Goal: Task Accomplishment & Management: Manage account settings

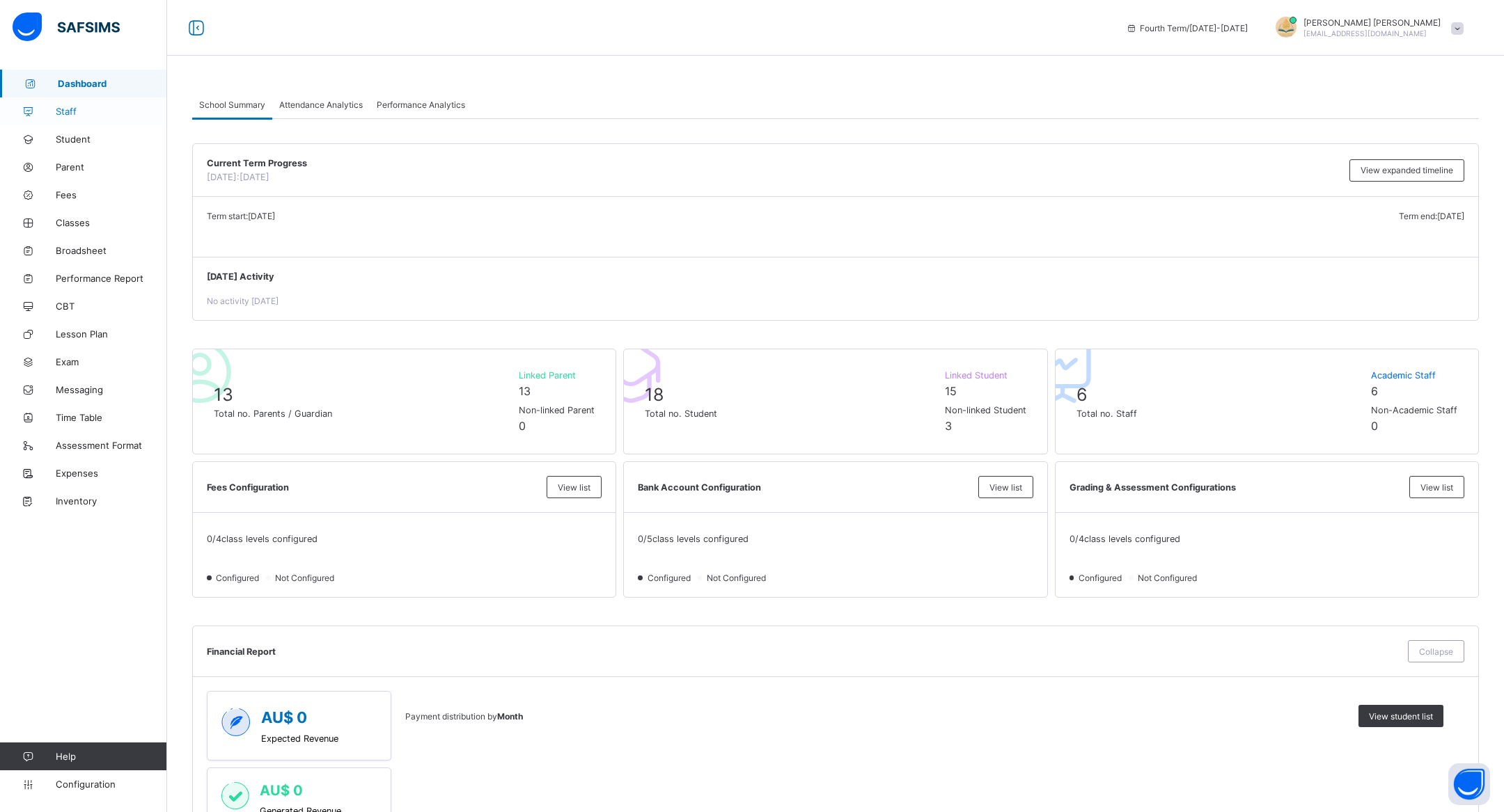
click at [73, 99] on link "Staff" at bounding box center [83, 111] width 167 height 28
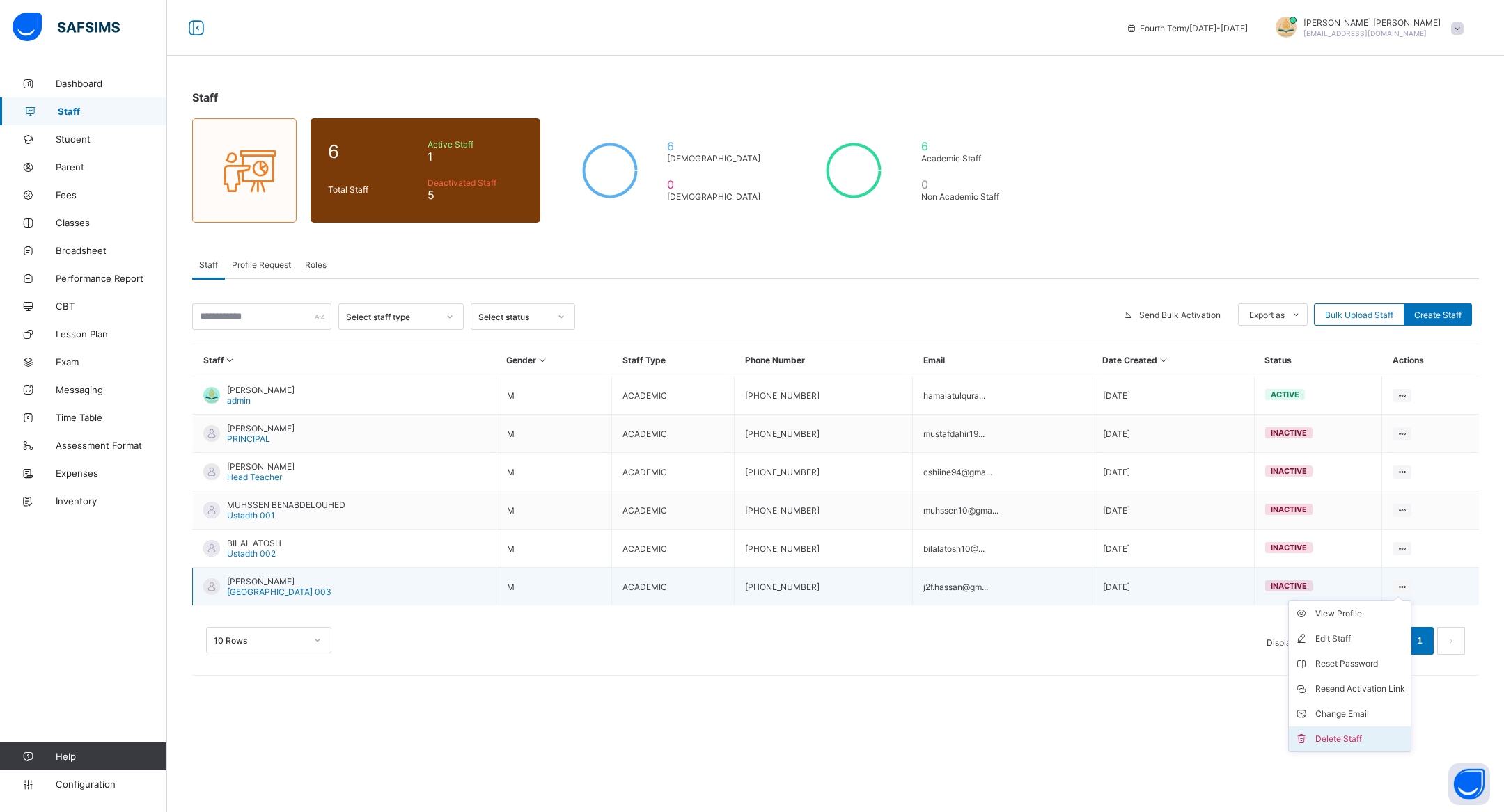
click at [1331, 739] on div "Delete Staff" at bounding box center [1360, 739] width 90 height 14
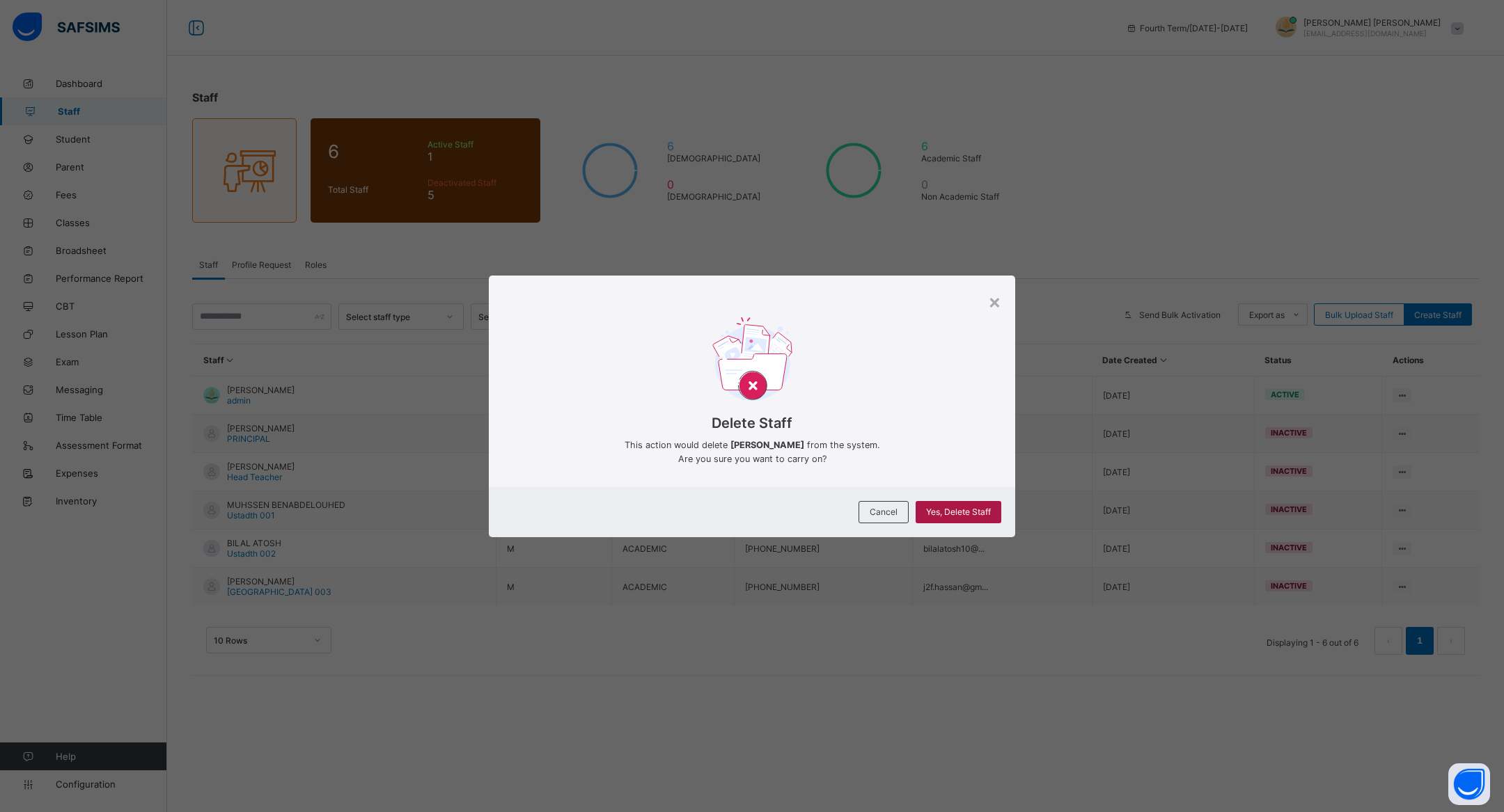
click at [996, 521] on div "Yes, Delete Staff" at bounding box center [958, 512] width 86 height 22
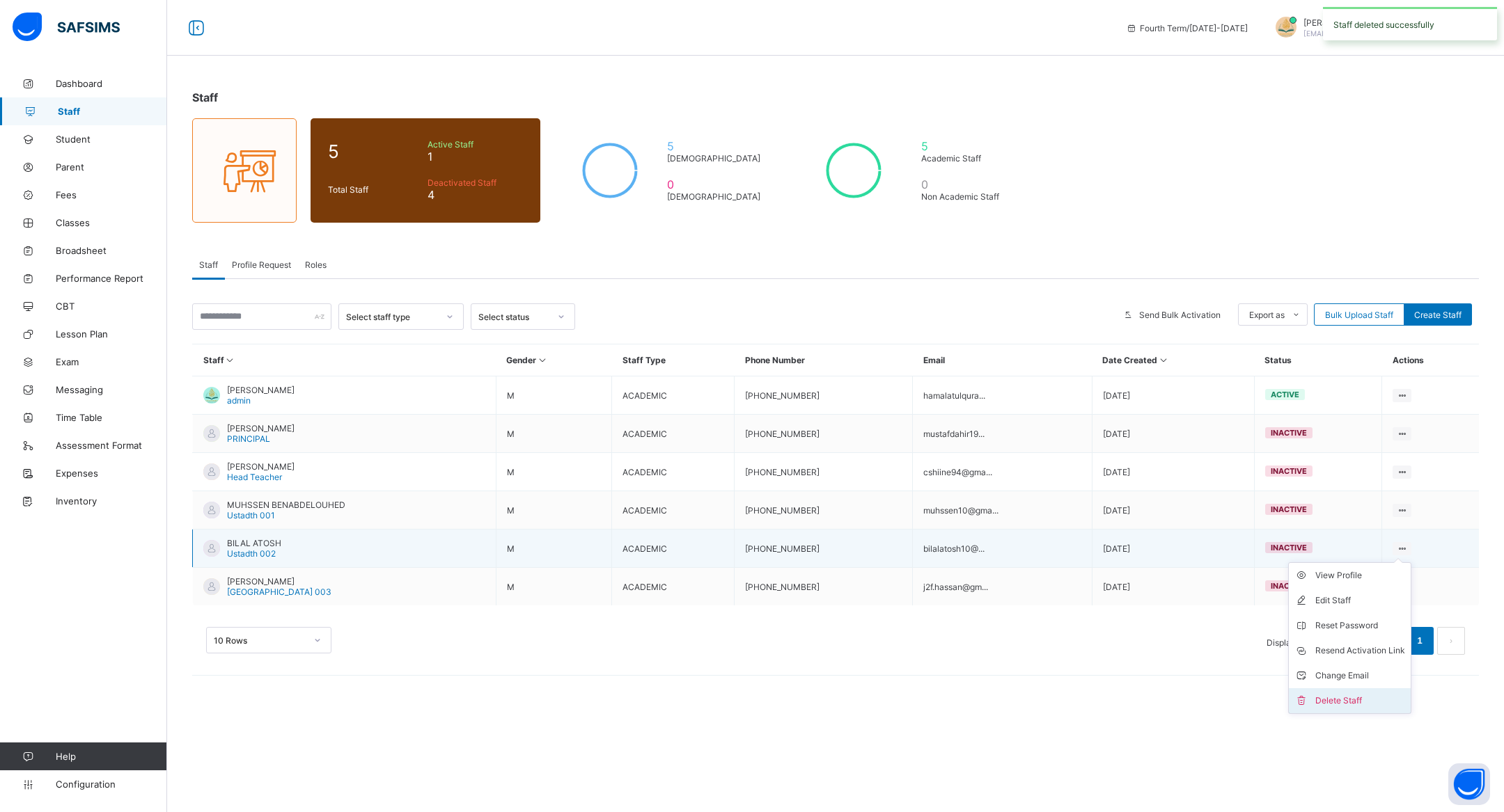
click at [1335, 694] on div "Delete Staff" at bounding box center [1360, 701] width 90 height 14
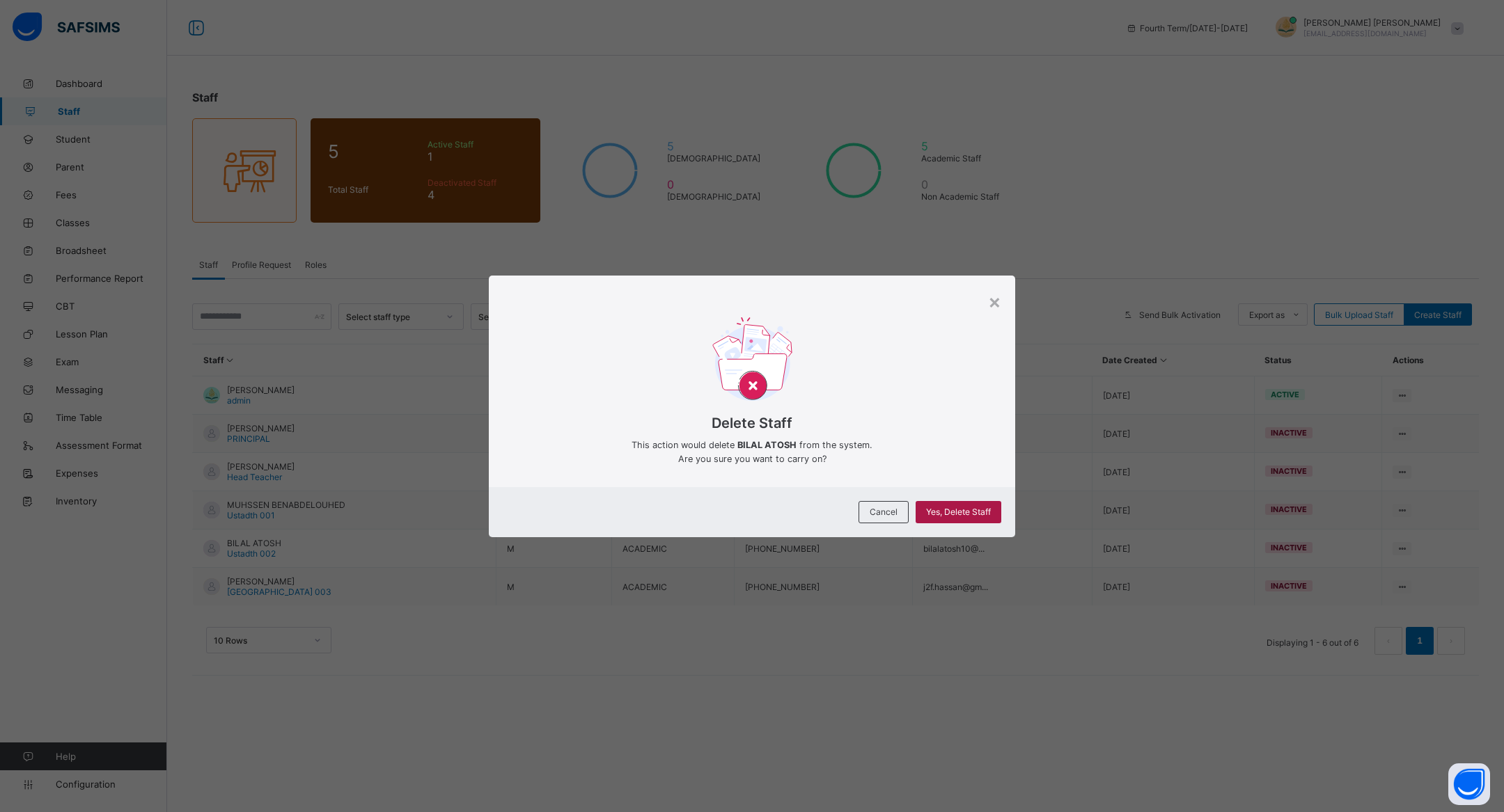
click at [986, 509] on span "Yes, Delete Staff" at bounding box center [959, 511] width 65 height 11
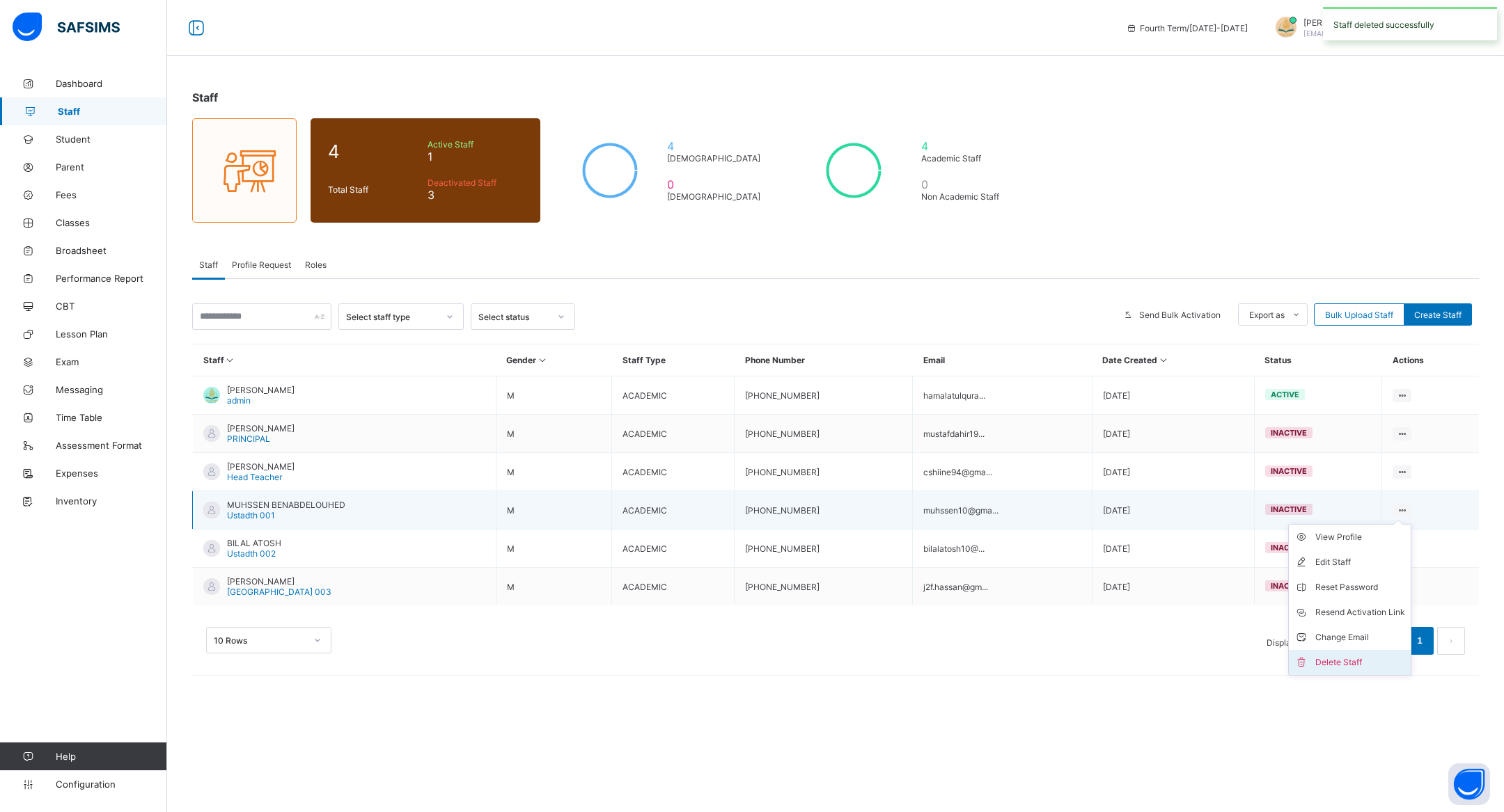
click at [1346, 659] on div "Delete Staff" at bounding box center [1360, 662] width 90 height 14
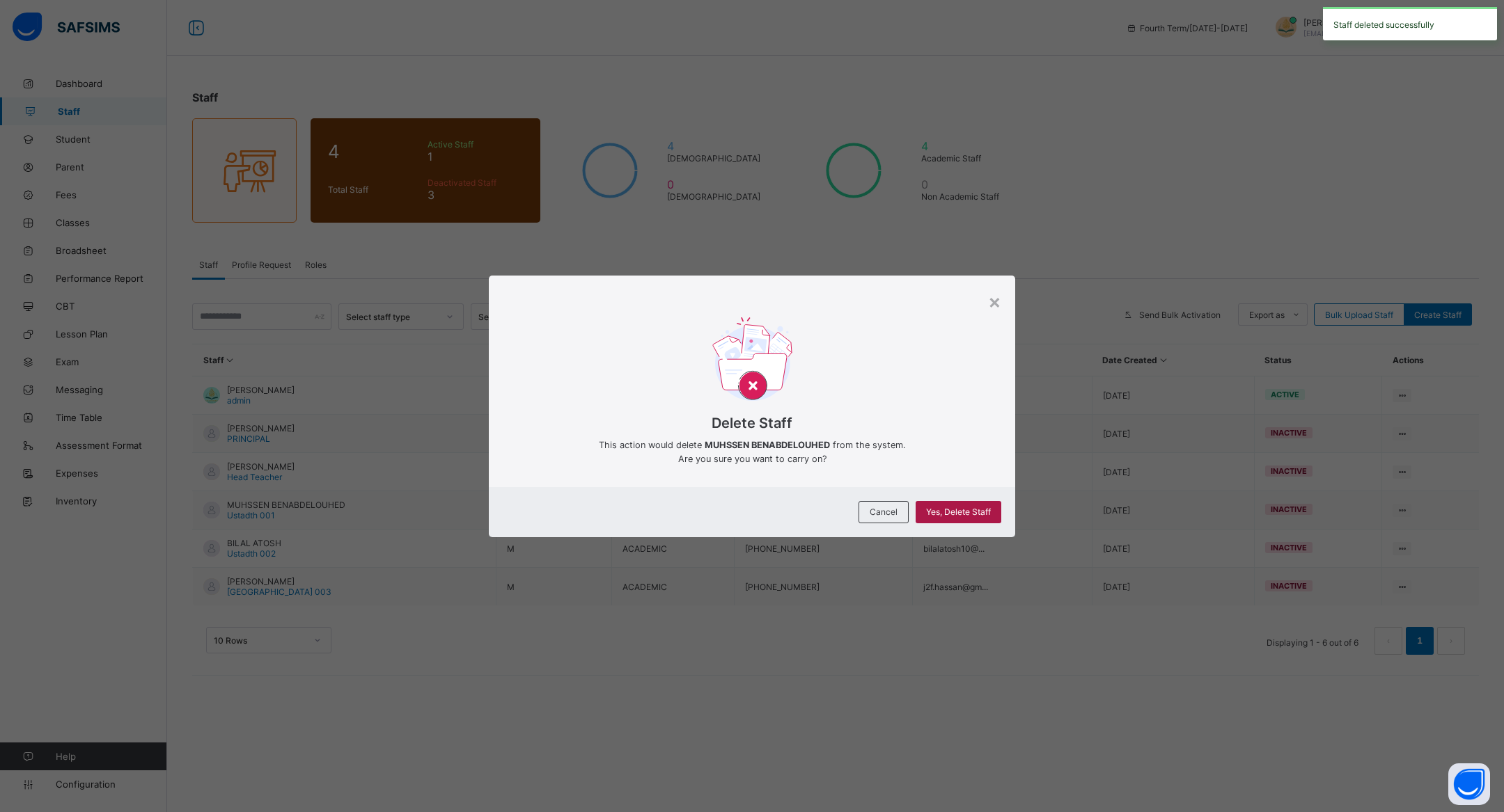
click at [967, 505] on div "Yes, Delete Staff" at bounding box center [958, 512] width 86 height 22
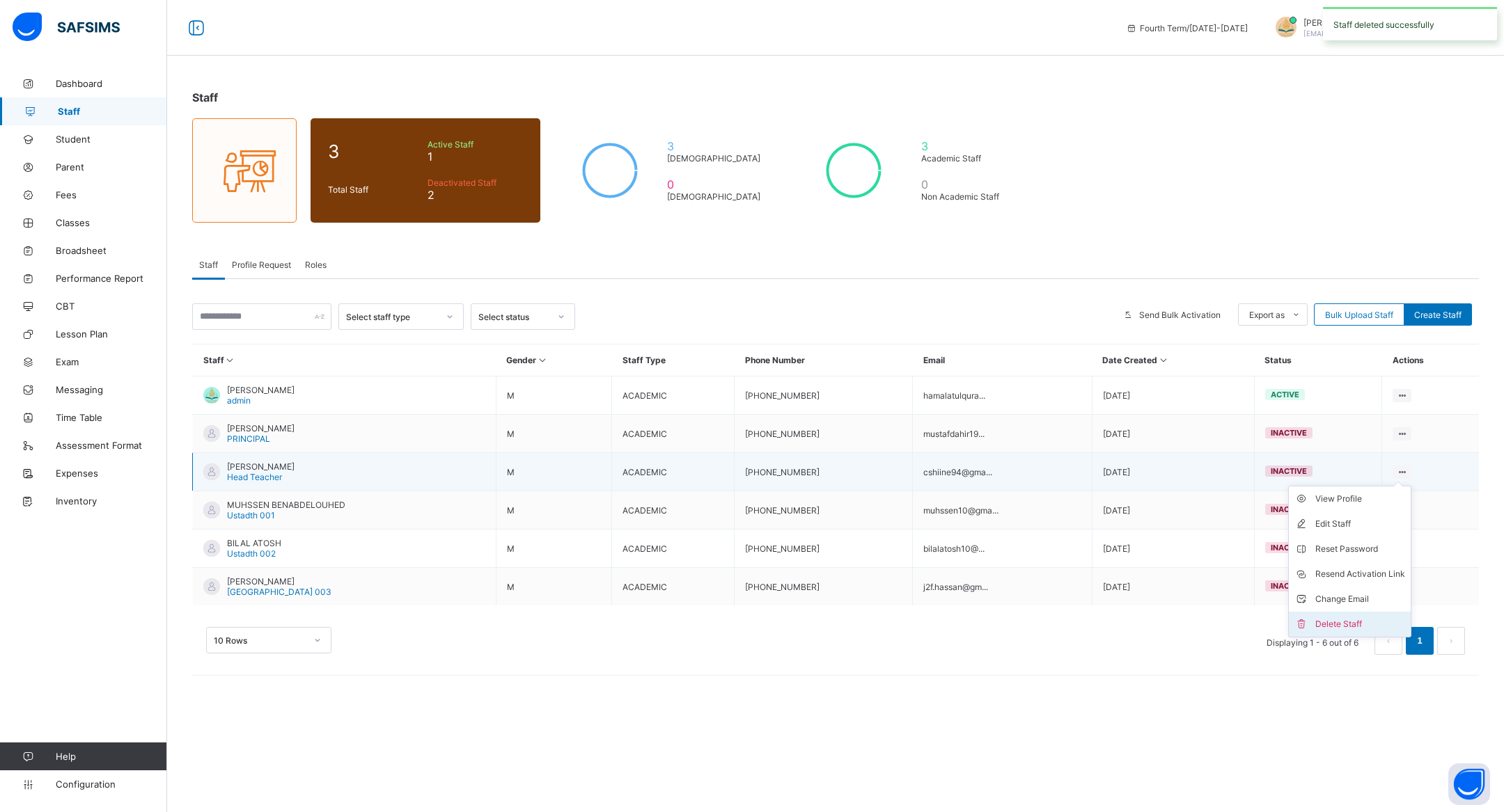
click at [1377, 619] on div "Delete Staff" at bounding box center [1360, 624] width 90 height 14
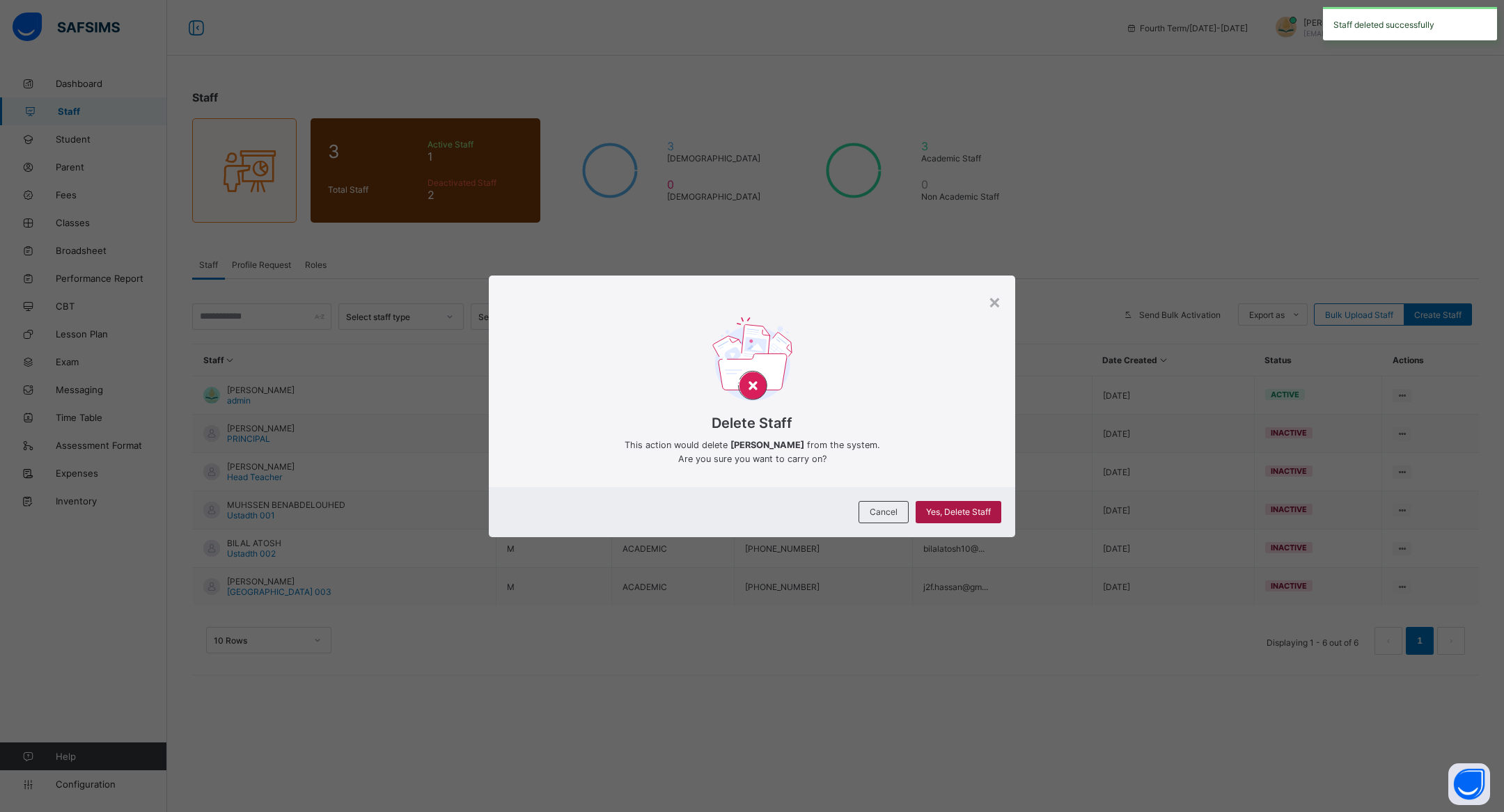
click at [936, 511] on span "Yes, Delete Staff" at bounding box center [959, 511] width 65 height 11
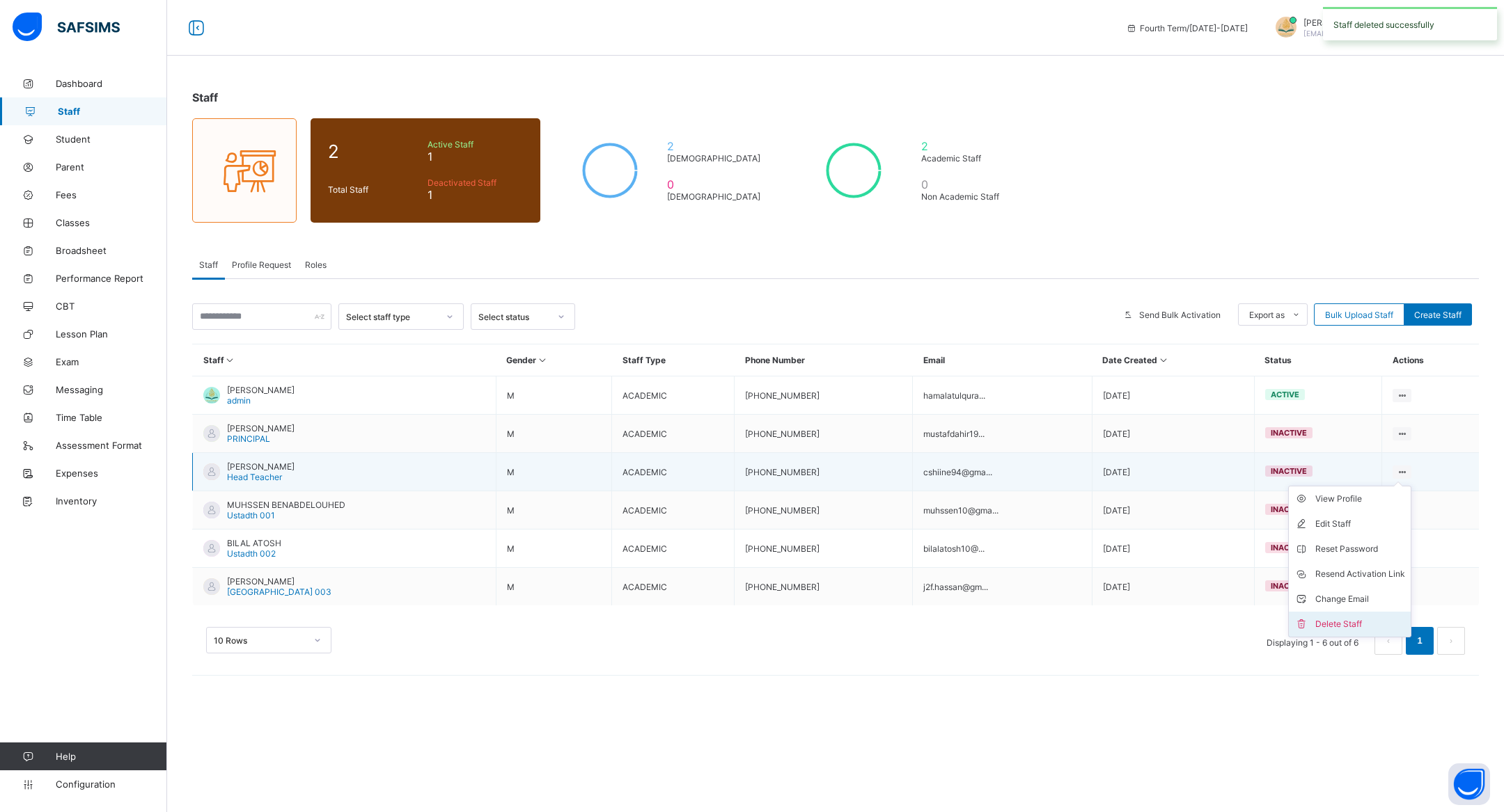
click at [1352, 612] on li "Delete Staff" at bounding box center [1349, 624] width 122 height 25
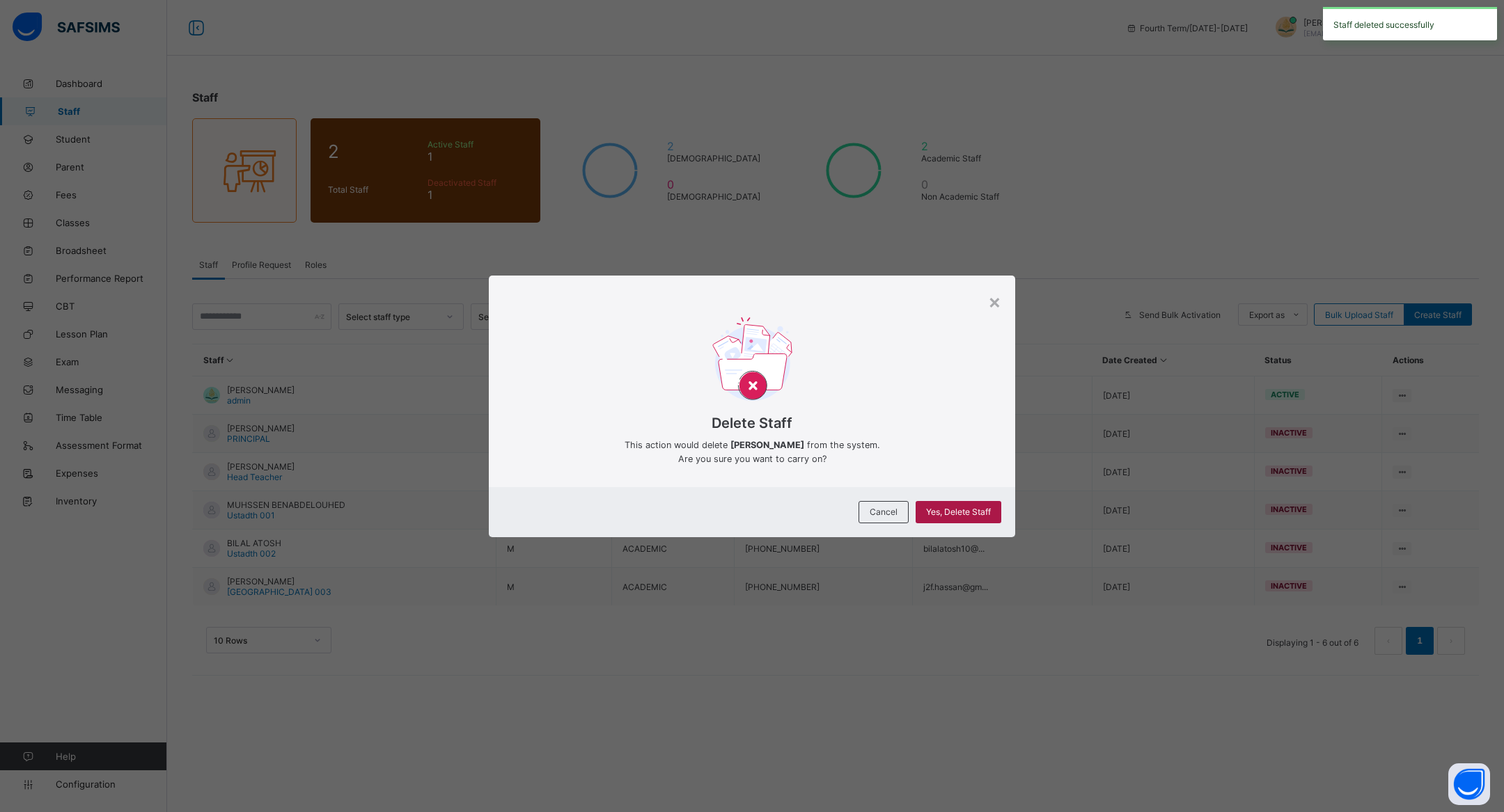
click at [967, 509] on span "Yes, Delete Staff" at bounding box center [959, 511] width 65 height 11
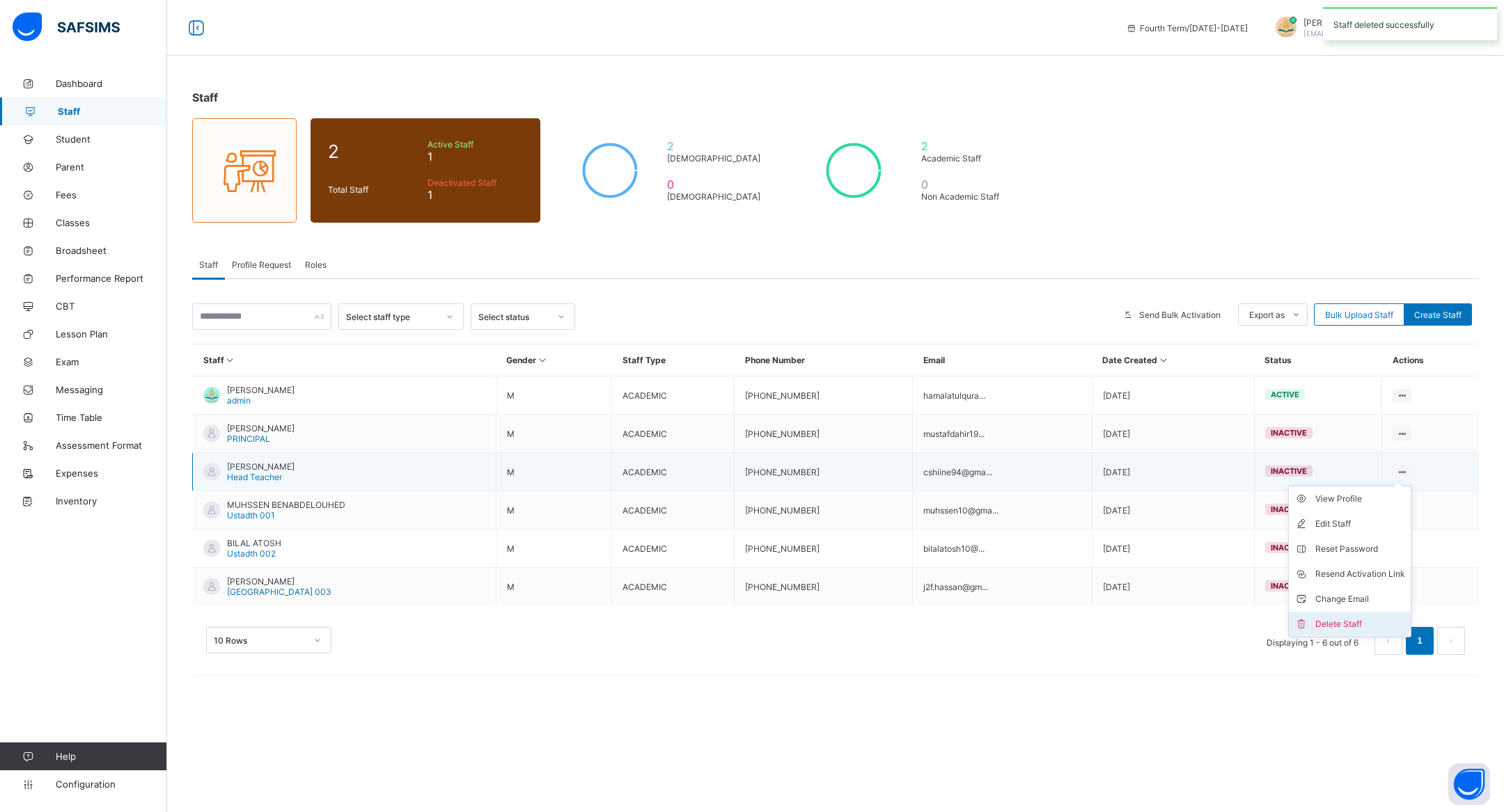
click at [1372, 613] on li "Delete Staff" at bounding box center [1349, 624] width 122 height 25
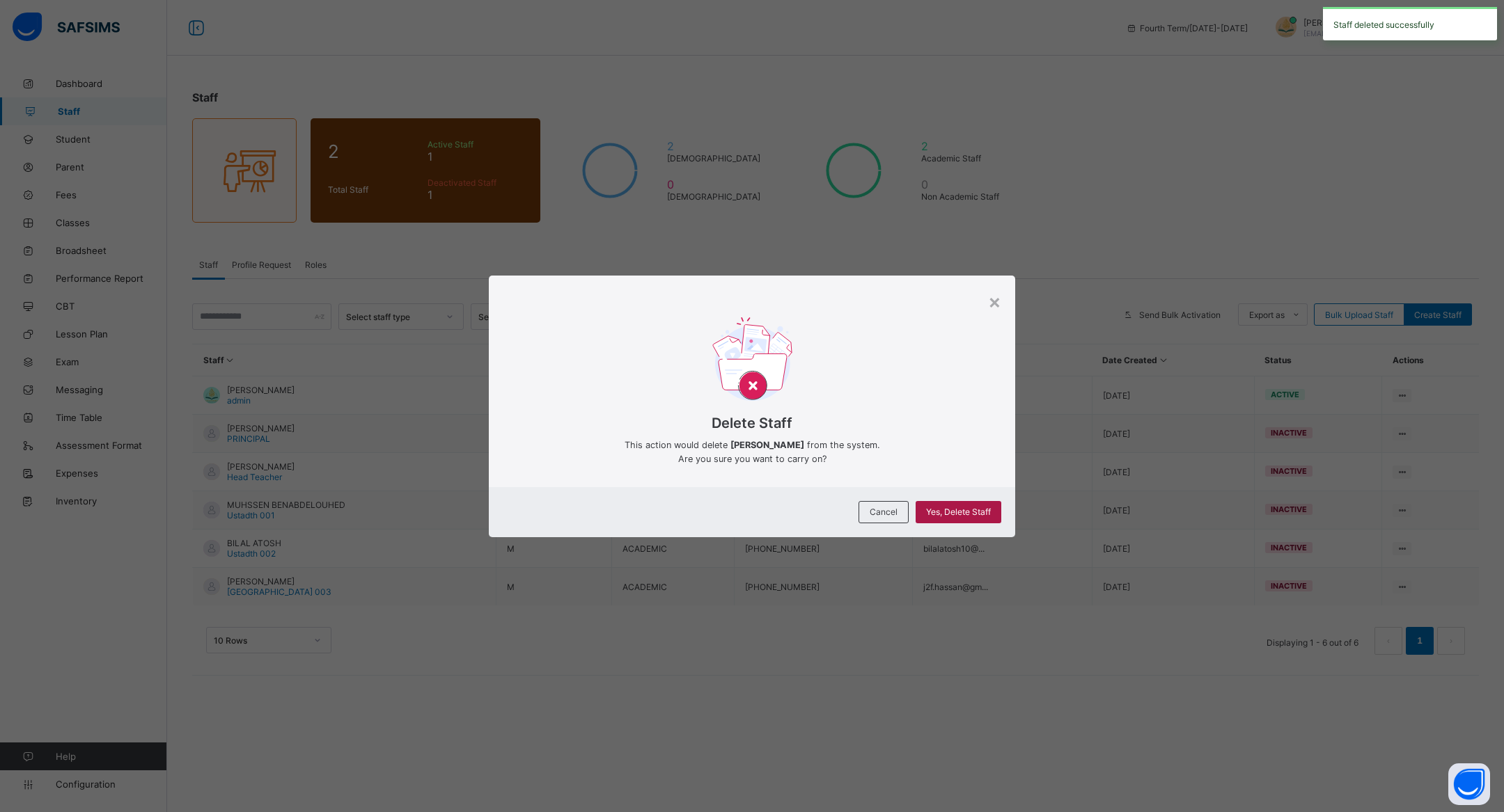
click at [977, 512] on span "Yes, Delete Staff" at bounding box center [959, 511] width 65 height 11
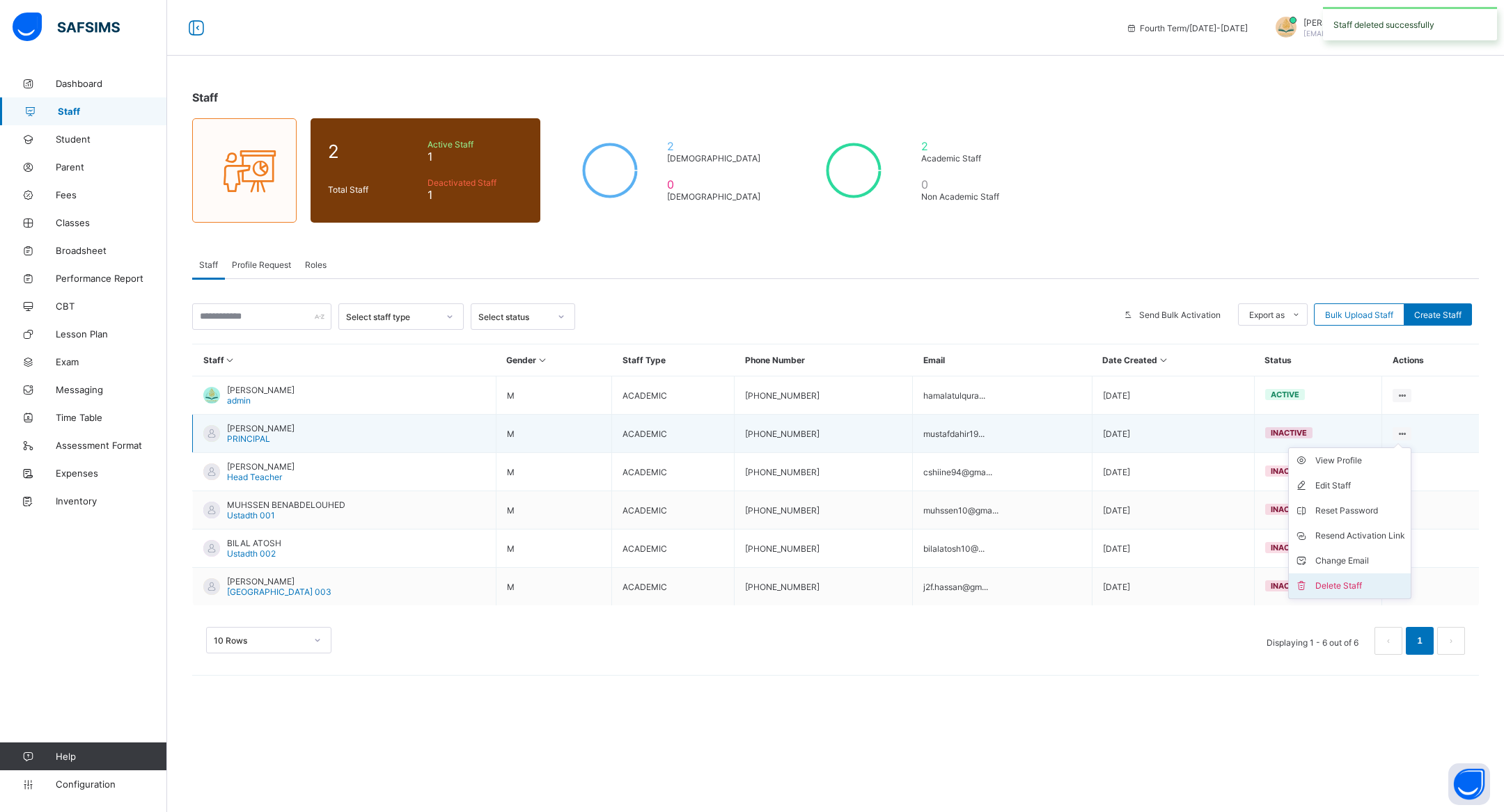
click at [1360, 579] on div "Delete Staff" at bounding box center [1360, 585] width 90 height 14
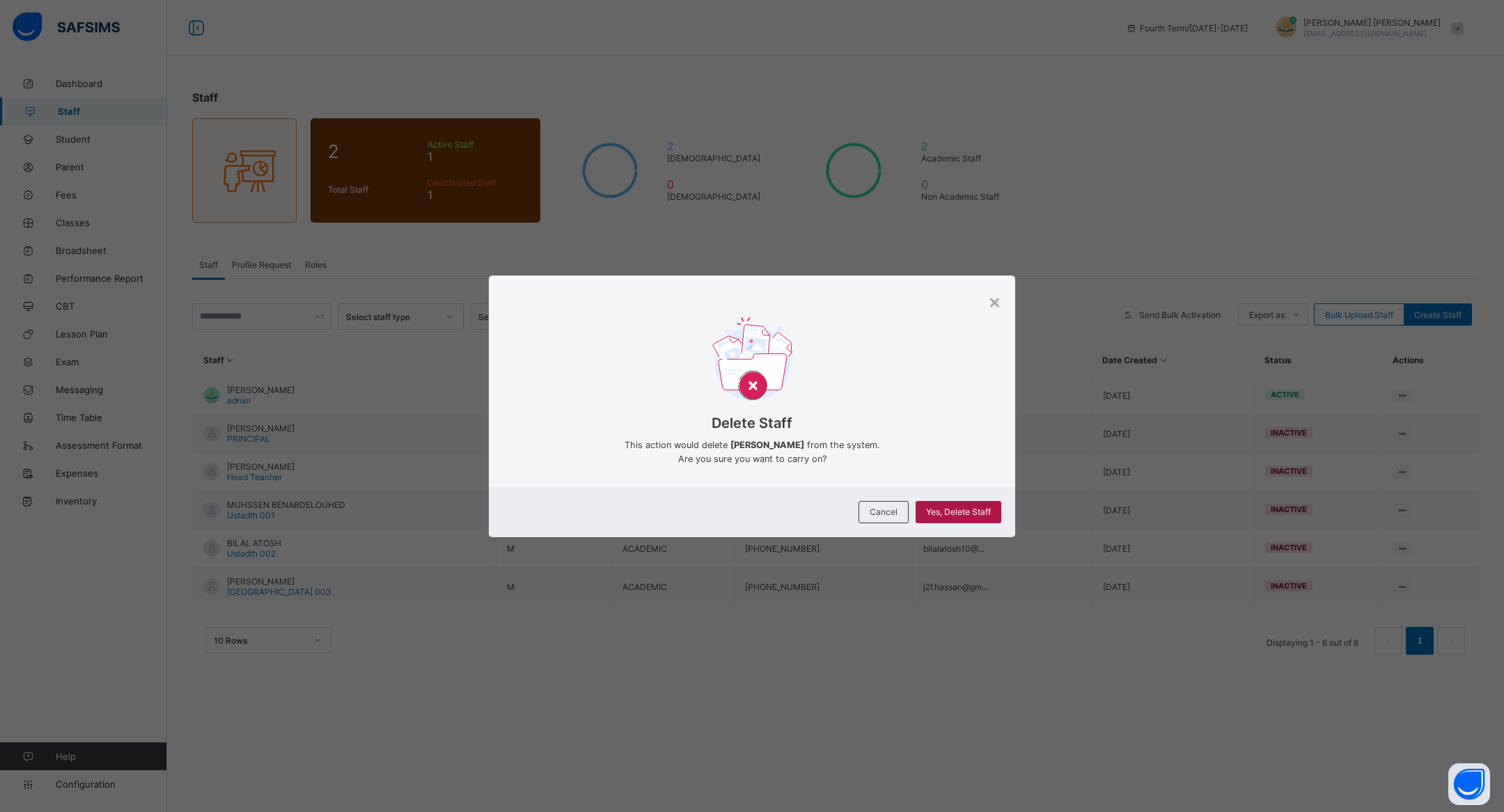
click at [958, 511] on span "Yes, Delete Staff" at bounding box center [959, 511] width 65 height 11
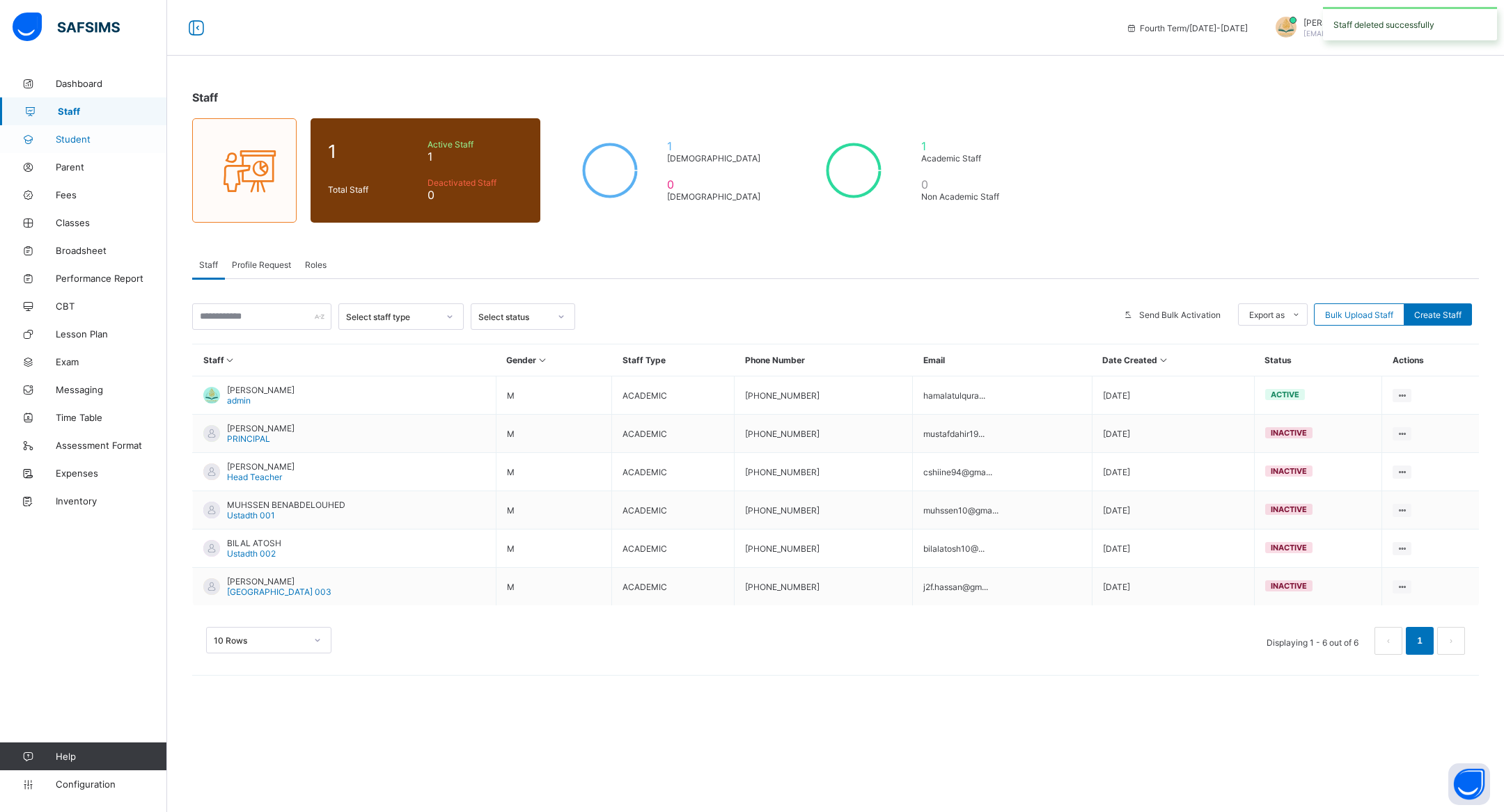
click at [73, 142] on span "Student" at bounding box center [111, 139] width 112 height 11
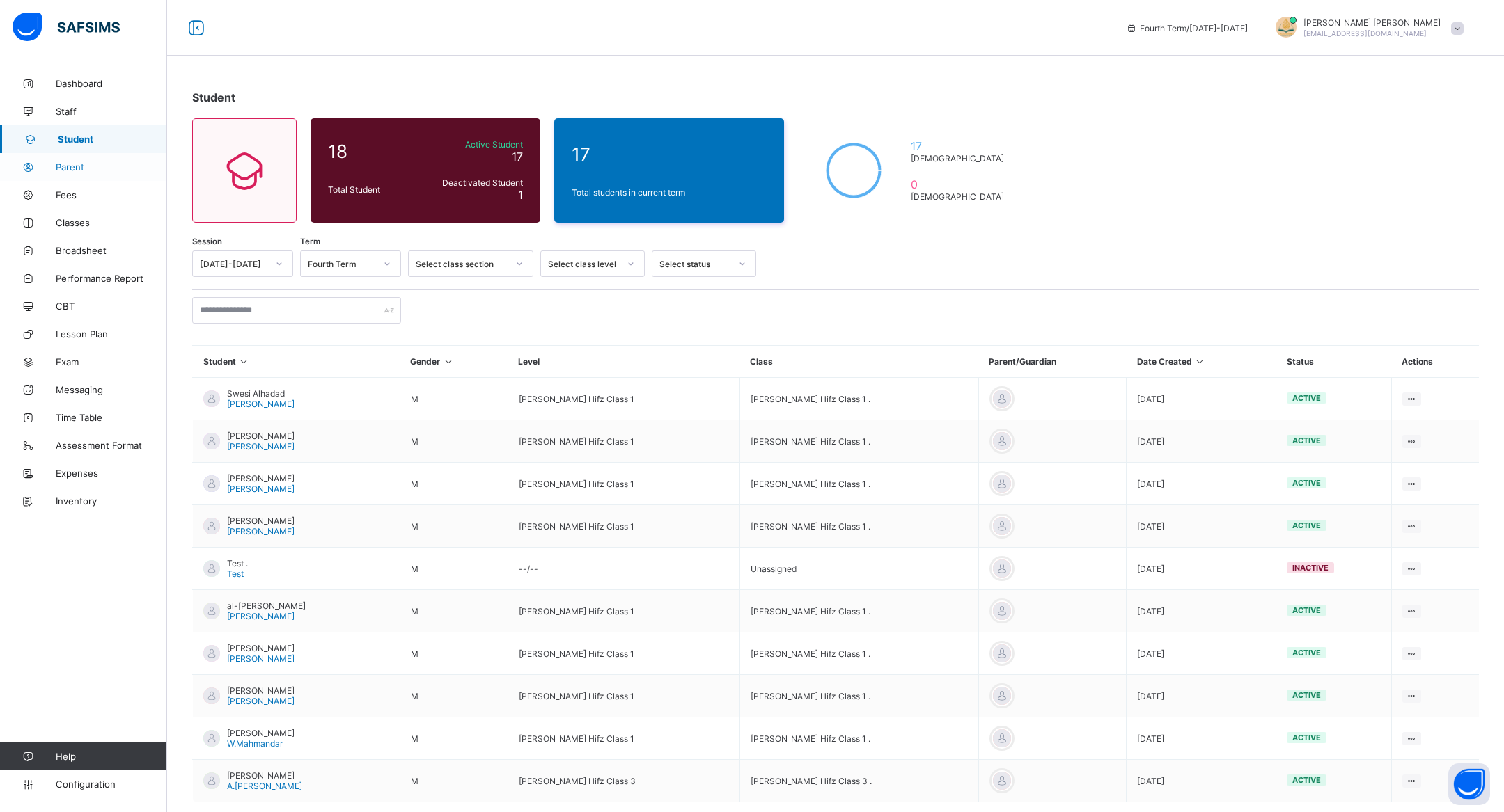
click at [78, 170] on span "Parent" at bounding box center [111, 166] width 112 height 11
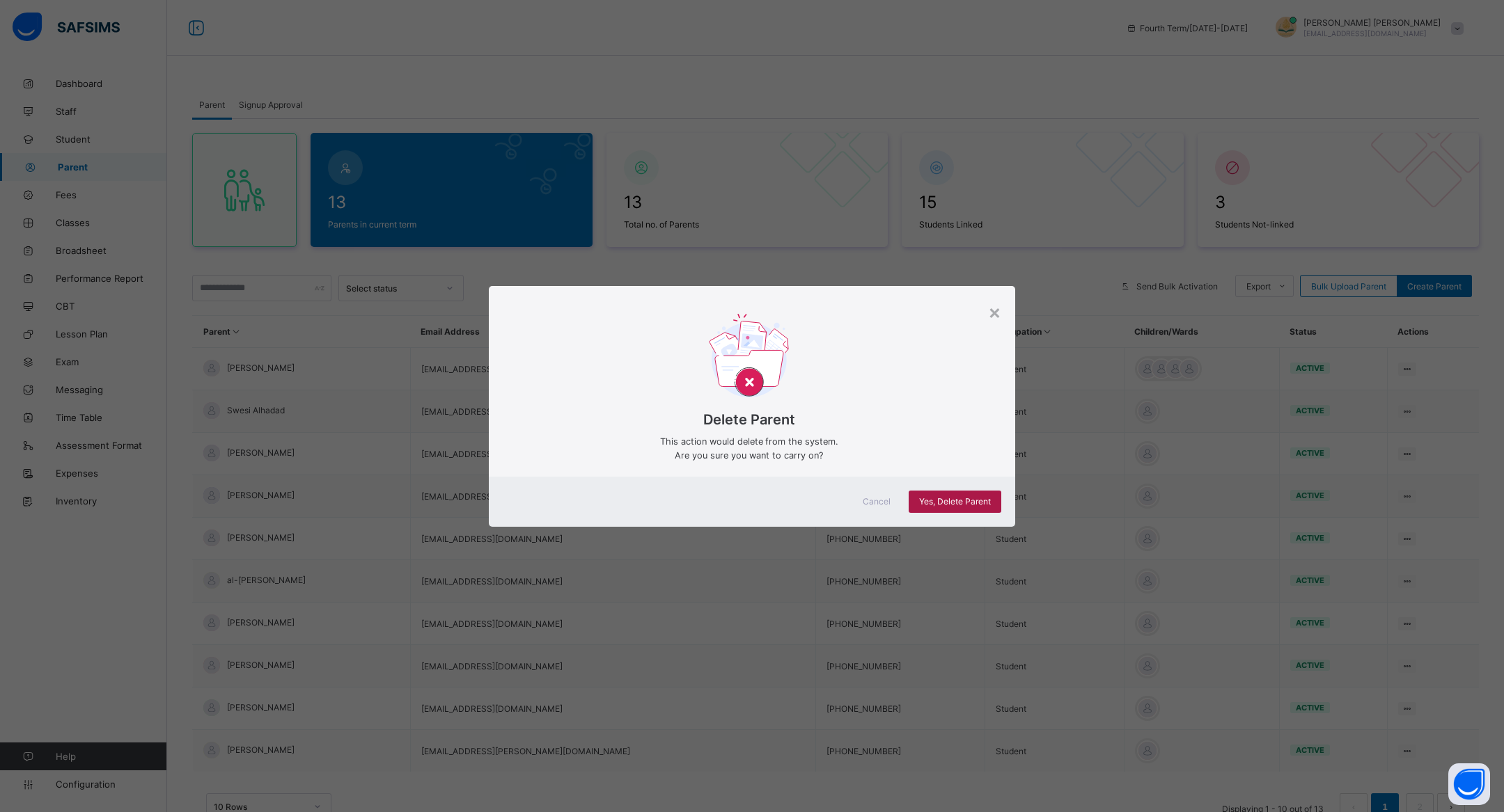
click at [967, 502] on span "Yes, Delete Parent" at bounding box center [955, 501] width 72 height 11
click at [989, 305] on div "×" at bounding box center [995, 311] width 13 height 24
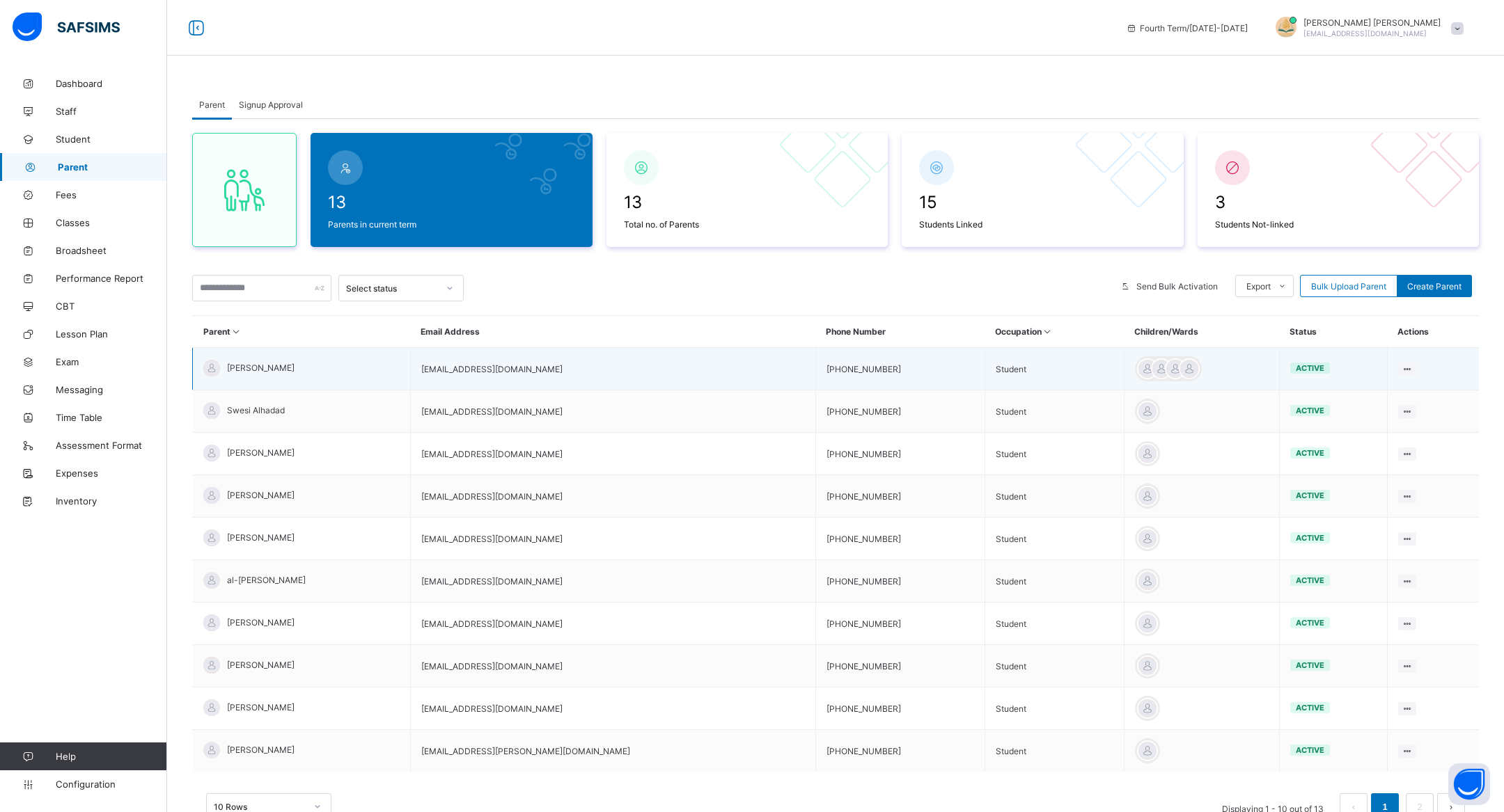
click at [241, 368] on span "Faysal Abdiwahab" at bounding box center [261, 368] width 68 height 11
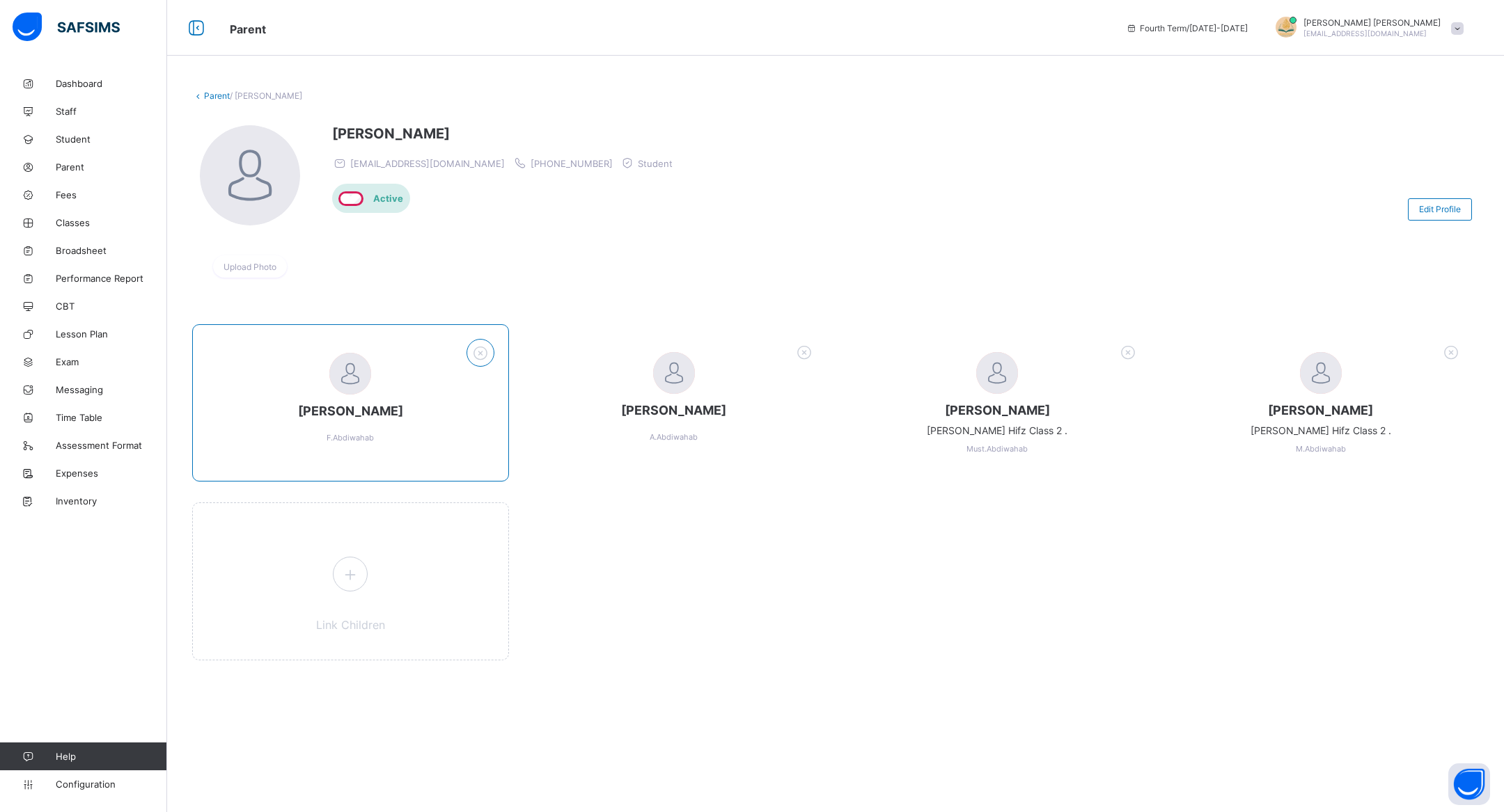
click at [476, 346] on icon at bounding box center [480, 352] width 22 height 18
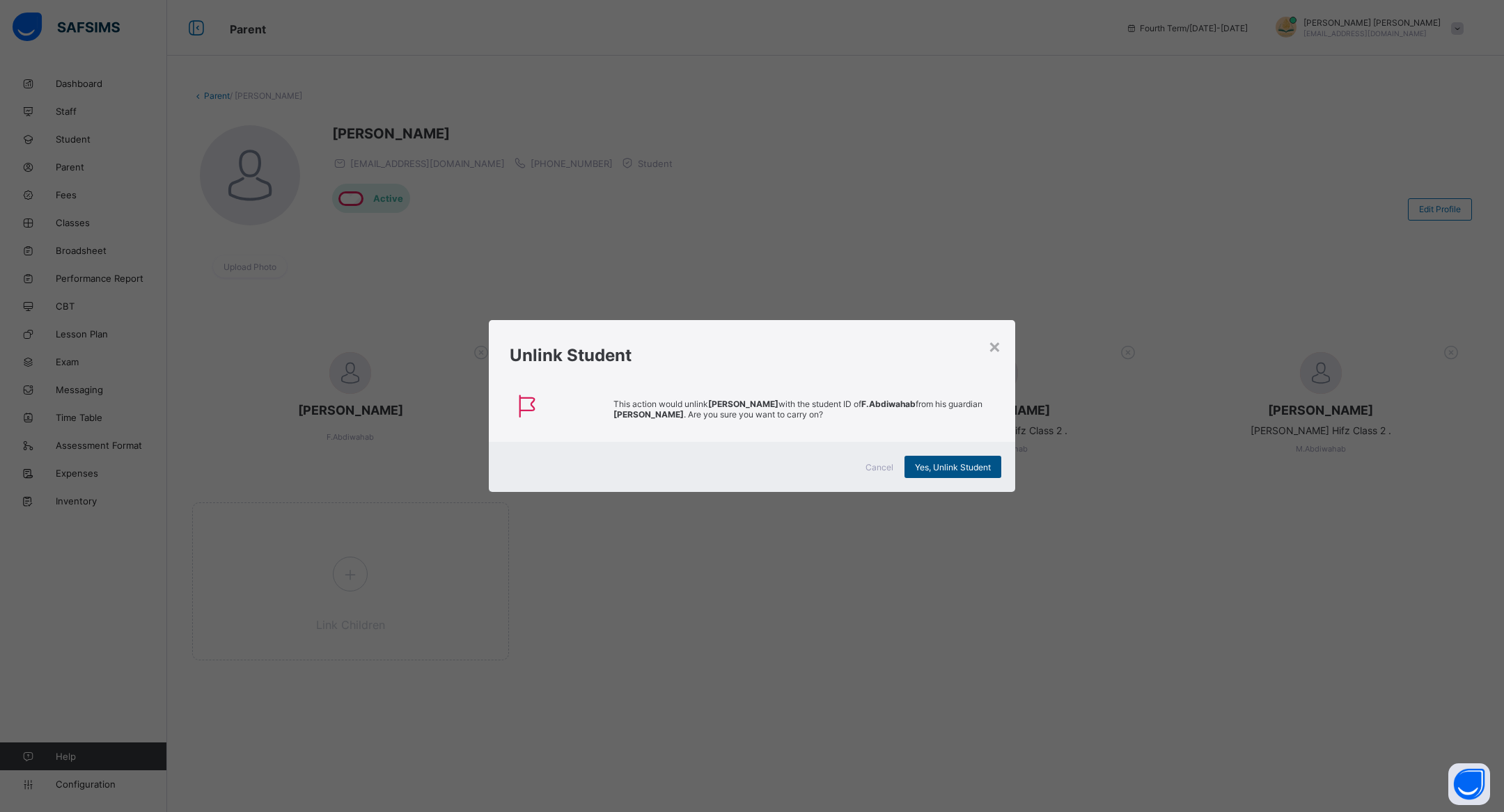
click at [927, 465] on span "Yes, Unlink Student" at bounding box center [952, 467] width 76 height 11
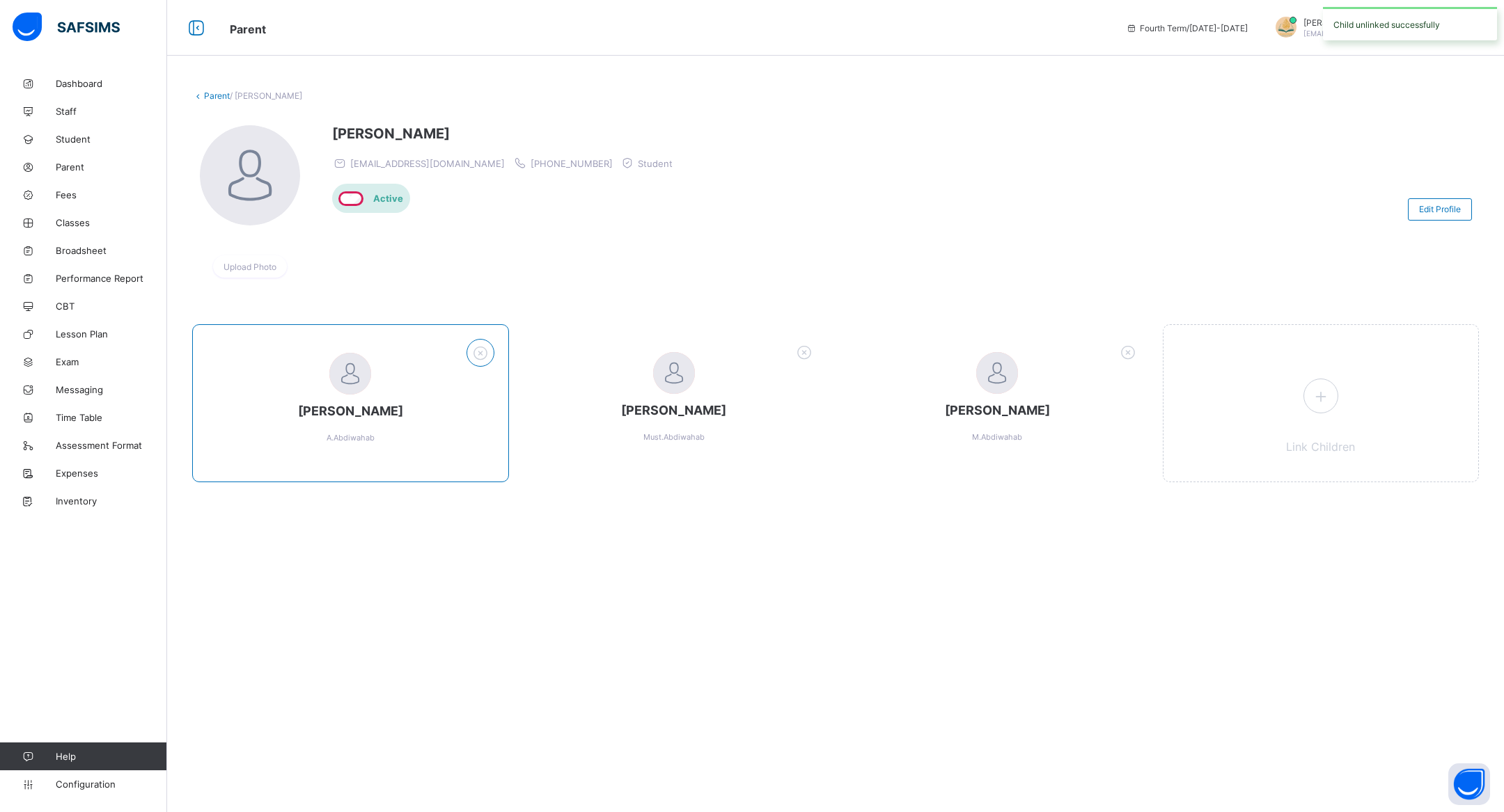
click at [476, 342] on div at bounding box center [480, 352] width 28 height 28
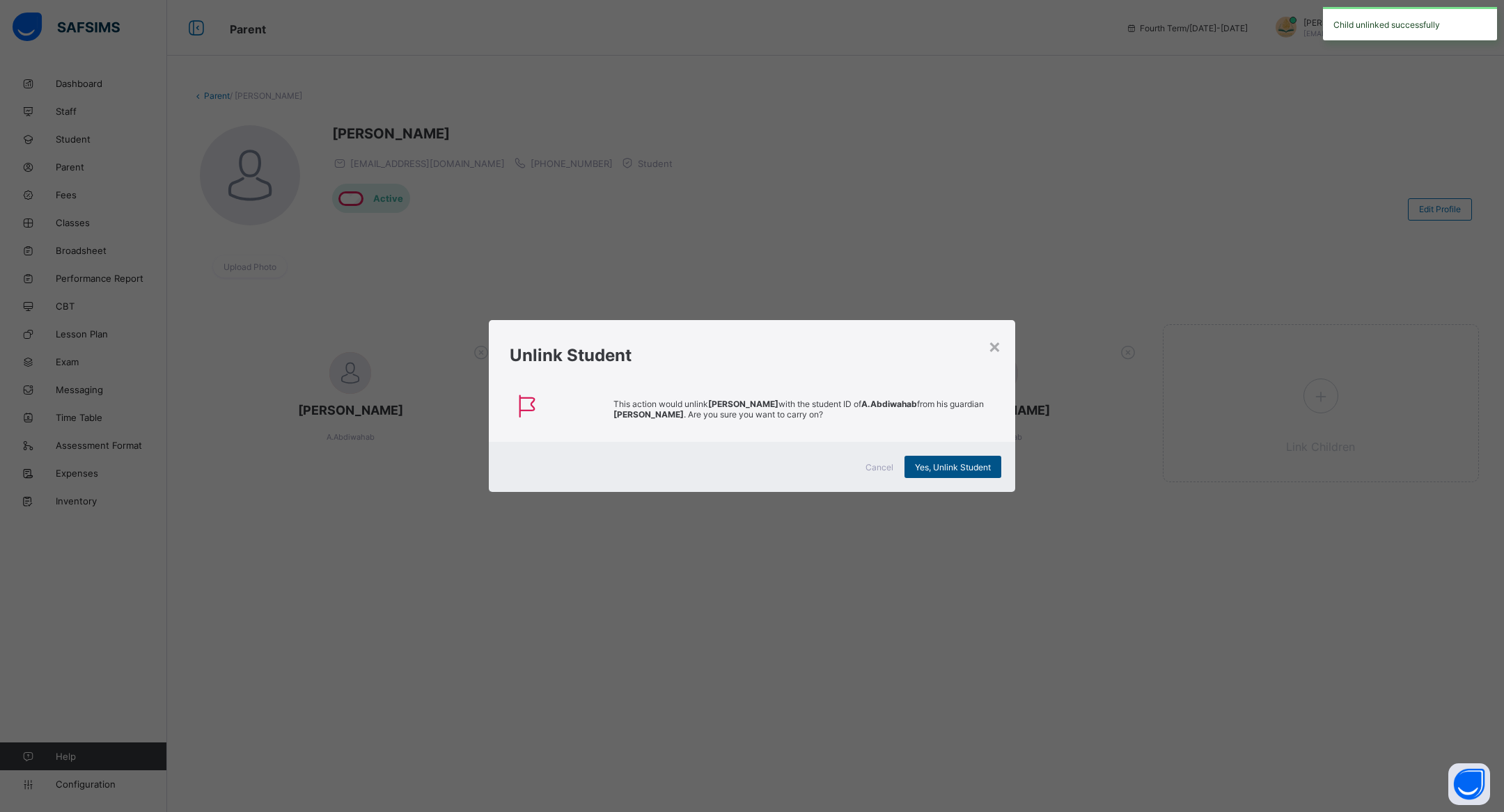
click at [926, 466] on span "Yes, Unlink Student" at bounding box center [952, 467] width 76 height 11
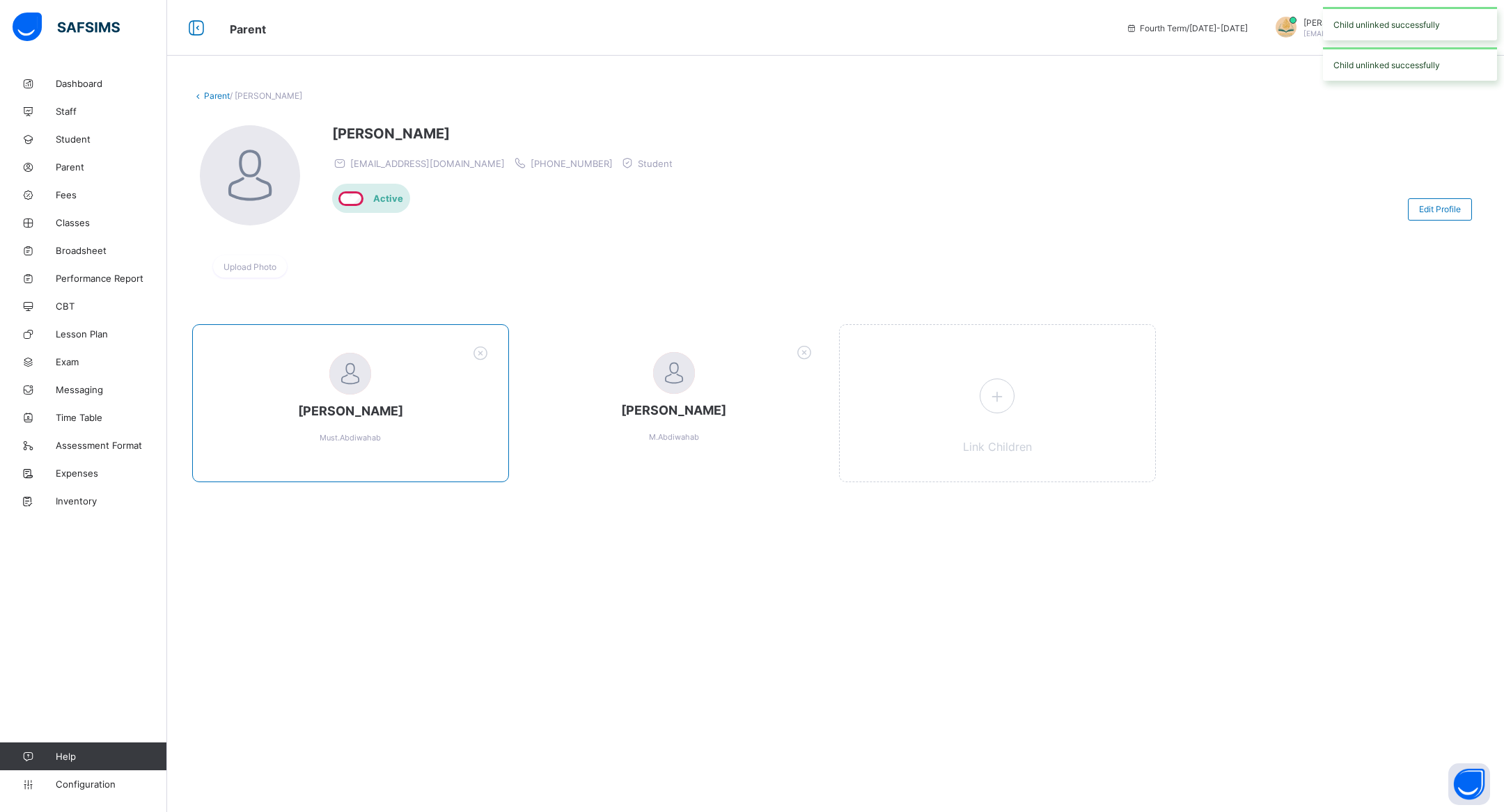
click at [478, 338] on div "mustafa abdiwahab Must.Abdiwahab" at bounding box center [350, 403] width 317 height 158
click at [478, 347] on icon at bounding box center [480, 352] width 22 height 18
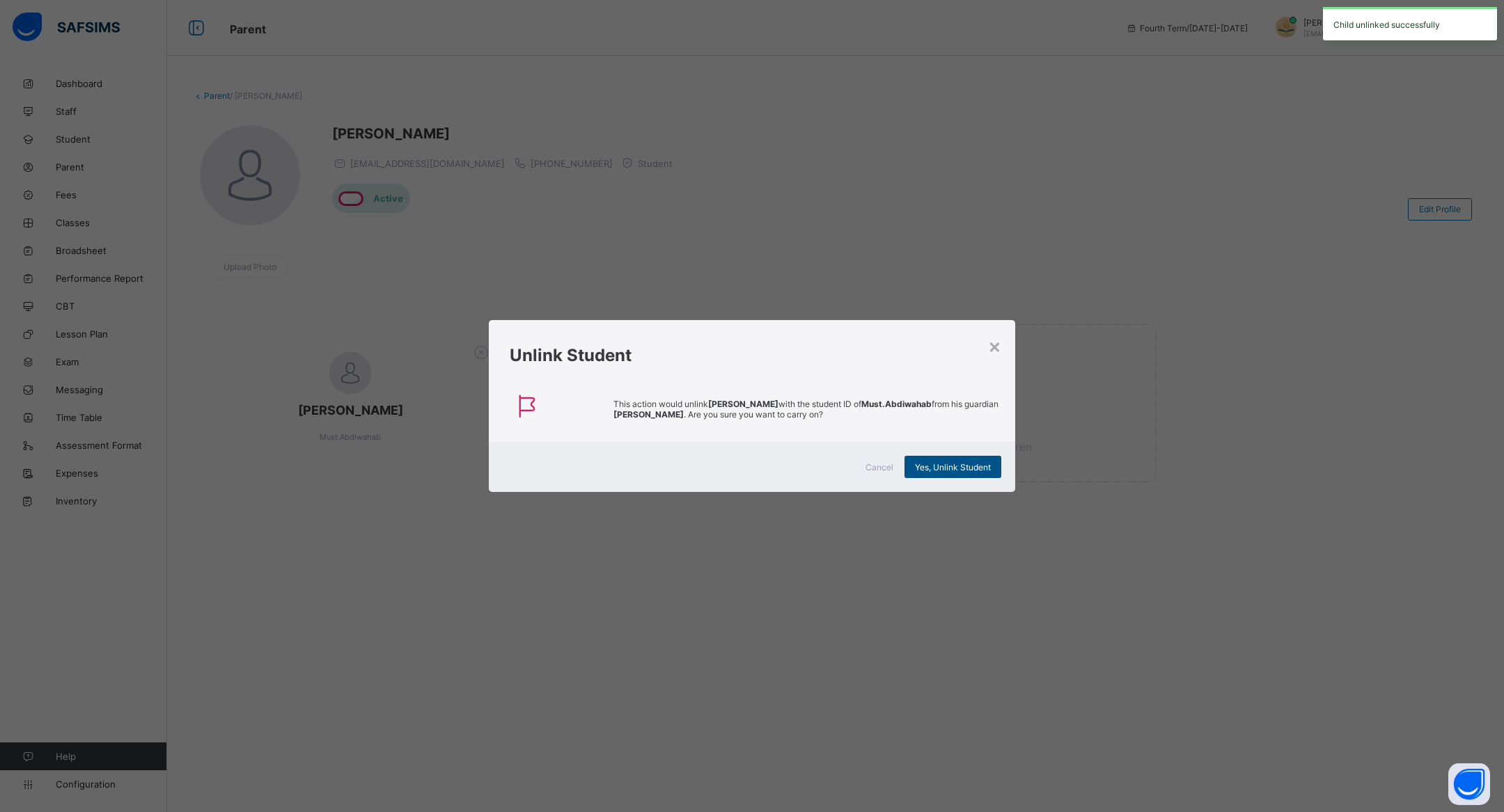
click at [984, 459] on div "Yes, Unlink Student" at bounding box center [953, 467] width 96 height 22
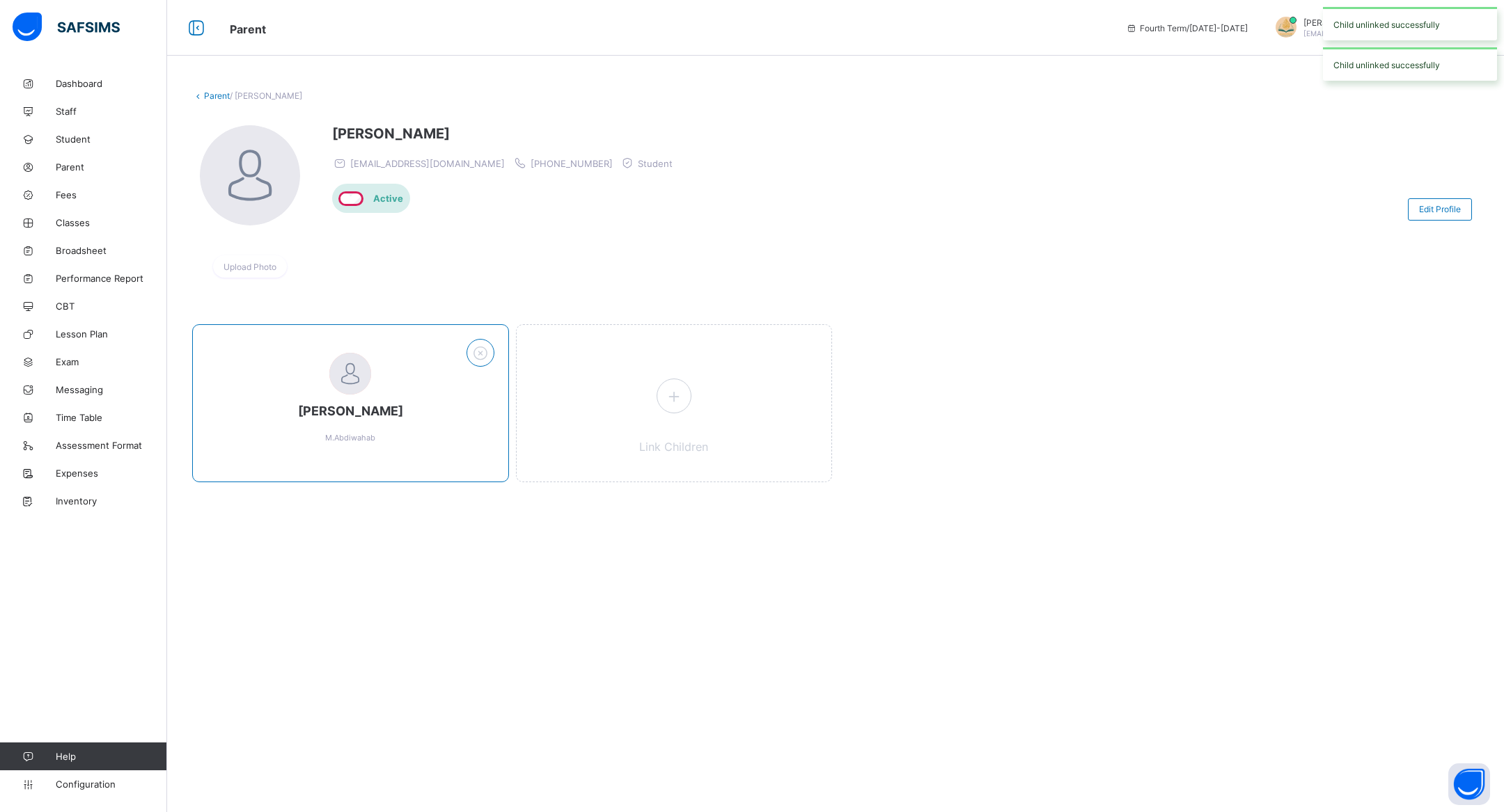
click at [473, 348] on icon at bounding box center [480, 352] width 22 height 18
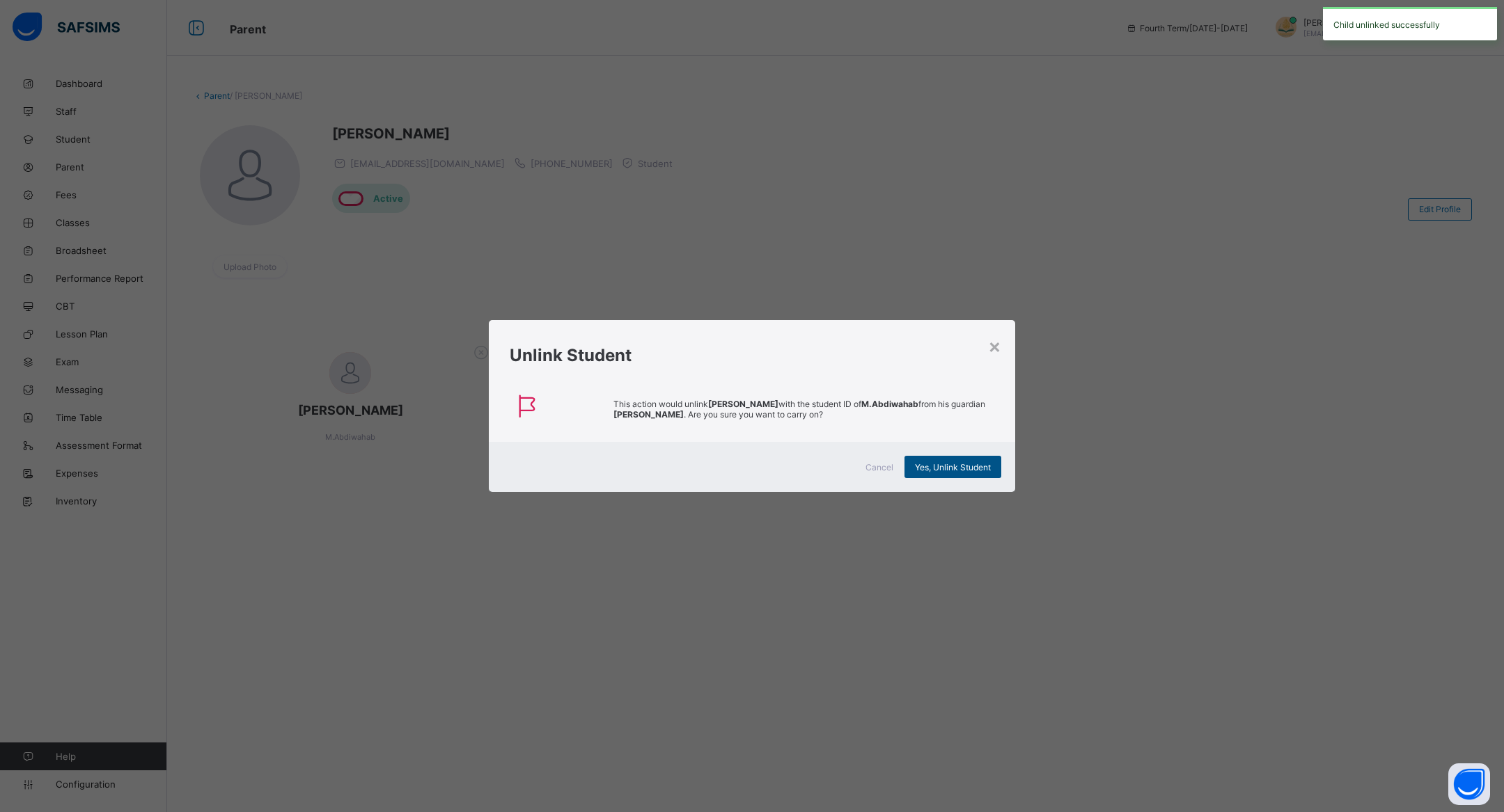
click at [948, 465] on span "Yes, Unlink Student" at bounding box center [952, 467] width 76 height 11
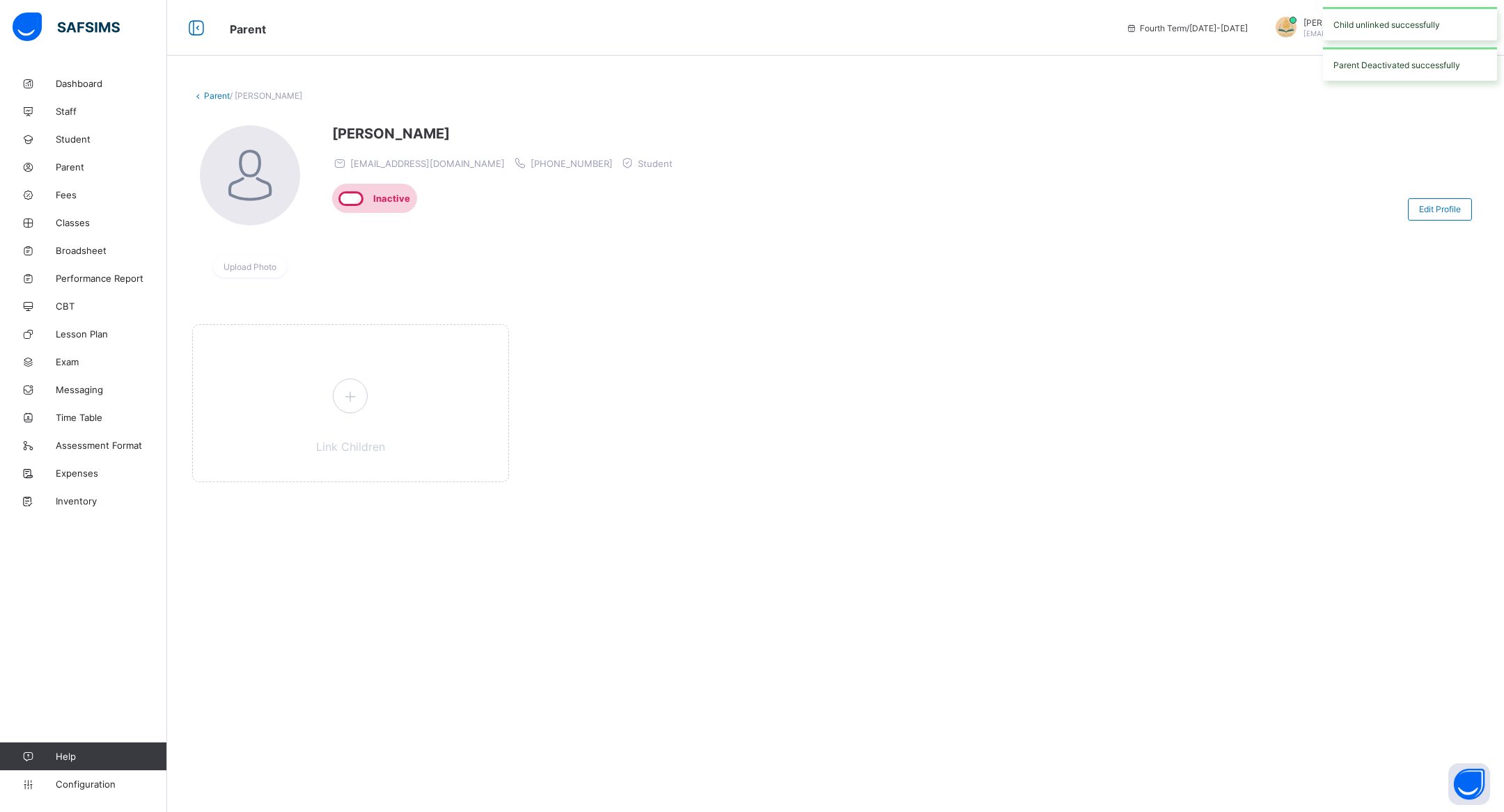
click at [212, 96] on link "Parent" at bounding box center [217, 96] width 26 height 11
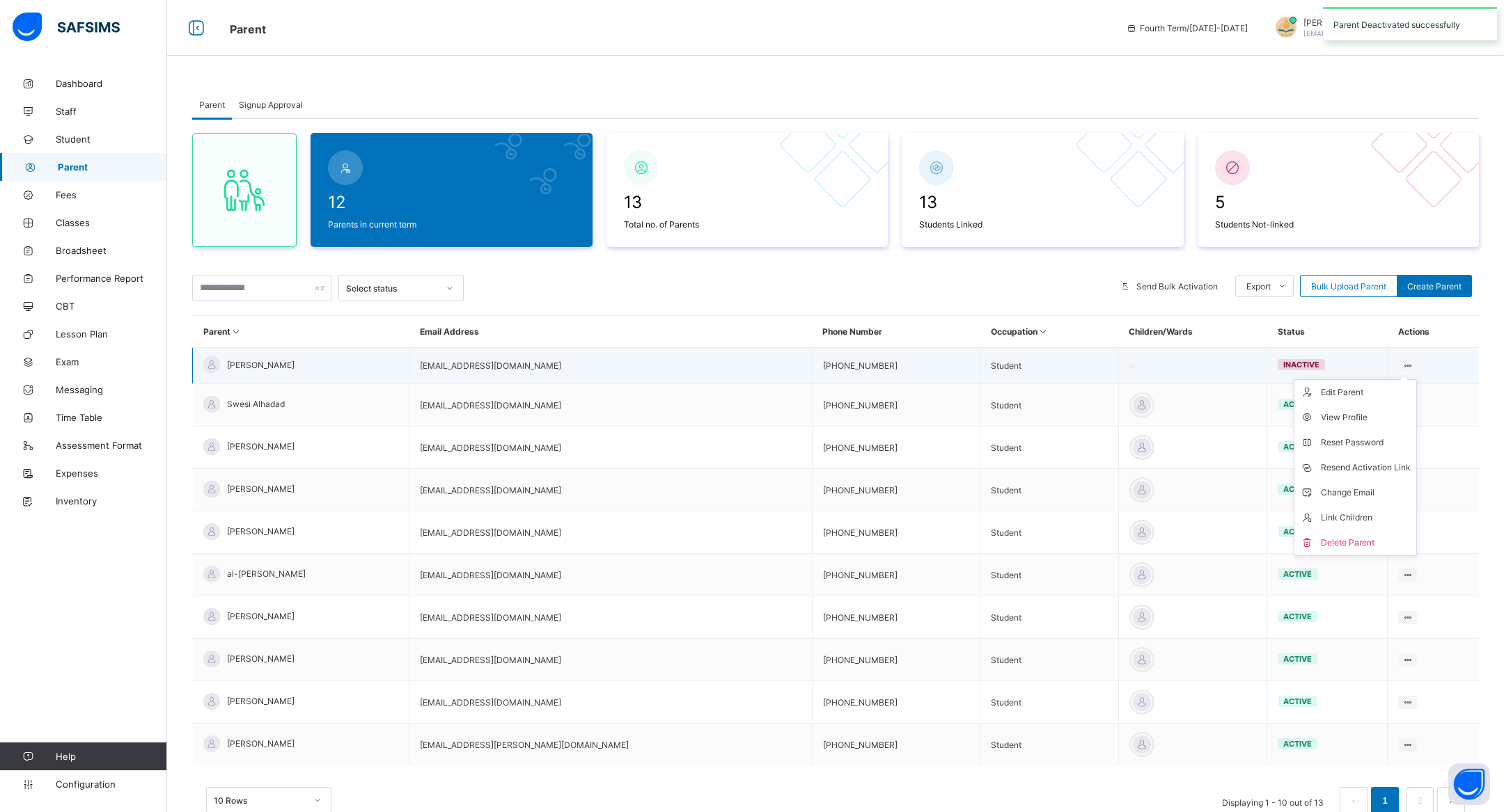
click at [1390, 379] on ul "Edit Parent View Profile Reset Password Resend Activation Link Change Email Lin…" at bounding box center [1355, 467] width 123 height 177
click at [1351, 534] on li "Delete Parent" at bounding box center [1355, 542] width 122 height 25
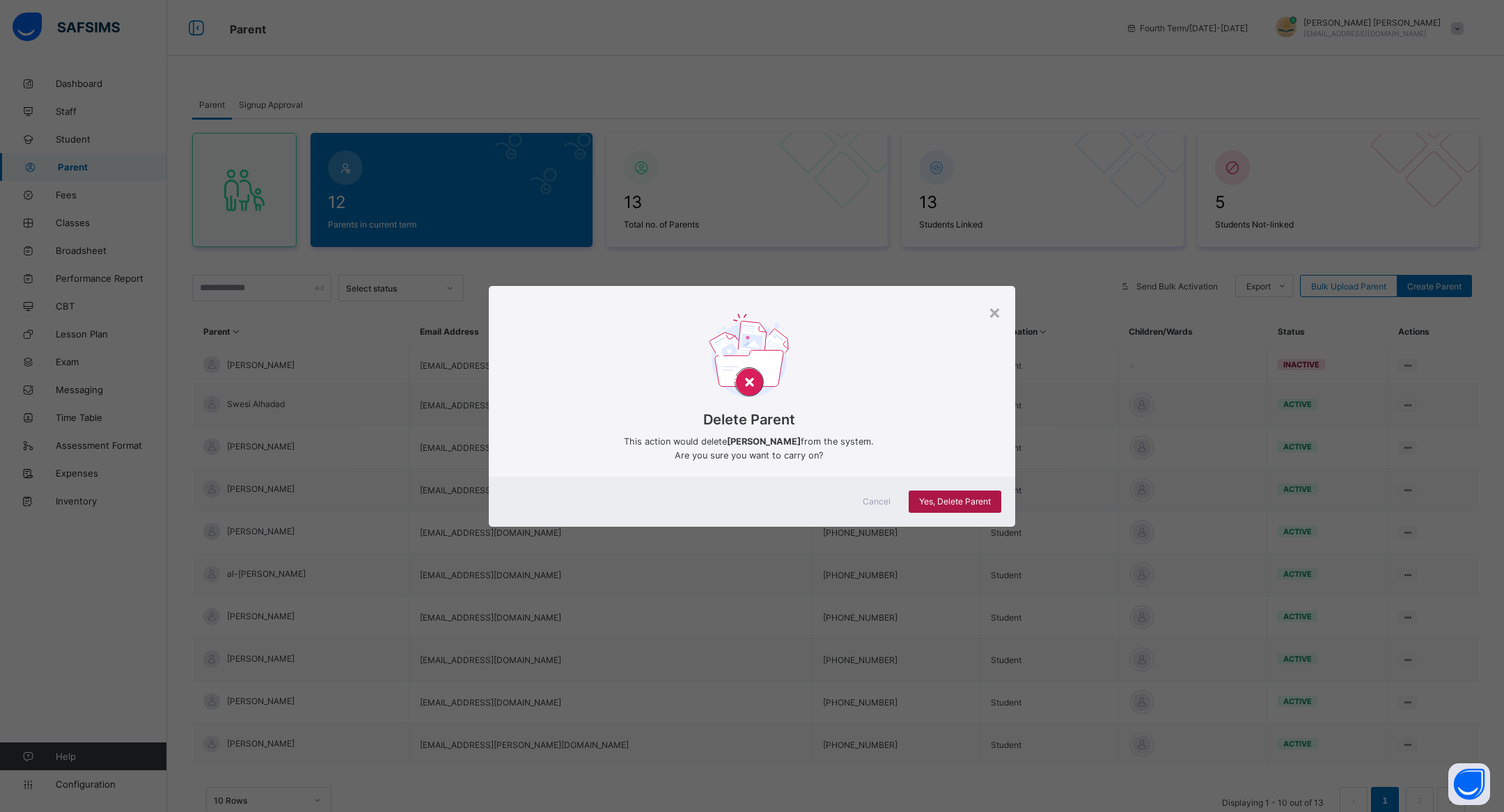
click at [958, 496] on span "Yes, Delete Parent" at bounding box center [955, 501] width 72 height 11
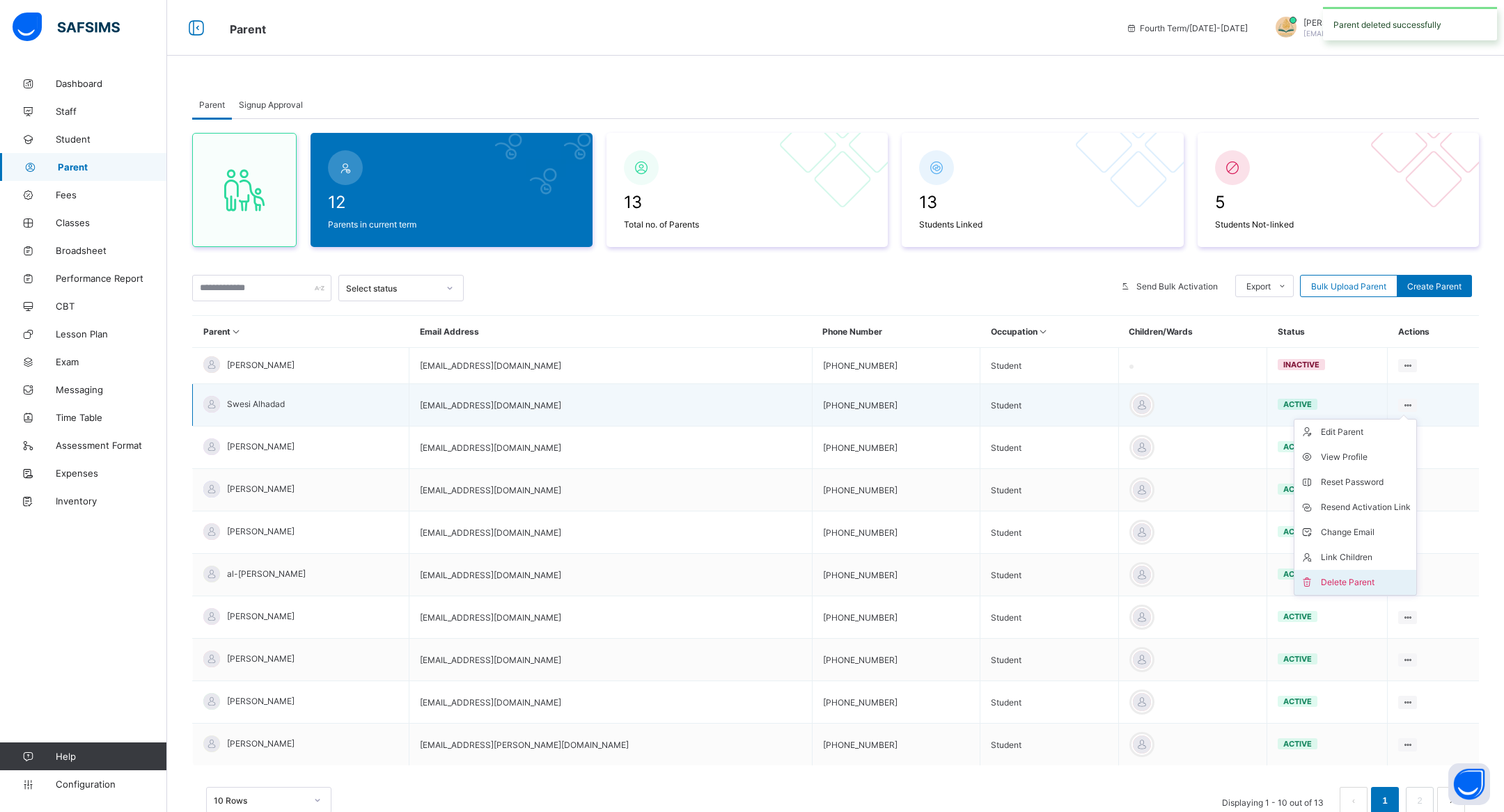
click at [1321, 578] on div "Delete Parent" at bounding box center [1366, 582] width 90 height 14
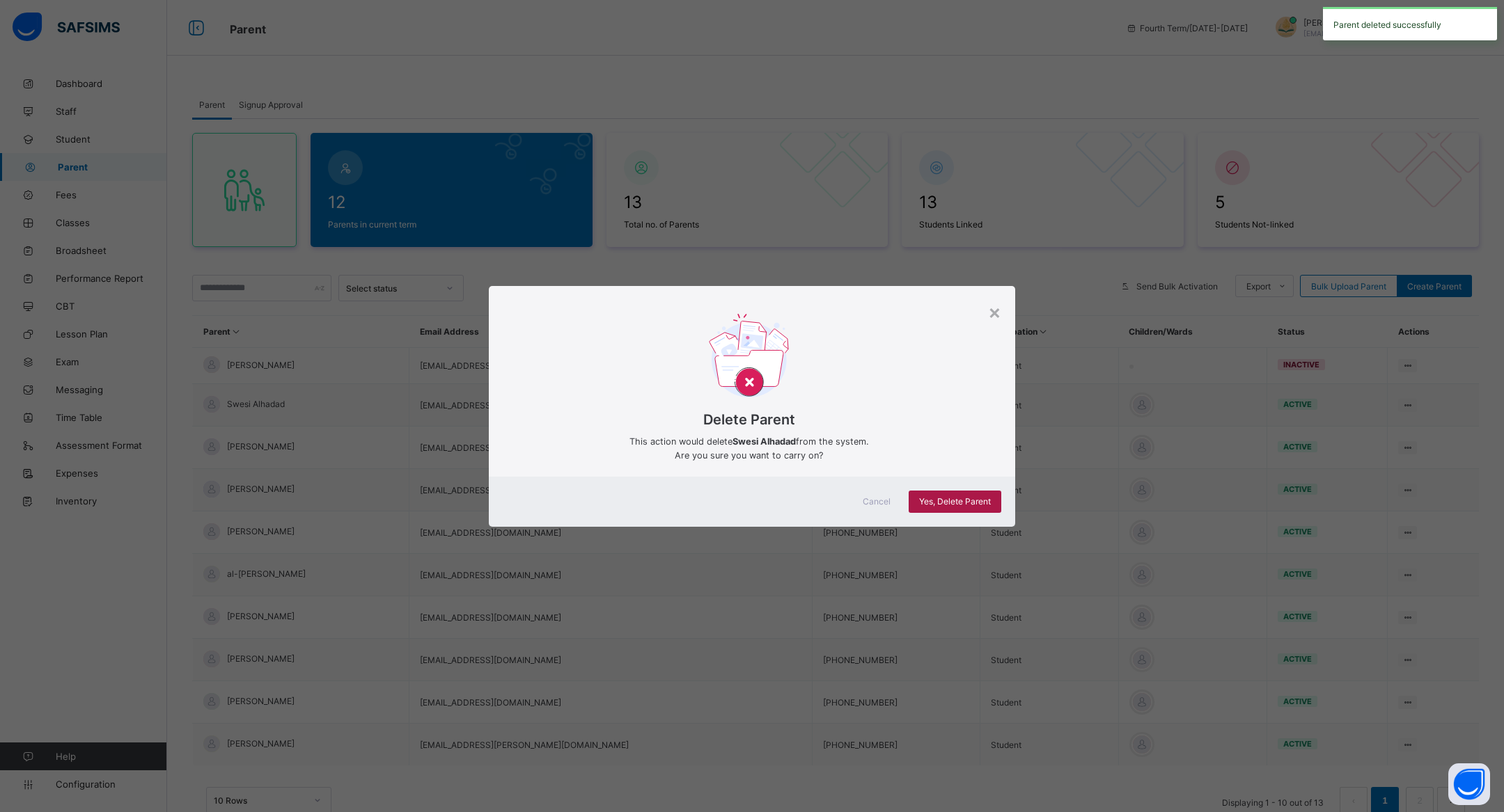
click at [987, 499] on span "Yes, Delete Parent" at bounding box center [955, 501] width 72 height 11
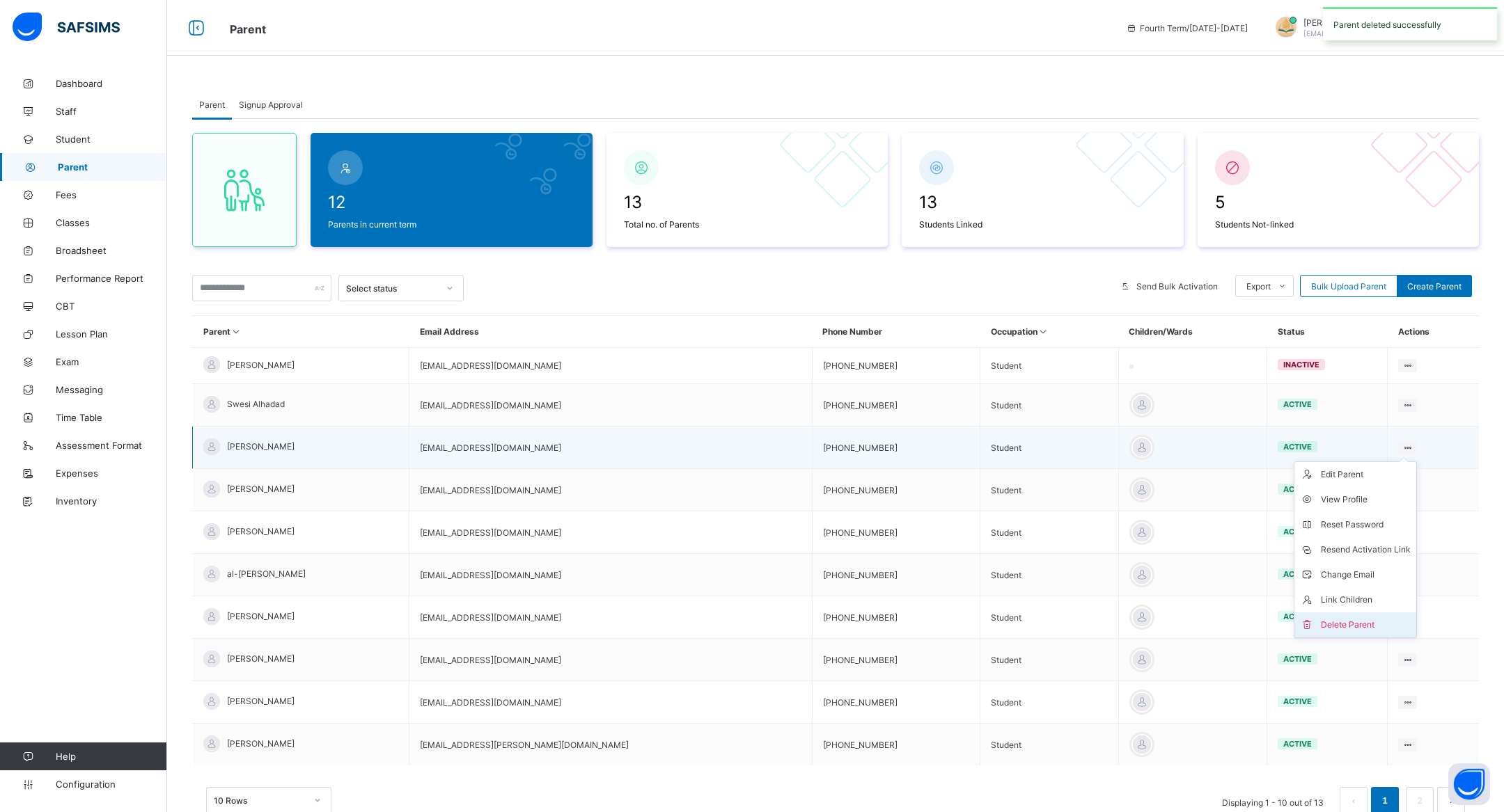
click at [1344, 618] on div "Delete Parent" at bounding box center [1366, 624] width 90 height 14
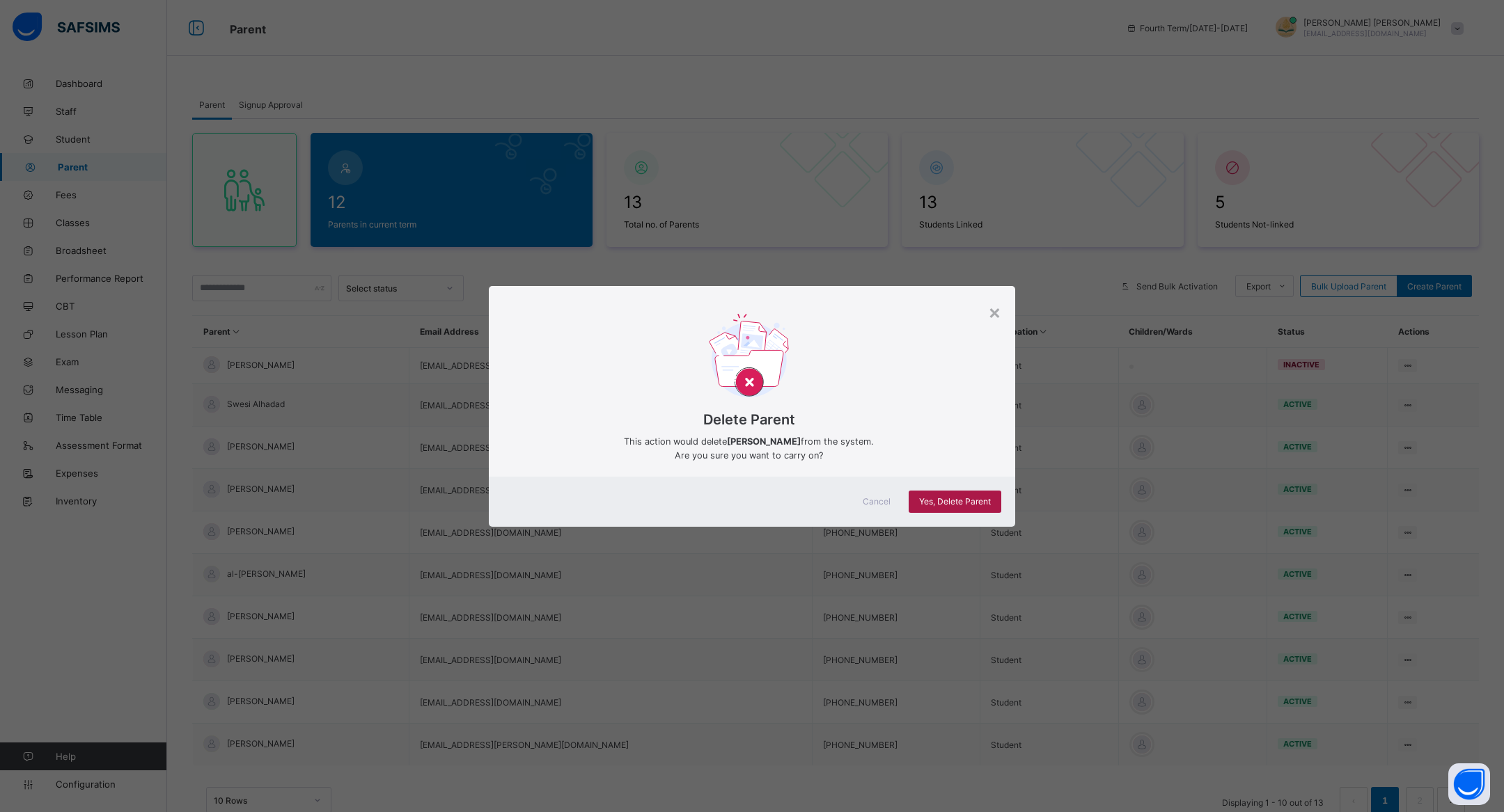
click at [987, 502] on span "Yes, Delete Parent" at bounding box center [955, 501] width 72 height 11
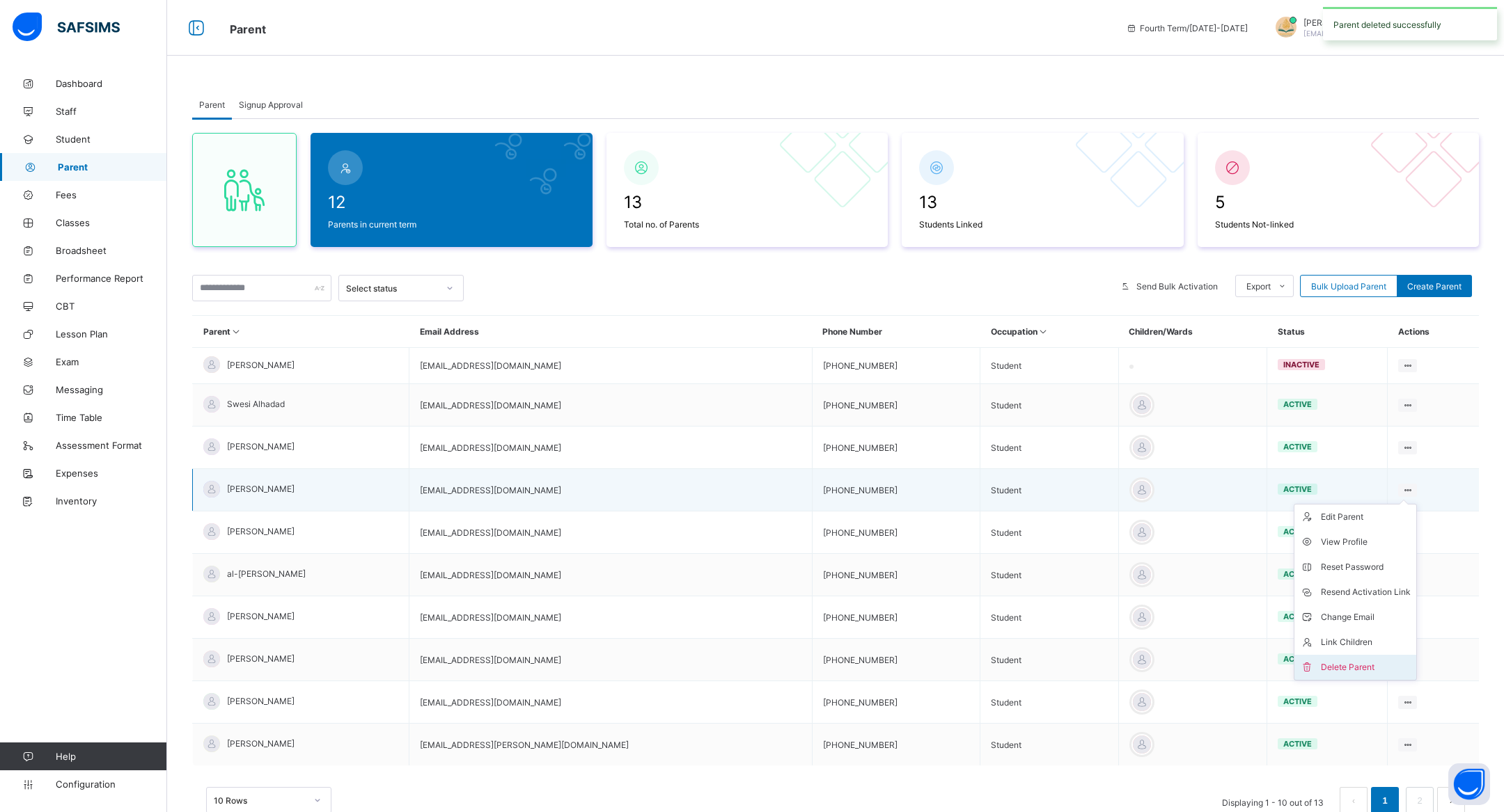
click at [1333, 664] on div "Delete Parent" at bounding box center [1366, 667] width 90 height 14
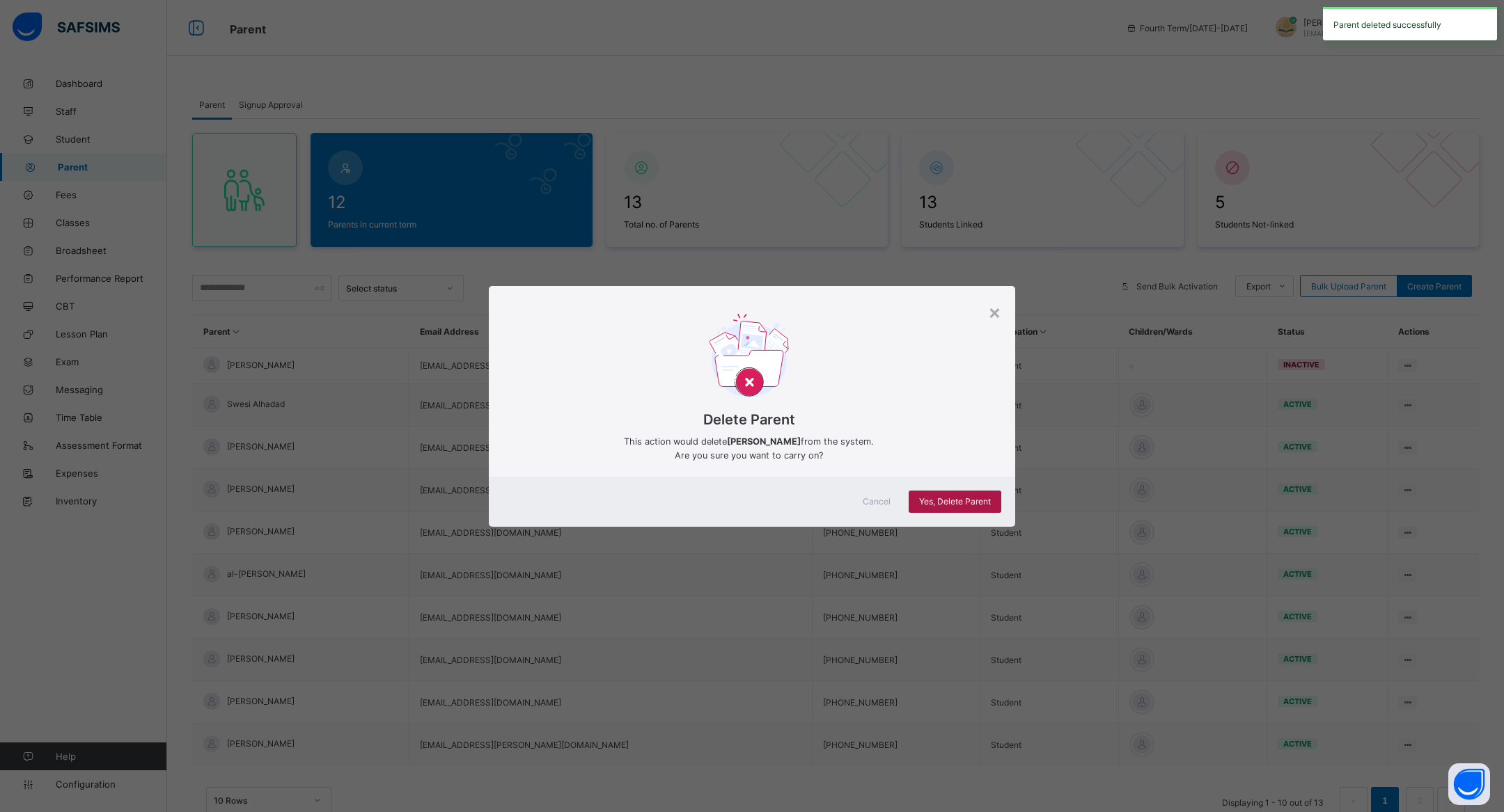
click at [953, 506] on span "Yes, Delete Parent" at bounding box center [955, 501] width 72 height 11
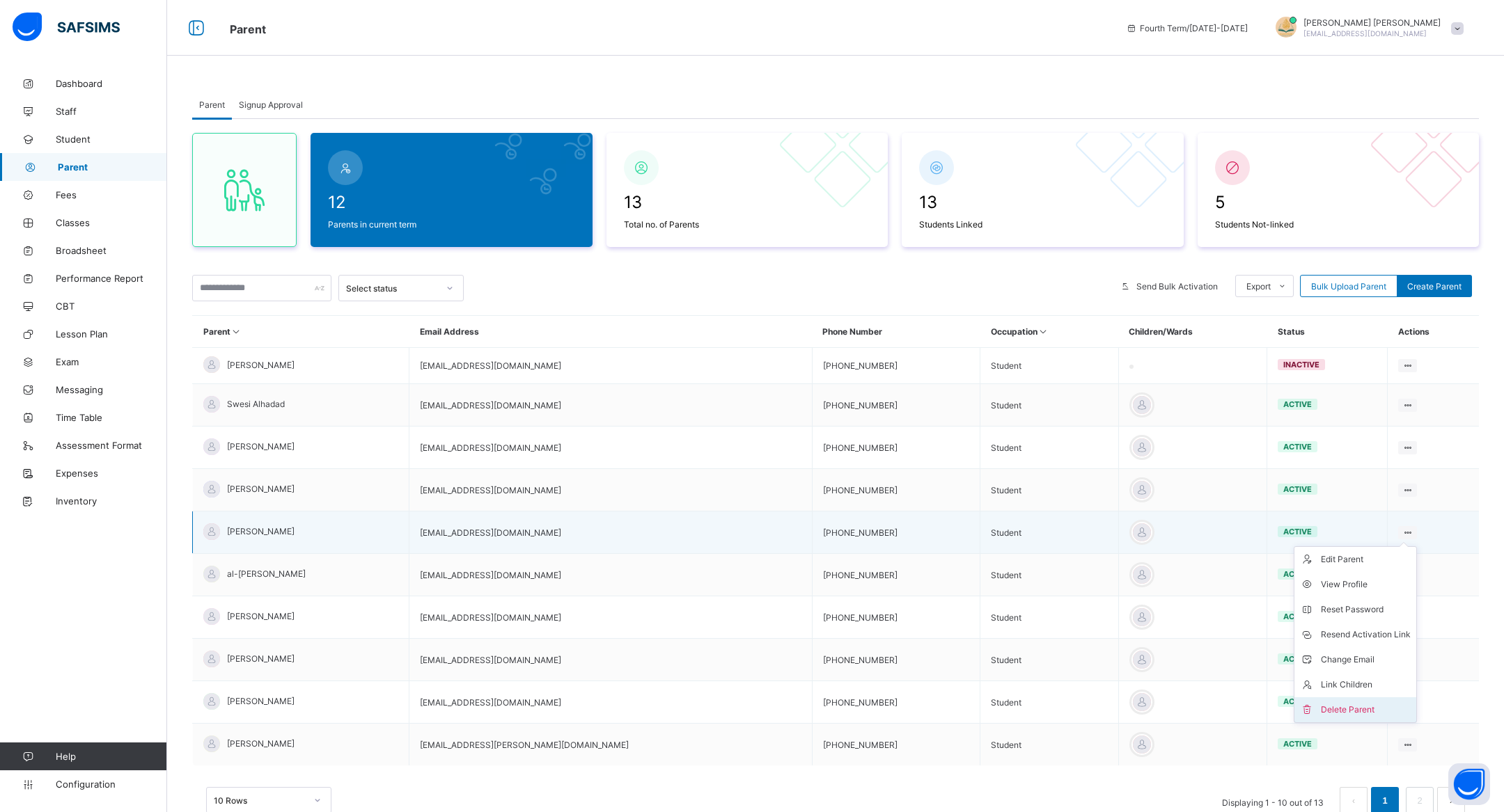
click at [1347, 698] on li "Delete Parent" at bounding box center [1355, 710] width 122 height 25
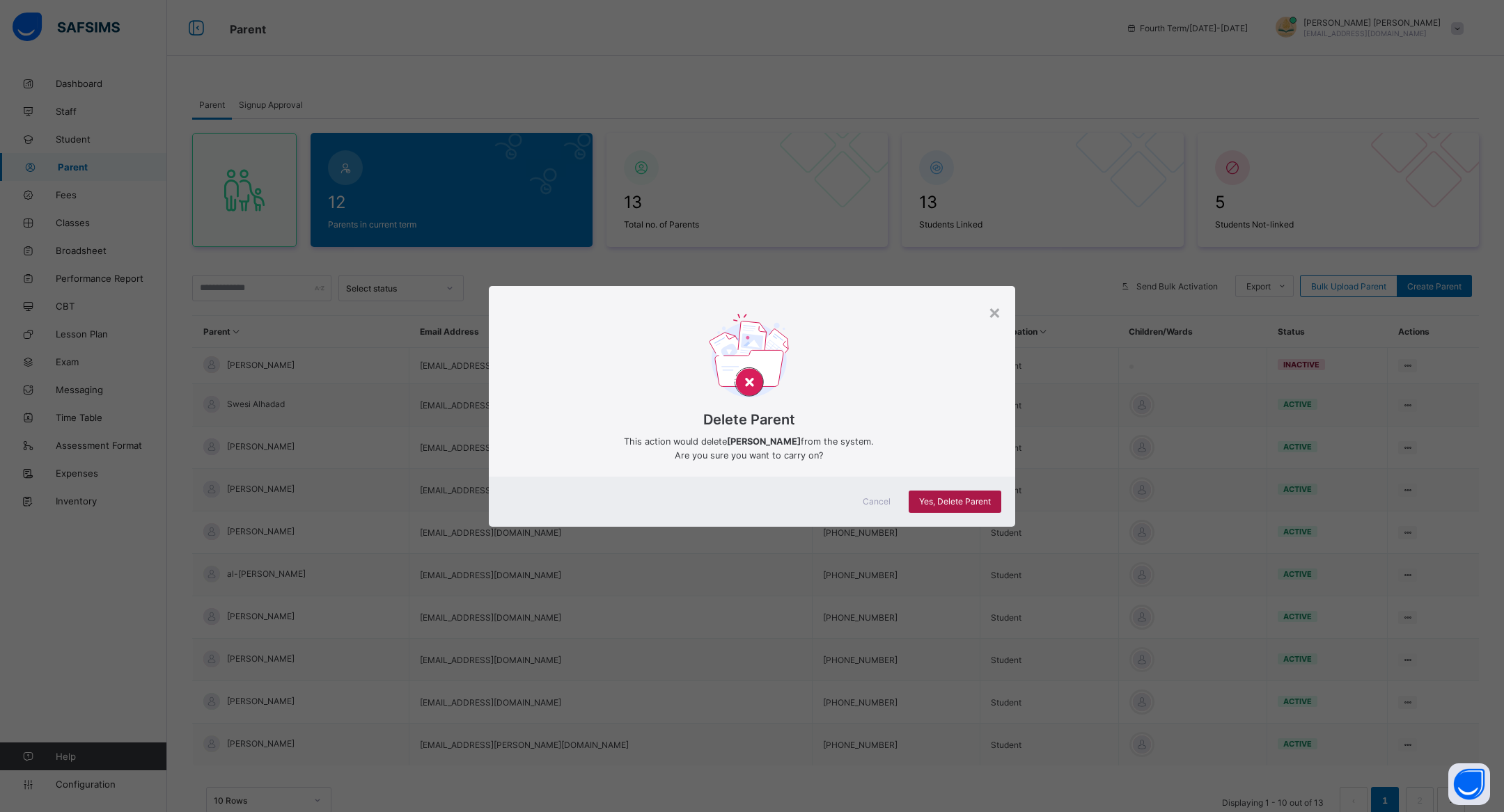
click at [977, 509] on div "Yes, Delete Parent" at bounding box center [955, 501] width 93 height 22
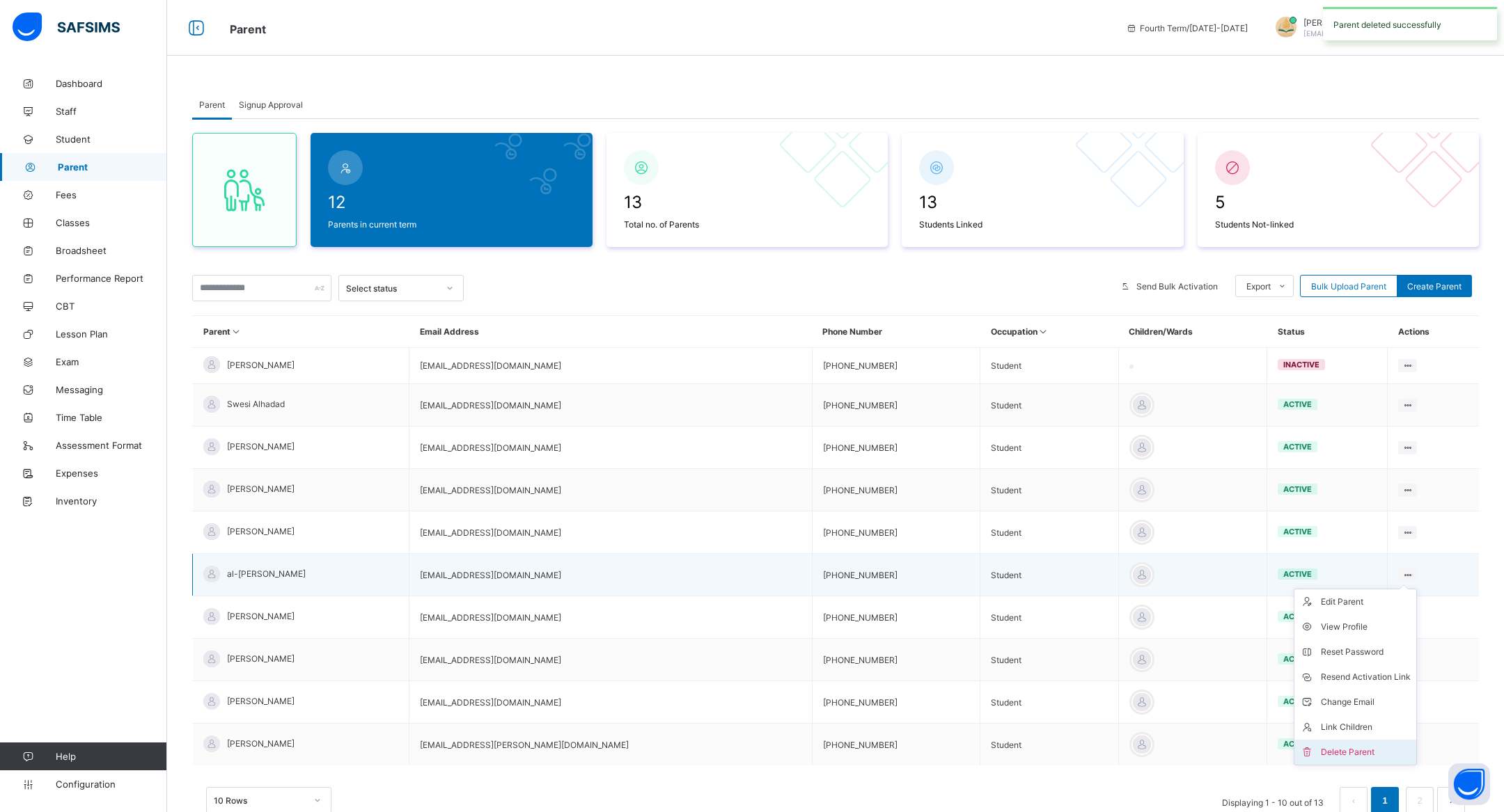
click at [1321, 747] on div "Delete Parent" at bounding box center [1366, 752] width 90 height 14
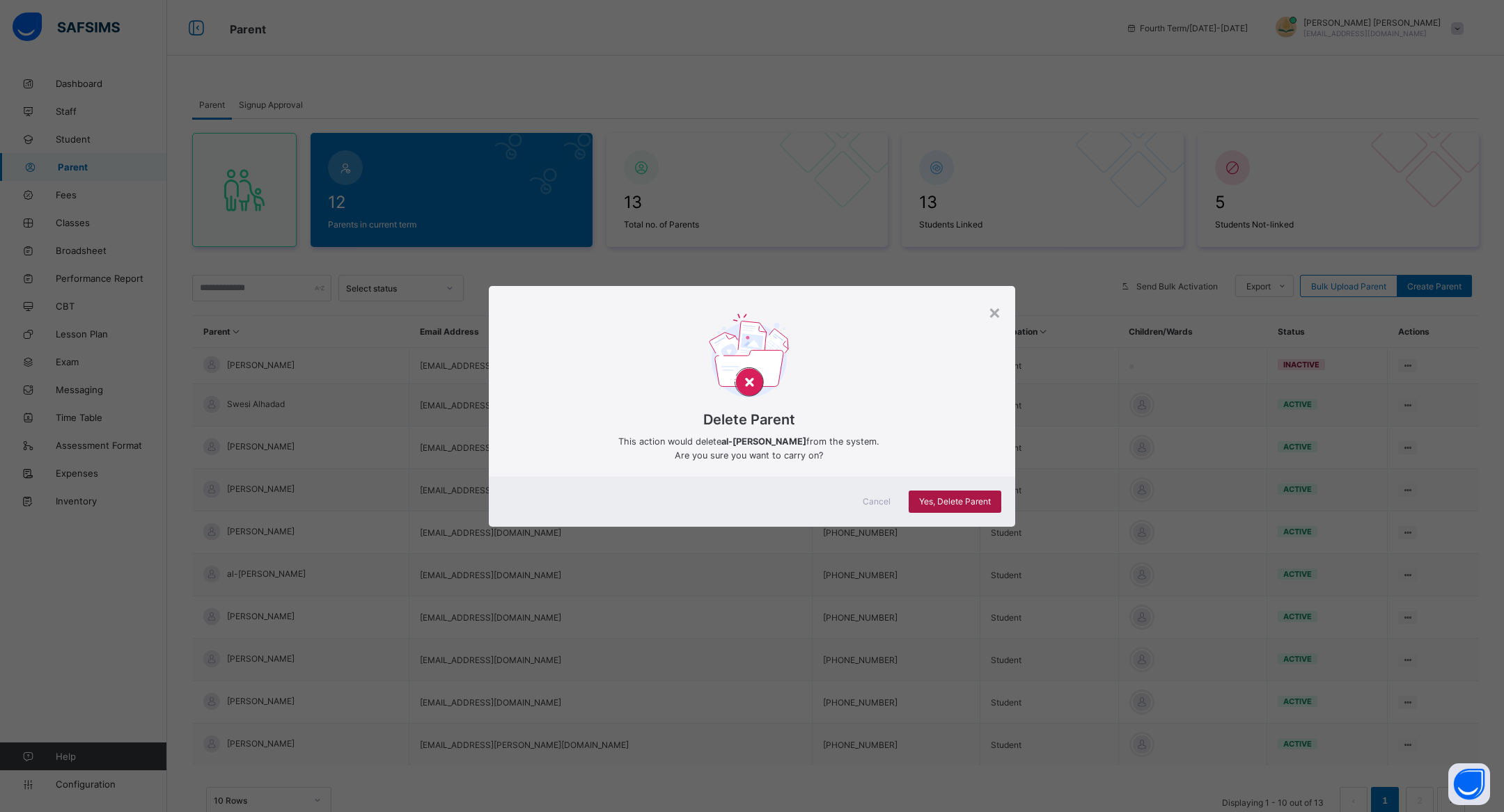
click at [971, 502] on span "Yes, Delete Parent" at bounding box center [955, 501] width 72 height 11
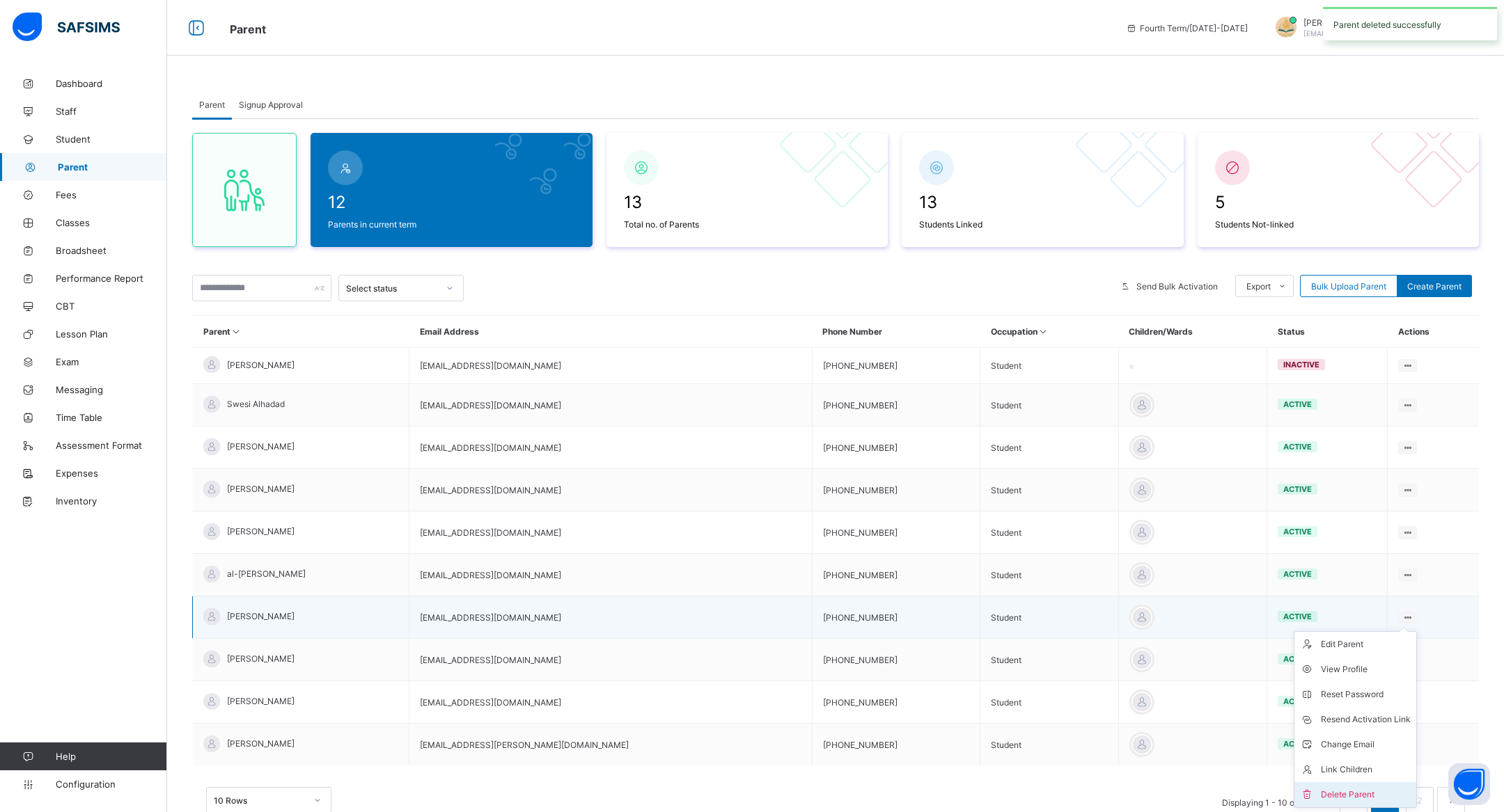
click at [1347, 752] on div "Delete Parent" at bounding box center [1366, 794] width 90 height 14
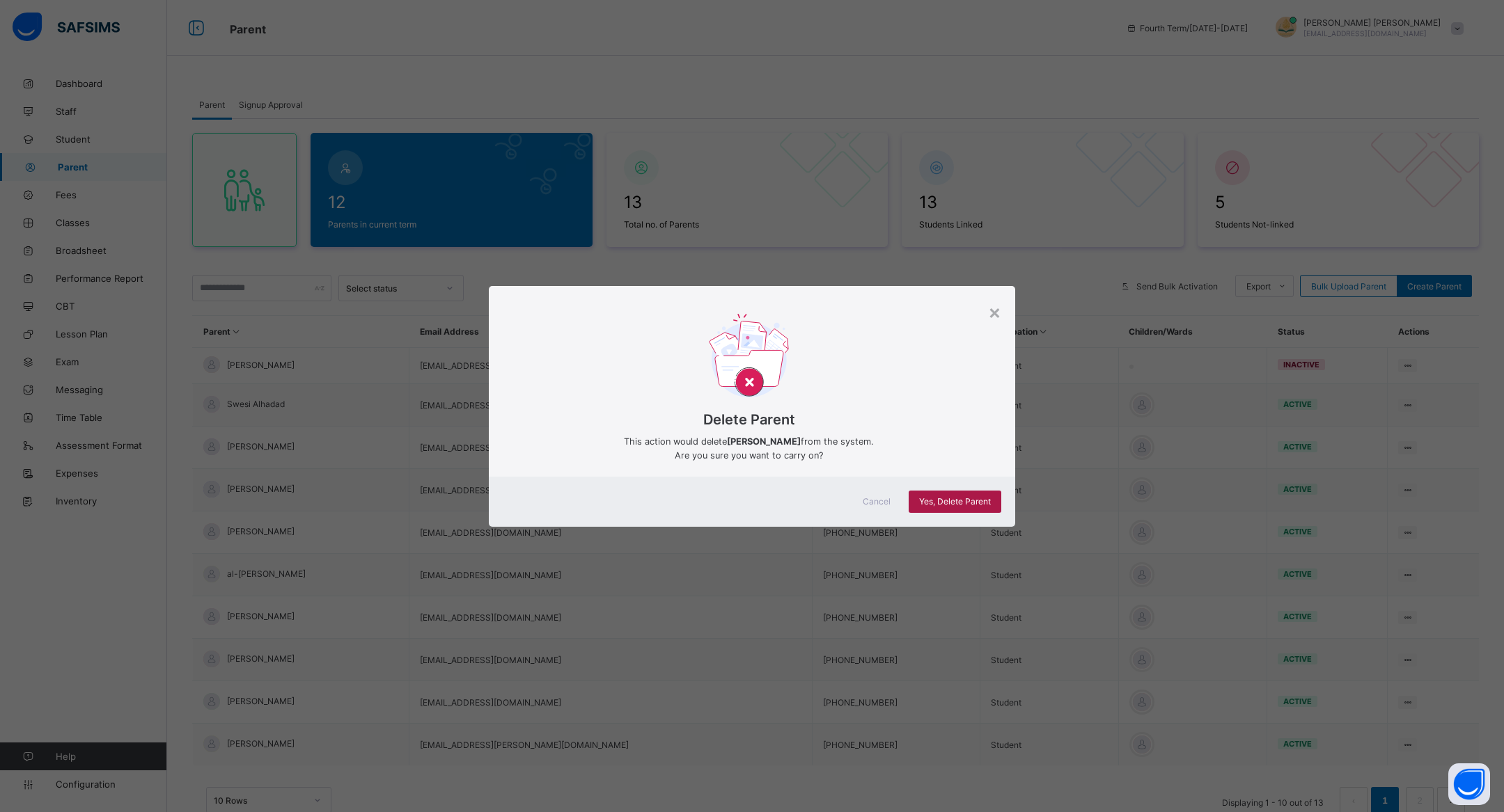
click at [946, 500] on span "Yes, Delete Parent" at bounding box center [955, 501] width 72 height 11
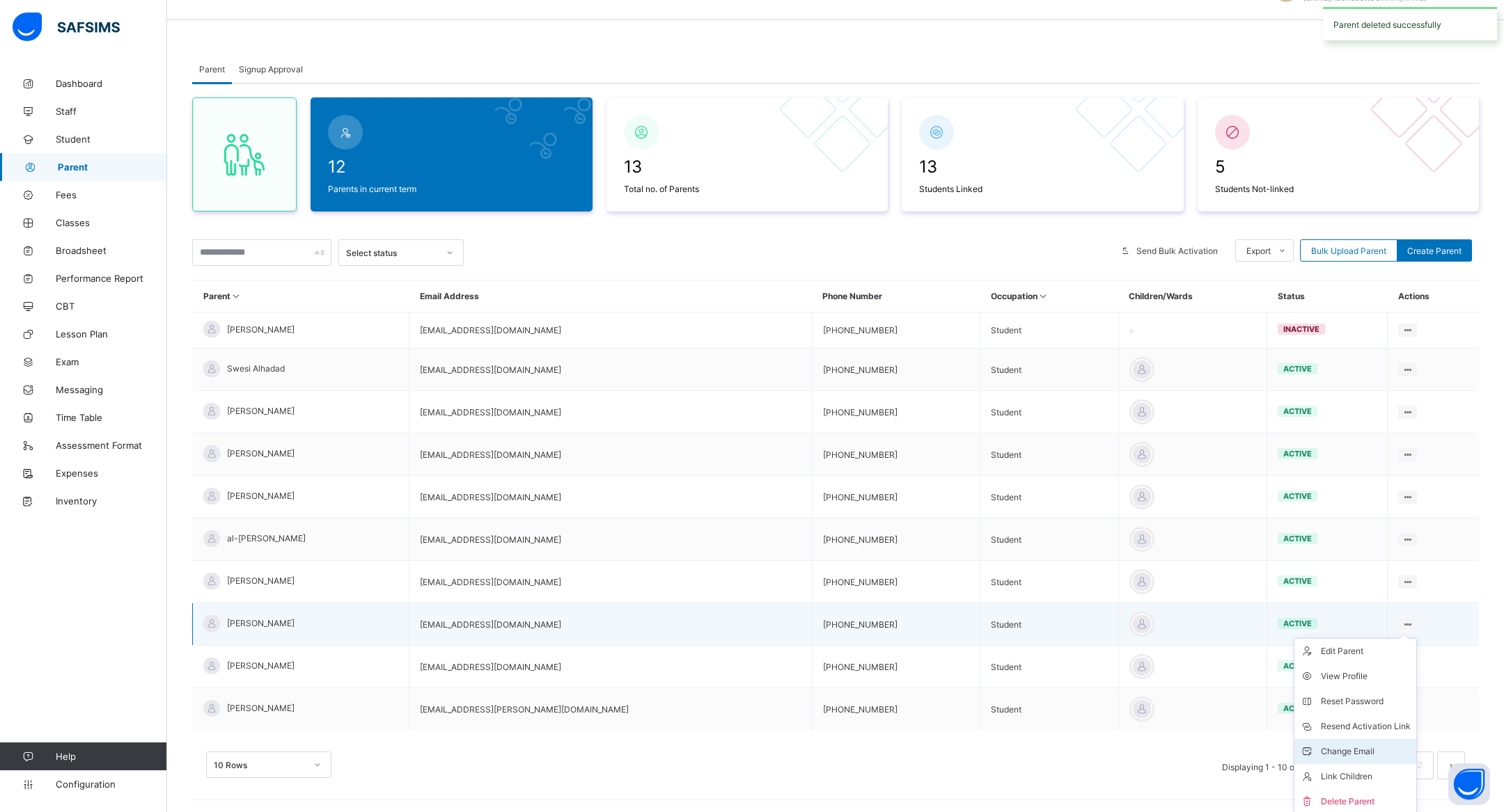
scroll to position [49, 0]
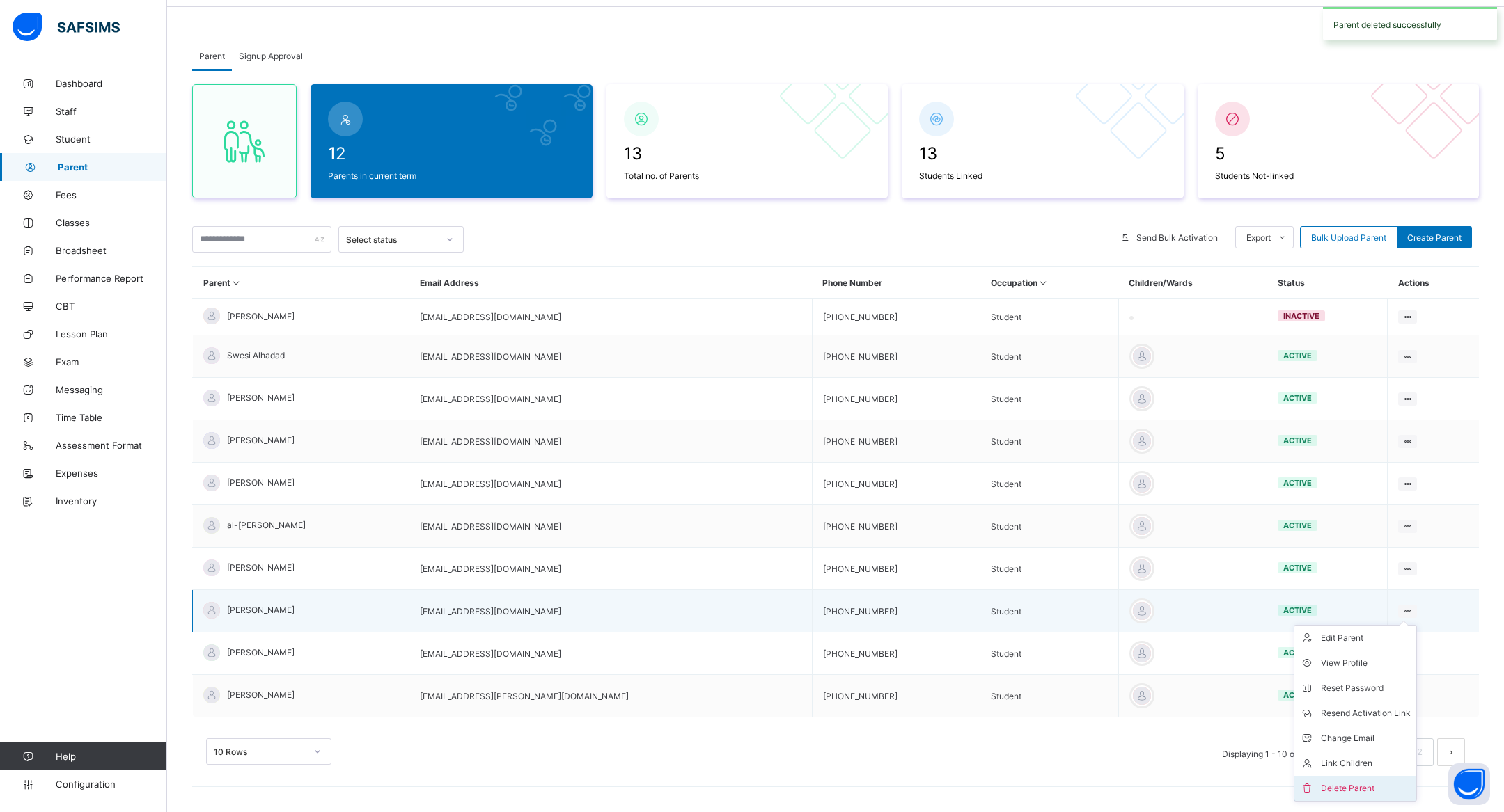
click at [1346, 752] on div "Delete Parent" at bounding box center [1366, 788] width 90 height 14
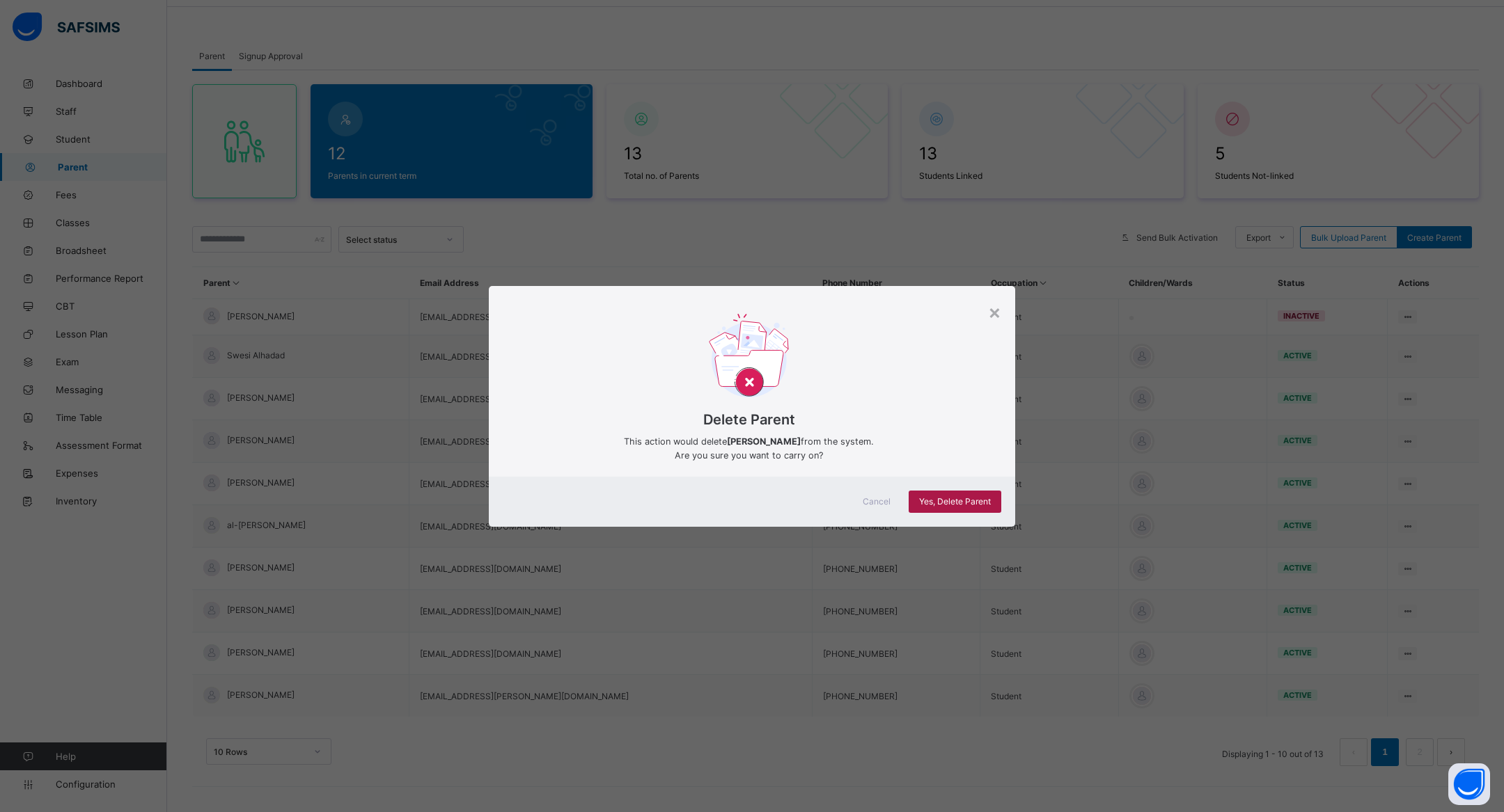
click at [978, 501] on span "Yes, Delete Parent" at bounding box center [955, 501] width 72 height 11
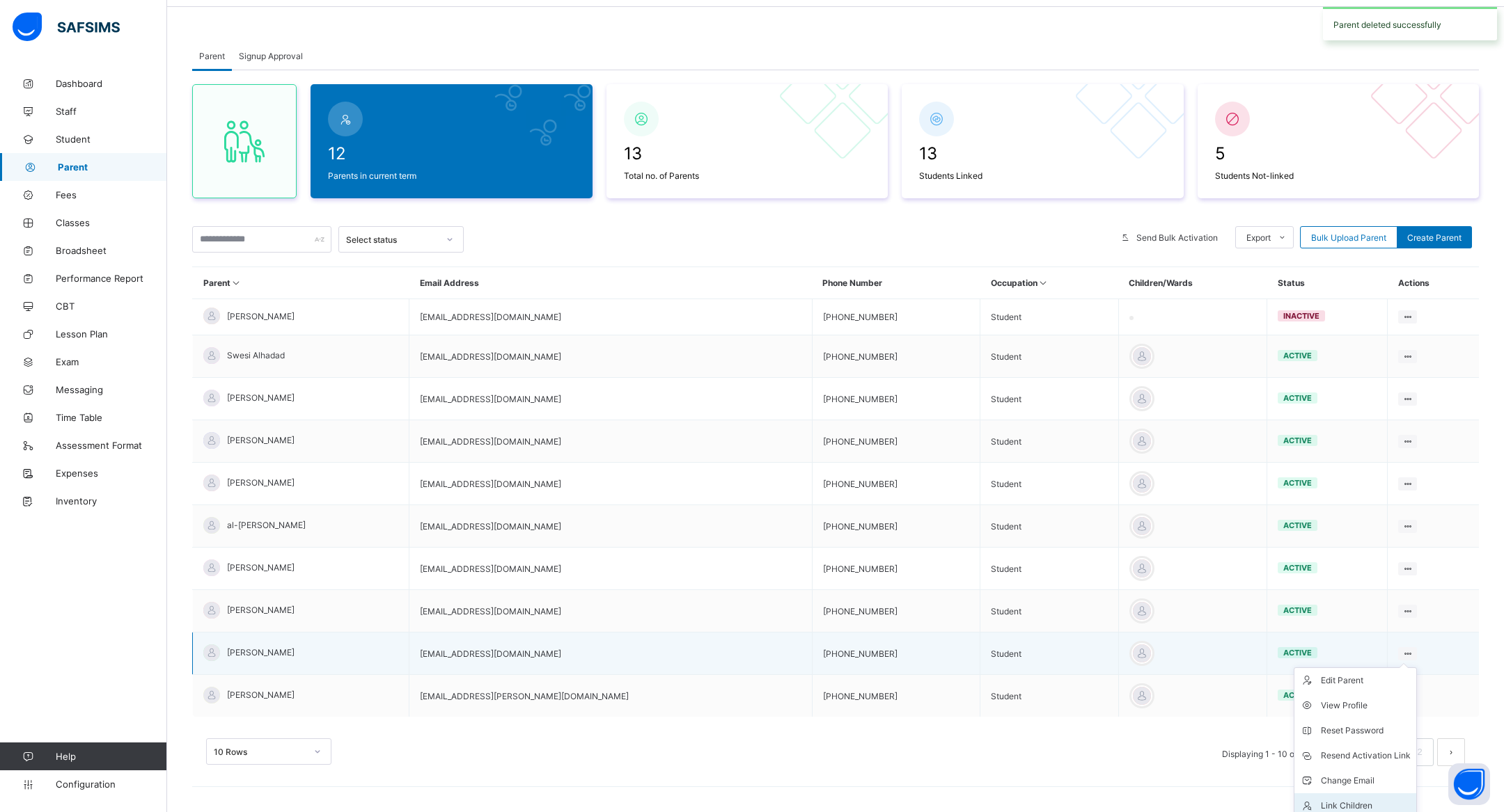
scroll to position [78, 0]
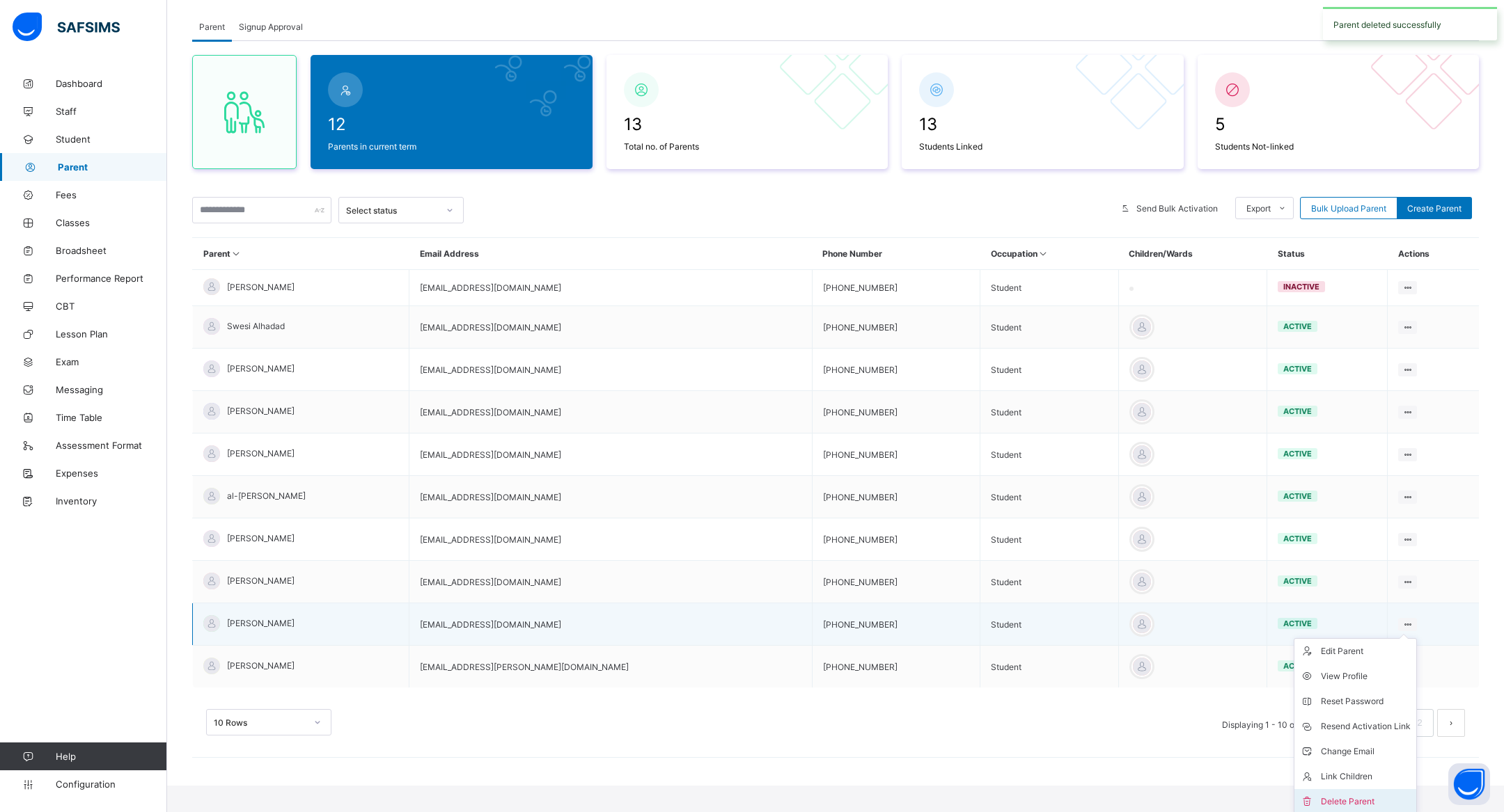
click at [1328, 752] on div "Delete Parent" at bounding box center [1366, 801] width 90 height 14
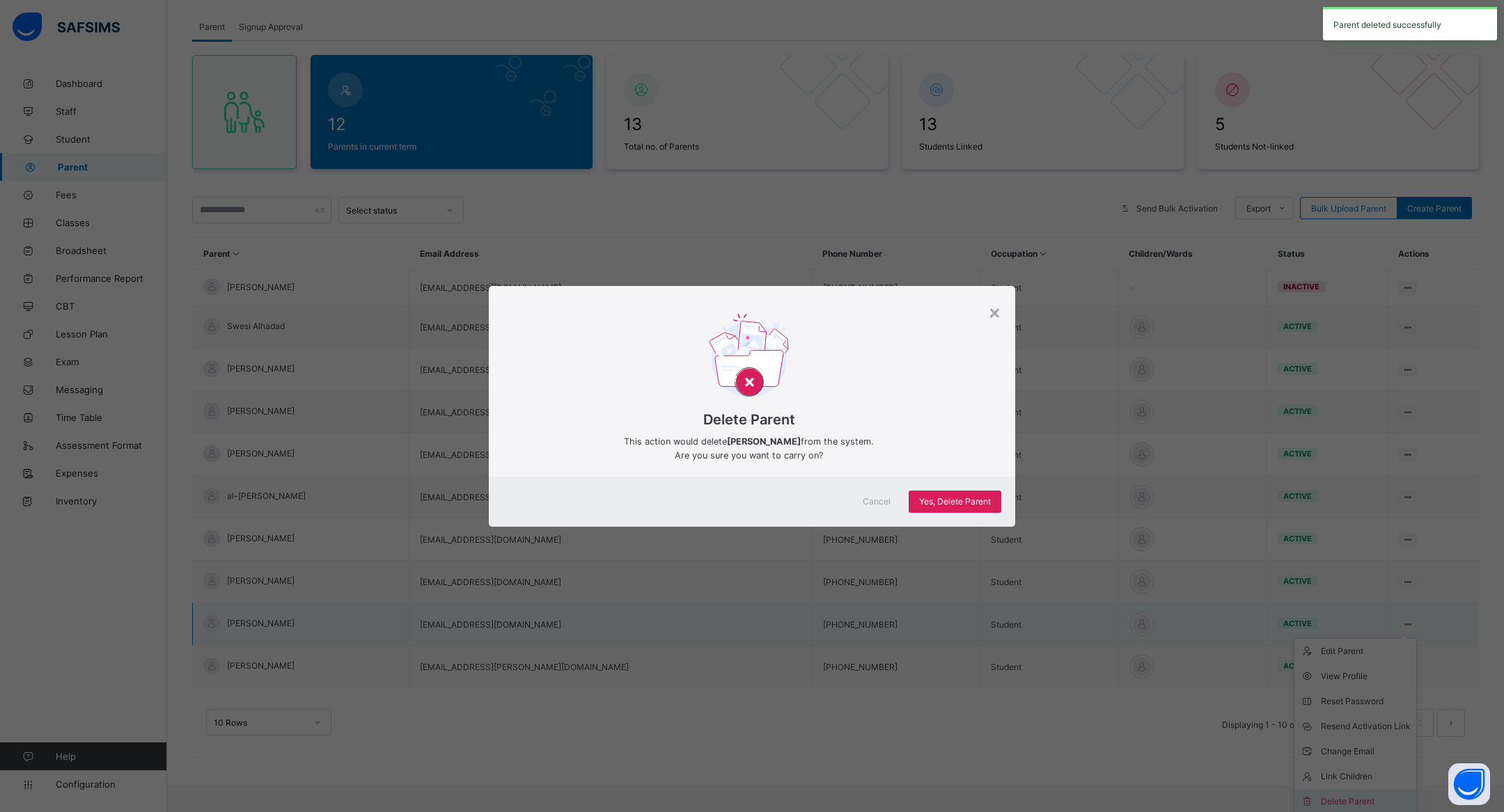
scroll to position [49, 0]
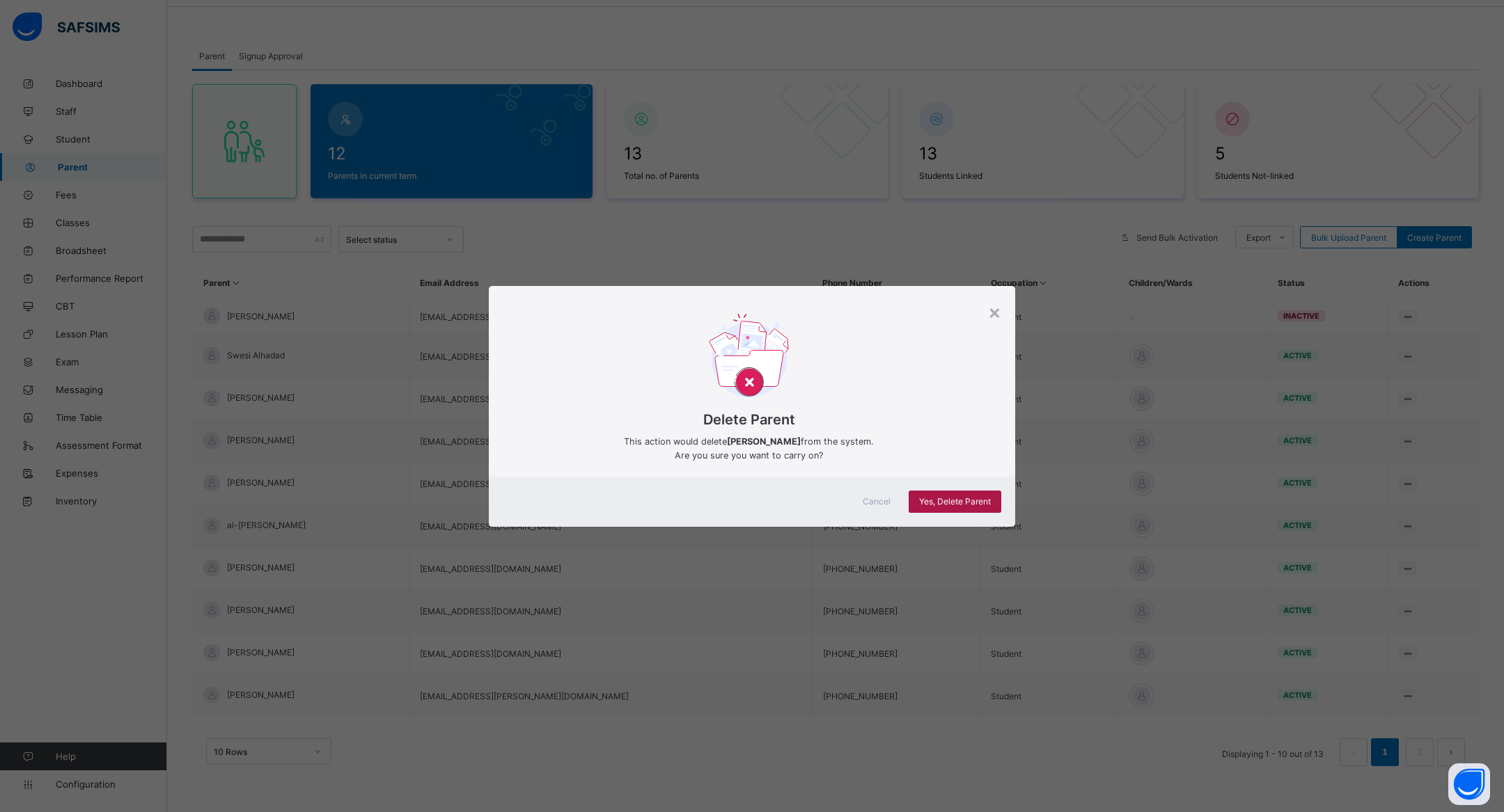
click at [978, 496] on span "Yes, Delete Parent" at bounding box center [955, 501] width 72 height 11
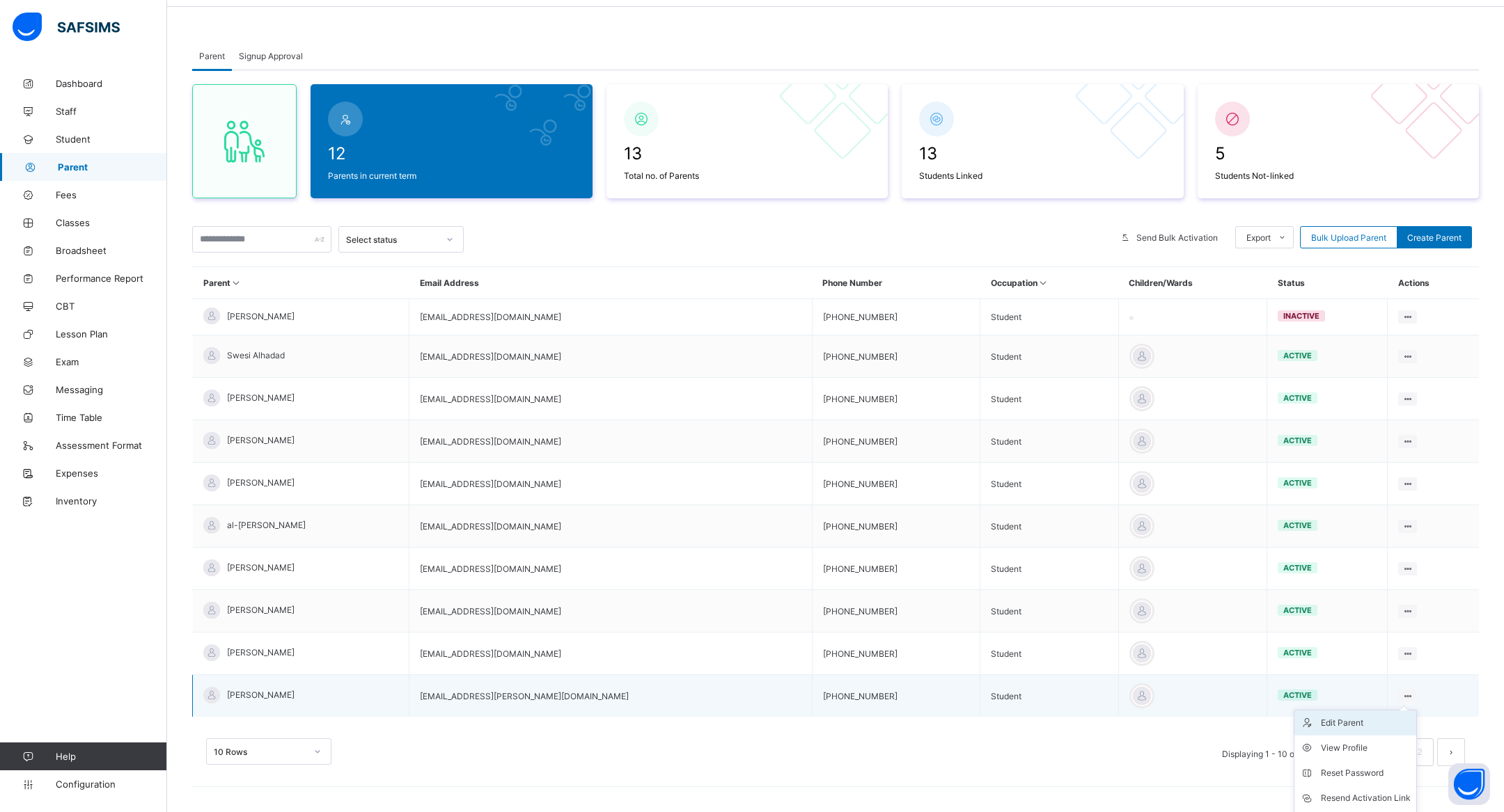
scroll to position [78, 0]
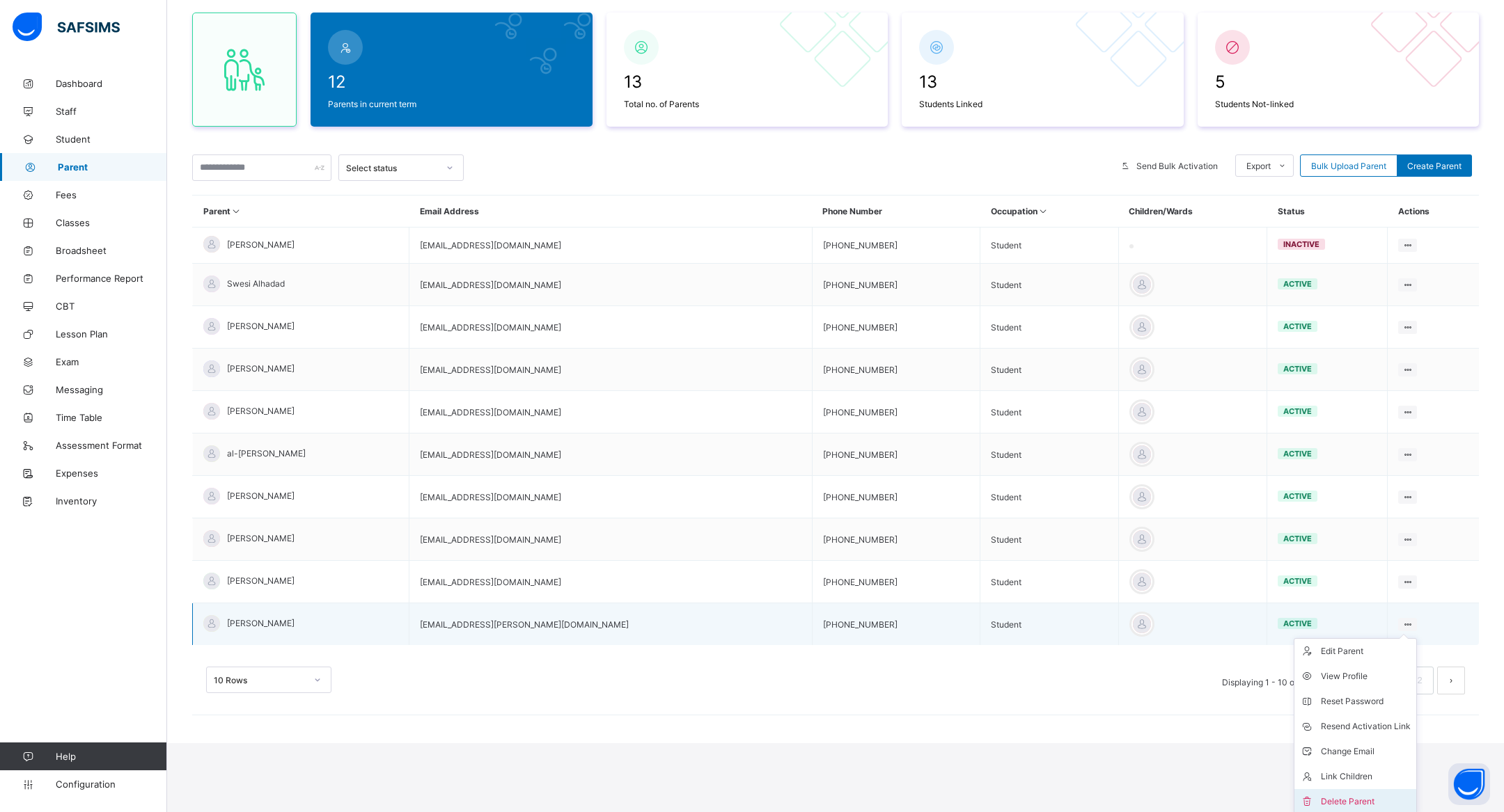
click at [1354, 752] on div "Delete Parent" at bounding box center [1366, 801] width 90 height 14
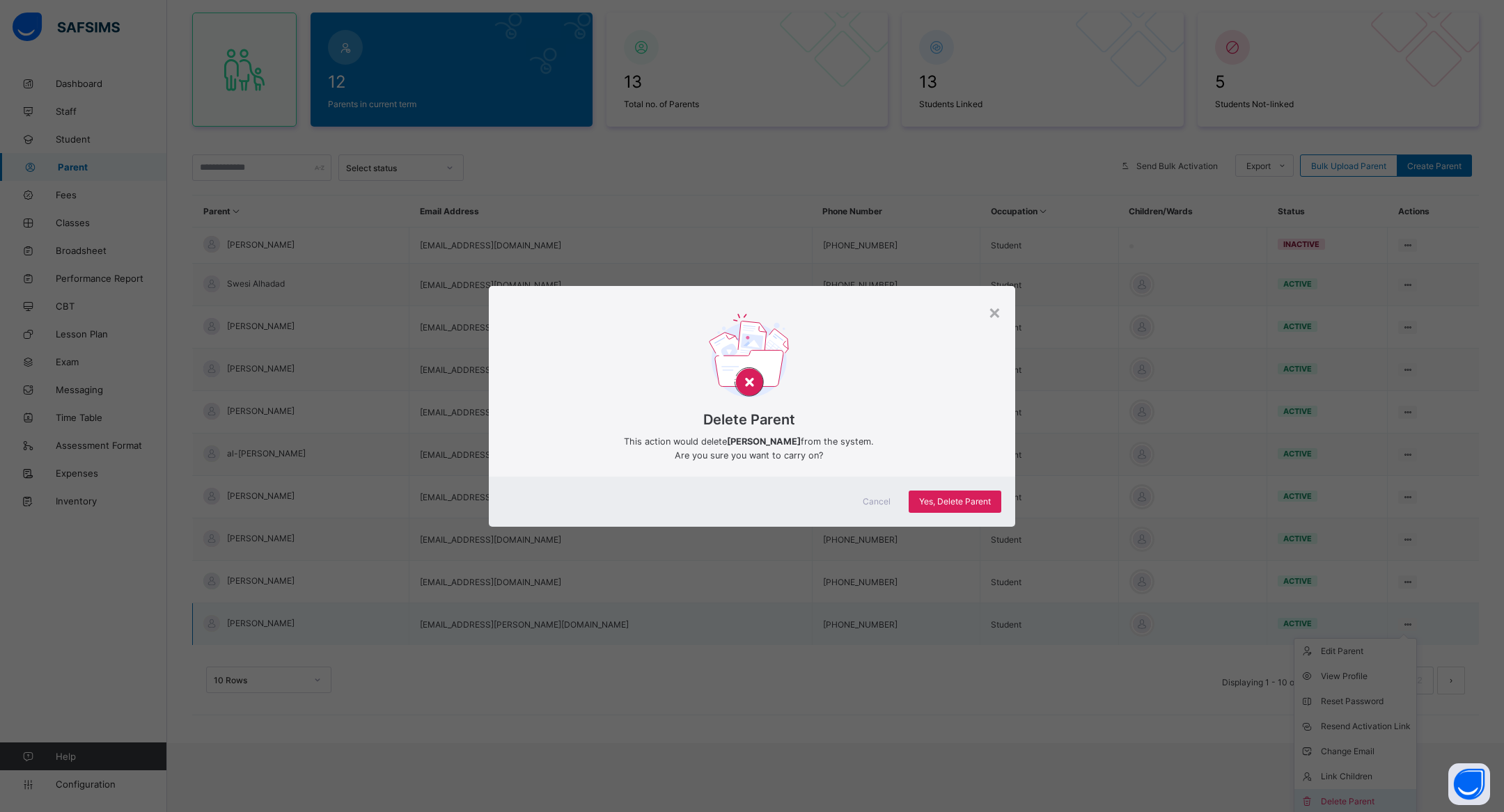
scroll to position [49, 0]
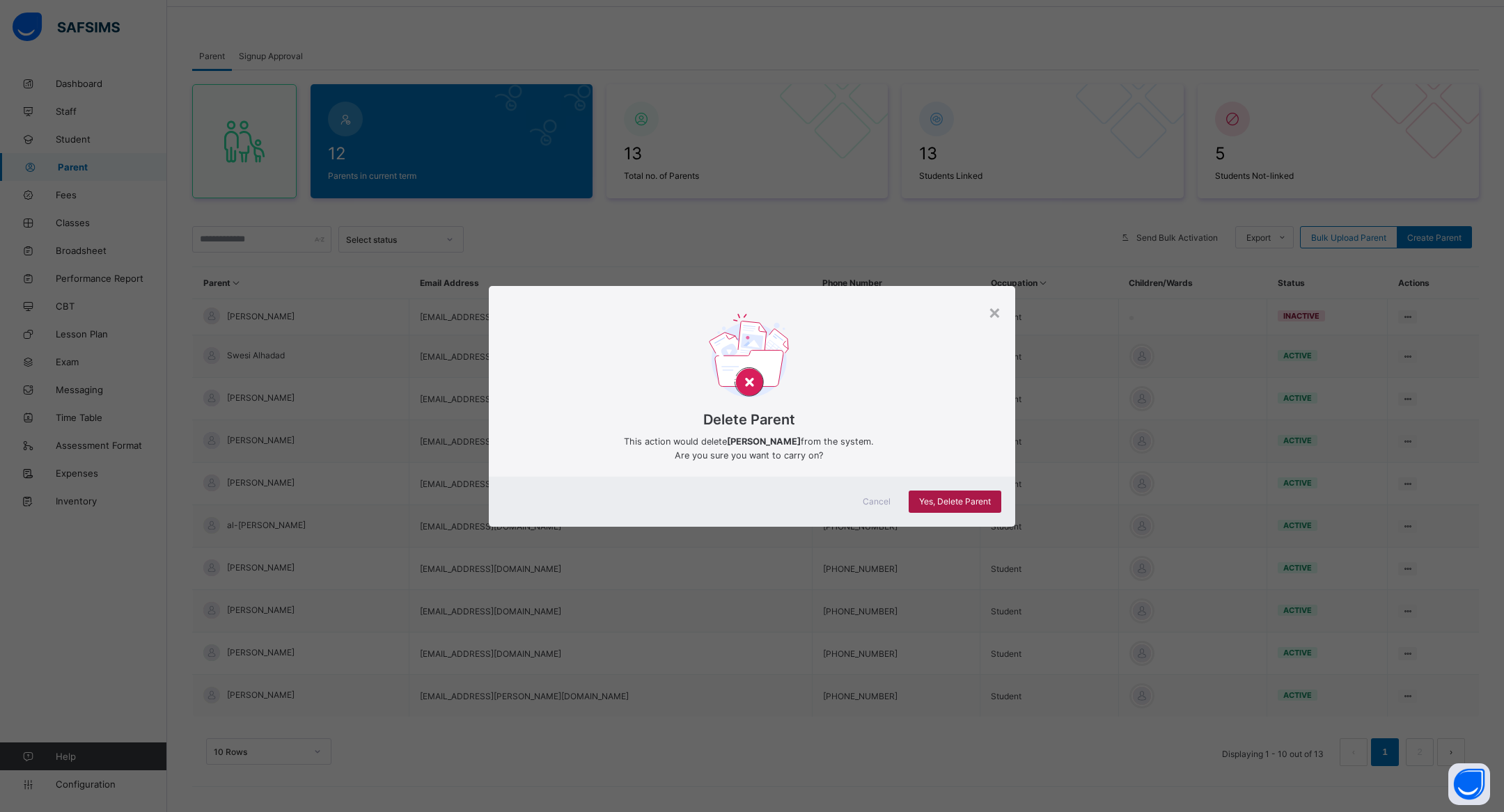
click at [958, 500] on span "Yes, Delete Parent" at bounding box center [955, 501] width 72 height 11
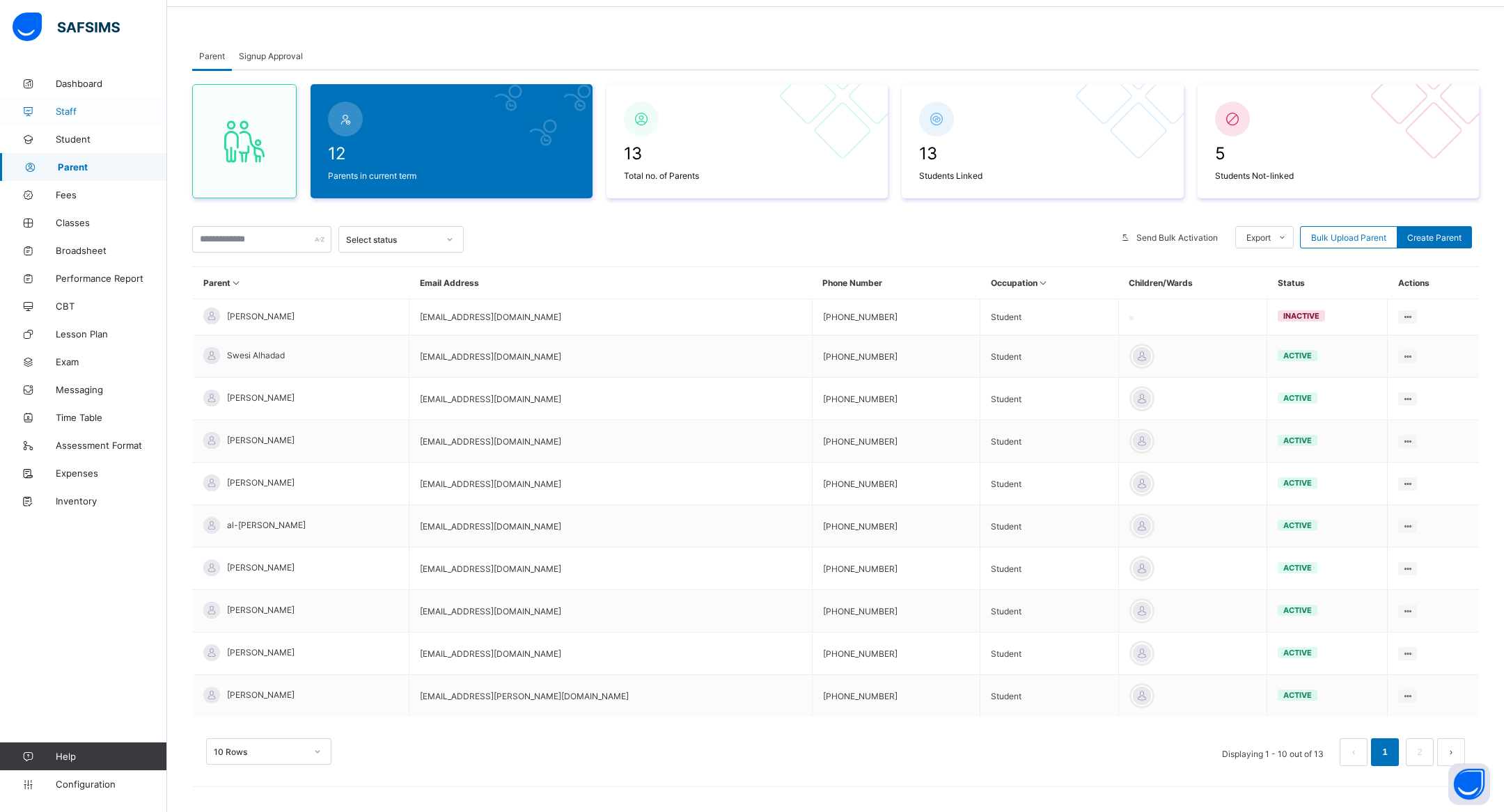
click at [89, 106] on span "Staff" at bounding box center [111, 111] width 112 height 11
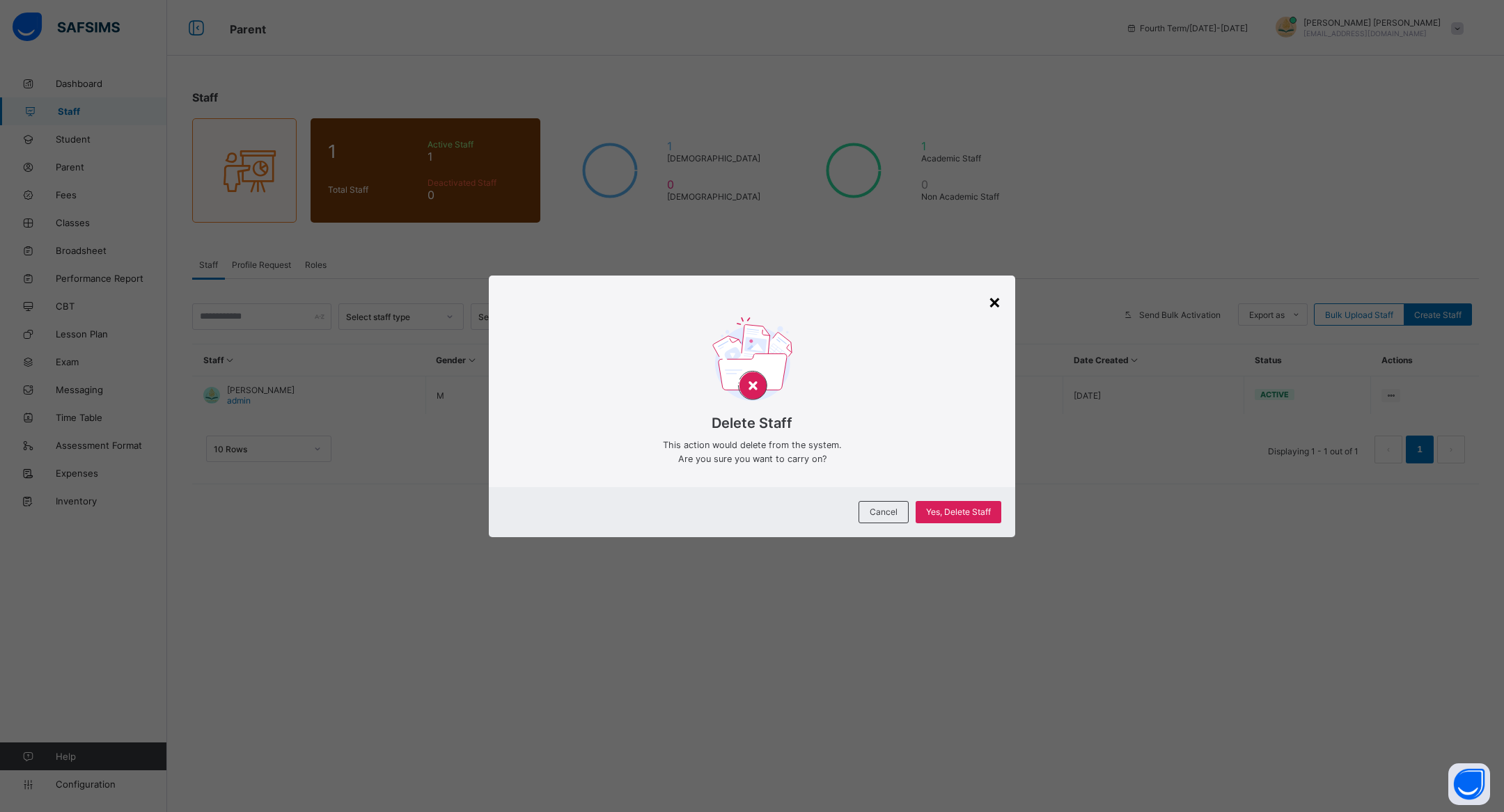
click at [992, 303] on div "×" at bounding box center [995, 301] width 13 height 24
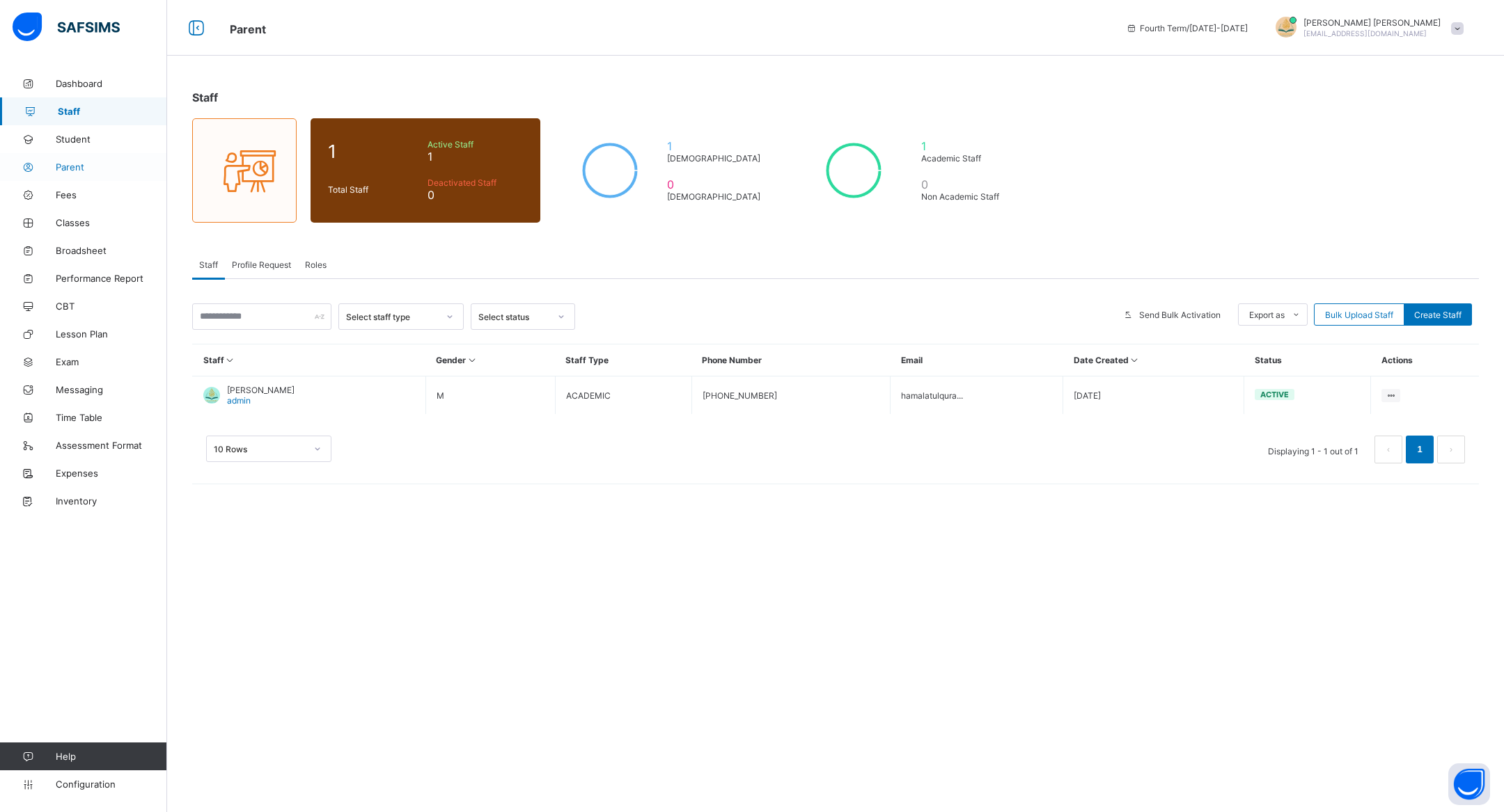
click at [98, 159] on link "Parent" at bounding box center [83, 167] width 167 height 28
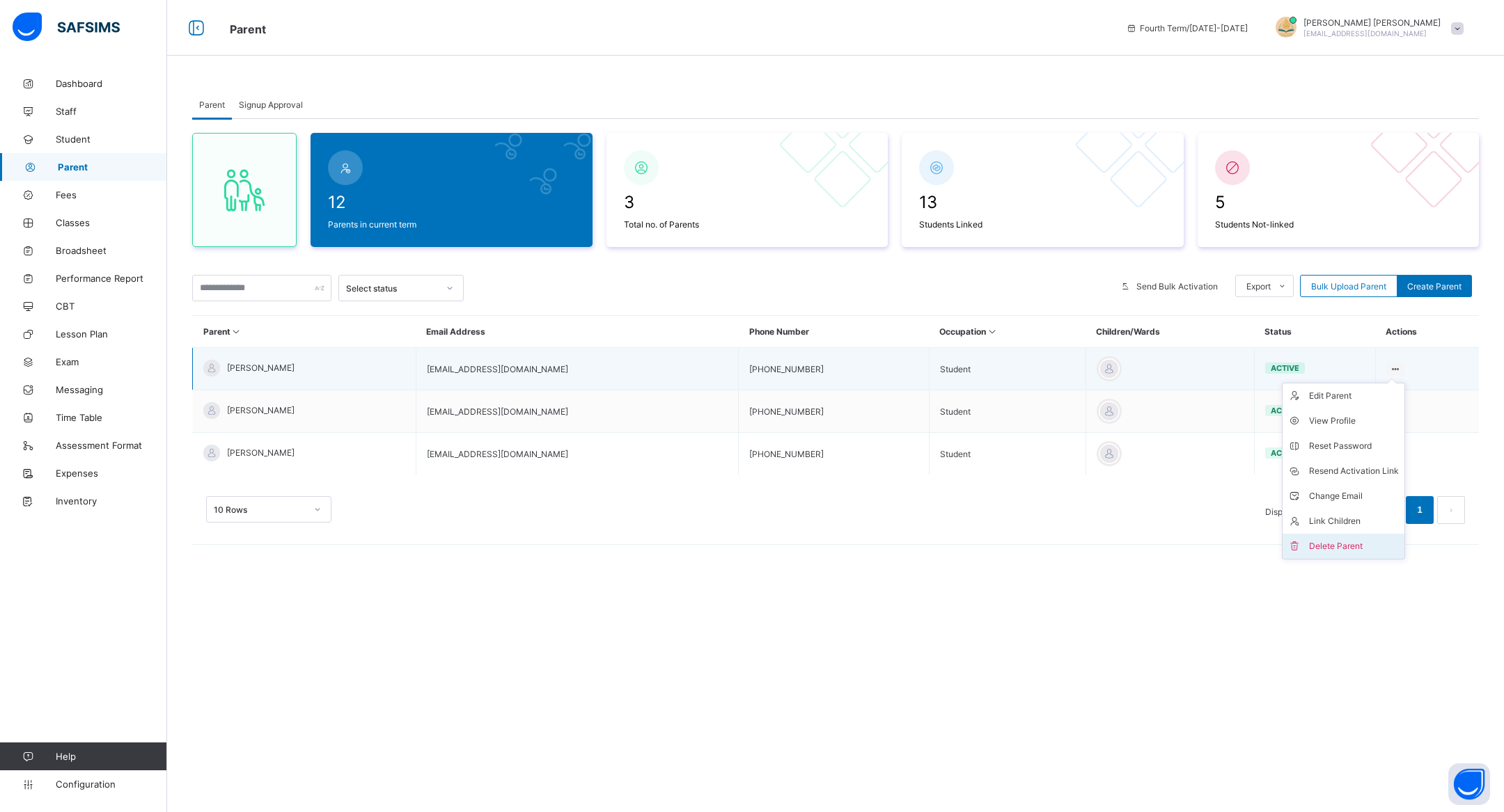
click at [1359, 537] on li "Delete Parent" at bounding box center [1343, 546] width 122 height 25
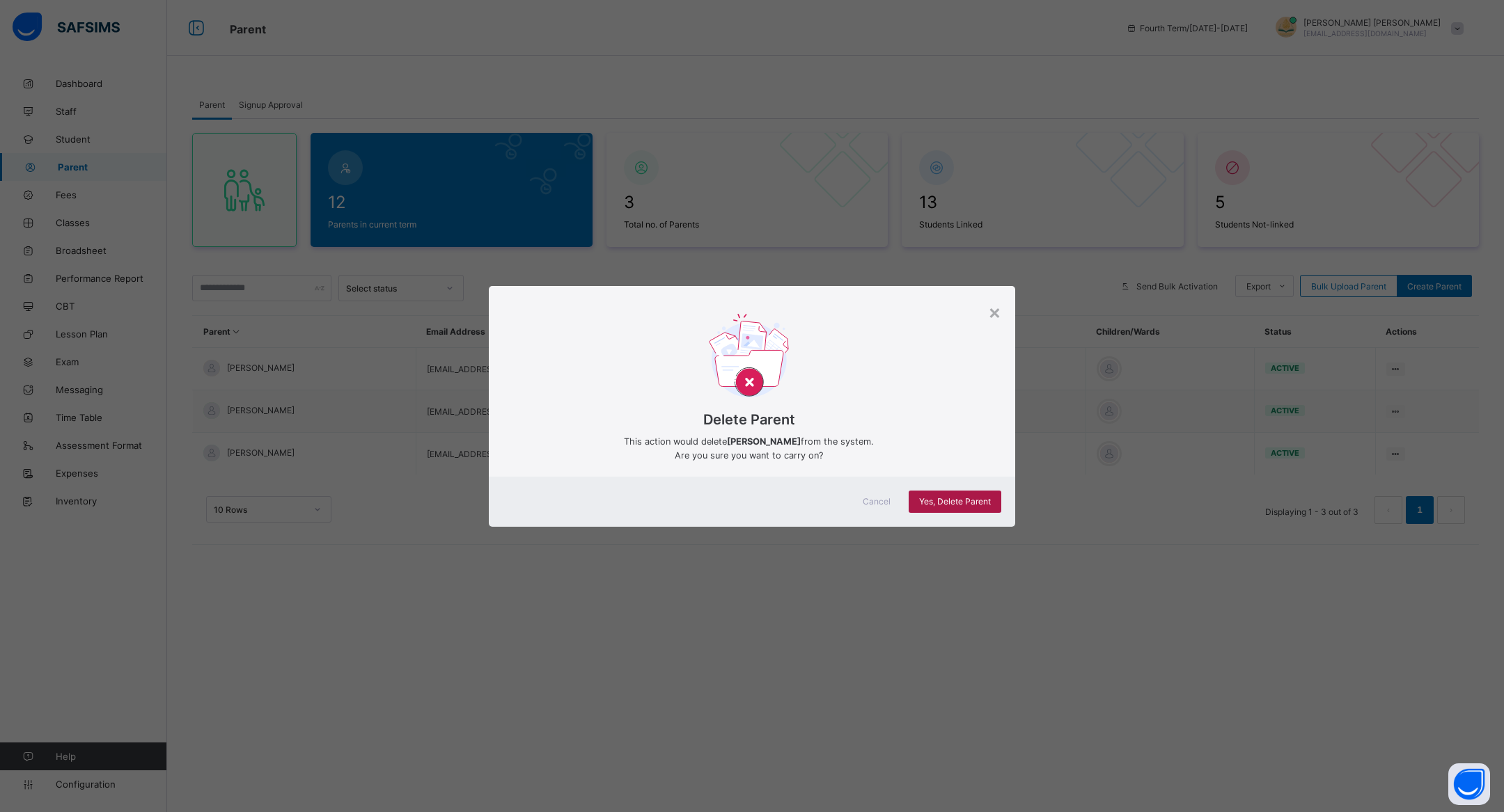
click at [980, 498] on span "Yes, Delete Parent" at bounding box center [955, 501] width 72 height 11
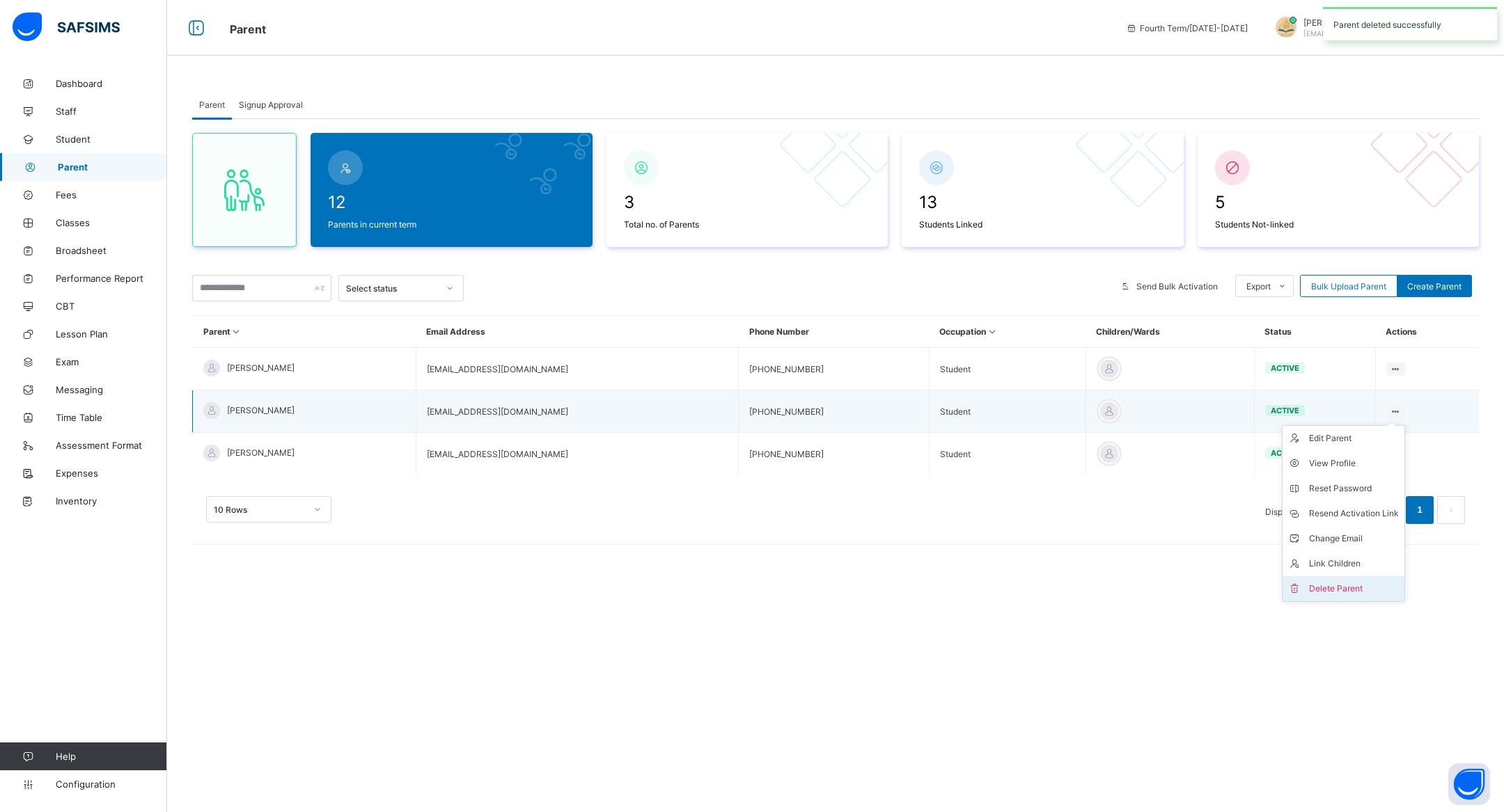
click at [1333, 588] on div "Delete Parent" at bounding box center [1354, 588] width 90 height 14
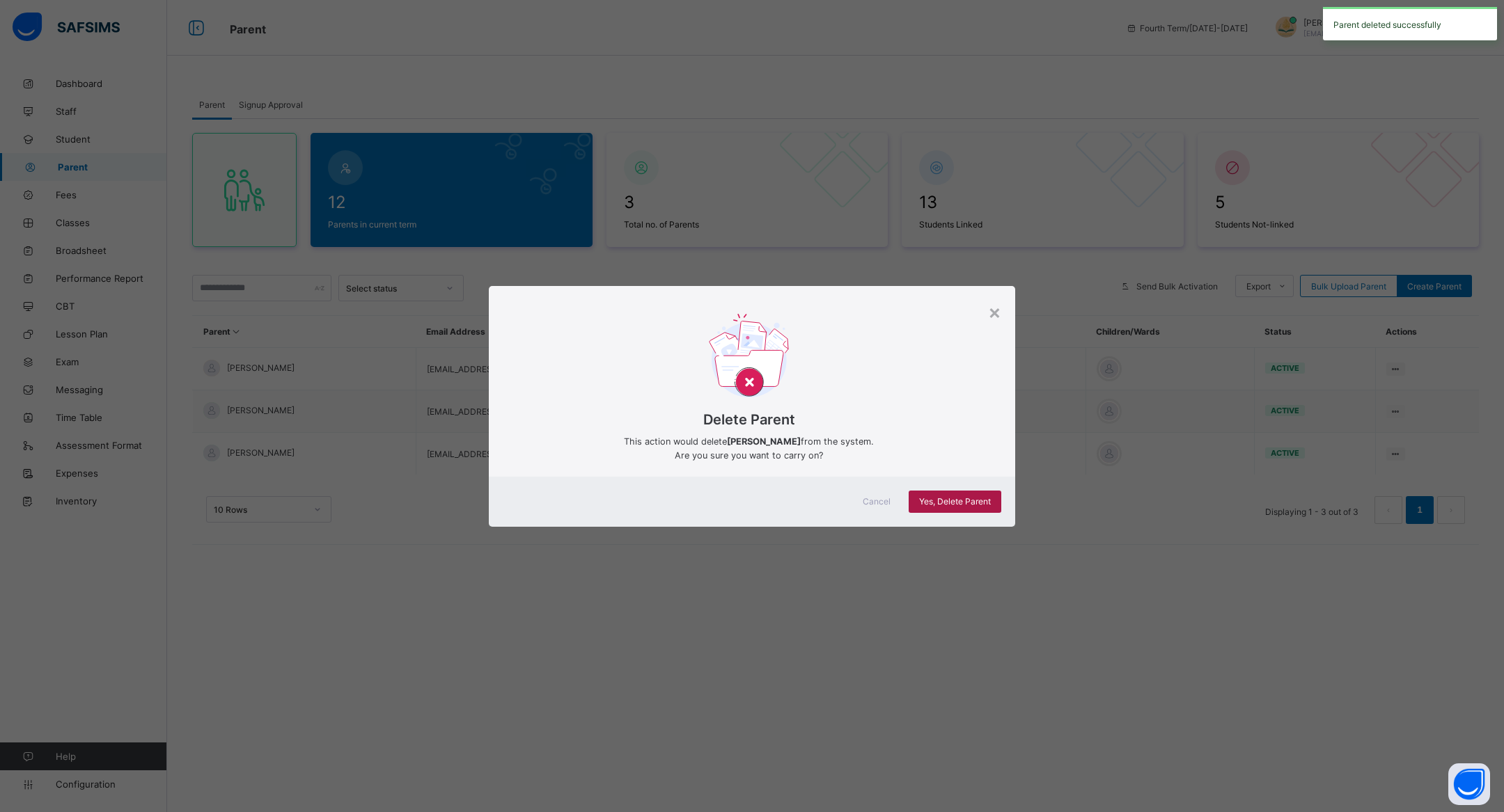
click at [986, 505] on span "Yes, Delete Parent" at bounding box center [955, 501] width 72 height 11
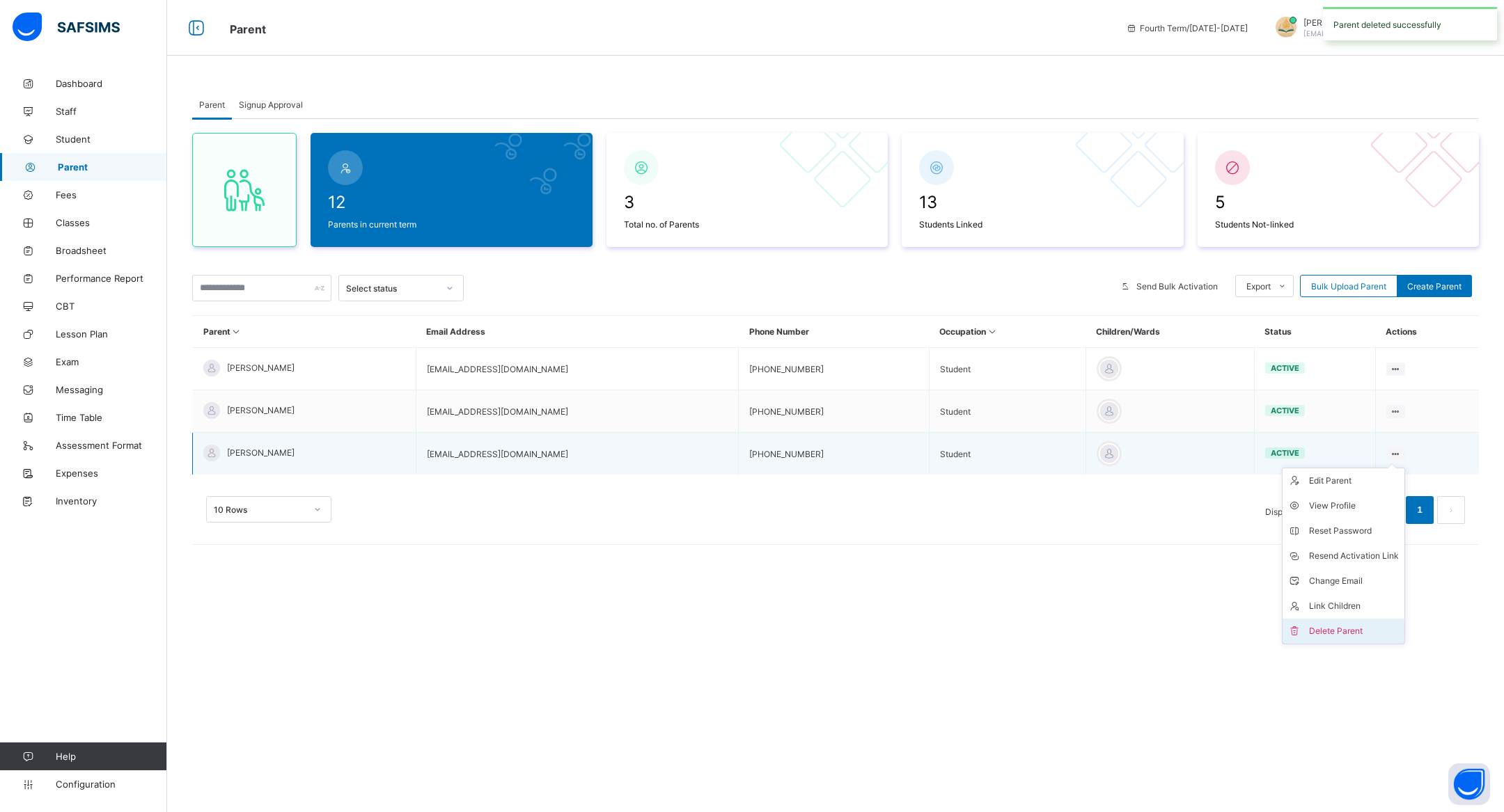
click at [1362, 624] on div "Delete Parent" at bounding box center [1354, 631] width 90 height 14
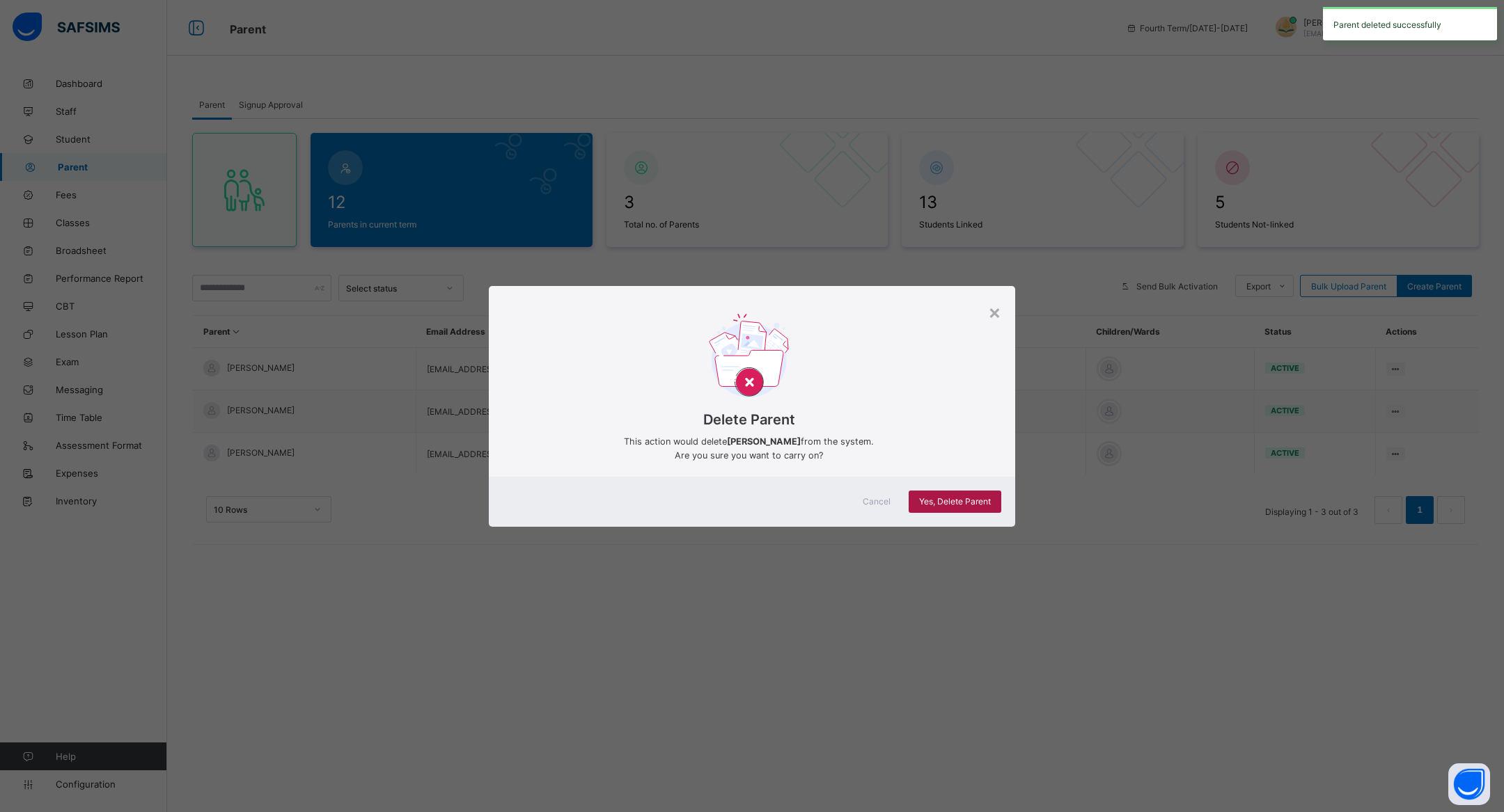
click at [980, 503] on span "Yes, Delete Parent" at bounding box center [955, 501] width 72 height 11
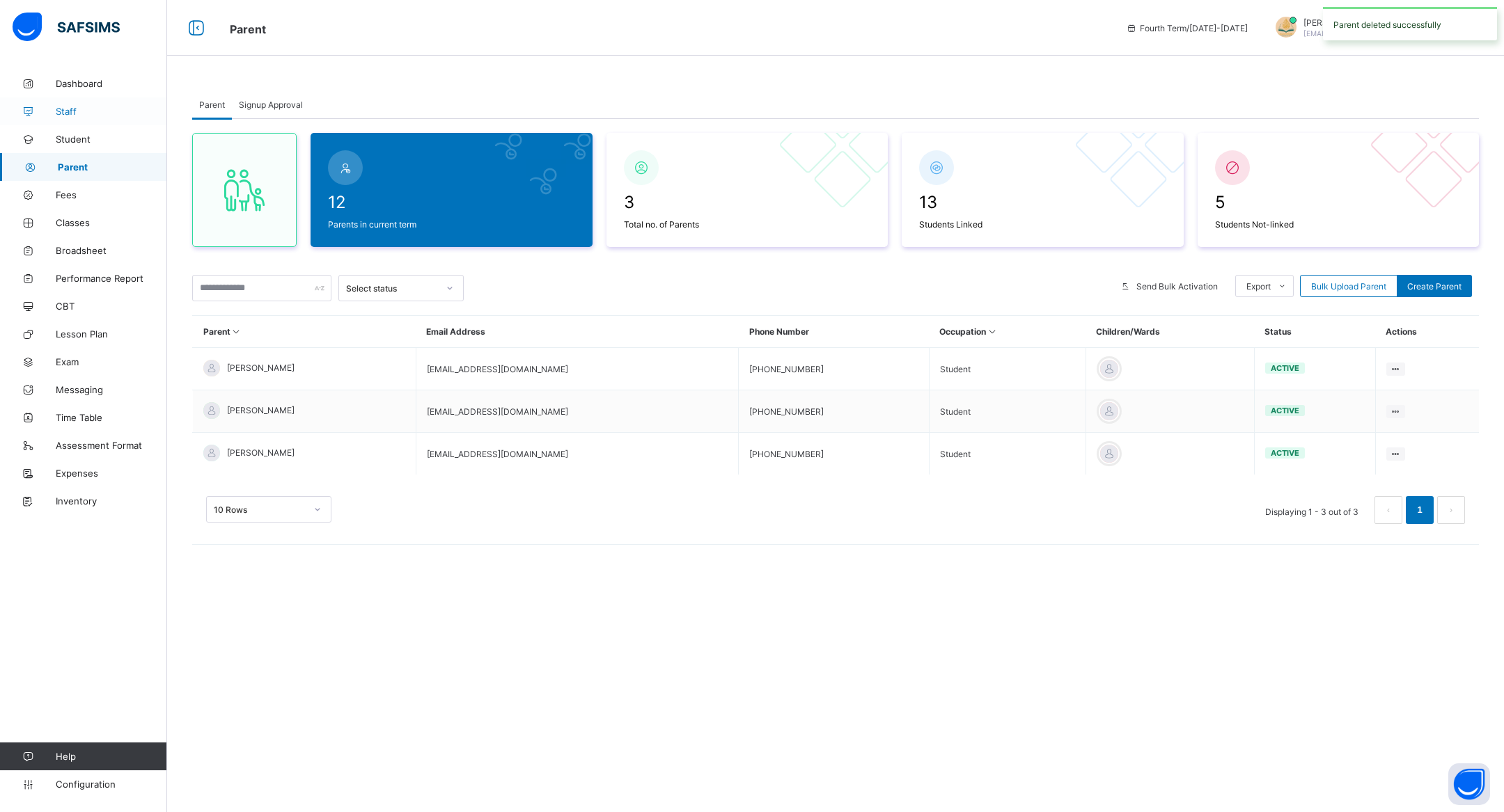
click at [86, 111] on span "Staff" at bounding box center [111, 111] width 112 height 11
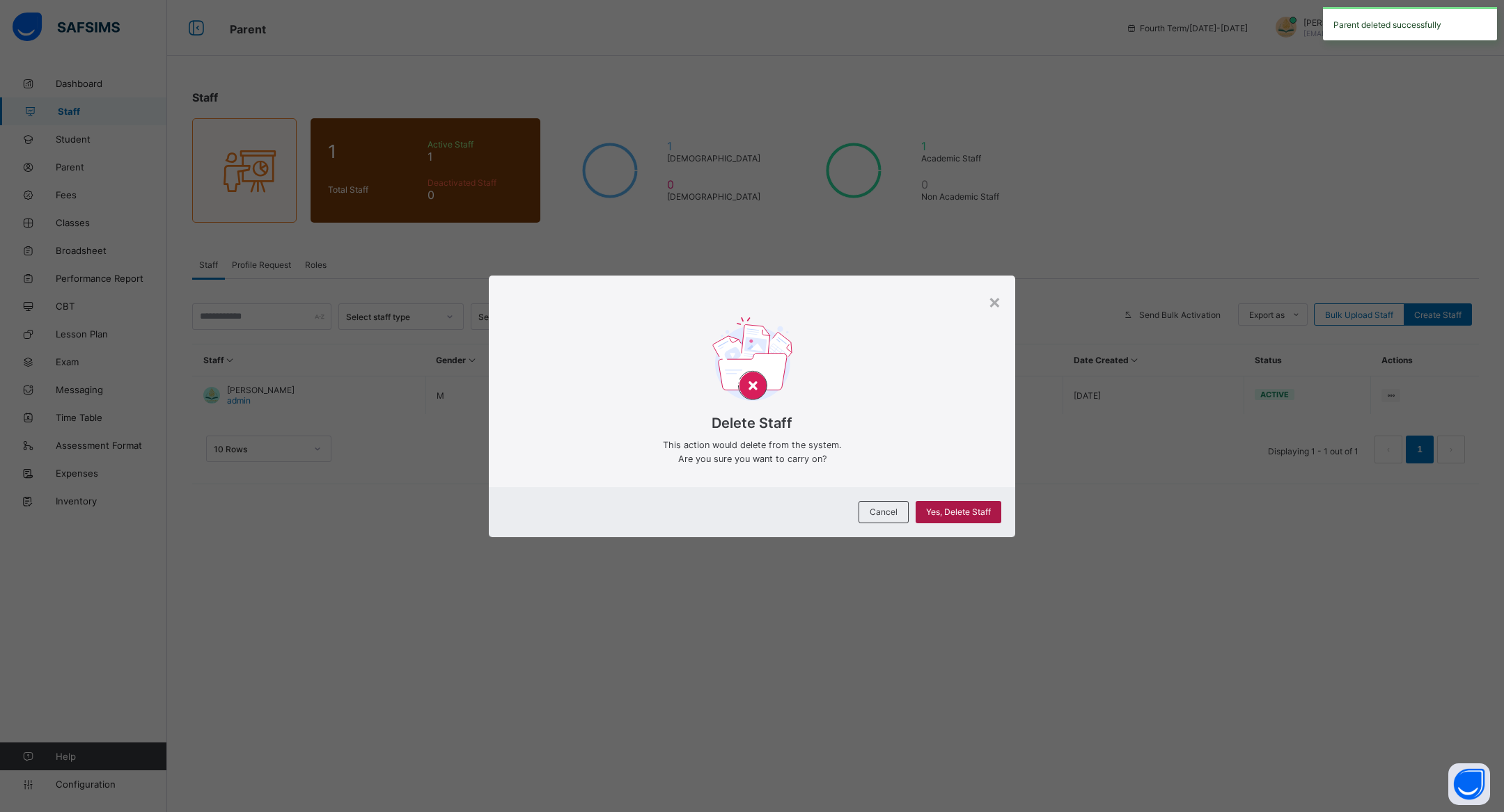
click at [947, 509] on span "Yes, Delete Staff" at bounding box center [959, 511] width 65 height 11
click at [887, 508] on span "Cancel" at bounding box center [884, 511] width 28 height 11
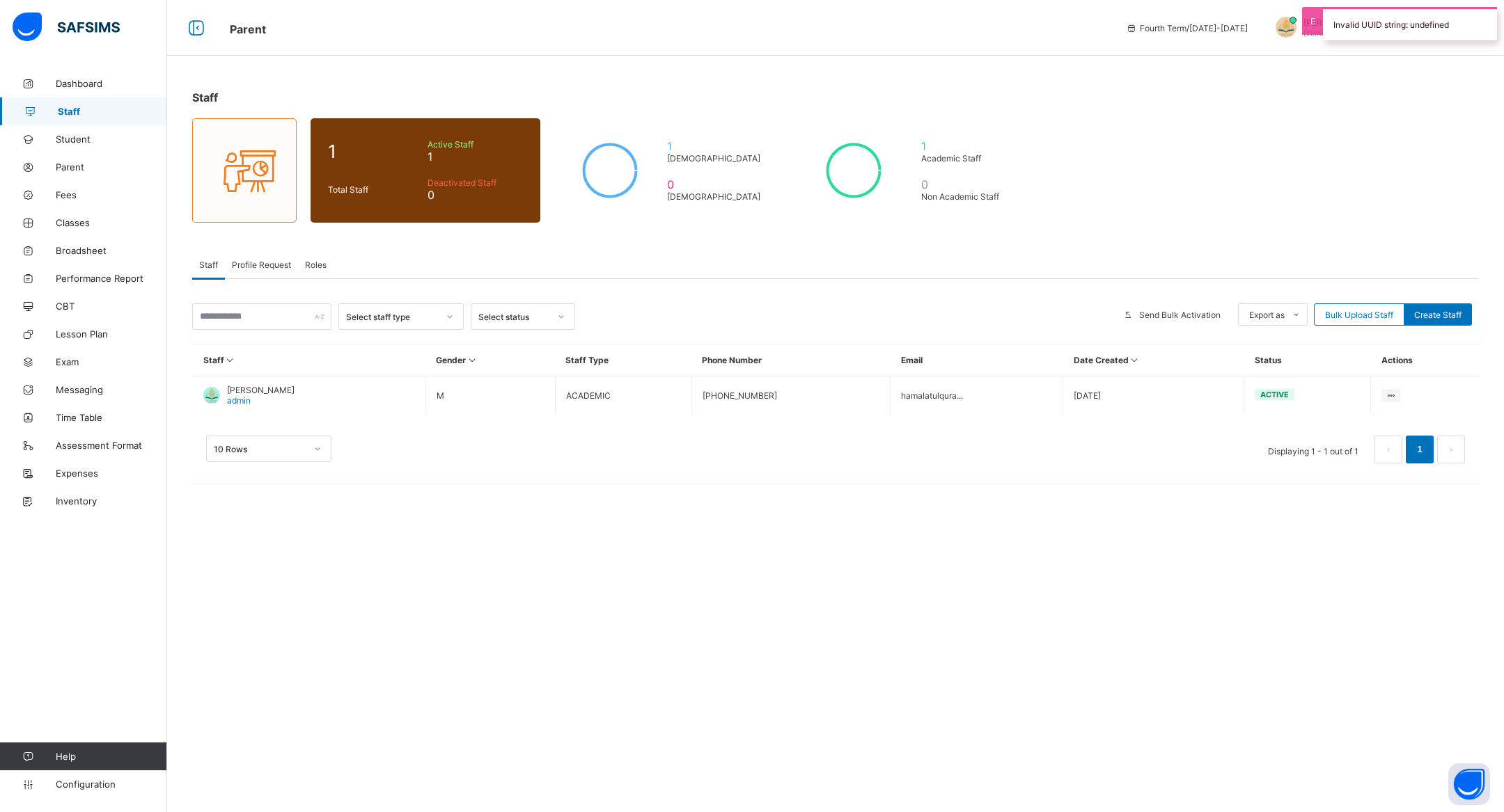
click at [1313, 229] on div "Staff 1 Total Staff Active Staff 1 Deactivated Staff 0 1 Male 0 Female 1 Academ…" at bounding box center [835, 284] width 1337 height 429
click at [1325, 17] on div "Invalid UUID string: undefined" at bounding box center [1410, 24] width 174 height 33
click at [84, 166] on span "Parent" at bounding box center [111, 166] width 112 height 11
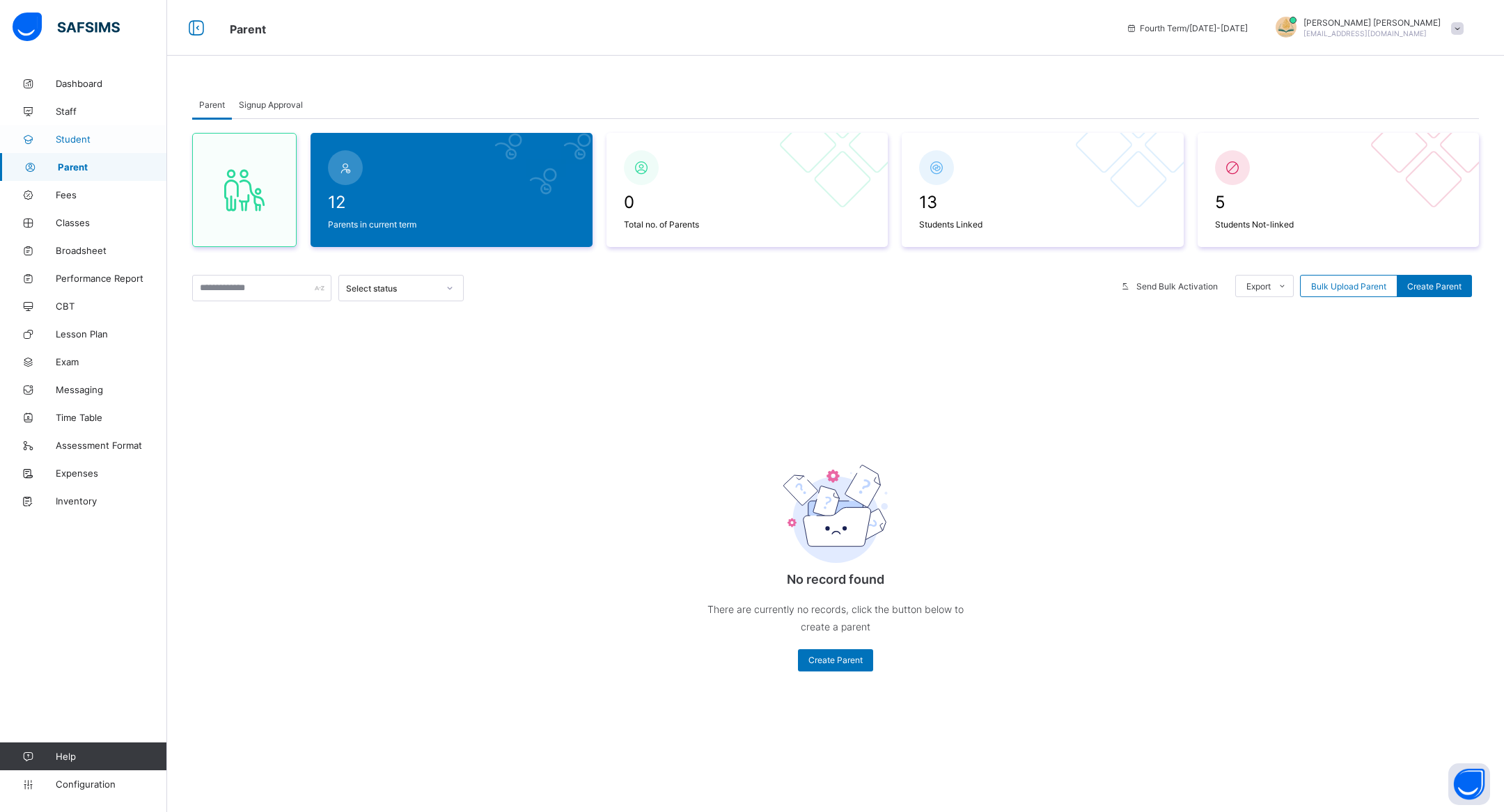
click at [85, 149] on link "Student" at bounding box center [83, 139] width 167 height 28
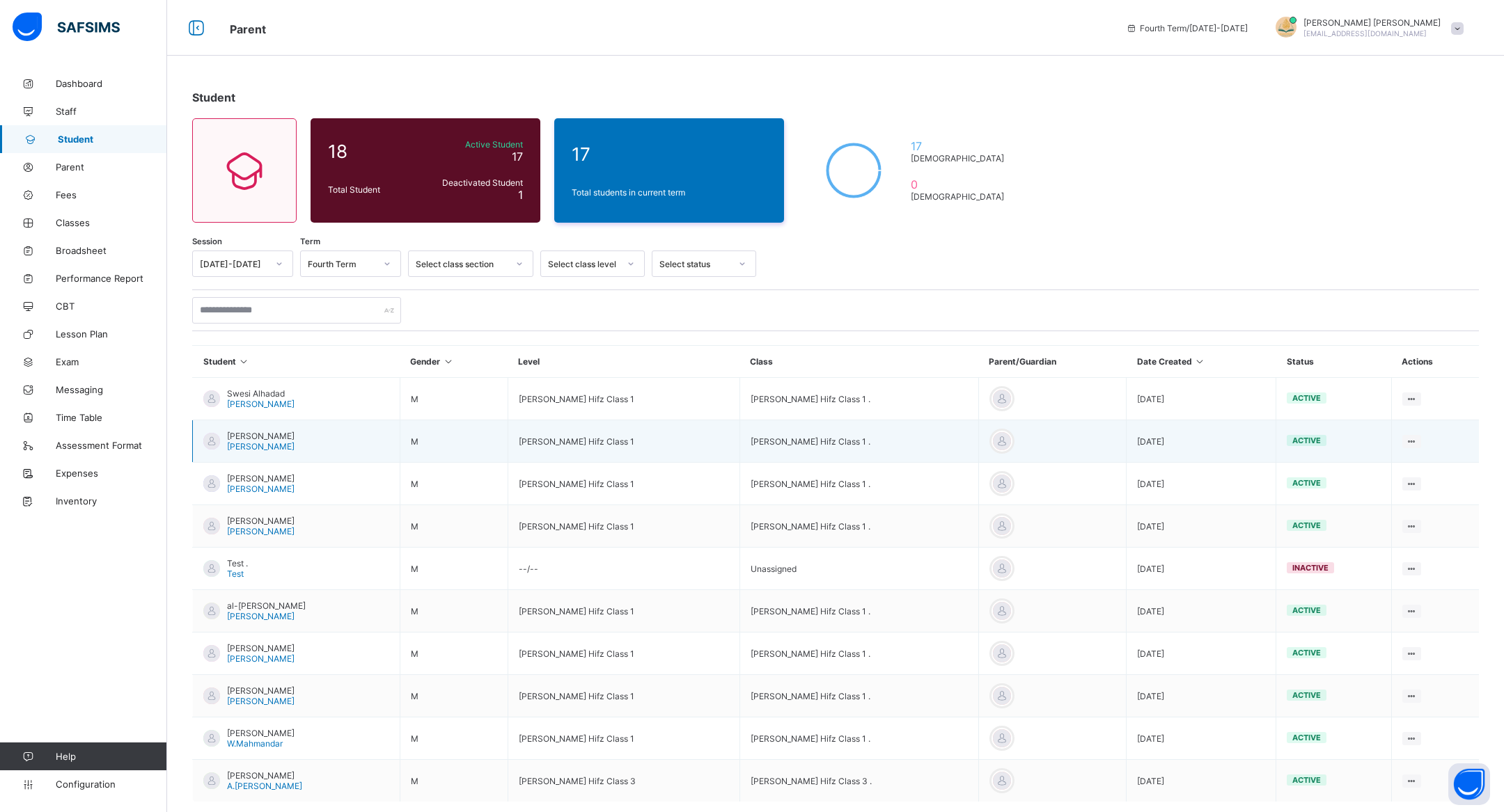
scroll to position [71, 0]
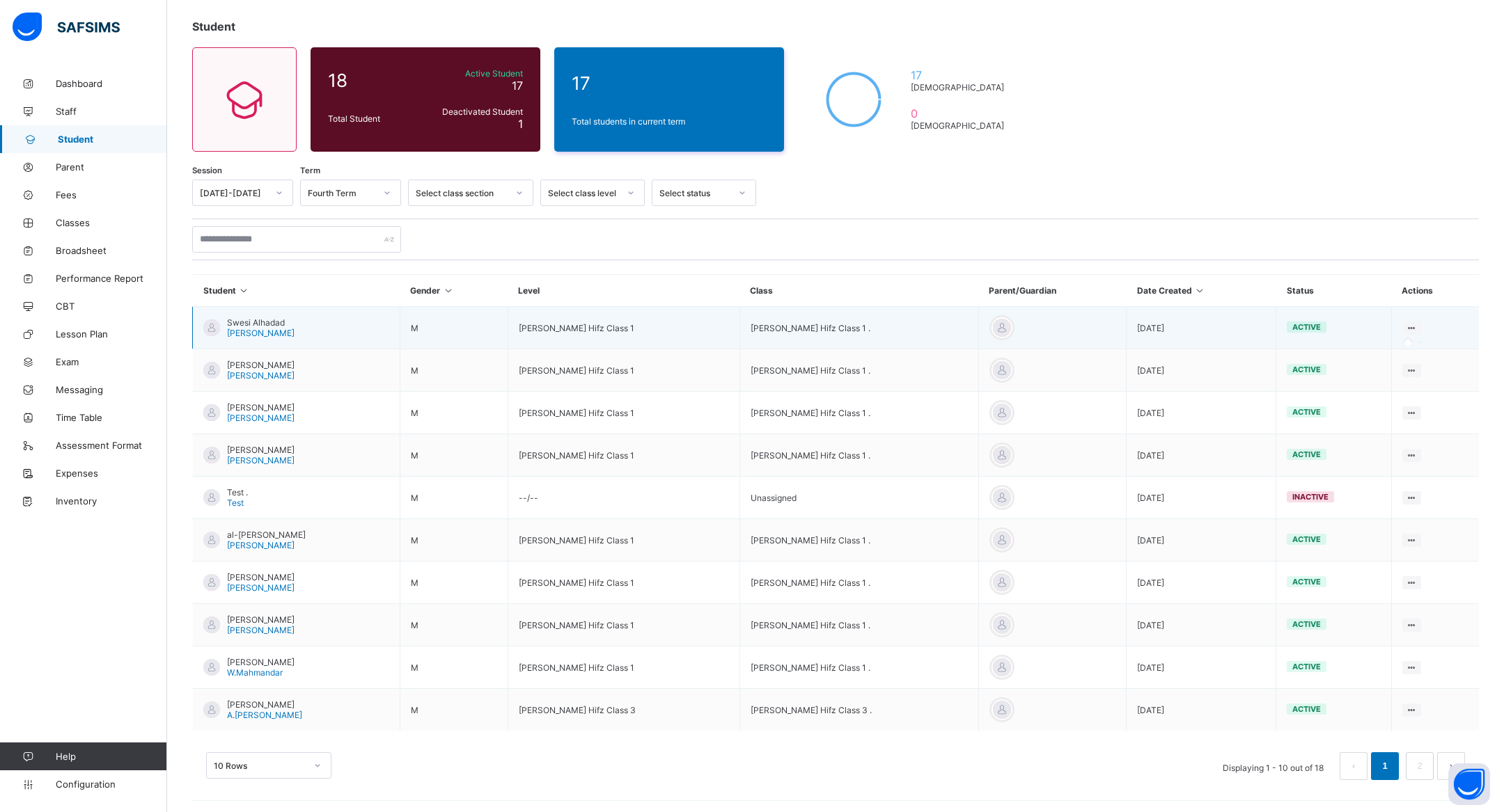
click at [1408, 326] on icon at bounding box center [1412, 328] width 12 height 11
click at [1412, 326] on icon at bounding box center [1412, 328] width 12 height 11
click at [1409, 323] on icon at bounding box center [1412, 328] width 12 height 11
click at [1415, 333] on td at bounding box center [1435, 328] width 88 height 42
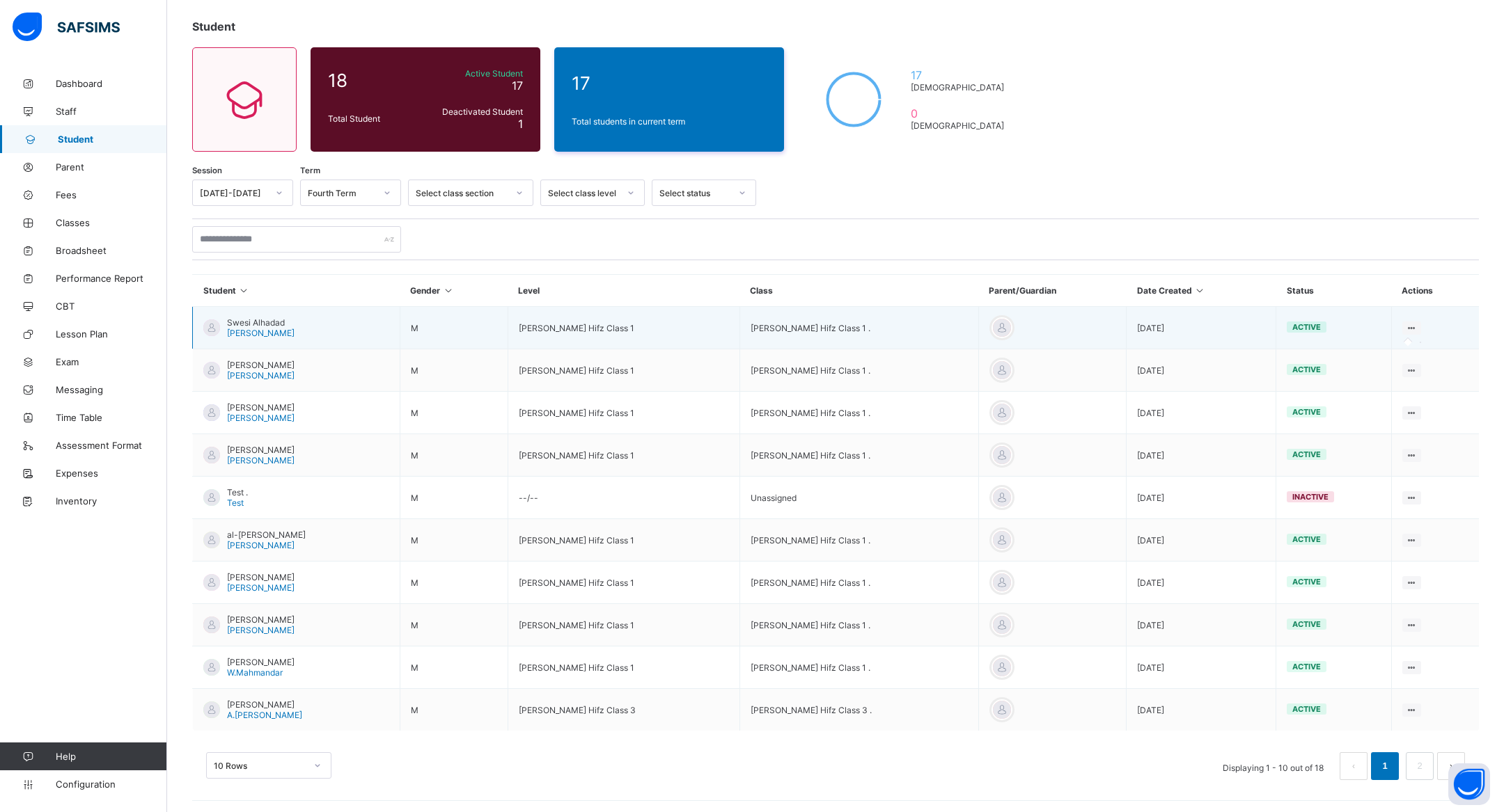
click at [1414, 329] on icon at bounding box center [1412, 328] width 12 height 11
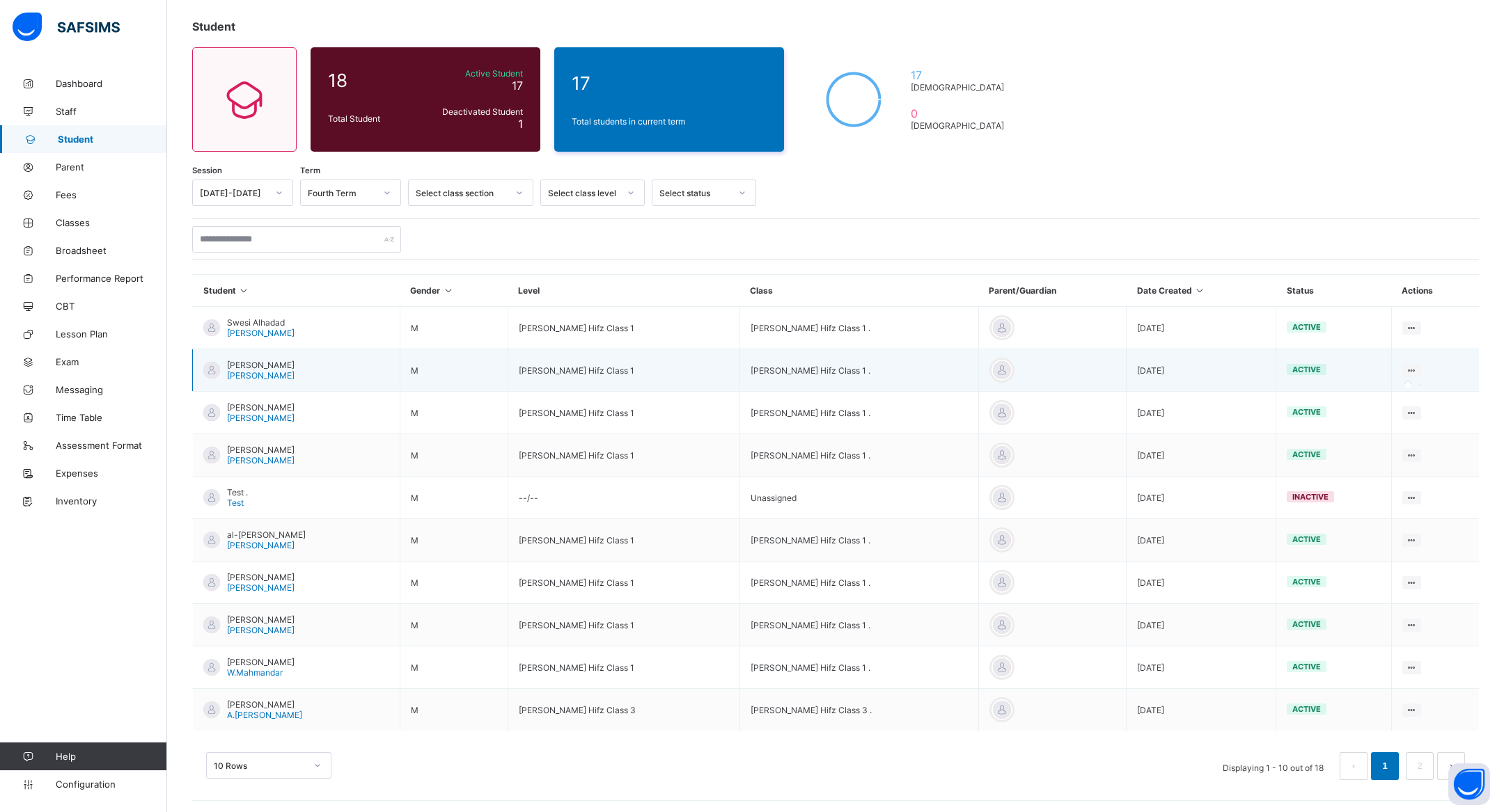
click at [1410, 371] on icon at bounding box center [1412, 370] width 12 height 11
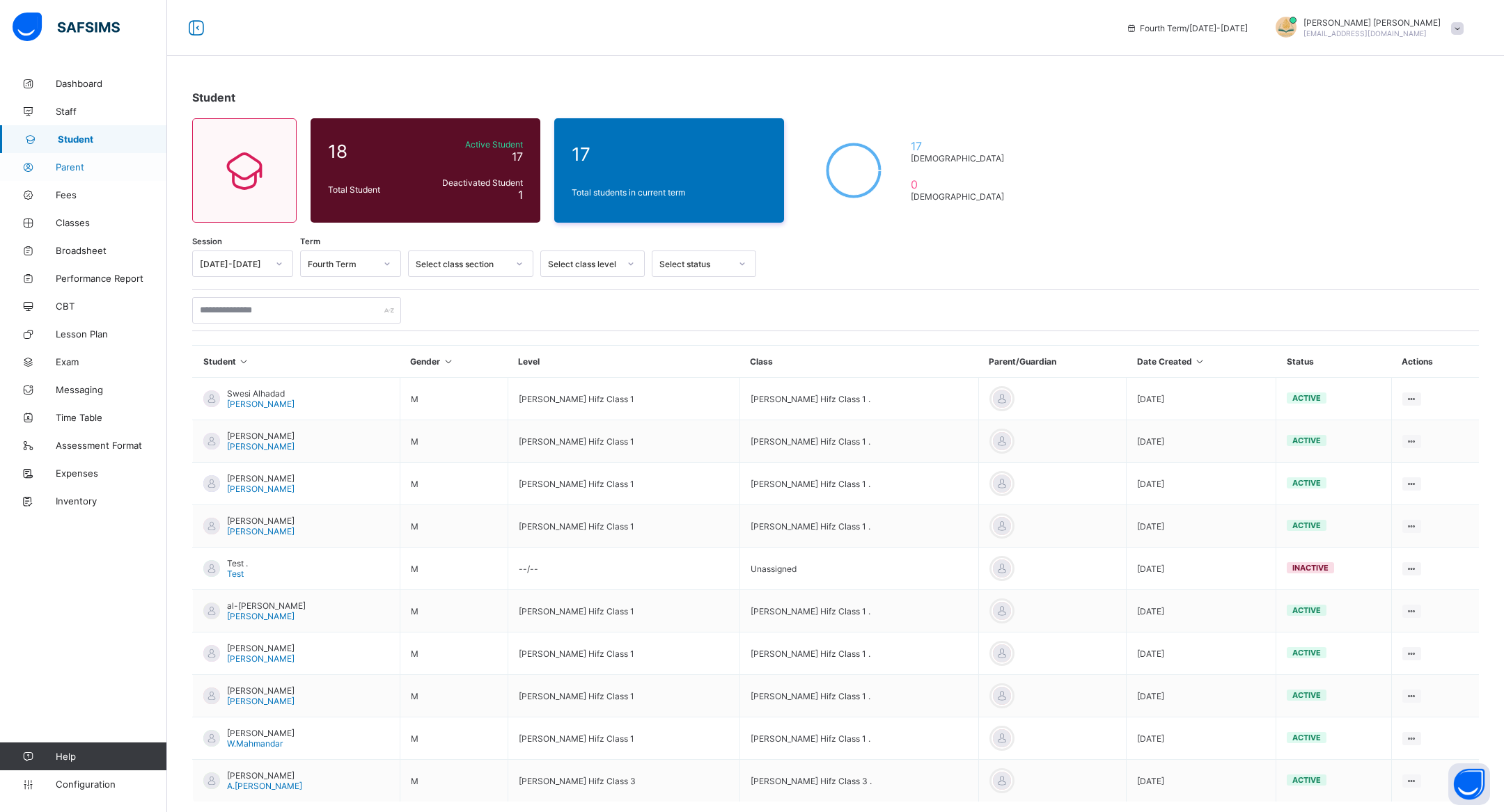
click at [81, 160] on link "Parent" at bounding box center [83, 167] width 167 height 28
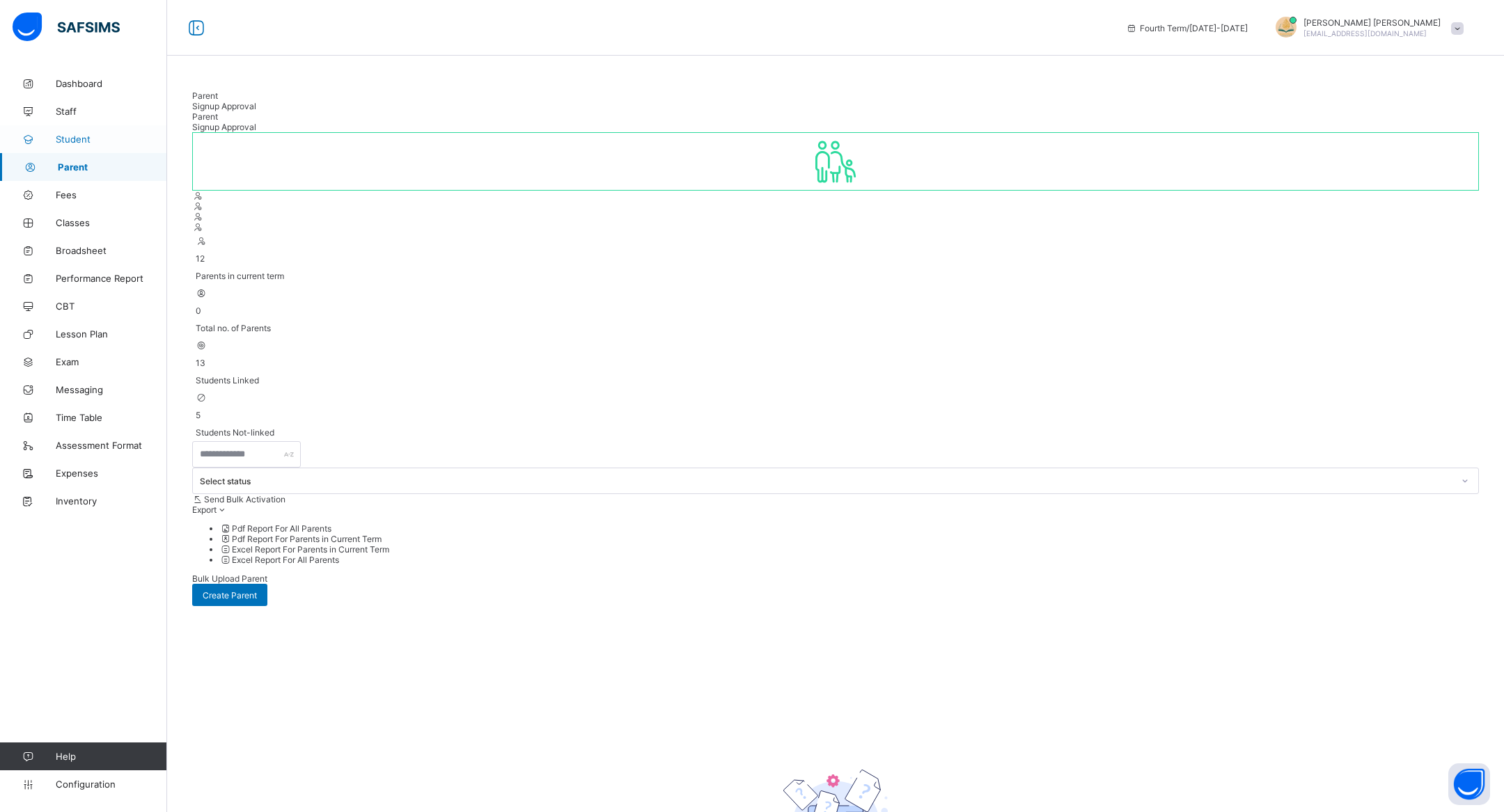
click at [90, 137] on span "Student" at bounding box center [111, 139] width 112 height 11
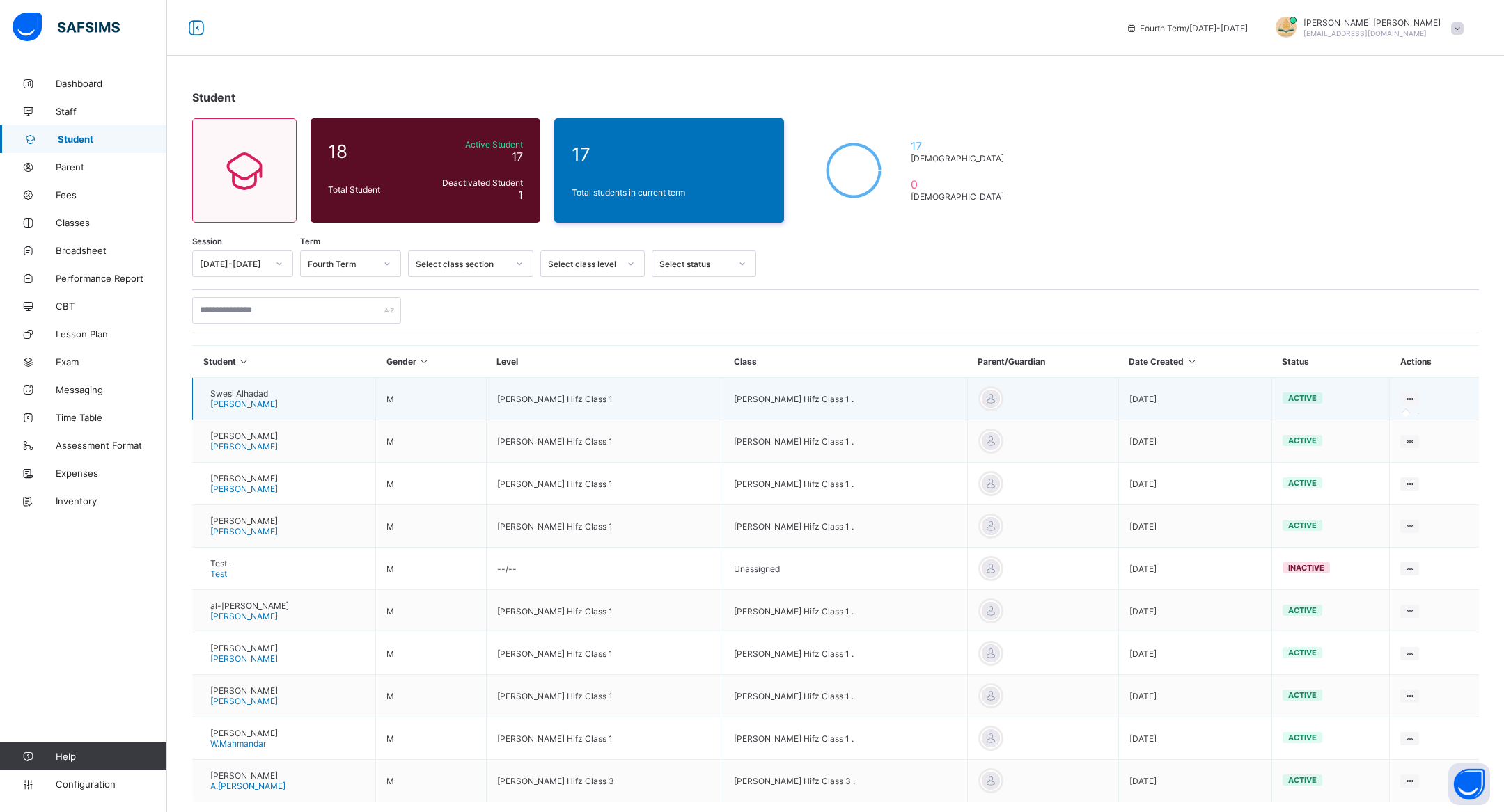
click at [1415, 396] on icon at bounding box center [1410, 399] width 12 height 11
click at [1410, 398] on icon at bounding box center [1410, 399] width 12 height 11
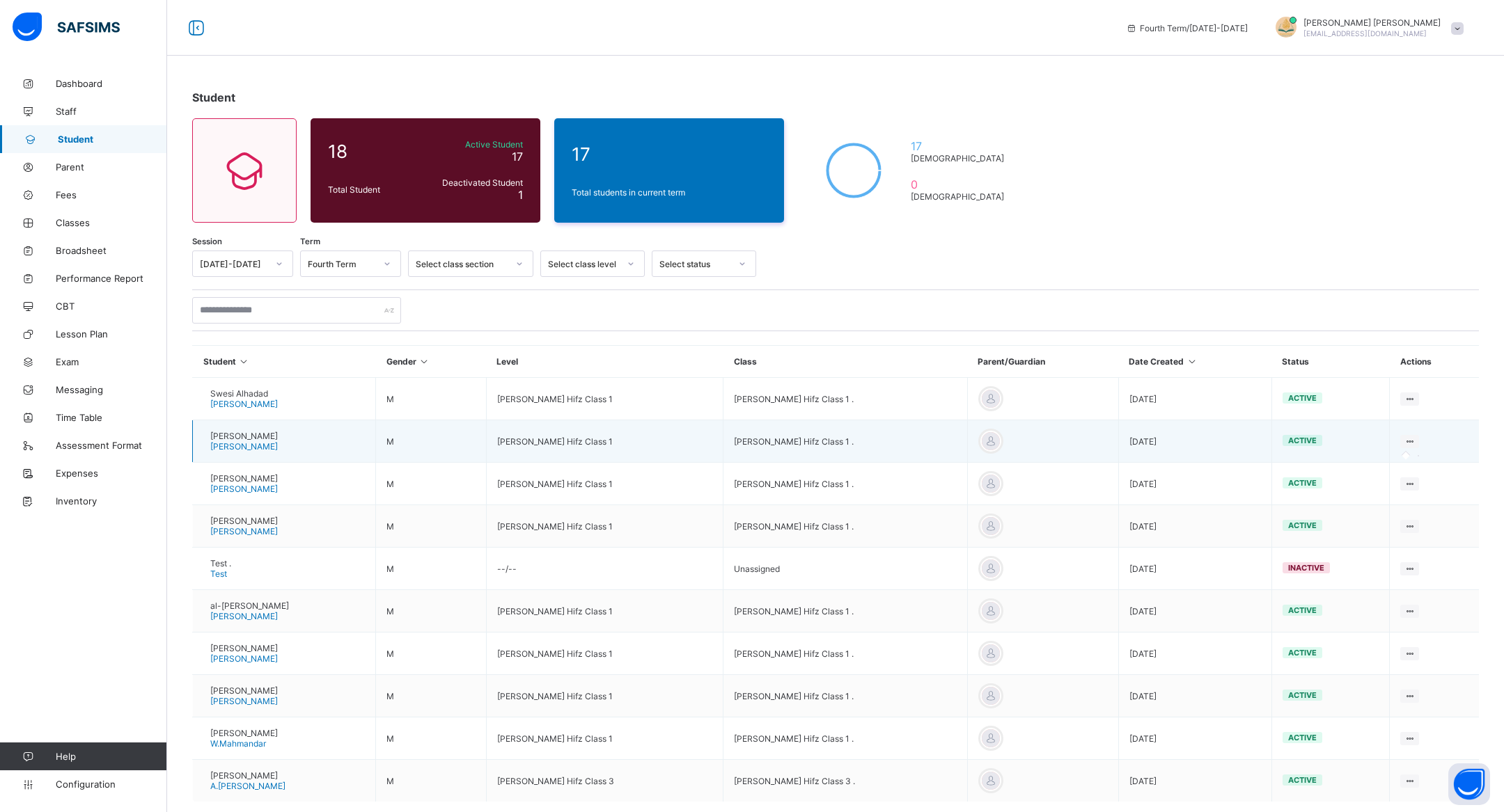
click at [1410, 439] on icon at bounding box center [1410, 442] width 12 height 11
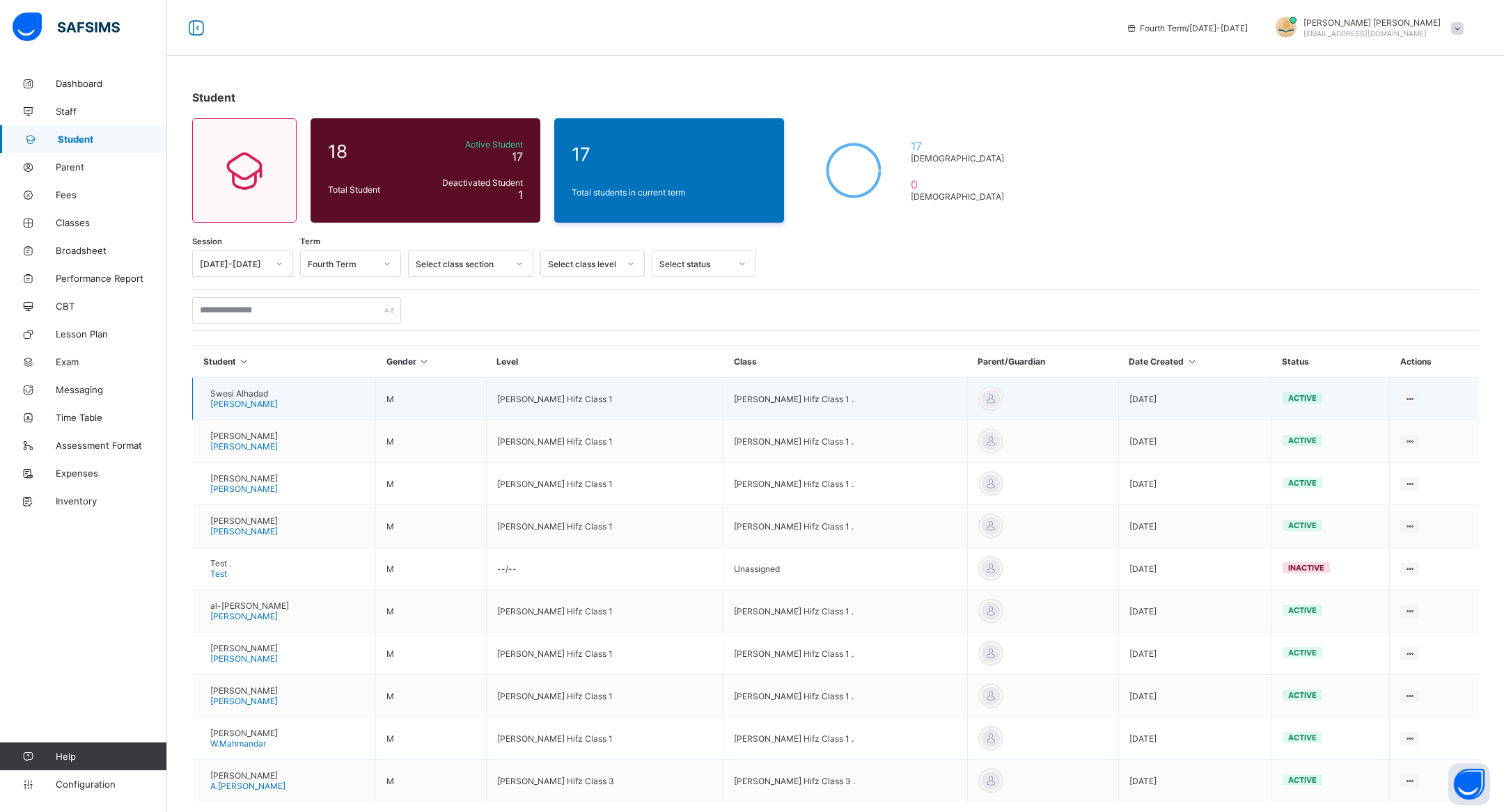
click at [235, 401] on span "[PERSON_NAME]" at bounding box center [244, 403] width 68 height 11
click at [248, 394] on span "Swesi Alhadad" at bounding box center [244, 393] width 68 height 11
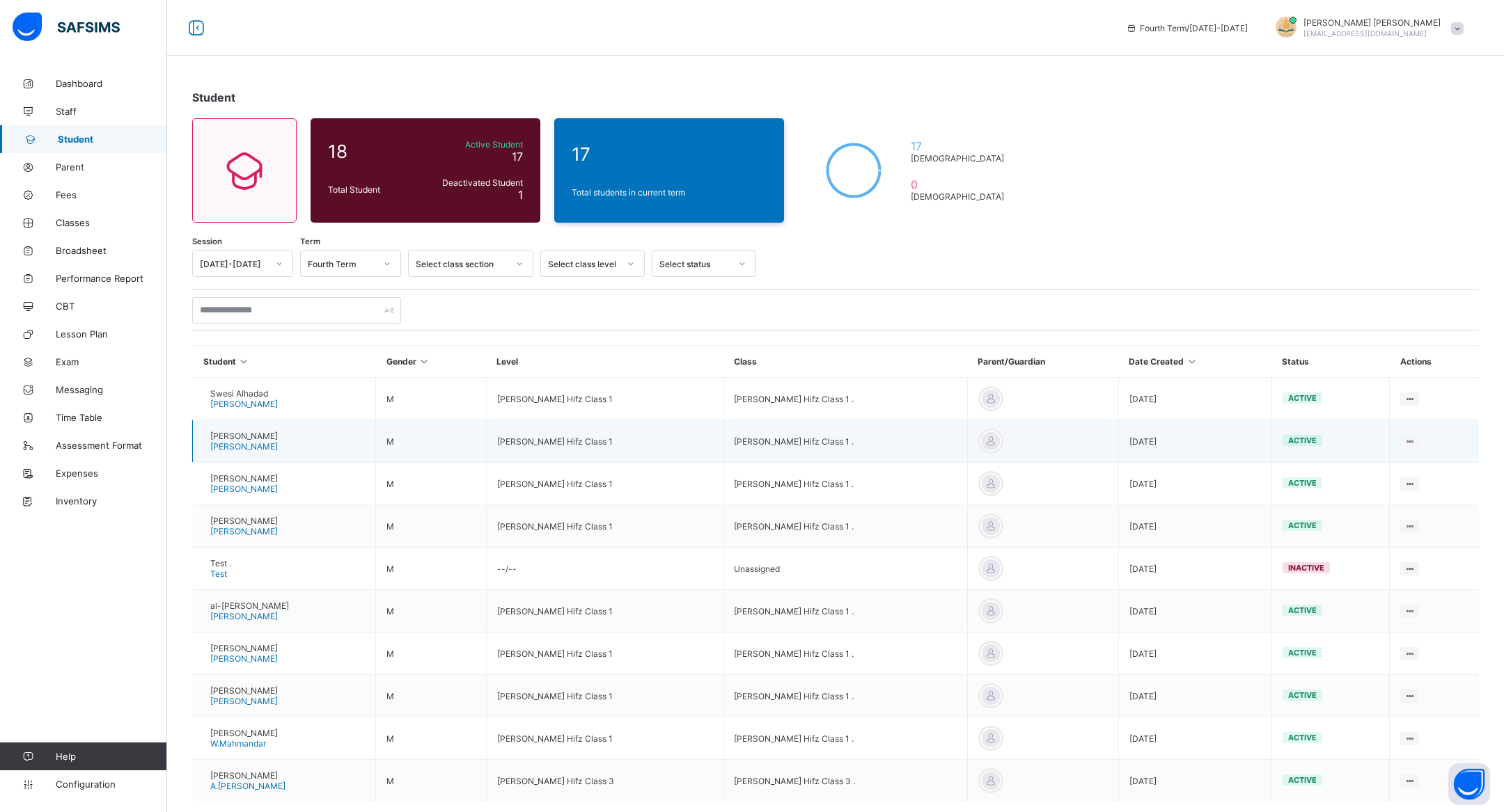
scroll to position [71, 0]
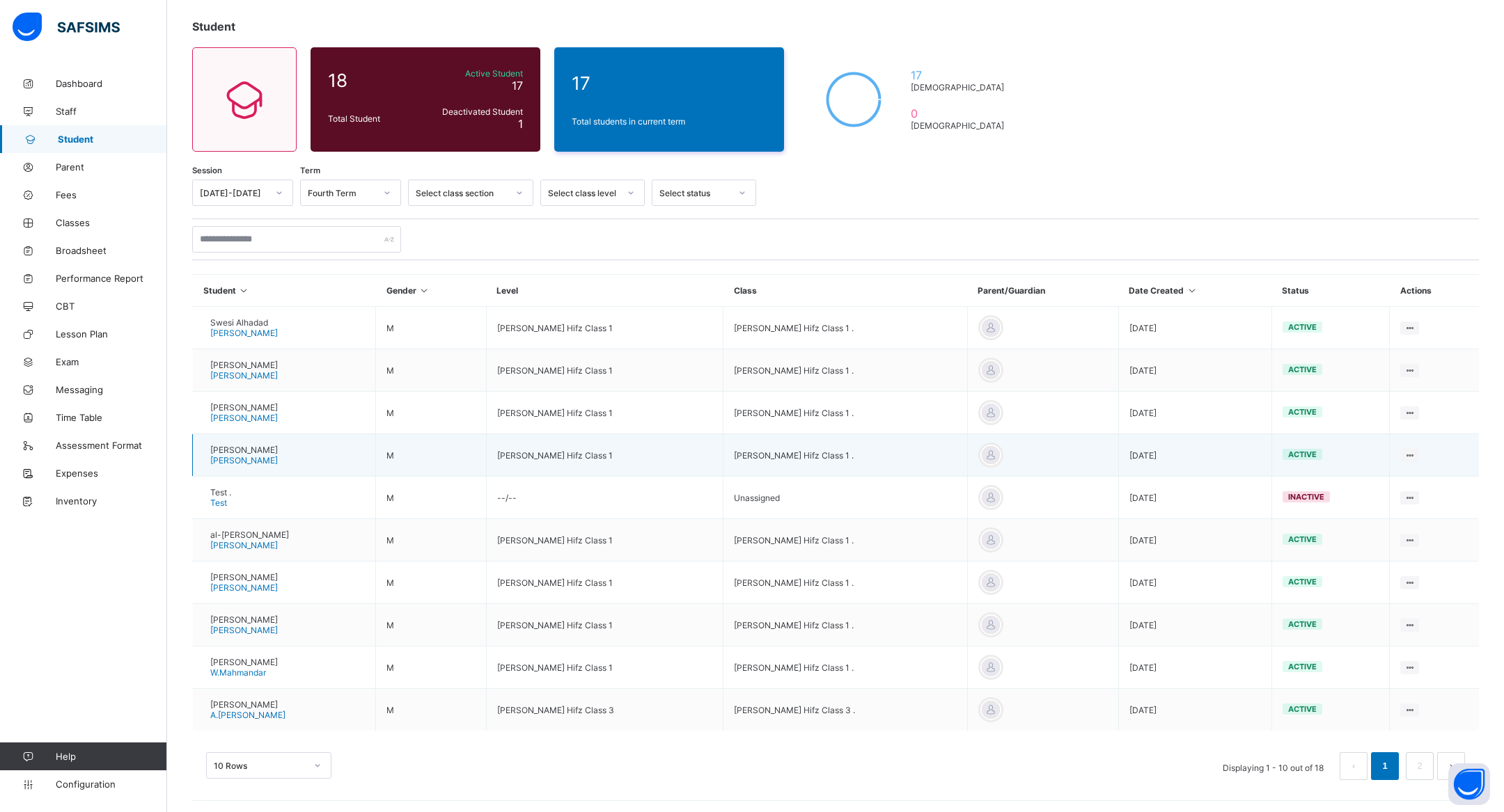
click at [269, 444] on span "[PERSON_NAME]" at bounding box center [244, 450] width 68 height 11
click at [258, 455] on span "[PERSON_NAME]" at bounding box center [244, 460] width 68 height 11
click at [1420, 762] on link "2" at bounding box center [1419, 766] width 13 height 18
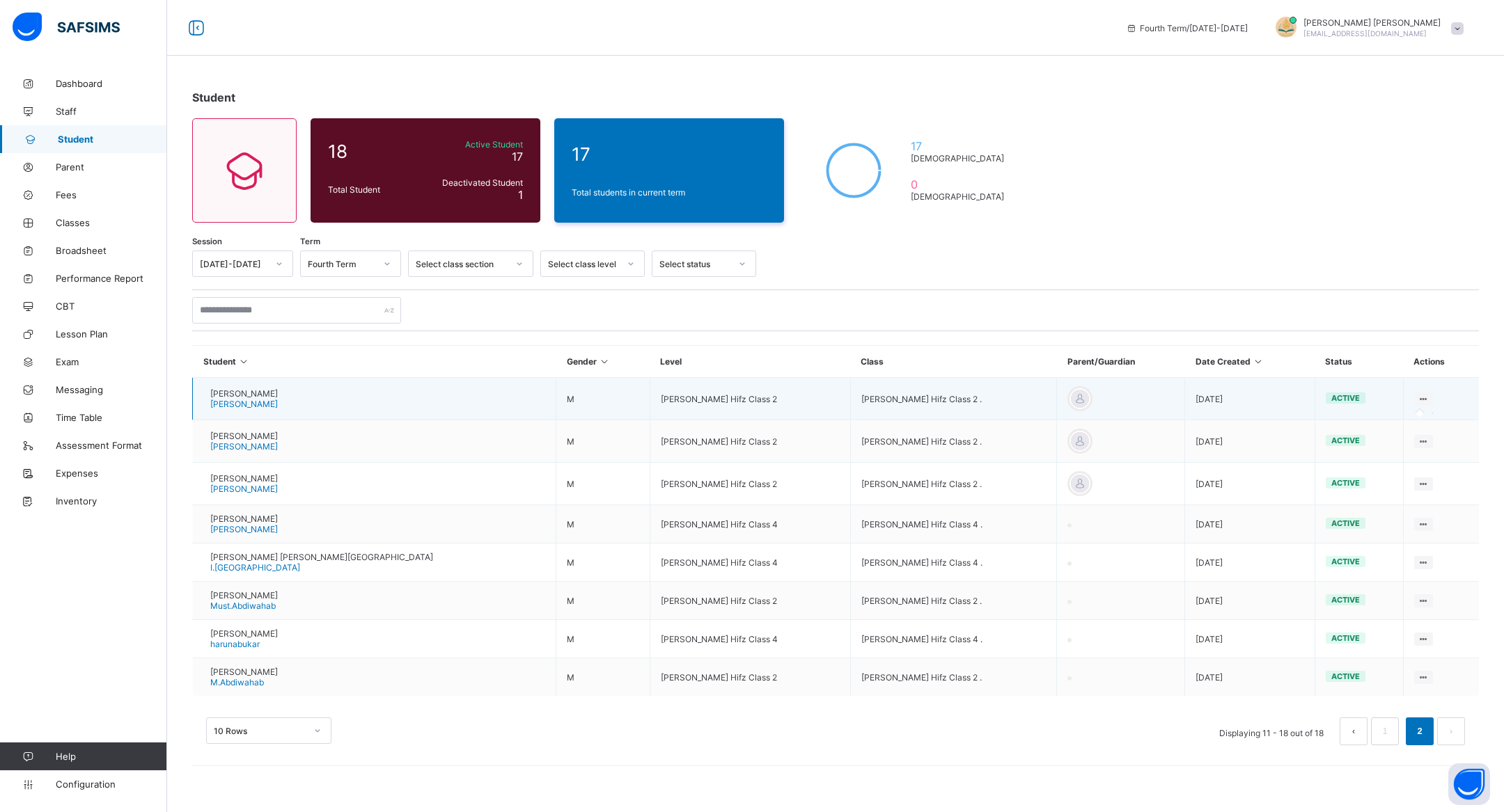
click at [1418, 396] on icon at bounding box center [1423, 399] width 12 height 11
click at [1418, 398] on icon at bounding box center [1423, 399] width 12 height 11
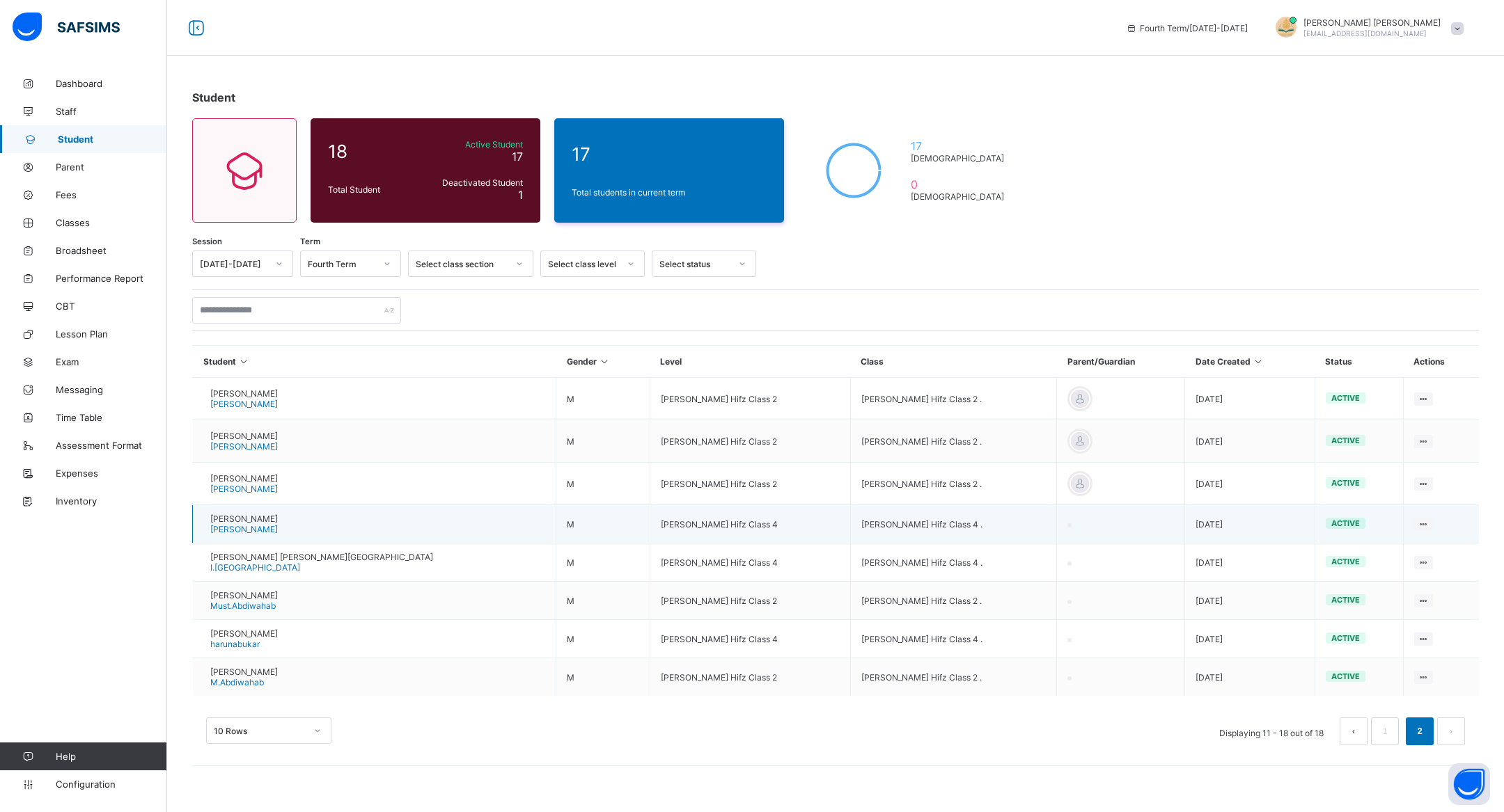
click at [1057, 505] on td at bounding box center [1121, 524] width 128 height 38
click at [1418, 519] on icon at bounding box center [1423, 524] width 12 height 11
click at [1418, 524] on icon at bounding box center [1423, 524] width 12 height 11
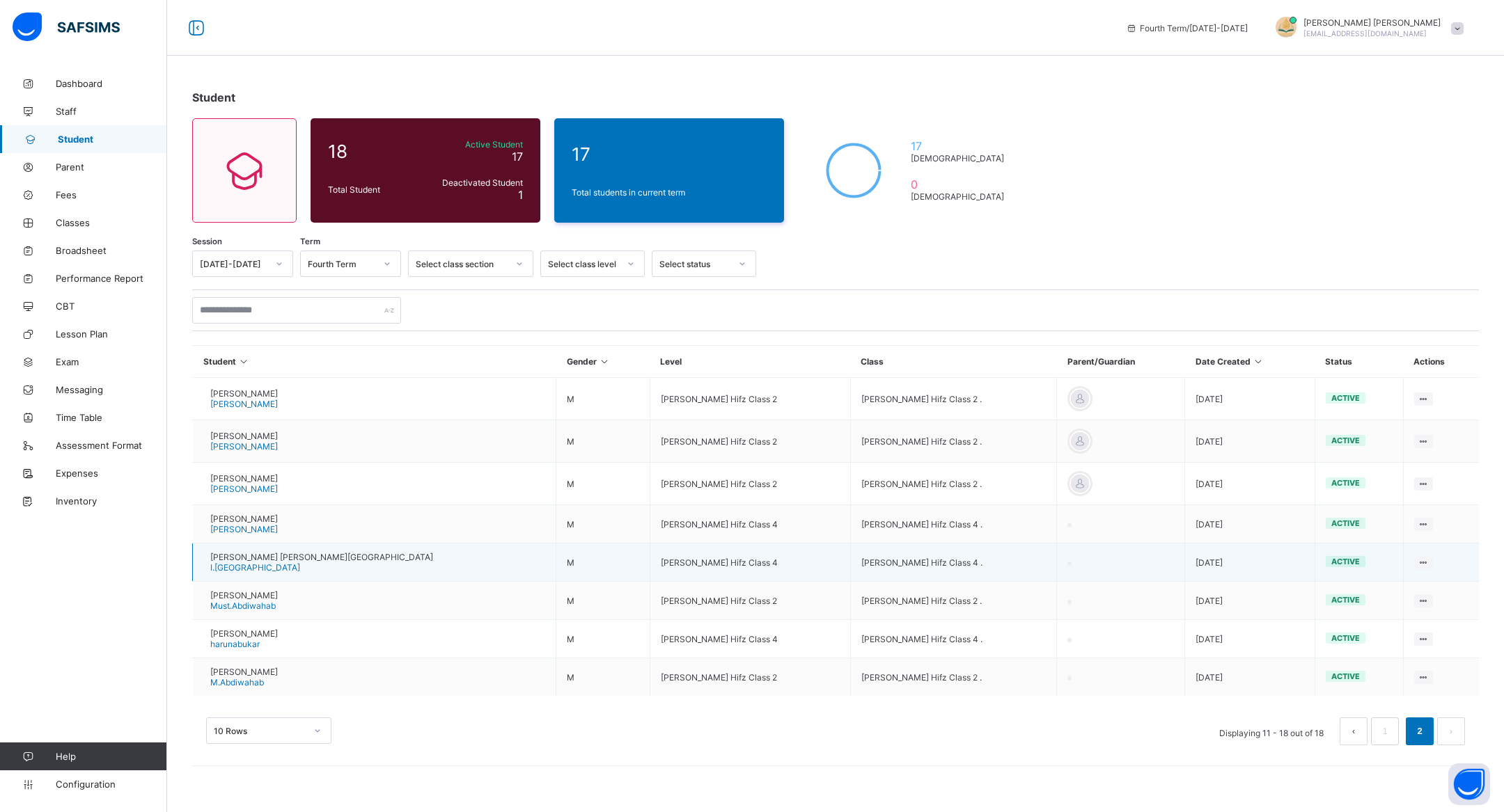
click at [311, 566] on td "Ibrahim ibby liban I.liban" at bounding box center [374, 562] width 363 height 38
click at [273, 556] on span "[PERSON_NAME] [PERSON_NAME][GEOGRAPHIC_DATA]" at bounding box center [322, 557] width 223 height 11
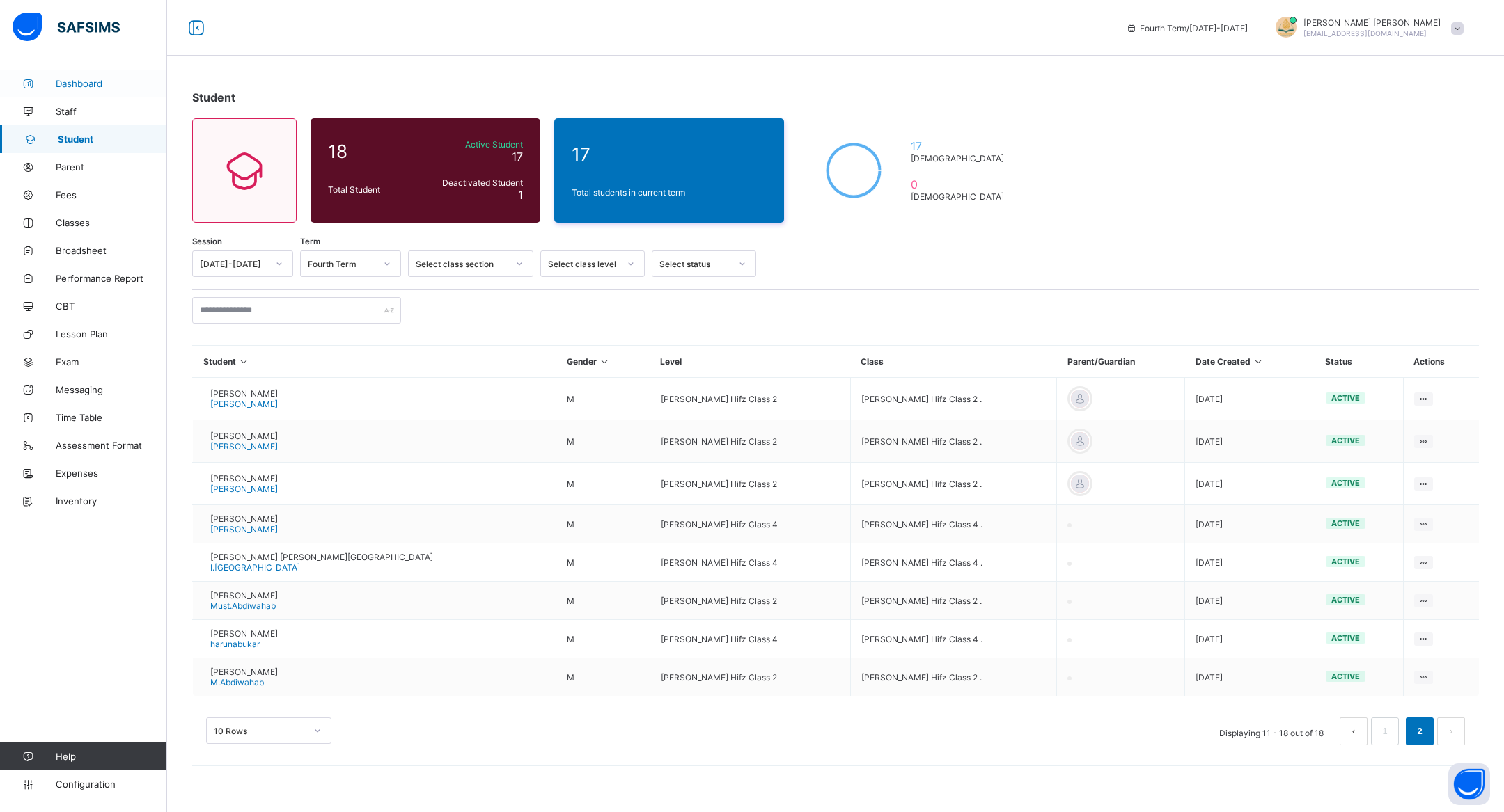
click at [82, 78] on span "Dashboard" at bounding box center [111, 83] width 112 height 11
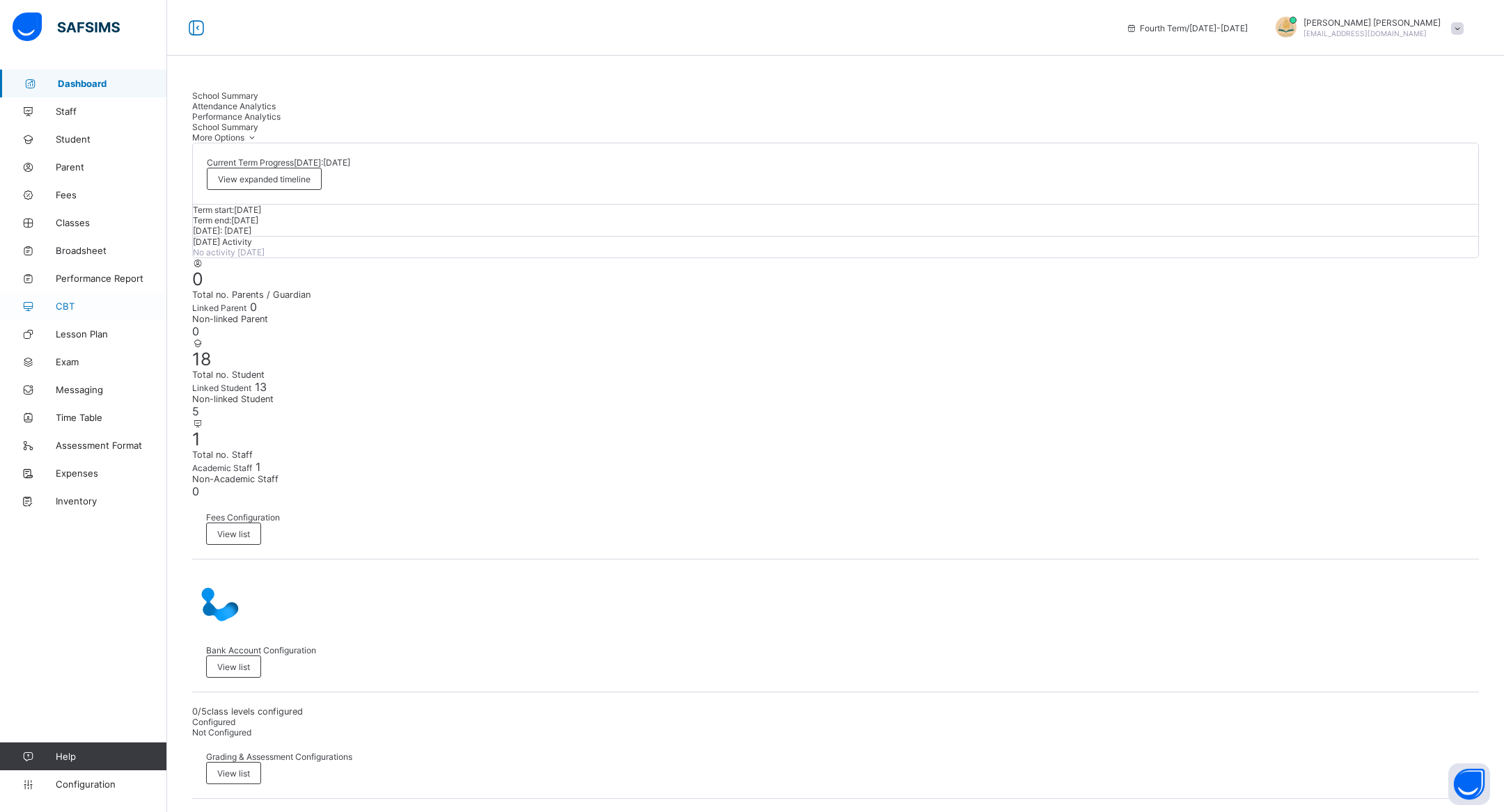
click at [105, 306] on span "CBT" at bounding box center [111, 306] width 112 height 11
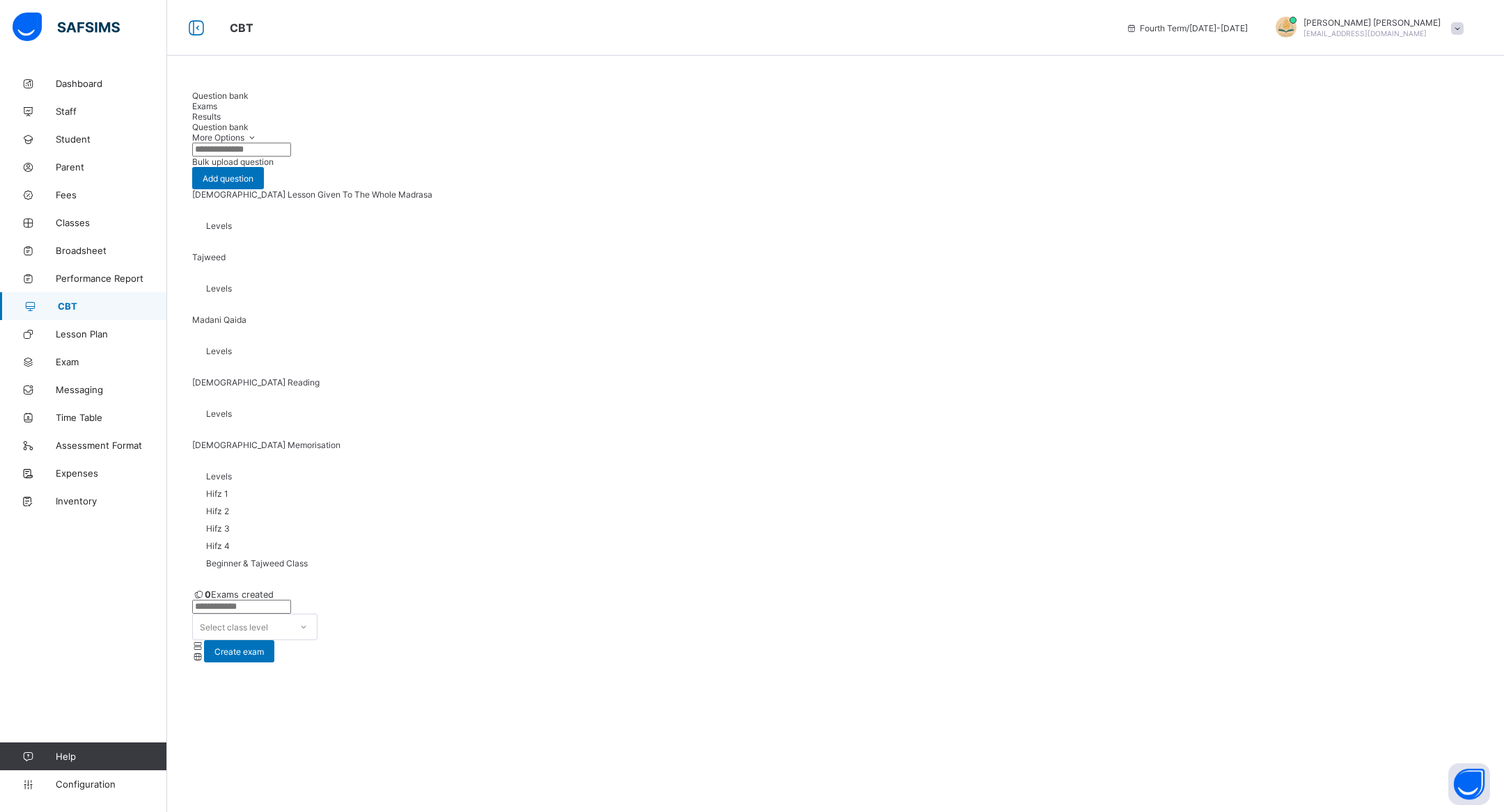
click at [733, 293] on span at bounding box center [835, 297] width 1259 height 7
click at [217, 103] on span "Exams" at bounding box center [204, 106] width 25 height 11
click at [221, 111] on span "Results" at bounding box center [207, 117] width 29 height 11
click at [224, 101] on div "Question bank" at bounding box center [835, 96] width 1287 height 11
click at [81, 339] on link "Lesson Plan" at bounding box center [83, 334] width 167 height 28
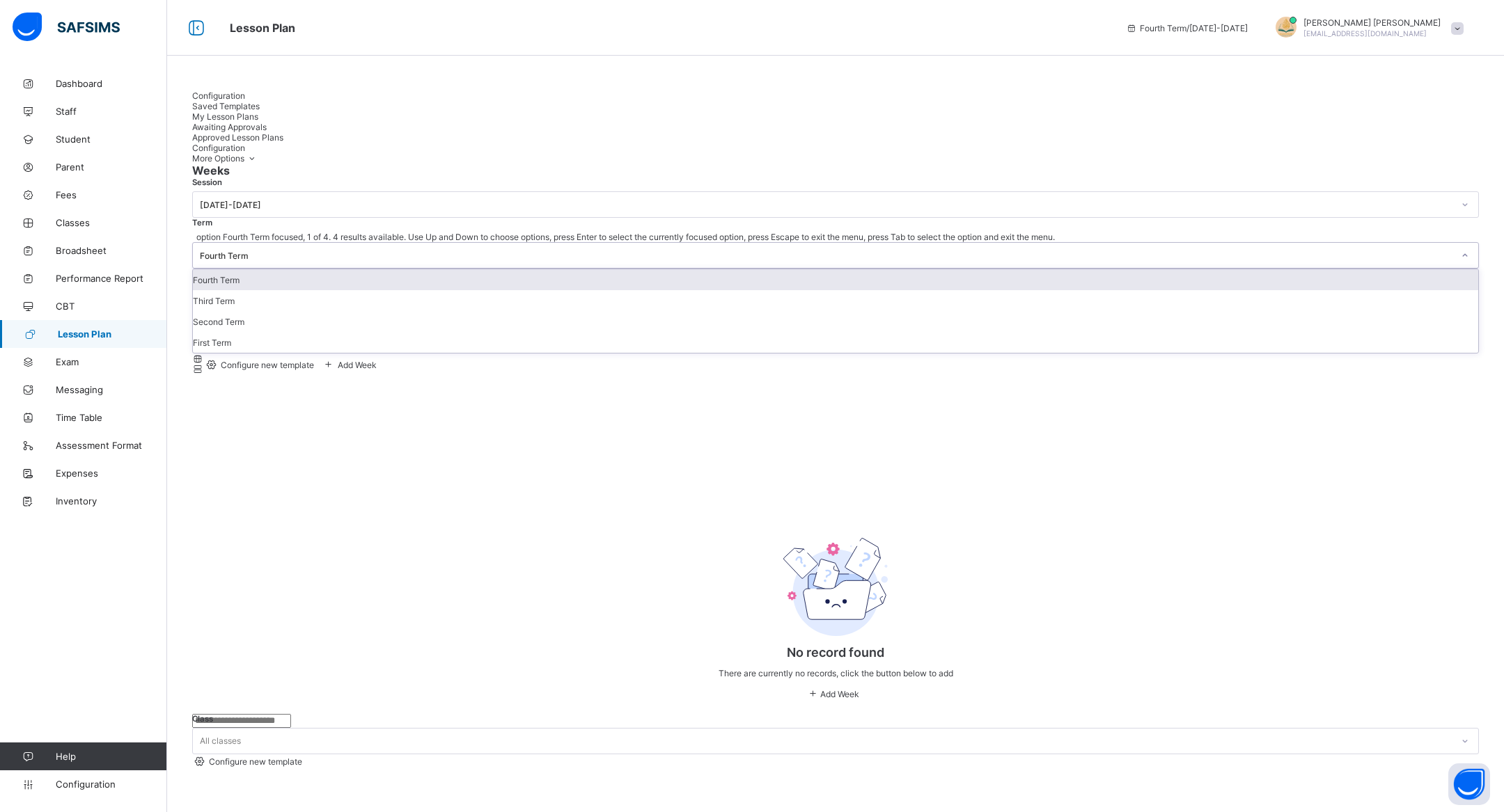
click at [361, 250] on div "Fourth Term" at bounding box center [827, 255] width 1254 height 11
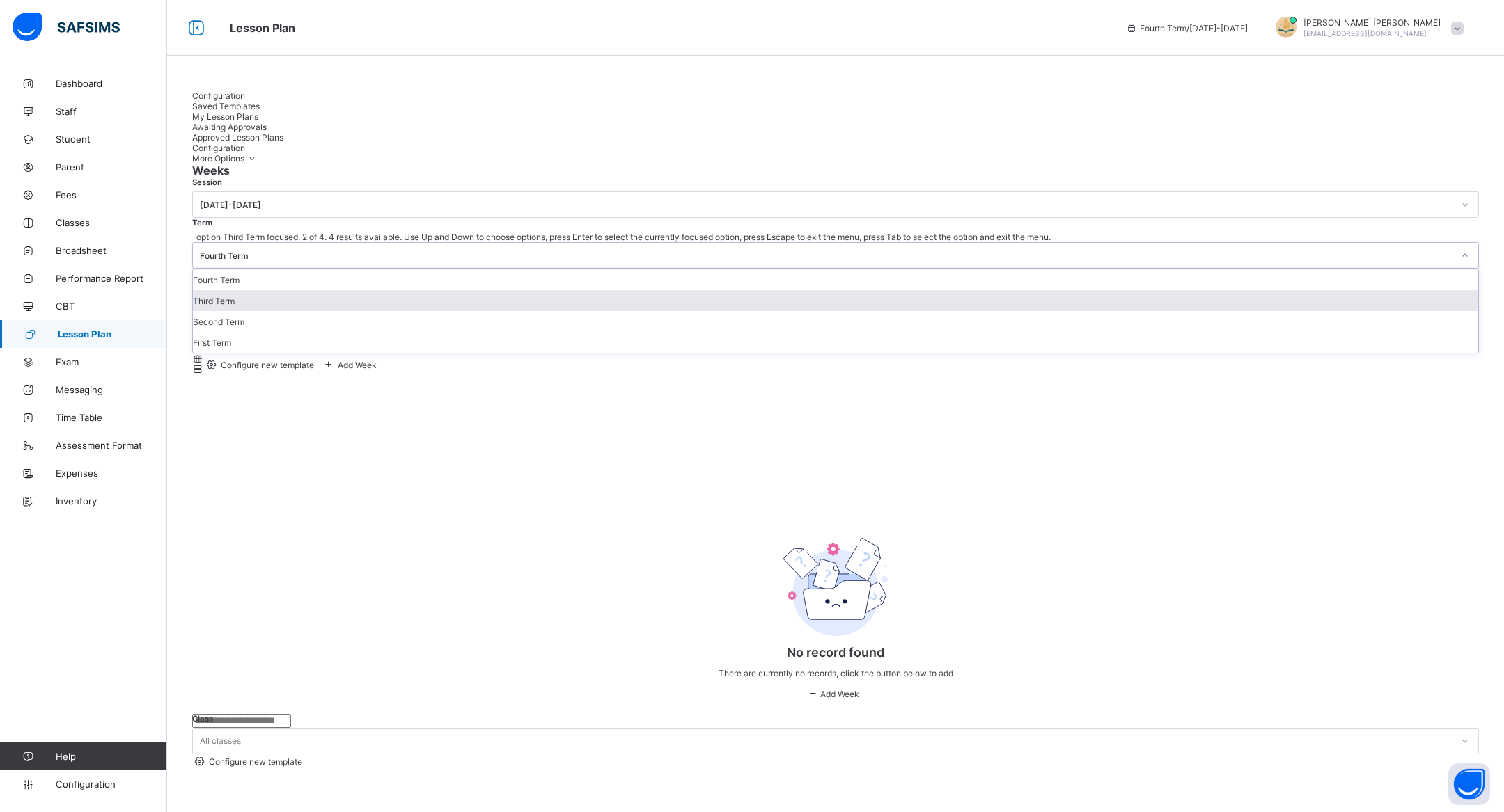
click at [364, 290] on div "Third Term" at bounding box center [835, 300] width 1285 height 21
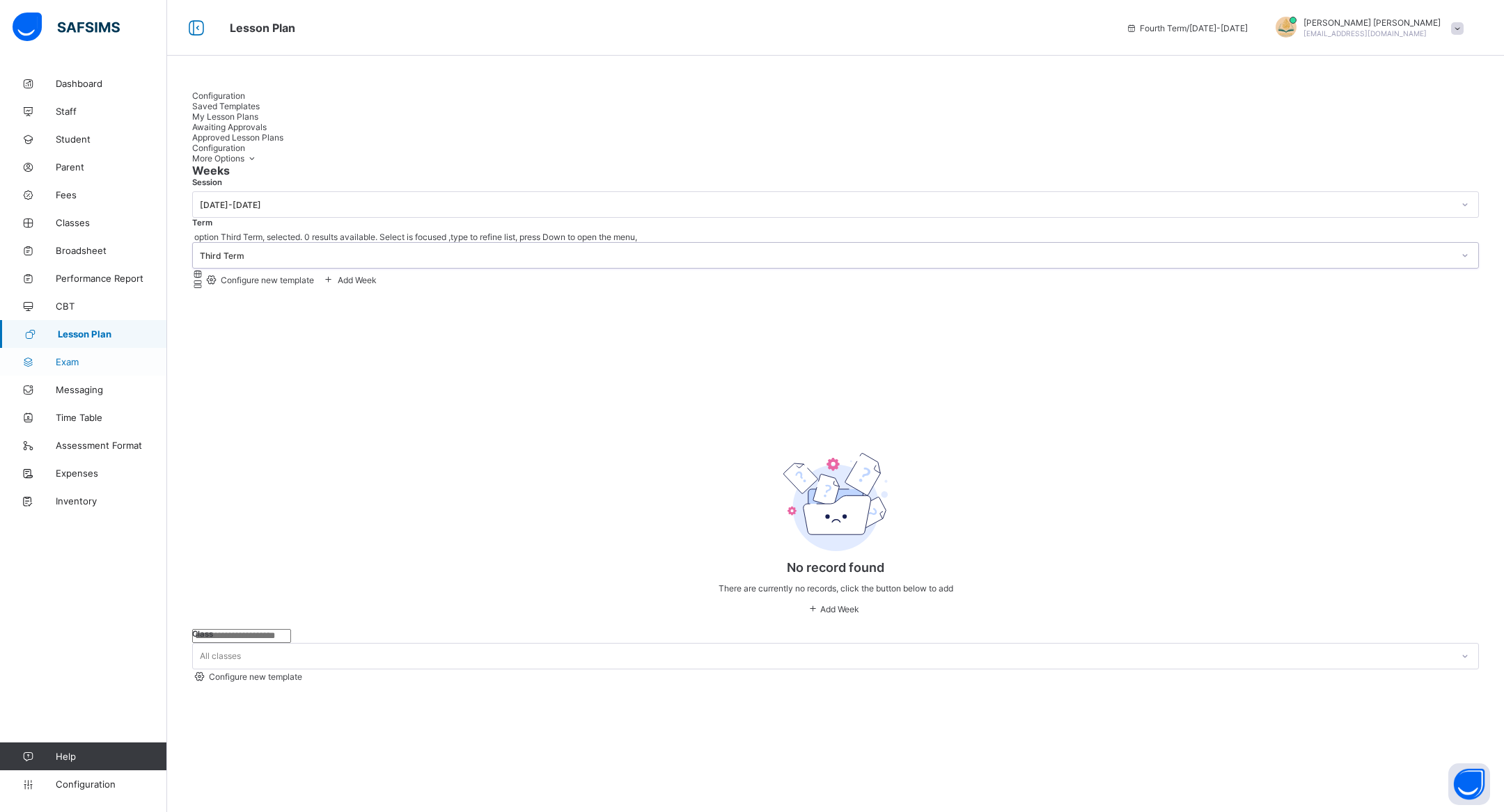
click at [93, 349] on link "Exam" at bounding box center [83, 362] width 167 height 28
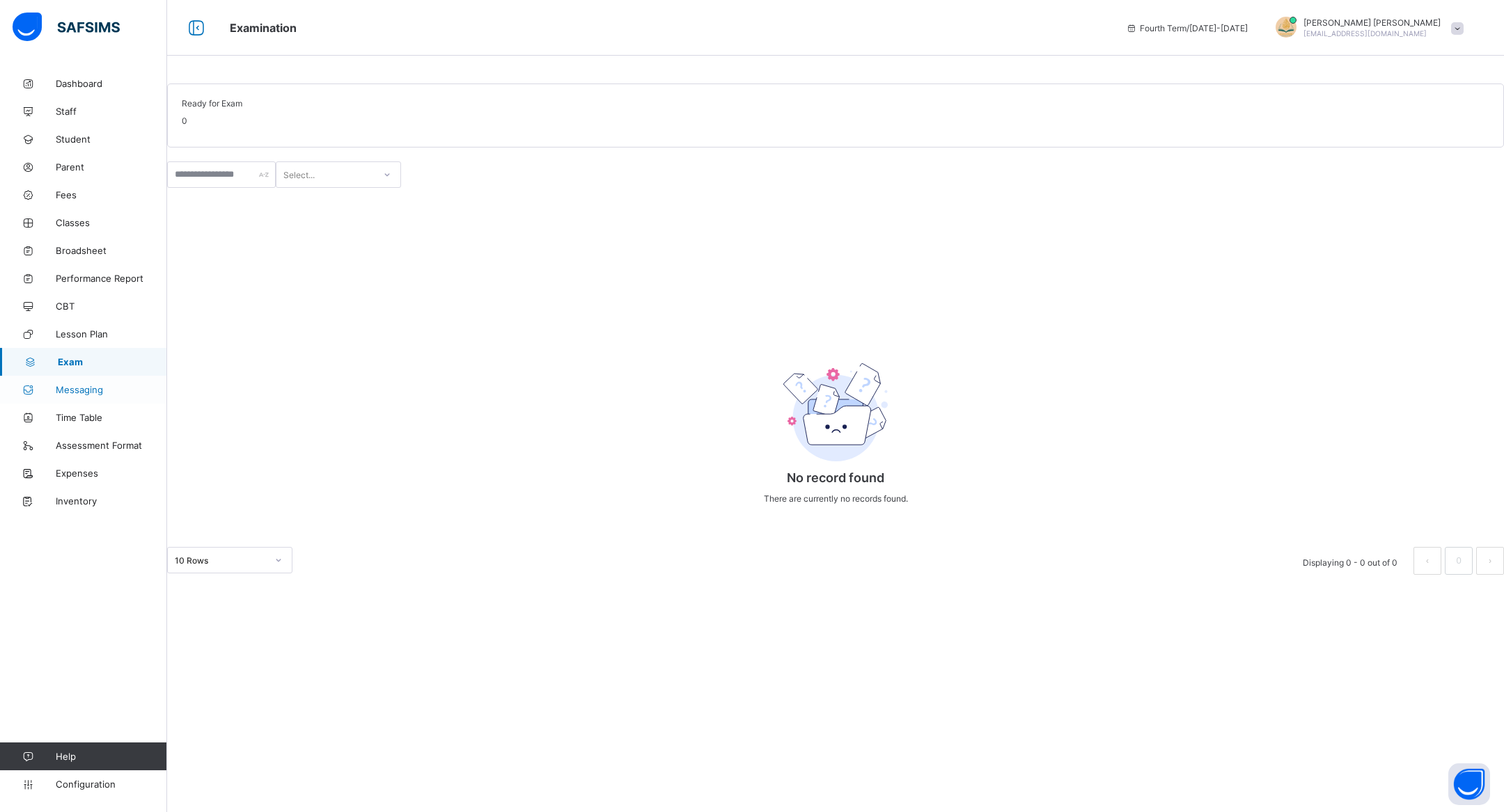
click at [96, 386] on span "Messaging" at bounding box center [111, 389] width 112 height 11
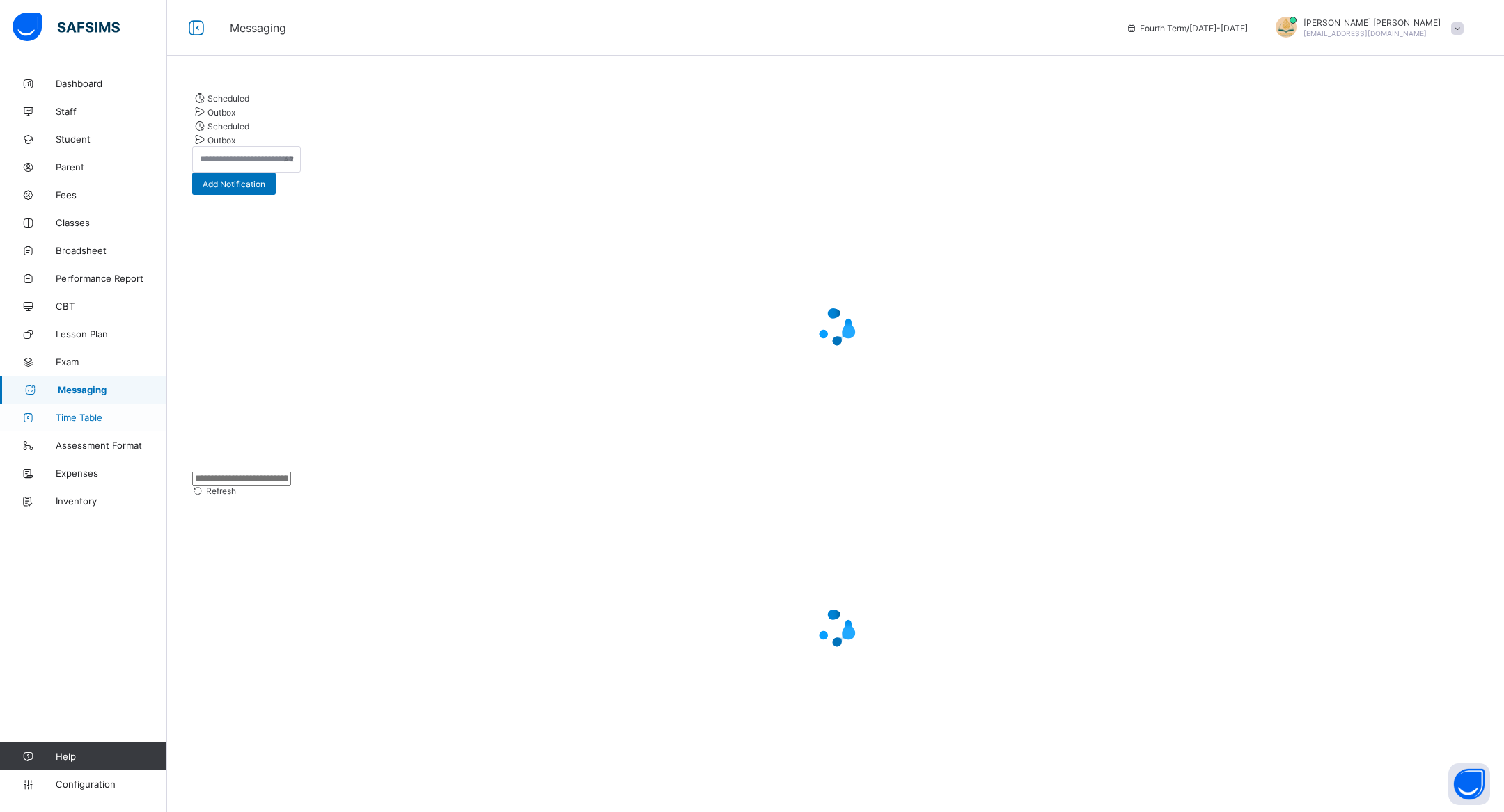
click at [101, 412] on span "Time Table" at bounding box center [111, 417] width 112 height 11
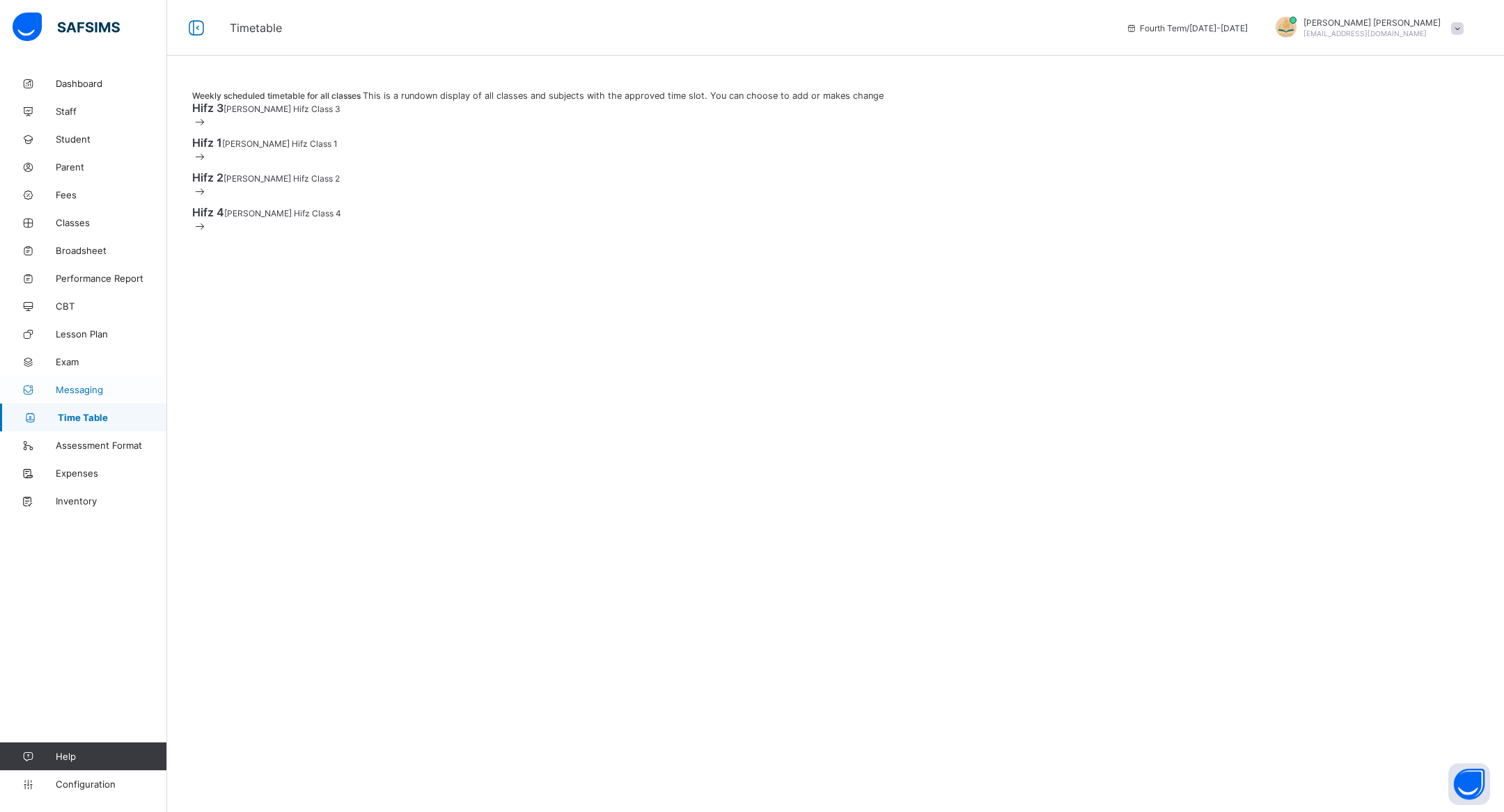
click at [100, 386] on span "Messaging" at bounding box center [111, 389] width 112 height 11
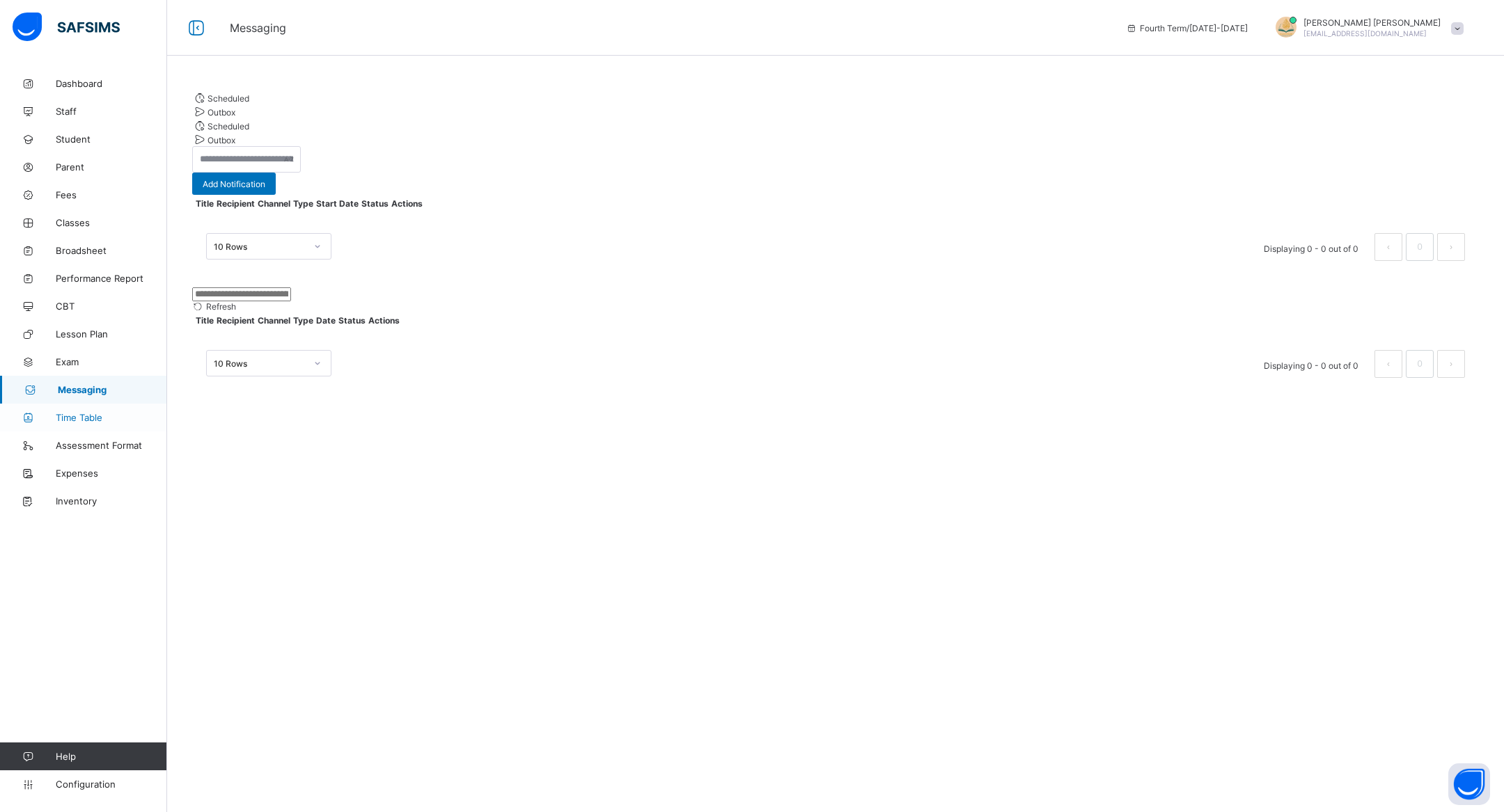
click at [109, 419] on span "Time Table" at bounding box center [111, 417] width 112 height 11
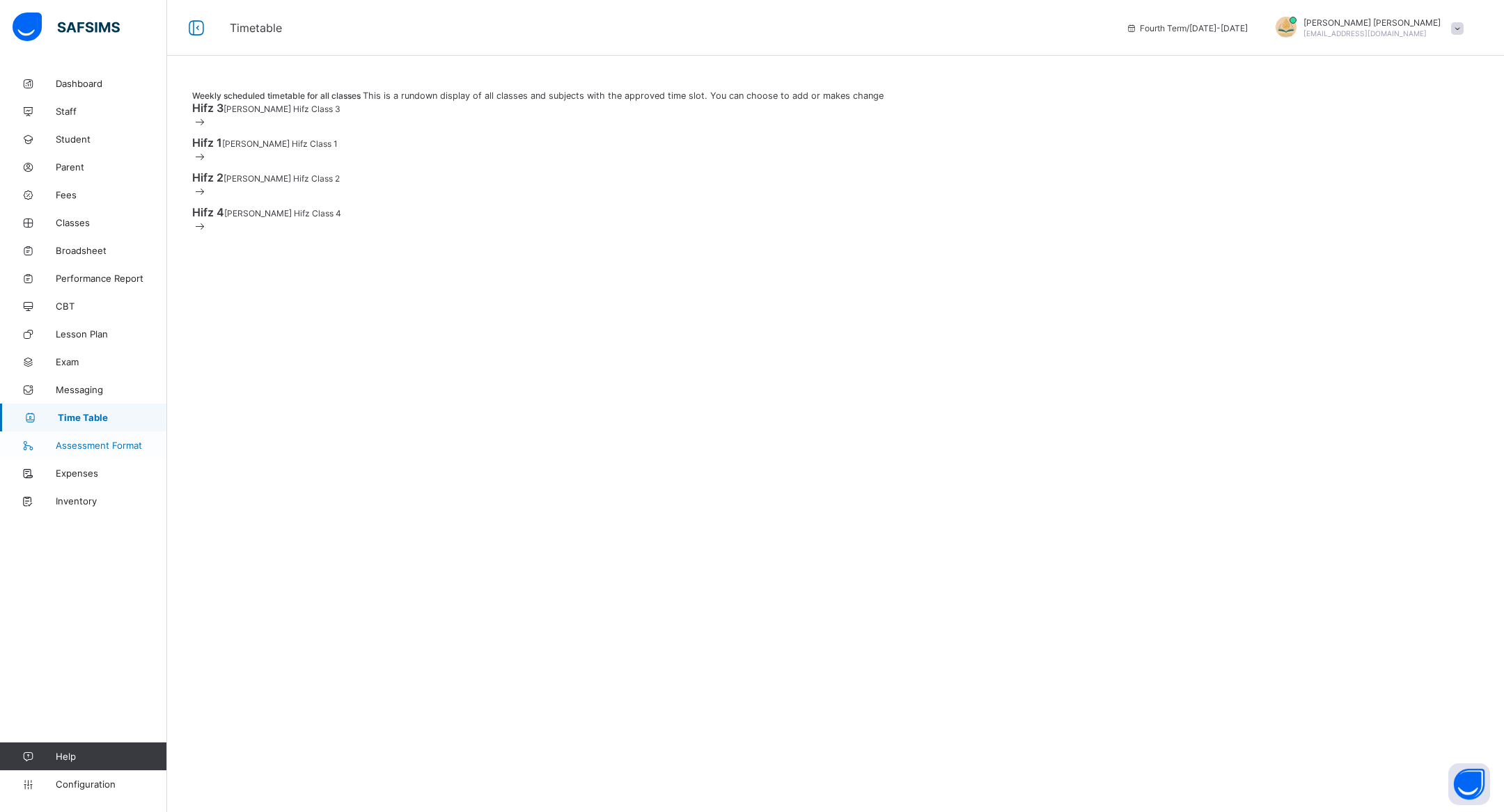
click at [121, 443] on span "Assessment Format" at bounding box center [111, 445] width 112 height 11
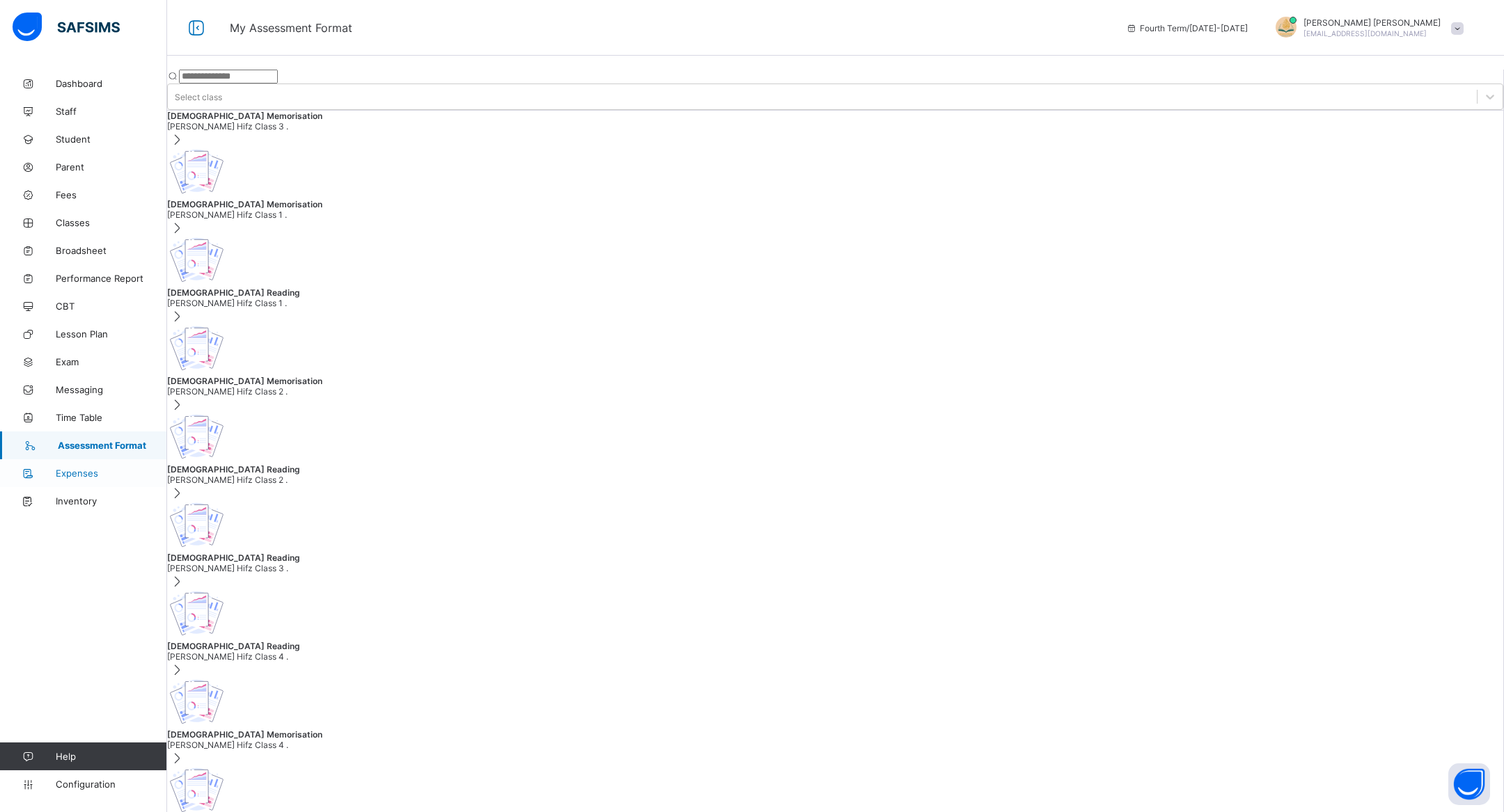
click at [117, 465] on link "Expenses" at bounding box center [83, 473] width 167 height 28
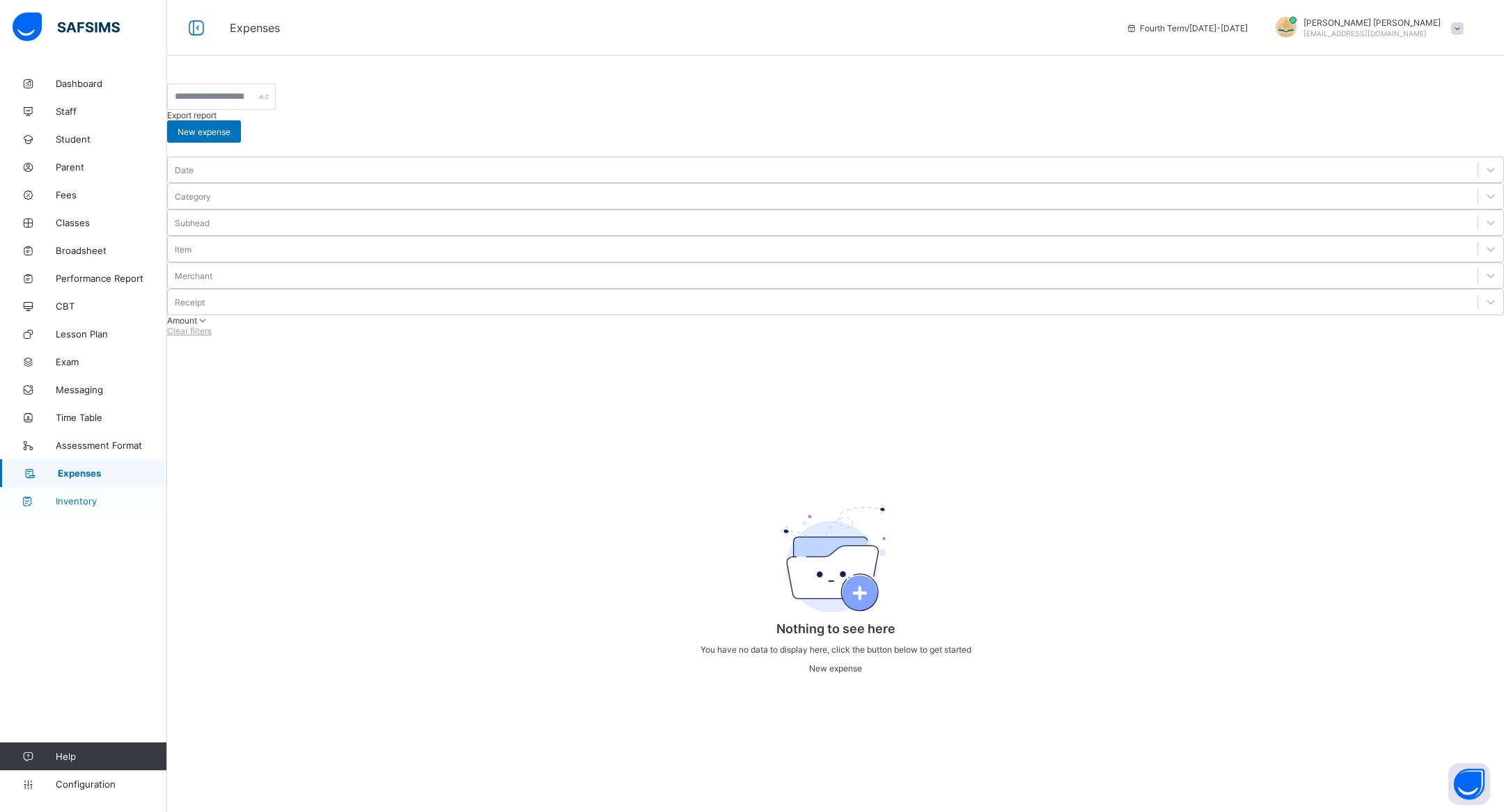
click at [101, 503] on span "Inventory" at bounding box center [111, 501] width 112 height 11
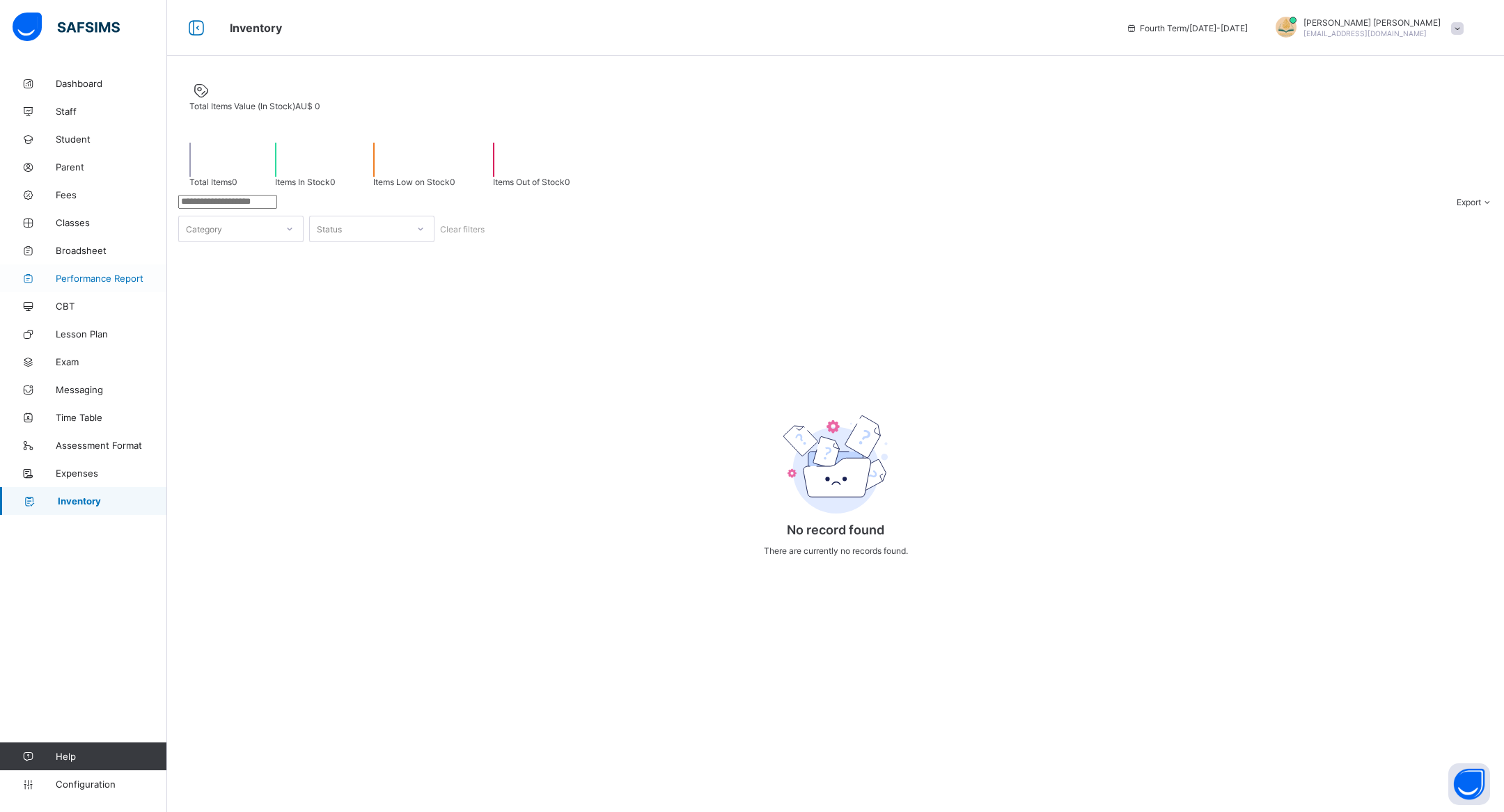
click at [101, 278] on span "Performance Report" at bounding box center [111, 278] width 112 height 11
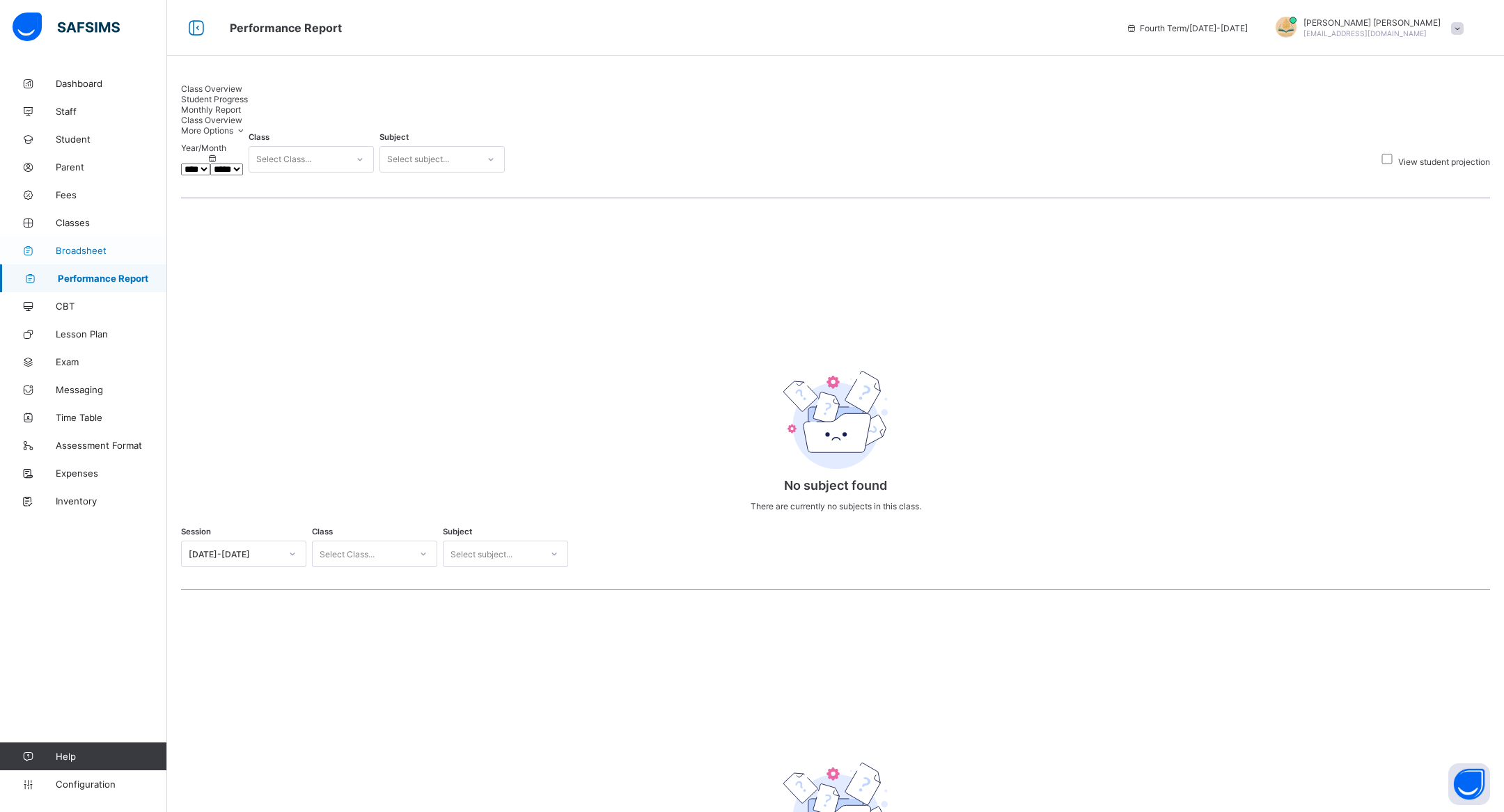
click at [100, 250] on span "Broadsheet" at bounding box center [111, 250] width 112 height 11
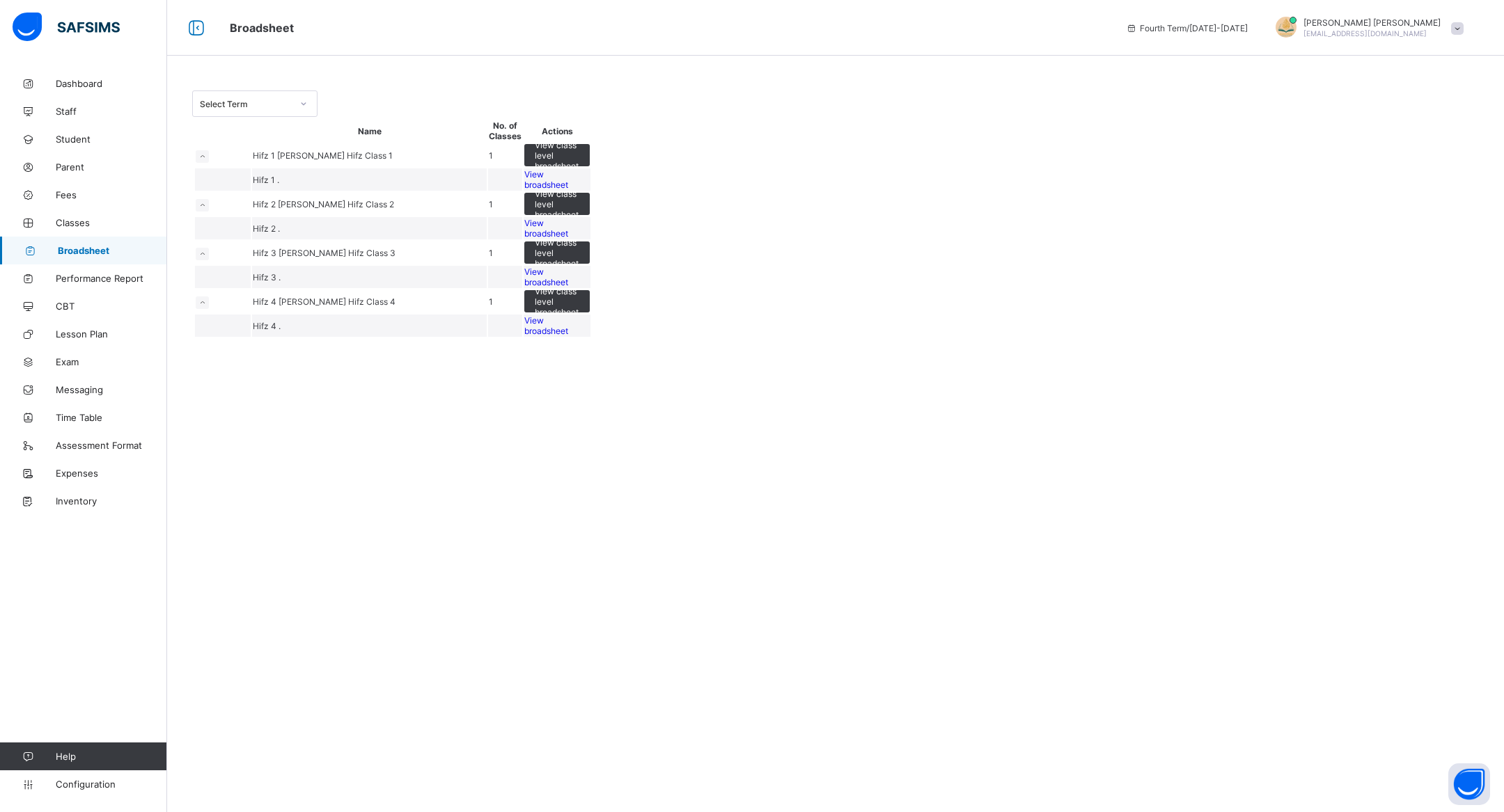
drag, startPoint x: 100, startPoint y: 224, endPoint x: 204, endPoint y: 183, distance: 111.8
click at [204, 160] on icon at bounding box center [202, 157] width 8 height 7
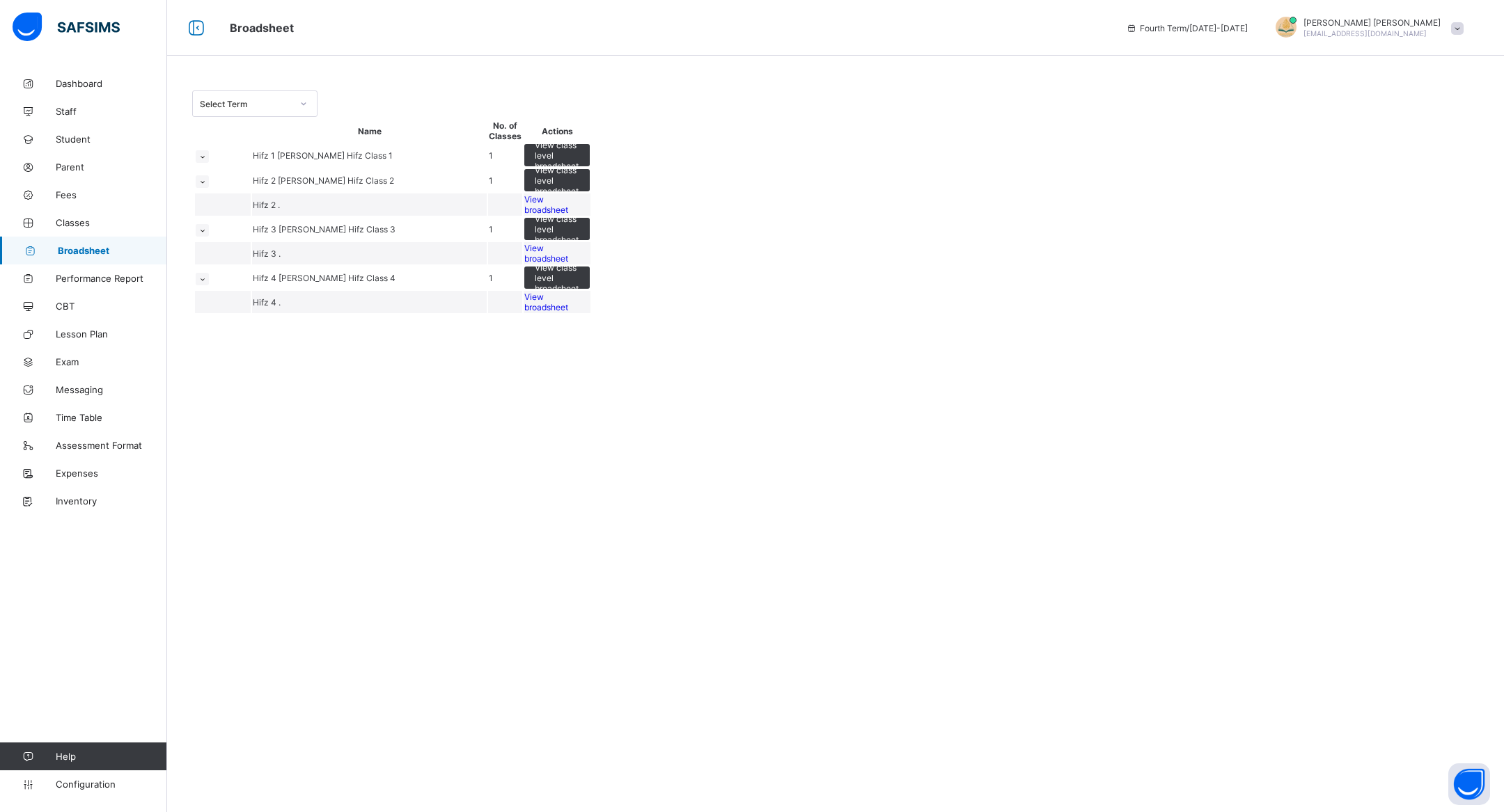
click at [205, 160] on icon at bounding box center [202, 157] width 8 height 7
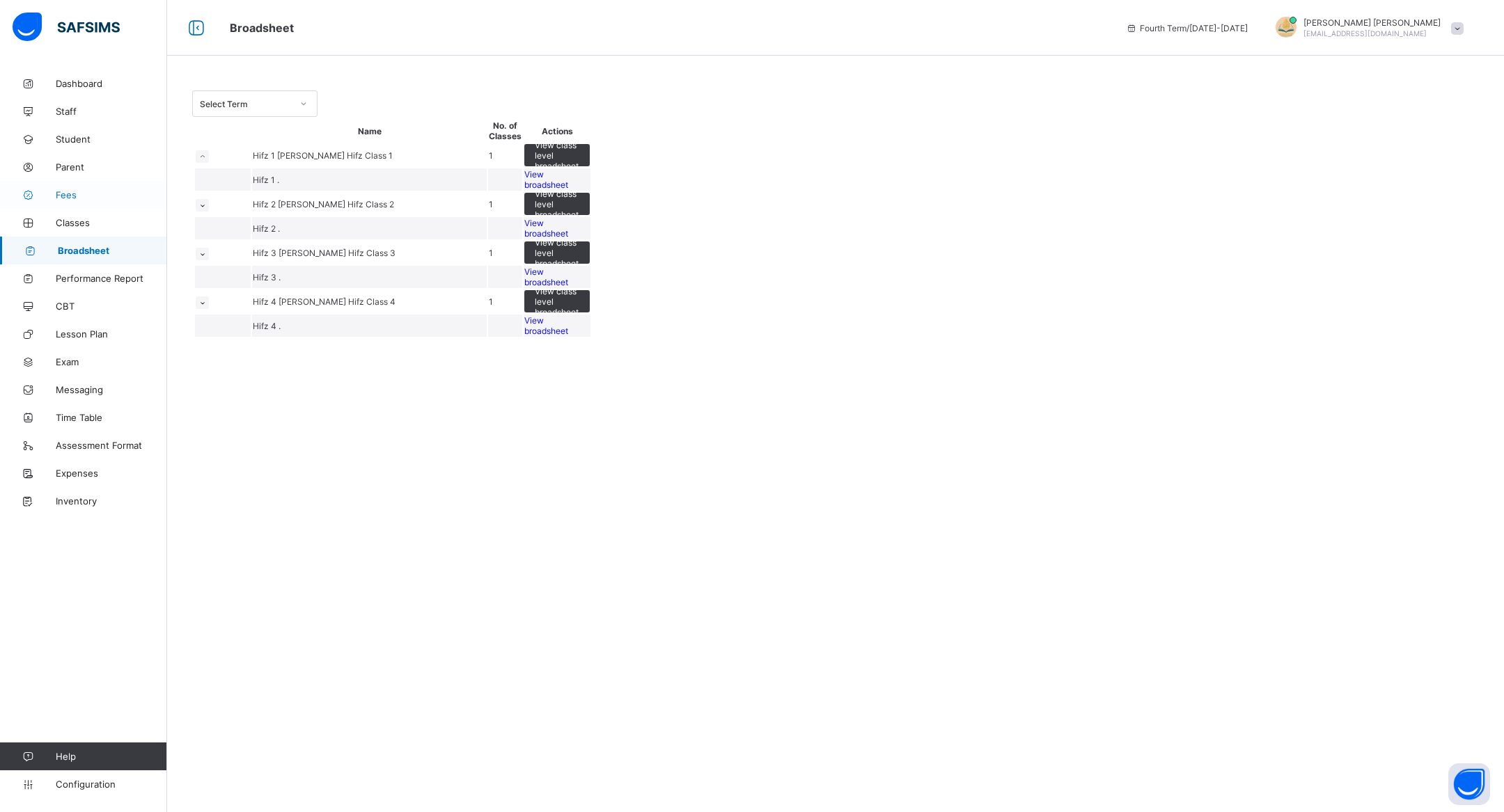
click at [104, 208] on link "Fees" at bounding box center [83, 195] width 167 height 28
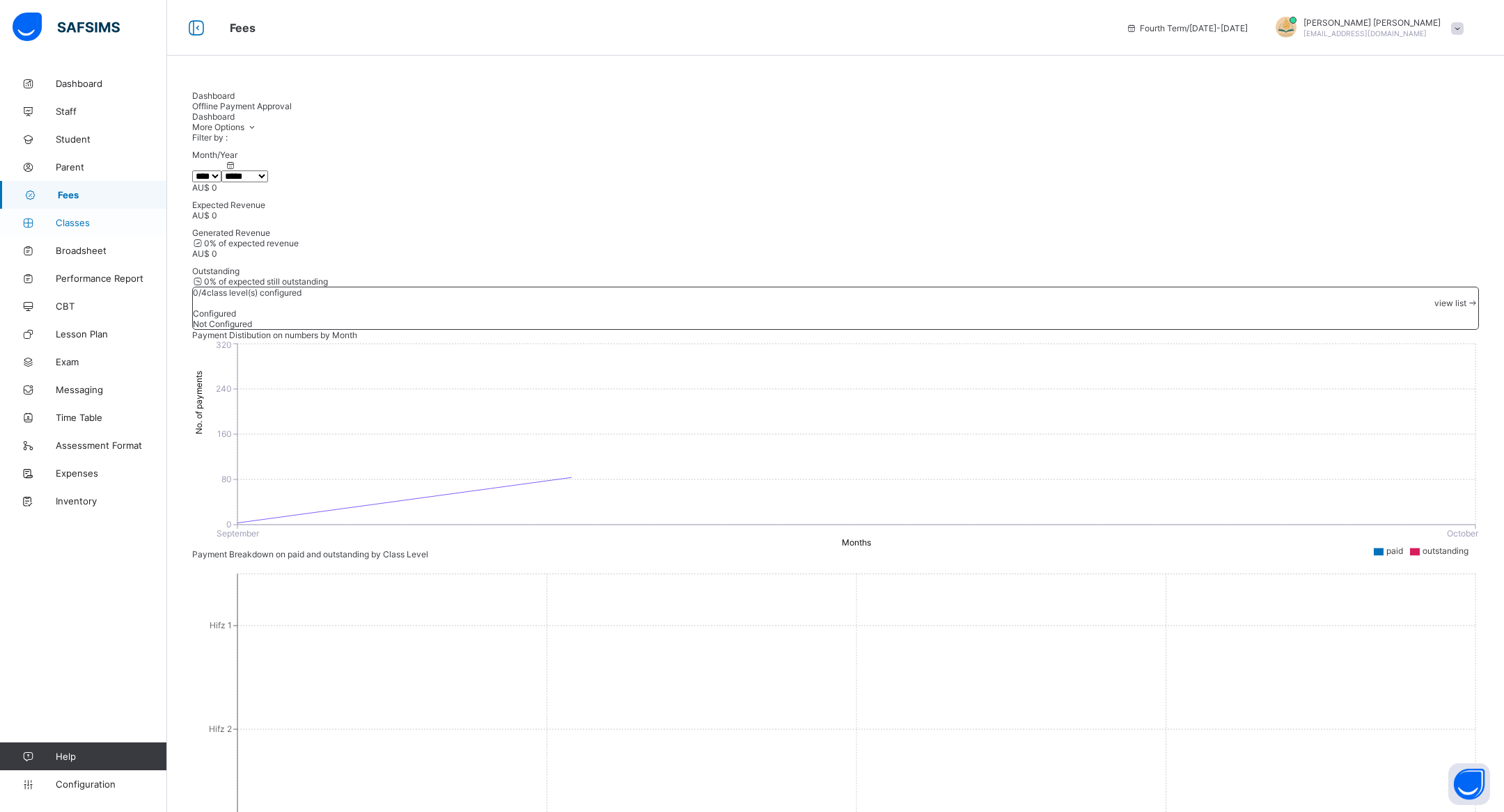
click at [92, 222] on span "Classes" at bounding box center [111, 222] width 112 height 11
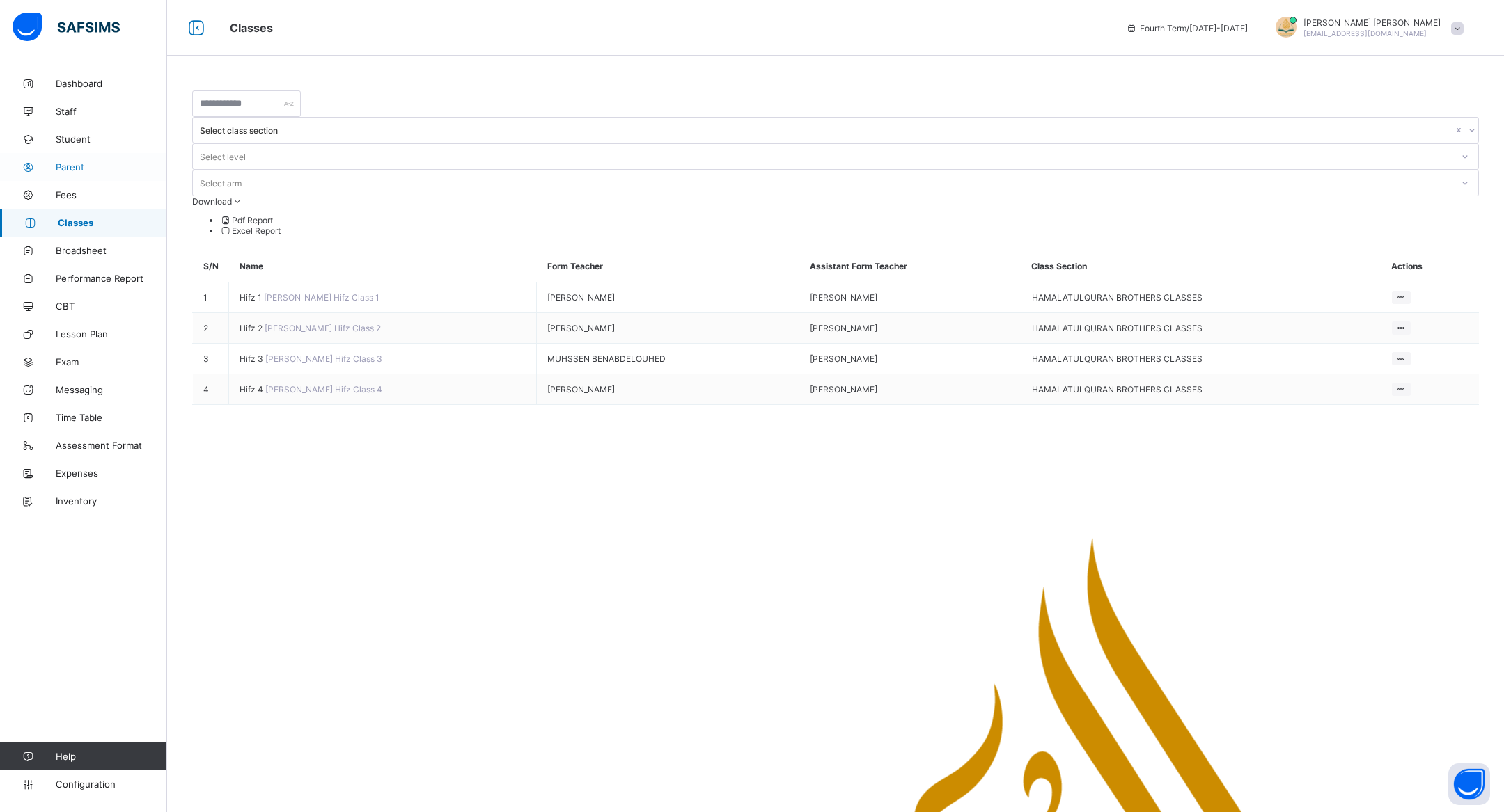
click at [88, 175] on link "Parent" at bounding box center [83, 167] width 167 height 28
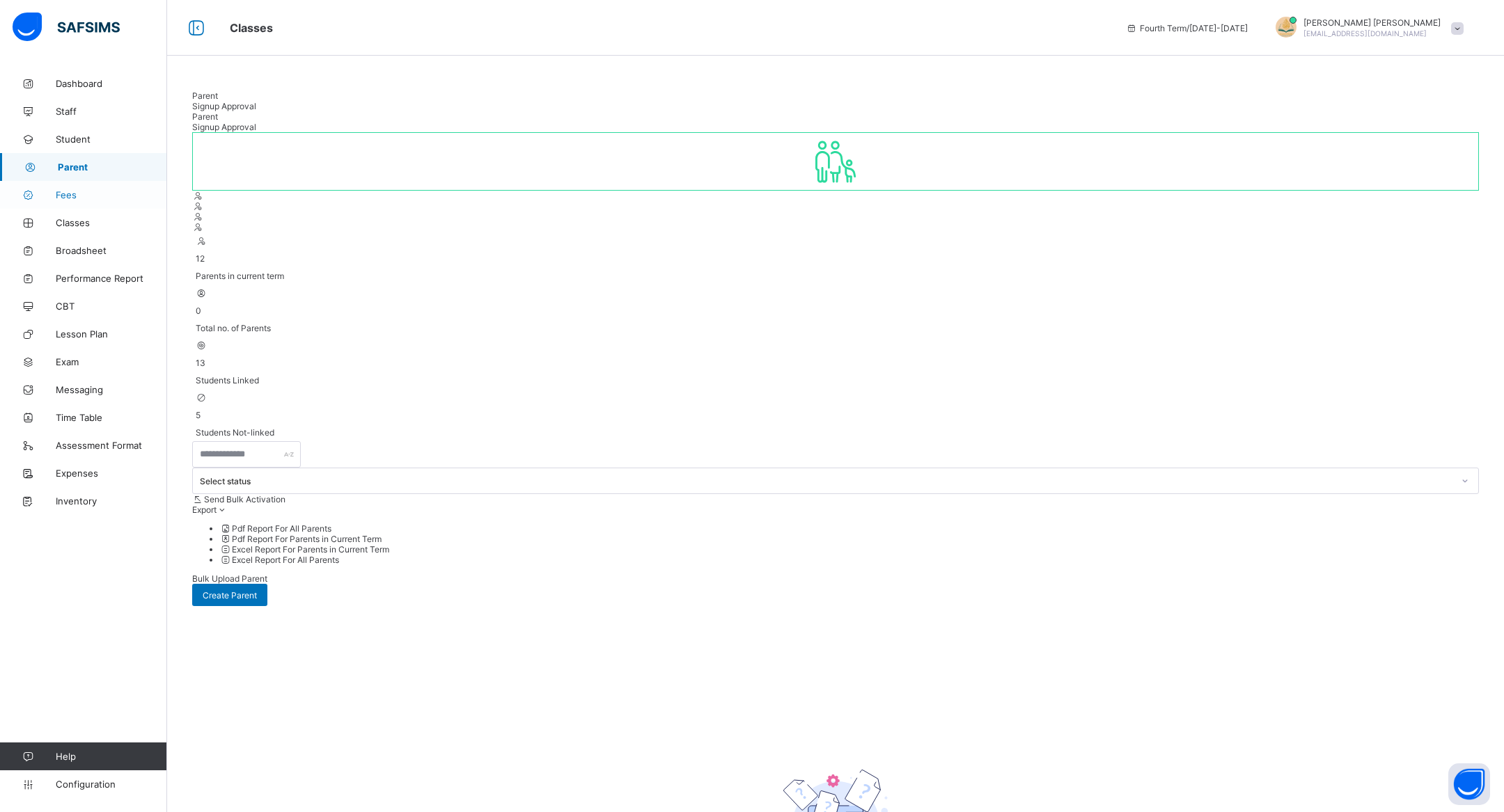
click at [86, 206] on link "Fees" at bounding box center [83, 195] width 167 height 28
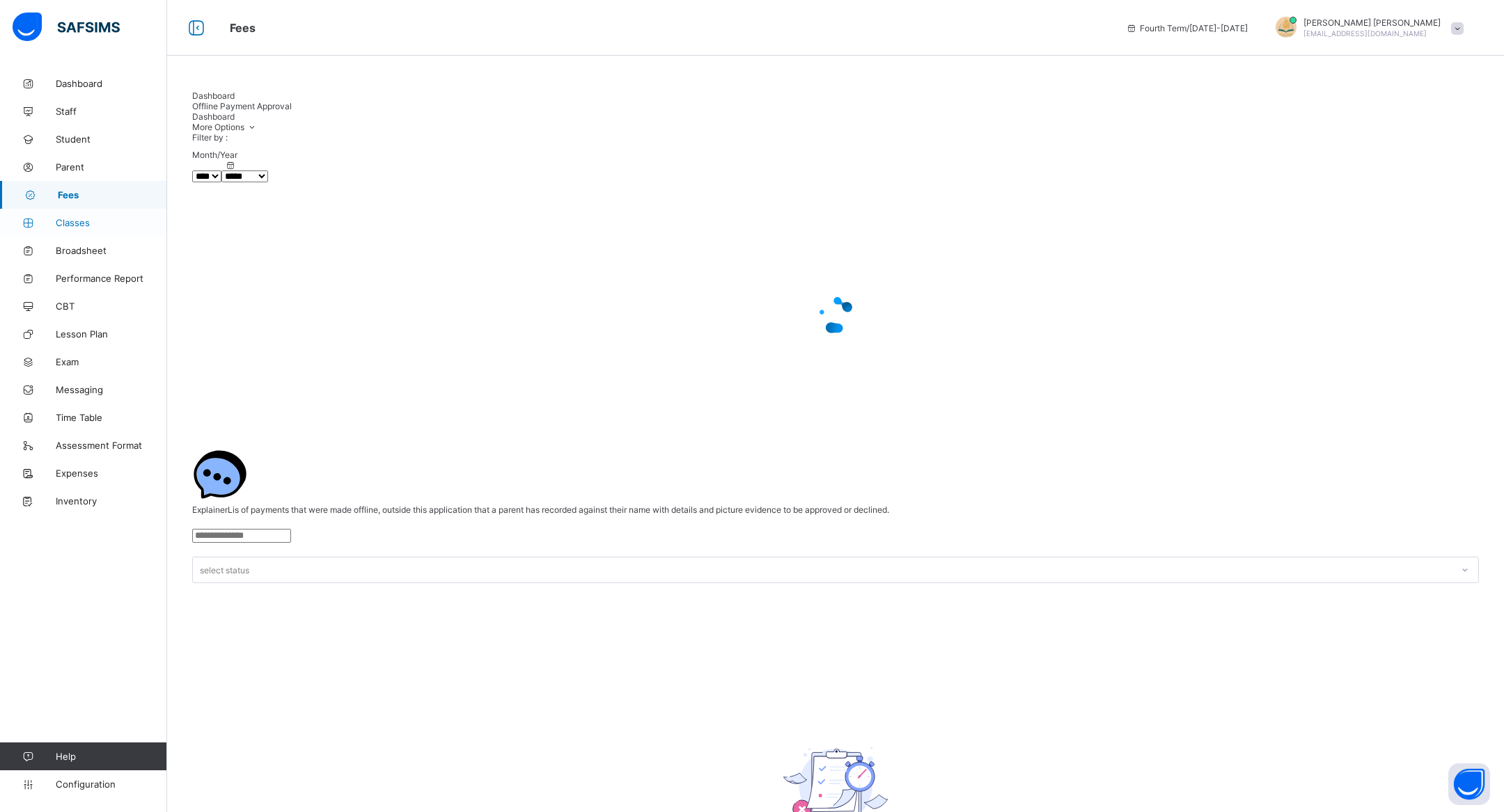
click at [84, 219] on span "Classes" at bounding box center [111, 222] width 112 height 11
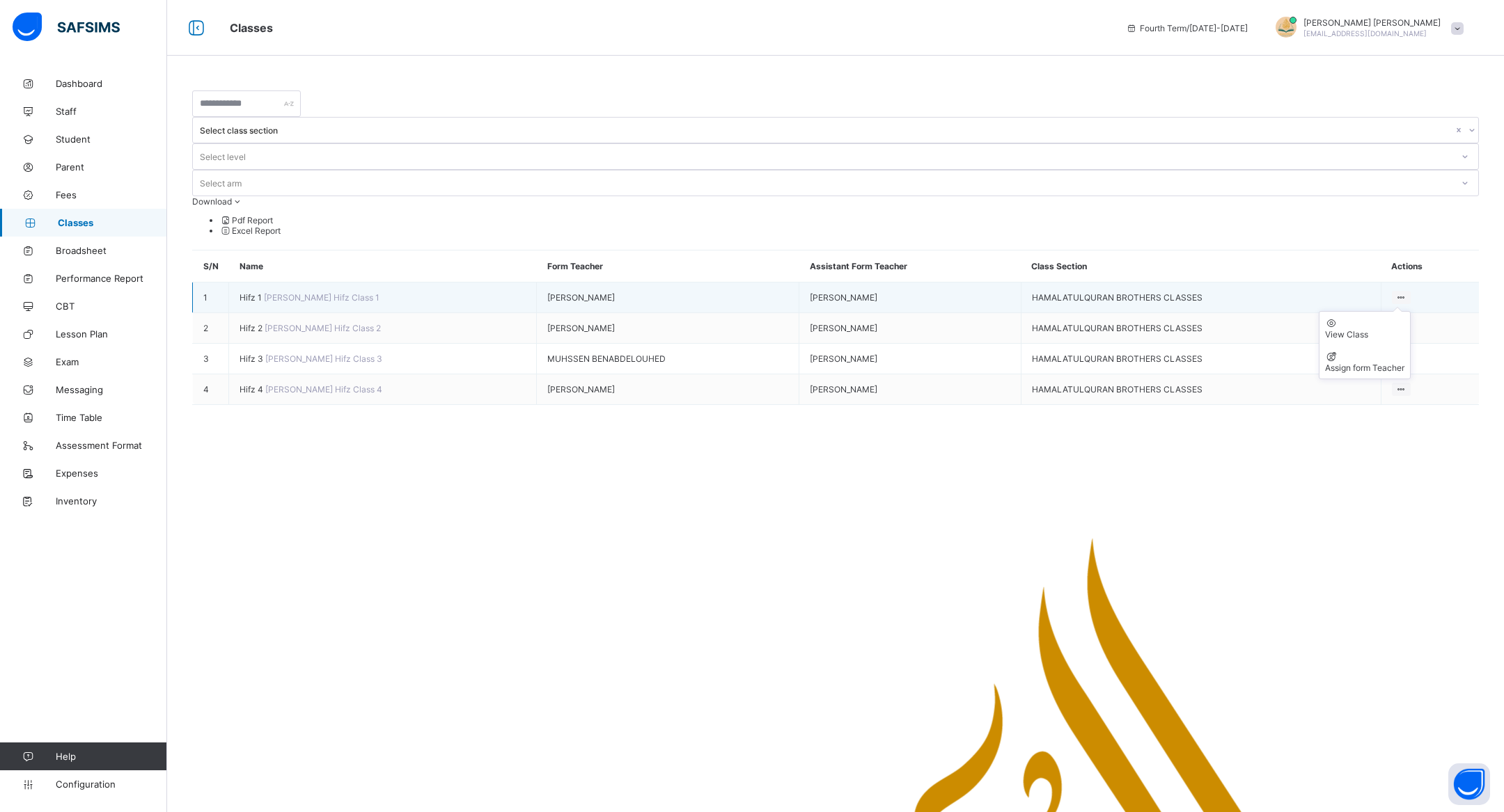
click at [1405, 311] on ul "View Class Assign form Teacher" at bounding box center [1365, 345] width 92 height 68
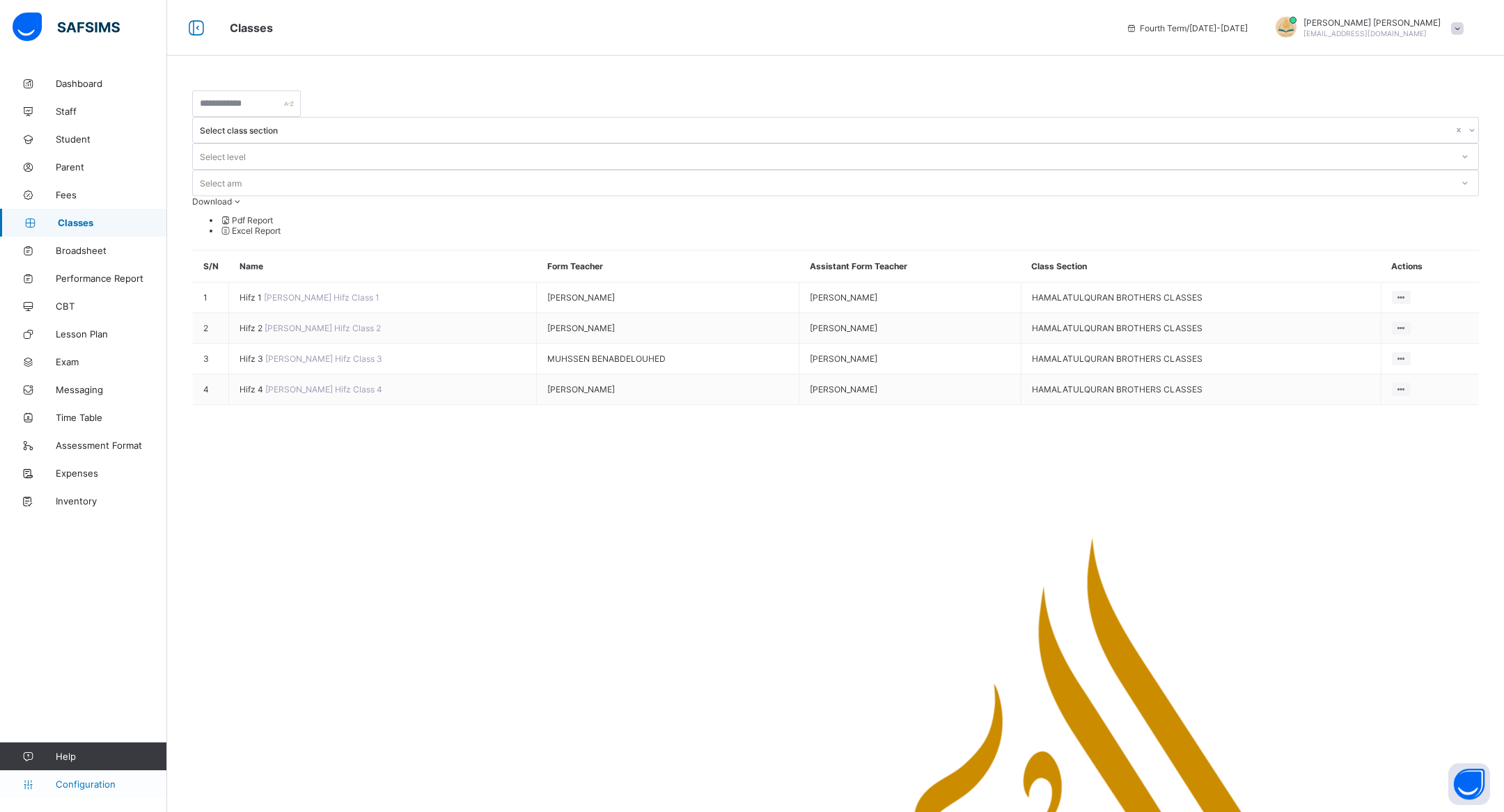
click at [119, 785] on span "Configuration" at bounding box center [111, 784] width 111 height 11
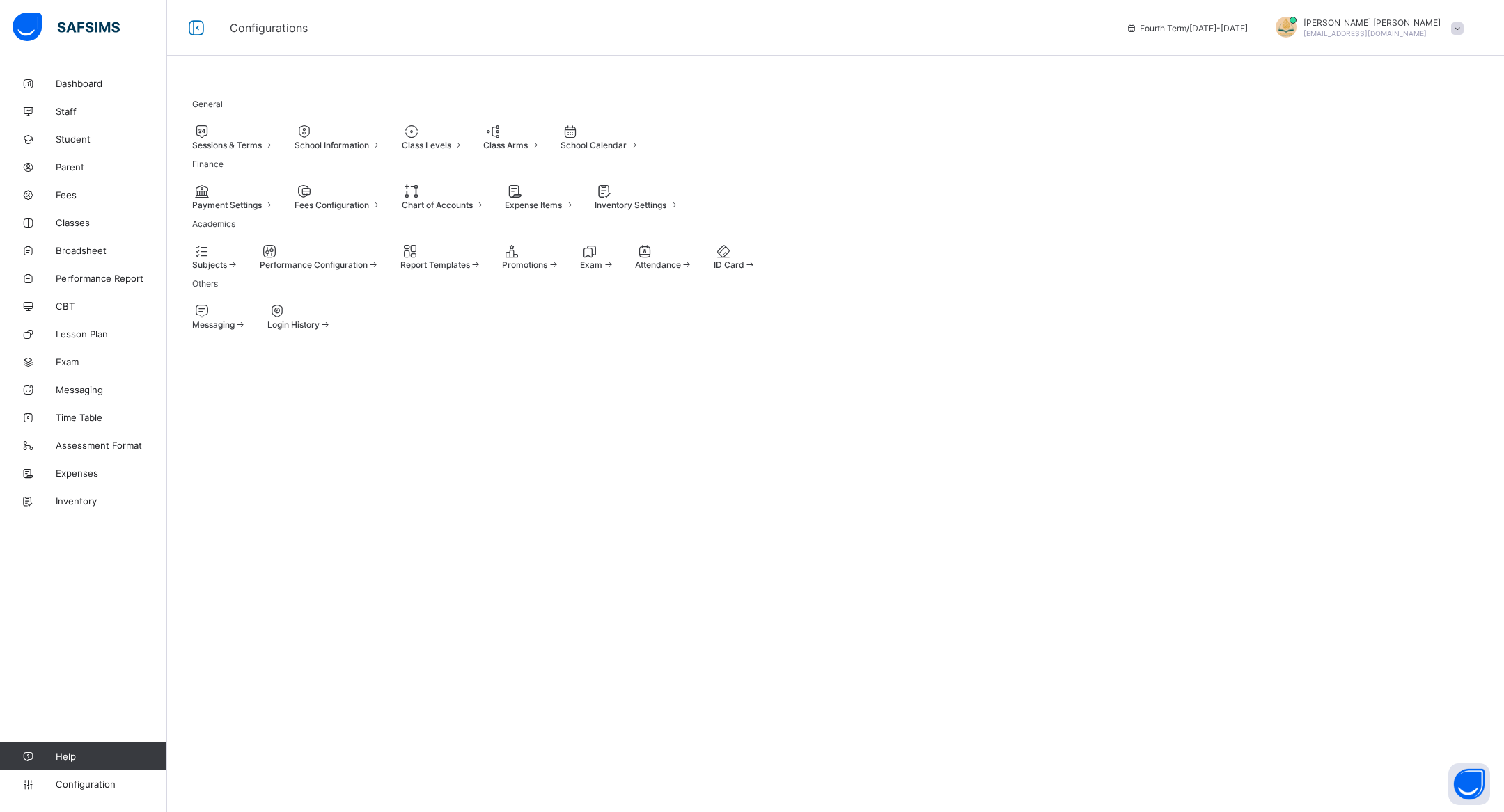
click at [562, 210] on span "Expense Items" at bounding box center [533, 205] width 57 height 11
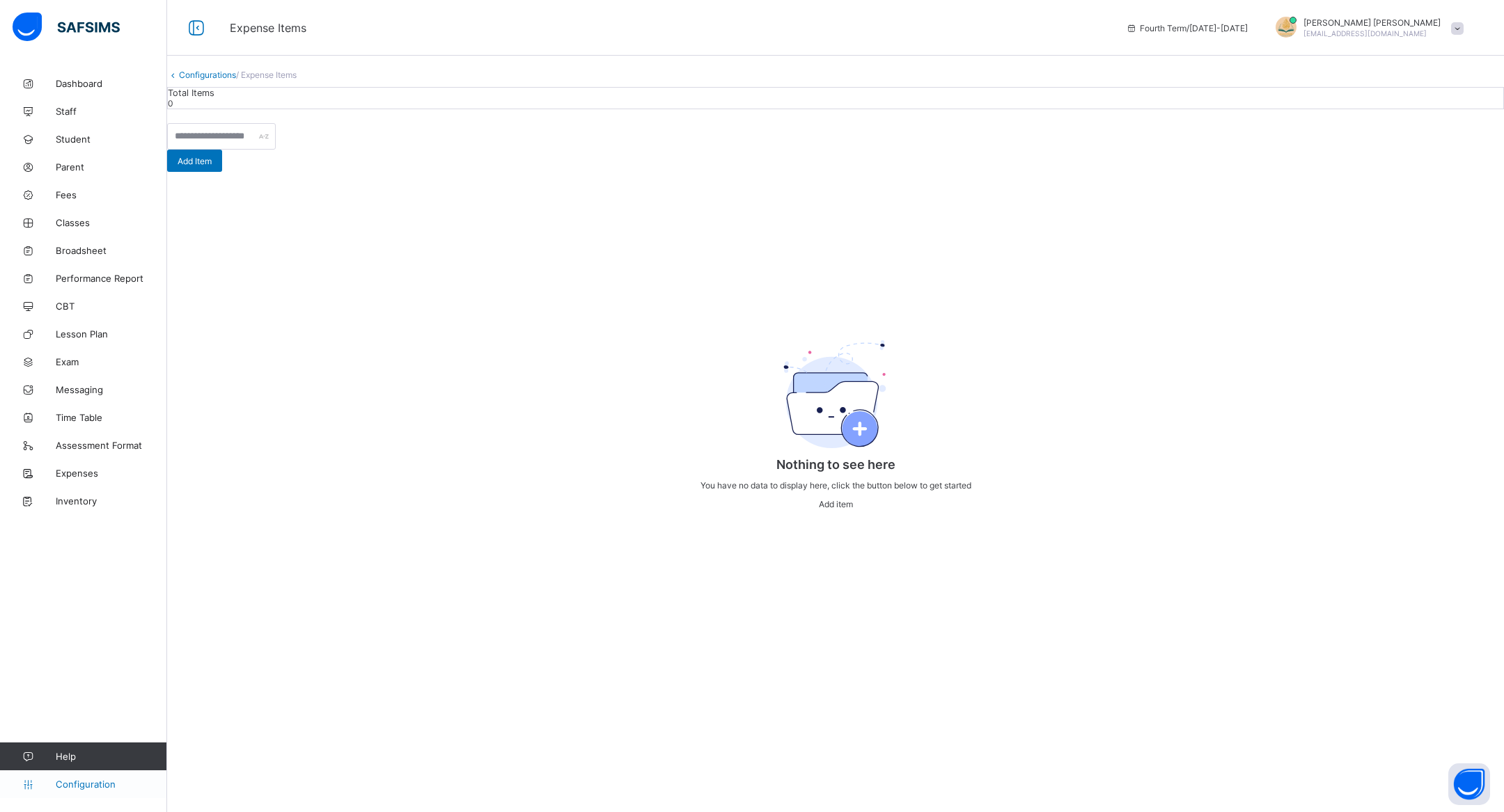
click at [86, 786] on span "Configuration" at bounding box center [111, 784] width 111 height 11
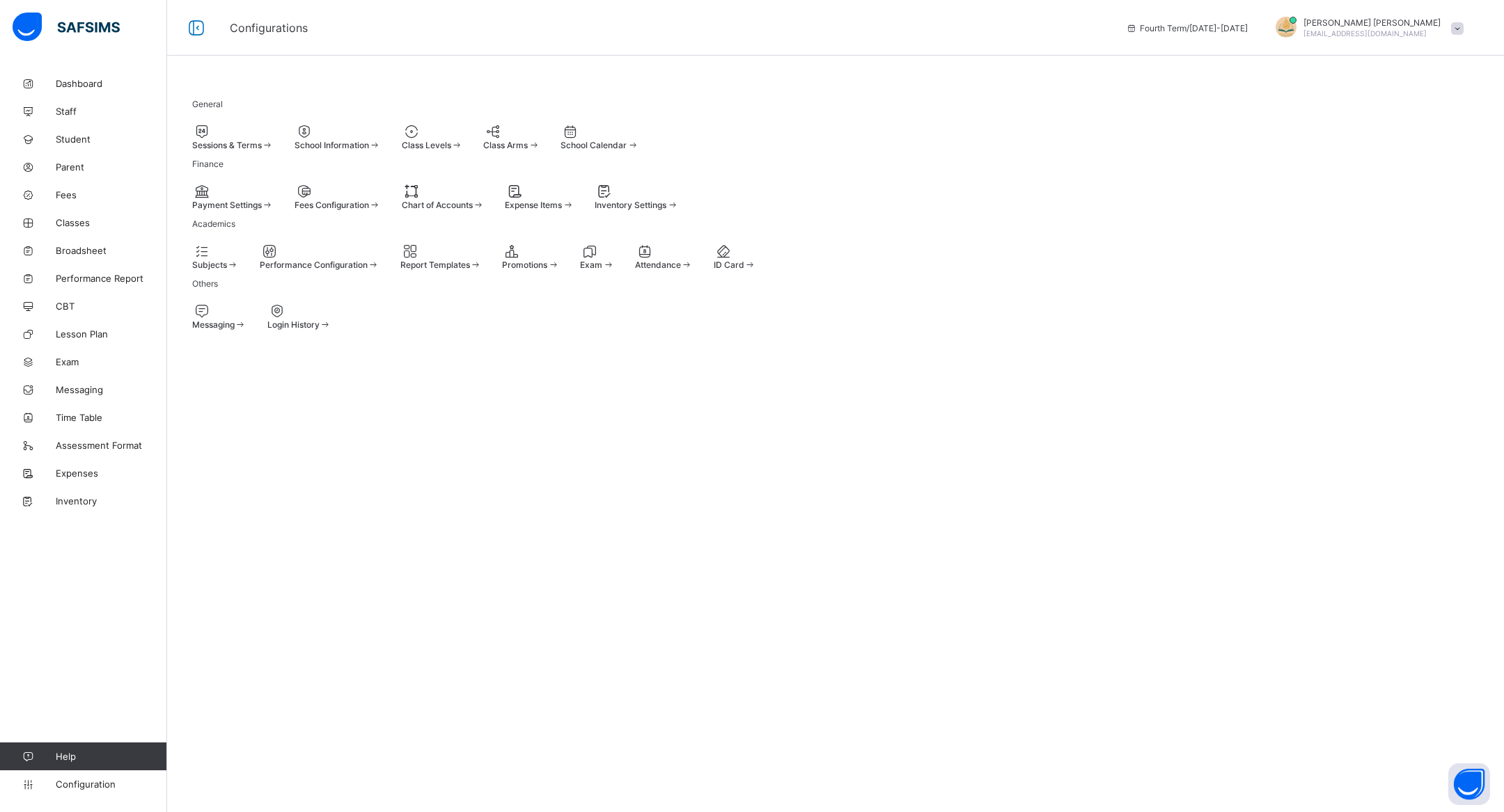
click at [473, 210] on span "Chart of Accounts" at bounding box center [437, 205] width 71 height 11
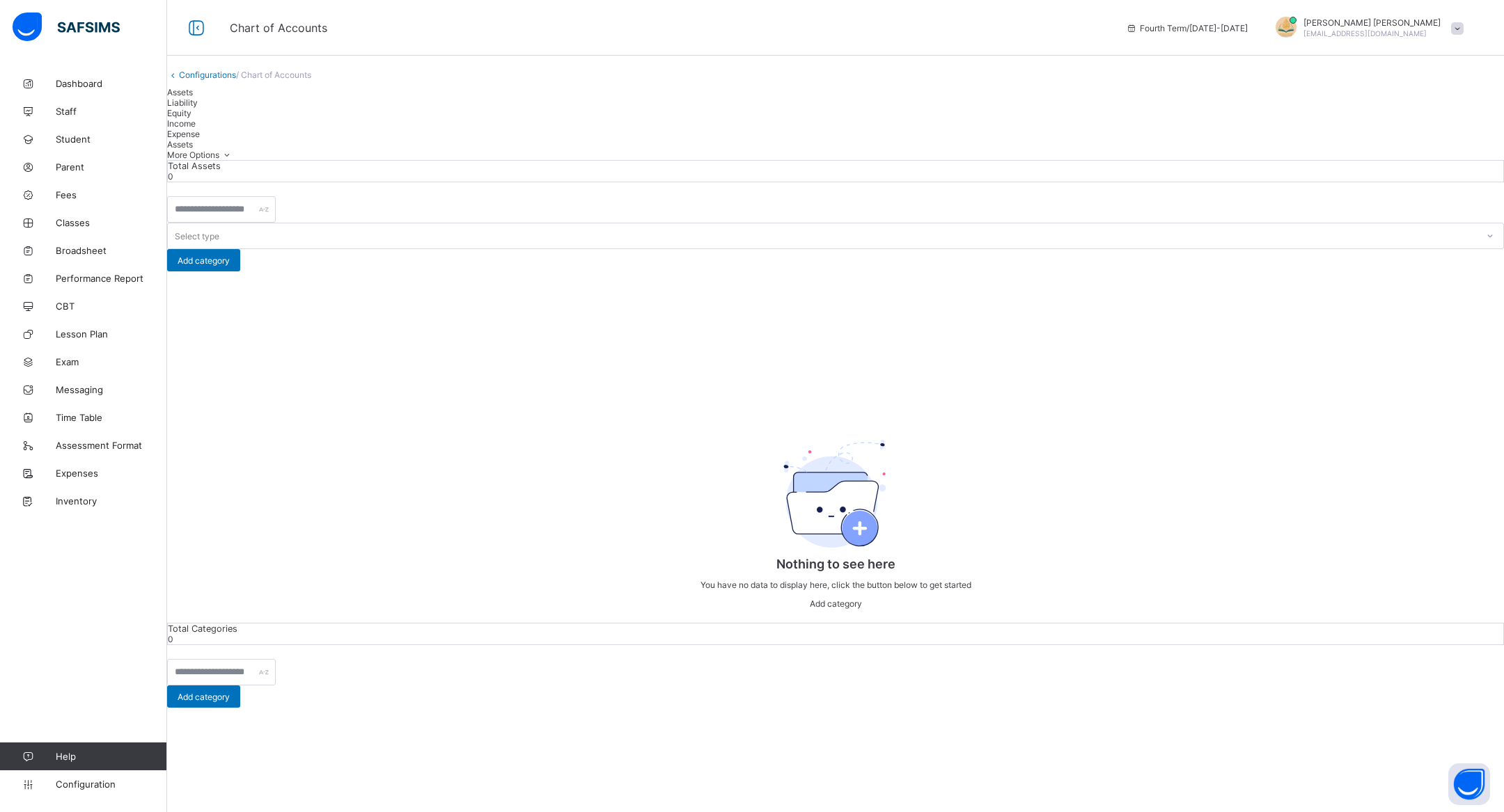
click at [198, 108] on span "Liability" at bounding box center [182, 102] width 31 height 11
click at [191, 118] on span "Equity" at bounding box center [179, 113] width 24 height 11
click at [196, 128] on span "Income" at bounding box center [181, 123] width 29 height 11
click at [200, 129] on span "Expense" at bounding box center [183, 134] width 32 height 11
click at [212, 80] on link "Configurations" at bounding box center [207, 75] width 57 height 11
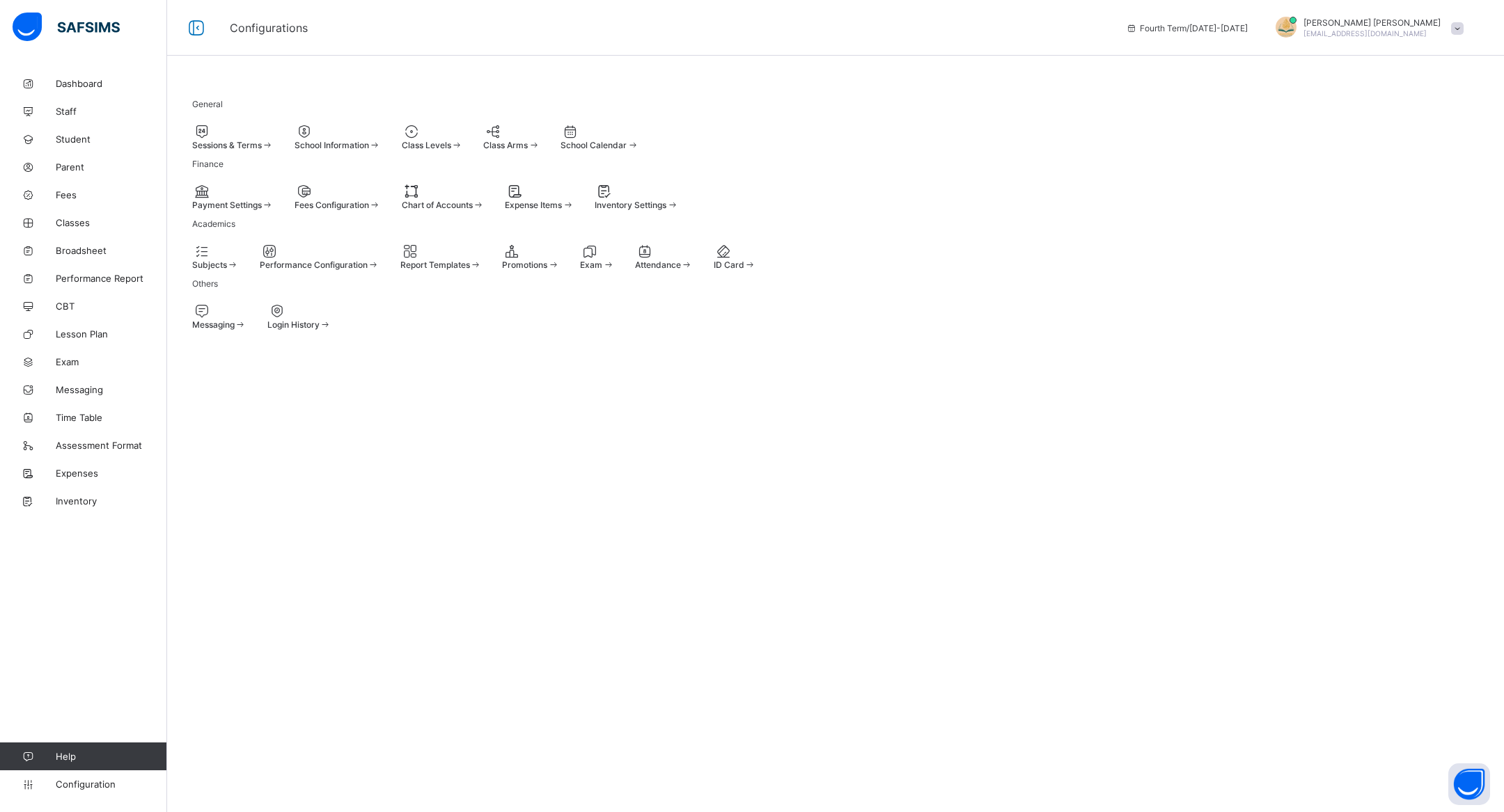
click at [252, 200] on div at bounding box center [232, 191] width 81 height 17
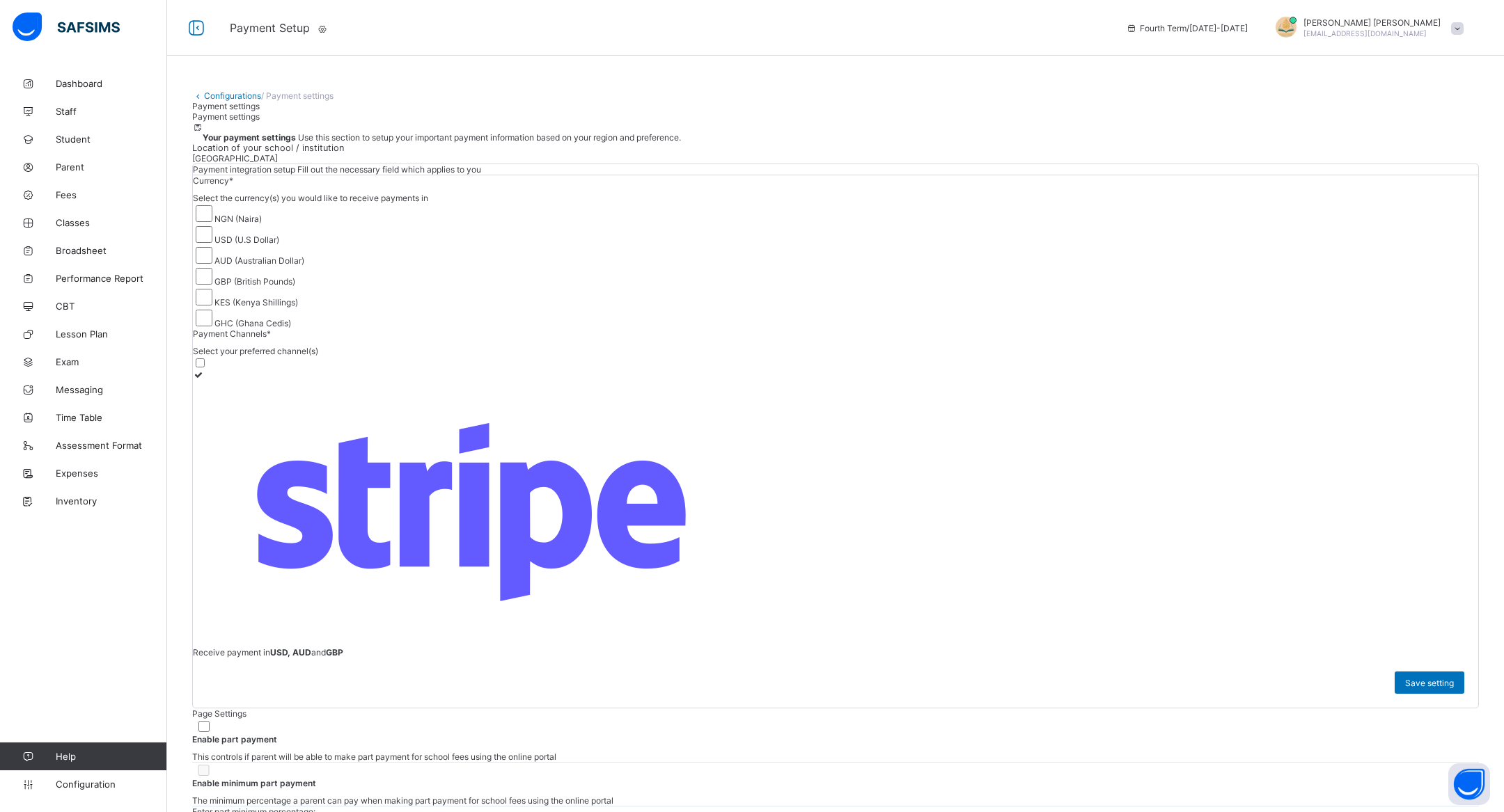
click at [1385, 111] on div "Payment settings" at bounding box center [835, 106] width 1287 height 11
click at [228, 93] on link "Configurations" at bounding box center [232, 96] width 57 height 11
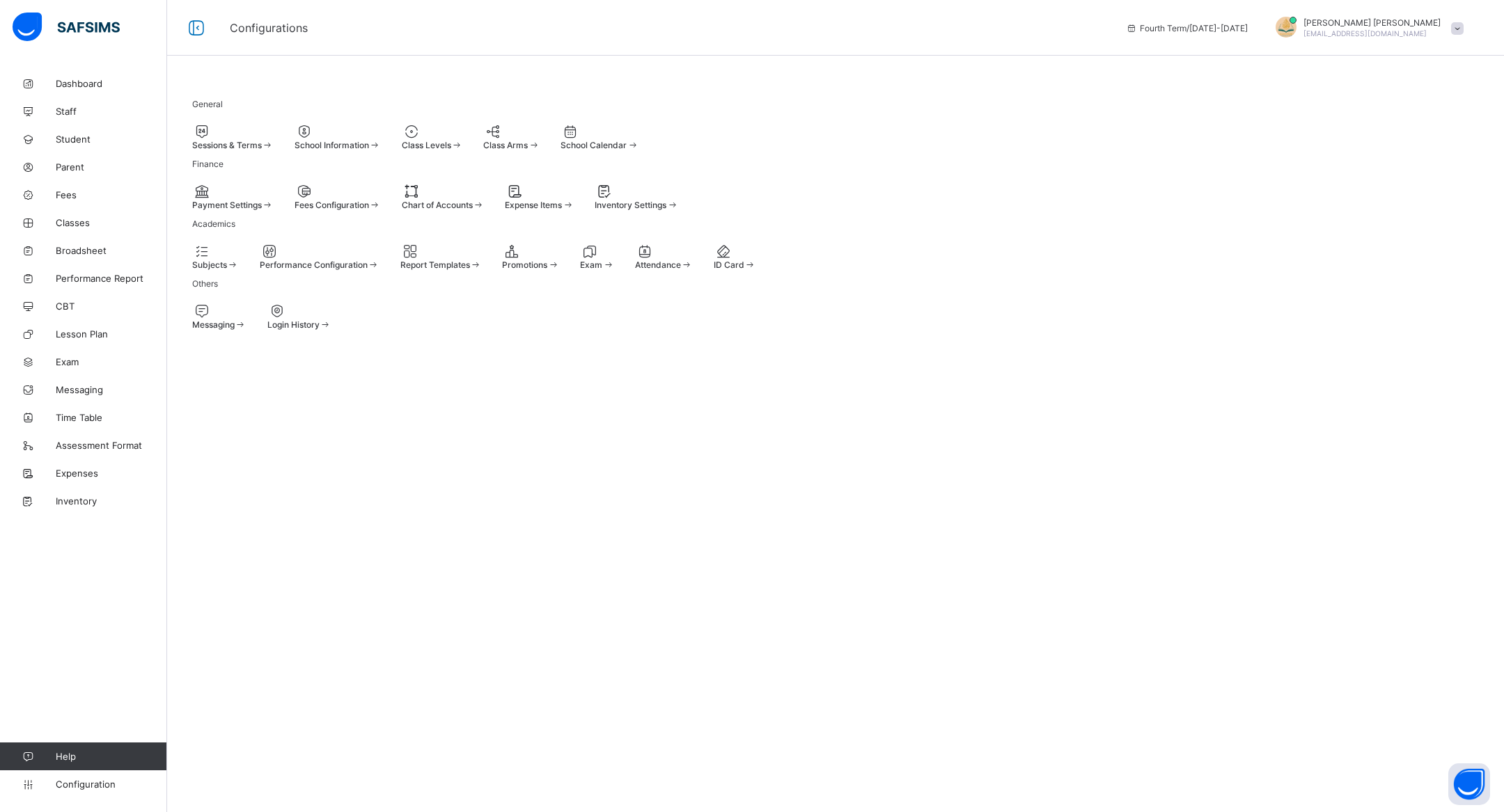
click at [242, 200] on div at bounding box center [232, 191] width 81 height 17
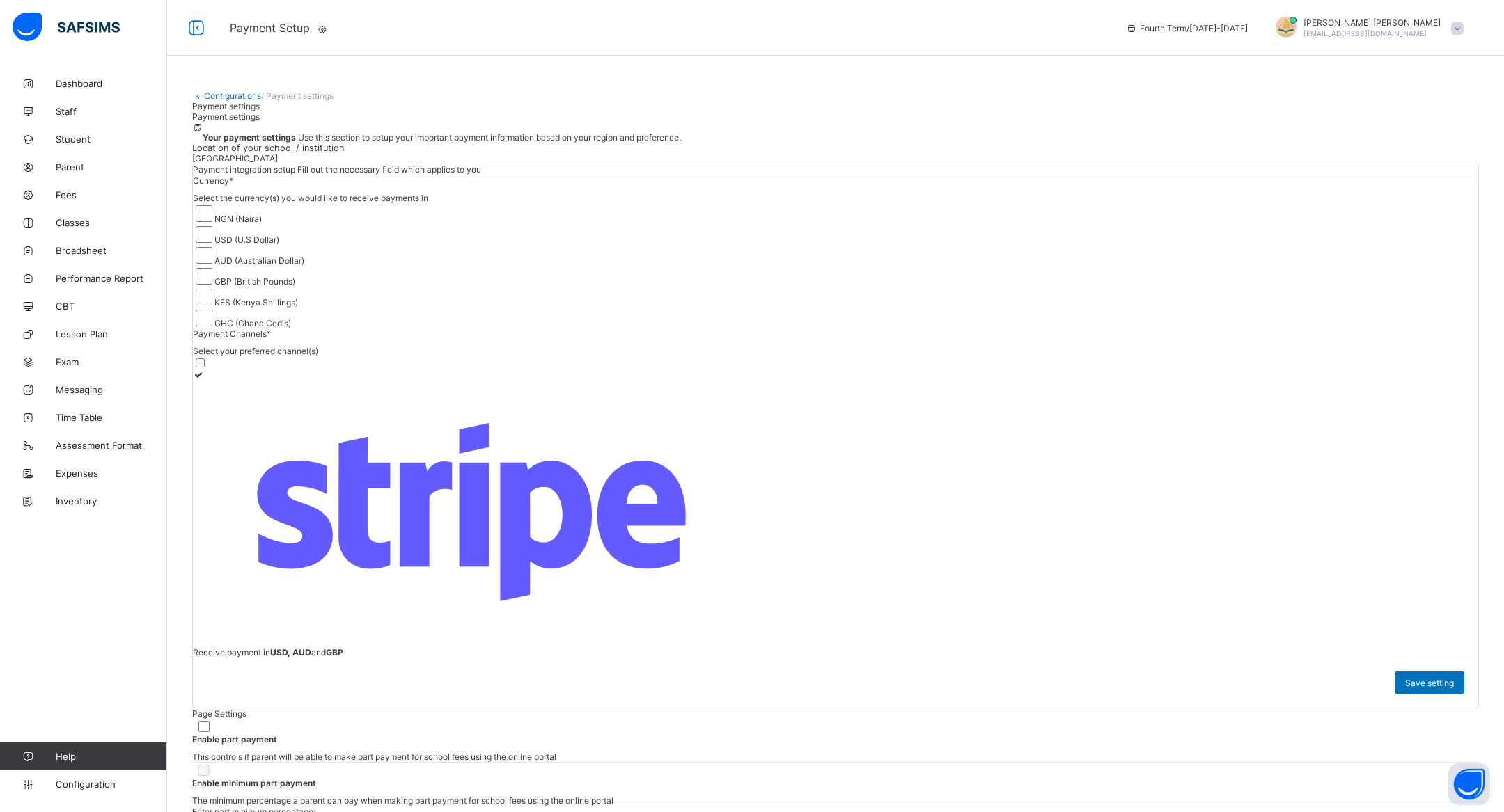
click at [1451, 27] on span at bounding box center [1457, 28] width 12 height 12
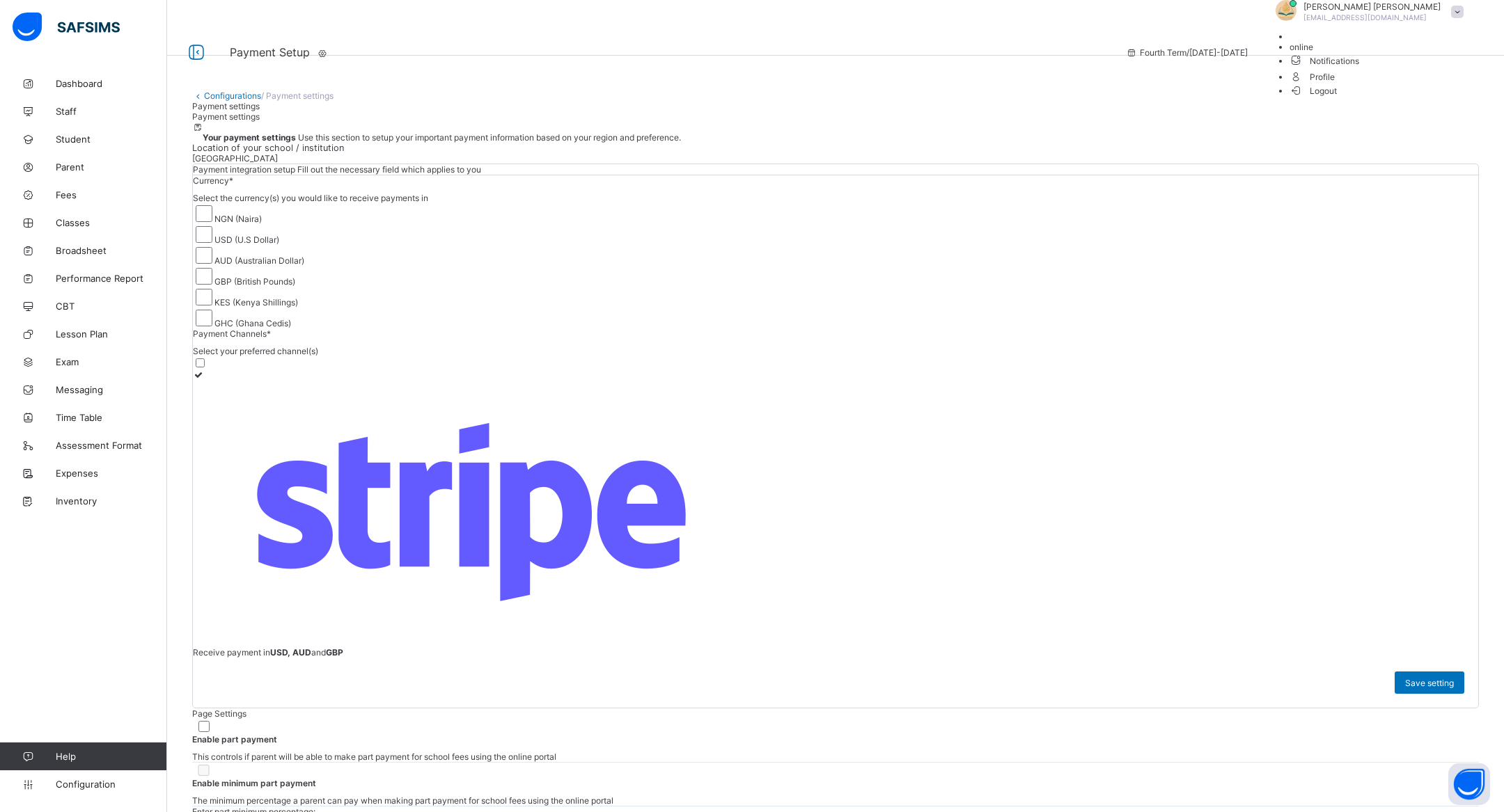
click at [192, 101] on span at bounding box center [192, 101] width 0 height 0
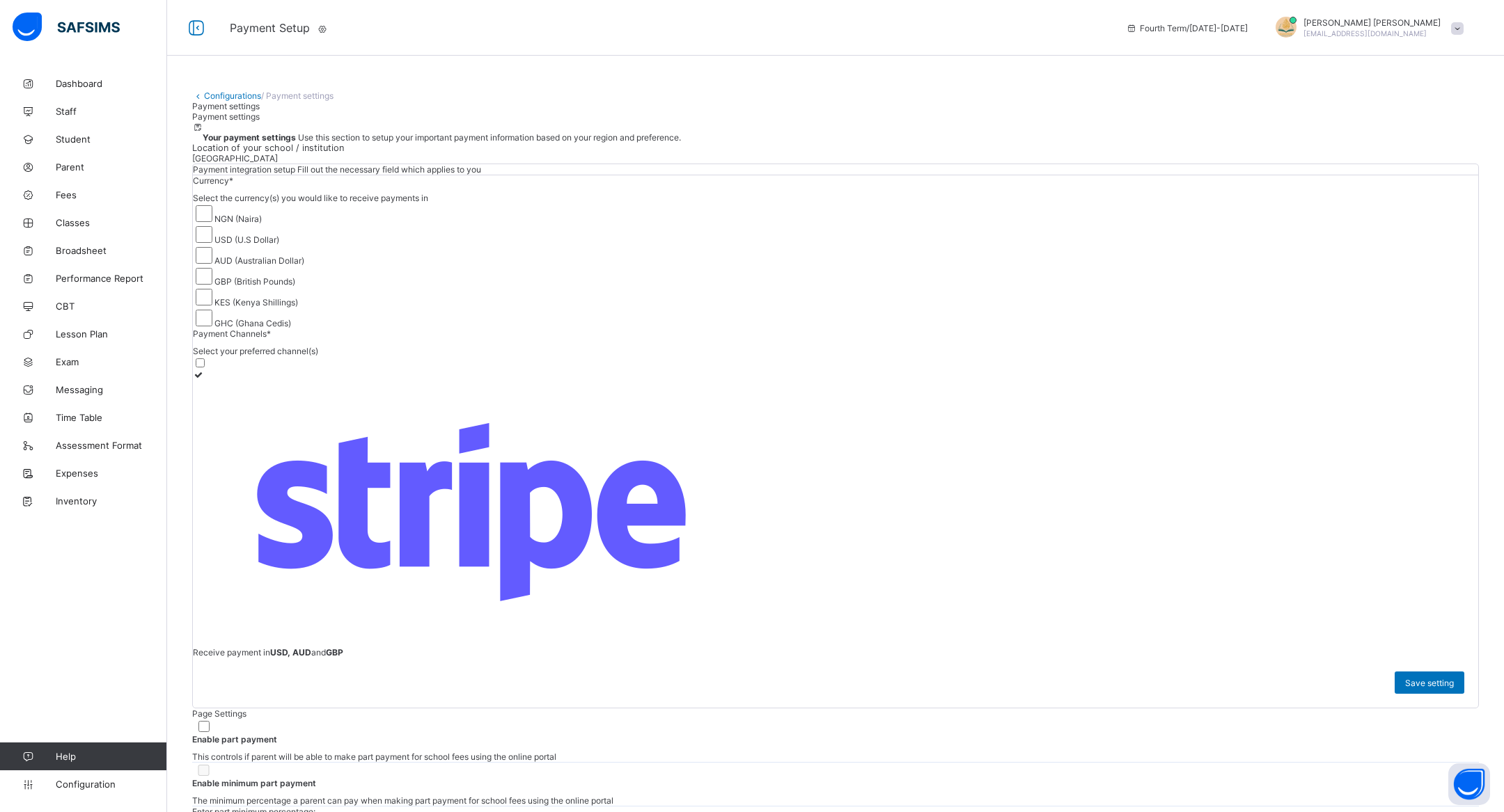
click at [288, 93] on span "/ Payment settings" at bounding box center [297, 96] width 73 height 11
click at [248, 94] on link "Configurations" at bounding box center [232, 96] width 57 height 11
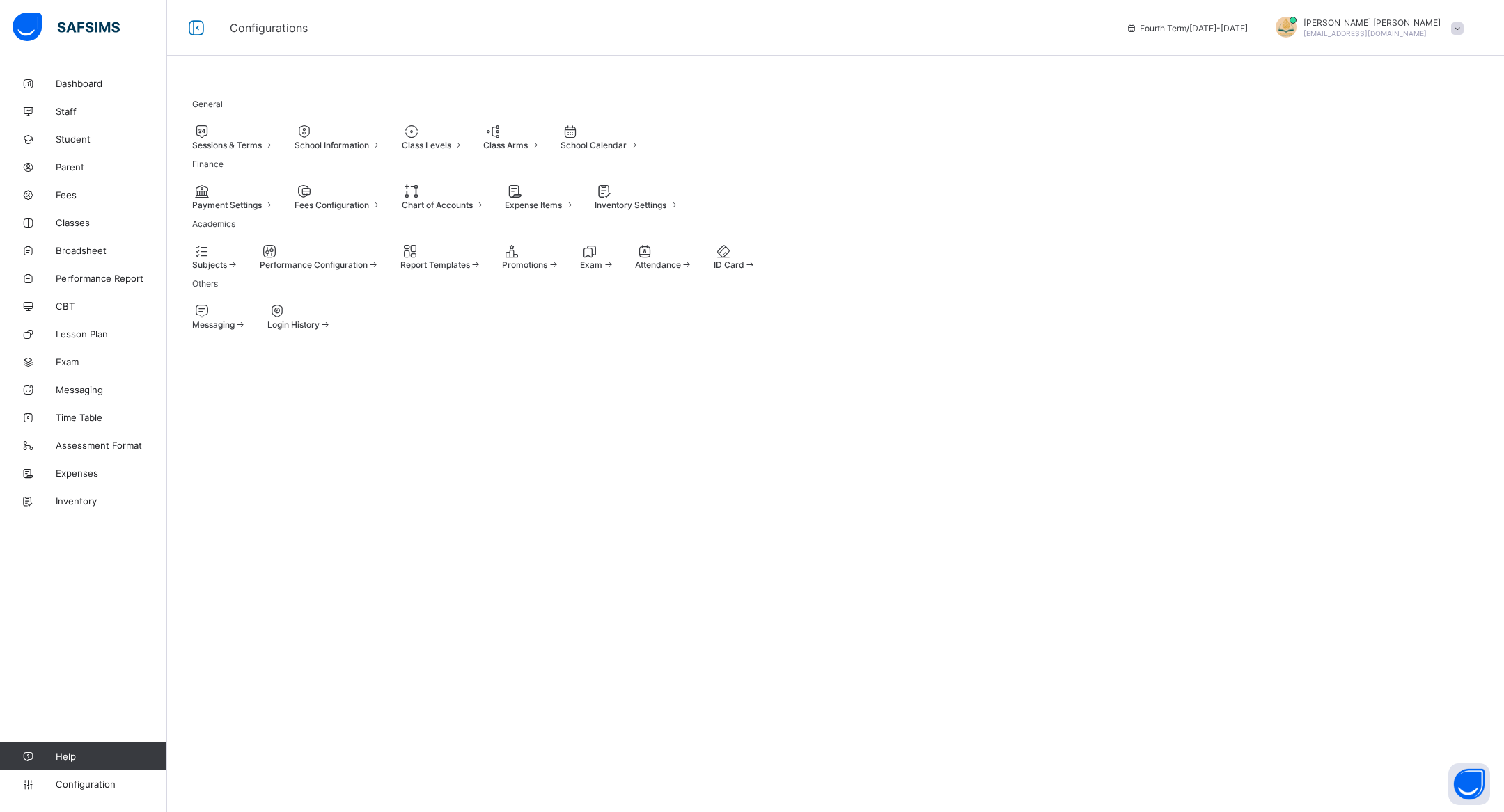
click at [379, 260] on div at bounding box center [320, 251] width 119 height 17
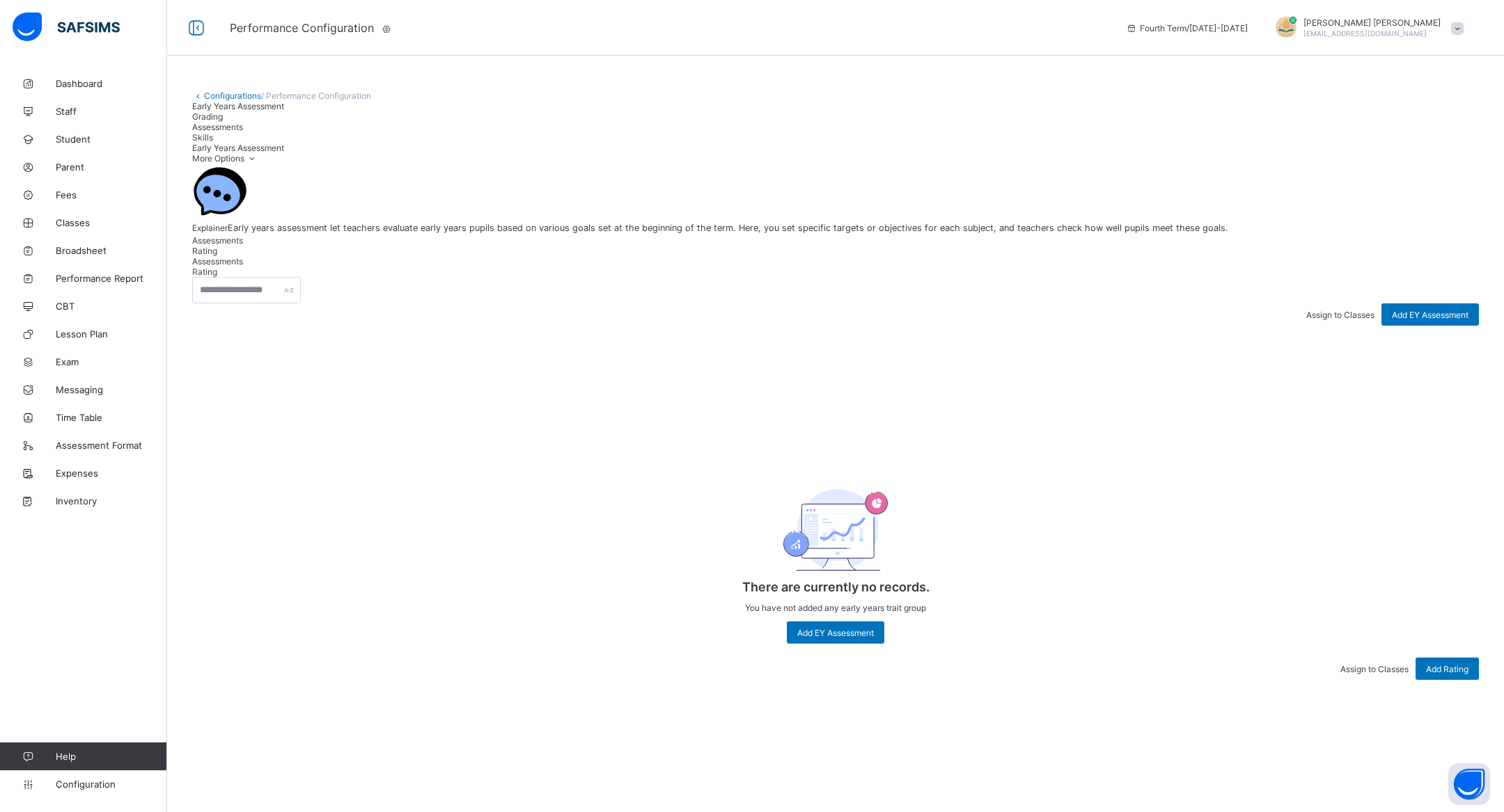
click at [238, 96] on link "Configurations" at bounding box center [232, 96] width 57 height 11
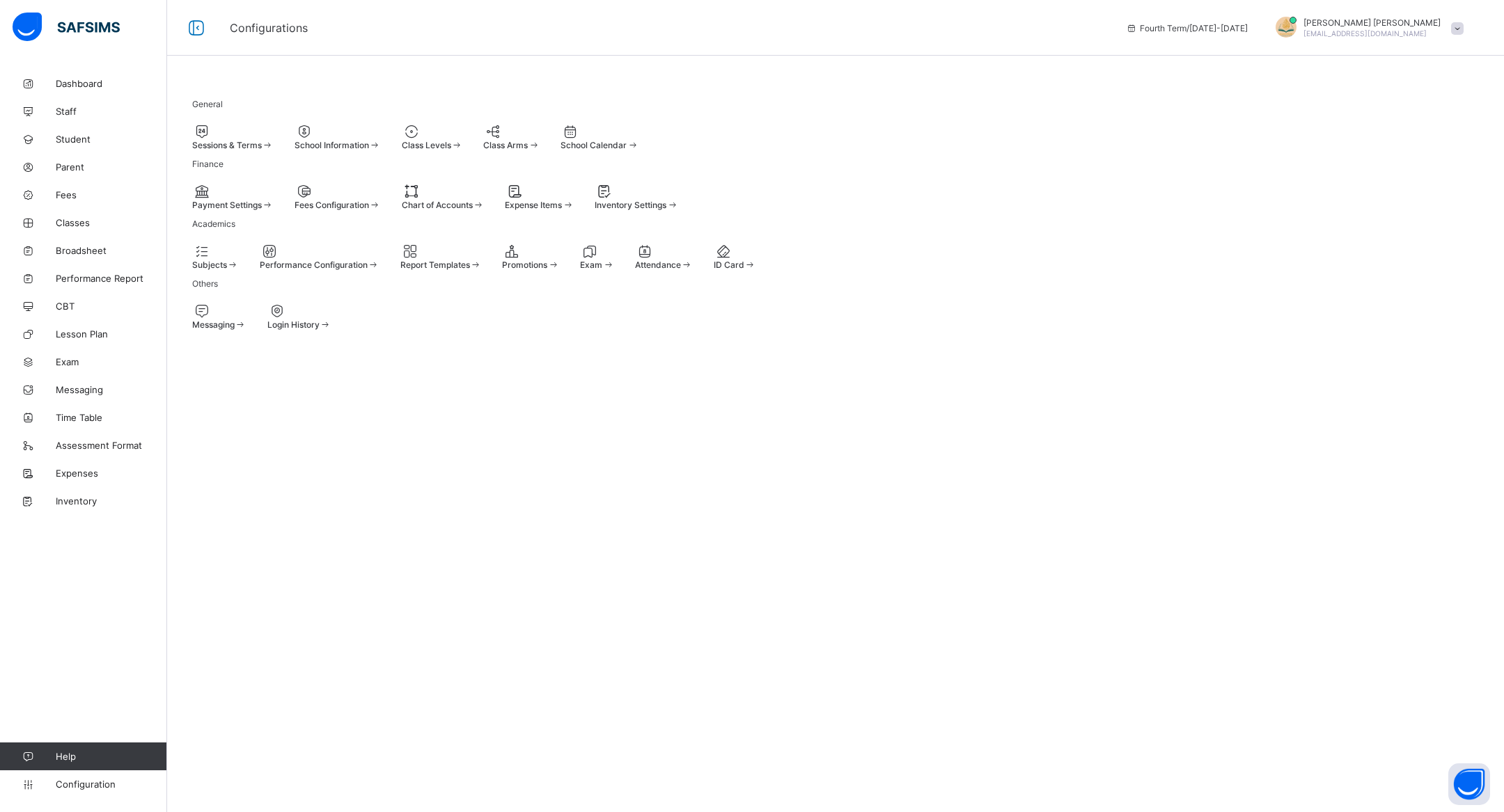
click at [451, 147] on span "Class Levels" at bounding box center [426, 145] width 50 height 11
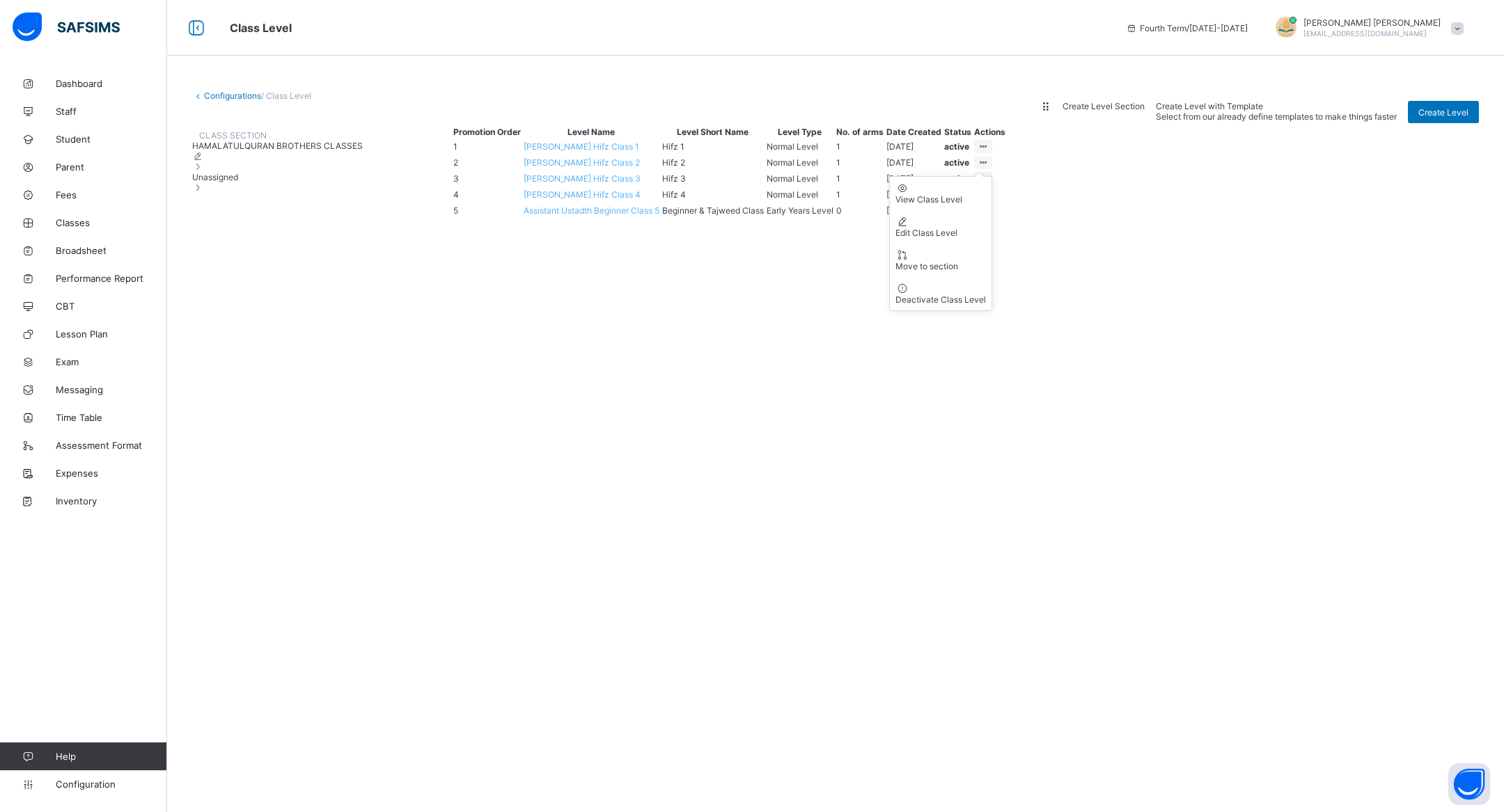
click at [992, 266] on ul "View Class Level Edit Class Level Move to section Deactivate Class Level" at bounding box center [941, 244] width 103 height 135
click at [989, 216] on icon at bounding box center [984, 210] width 12 height 11
click at [986, 353] on div "Deactivate Class Level" at bounding box center [941, 347] width 91 height 11
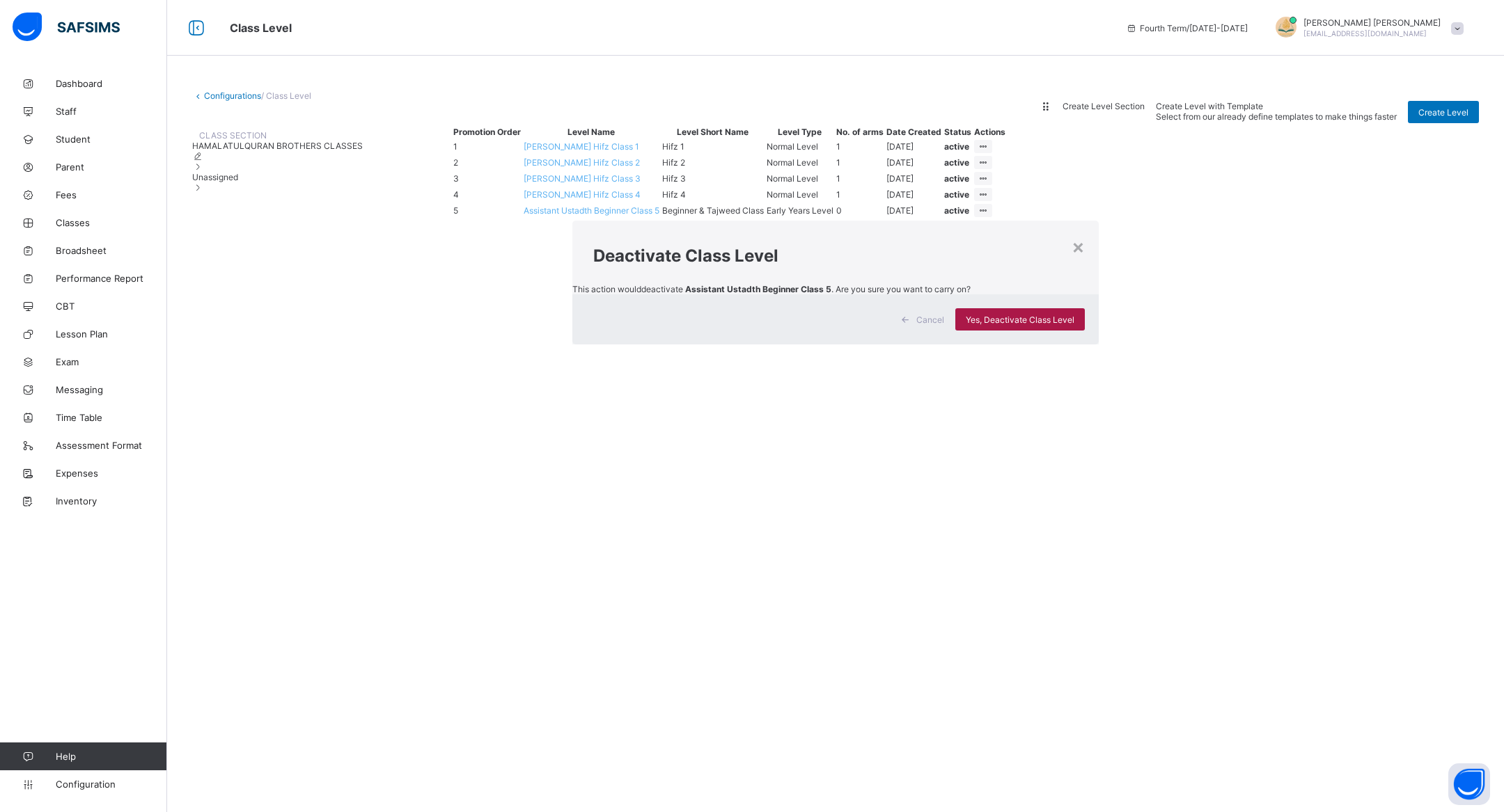
click at [966, 325] on span "Yes, Deactivate Class Level" at bounding box center [1020, 319] width 109 height 11
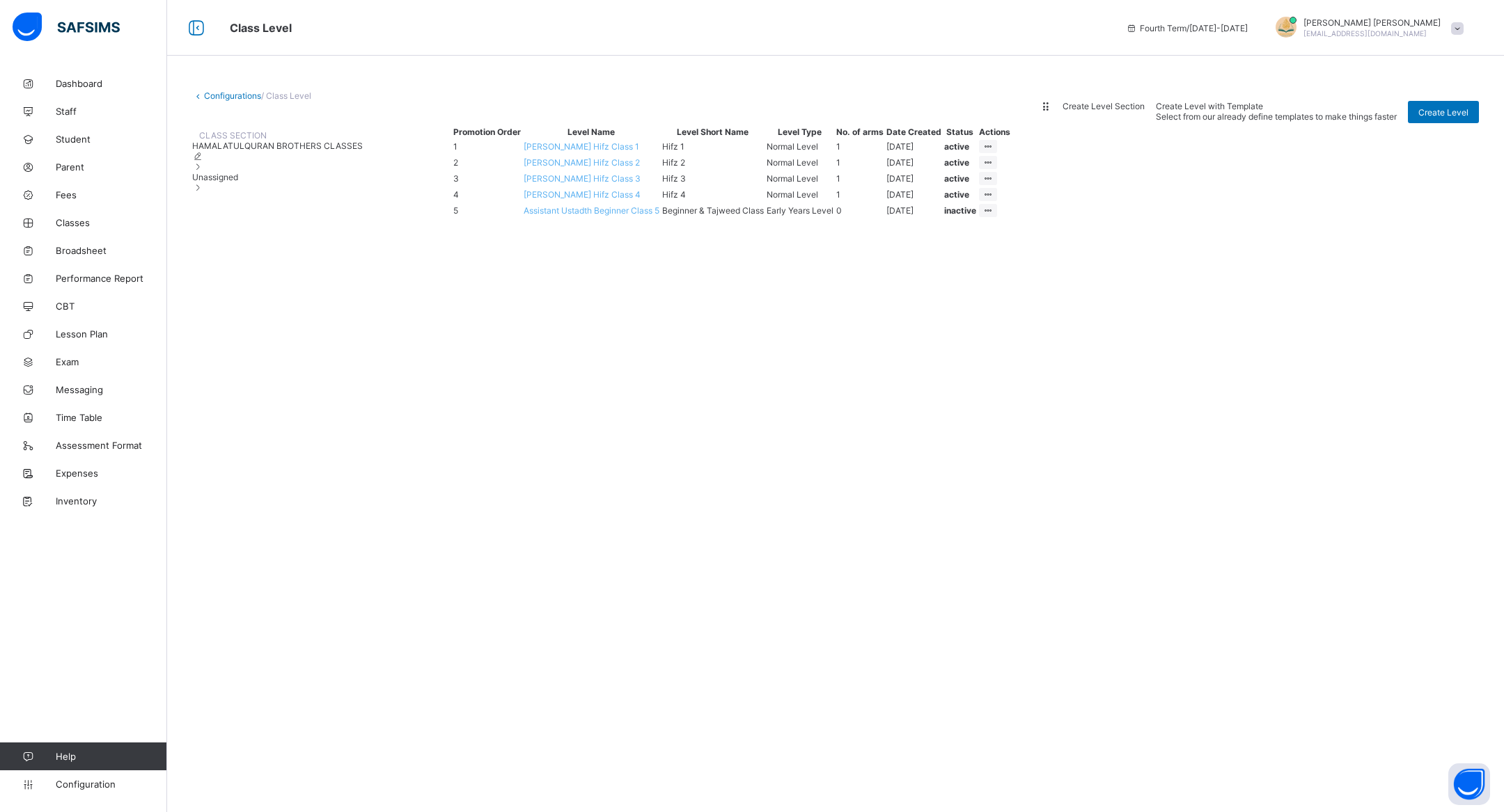
click at [834, 218] on td "Early Years Level" at bounding box center [799, 211] width 68 height 14
click at [659, 216] on span "Assistant Ustadth Beginner Class 5" at bounding box center [592, 210] width 136 height 11
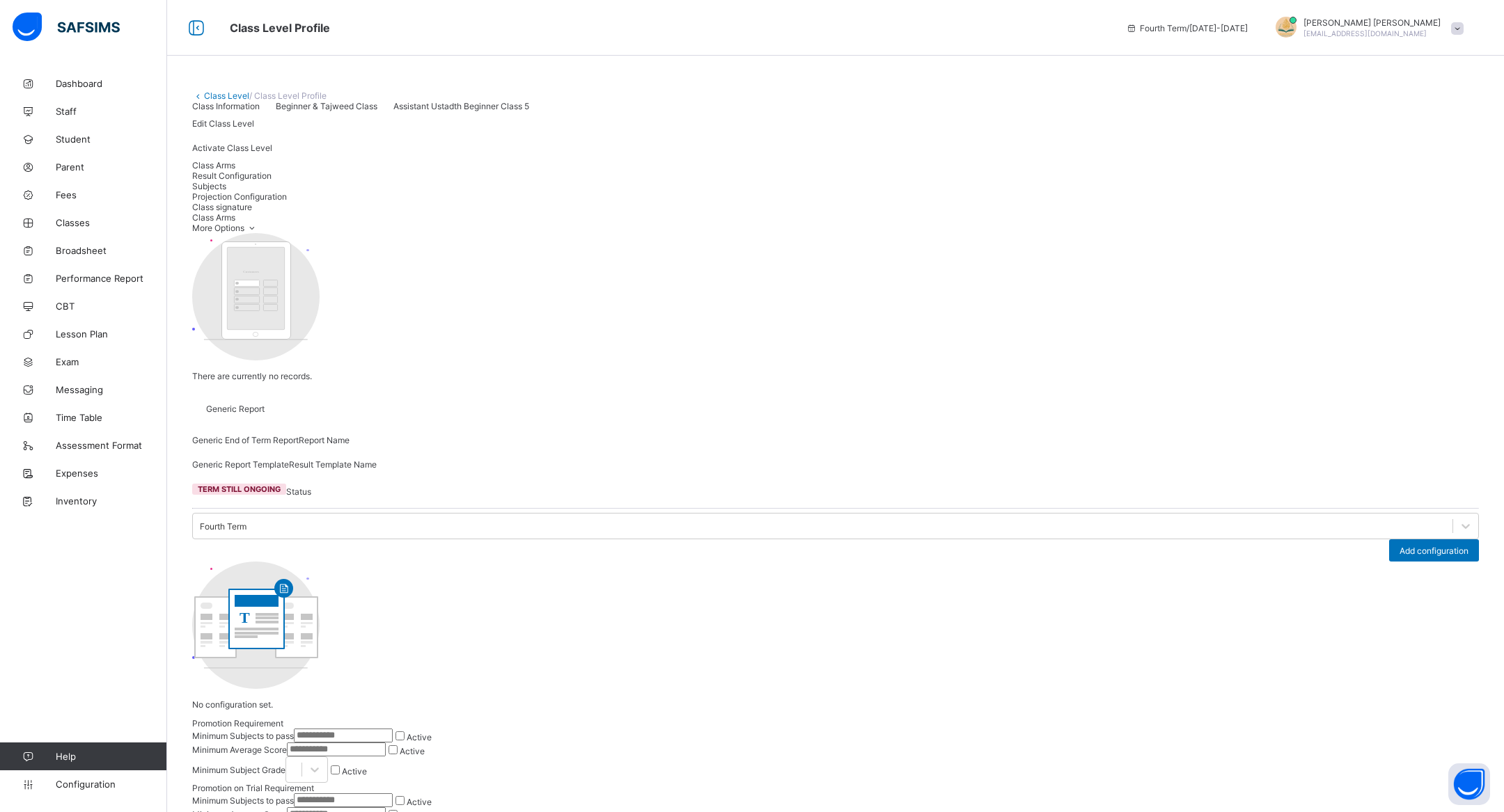
click at [254, 129] on span "Edit Class Level" at bounding box center [223, 123] width 62 height 11
click at [222, 97] on link "Class Level" at bounding box center [227, 96] width 45 height 11
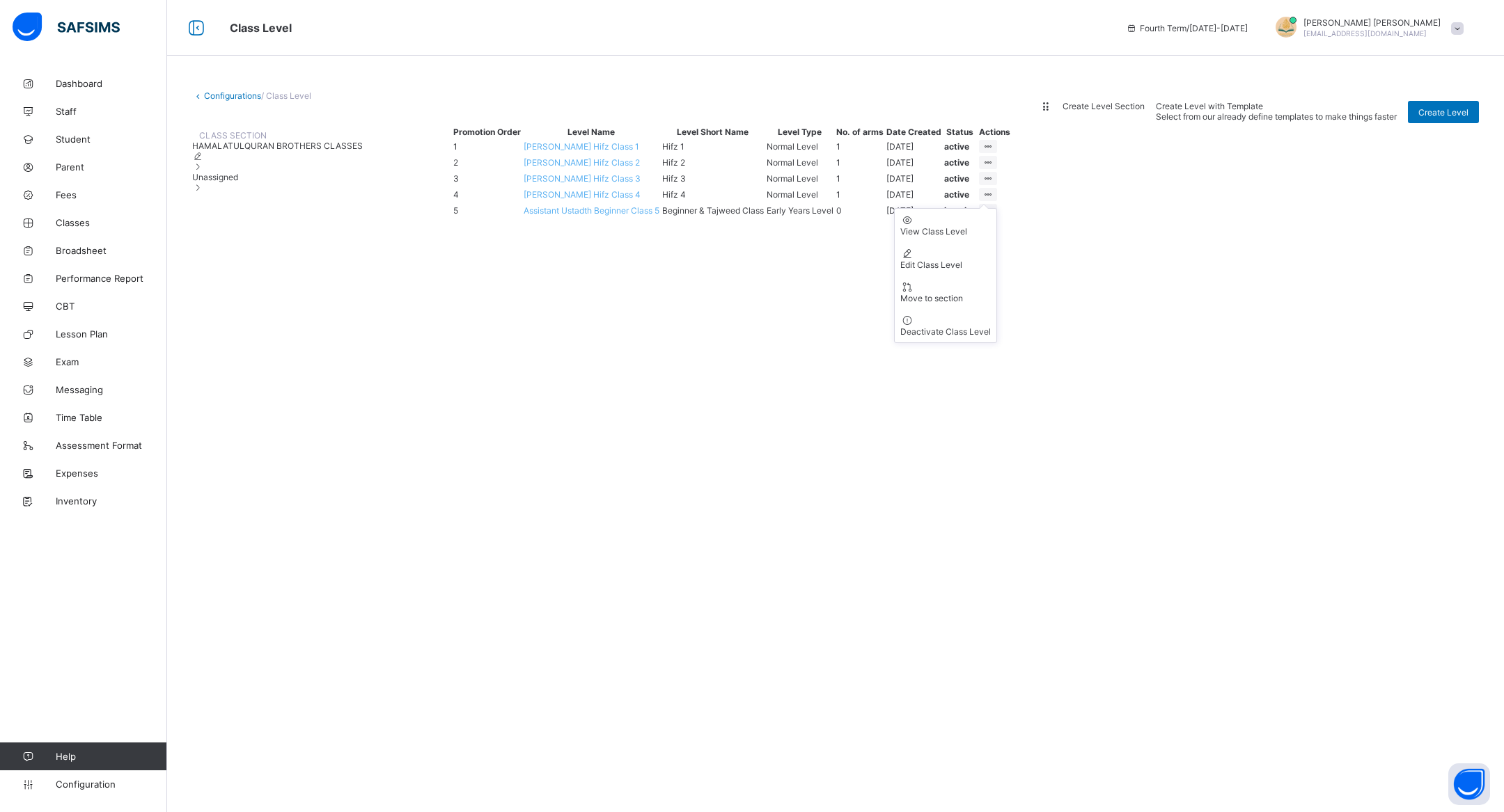
click at [995, 200] on icon at bounding box center [988, 194] width 12 height 11
click at [991, 337] on div "Deactivate Class Level" at bounding box center [946, 332] width 91 height 11
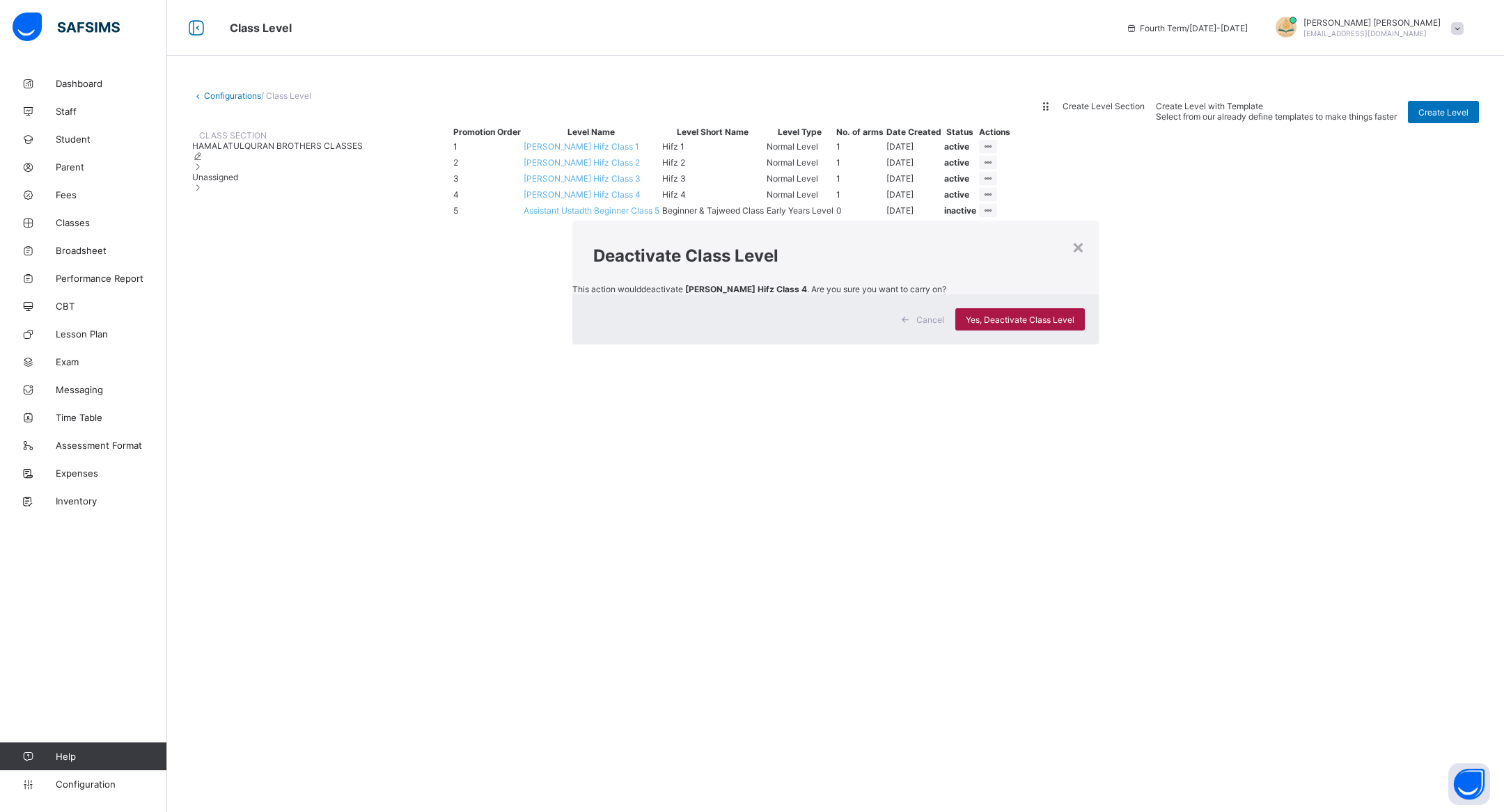
click at [962, 331] on div "Yes, Deactivate Class Level" at bounding box center [1020, 319] width 130 height 22
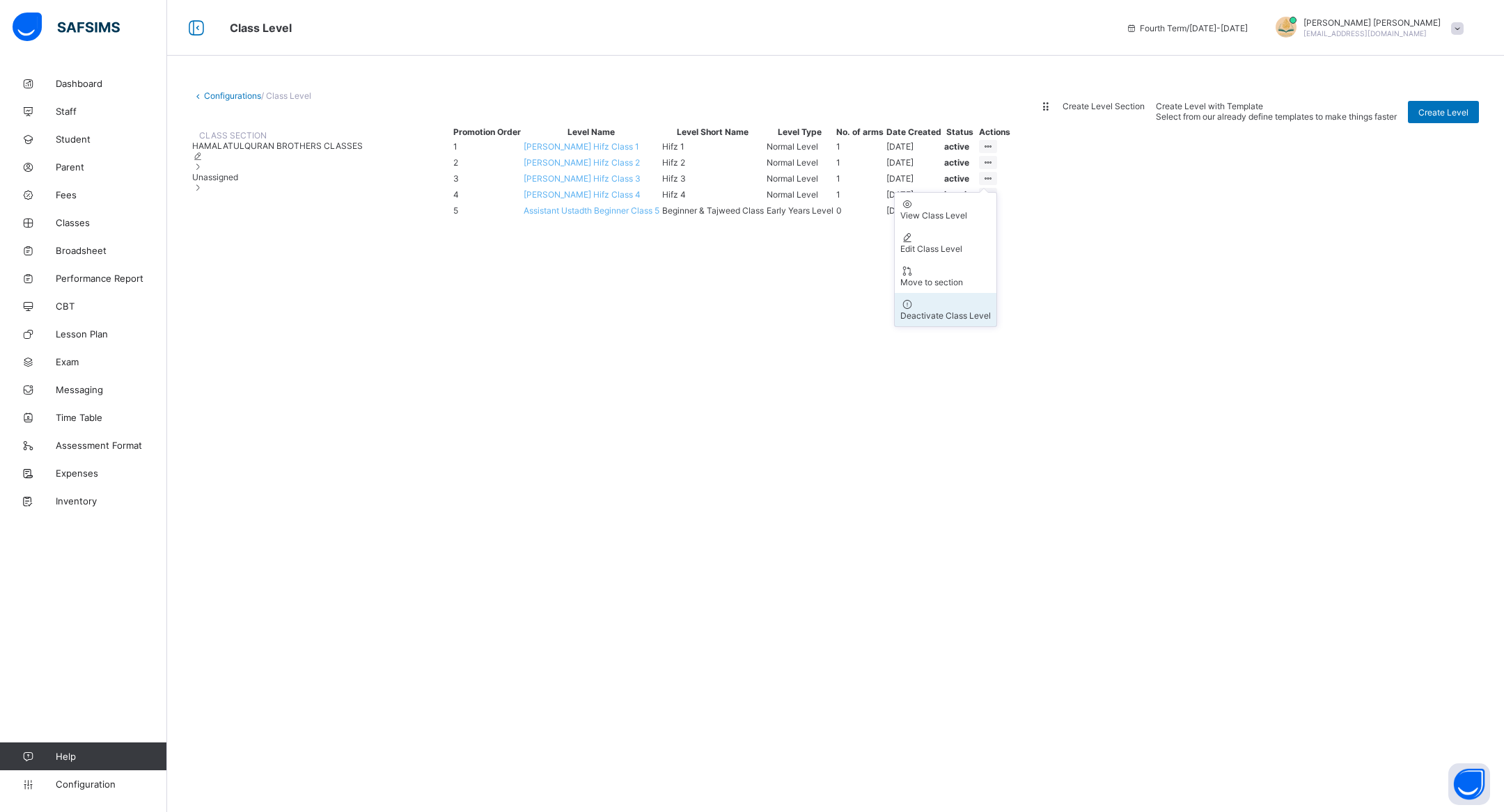
click at [991, 321] on div "Deactivate Class Level" at bounding box center [946, 316] width 91 height 11
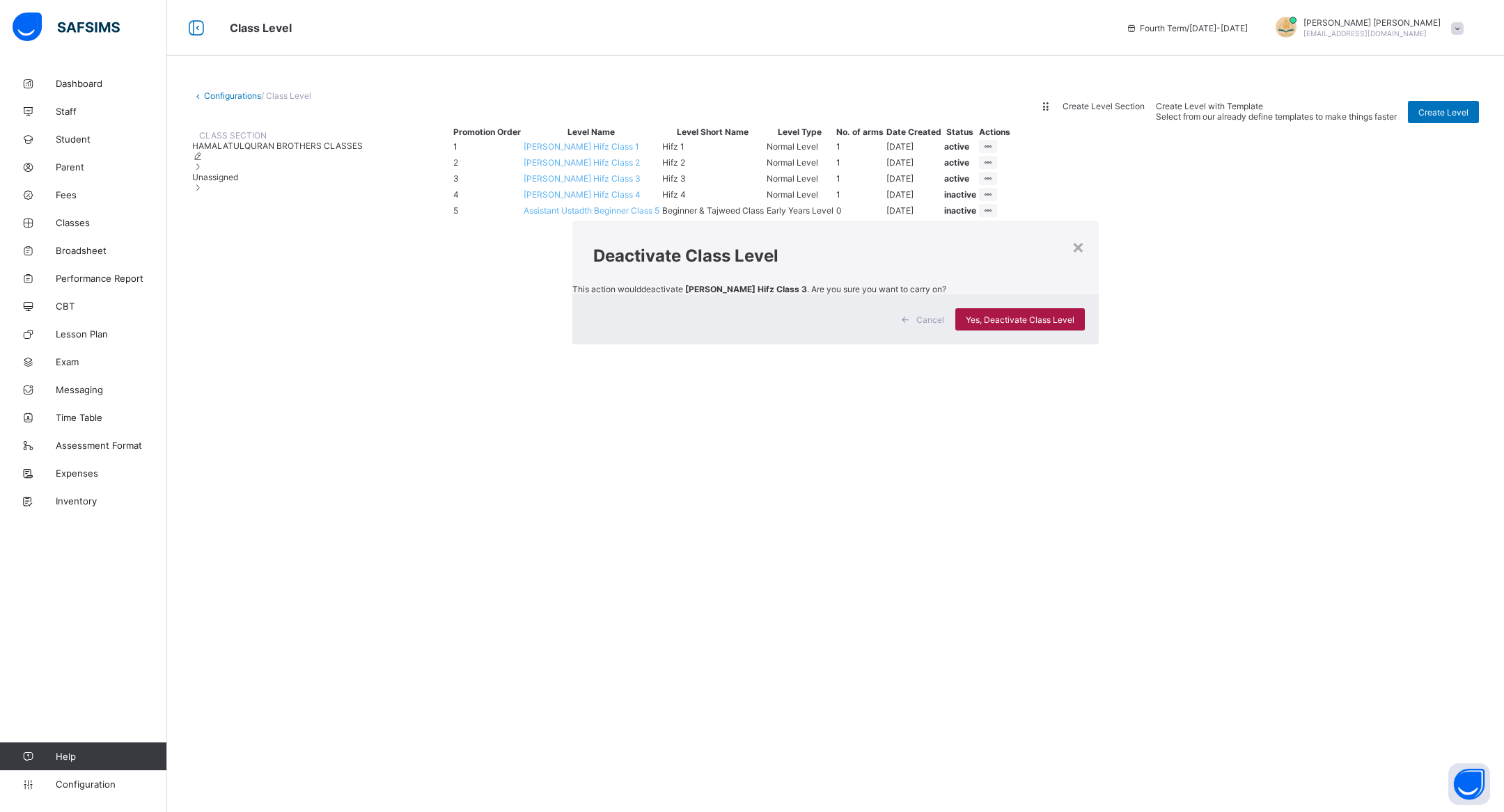
click at [987, 331] on div "Yes, Deactivate Class Level" at bounding box center [1020, 319] width 130 height 22
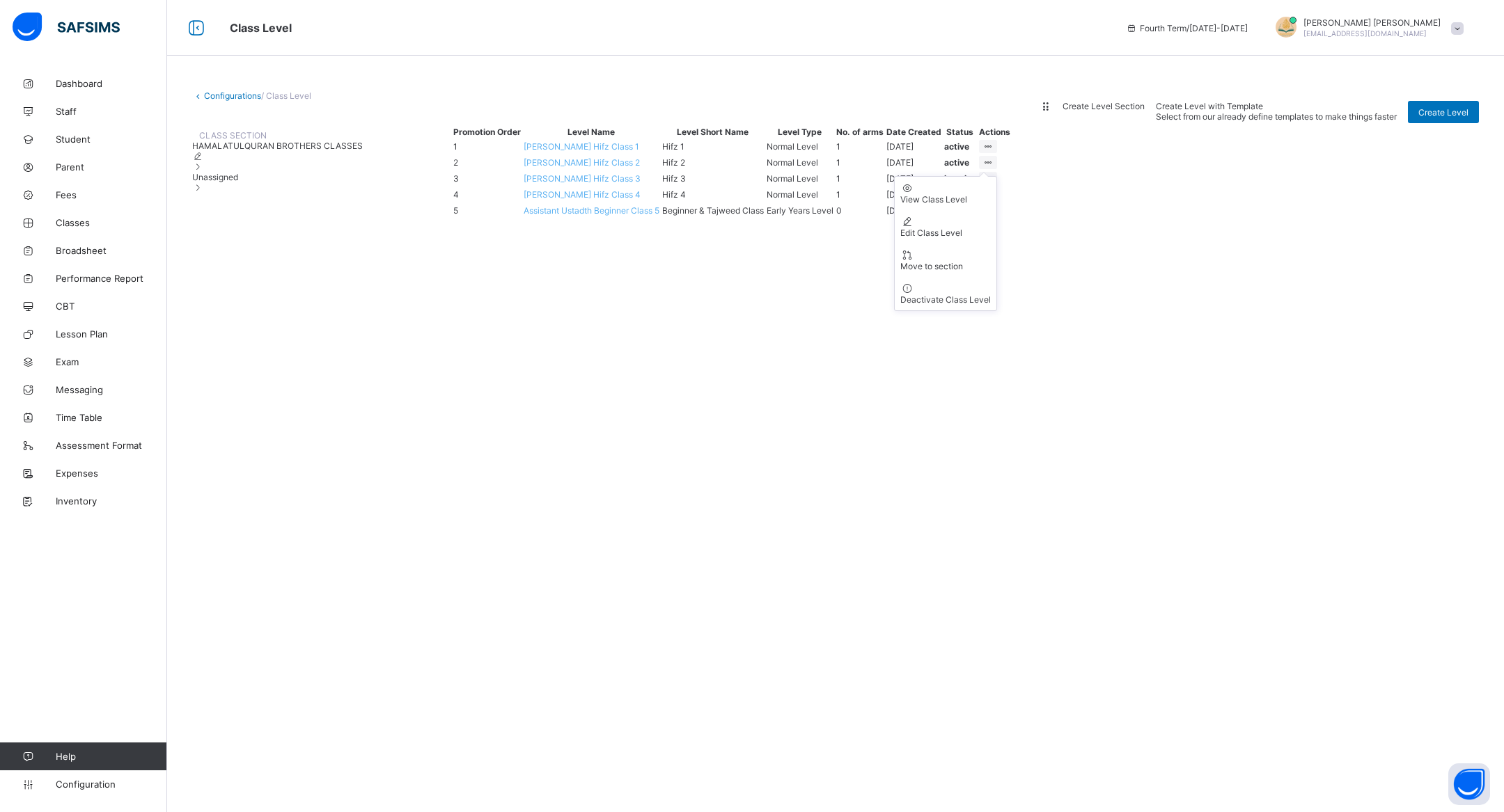
click at [997, 265] on ul "View Class Level Edit Class Level Move to section Deactivate Class Level" at bounding box center [945, 244] width 103 height 135
click at [991, 305] on div "Deactivate Class Level" at bounding box center [946, 299] width 91 height 11
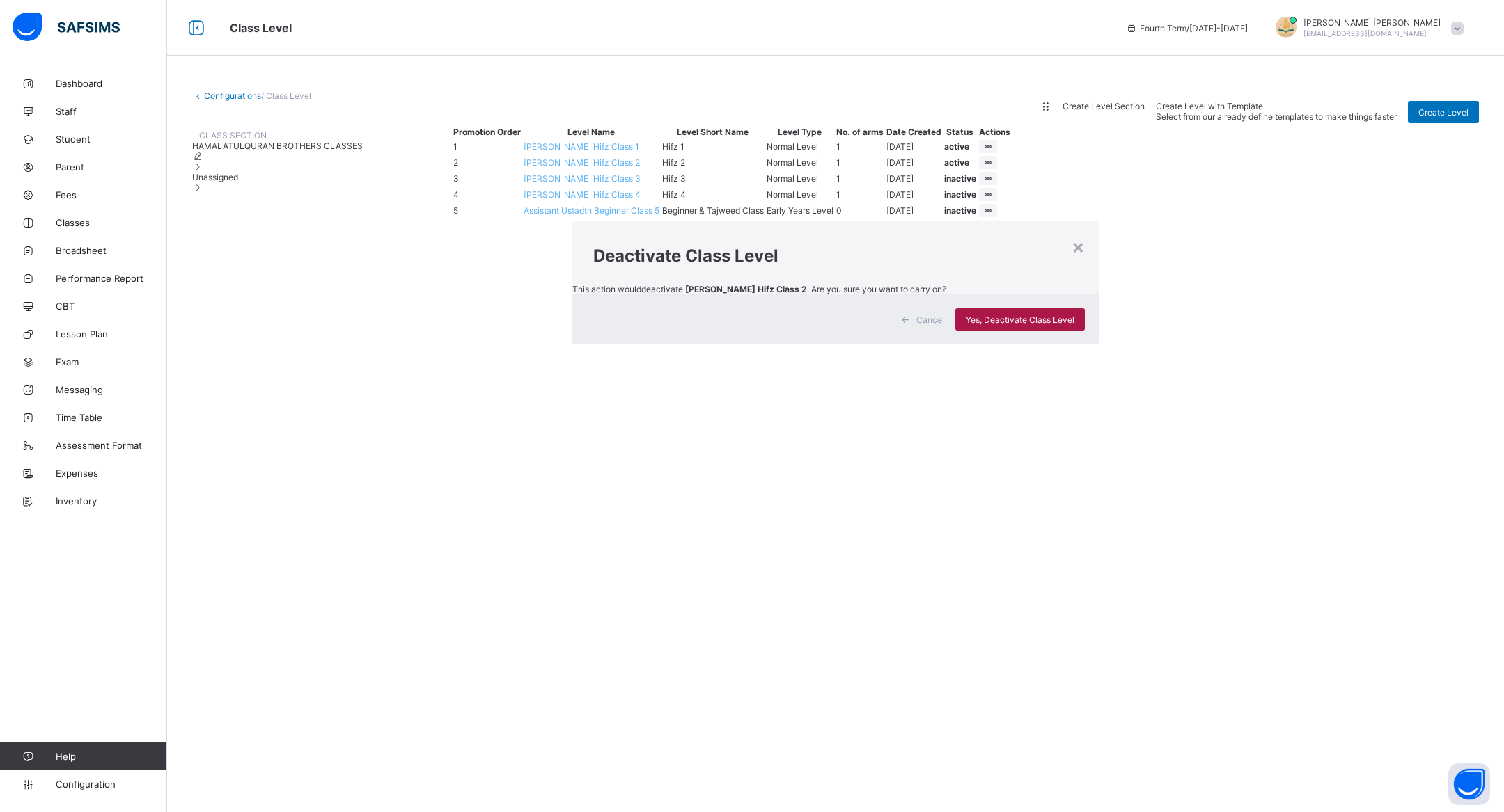
click at [969, 325] on span "Yes, Deactivate Class Level" at bounding box center [1020, 319] width 109 height 11
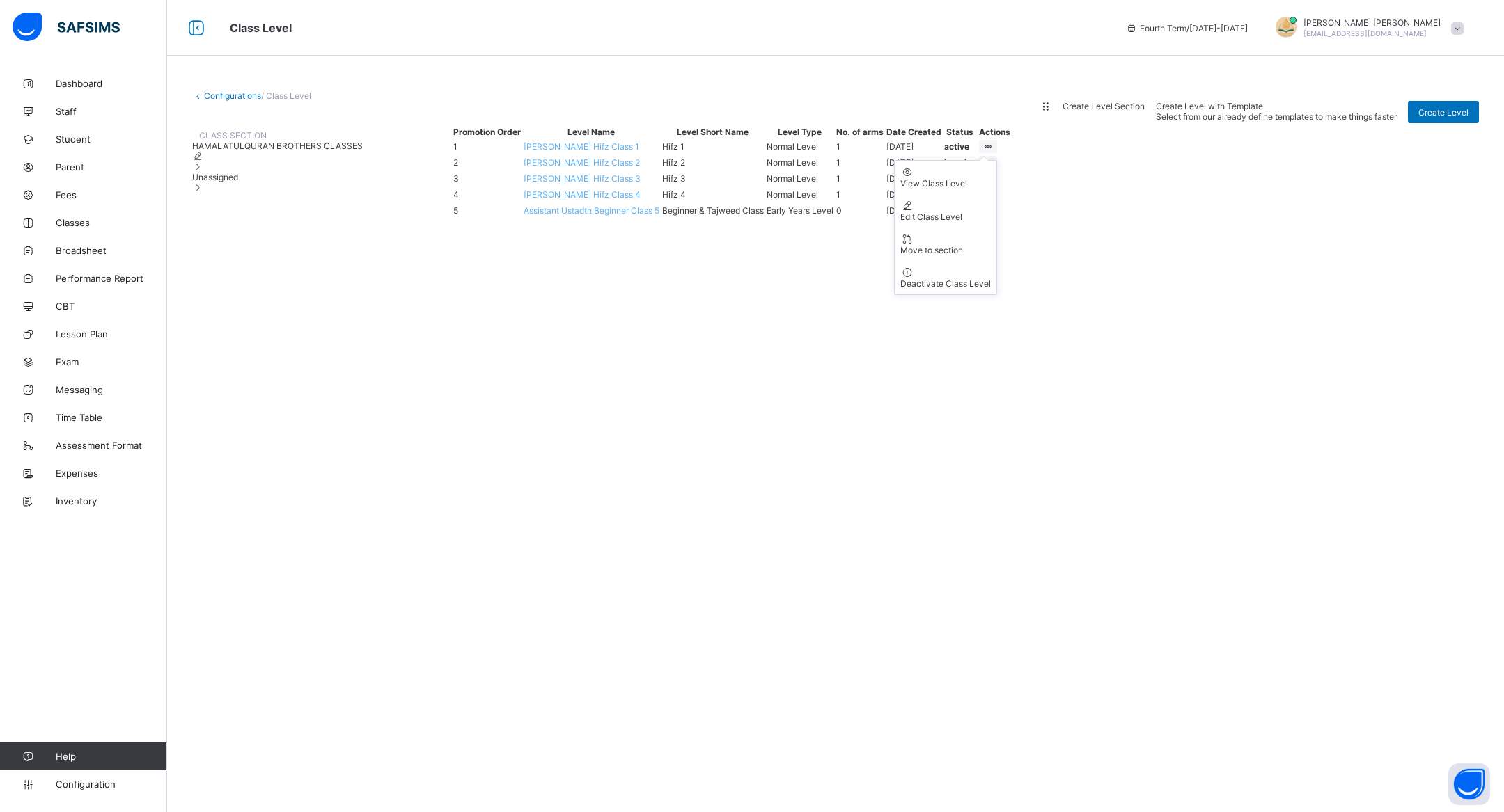
click at [995, 152] on icon at bounding box center [988, 146] width 12 height 11
click at [991, 289] on div "Deactivate Class Level" at bounding box center [946, 283] width 91 height 11
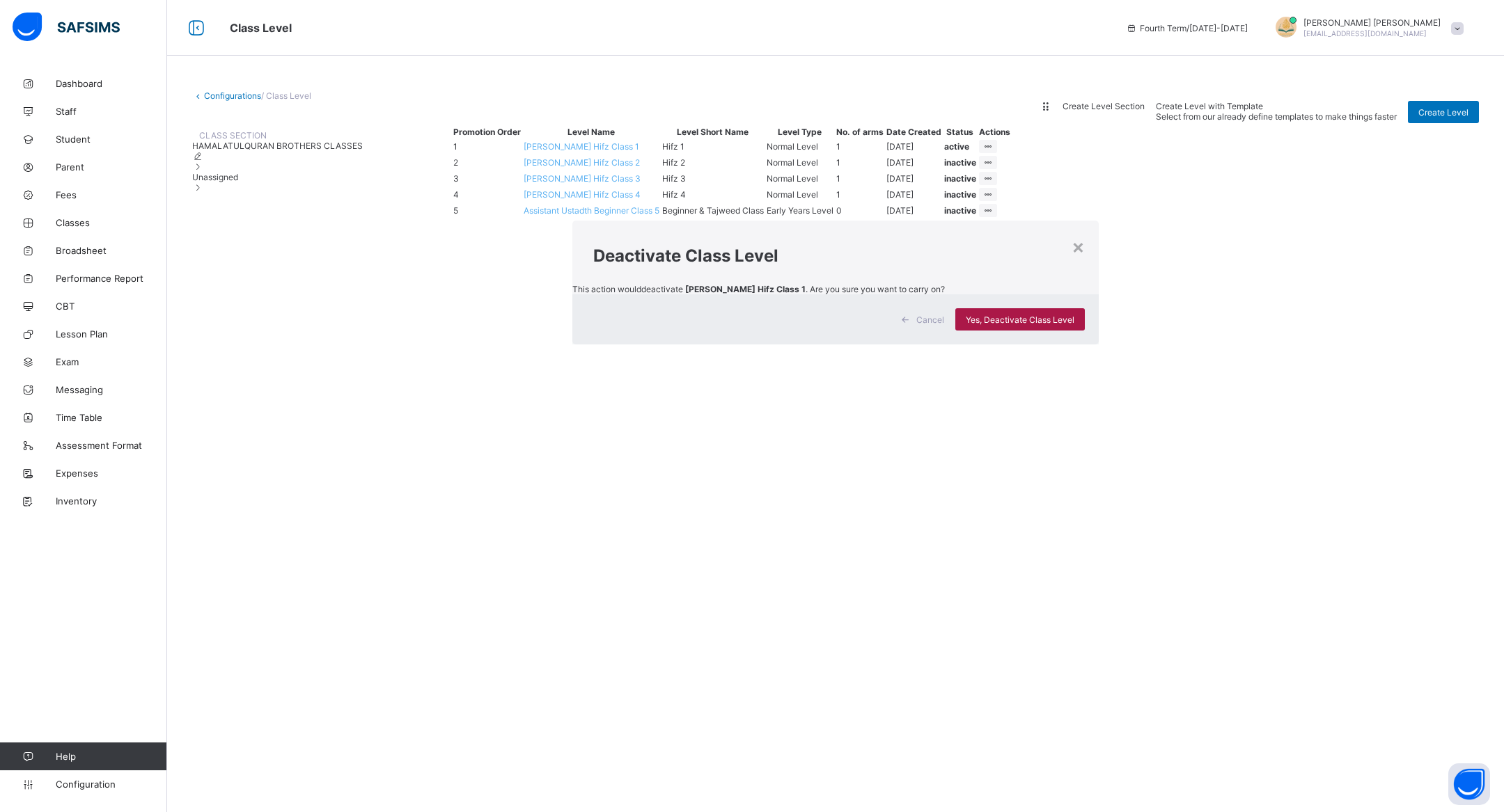
click at [984, 325] on span "Yes, Deactivate Class Level" at bounding box center [1020, 319] width 109 height 11
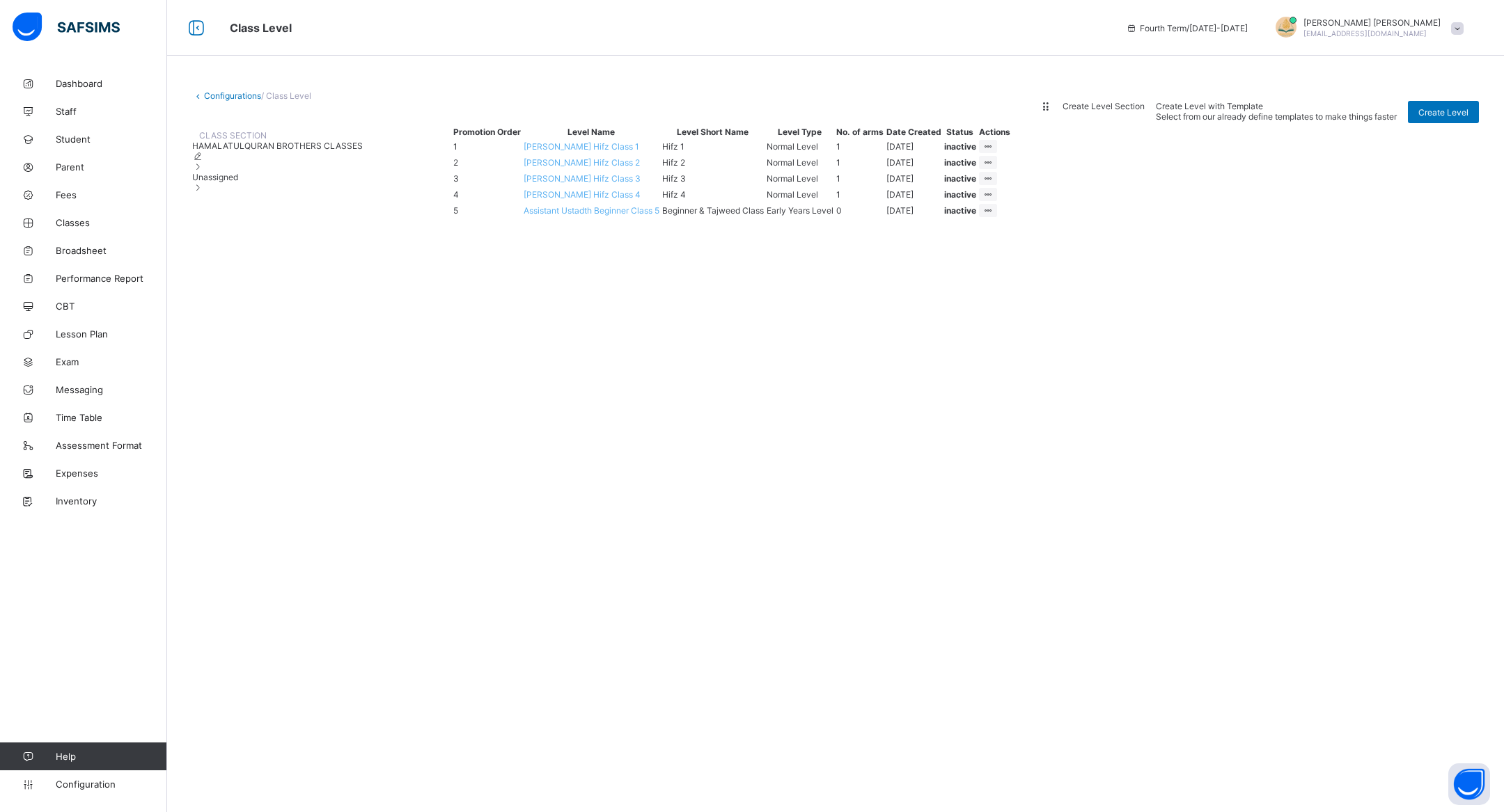
click at [286, 193] on div "Unassigned" at bounding box center [277, 182] width 171 height 21
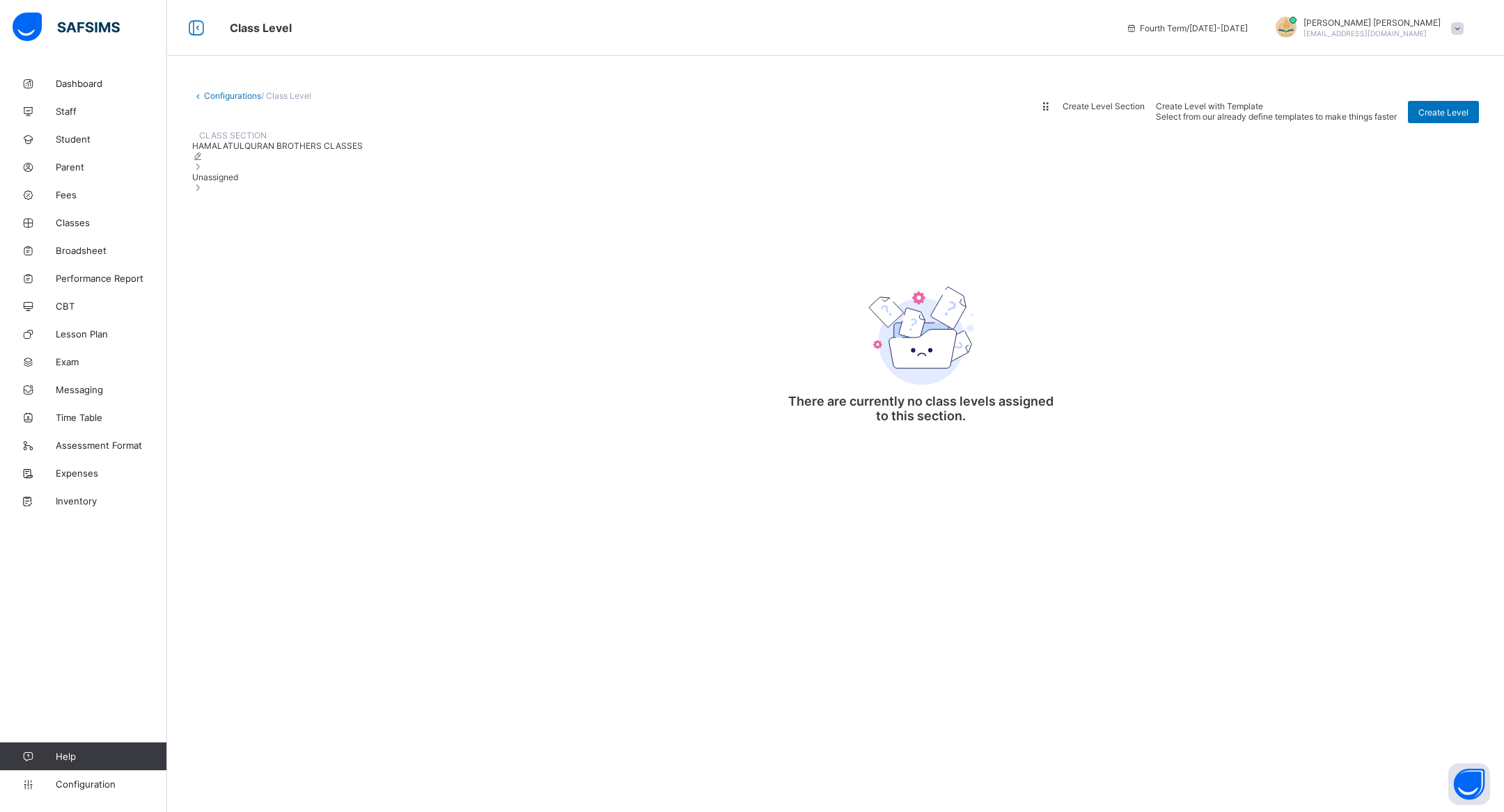
click at [284, 209] on div "CLASS SECTION HAMALATULQURAN BROTHERS CLASSES Unassigned" at bounding box center [277, 283] width 171 height 321
click at [276, 172] on div "HAMALATULQURAN BROTHERS CLASSES" at bounding box center [277, 156] width 171 height 32
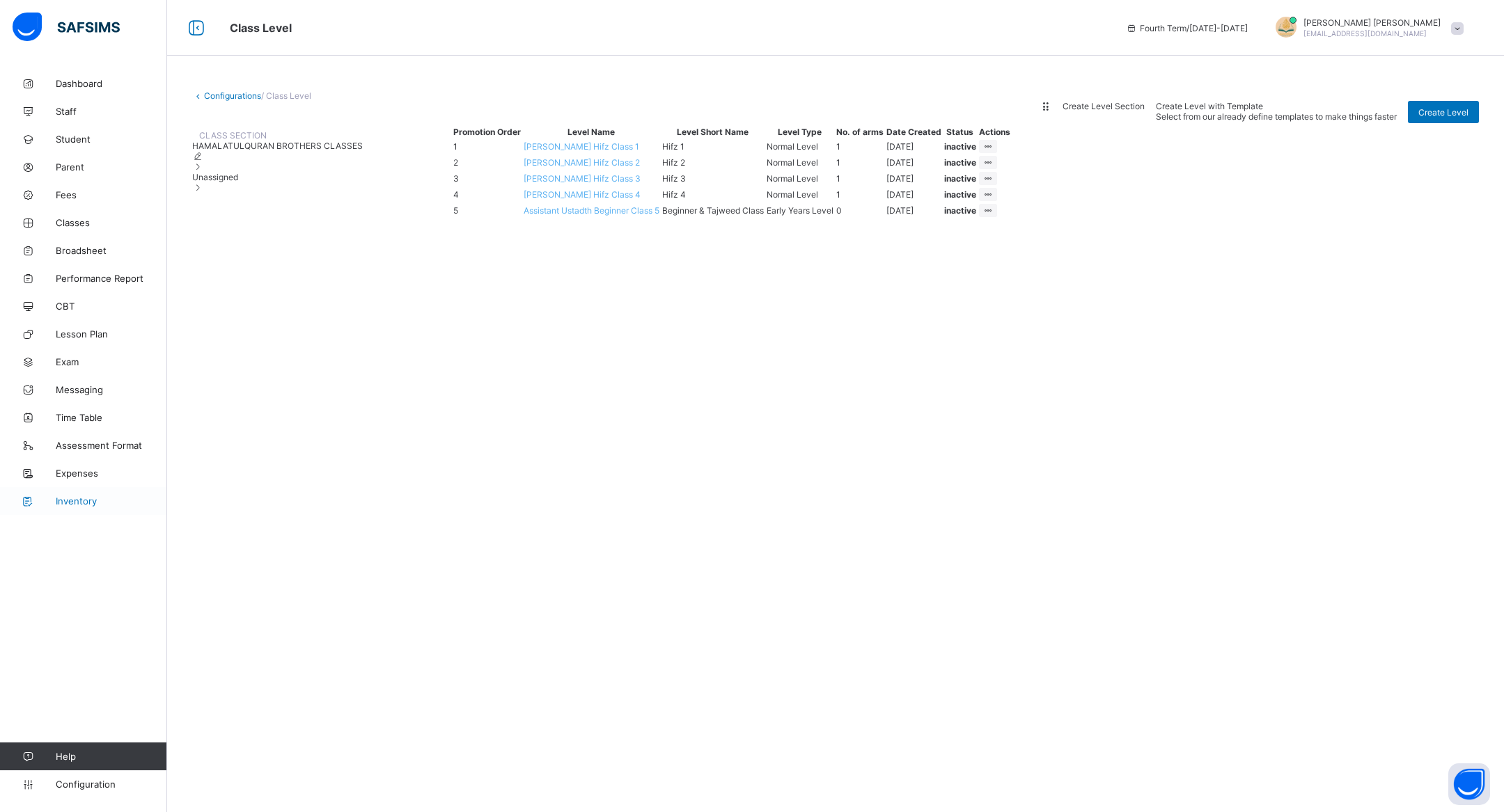
click at [83, 496] on span "Inventory" at bounding box center [111, 501] width 112 height 11
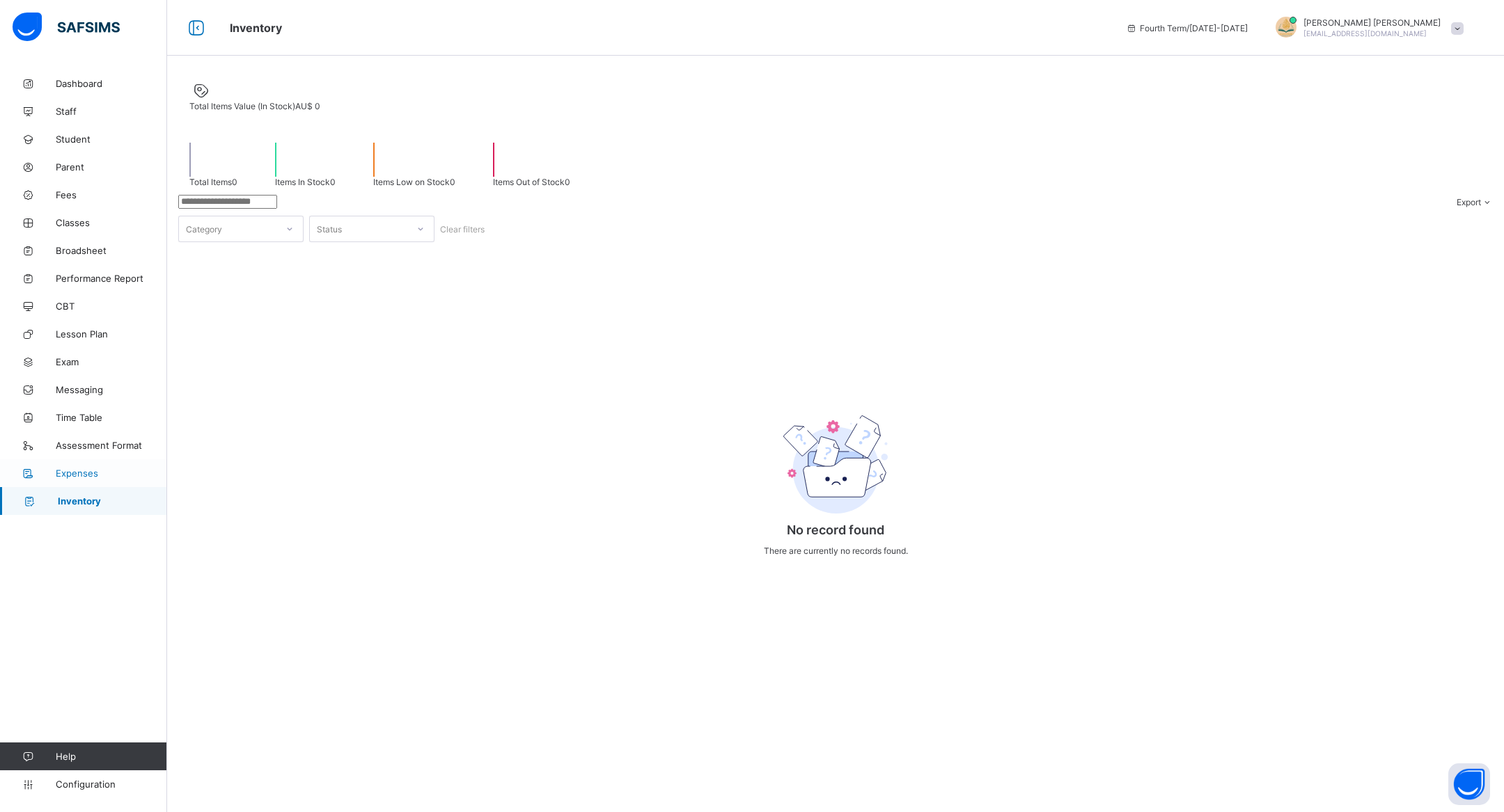
click at [85, 467] on span "Expenses" at bounding box center [111, 473] width 112 height 11
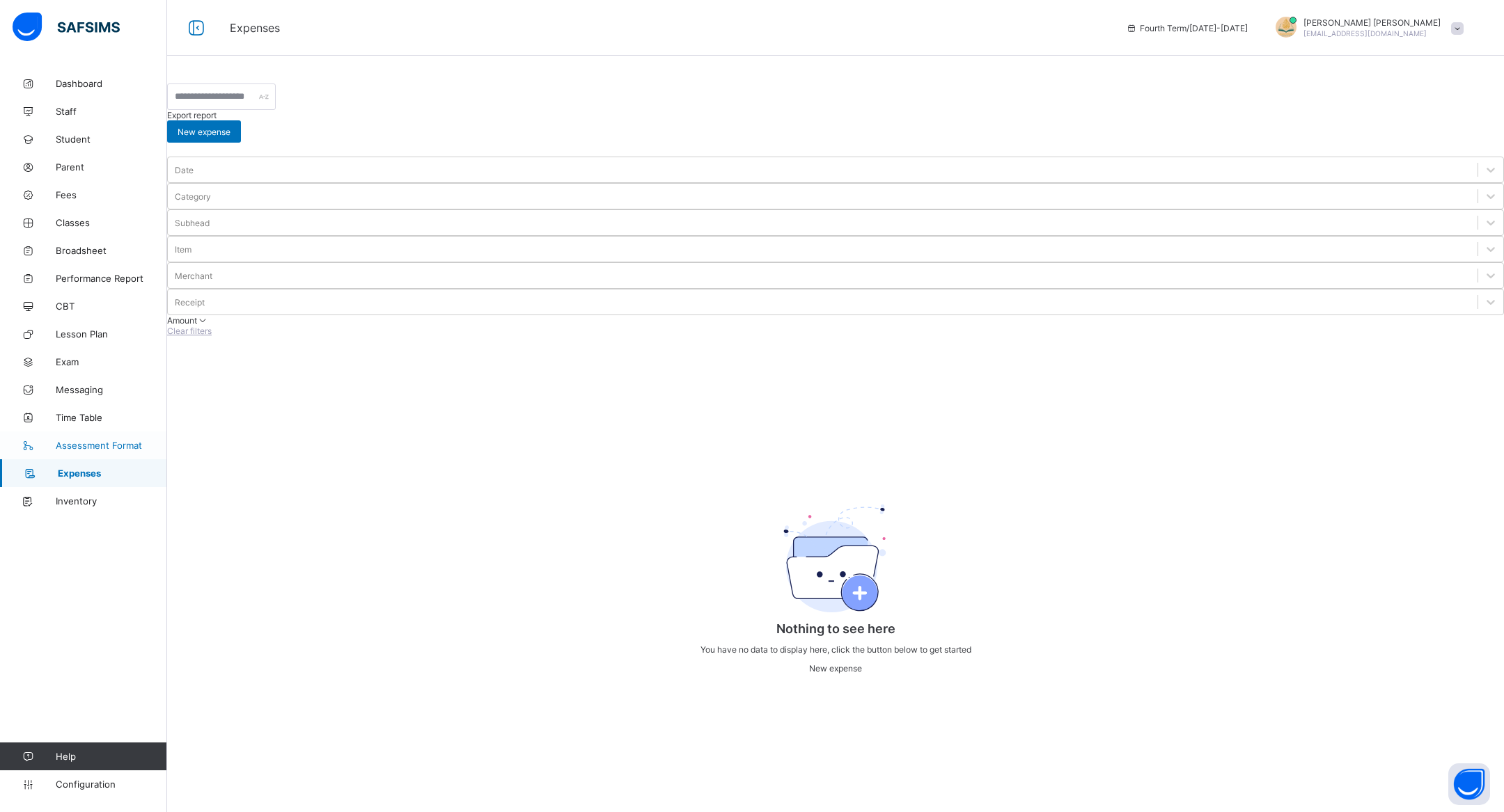
click at [104, 436] on link "Assessment Format" at bounding box center [83, 445] width 167 height 28
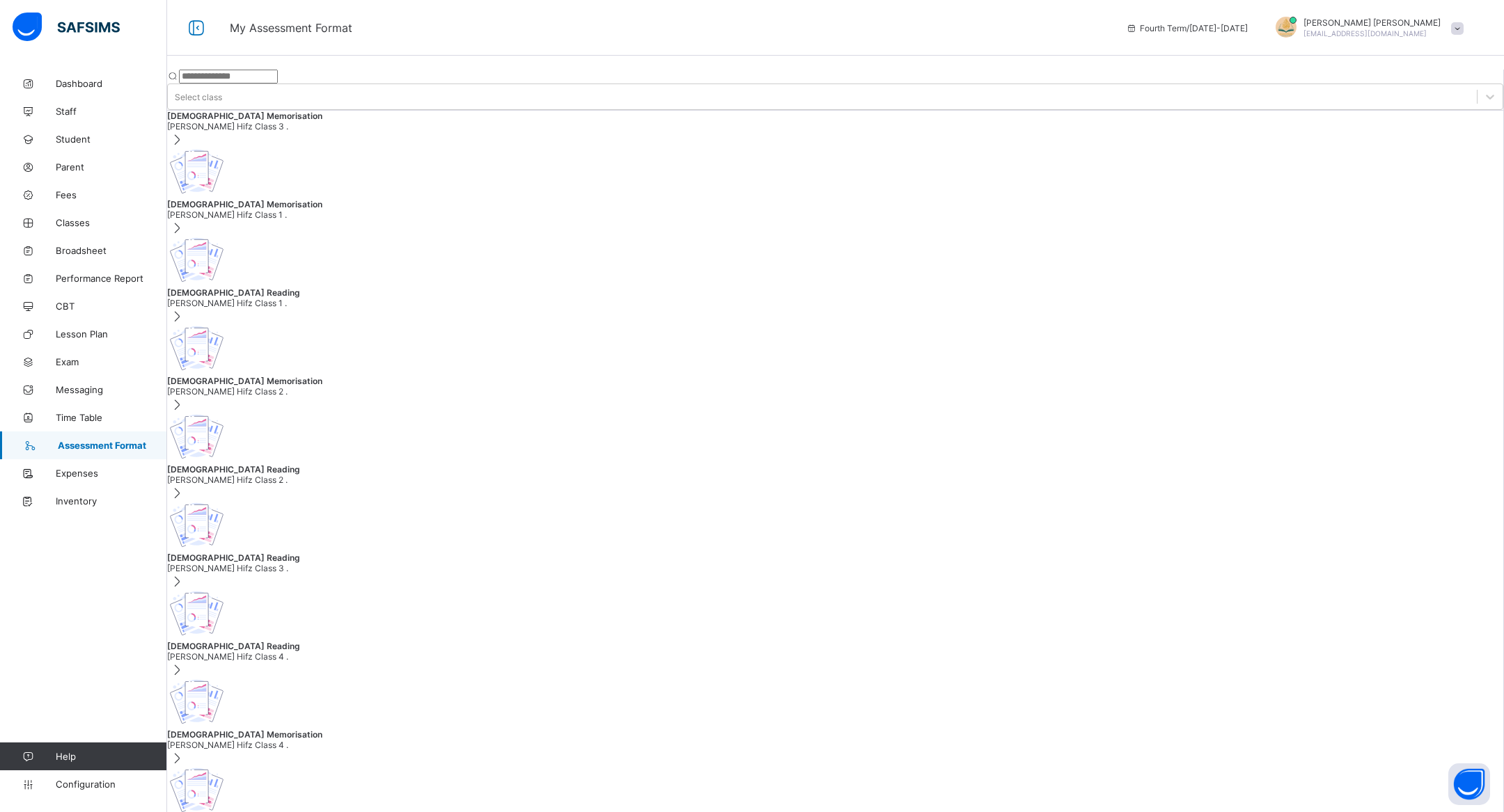
click at [316, 129] on span "Ustadth Muhssen Hifz Class 3 ." at bounding box center [835, 126] width 1336 height 11
click at [312, 209] on span "Ustadth Abdullahi Hifz Class 1 ." at bounding box center [835, 214] width 1336 height 11
click at [322, 121] on span "Quran Memorisation" at bounding box center [245, 116] width 155 height 11
click at [76, 409] on link "Time Table" at bounding box center [83, 417] width 167 height 28
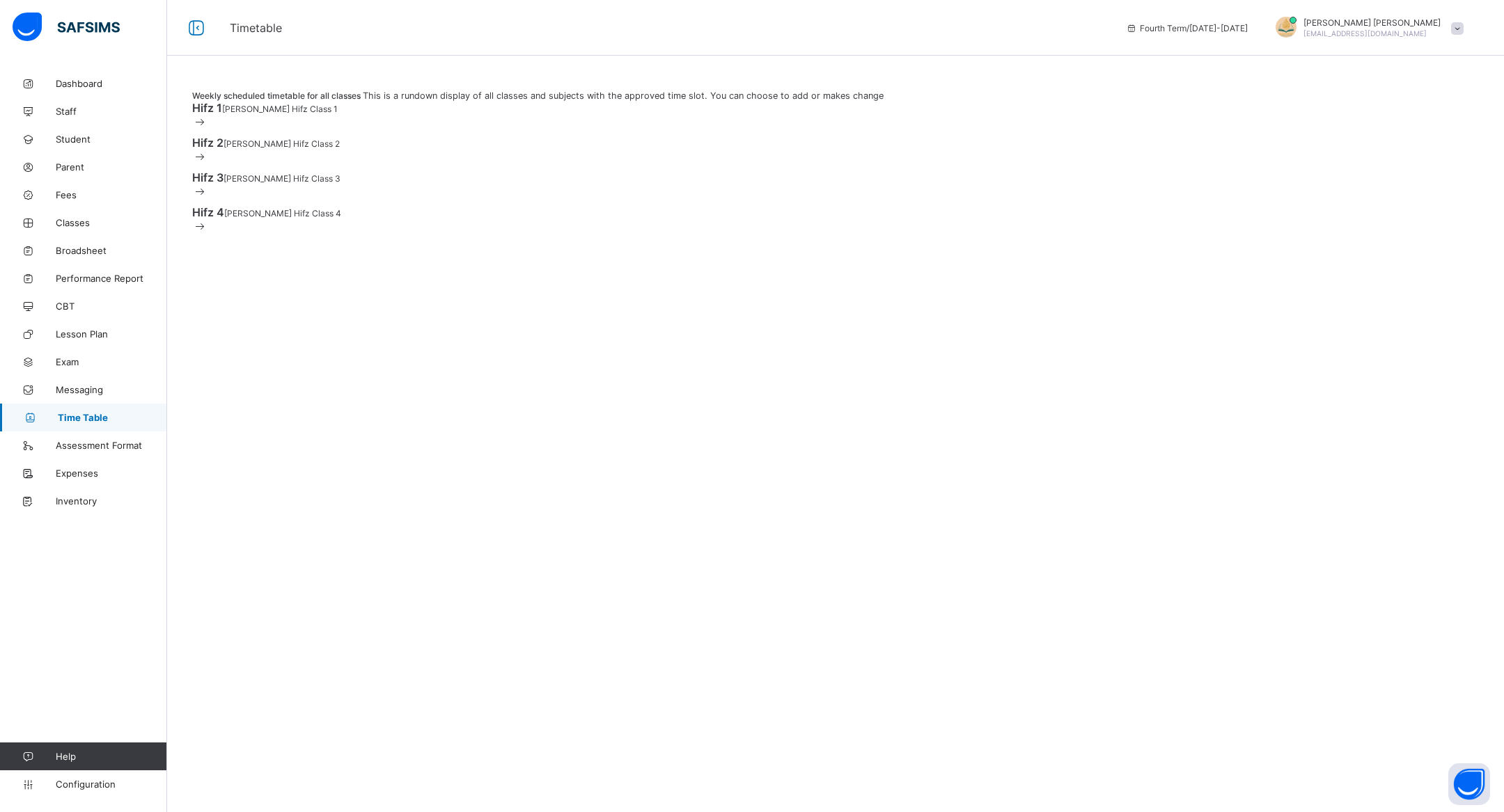
click at [102, 404] on link "Time Table" at bounding box center [83, 417] width 167 height 28
click at [102, 390] on span "Messaging" at bounding box center [111, 389] width 112 height 11
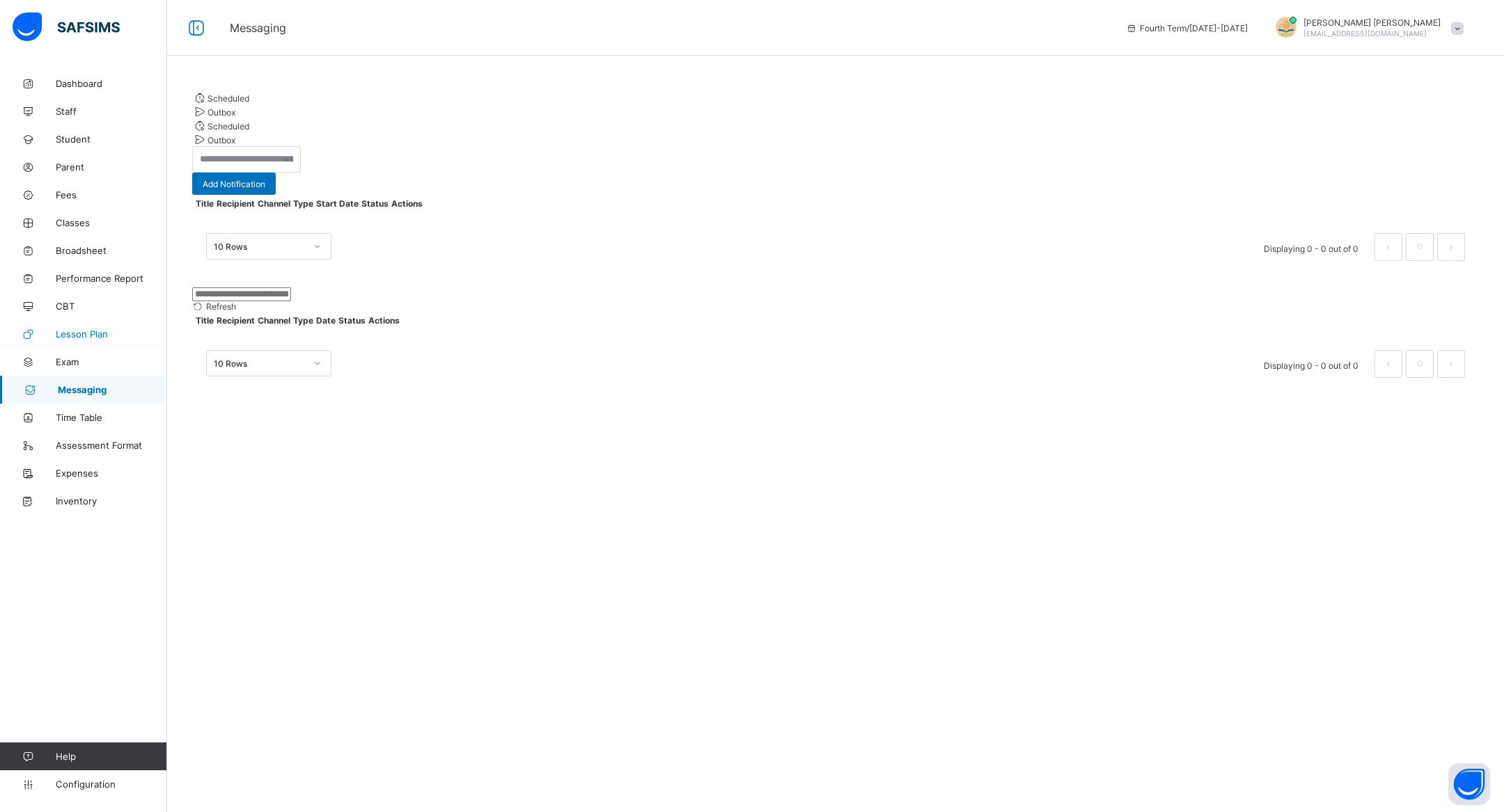
click at [97, 338] on span "Lesson Plan" at bounding box center [111, 334] width 112 height 11
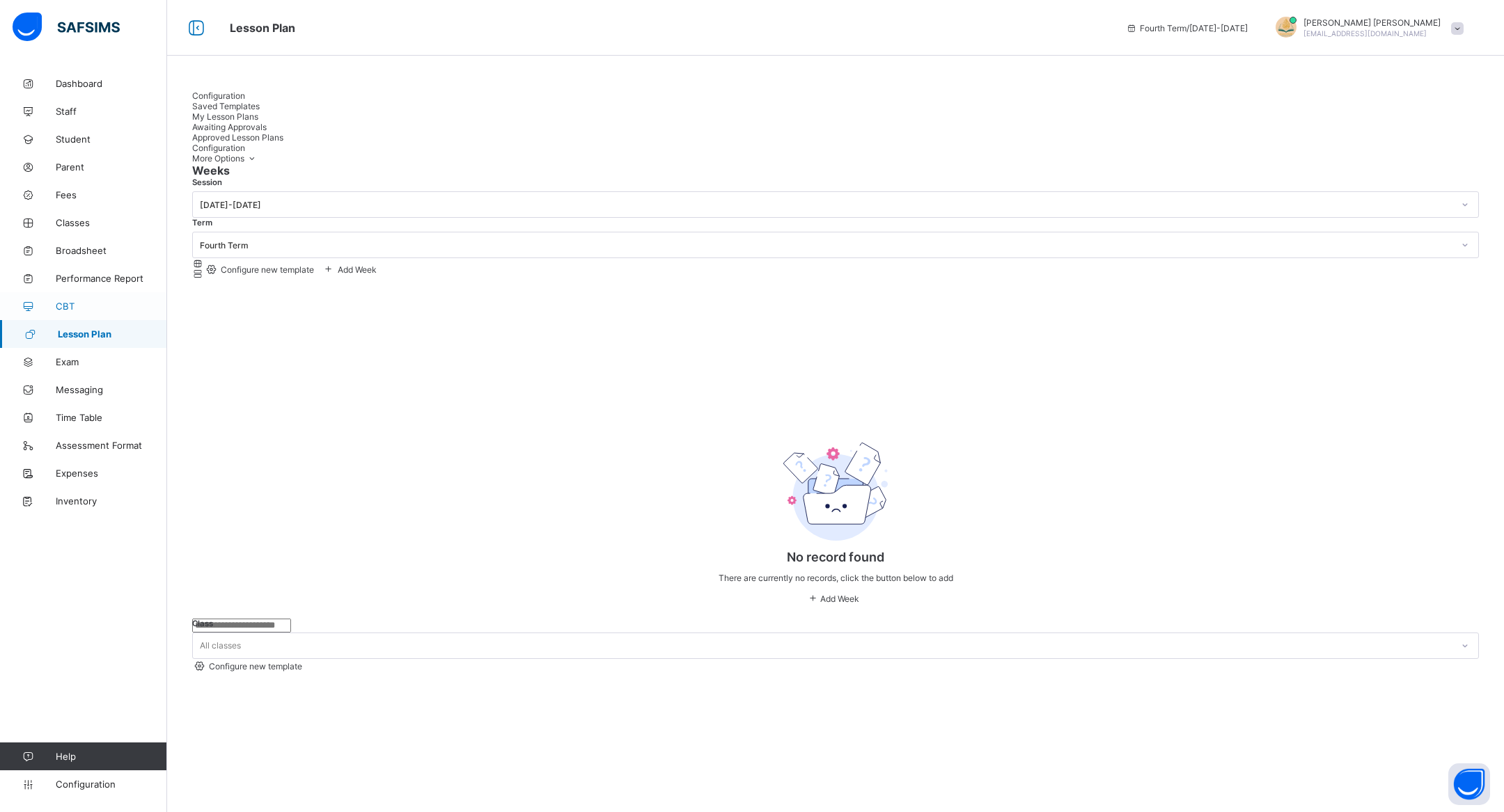
click at [96, 305] on span "CBT" at bounding box center [111, 306] width 112 height 11
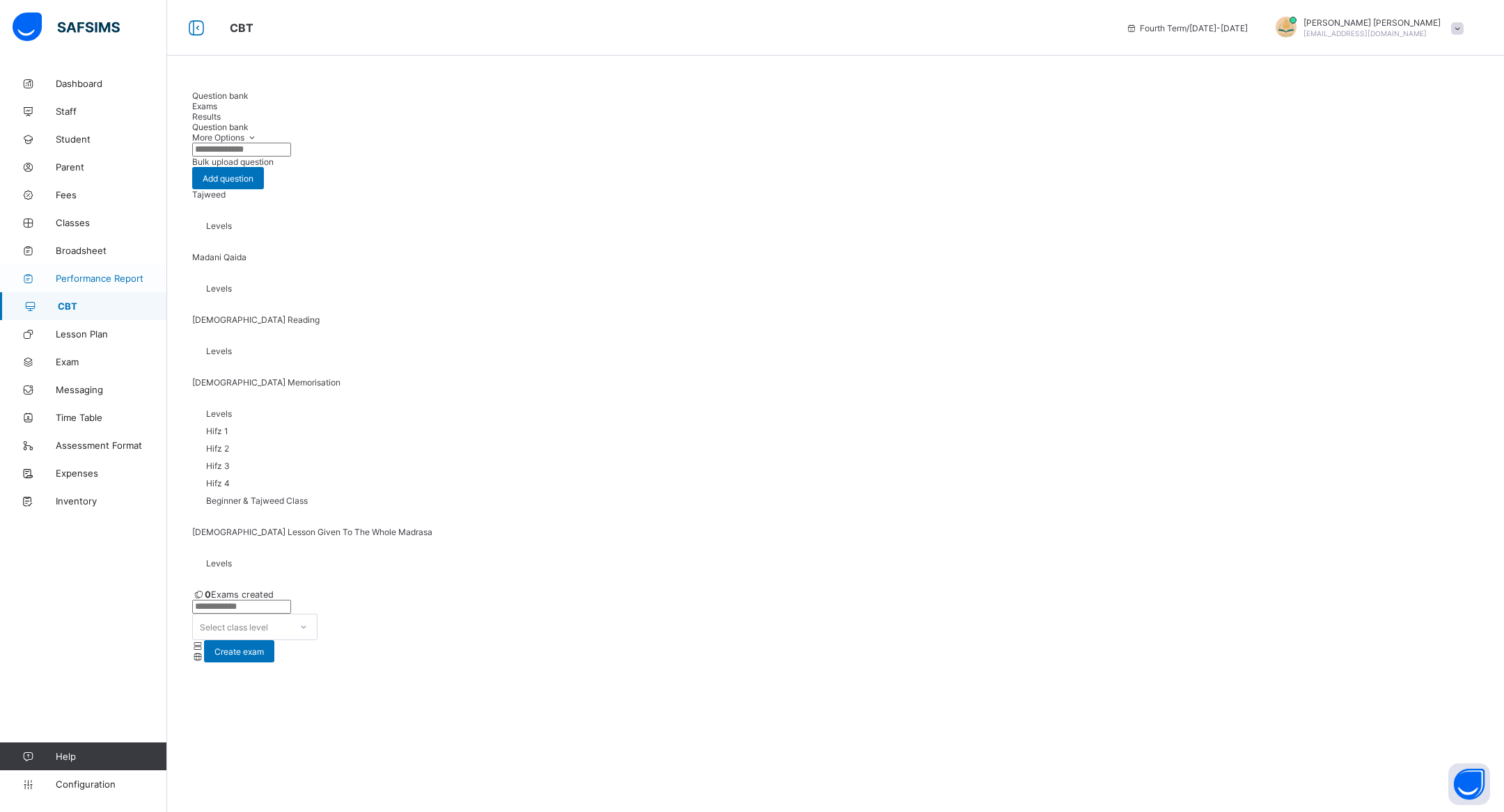
click at [101, 277] on span "Performance Report" at bounding box center [111, 278] width 112 height 11
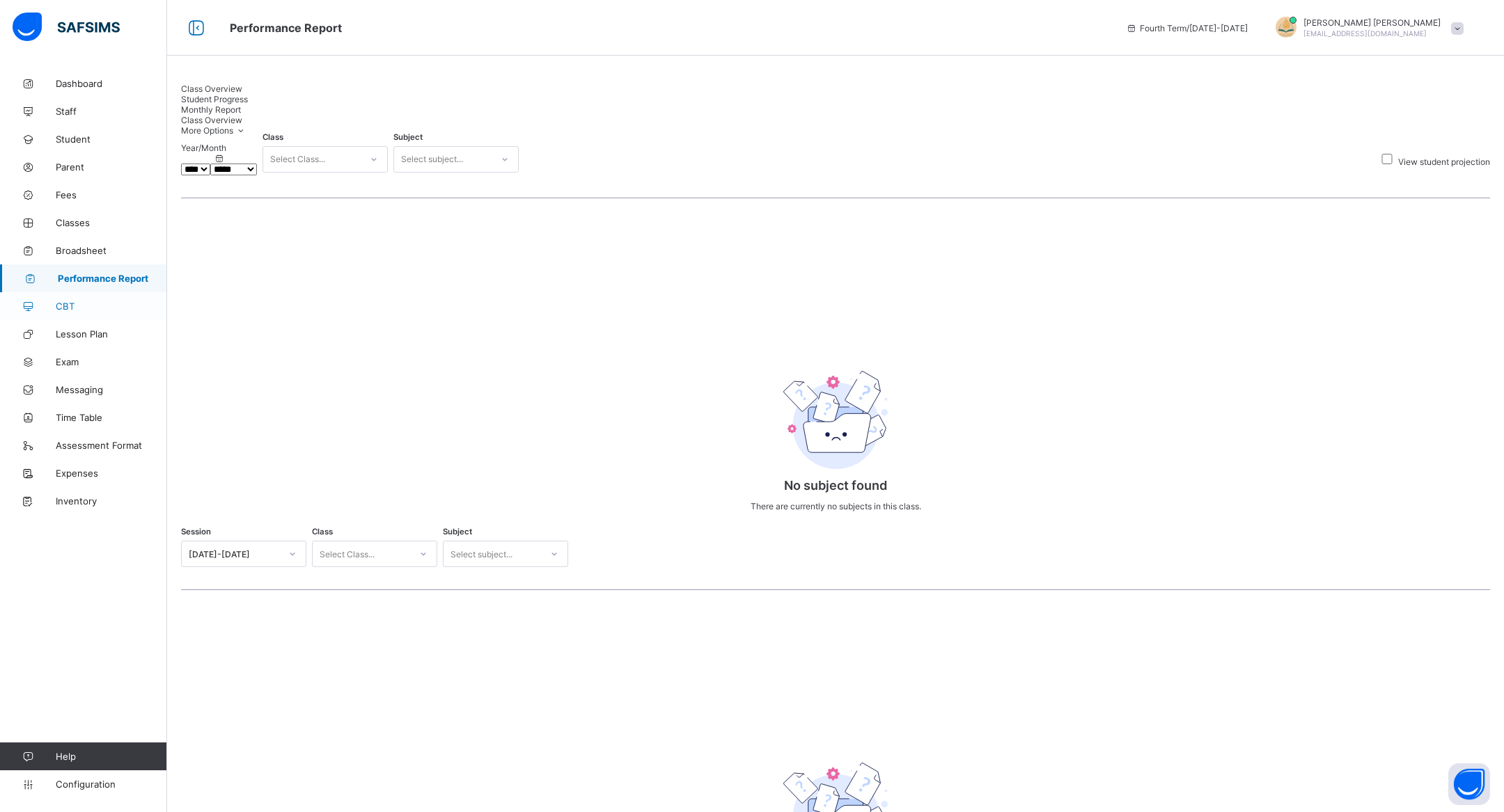
click at [95, 294] on link "CBT" at bounding box center [83, 306] width 167 height 28
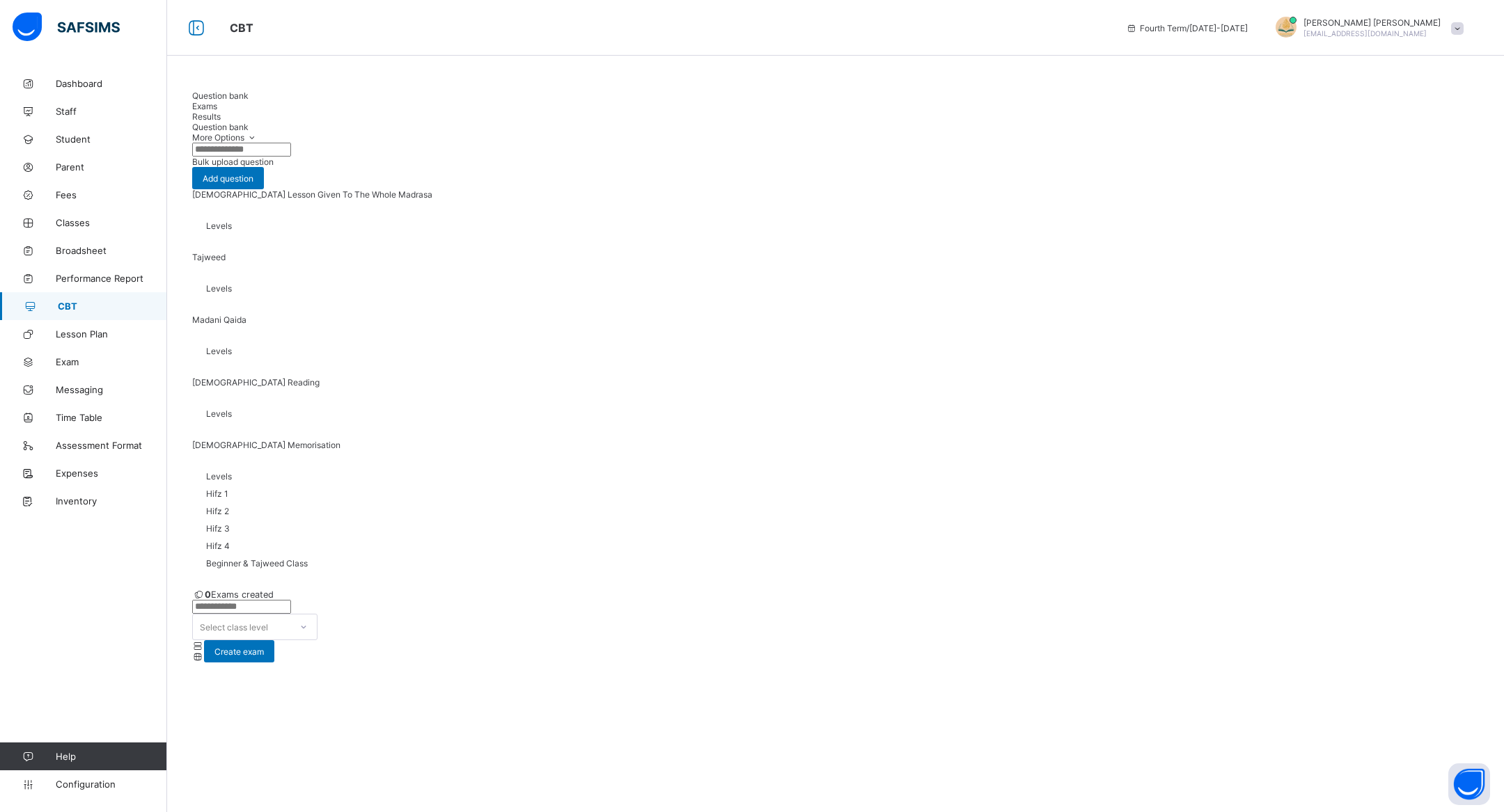
click at [263, 107] on div "Exams" at bounding box center [835, 106] width 1287 height 11
click at [221, 111] on span "Results" at bounding box center [207, 117] width 29 height 11
click at [69, 284] on link "Performance Report" at bounding box center [83, 278] width 167 height 28
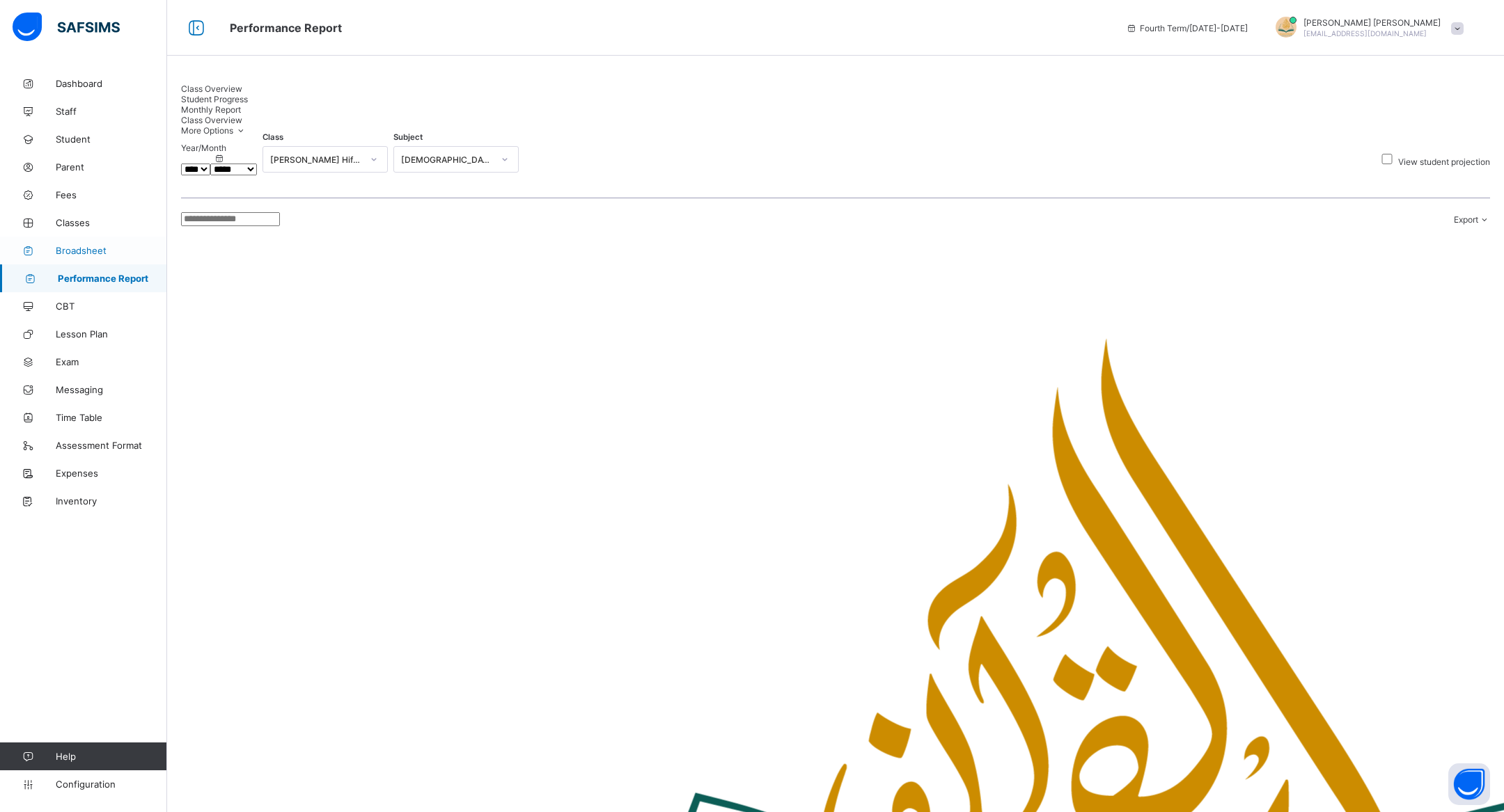
drag, startPoint x: 94, startPoint y: 253, endPoint x: 101, endPoint y: 251, distance: 7.3
click at [257, 163] on select "***** ******* ******** ***** ***** *** **** **** ****** ********* ******* *****…" at bounding box center [233, 169] width 47 height 12
select select "*"
click at [242, 163] on select "***** ******* ******** ***** ***** *** **** **** ****** ********* ******* *****…" at bounding box center [233, 169] width 47 height 12
click at [248, 99] on span "Student Progress" at bounding box center [214, 99] width 67 height 11
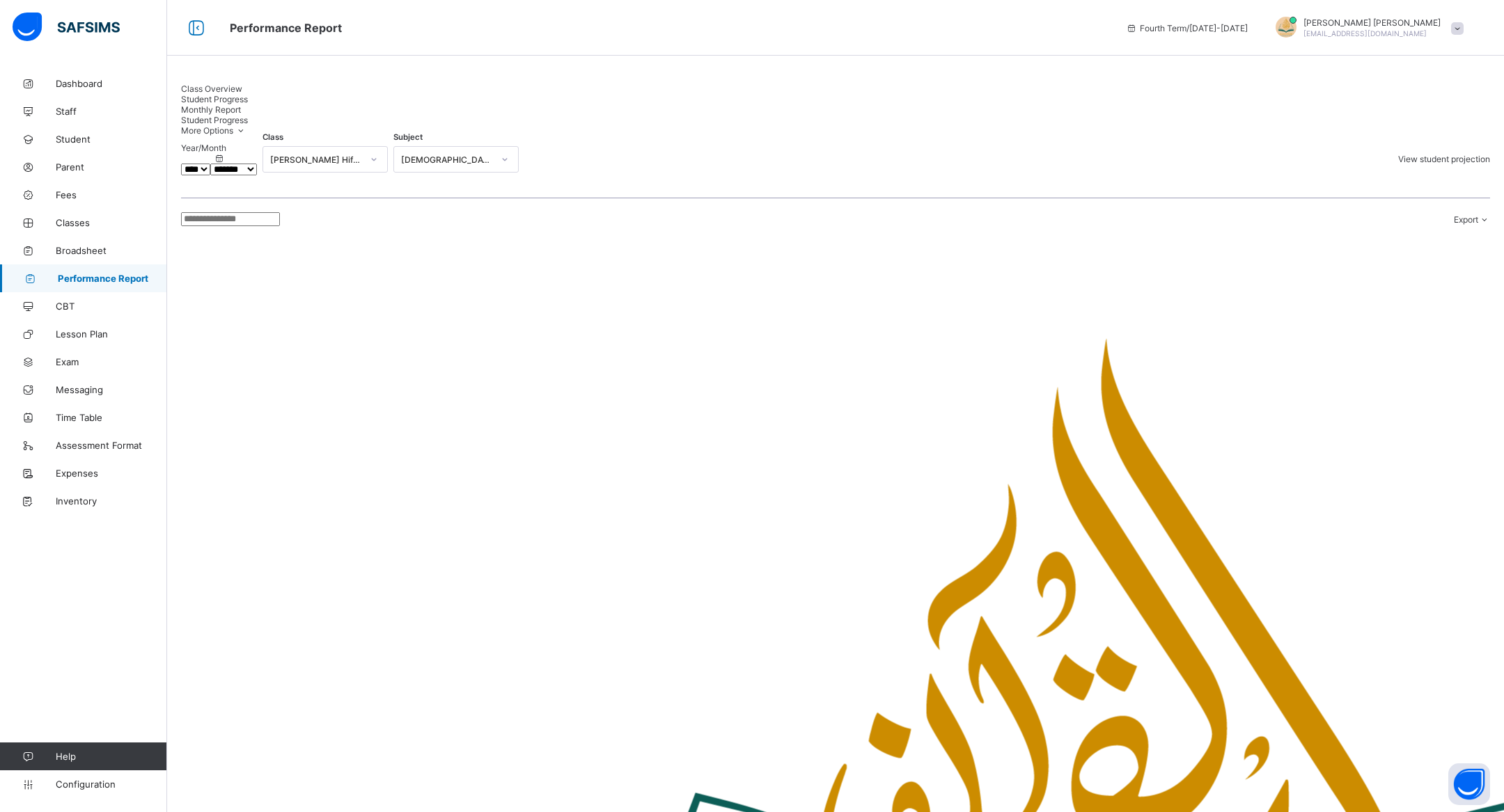
click at [241, 104] on span "Monthly Report" at bounding box center [211, 109] width 60 height 11
click at [89, 258] on link "Broadsheet" at bounding box center [83, 250] width 167 height 28
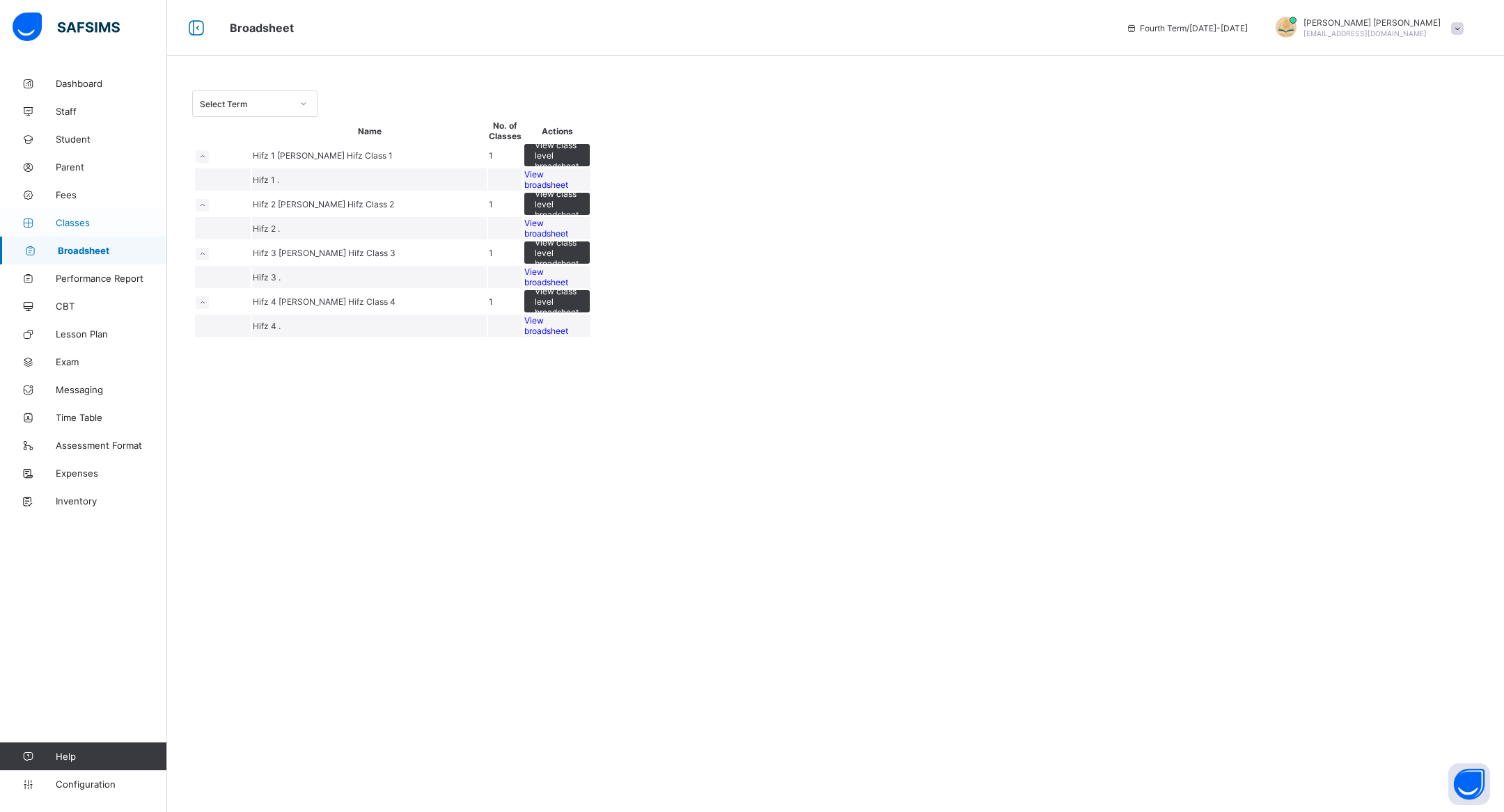
click at [91, 229] on link "Classes" at bounding box center [83, 222] width 167 height 28
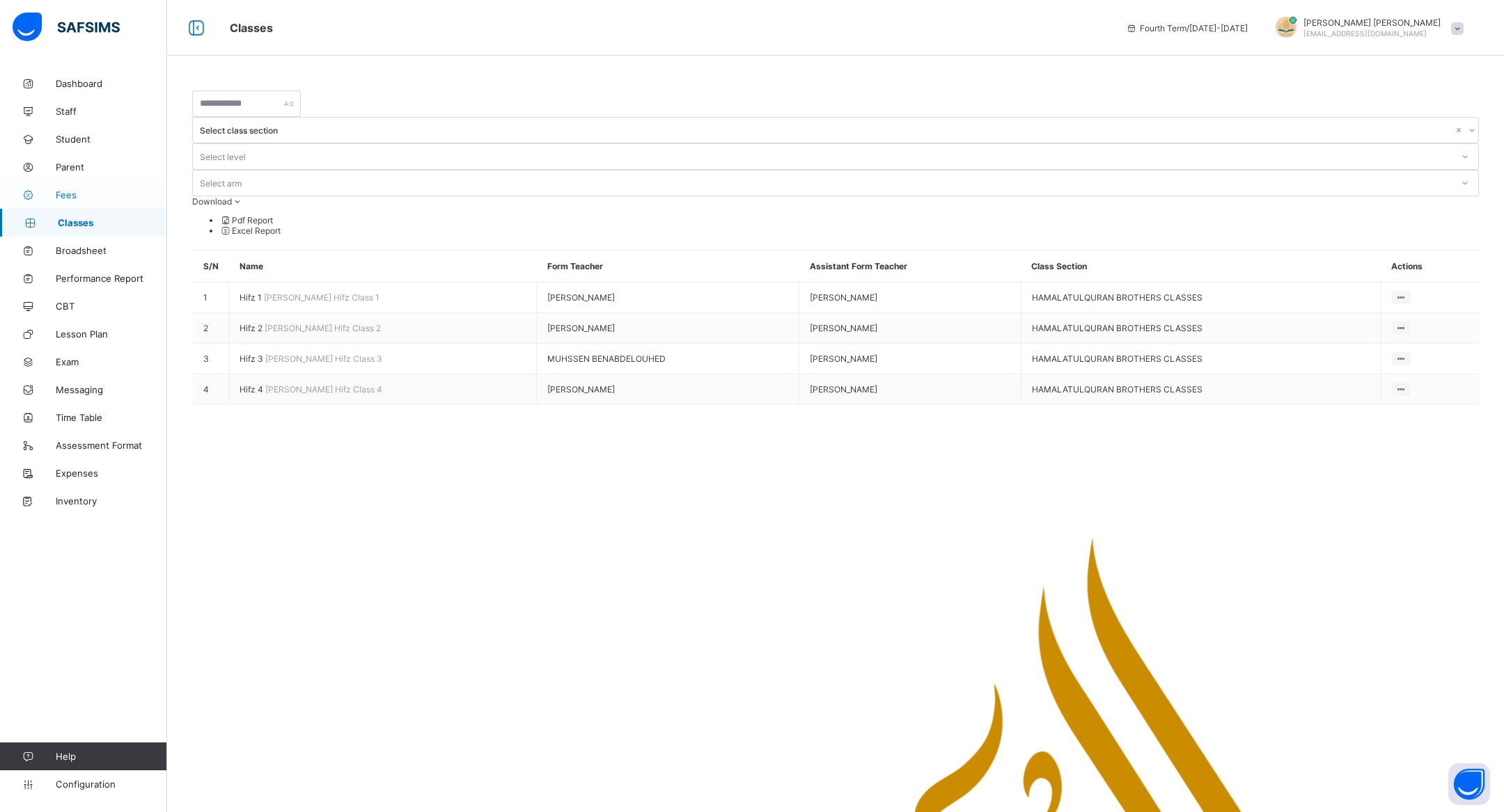
click at [81, 197] on span "Fees" at bounding box center [111, 194] width 112 height 11
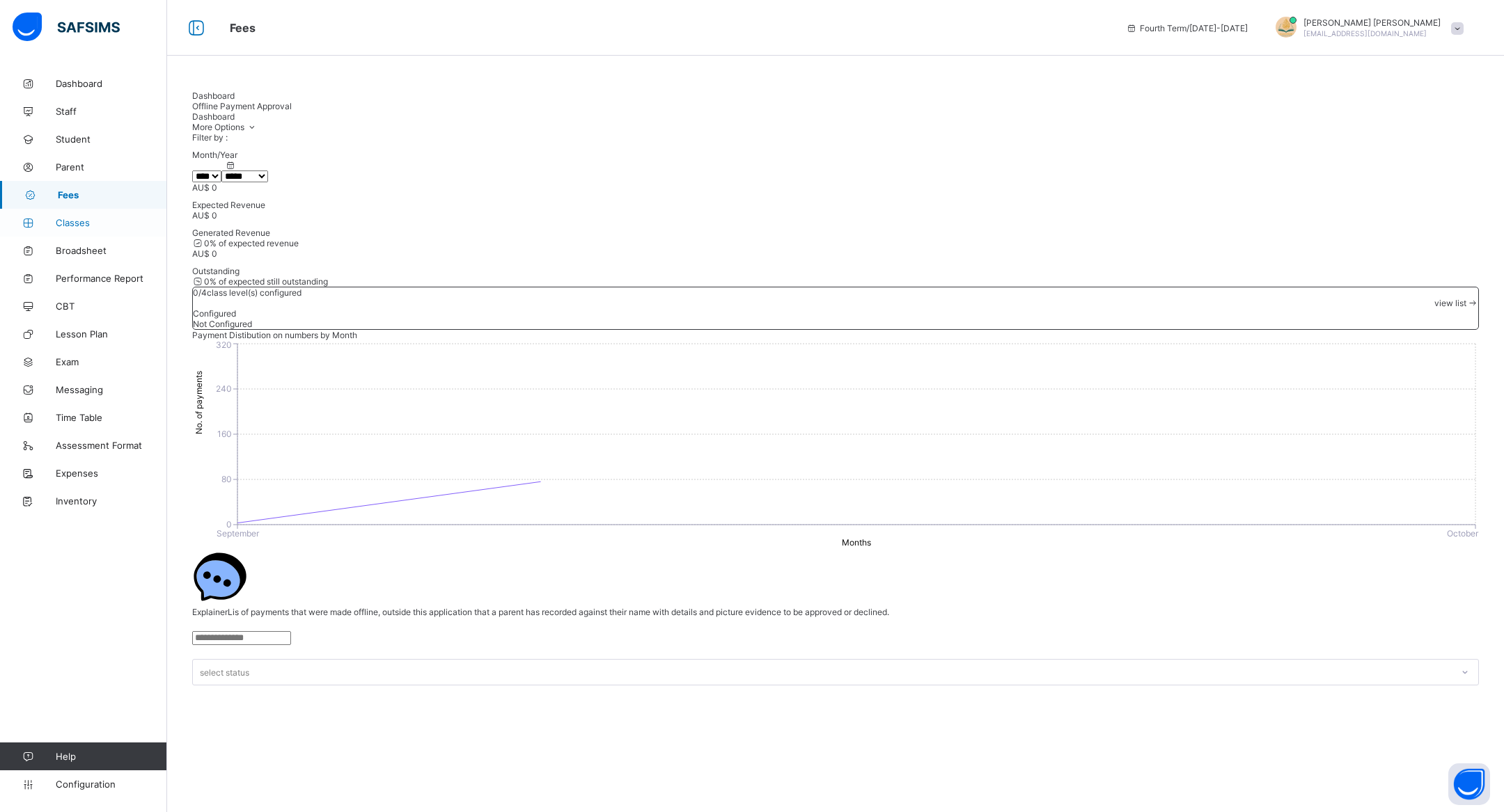
click at [132, 217] on span "Classes" at bounding box center [111, 222] width 112 height 11
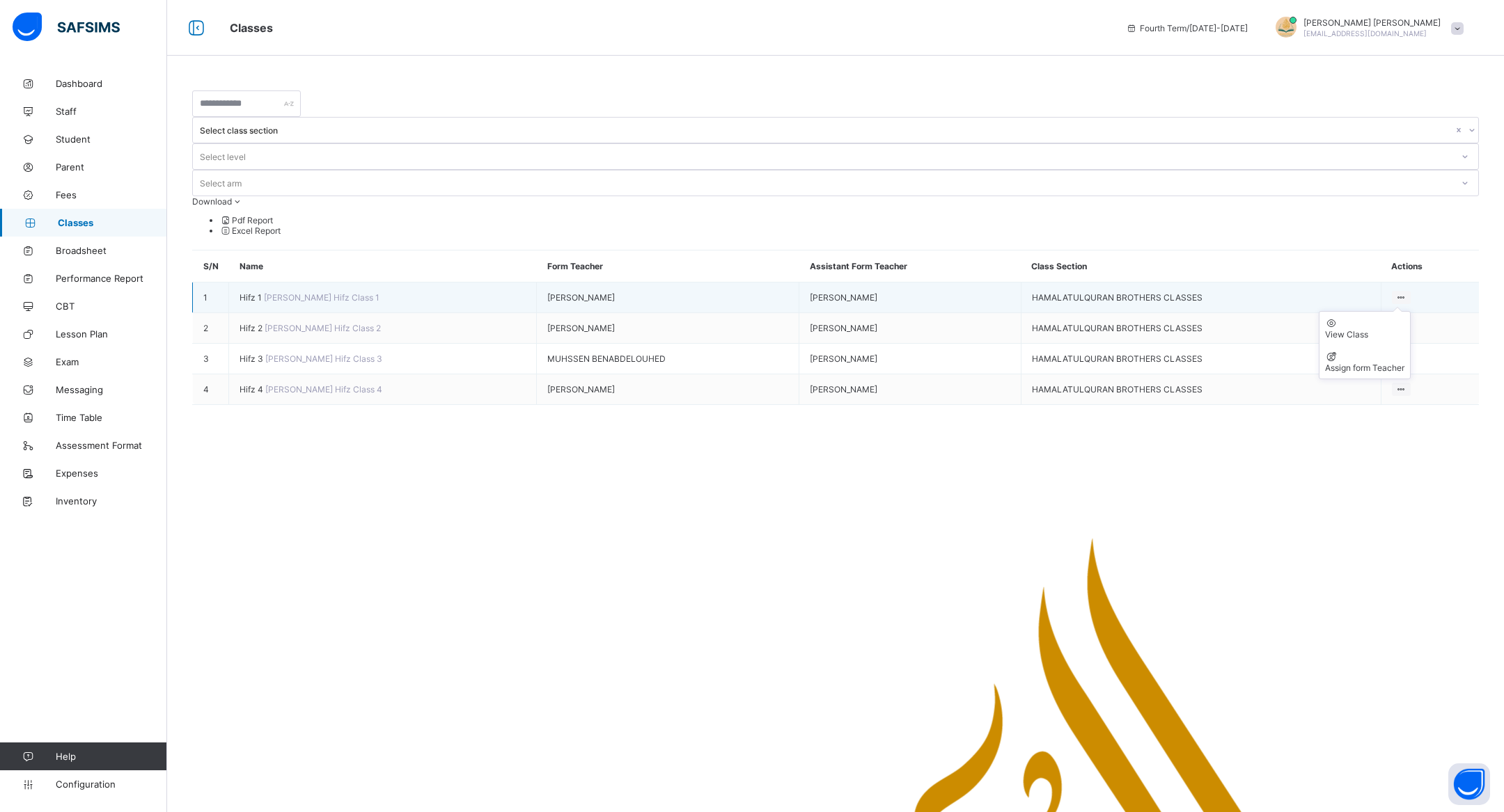
click at [1403, 292] on icon at bounding box center [1401, 297] width 12 height 11
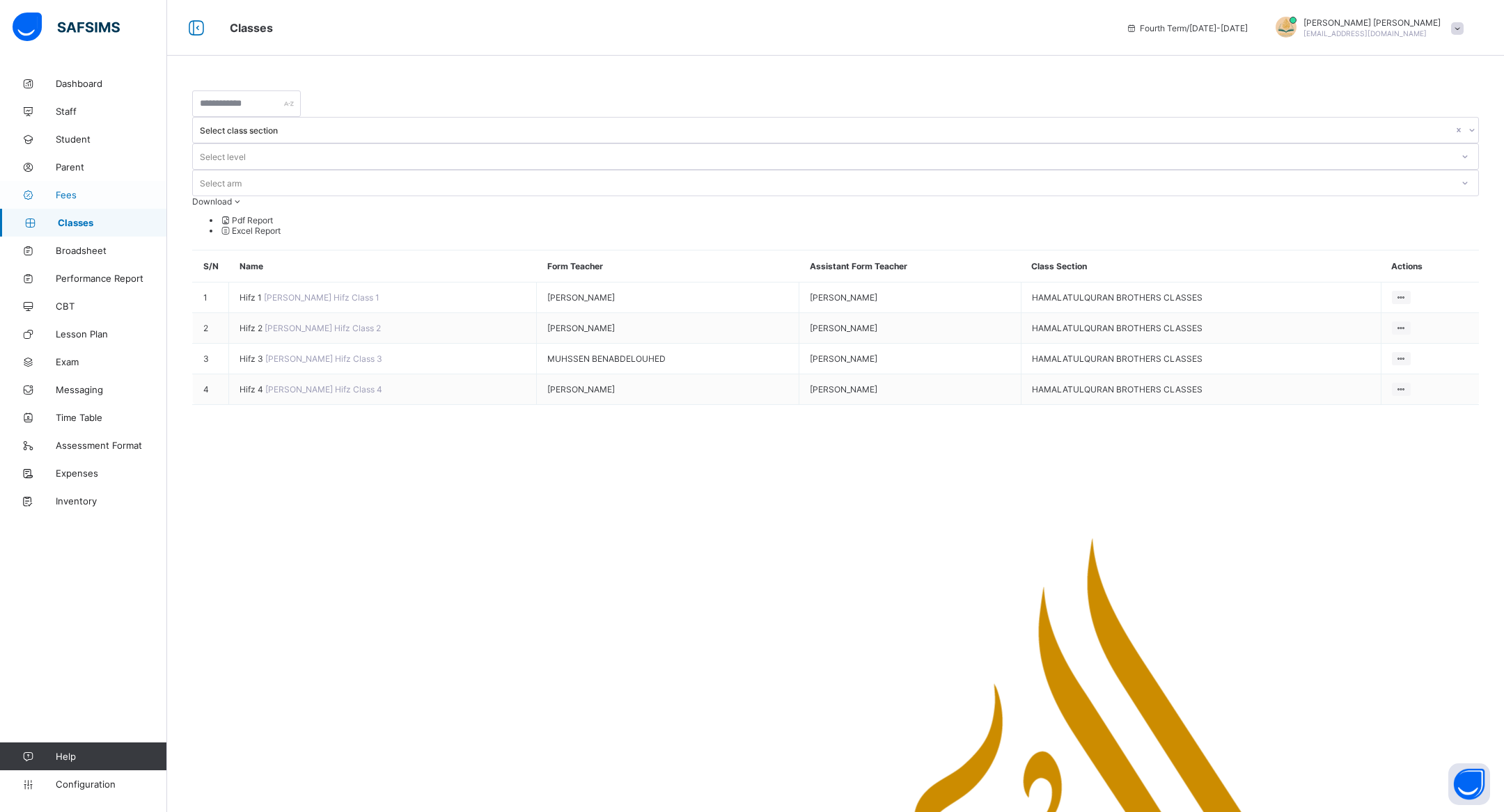
click at [60, 200] on span "Fees" at bounding box center [111, 194] width 112 height 11
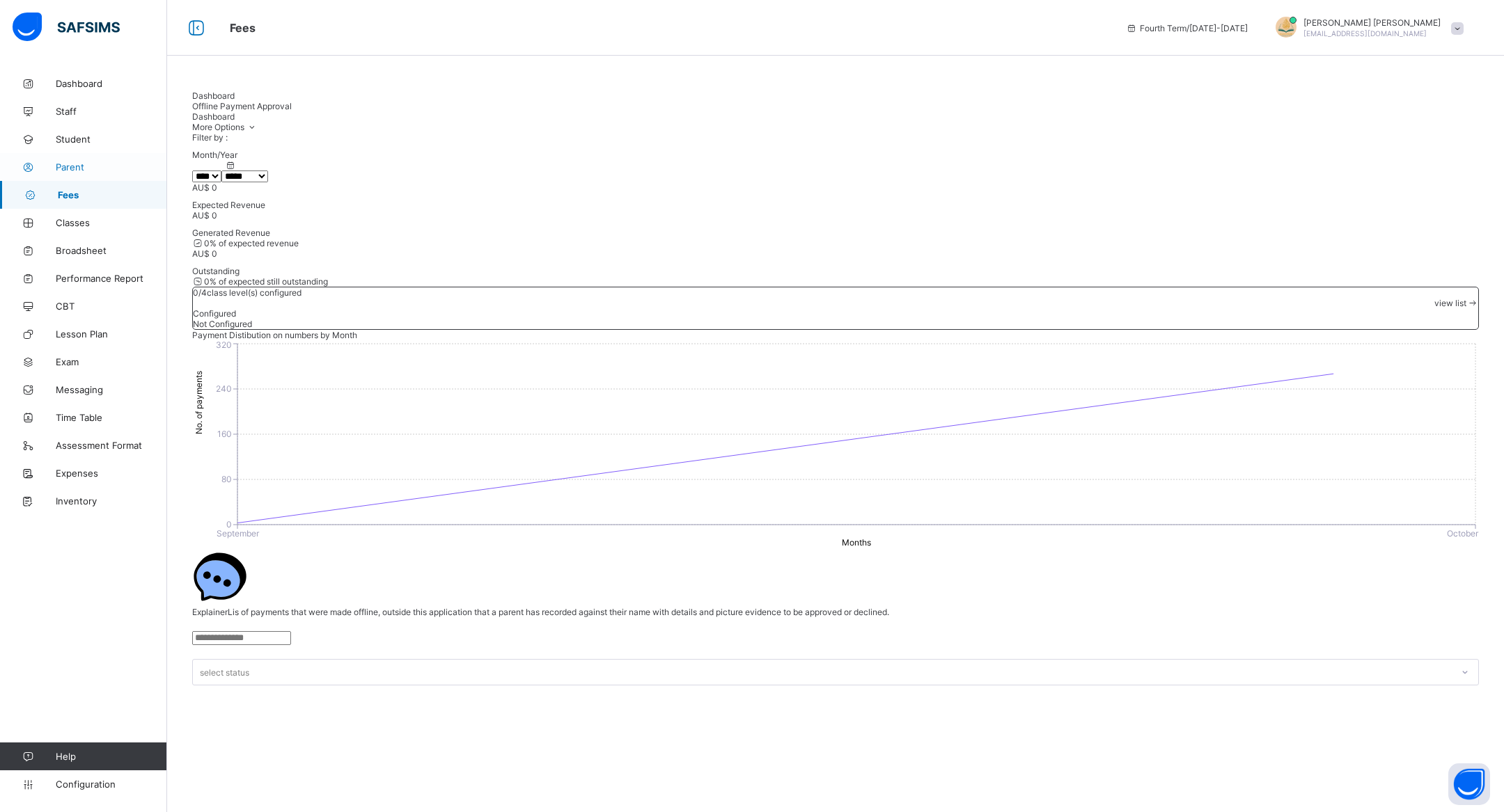
click at [107, 162] on span "Parent" at bounding box center [111, 166] width 112 height 11
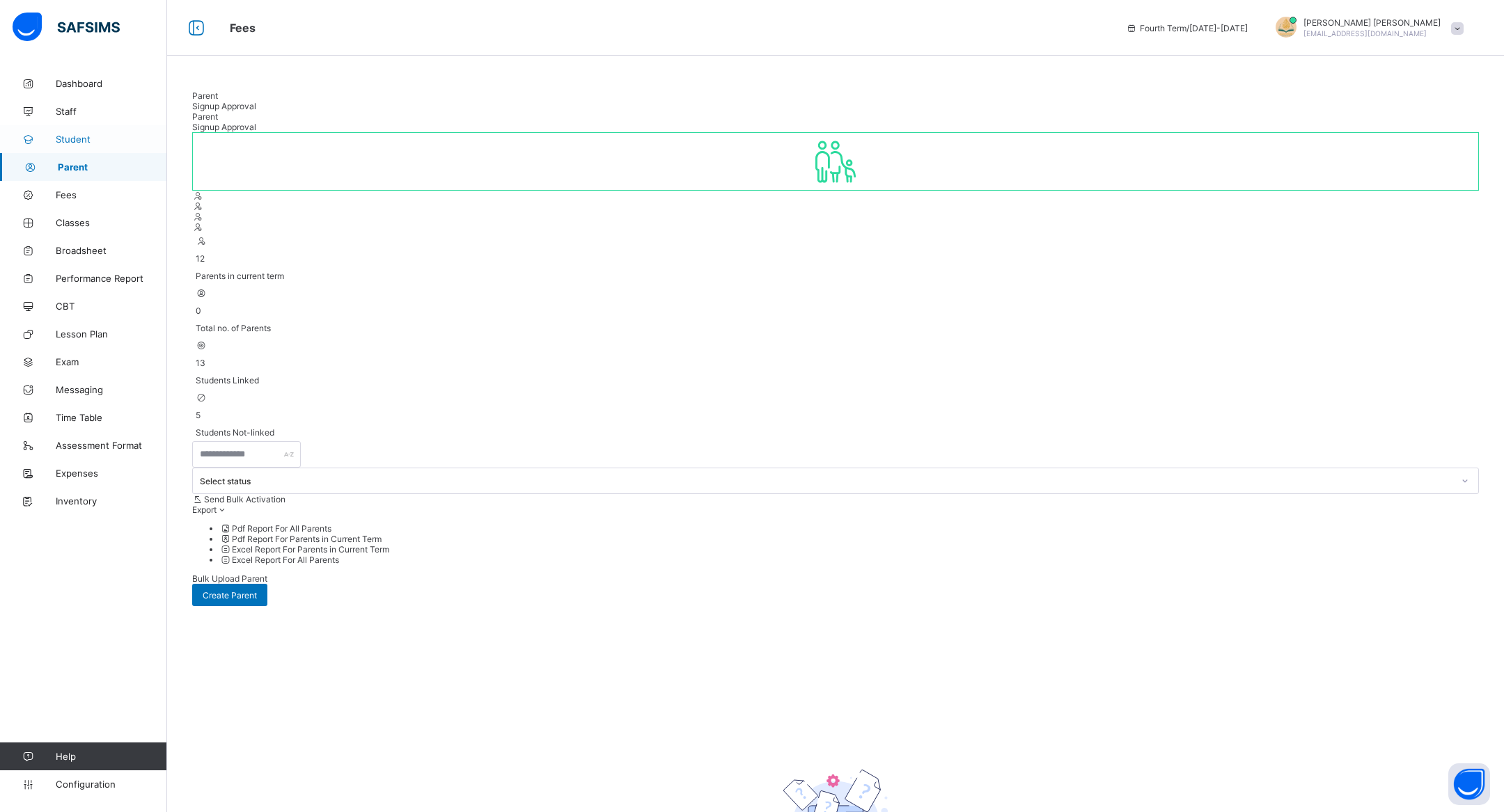
click at [103, 134] on span "Student" at bounding box center [111, 139] width 112 height 11
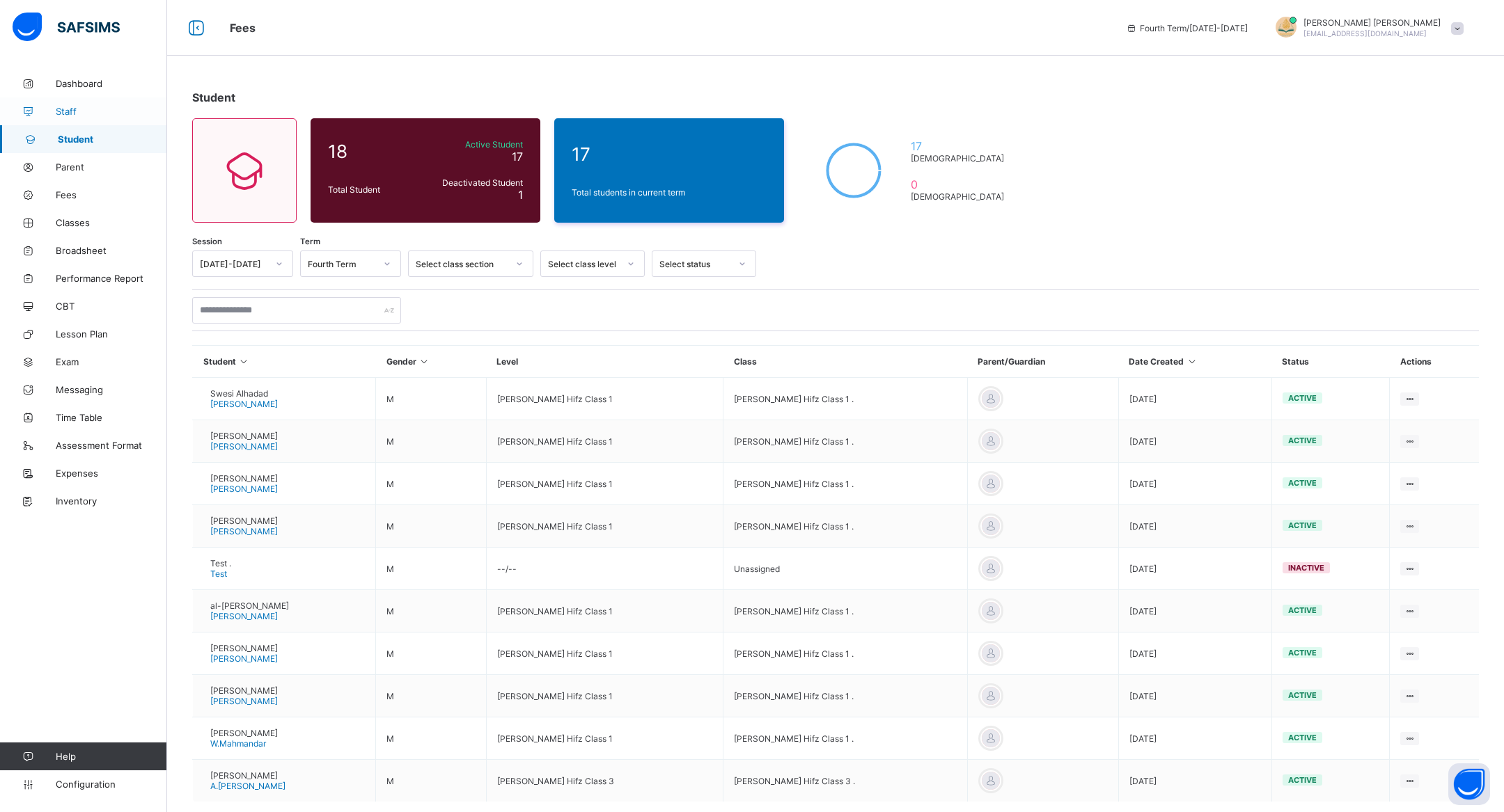
click at [93, 102] on link "Staff" at bounding box center [83, 111] width 167 height 28
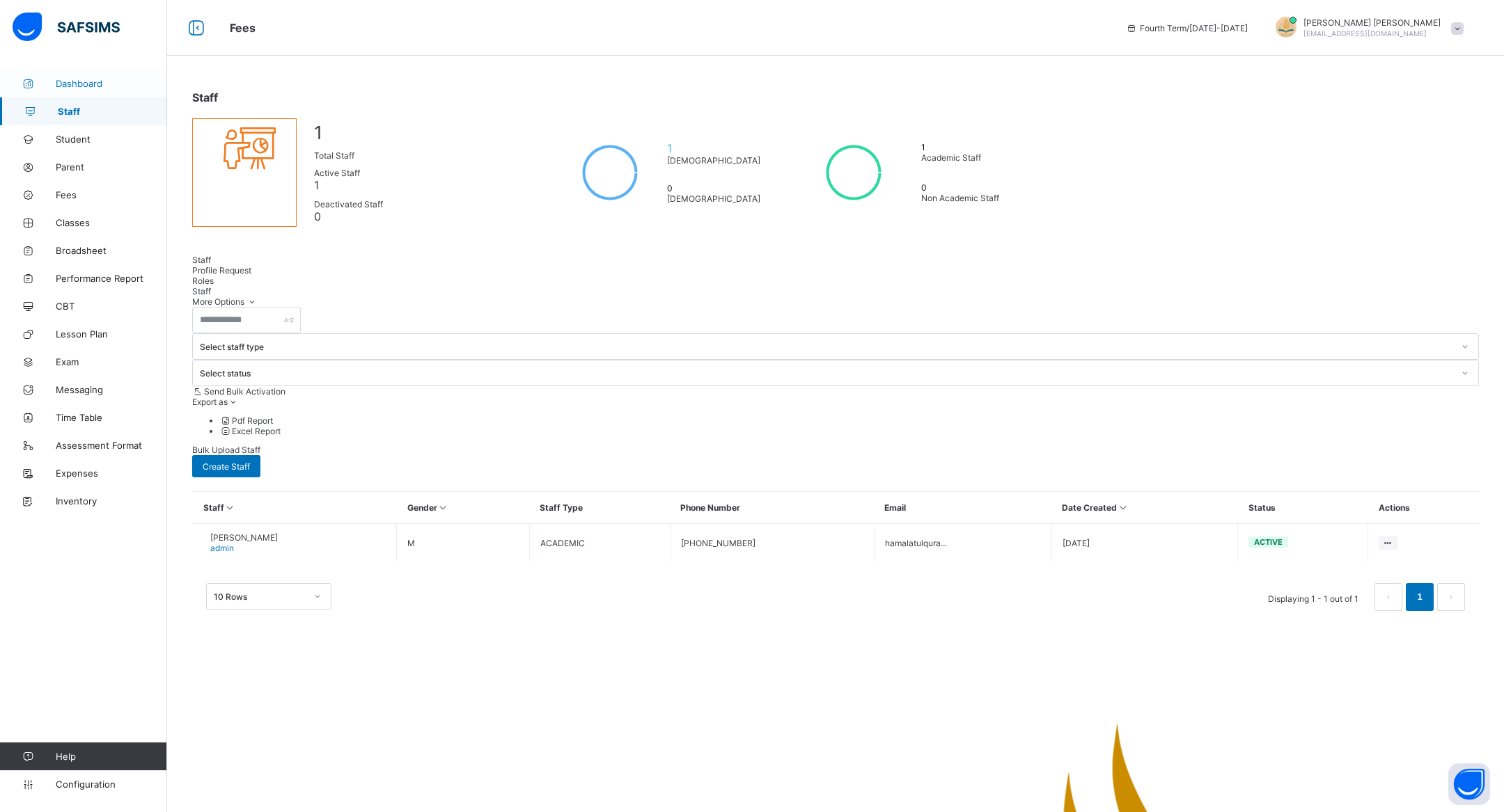
click at [91, 80] on span "Dashboard" at bounding box center [111, 83] width 112 height 11
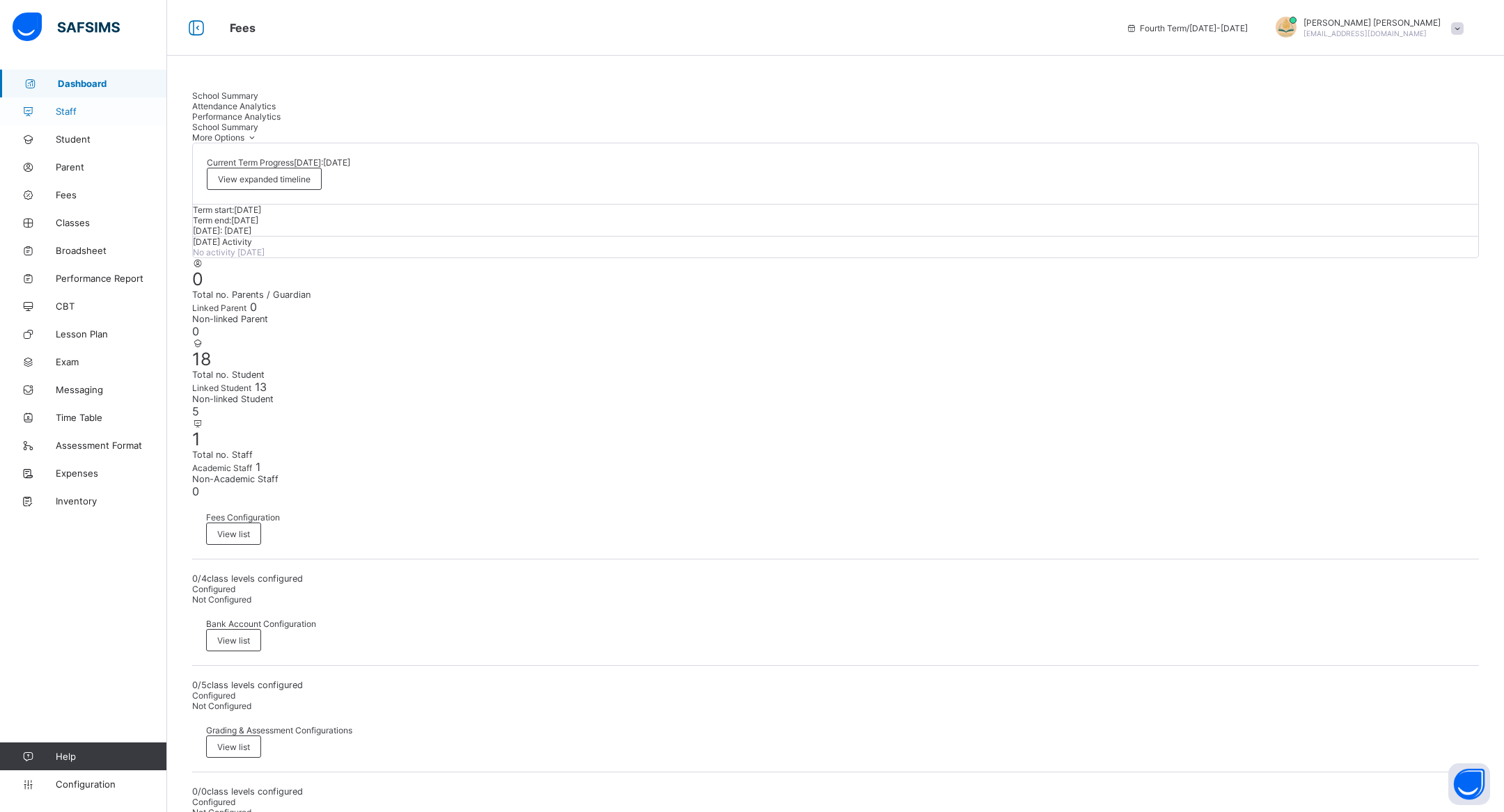
click at [91, 110] on span "Staff" at bounding box center [111, 111] width 112 height 11
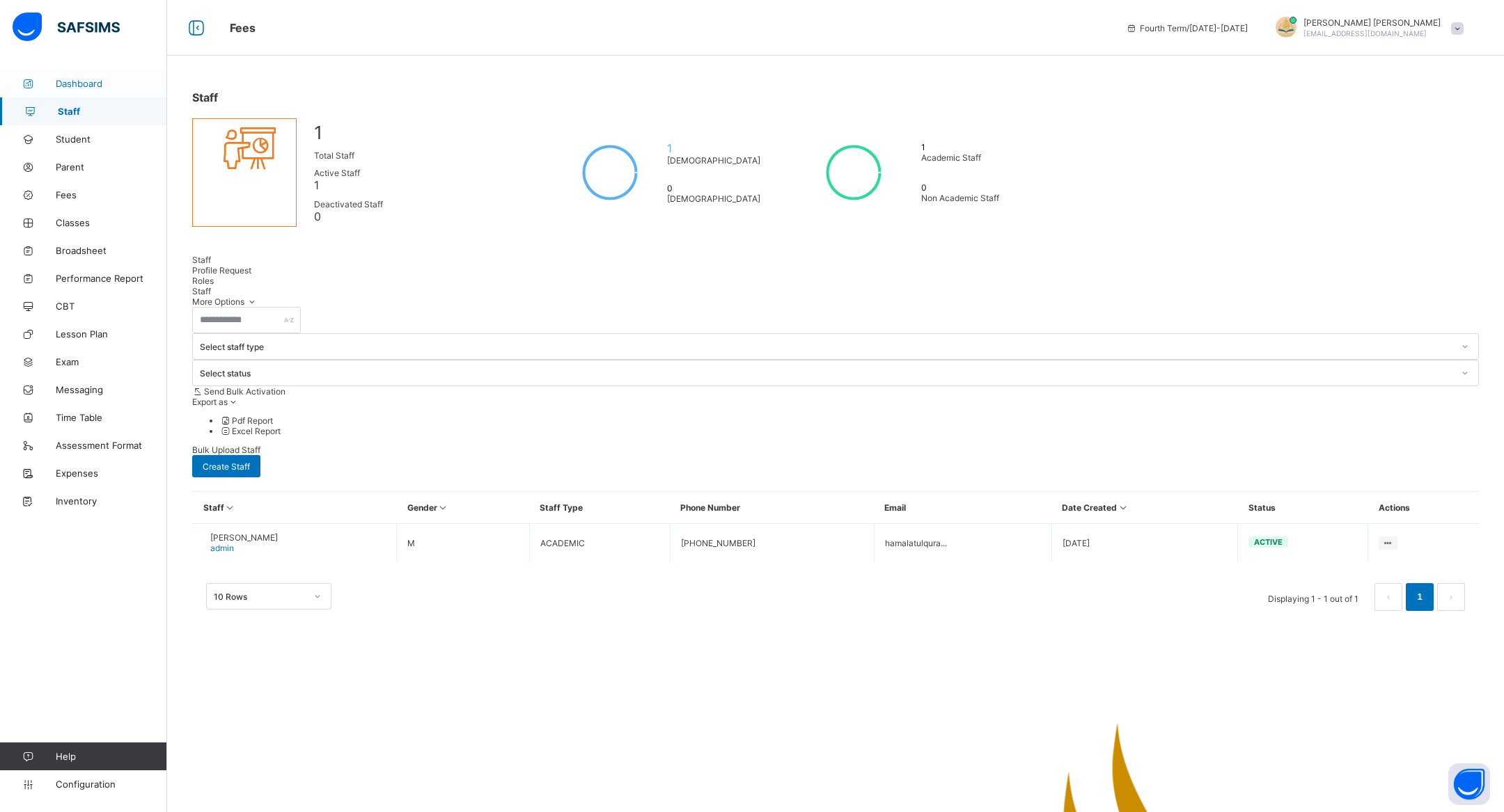
click at [78, 87] on span "Dashboard" at bounding box center [111, 83] width 112 height 11
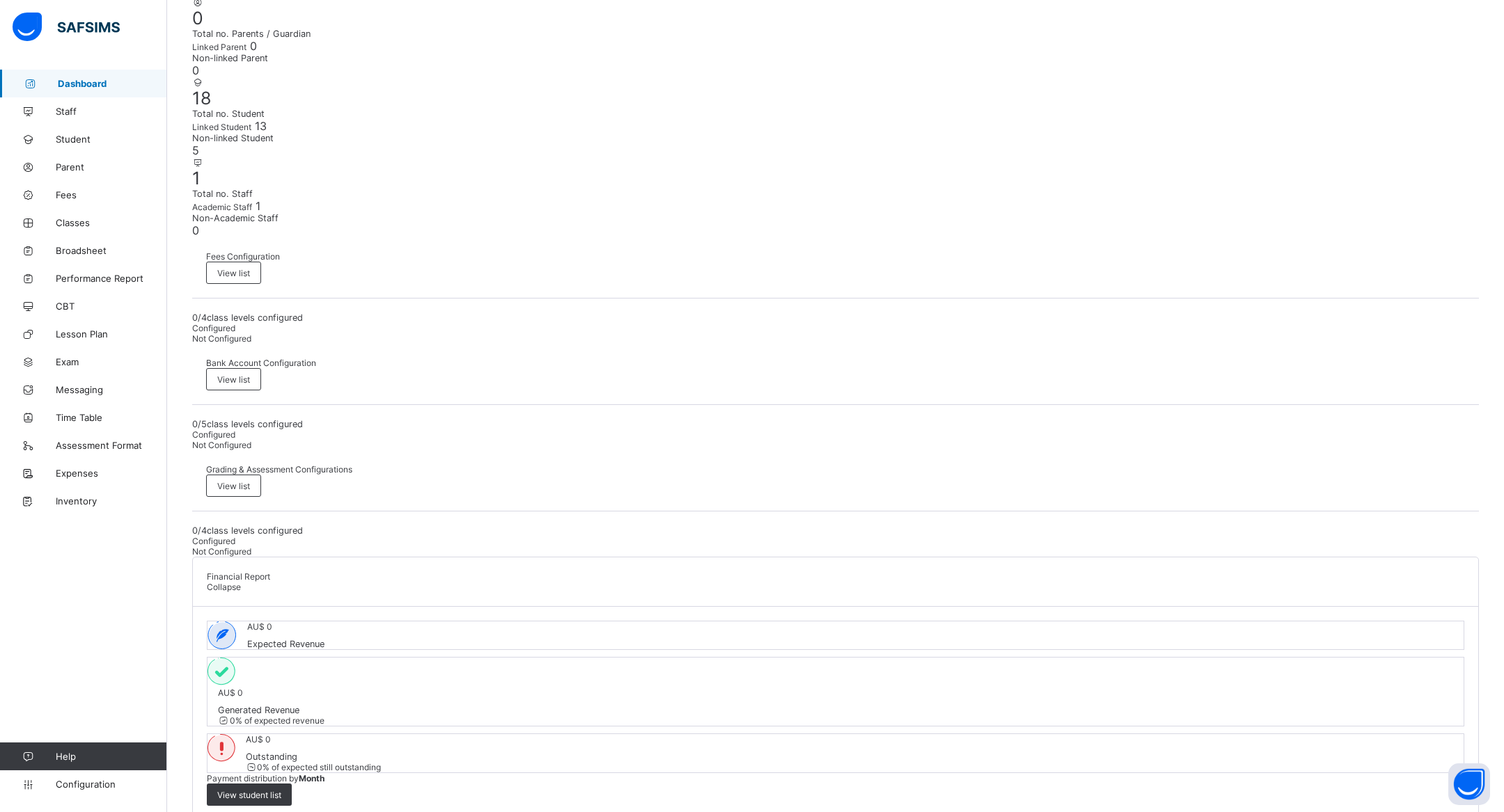
scroll to position [187, 0]
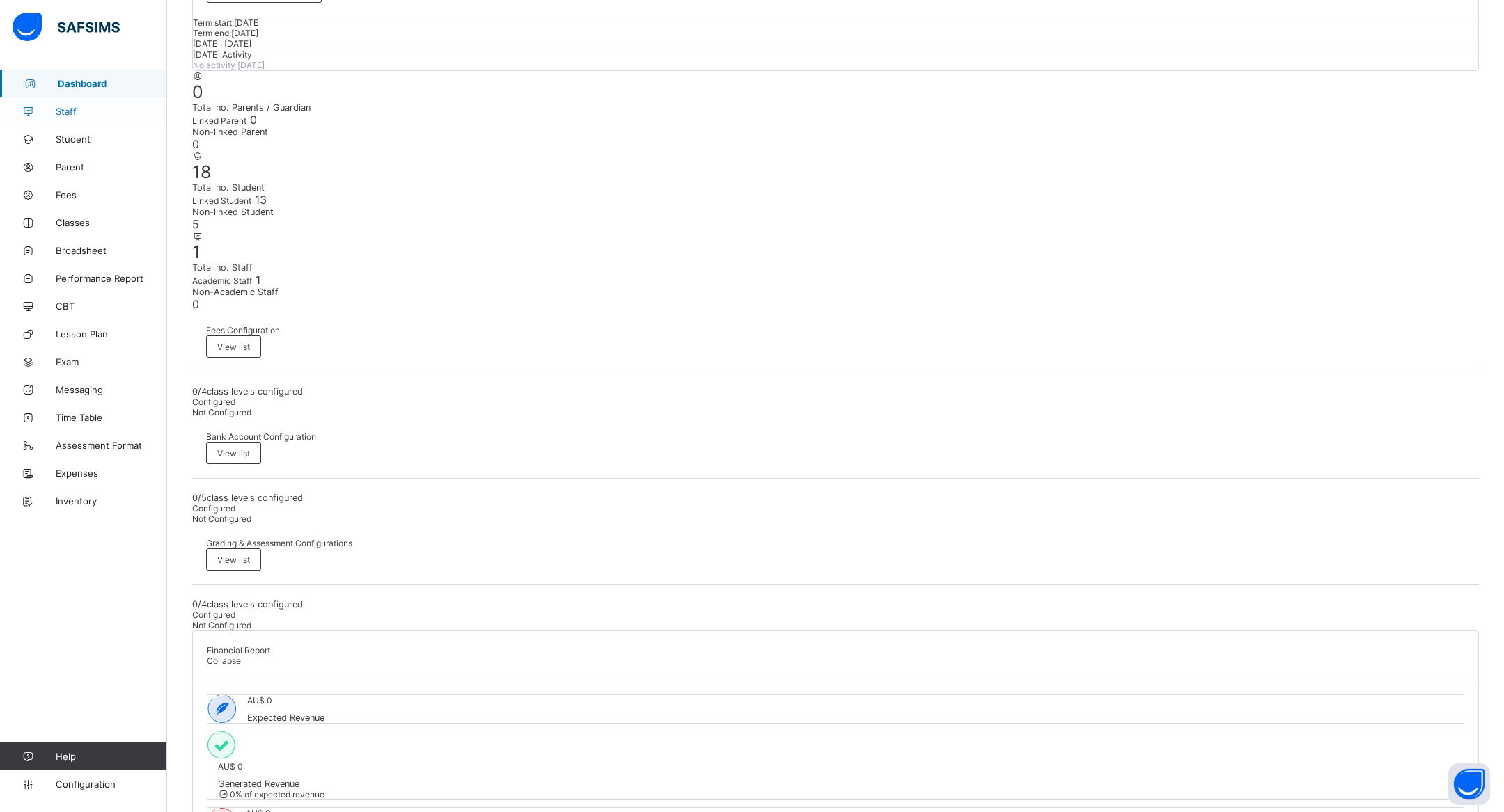
click at [54, 117] on link "Staff" at bounding box center [83, 111] width 167 height 28
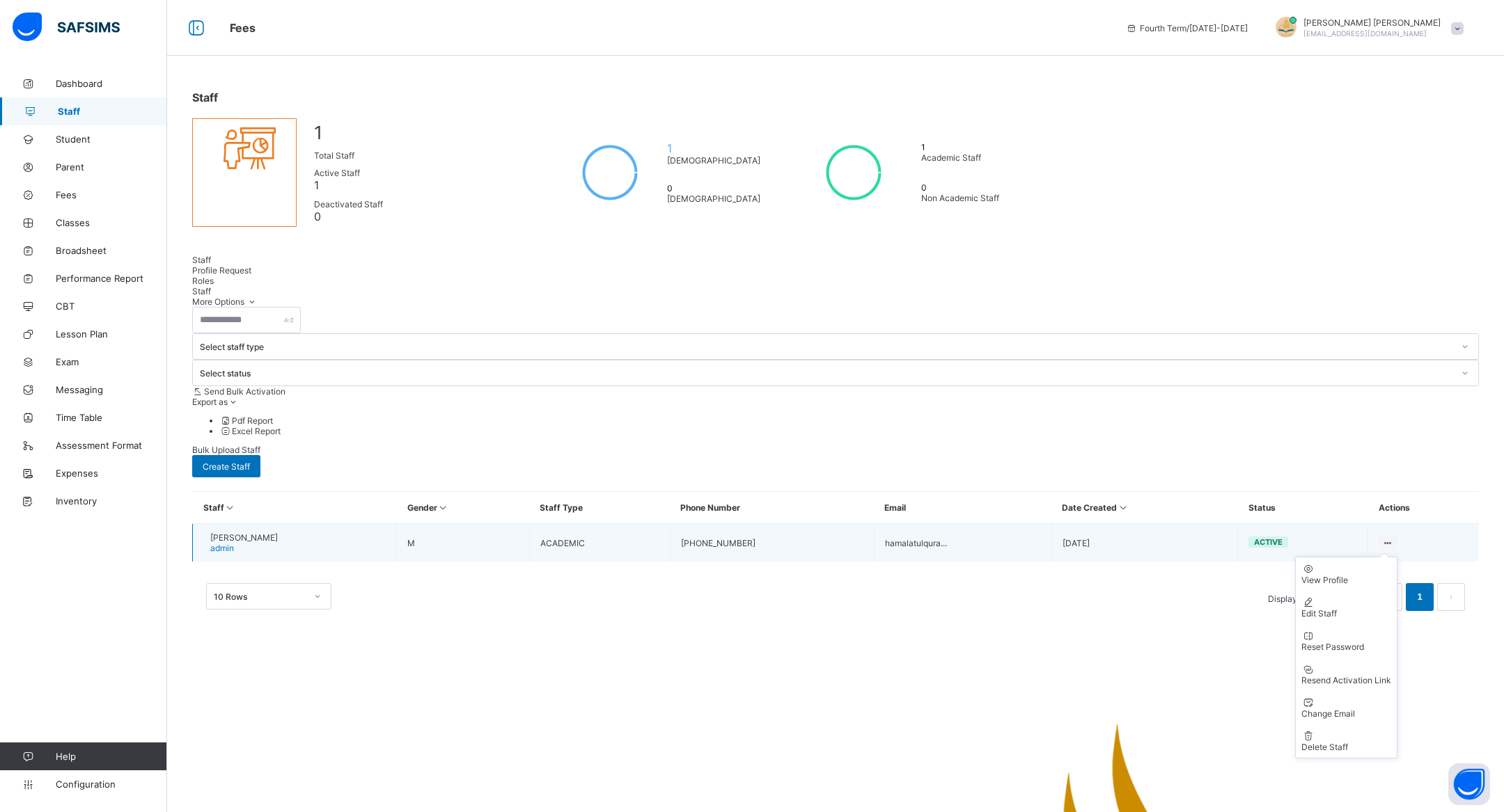
click at [1397, 557] on ul "View Profile Edit Staff Reset Password Resend Activation Link Change Email Dele…" at bounding box center [1346, 657] width 102 height 202
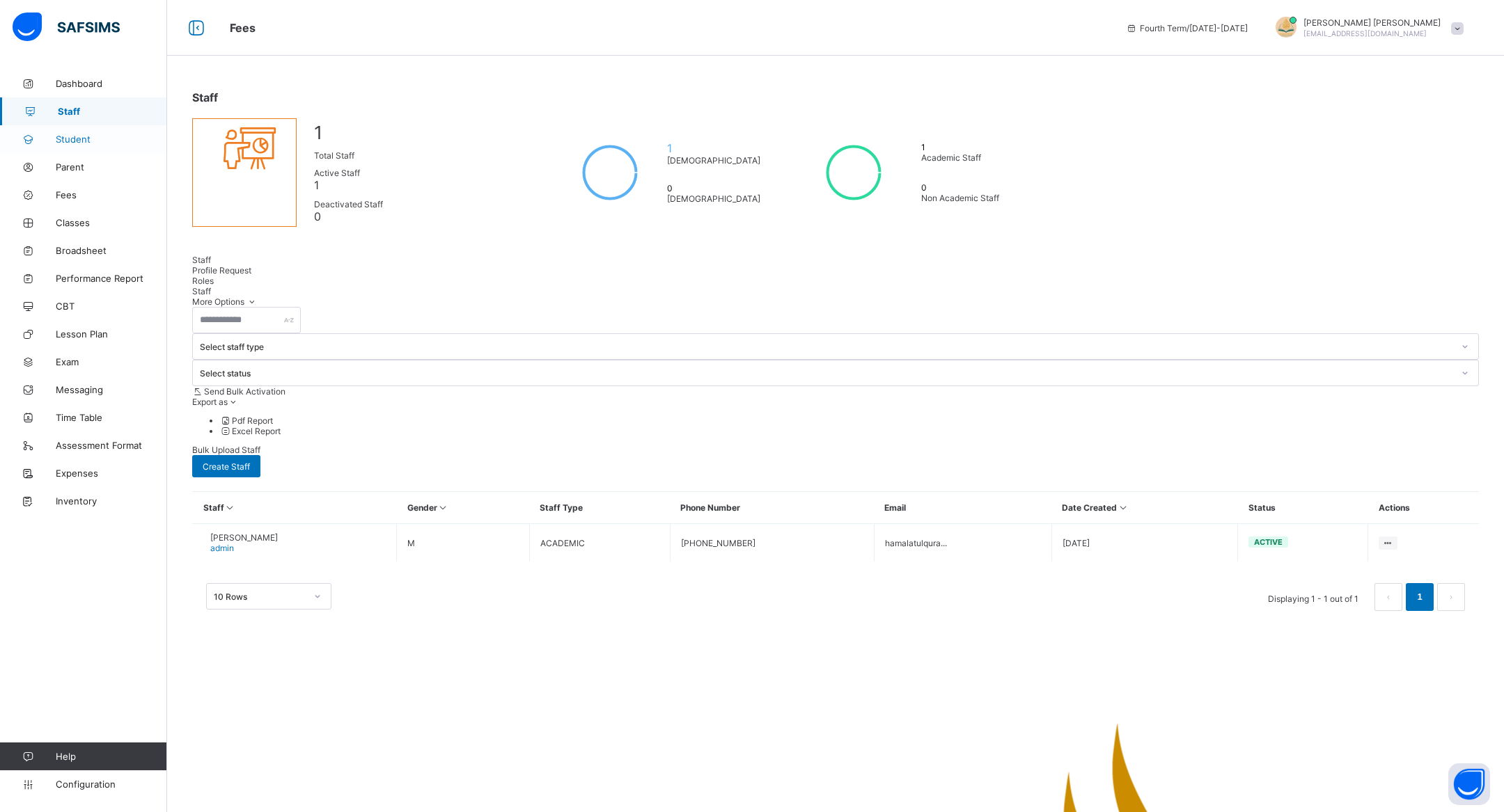
click at [44, 149] on link "Student" at bounding box center [83, 139] width 167 height 28
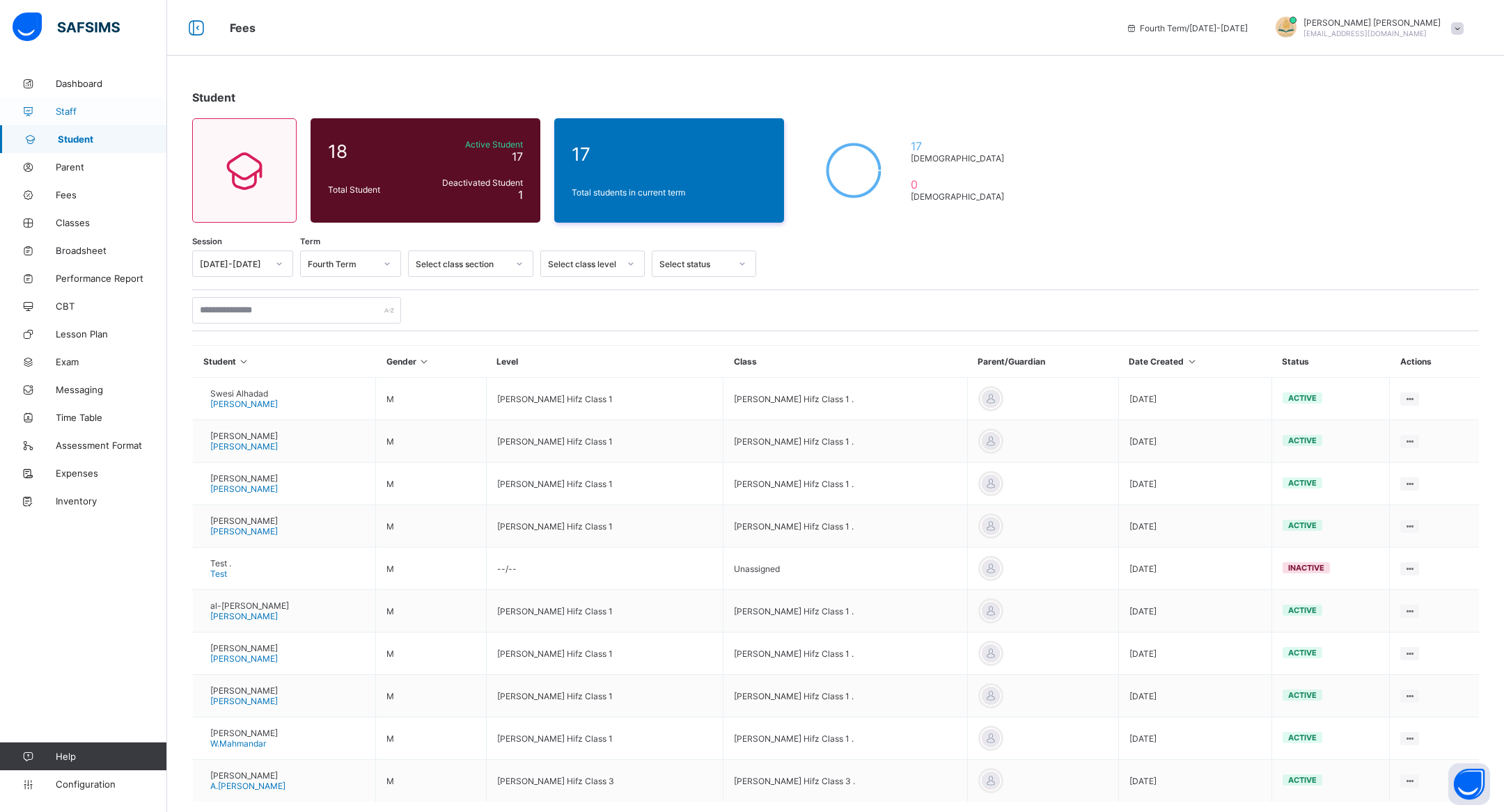
click at [77, 114] on span "Staff" at bounding box center [111, 111] width 112 height 11
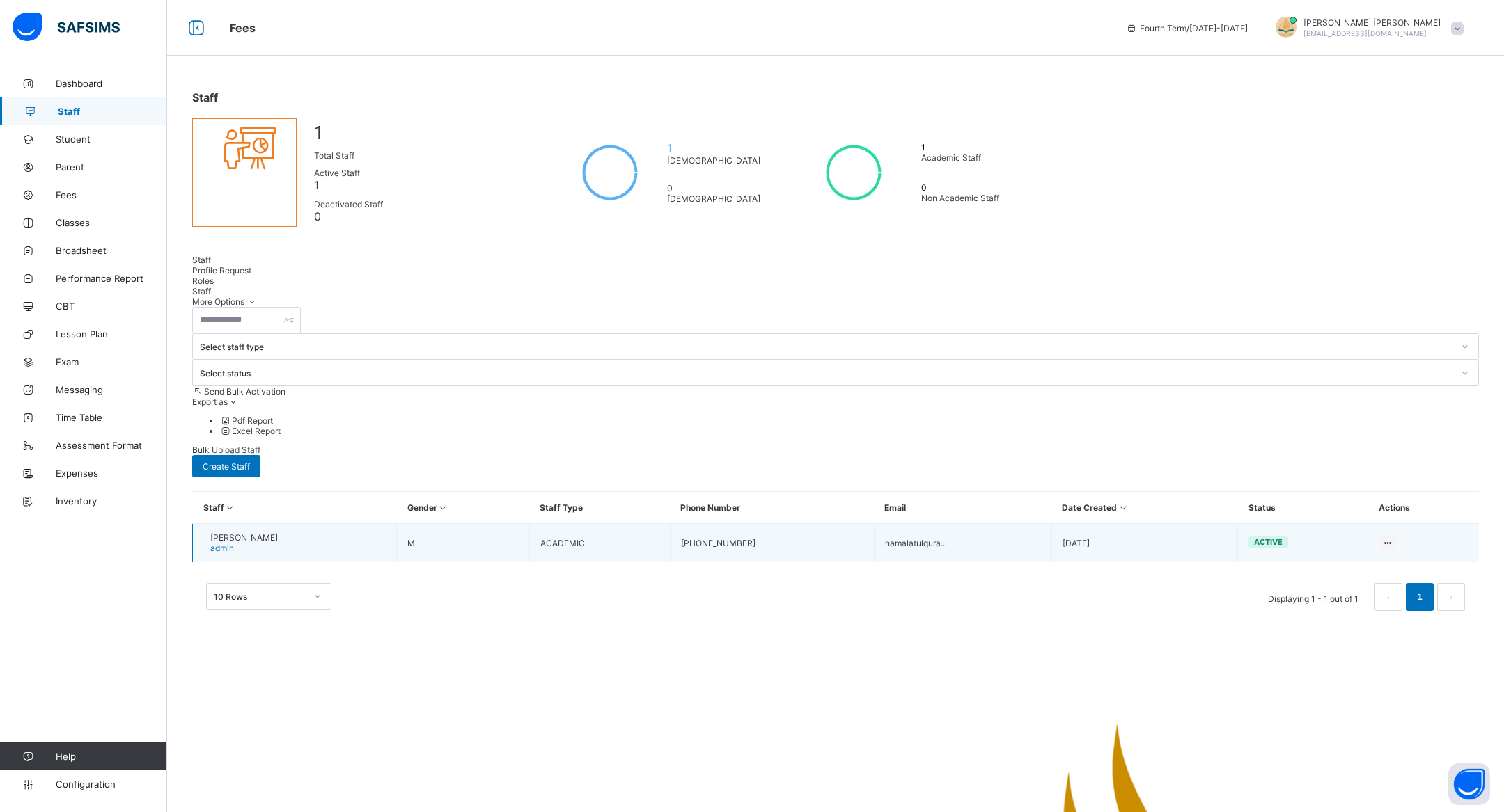
click at [235, 532] on span "[PERSON_NAME]" at bounding box center [244, 537] width 68 height 11
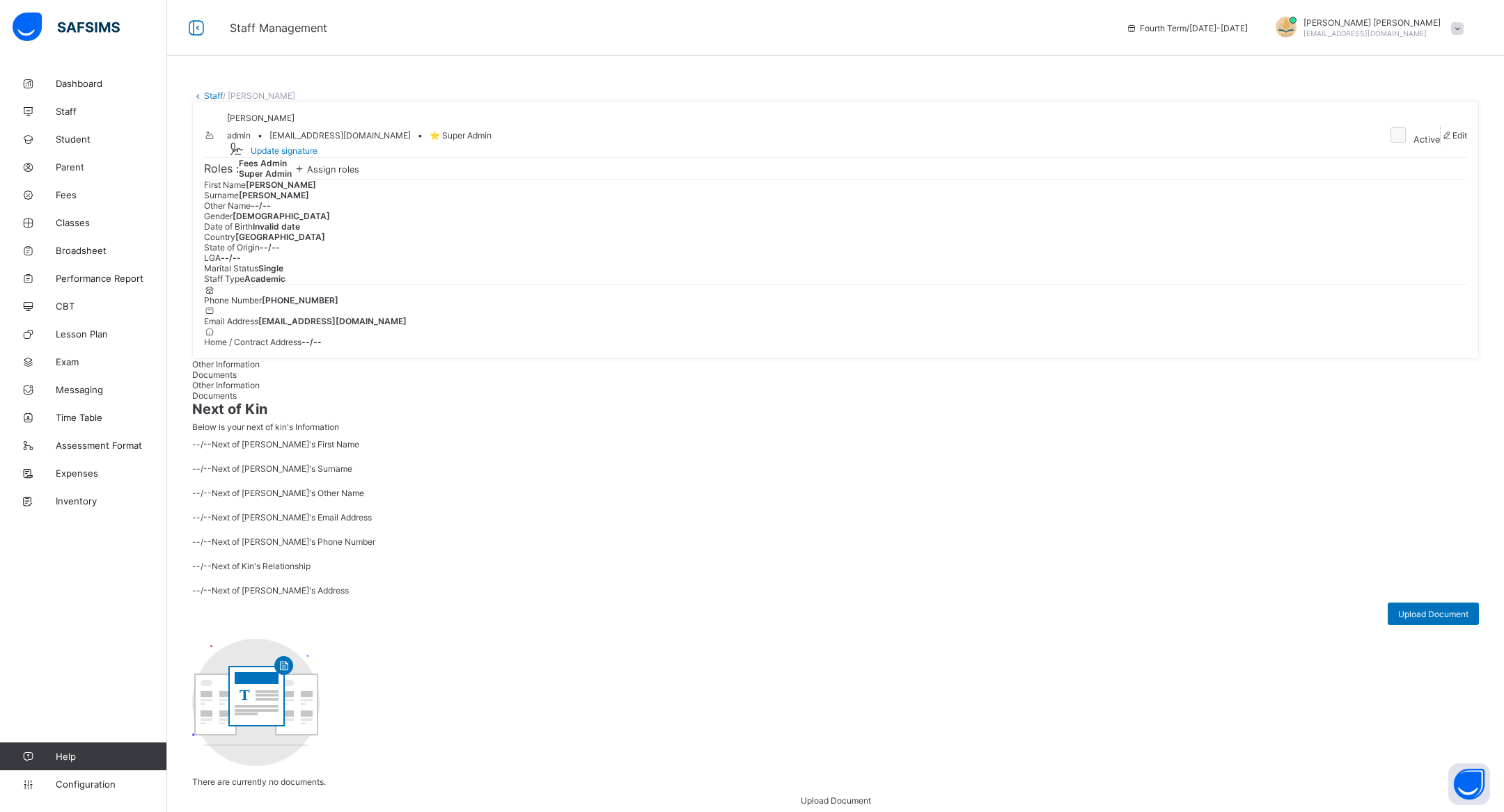
click at [491, 140] on span "⭐ Super Admin" at bounding box center [461, 135] width 62 height 11
click at [1433, 23] on span "[PERSON_NAME]" at bounding box center [1372, 22] width 137 height 11
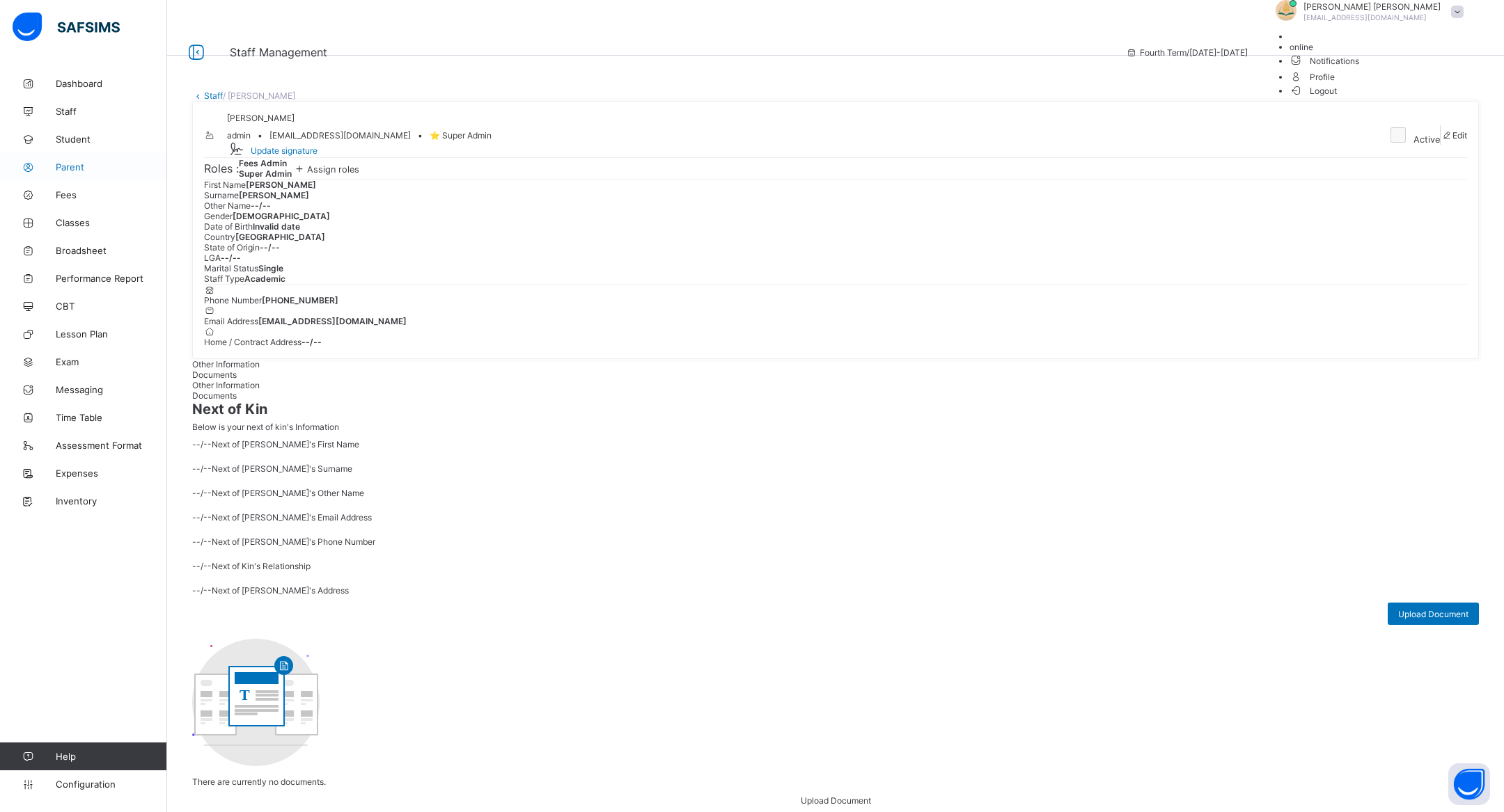
click at [81, 163] on span "Parent" at bounding box center [111, 166] width 112 height 11
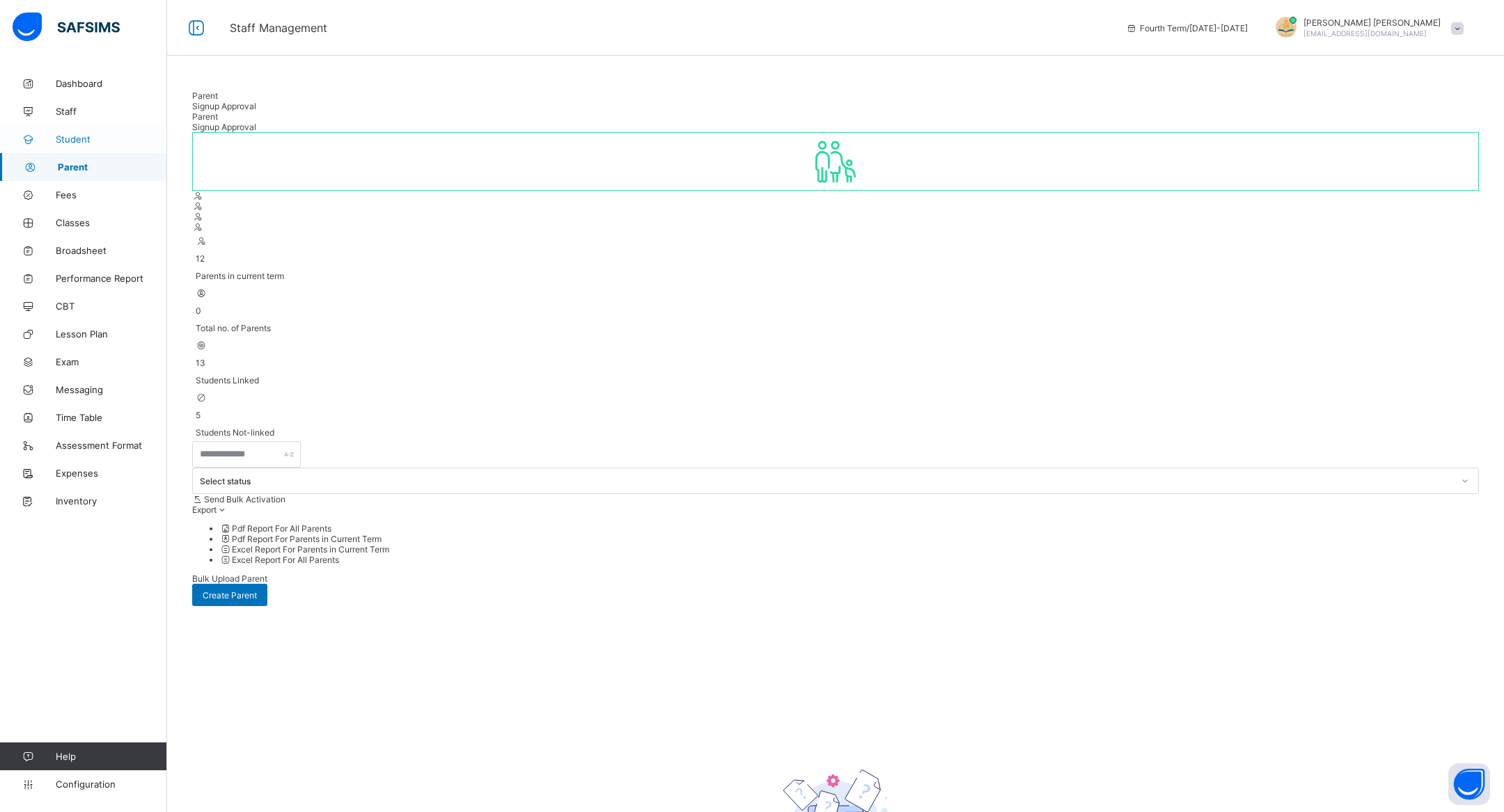
click at [89, 138] on span "Student" at bounding box center [111, 139] width 112 height 11
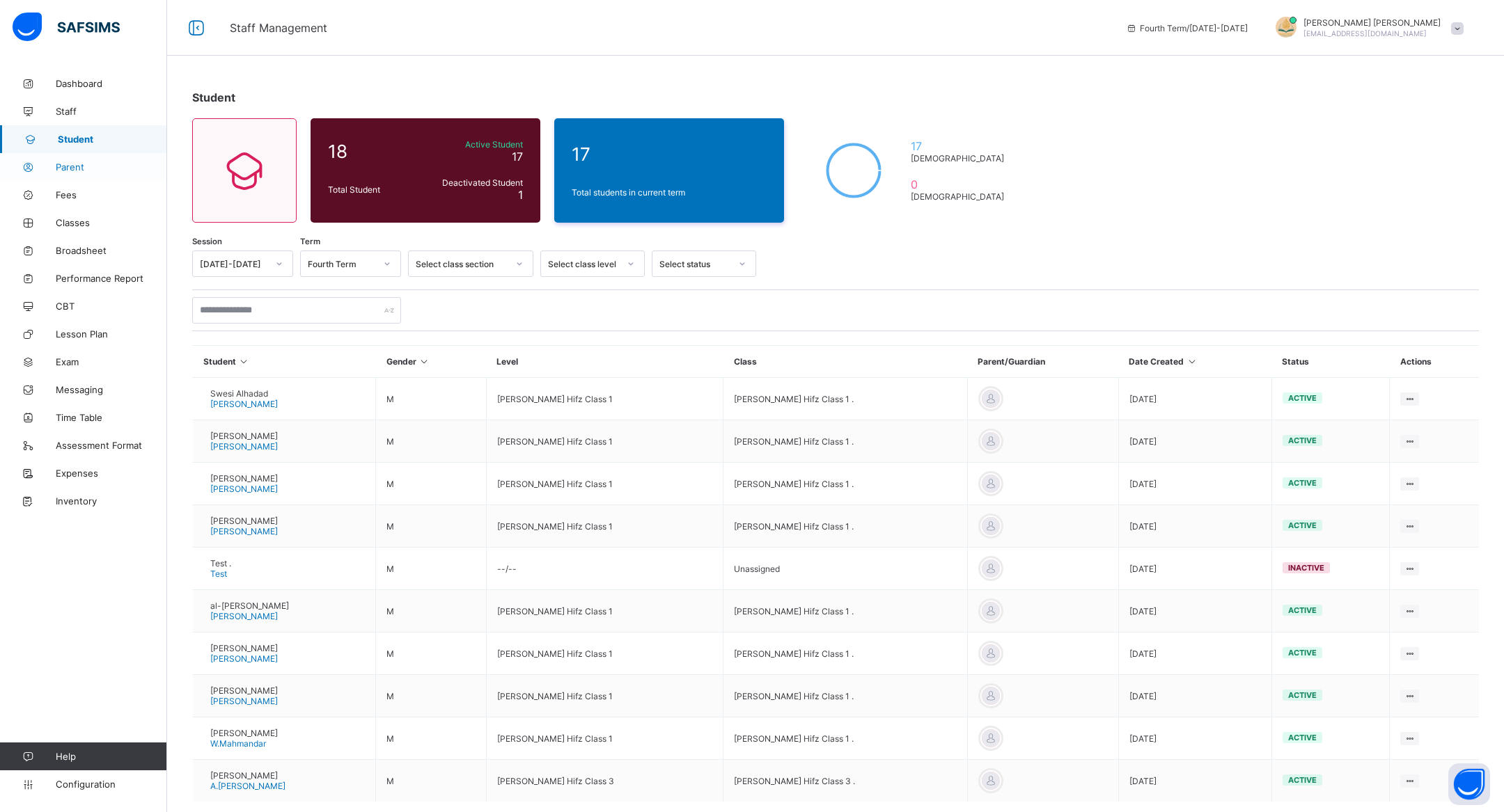
click at [55, 173] on link "Parent" at bounding box center [83, 167] width 167 height 28
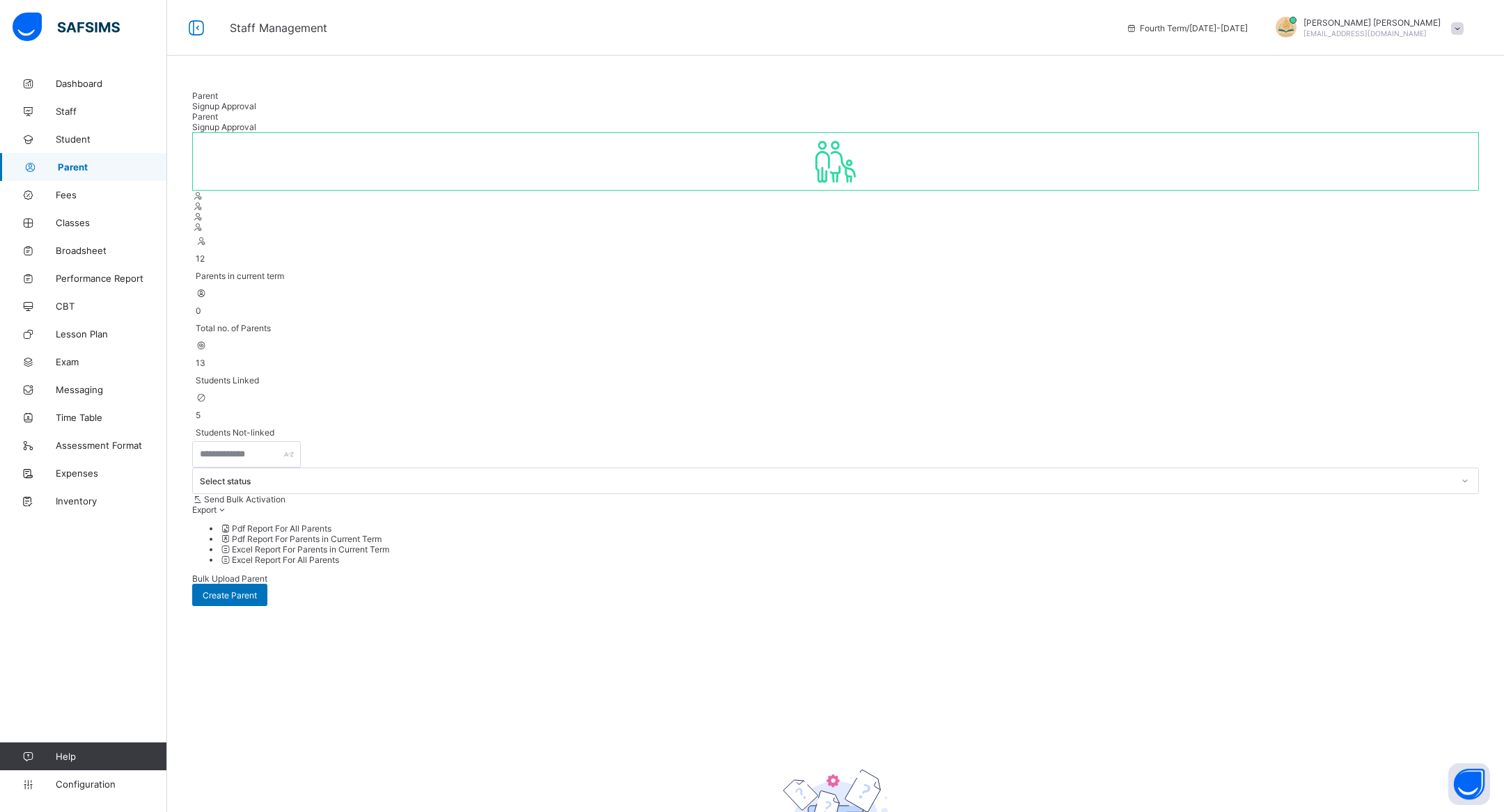
click at [1307, 410] on span "5" at bounding box center [835, 415] width 1279 height 11
click at [924, 337] on div "13 Students Linked" at bounding box center [835, 362] width 1287 height 53
click at [936, 368] on span at bounding box center [835, 372] width 1279 height 7
click at [711, 323] on span "Total no. of Parents" at bounding box center [835, 328] width 1279 height 11
click at [78, 180] on link "Parent" at bounding box center [83, 167] width 167 height 28
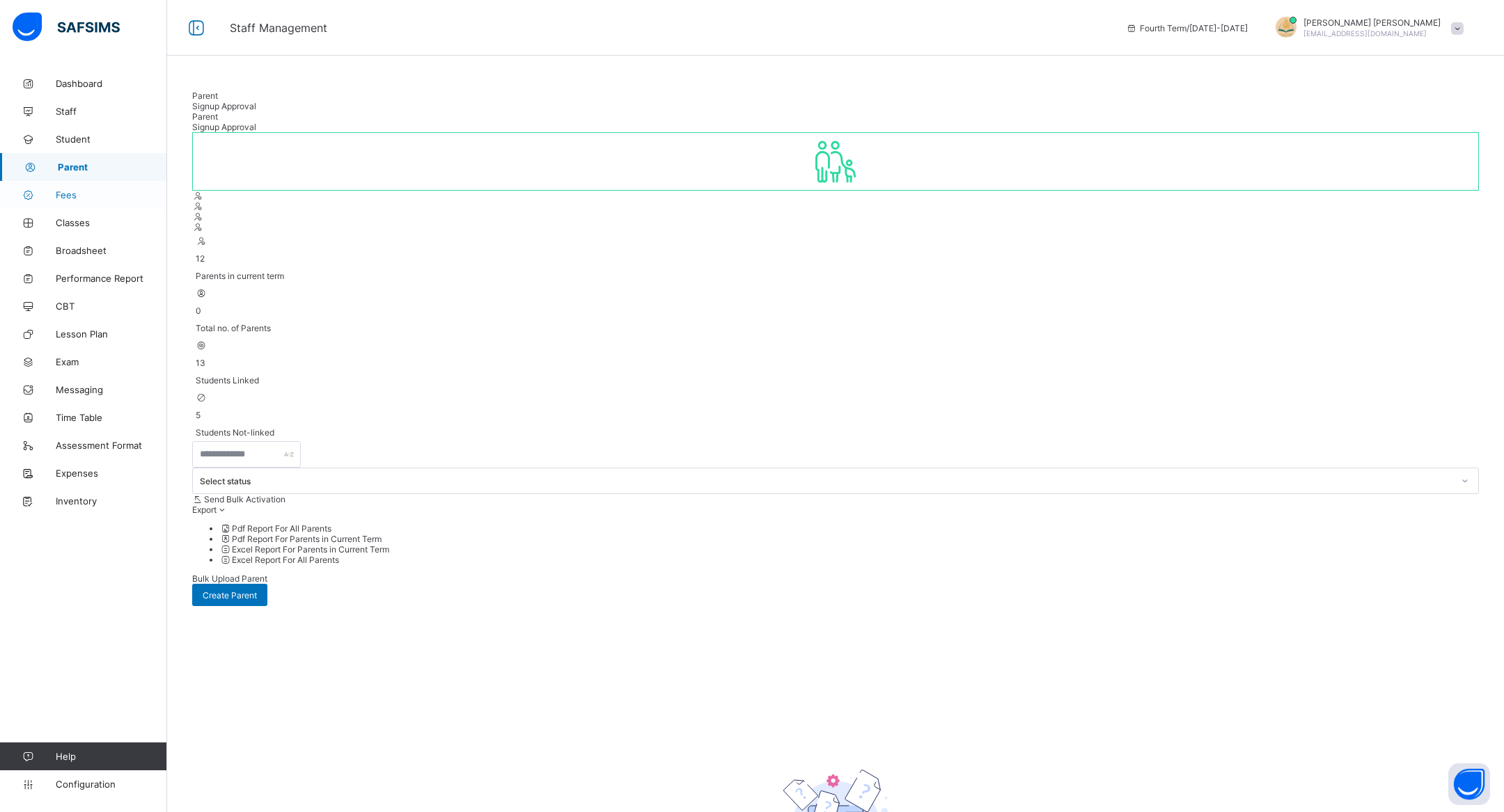
click at [89, 189] on span "Fees" at bounding box center [111, 194] width 112 height 11
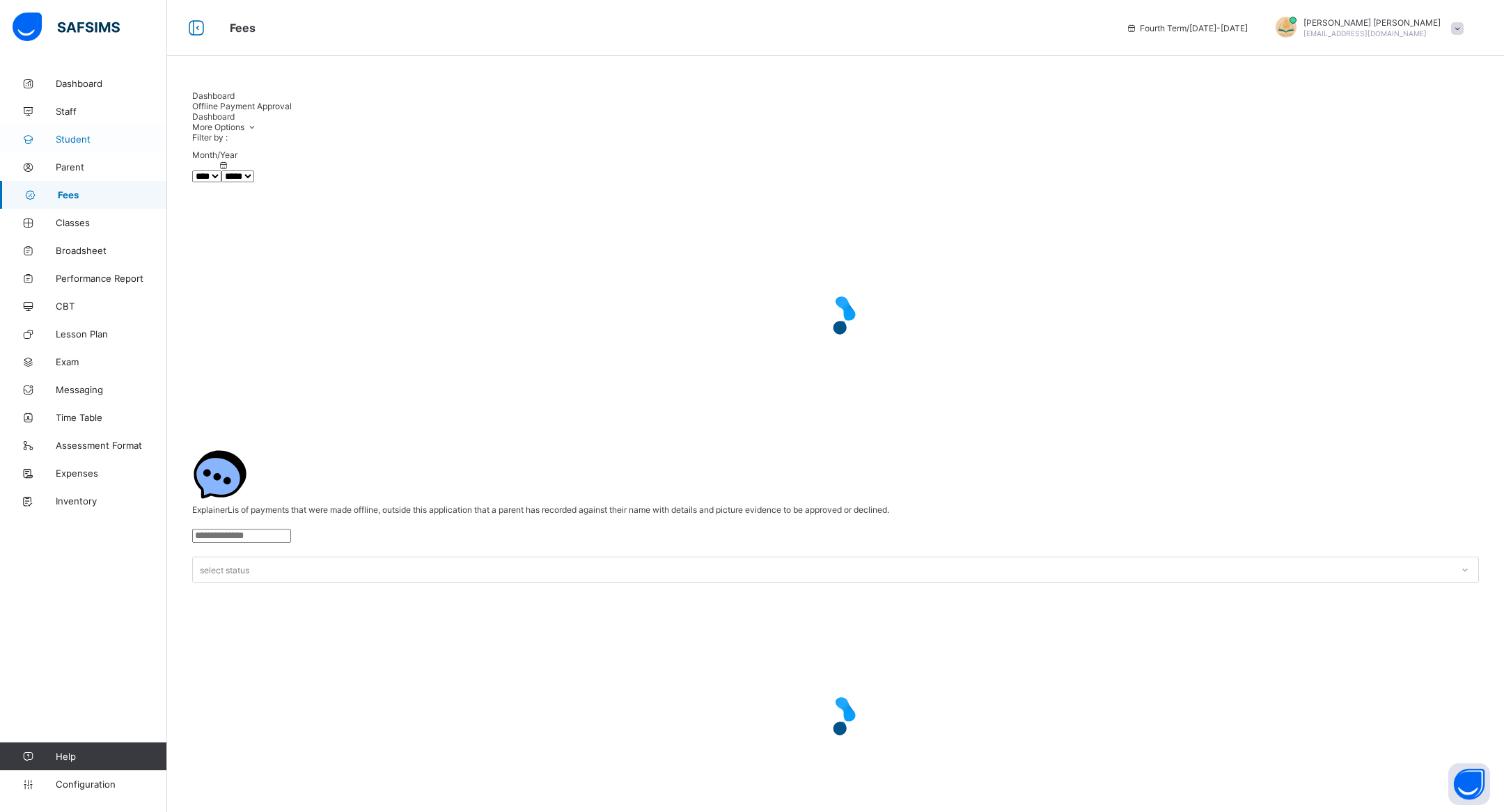
click at [88, 141] on span "Student" at bounding box center [111, 139] width 112 height 11
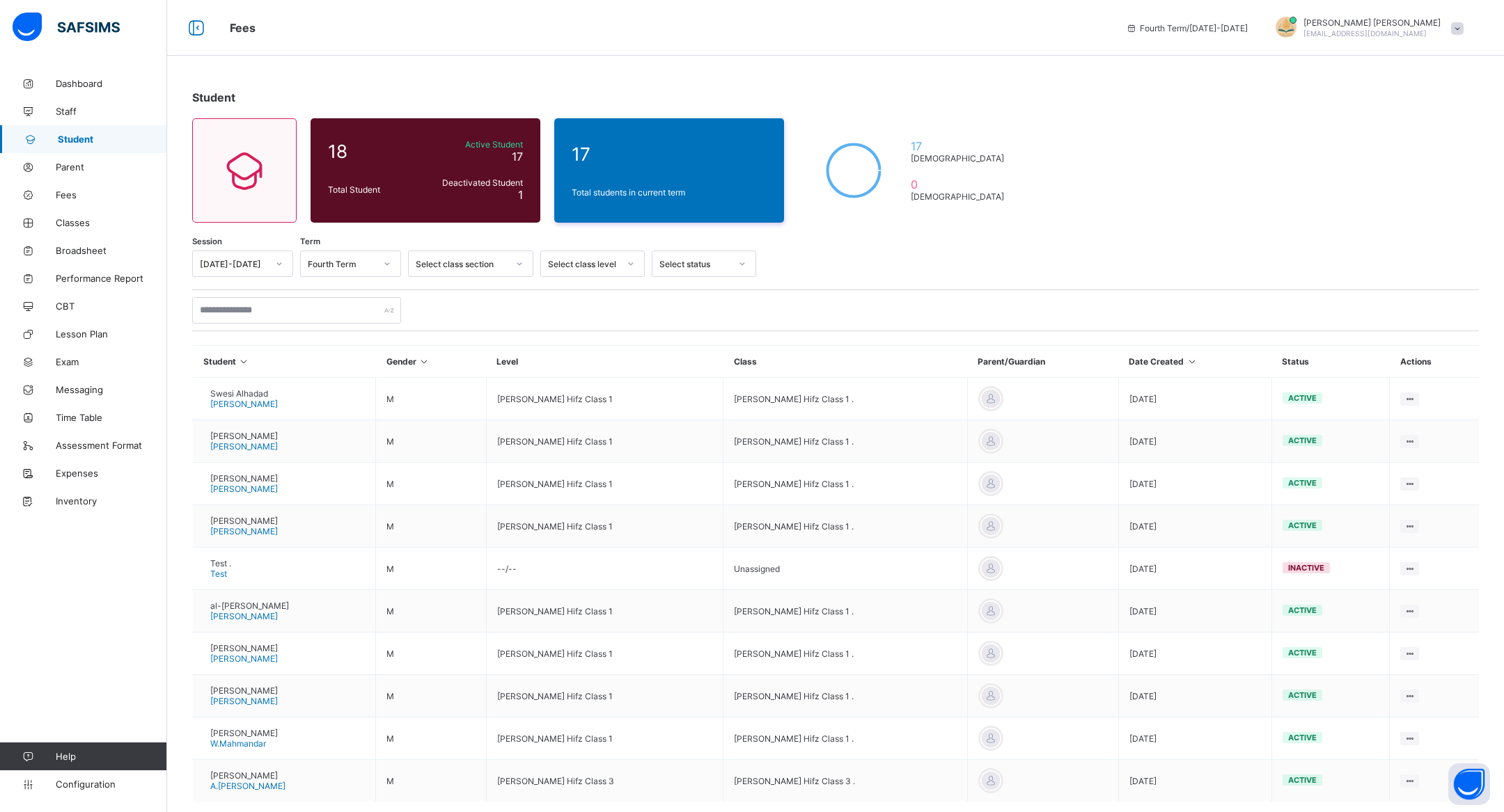
scroll to position [71, 0]
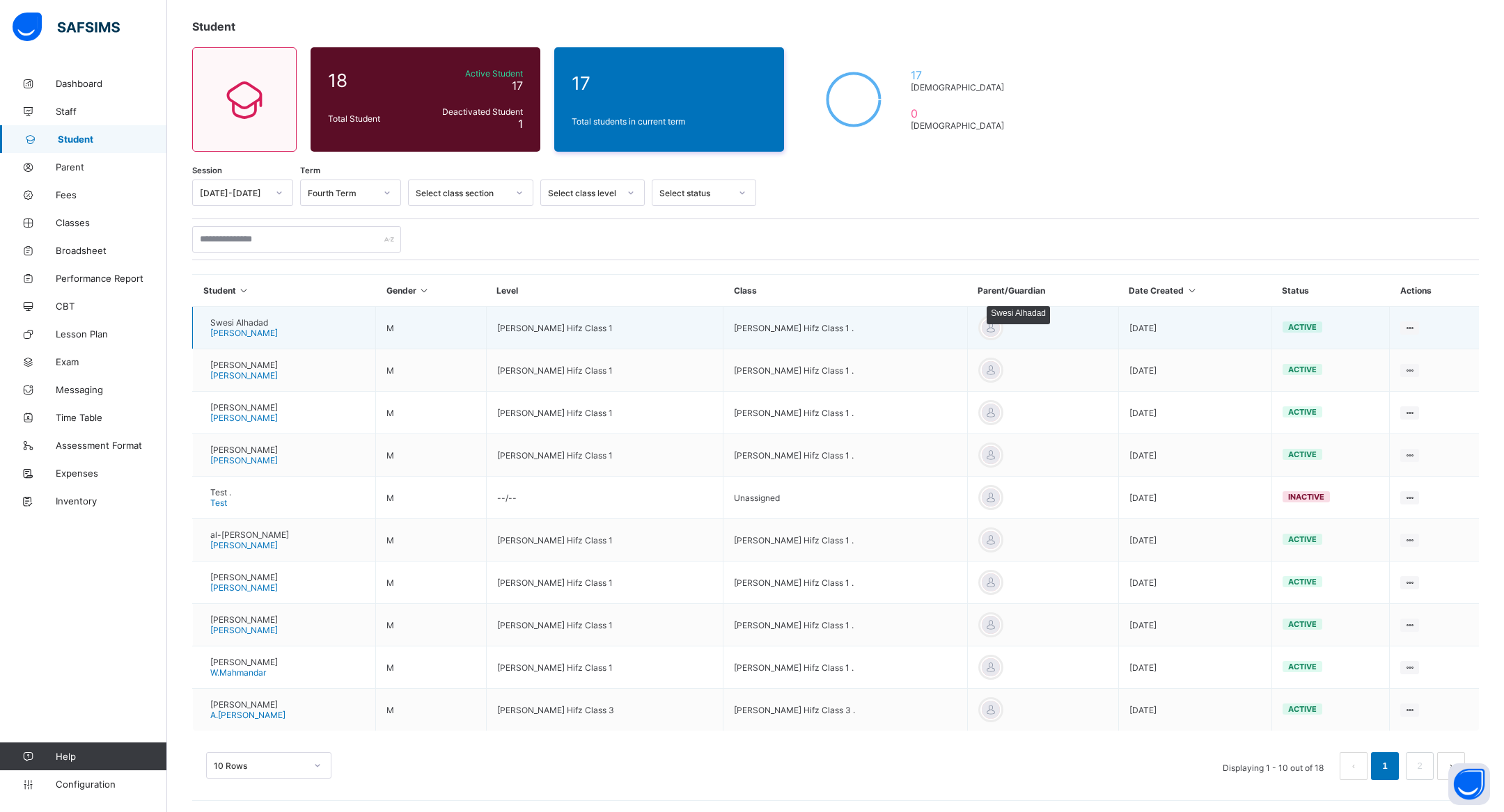
click at [1001, 324] on div at bounding box center [990, 327] width 21 height 21
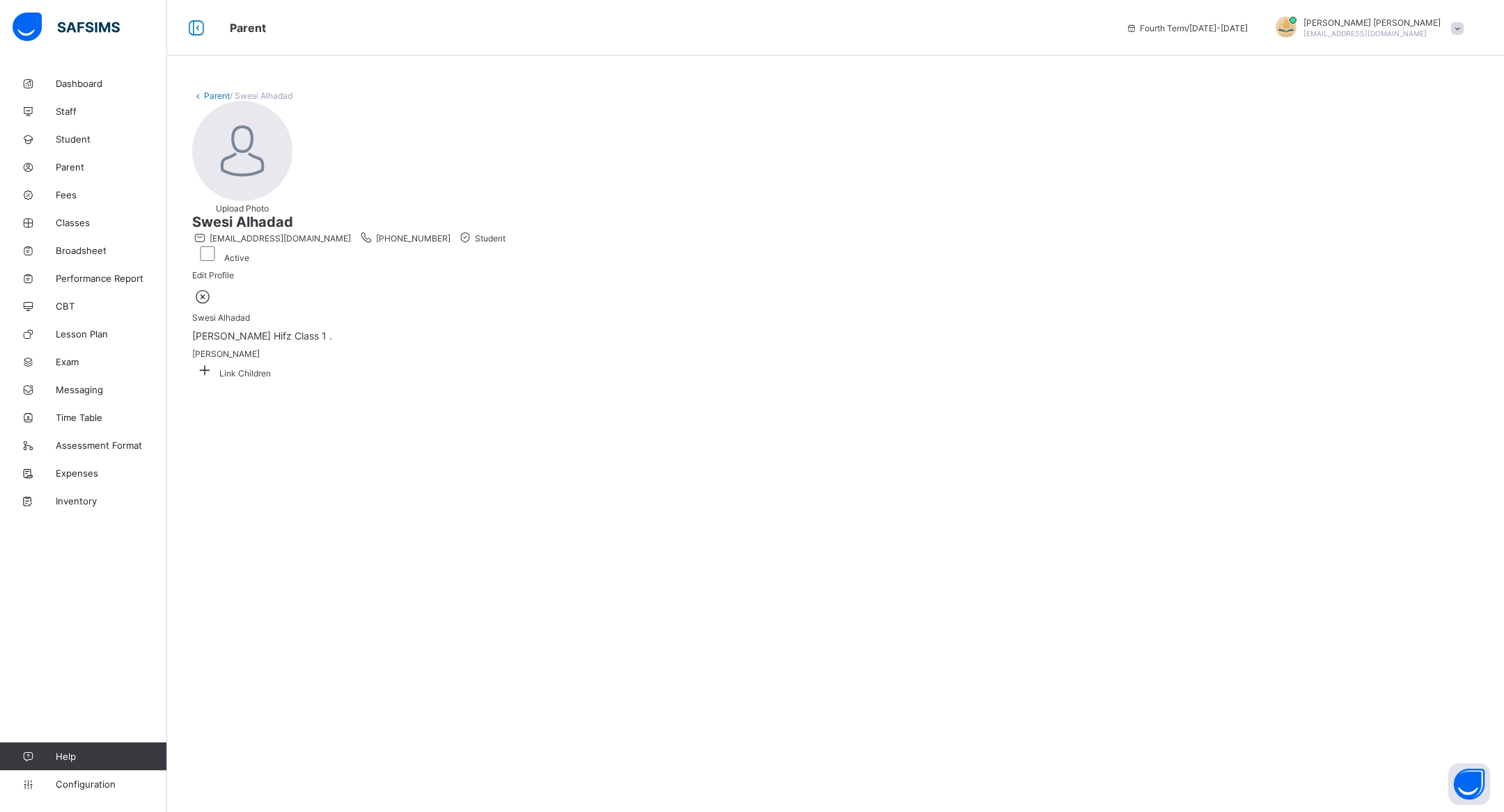
click at [214, 306] on icon at bounding box center [203, 296] width 22 height 18
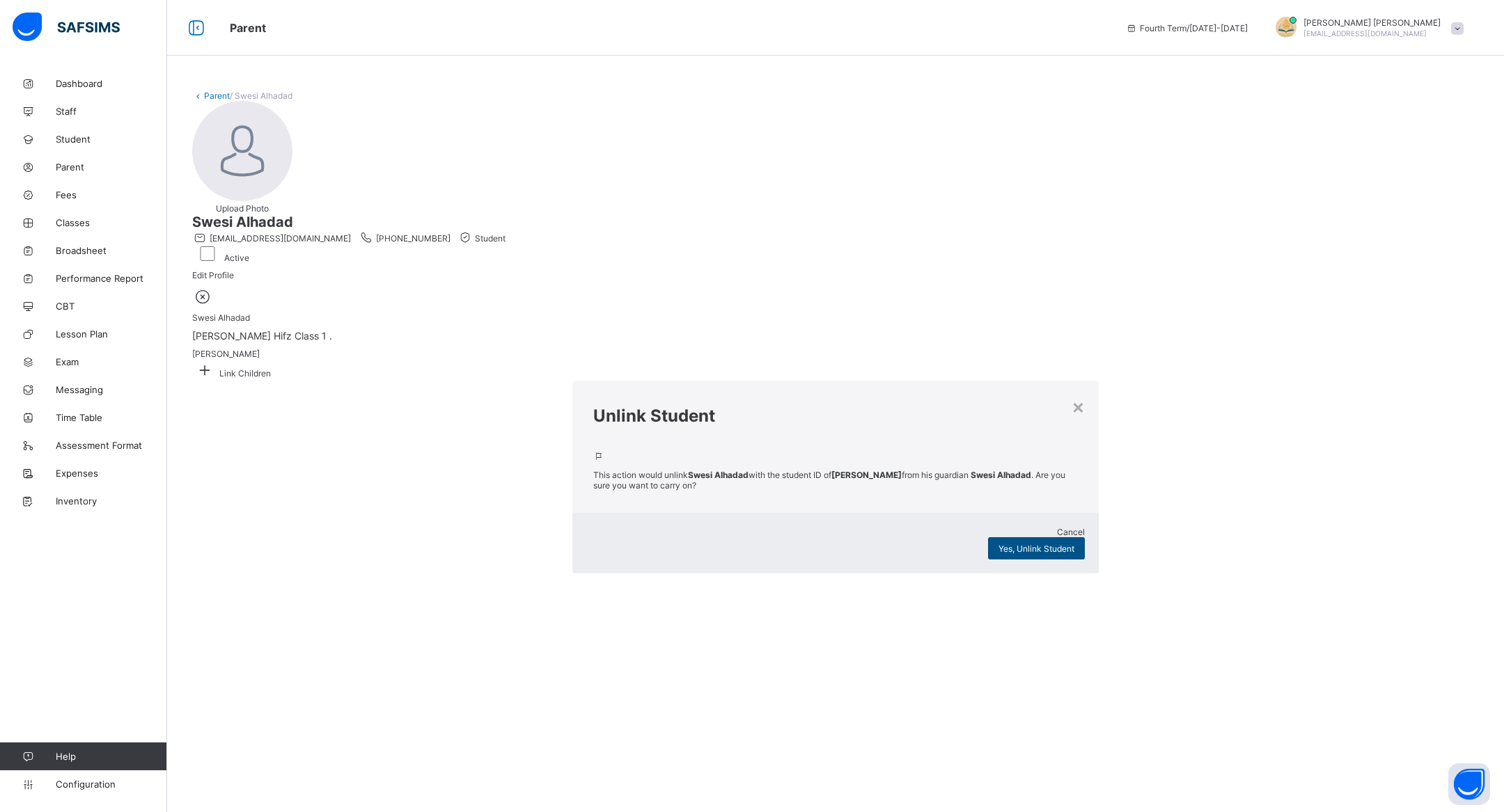
click at [999, 544] on span "Yes, Unlink Student" at bounding box center [1036, 549] width 76 height 11
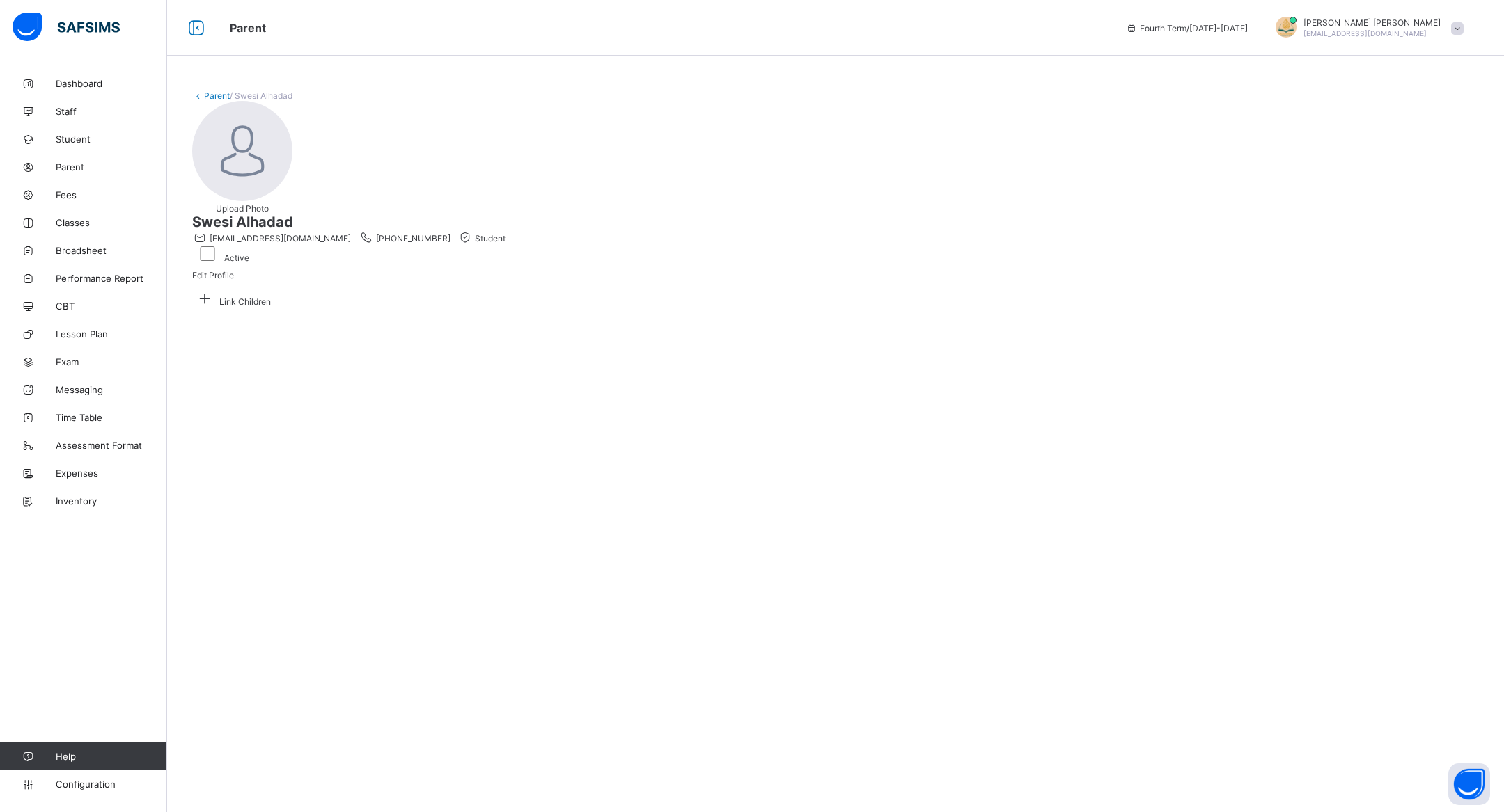
click at [206, 99] on link "Parent" at bounding box center [217, 96] width 26 height 11
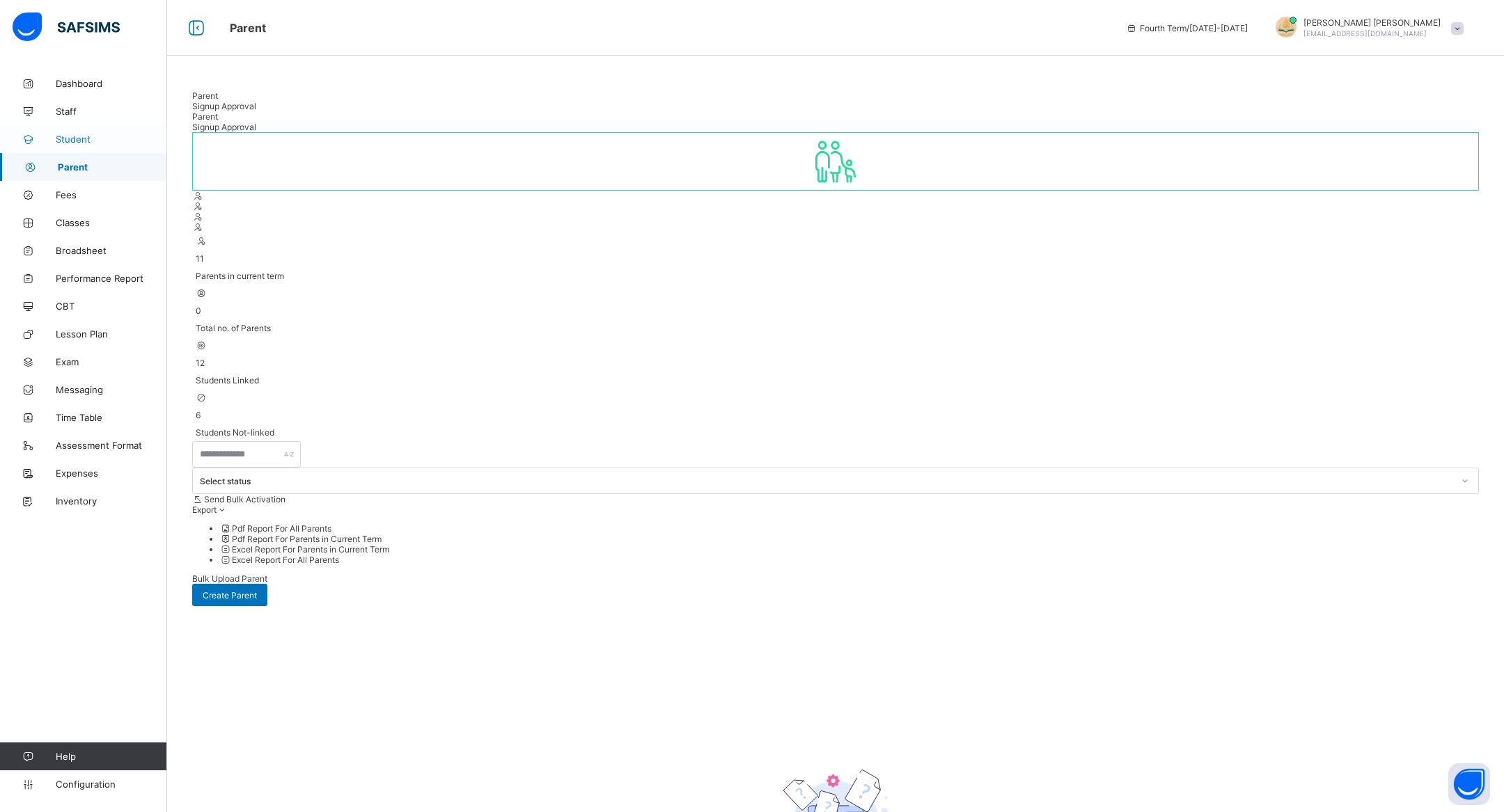
click at [81, 136] on span "Student" at bounding box center [111, 139] width 112 height 11
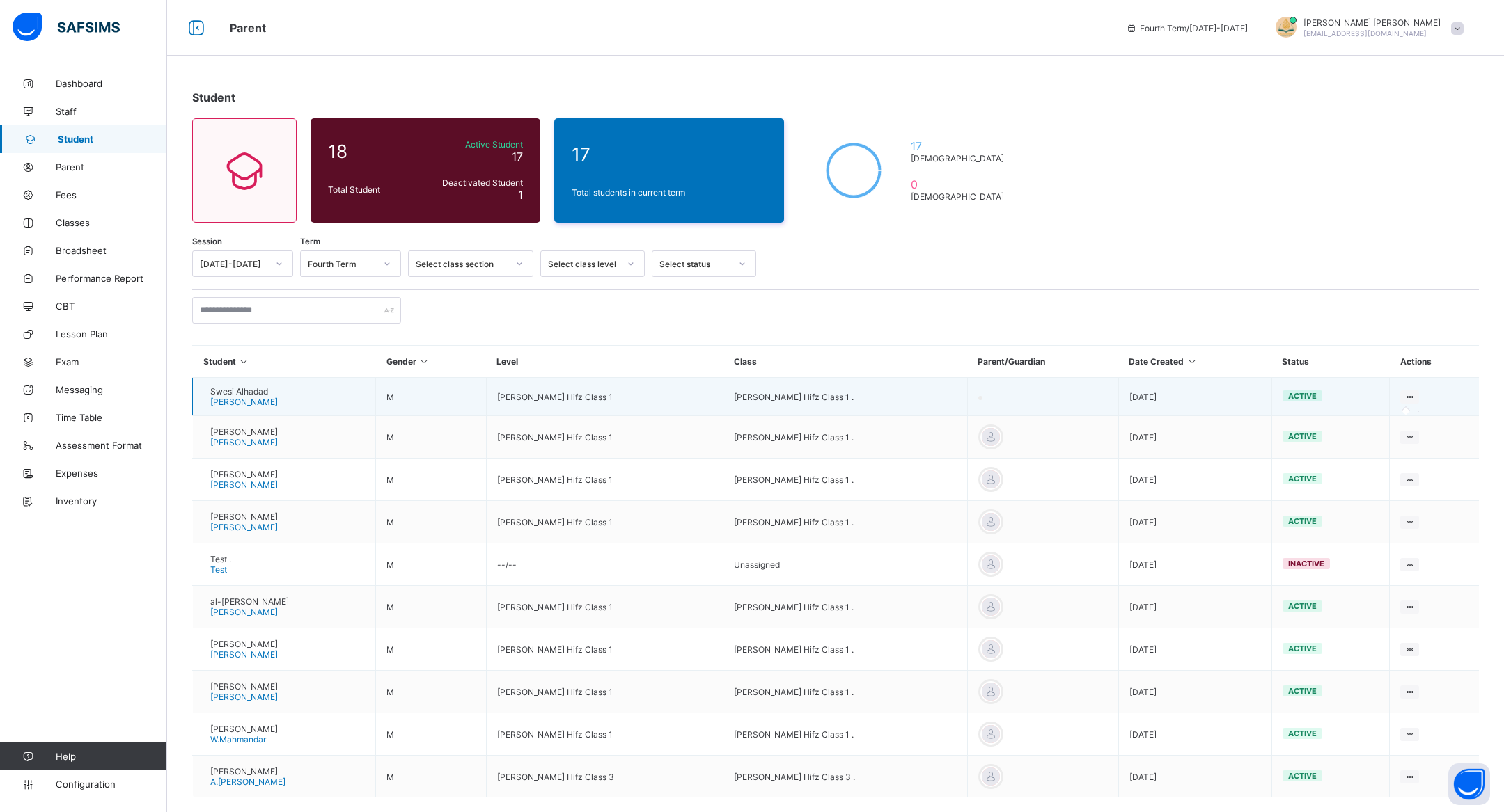
click at [1413, 398] on icon at bounding box center [1410, 397] width 12 height 11
click at [1403, 393] on div at bounding box center [1410, 397] width 19 height 13
click at [1419, 393] on div at bounding box center [1410, 397] width 19 height 13
click at [1414, 393] on icon at bounding box center [1410, 397] width 12 height 11
click at [1408, 393] on icon at bounding box center [1410, 397] width 12 height 11
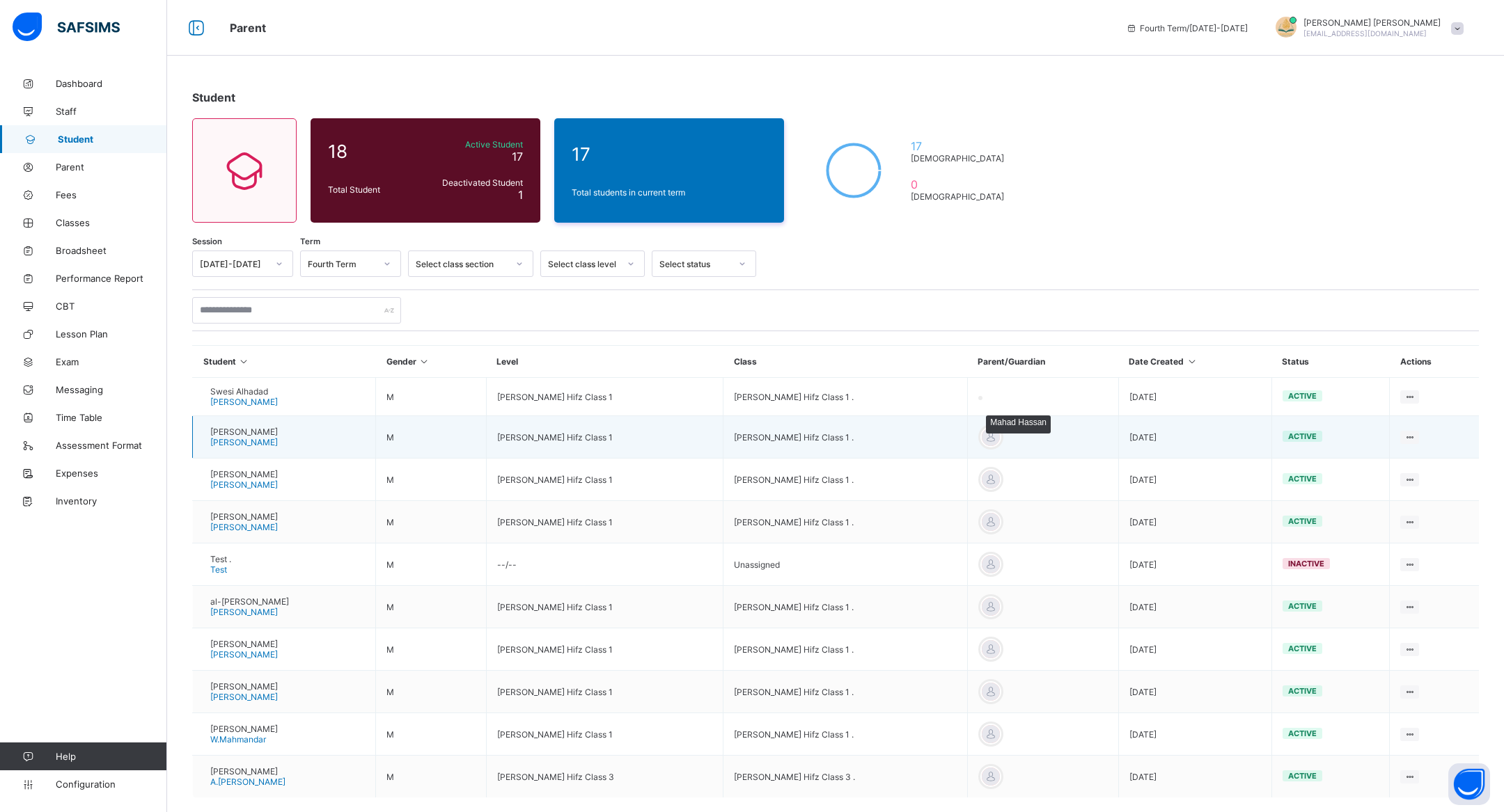
click at [994, 436] on div at bounding box center [990, 437] width 21 height 21
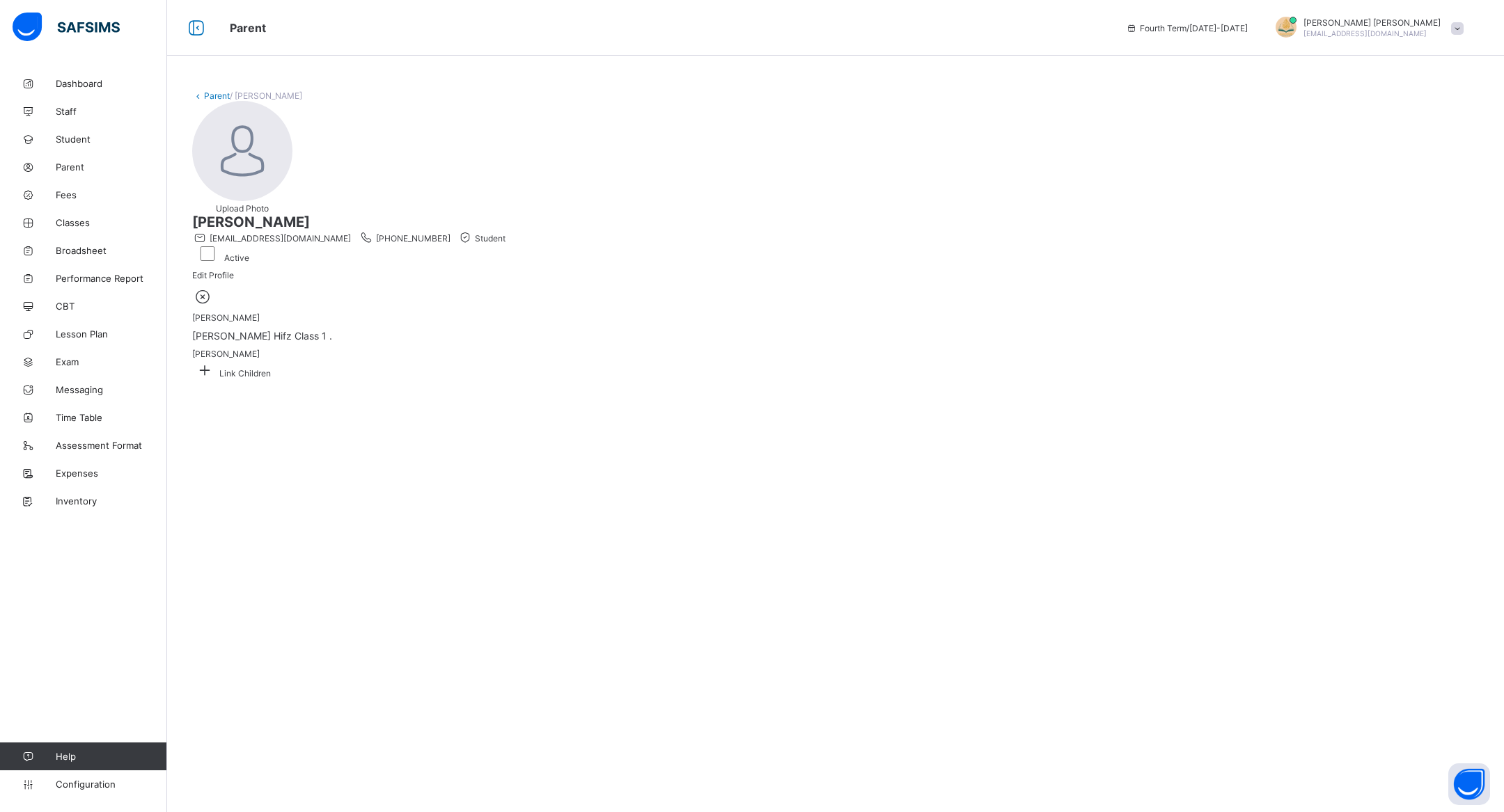
click at [214, 306] on icon at bounding box center [203, 296] width 22 height 18
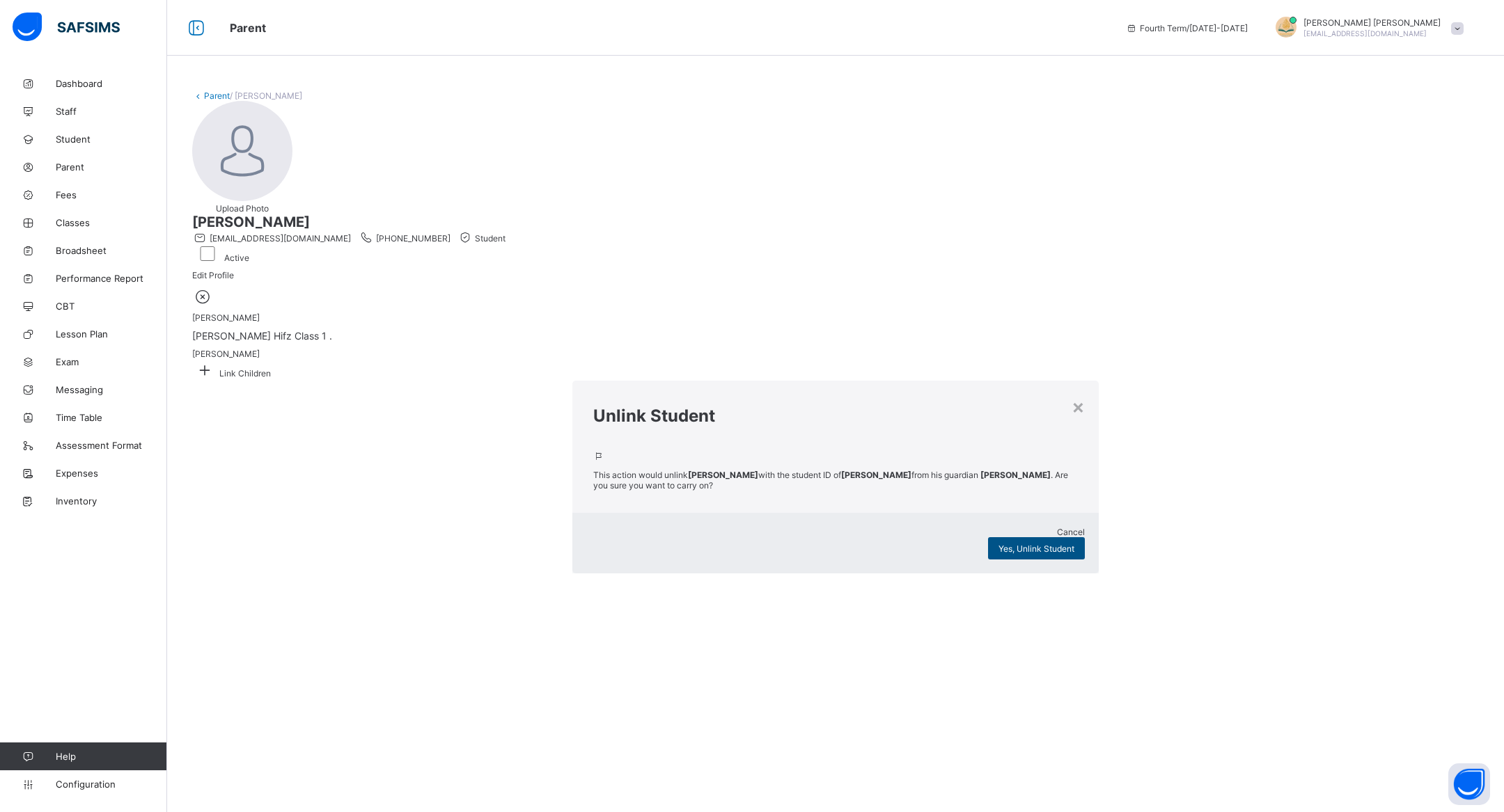
click at [988, 537] on div "Yes, Unlink Student" at bounding box center [1036, 548] width 96 height 22
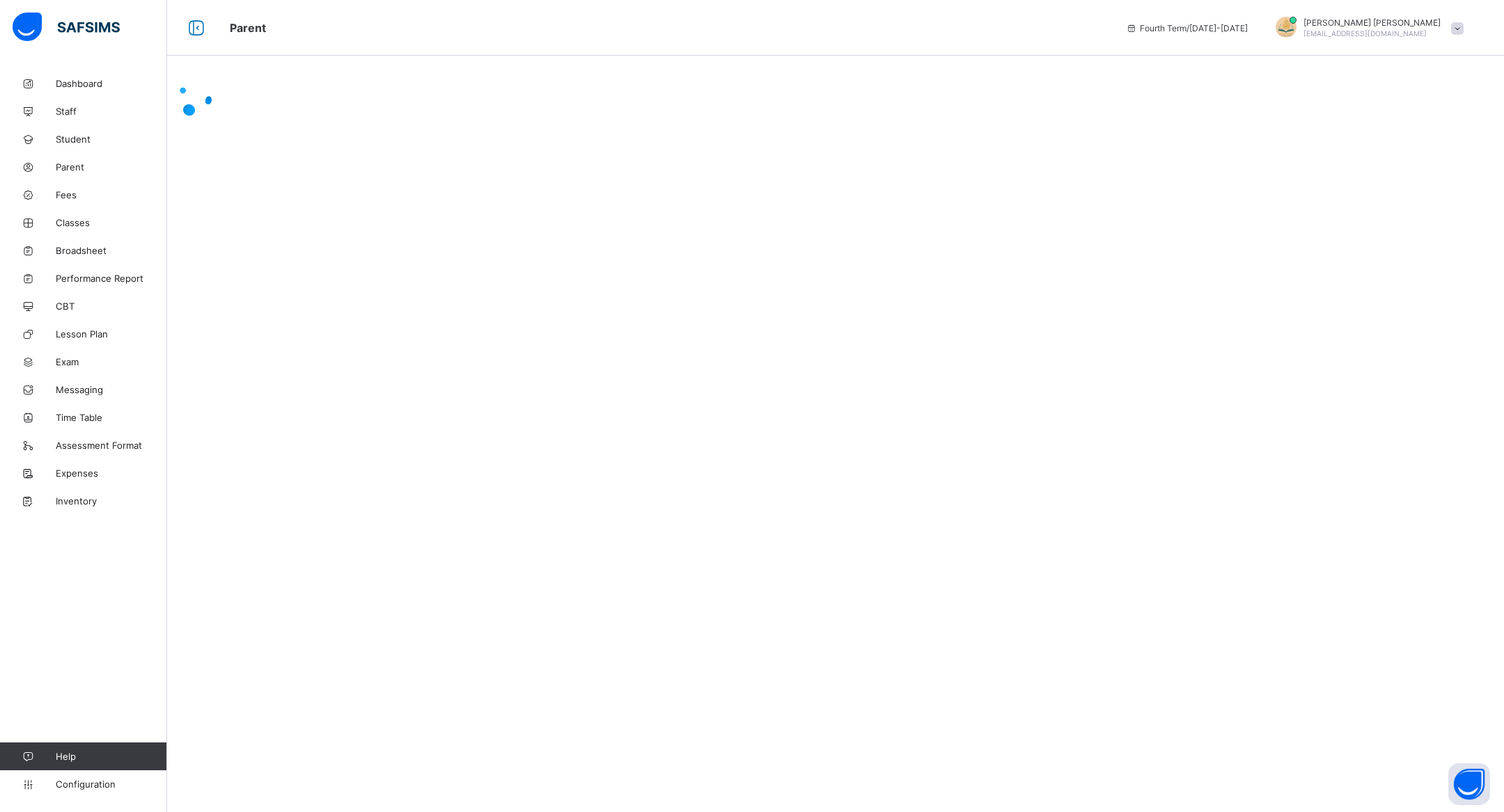
click at [938, 127] on div at bounding box center [835, 99] width 1337 height 58
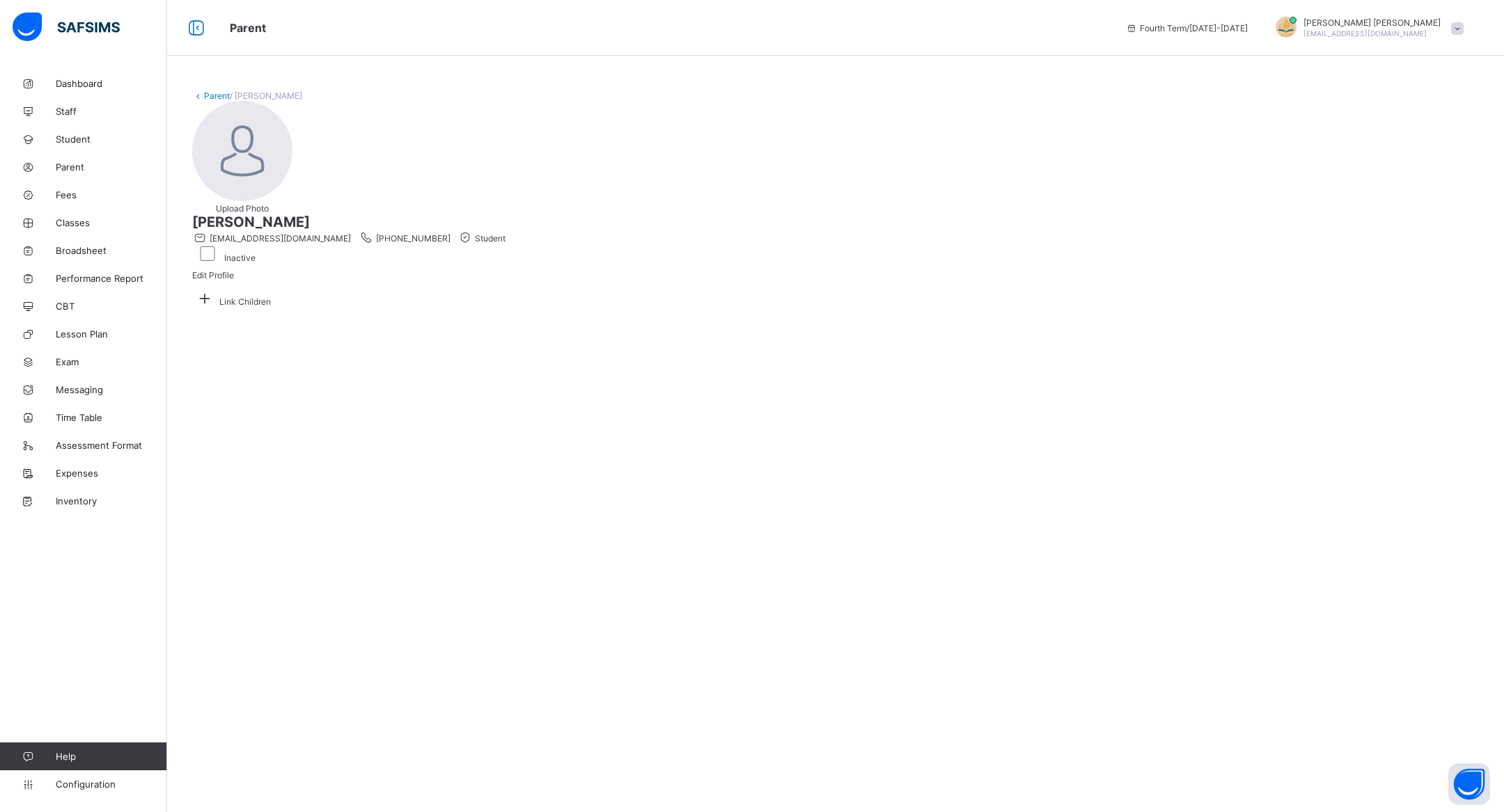
click at [209, 99] on link "Parent" at bounding box center [217, 96] width 26 height 11
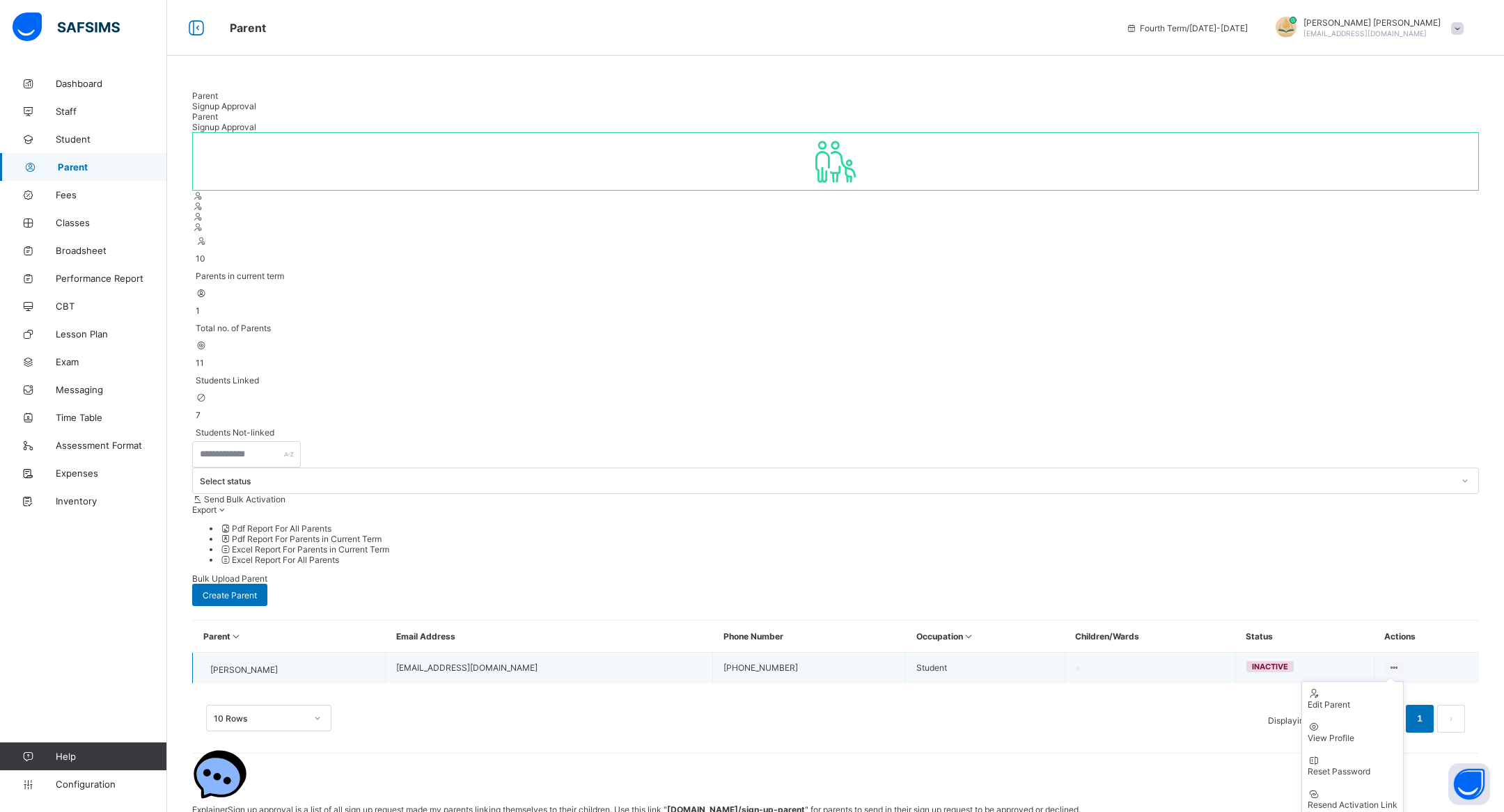
click at [1382, 681] on ul "Edit Parent View Profile Reset Password Resend Activation Link Change Email Lin…" at bounding box center [1352, 798] width 102 height 235
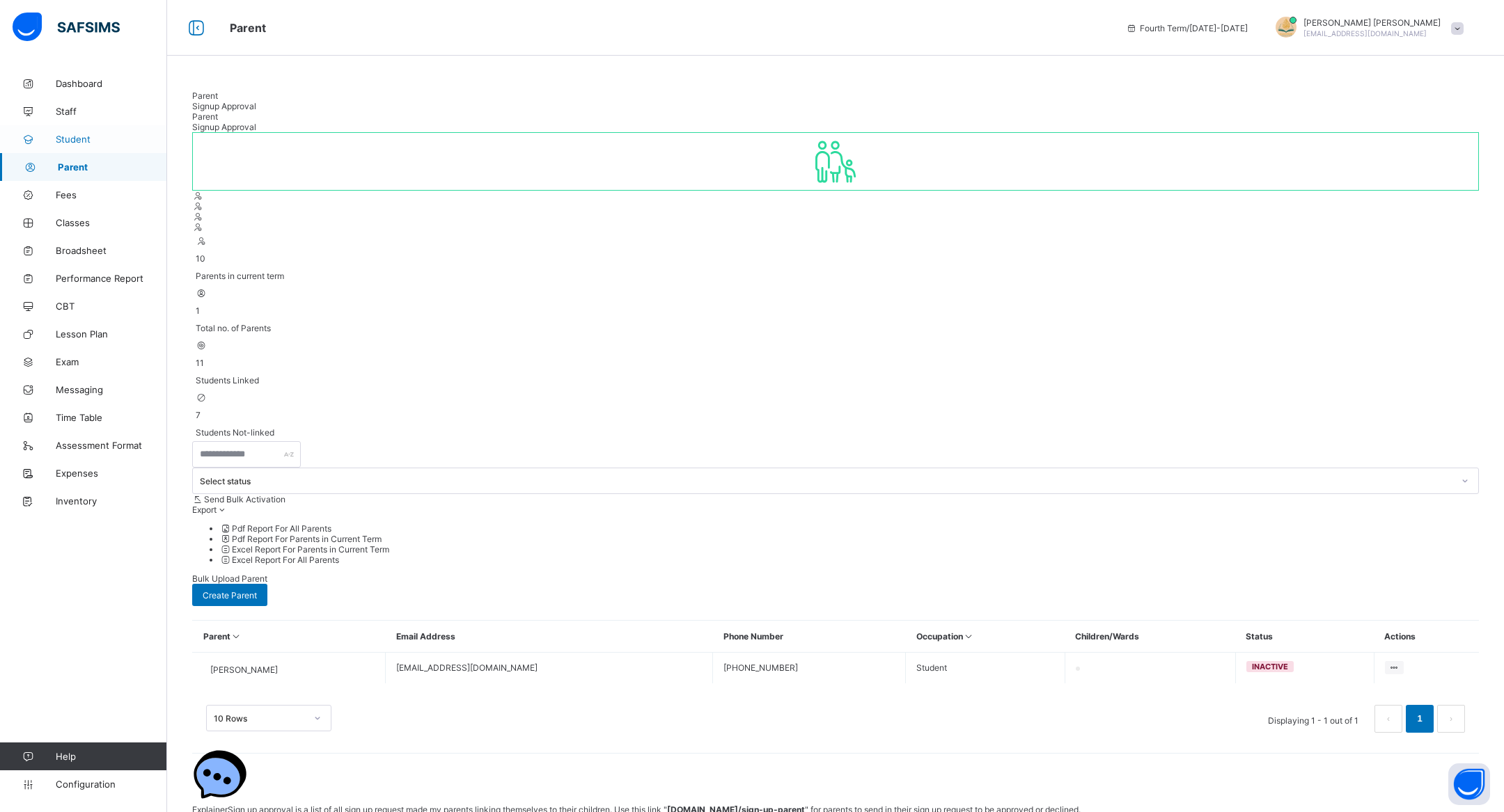
click at [90, 139] on span "Student" at bounding box center [111, 139] width 112 height 11
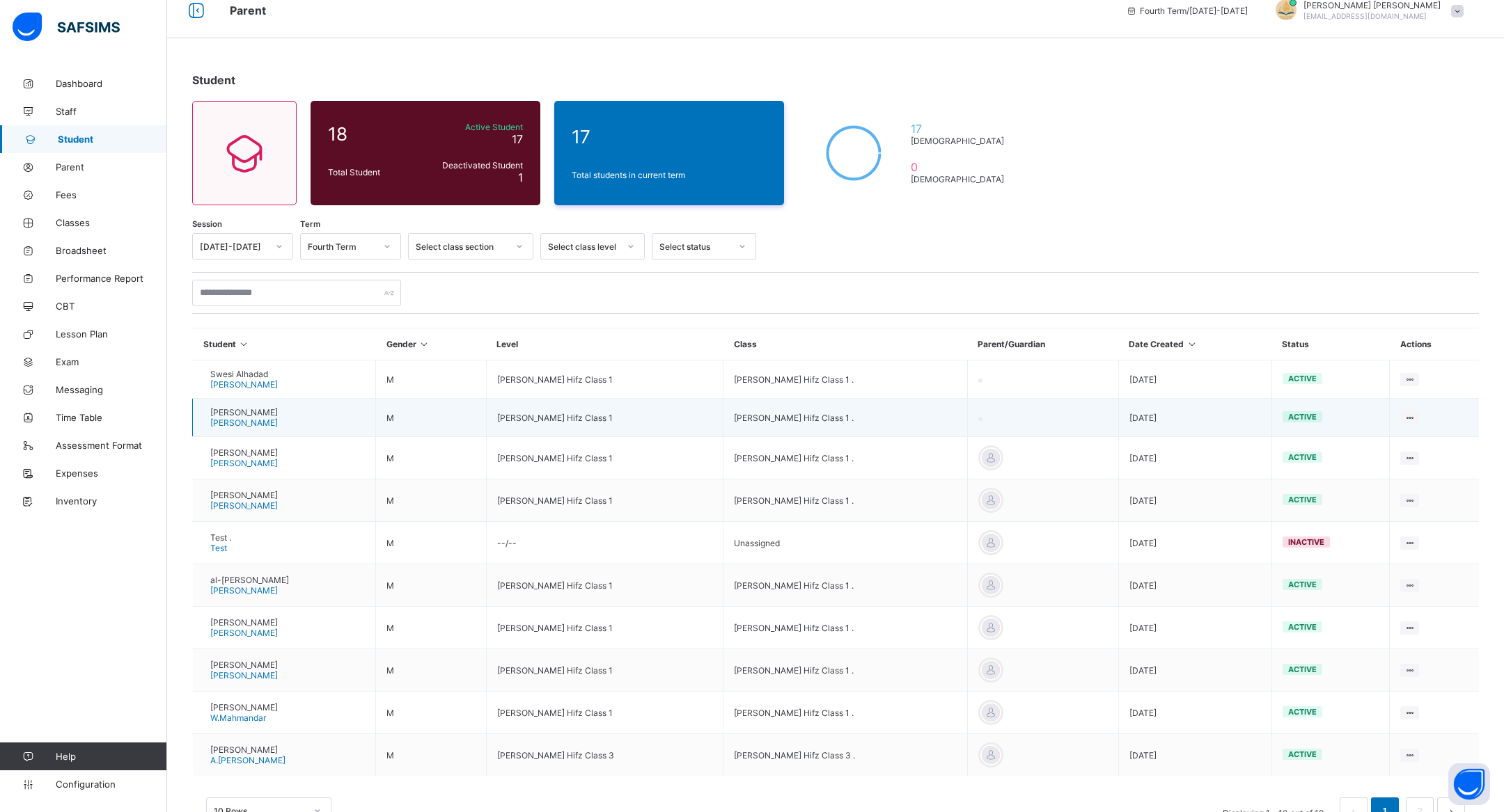
scroll to position [63, 0]
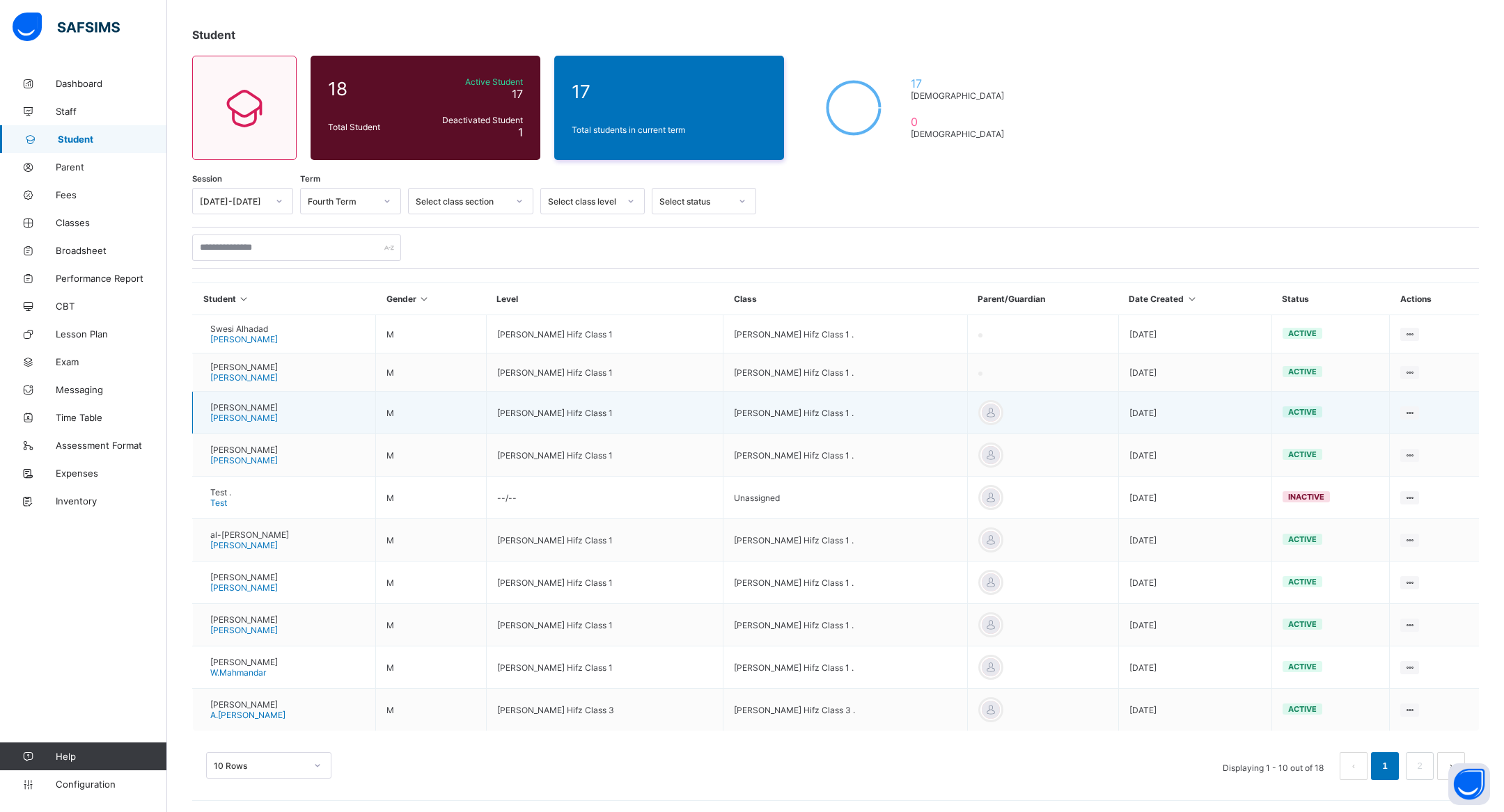
click at [271, 403] on span "[PERSON_NAME]" at bounding box center [244, 407] width 68 height 11
click at [262, 409] on span "[PERSON_NAME]" at bounding box center [244, 407] width 68 height 11
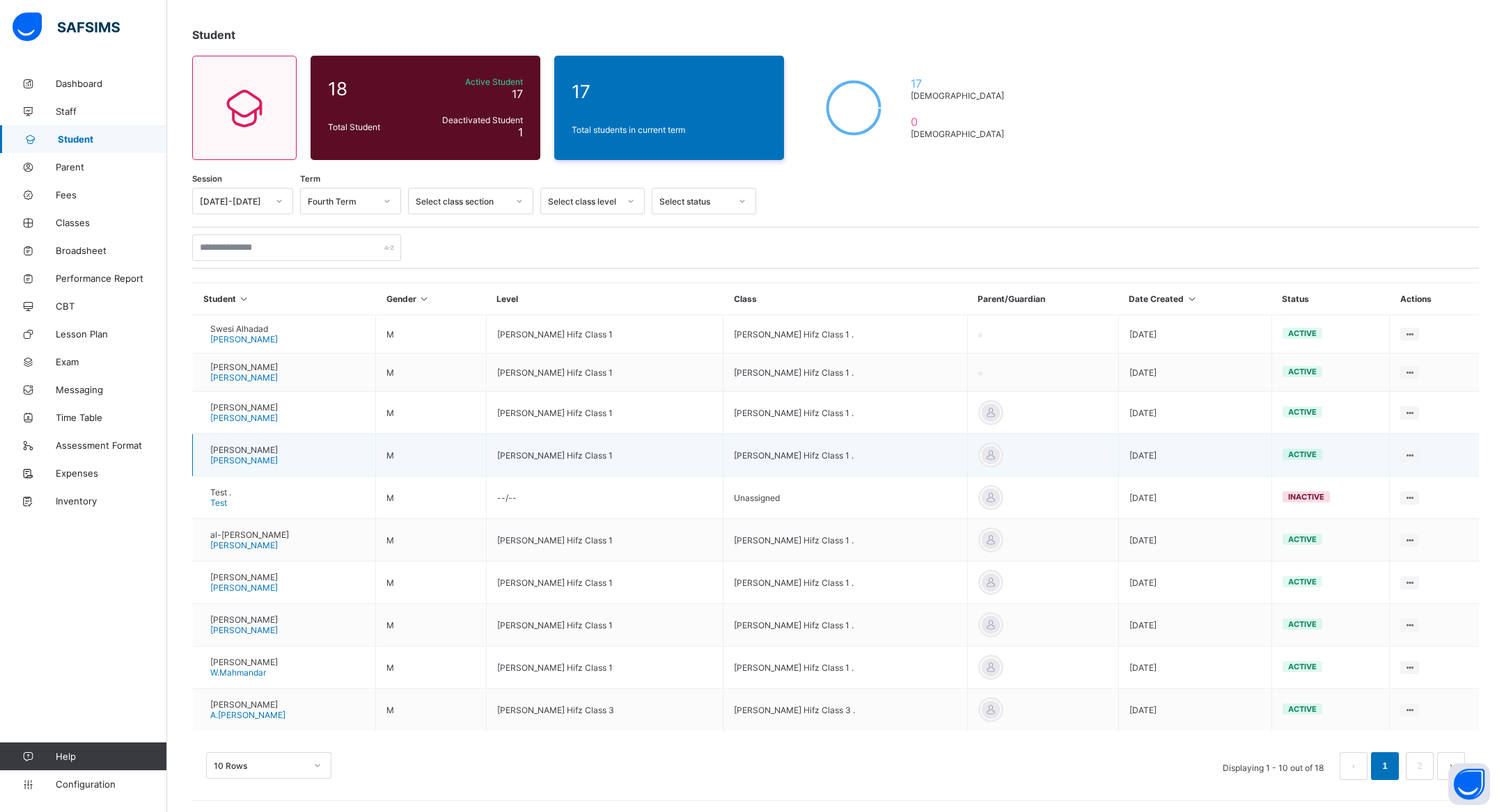
click at [269, 452] on span "[PERSON_NAME]" at bounding box center [244, 450] width 68 height 11
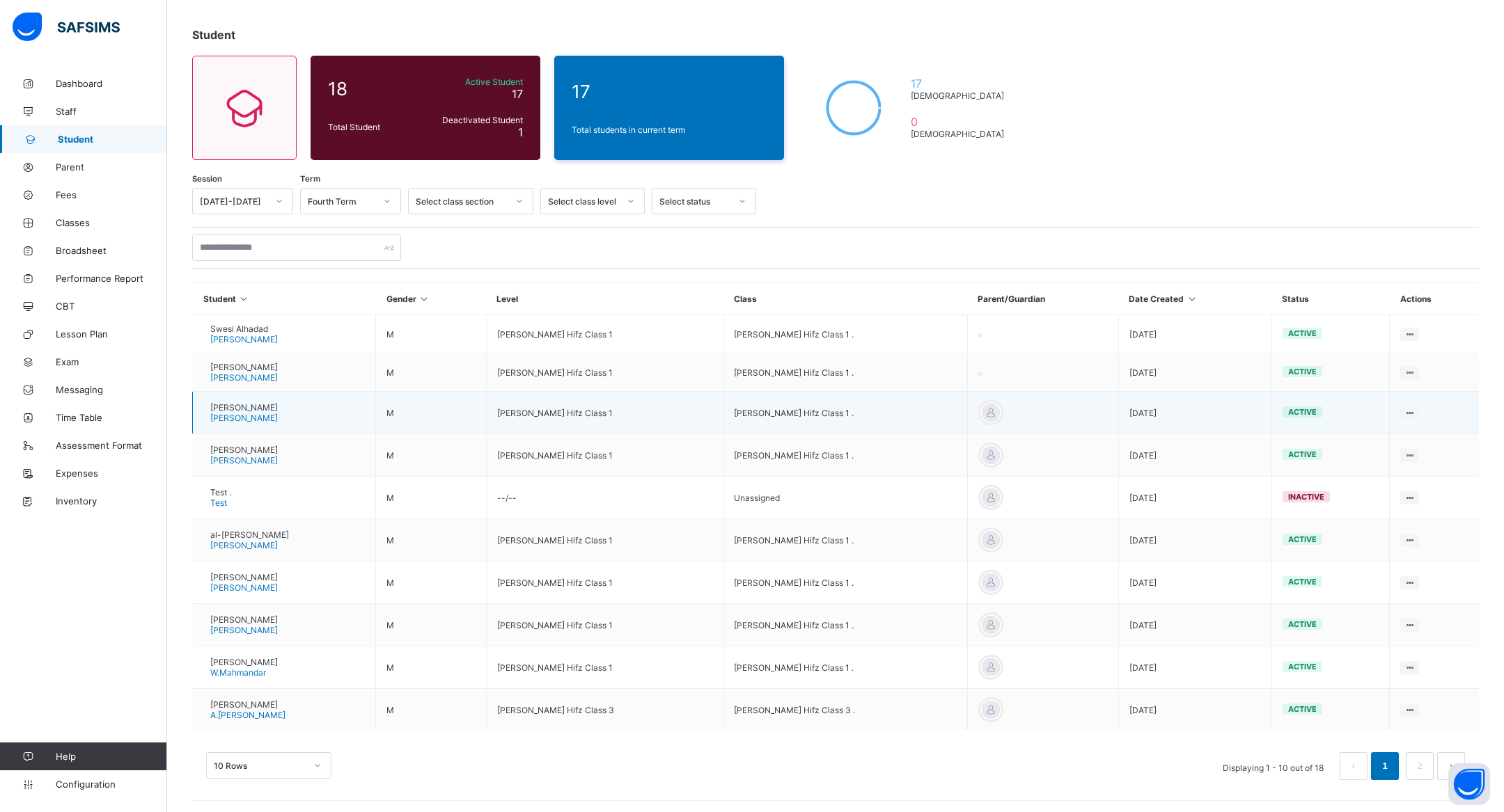
click at [263, 402] on span "[PERSON_NAME]" at bounding box center [244, 407] width 68 height 11
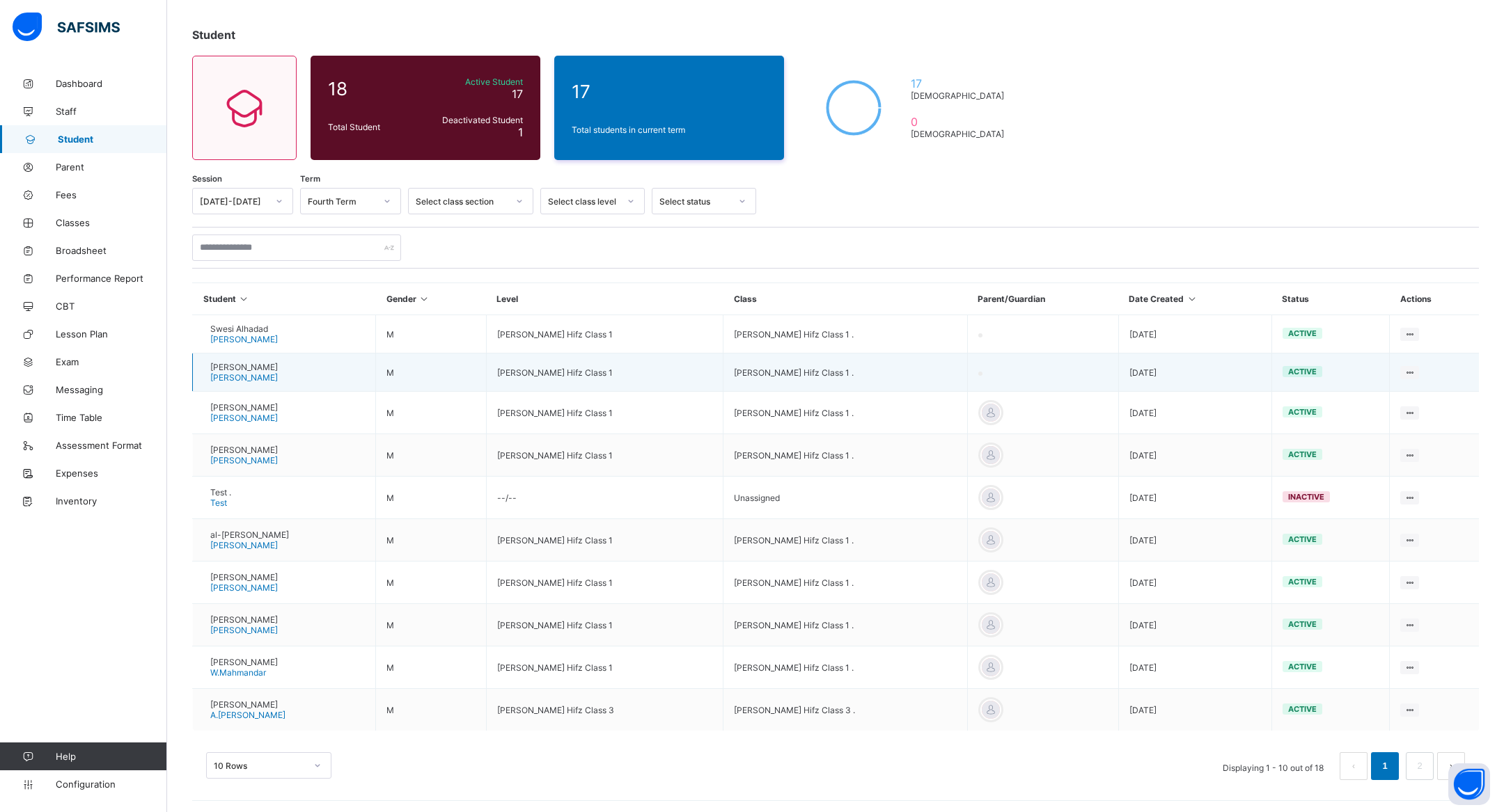
click at [290, 367] on td "Mahad Hassan M.Hassan" at bounding box center [284, 373] width 183 height 38
click at [276, 367] on span "[PERSON_NAME]" at bounding box center [244, 367] width 68 height 11
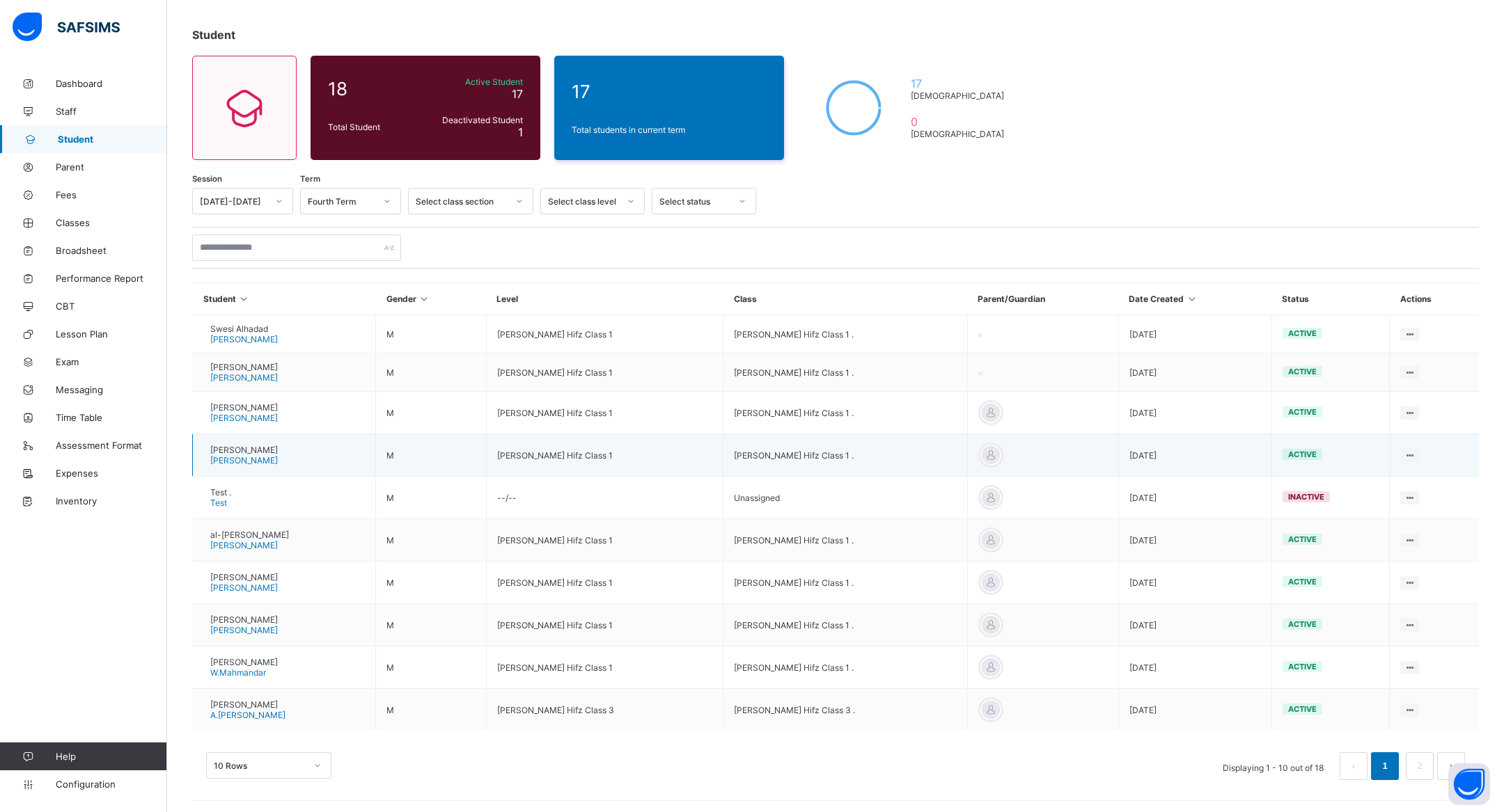
click at [266, 451] on span "[PERSON_NAME]" at bounding box center [244, 450] width 68 height 11
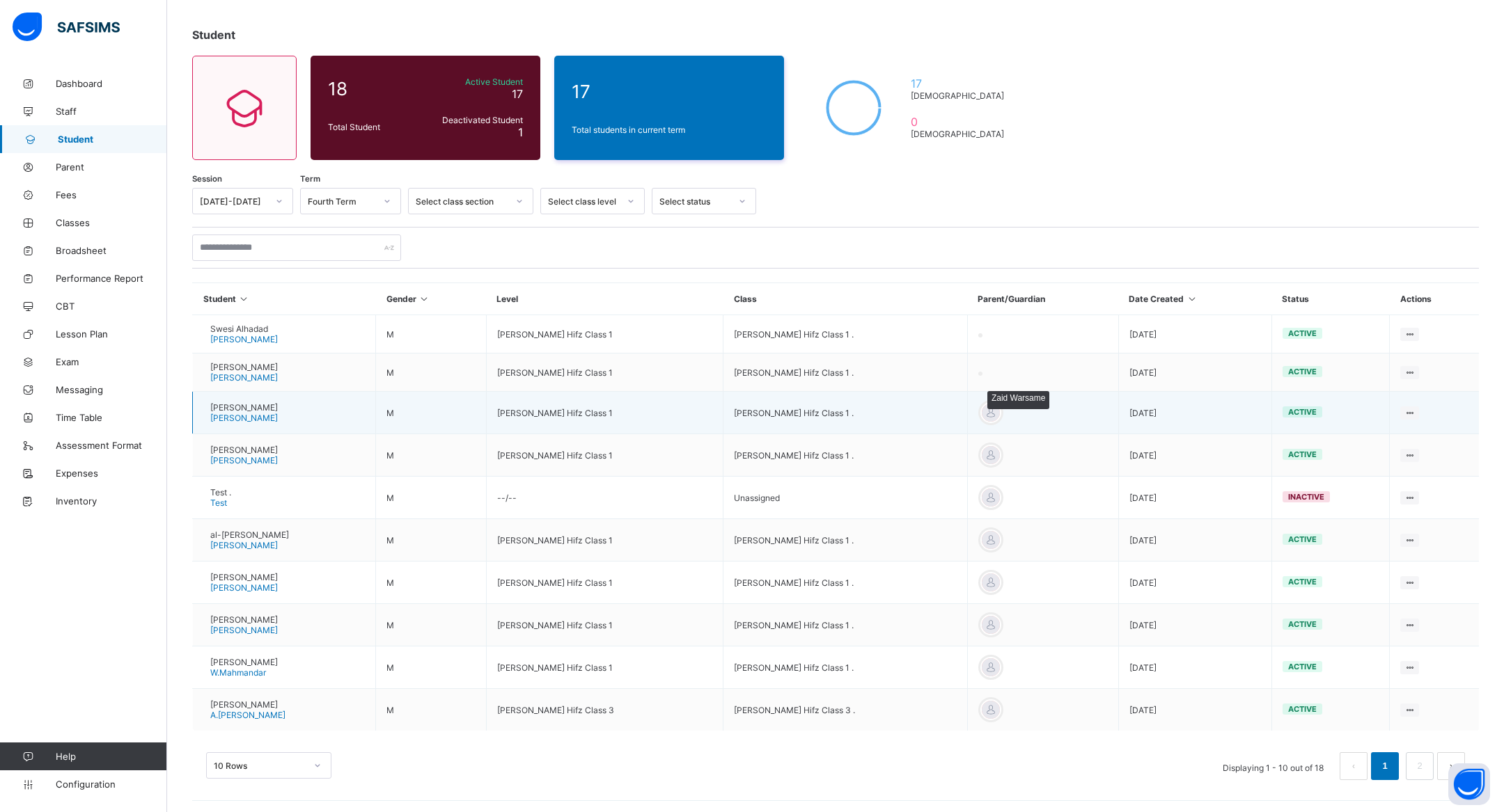
click at [1001, 415] on div at bounding box center [990, 412] width 21 height 21
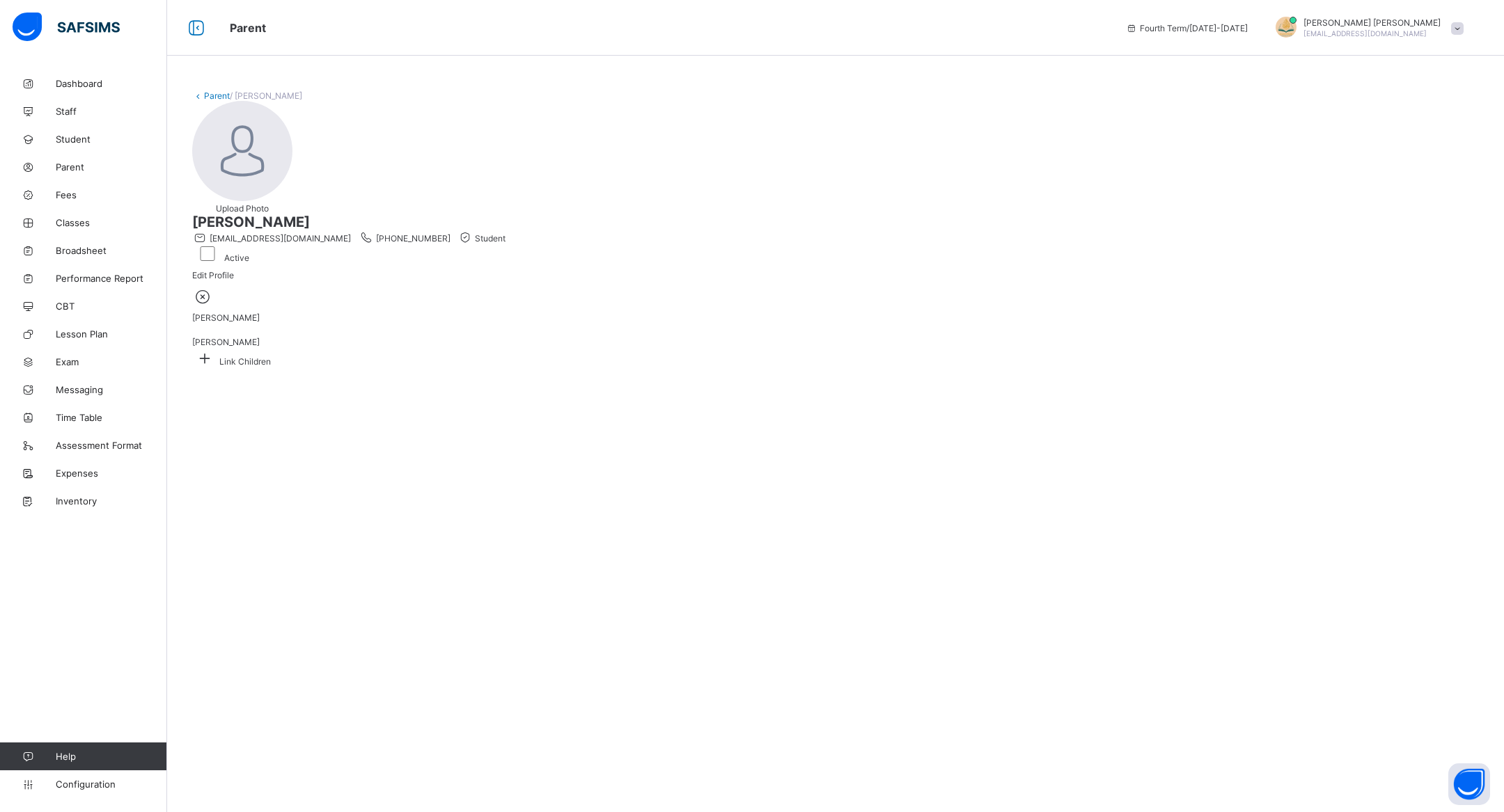
click at [214, 306] on icon at bounding box center [203, 296] width 22 height 18
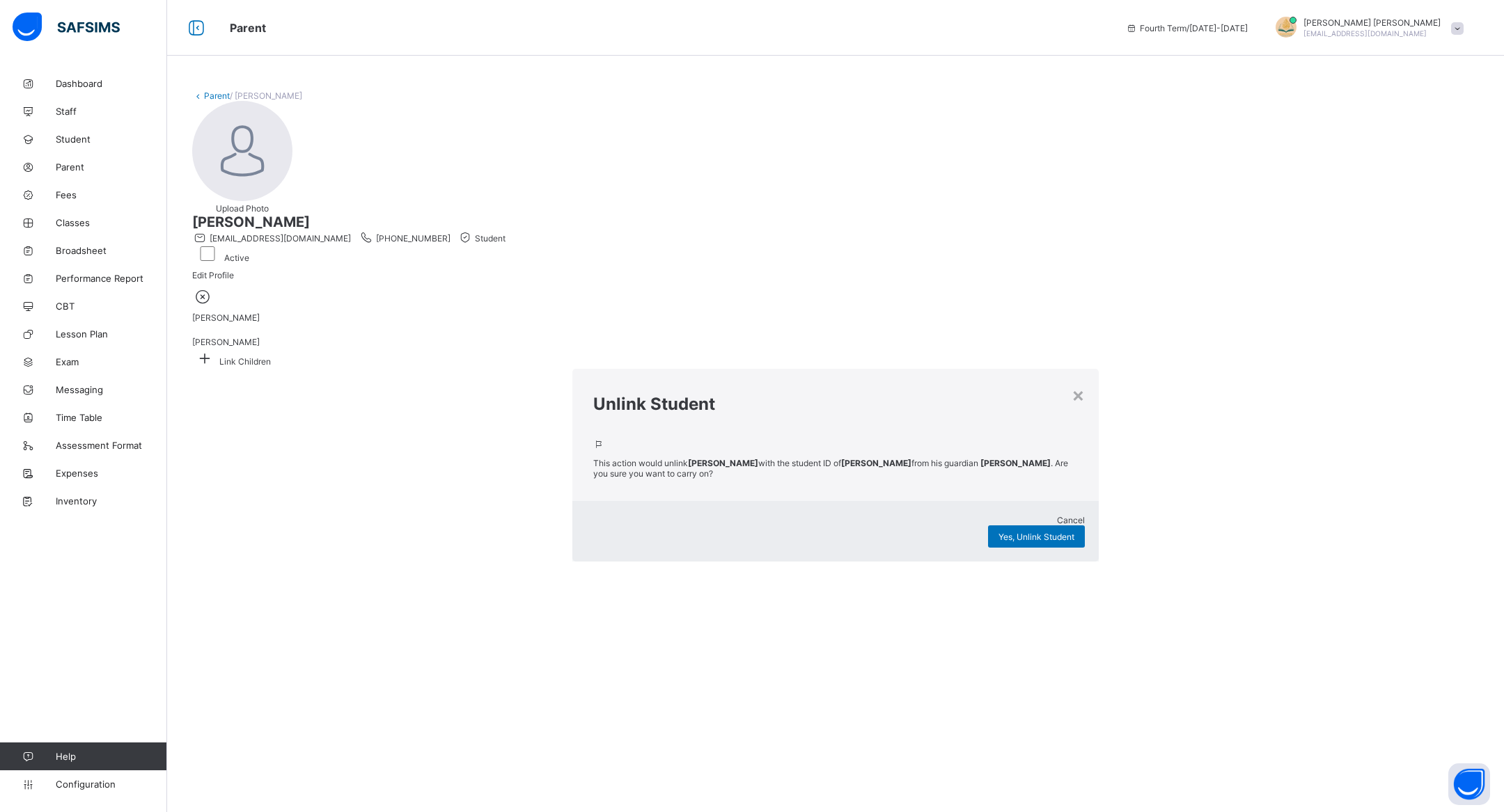
click at [914, 501] on div "Cancel Yes, Unlink Student" at bounding box center [835, 532] width 527 height 60
click at [999, 532] on span "Yes, Unlink Student" at bounding box center [1036, 537] width 76 height 11
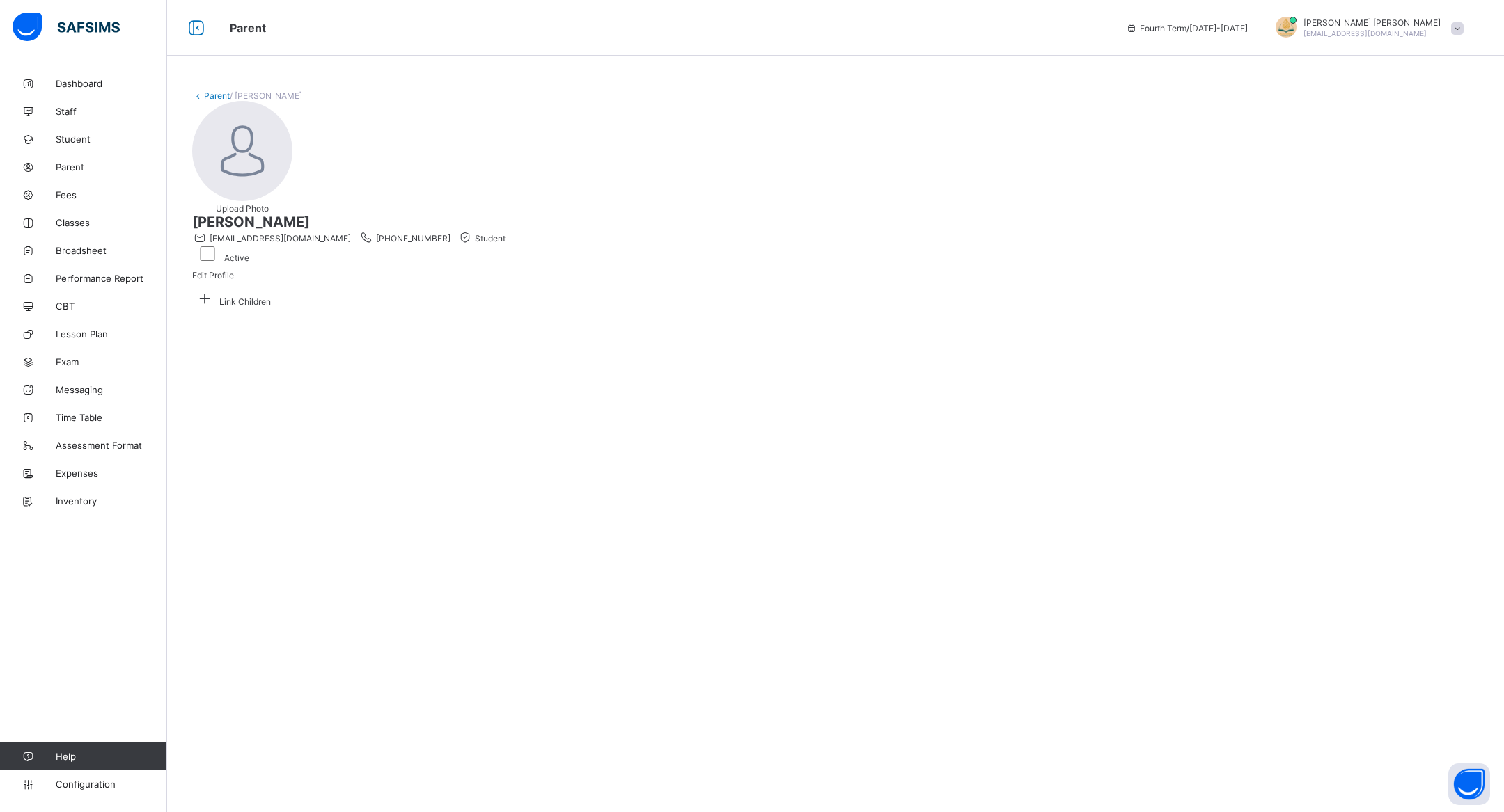
click at [354, 215] on div "Zaid Warsame warsamezaid@gmail.com +61413460136 Student Active" at bounding box center [835, 238] width 1287 height 50
click at [206, 101] on div "Parent / Zaid Warsame Upload Photo Zaid Warsame warsamezaid@gmail.com +61413460…" at bounding box center [835, 200] width 1337 height 260
click at [206, 95] on link "Parent" at bounding box center [217, 96] width 26 height 11
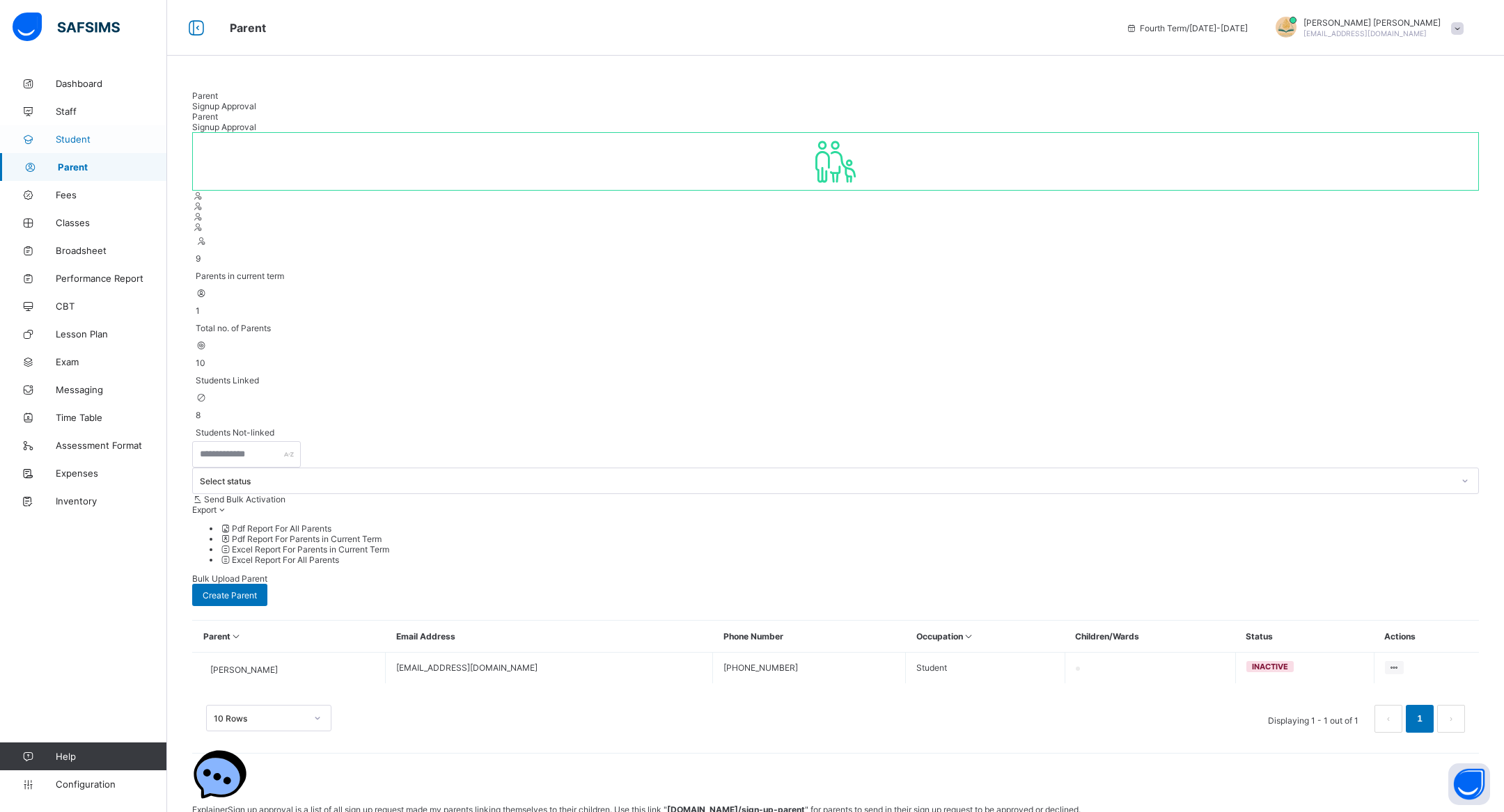
click at [113, 147] on link "Student" at bounding box center [83, 139] width 167 height 28
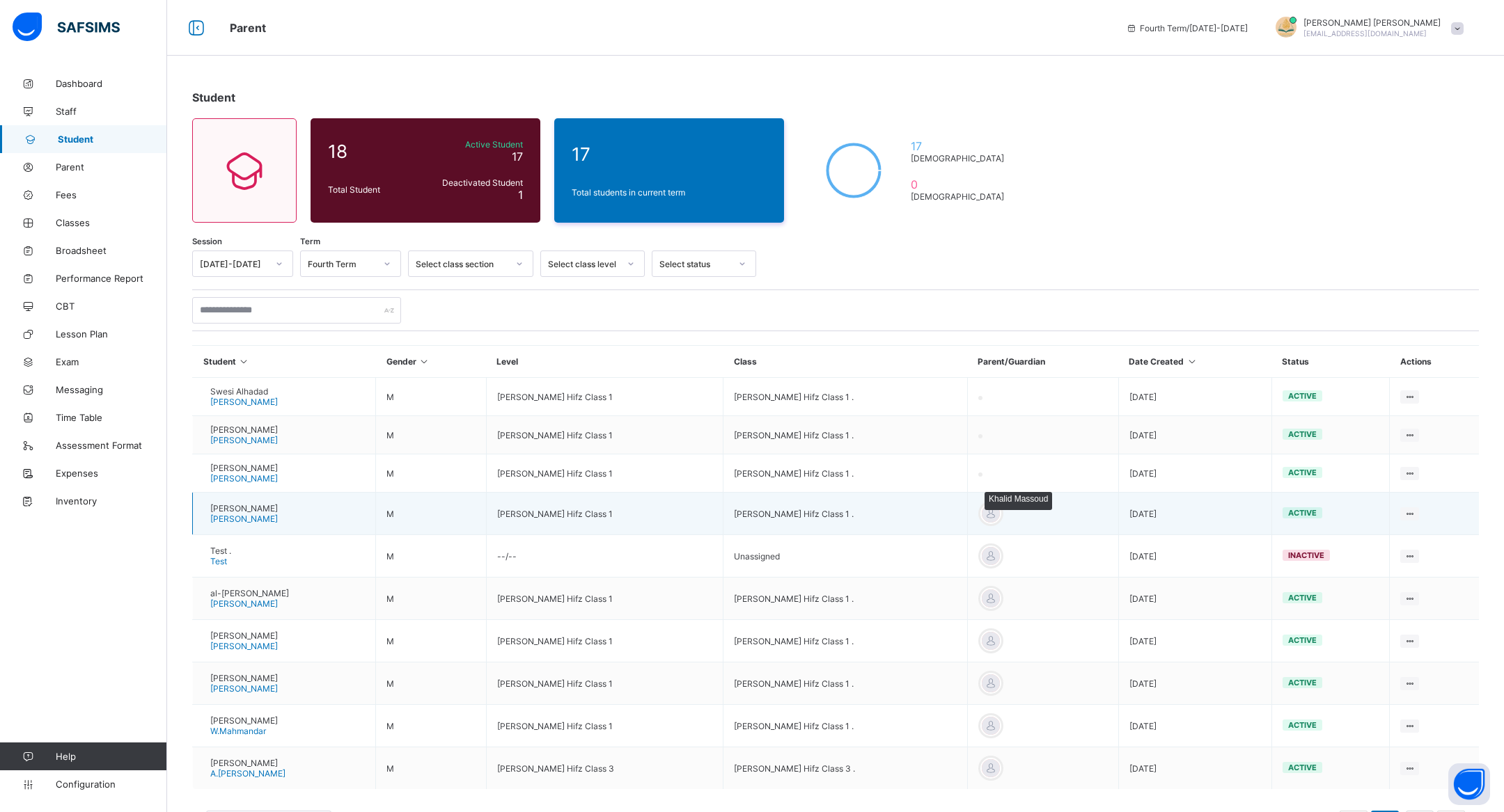
click at [1001, 508] on div at bounding box center [990, 514] width 21 height 21
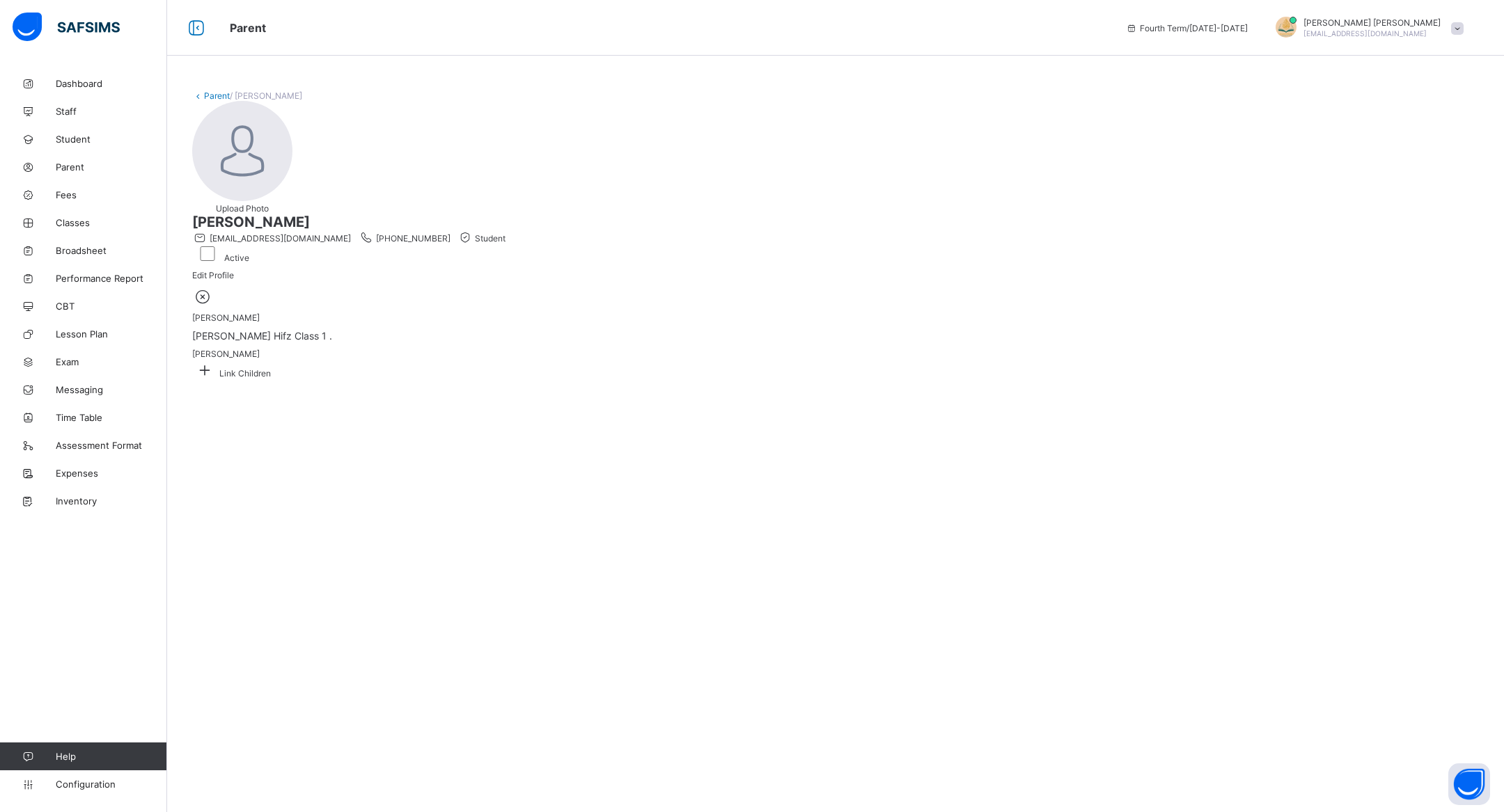
click at [214, 306] on icon at bounding box center [203, 296] width 22 height 18
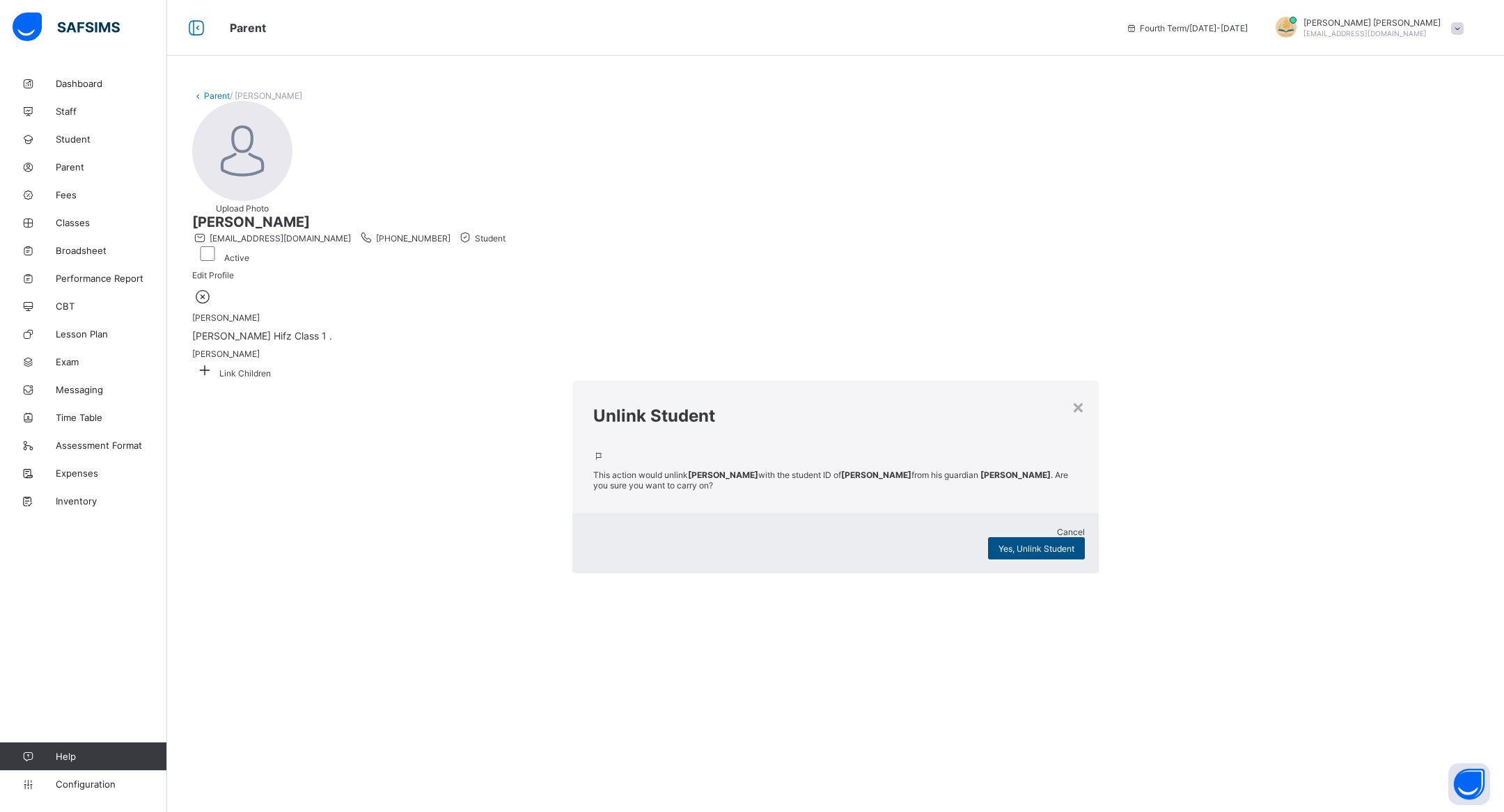
click at [988, 537] on div "Yes, Unlink Student" at bounding box center [1036, 548] width 96 height 22
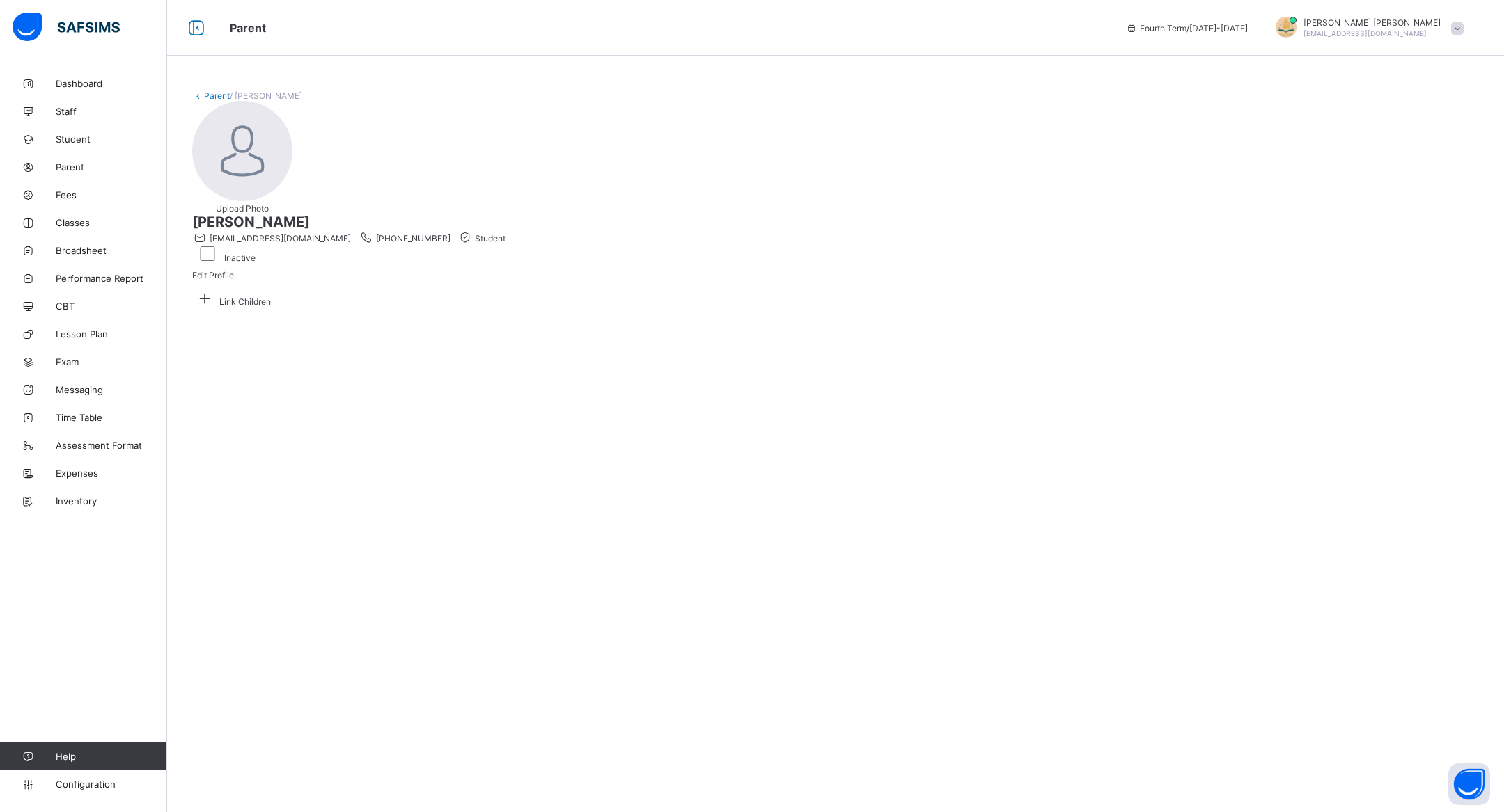
click at [218, 93] on link "Parent" at bounding box center [217, 96] width 26 height 11
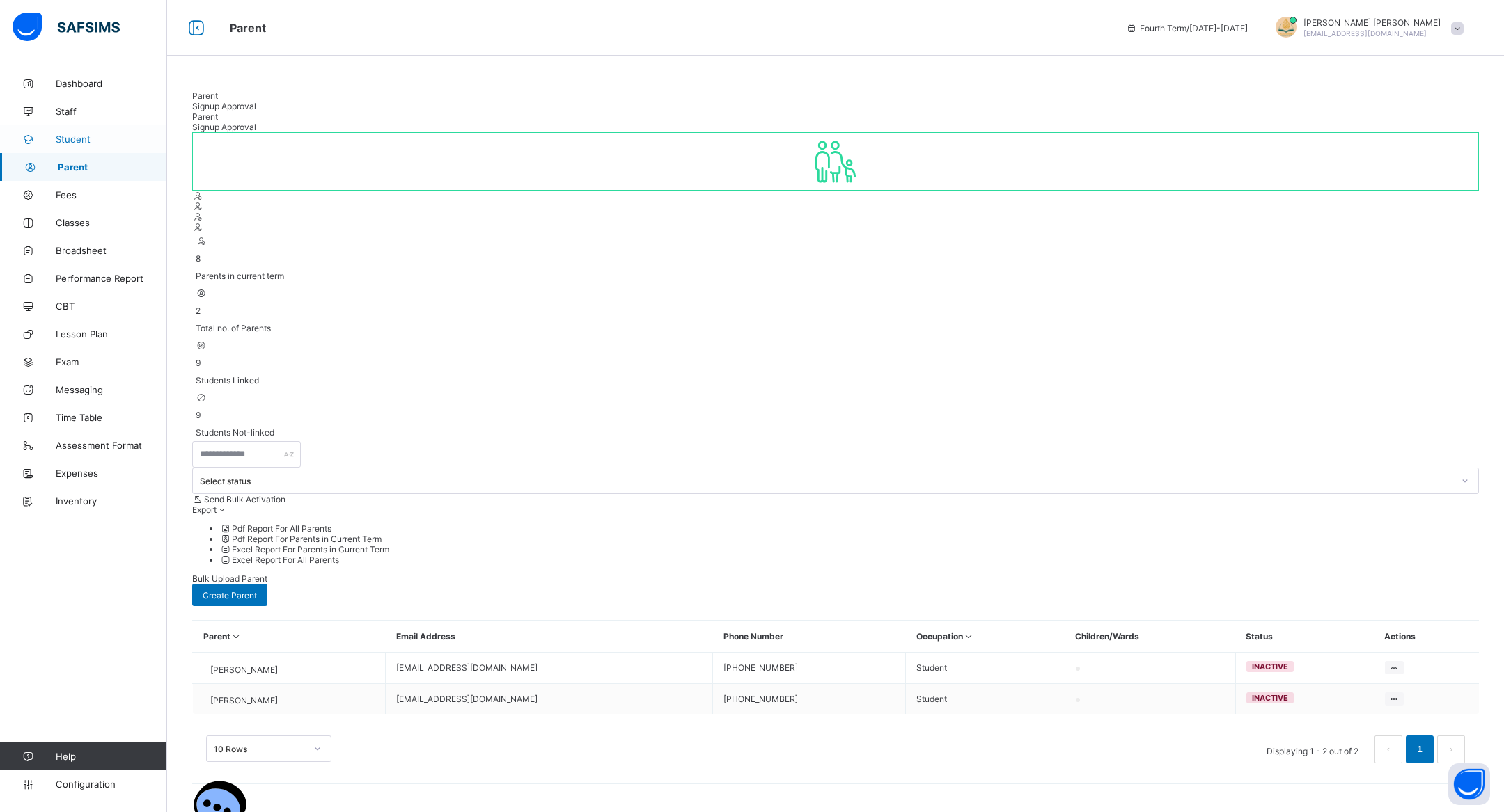
click at [102, 139] on span "Student" at bounding box center [111, 139] width 112 height 11
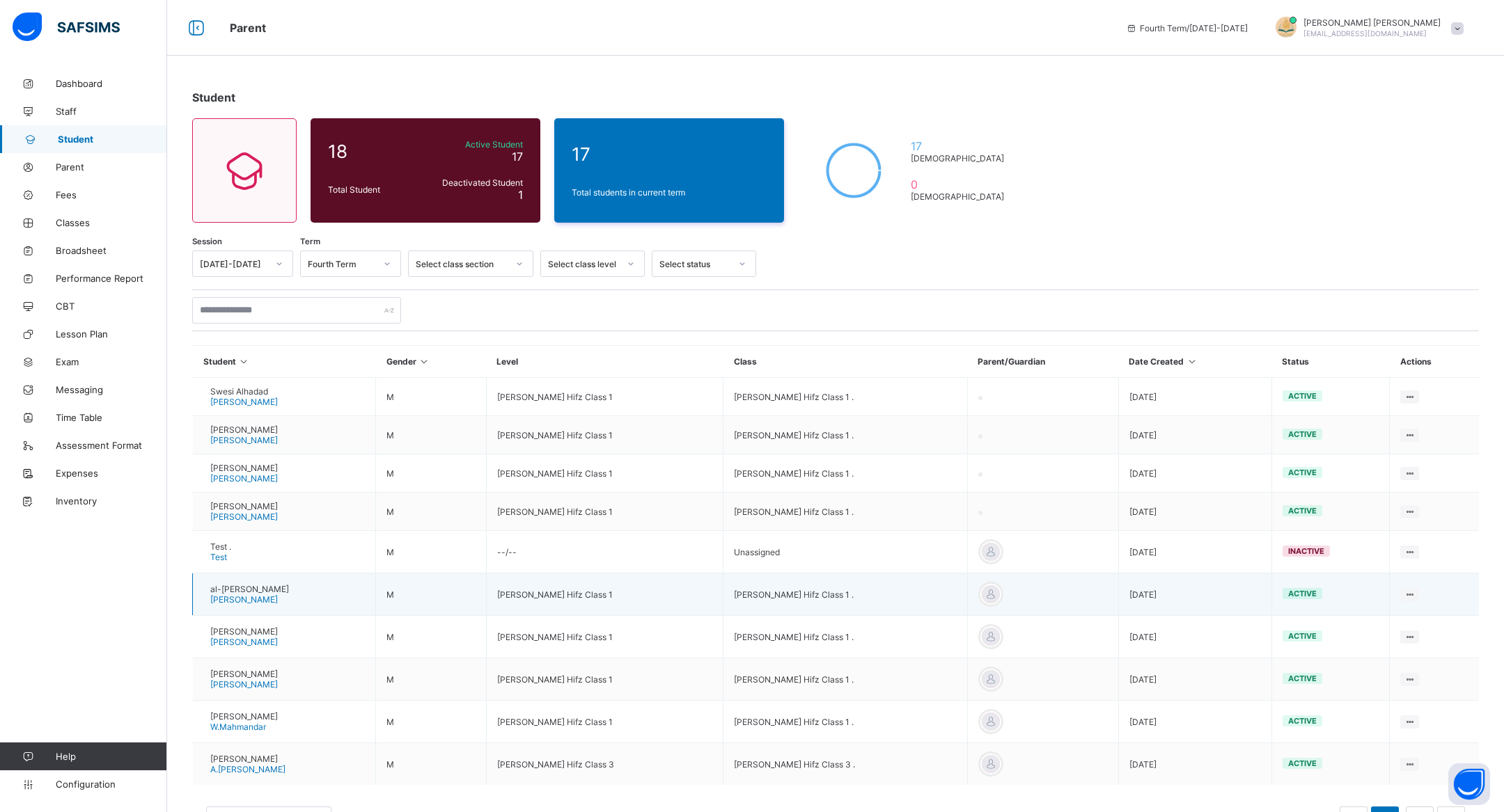
scroll to position [54, 0]
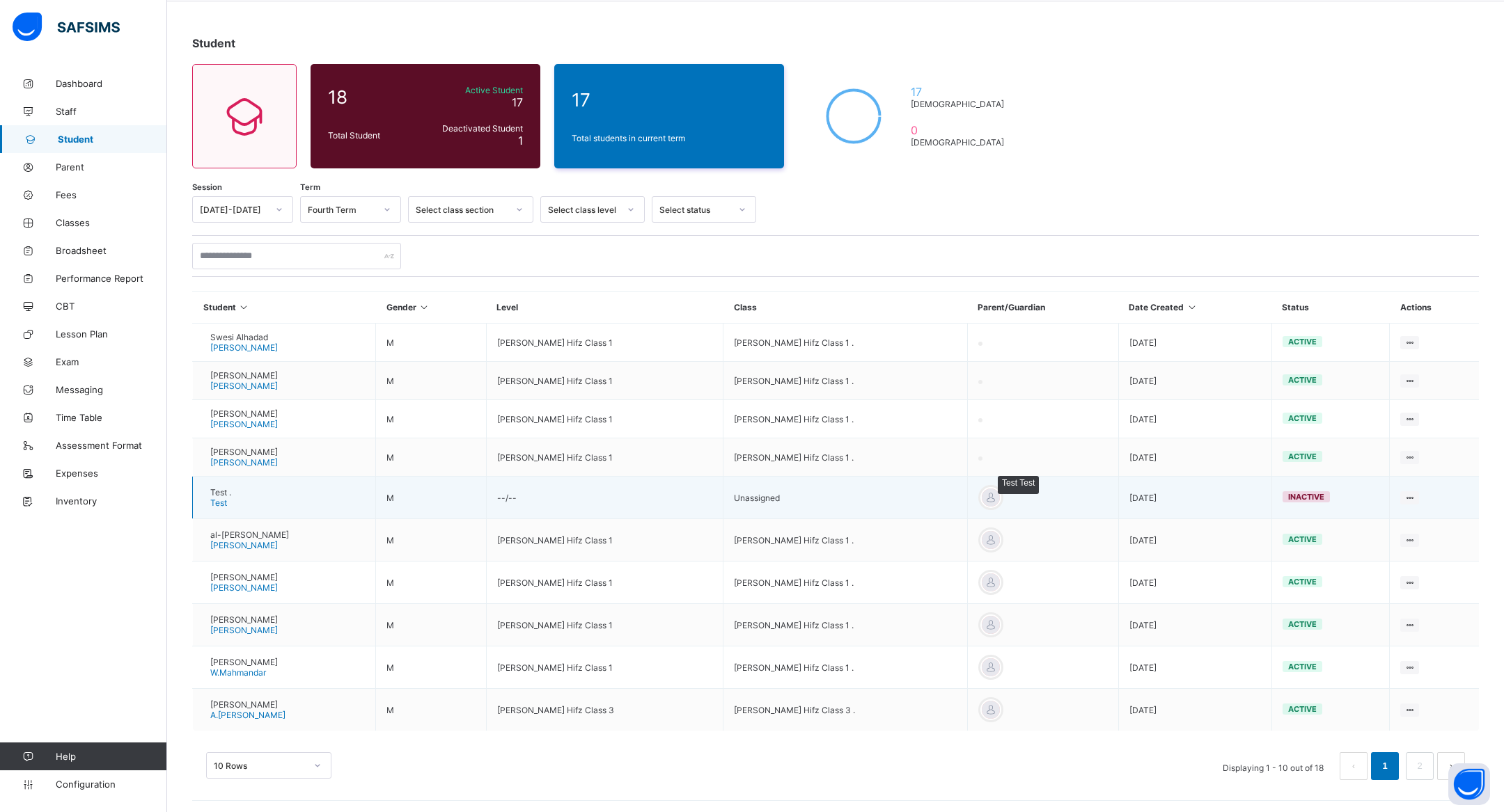
click at [1001, 498] on div at bounding box center [990, 497] width 21 height 21
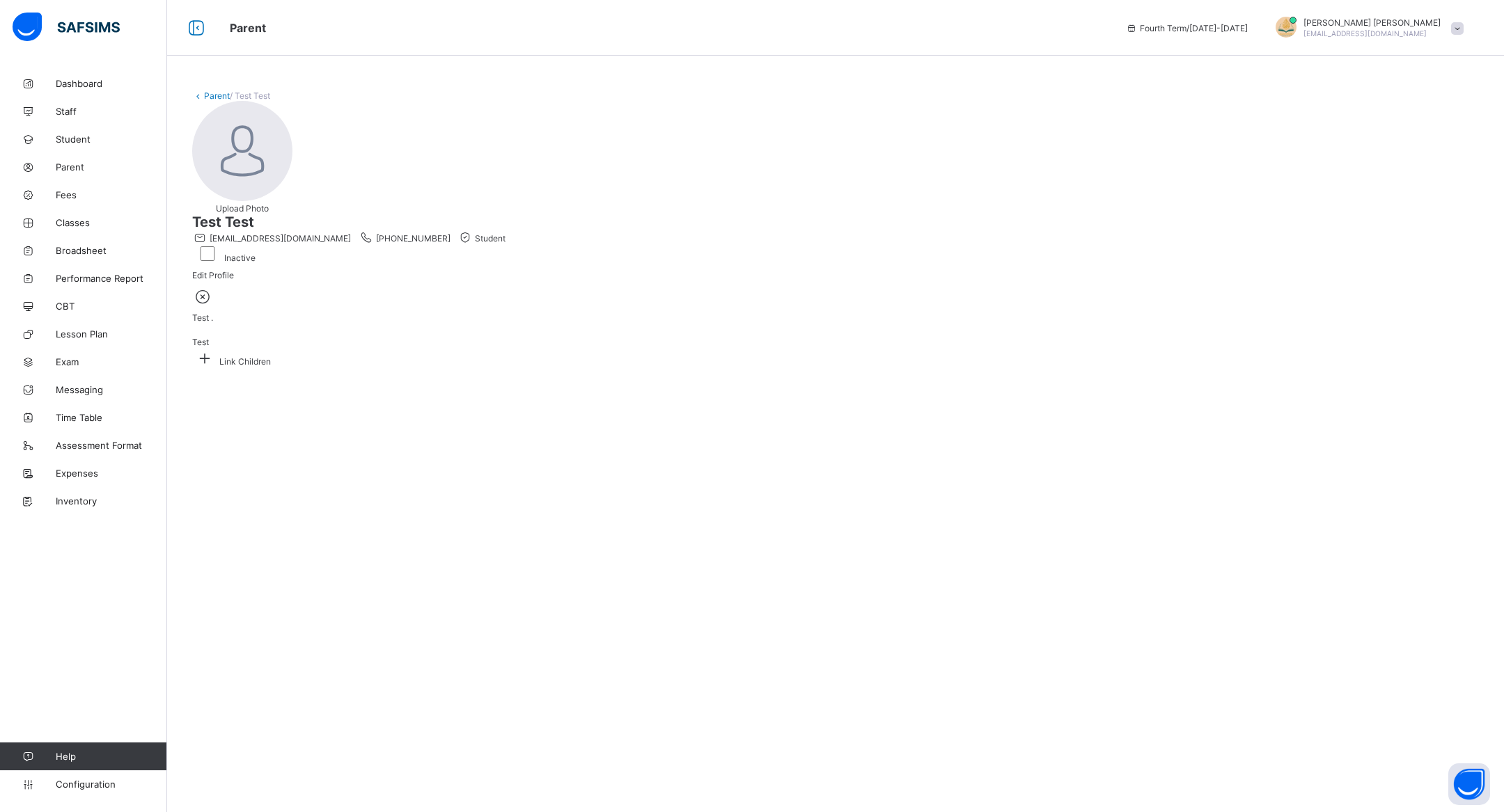
click at [214, 306] on icon at bounding box center [203, 296] width 22 height 18
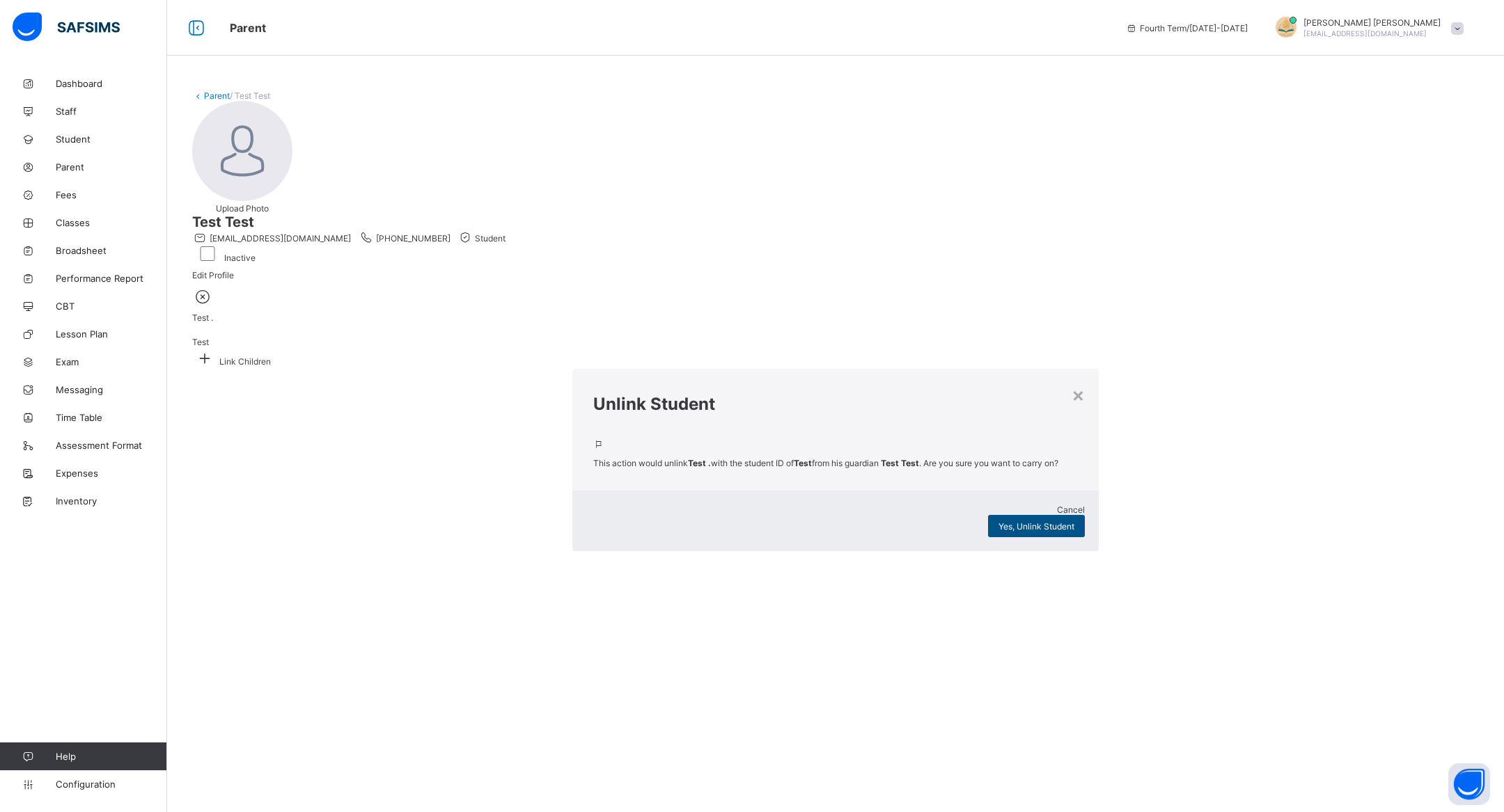
click at [988, 515] on div "Yes, Unlink Student" at bounding box center [1036, 526] width 96 height 22
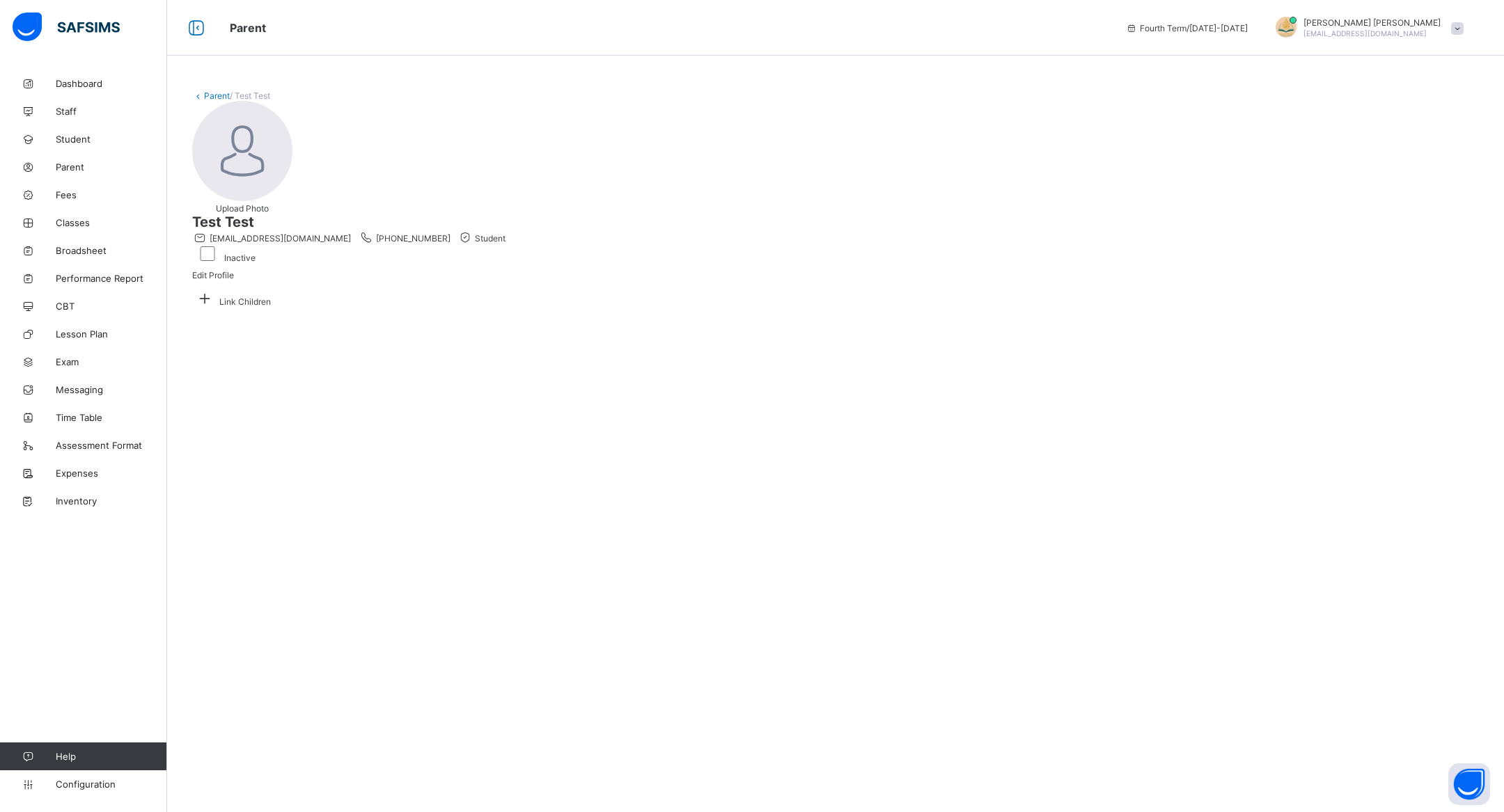
click at [204, 96] on link "Parent" at bounding box center [217, 96] width 26 height 11
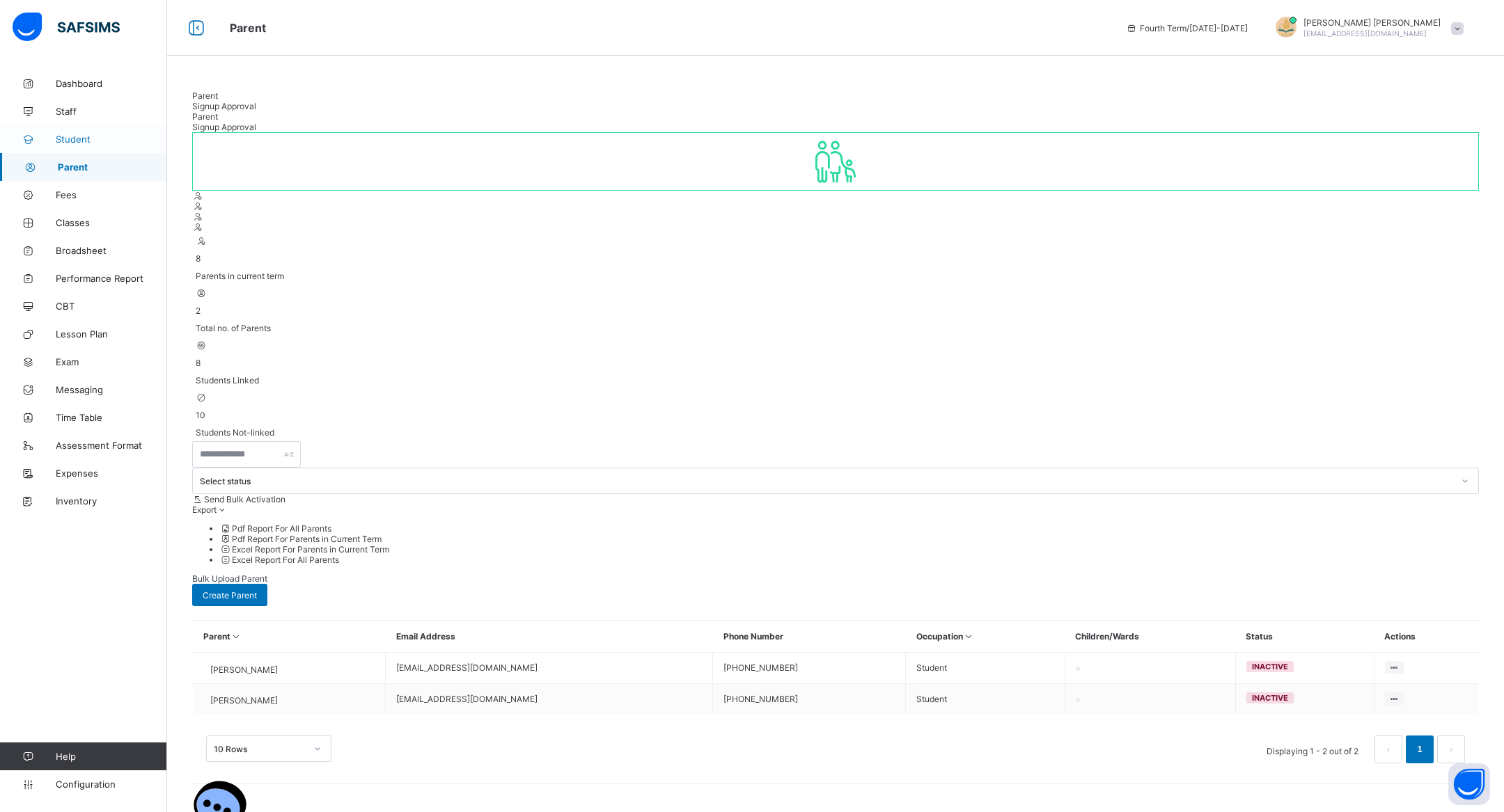
click at [91, 140] on span "Student" at bounding box center [111, 139] width 112 height 11
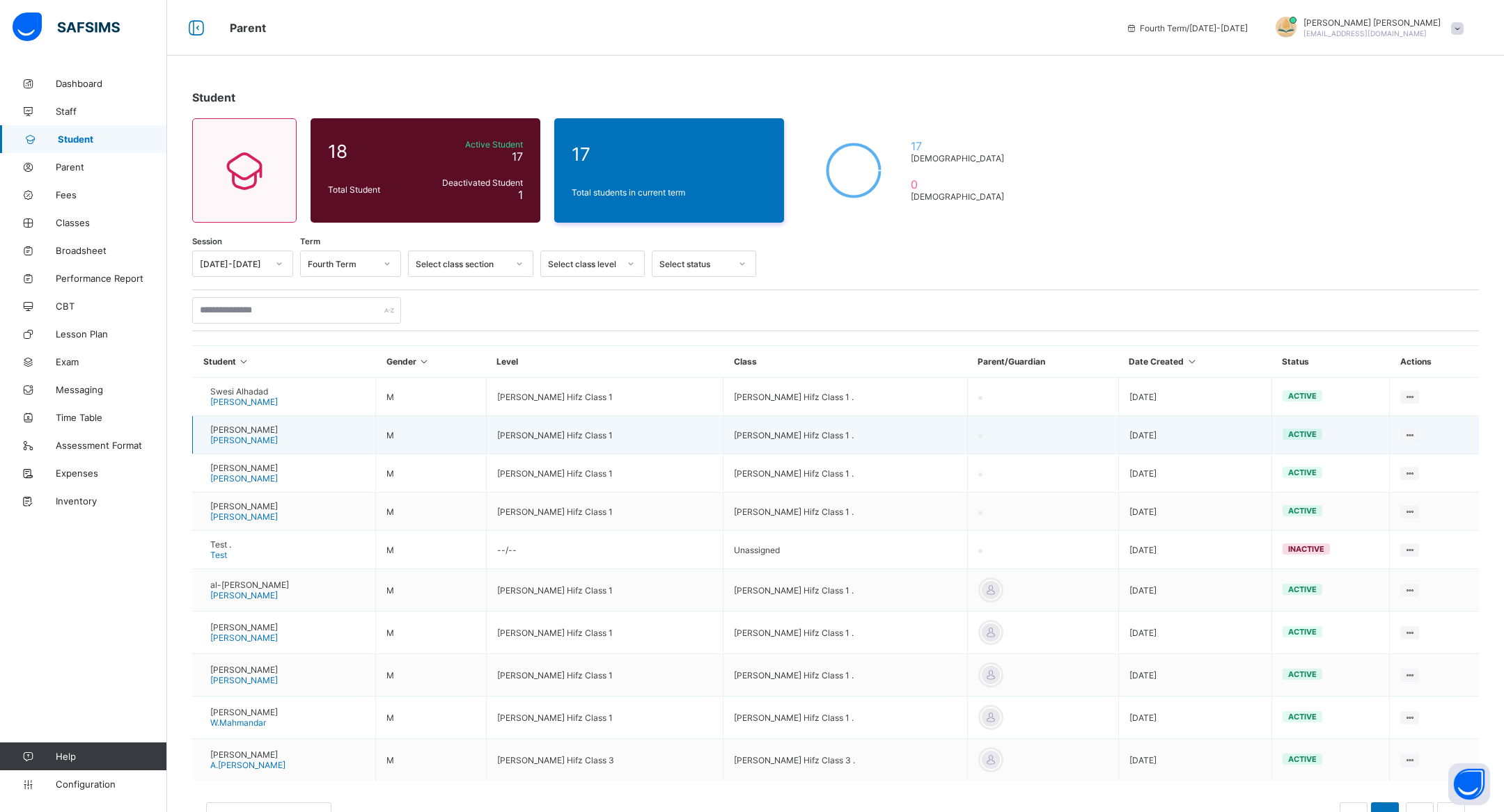
scroll to position [50, 0]
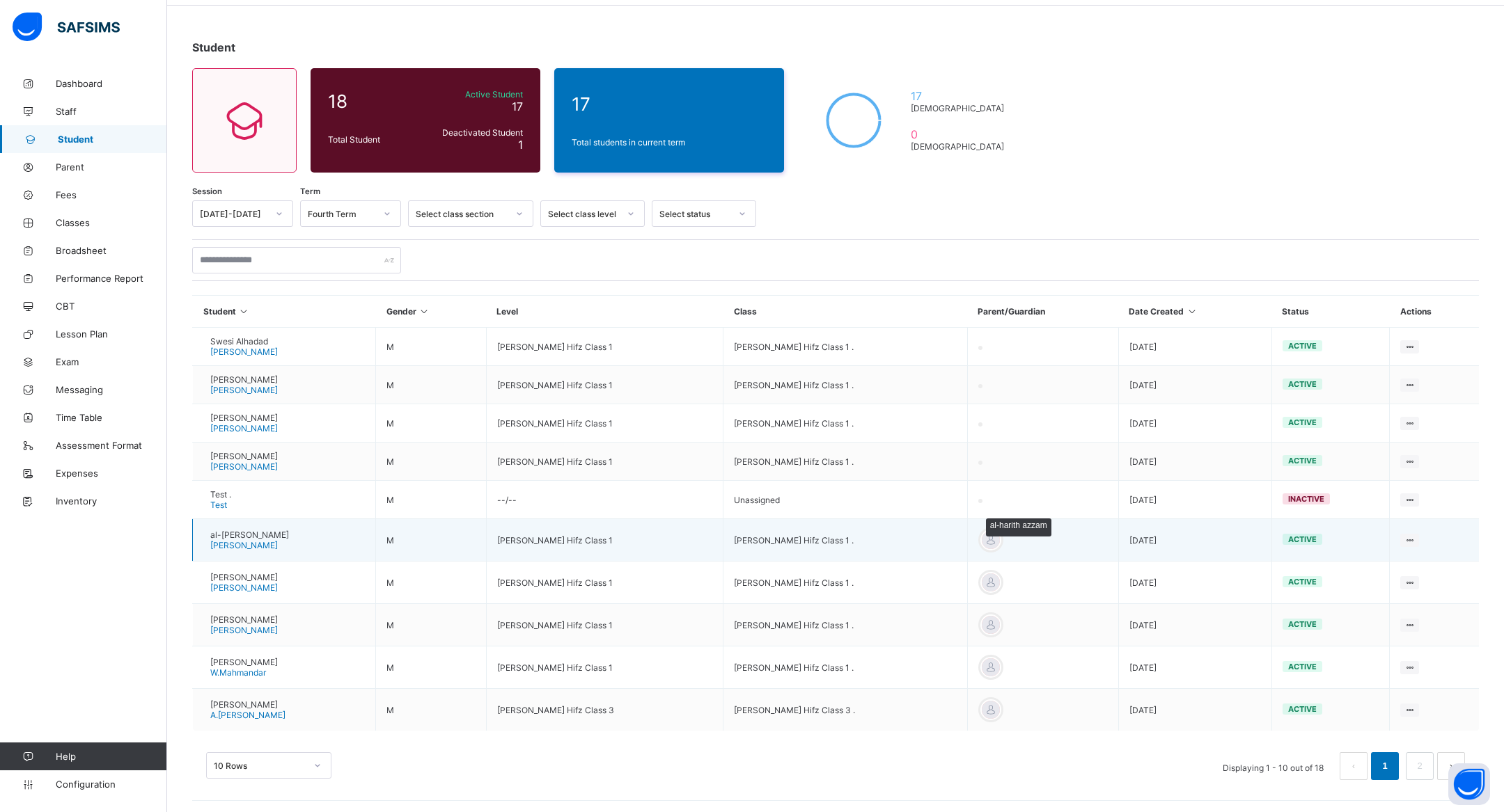
click at [1001, 535] on div at bounding box center [990, 539] width 21 height 21
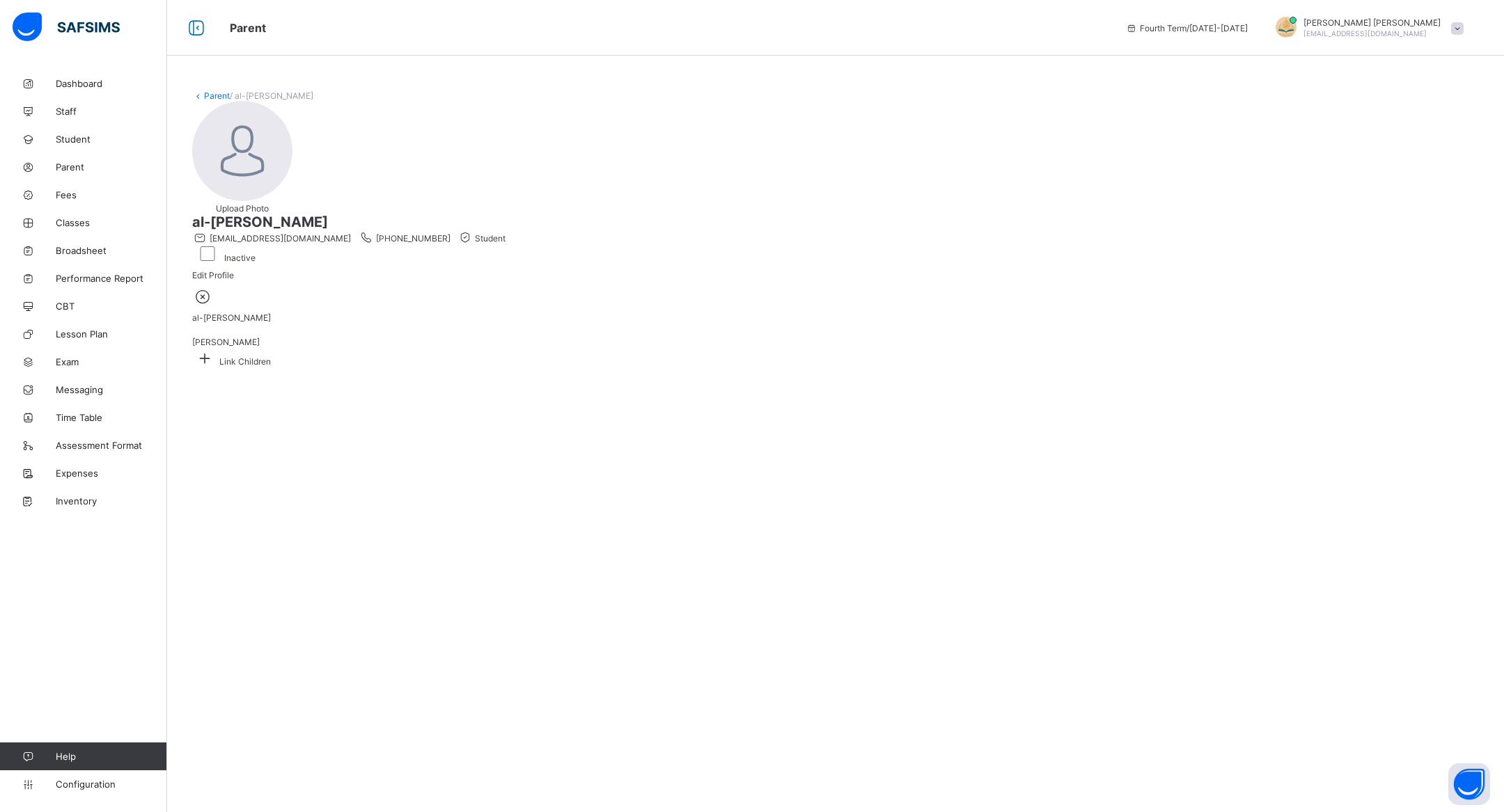
click at [214, 306] on icon at bounding box center [203, 296] width 22 height 18
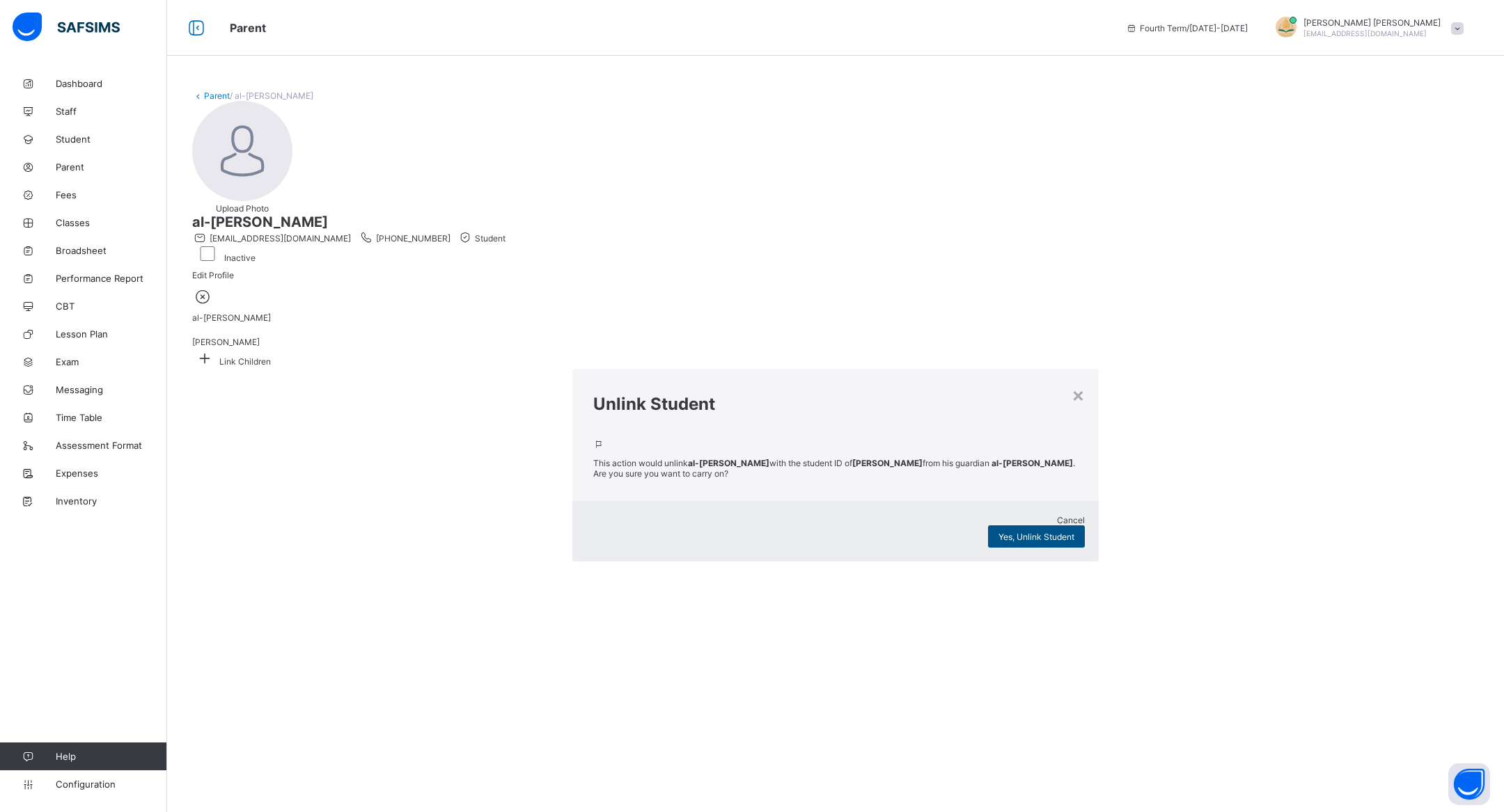
click at [999, 532] on span "Yes, Unlink Student" at bounding box center [1036, 537] width 76 height 11
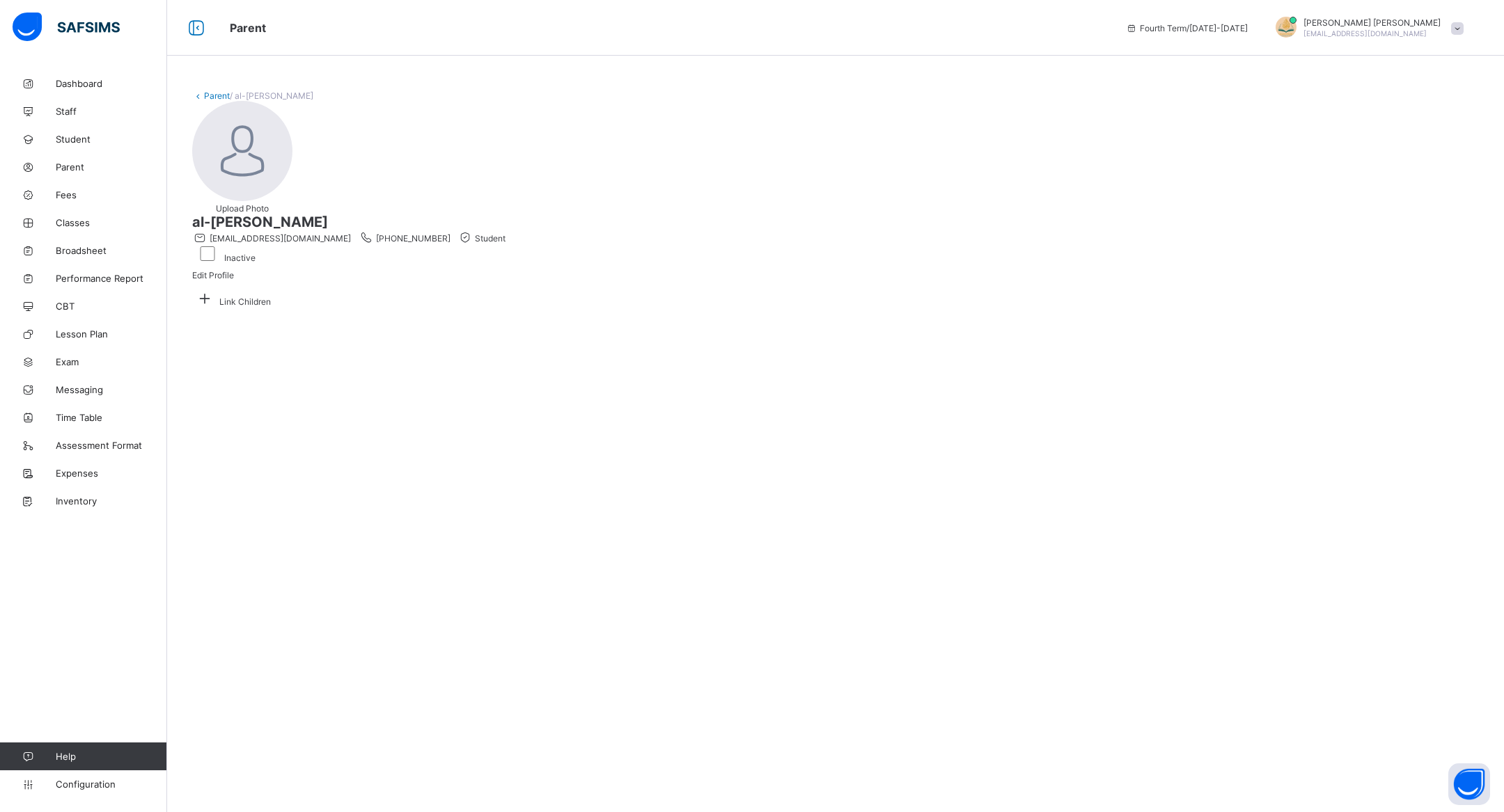
click at [210, 99] on link "Parent" at bounding box center [217, 96] width 26 height 11
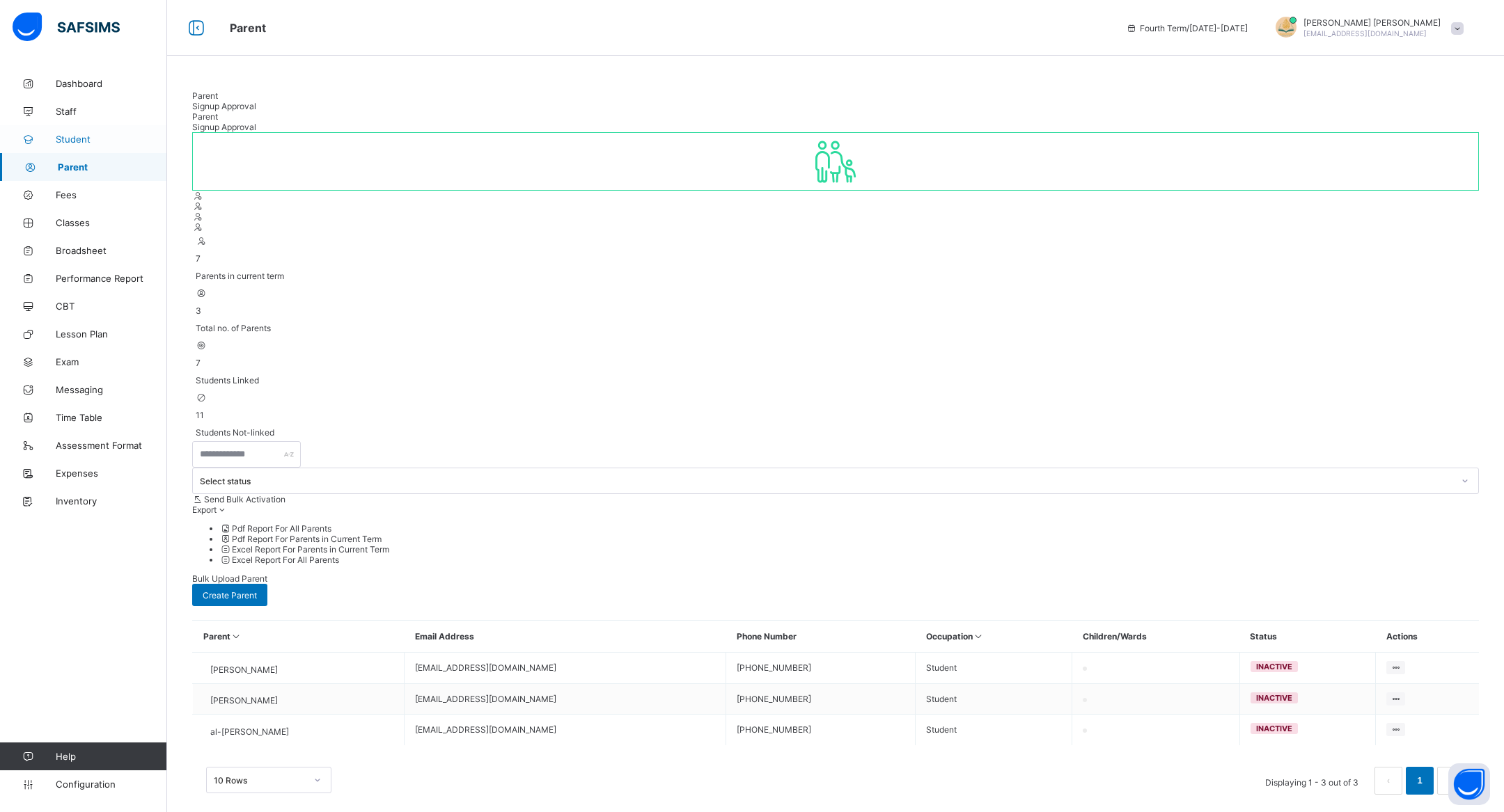
click at [119, 142] on span "Student" at bounding box center [111, 139] width 112 height 11
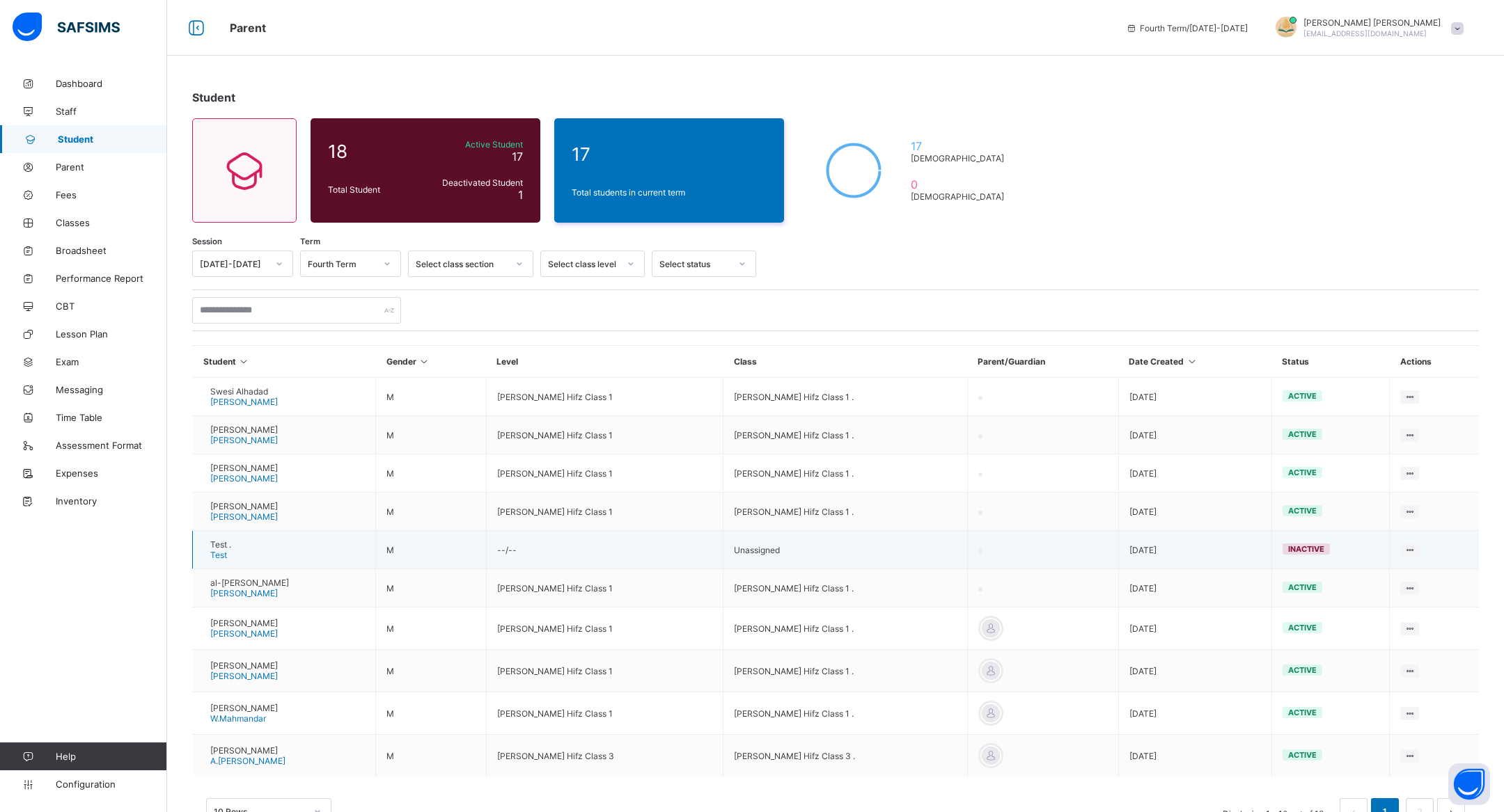
scroll to position [46, 0]
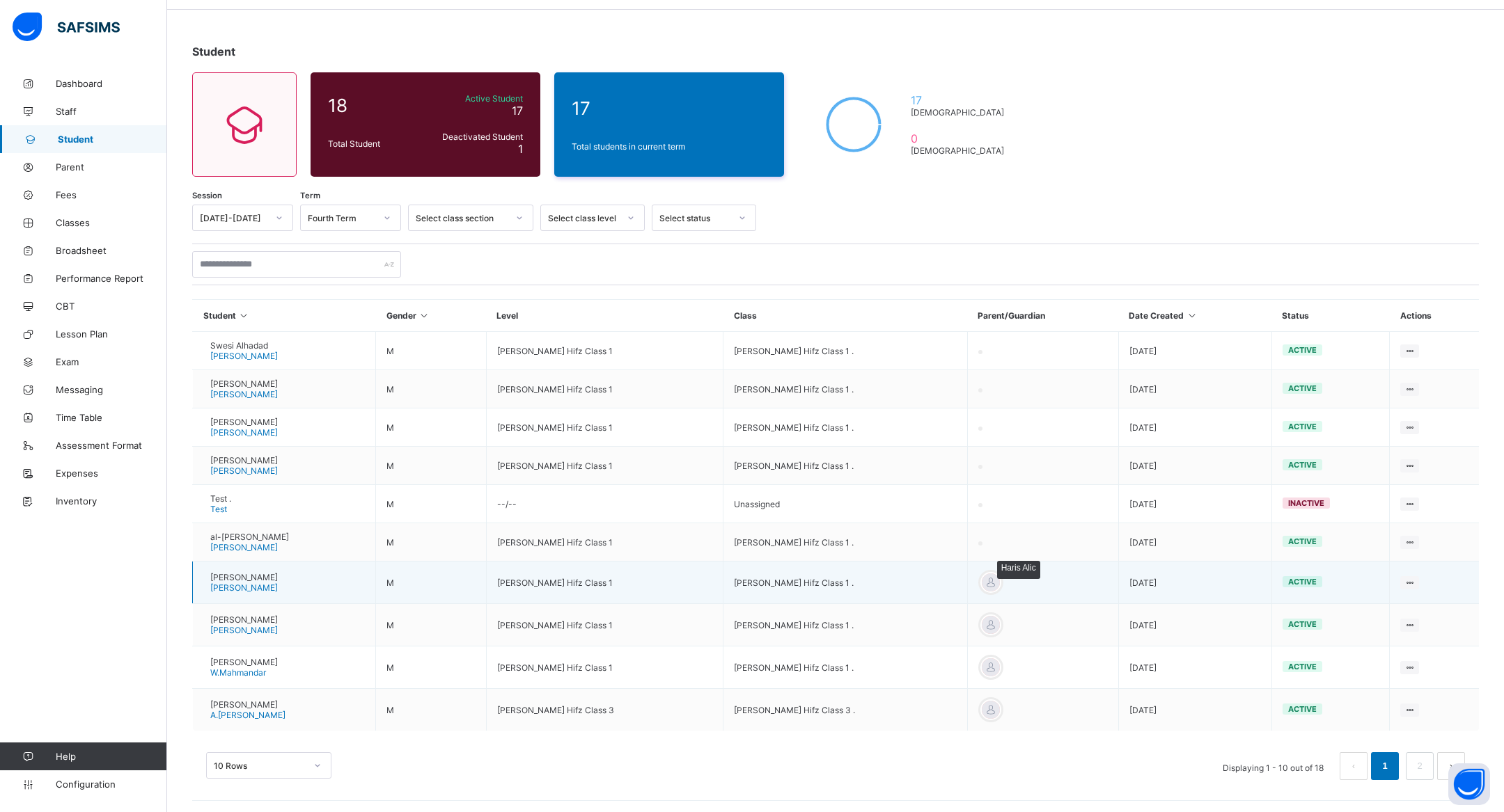
click at [996, 580] on div at bounding box center [990, 582] width 21 height 21
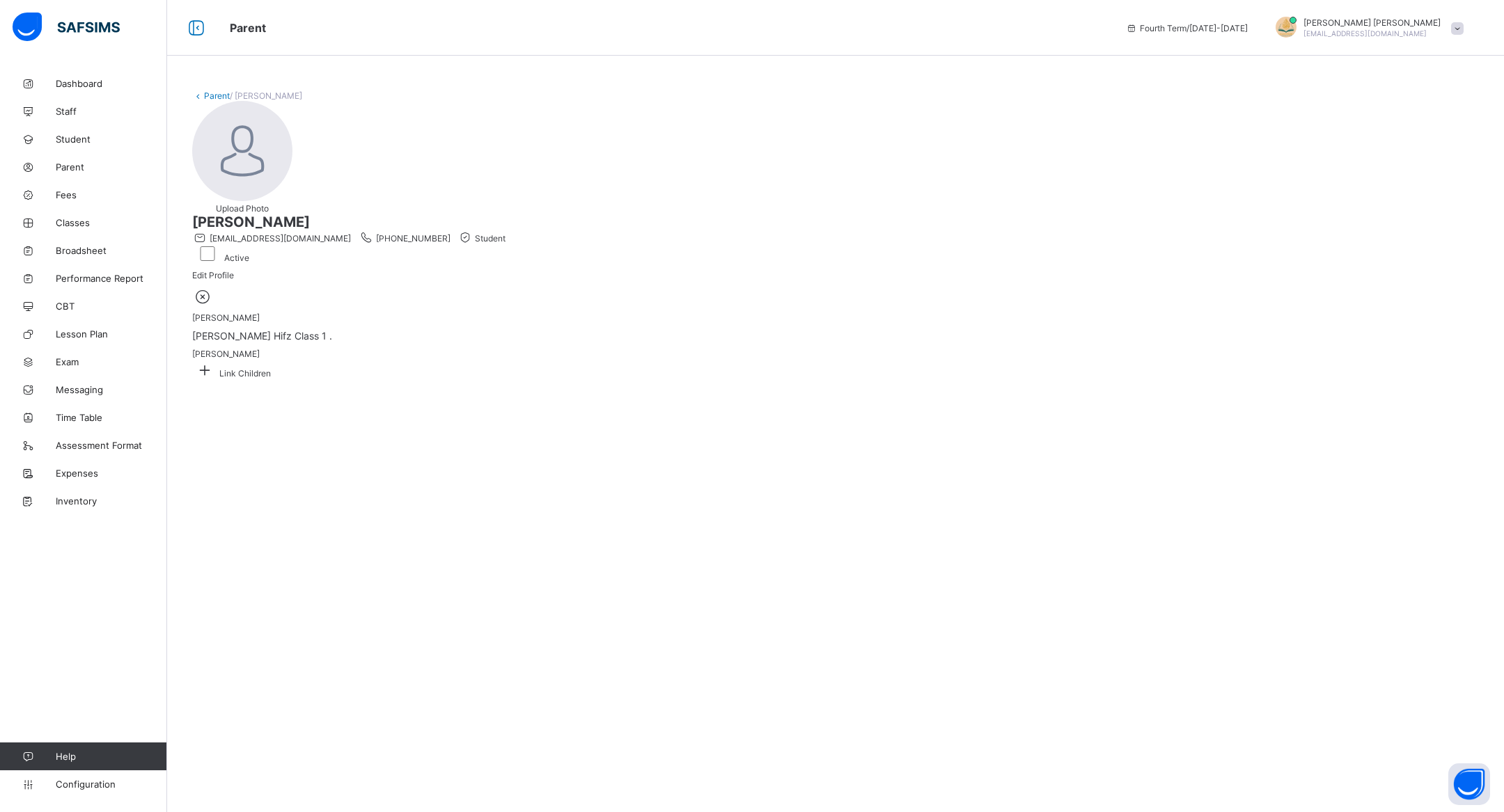
click at [214, 306] on icon at bounding box center [203, 296] width 22 height 18
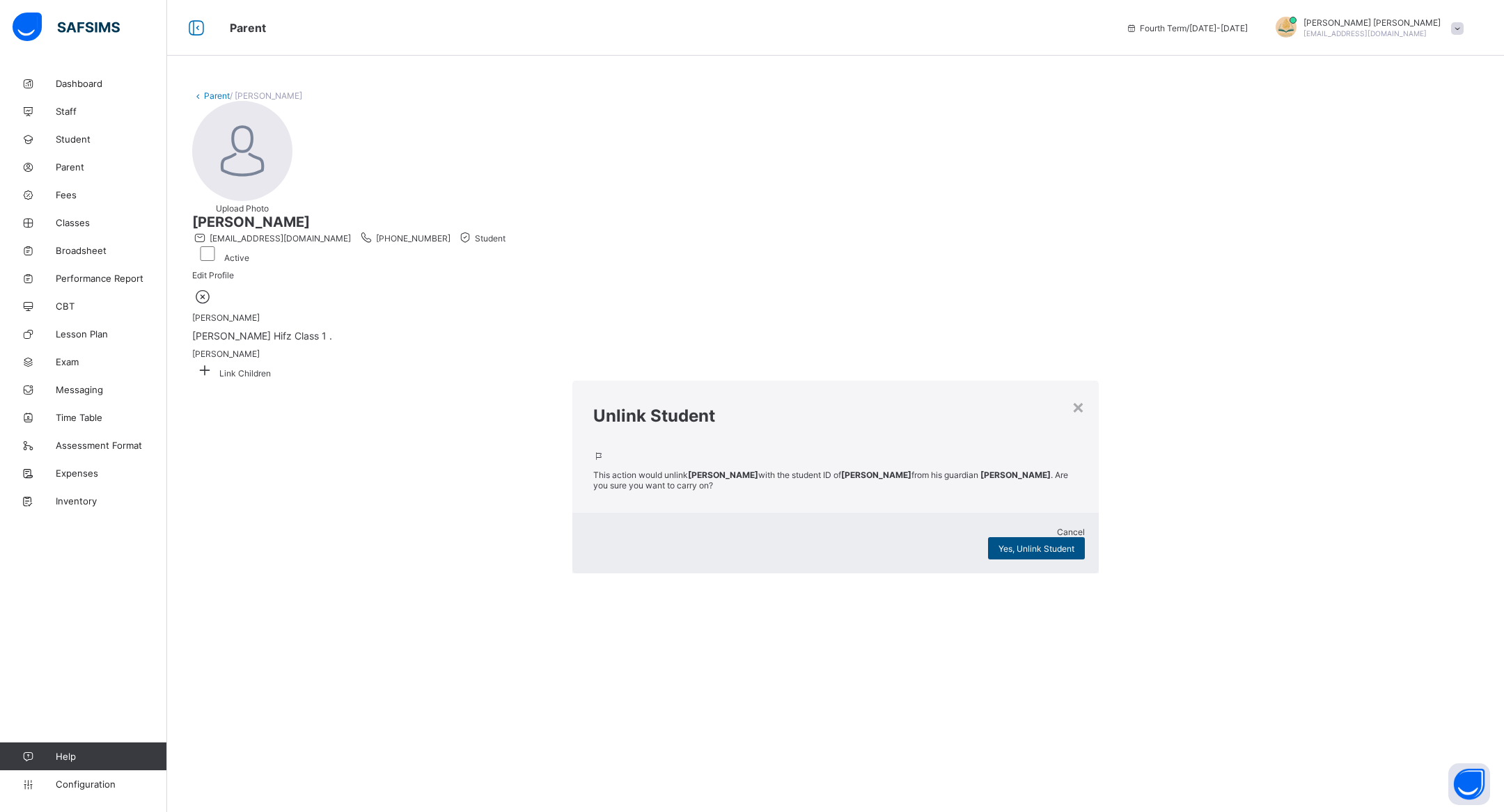
click at [988, 537] on div "Yes, Unlink Student" at bounding box center [1036, 548] width 96 height 22
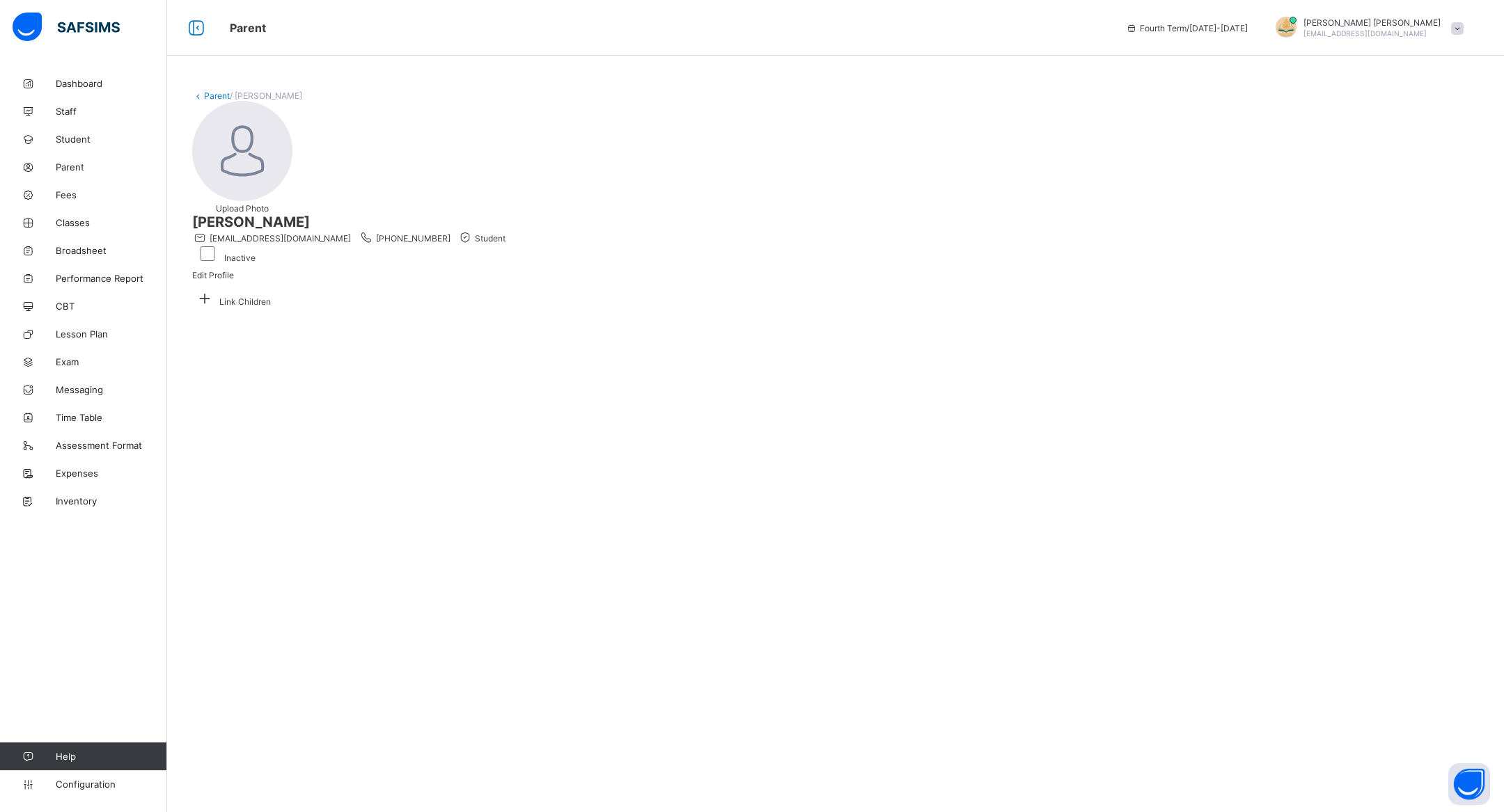
click at [204, 96] on link "Parent" at bounding box center [217, 96] width 26 height 11
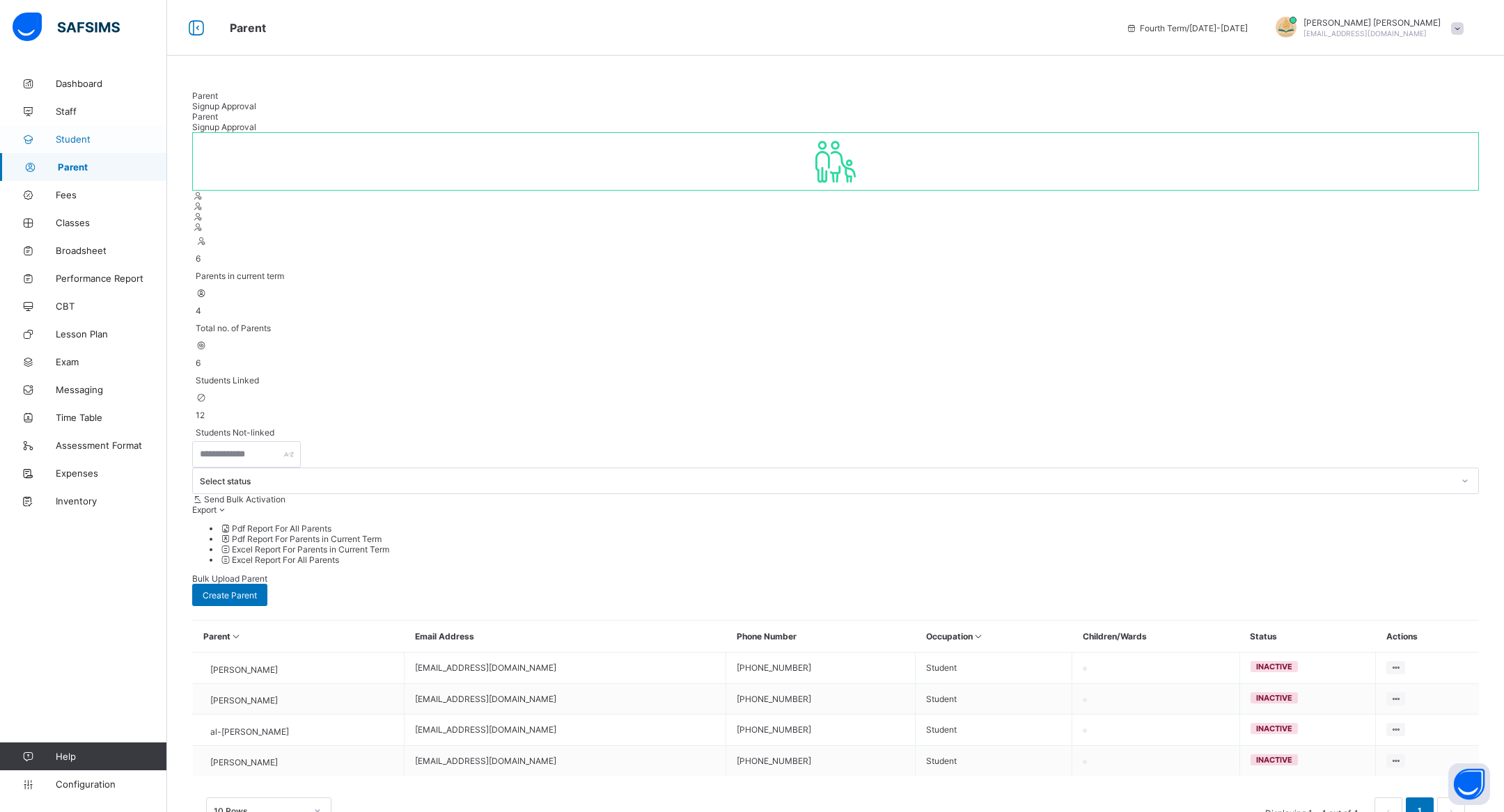
click at [142, 138] on span "Student" at bounding box center [111, 139] width 112 height 11
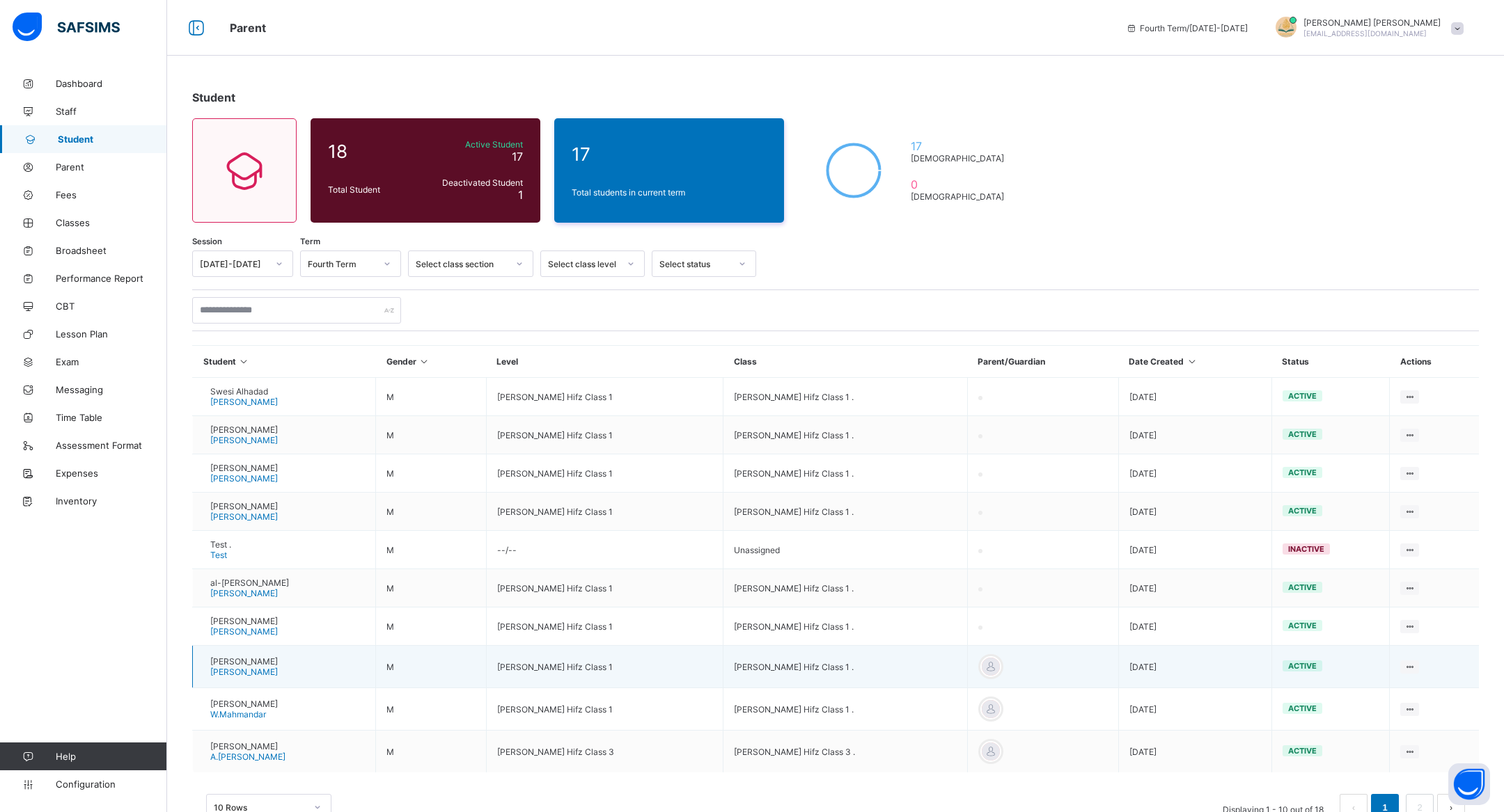
scroll to position [42, 0]
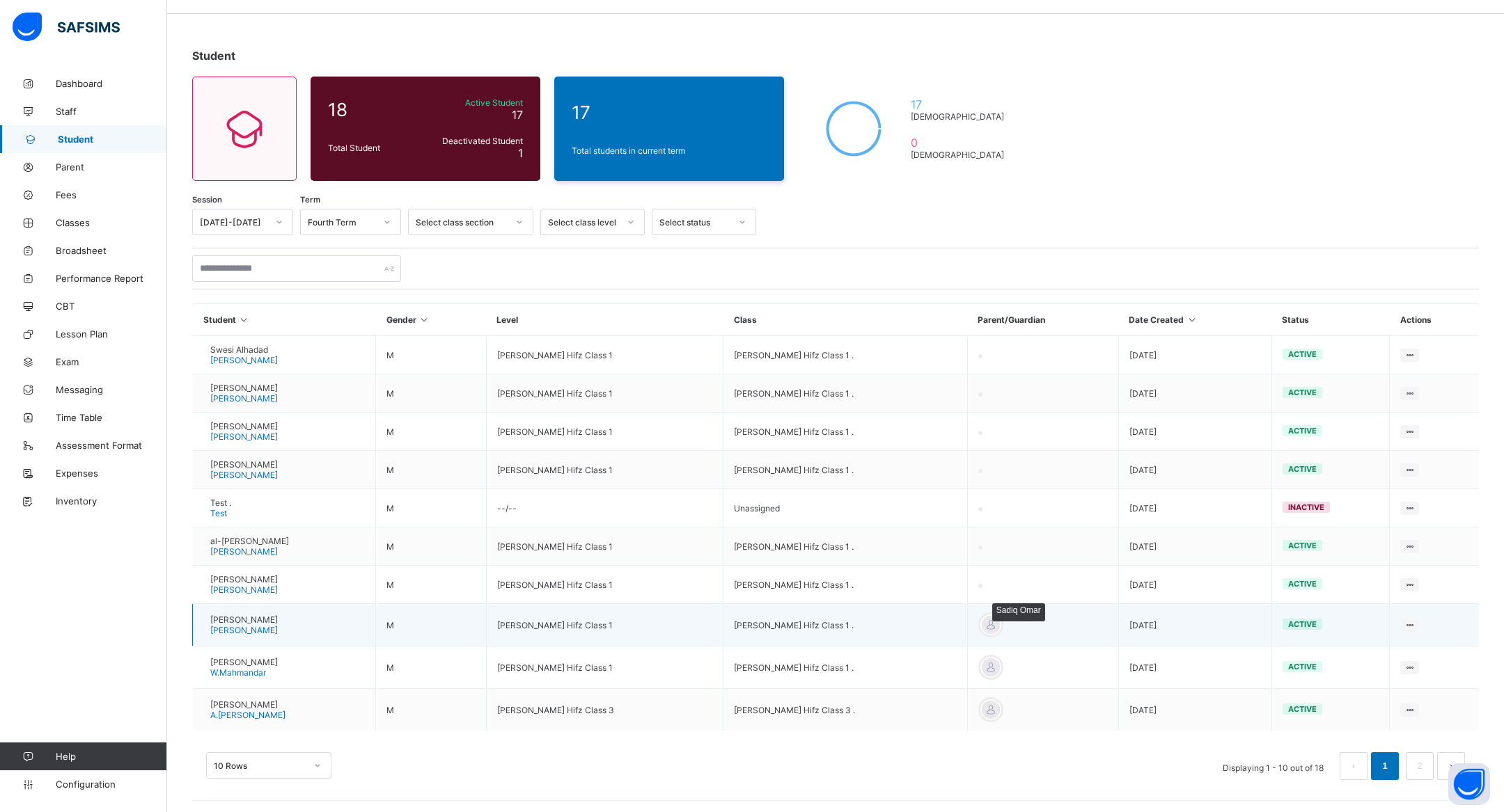
click at [1001, 616] on div at bounding box center [990, 624] width 21 height 21
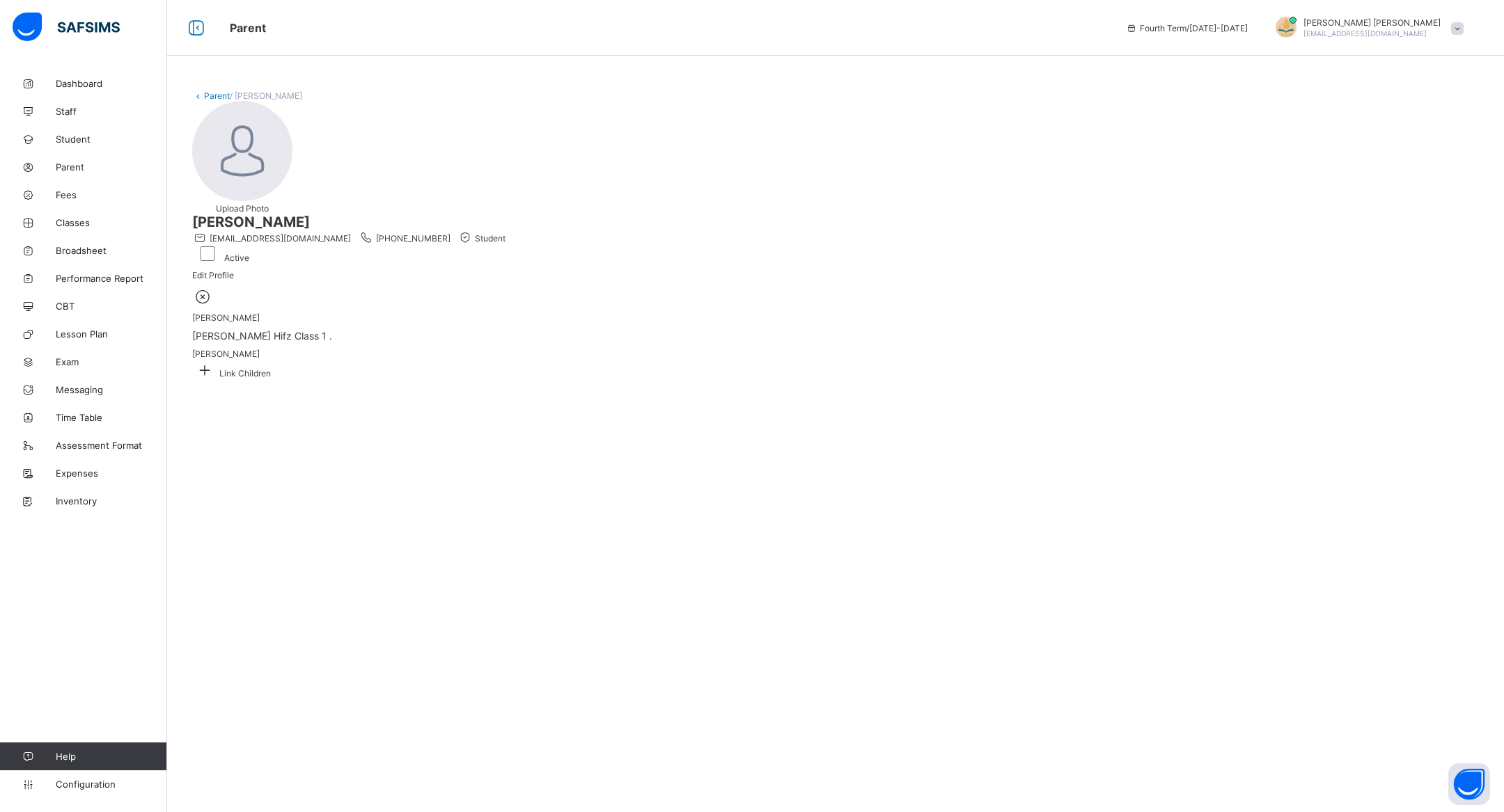
click at [493, 306] on div at bounding box center [835, 296] width 1287 height 18
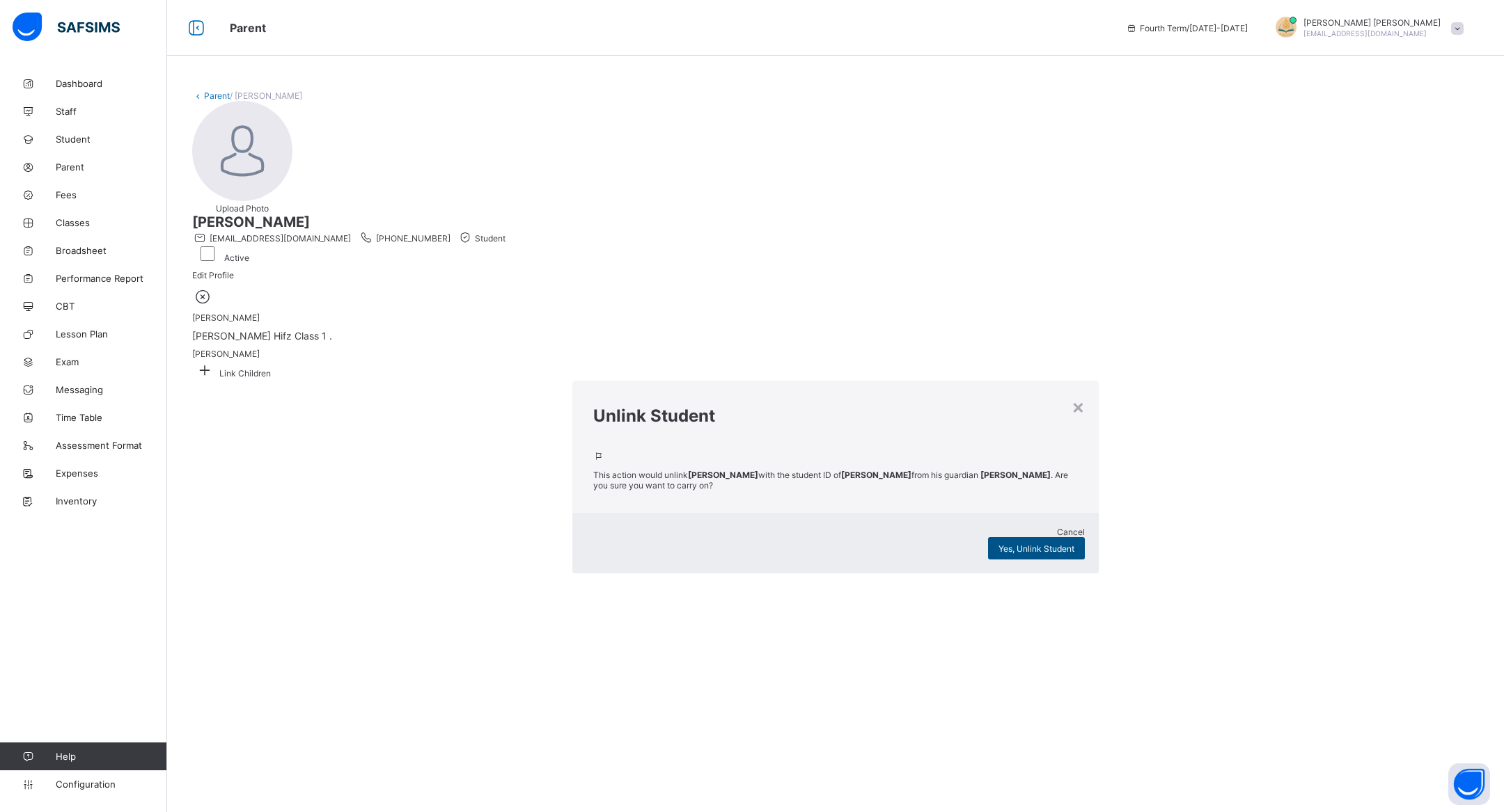
click at [988, 537] on div "Yes, Unlink Student" at bounding box center [1036, 548] width 96 height 22
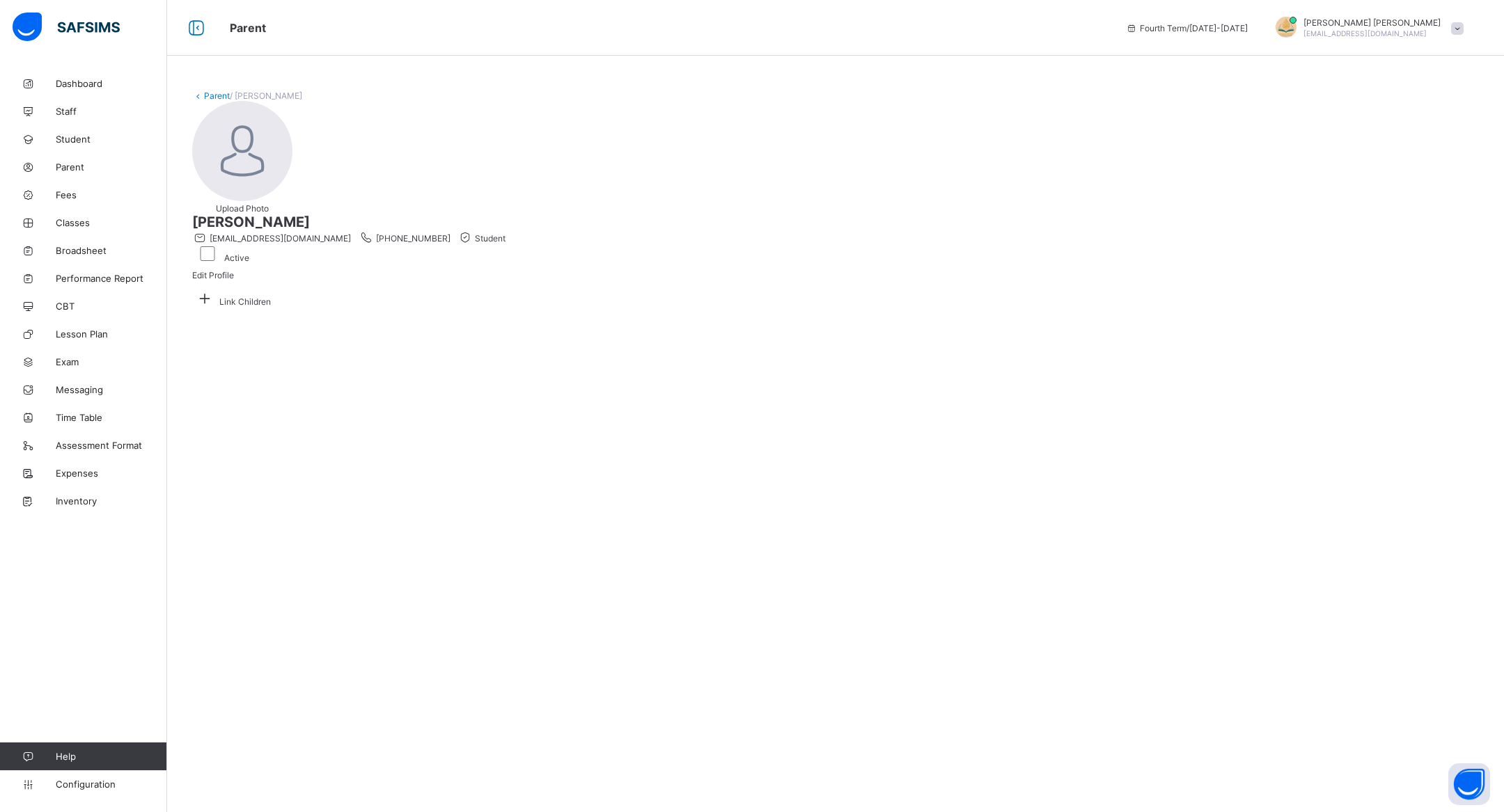
click at [249, 245] on div "Active" at bounding box center [220, 254] width 57 height 19
click at [213, 99] on link "Parent" at bounding box center [217, 96] width 26 height 11
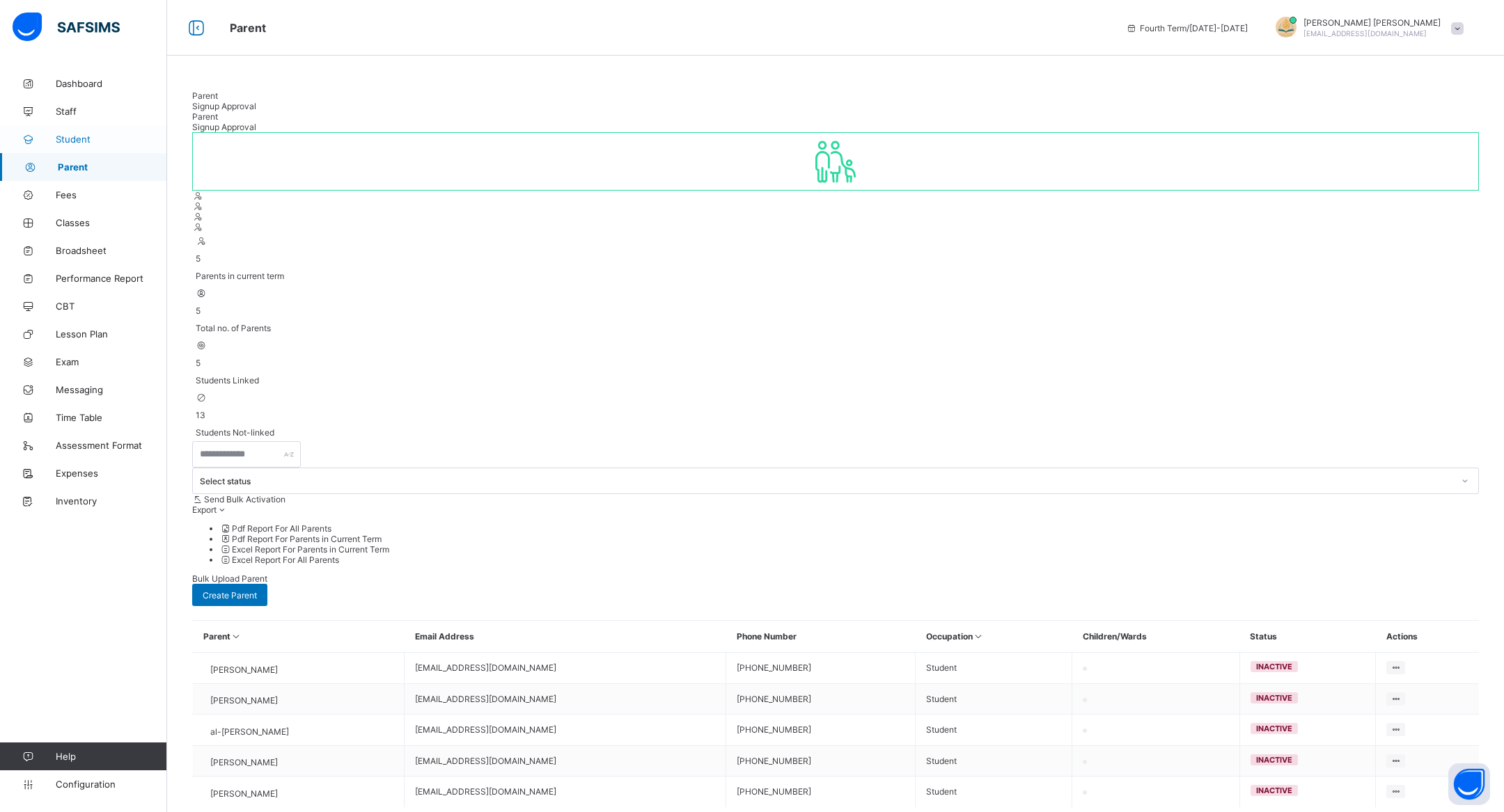
click at [122, 134] on span "Student" at bounding box center [111, 139] width 112 height 11
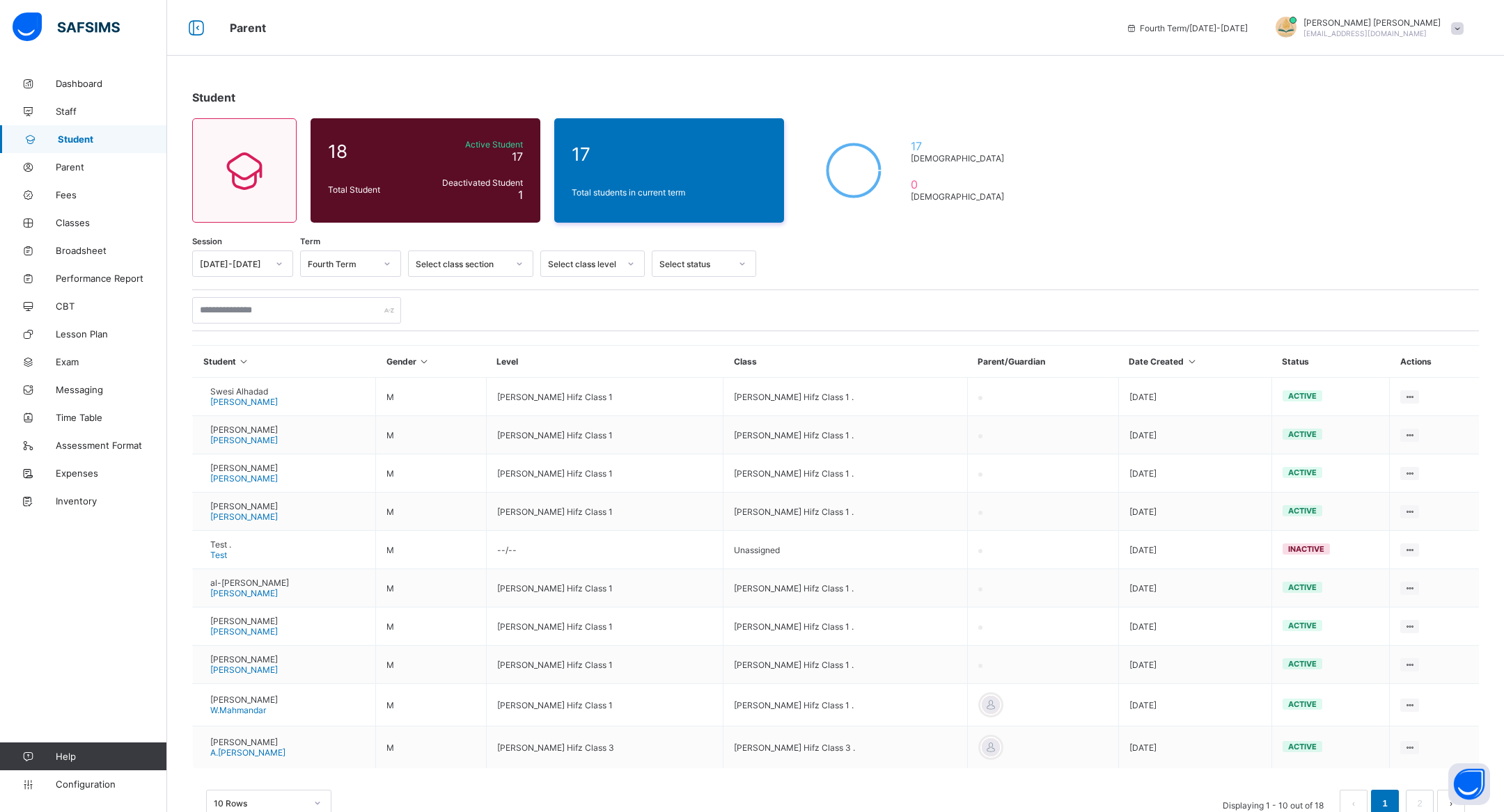
scroll to position [37, 0]
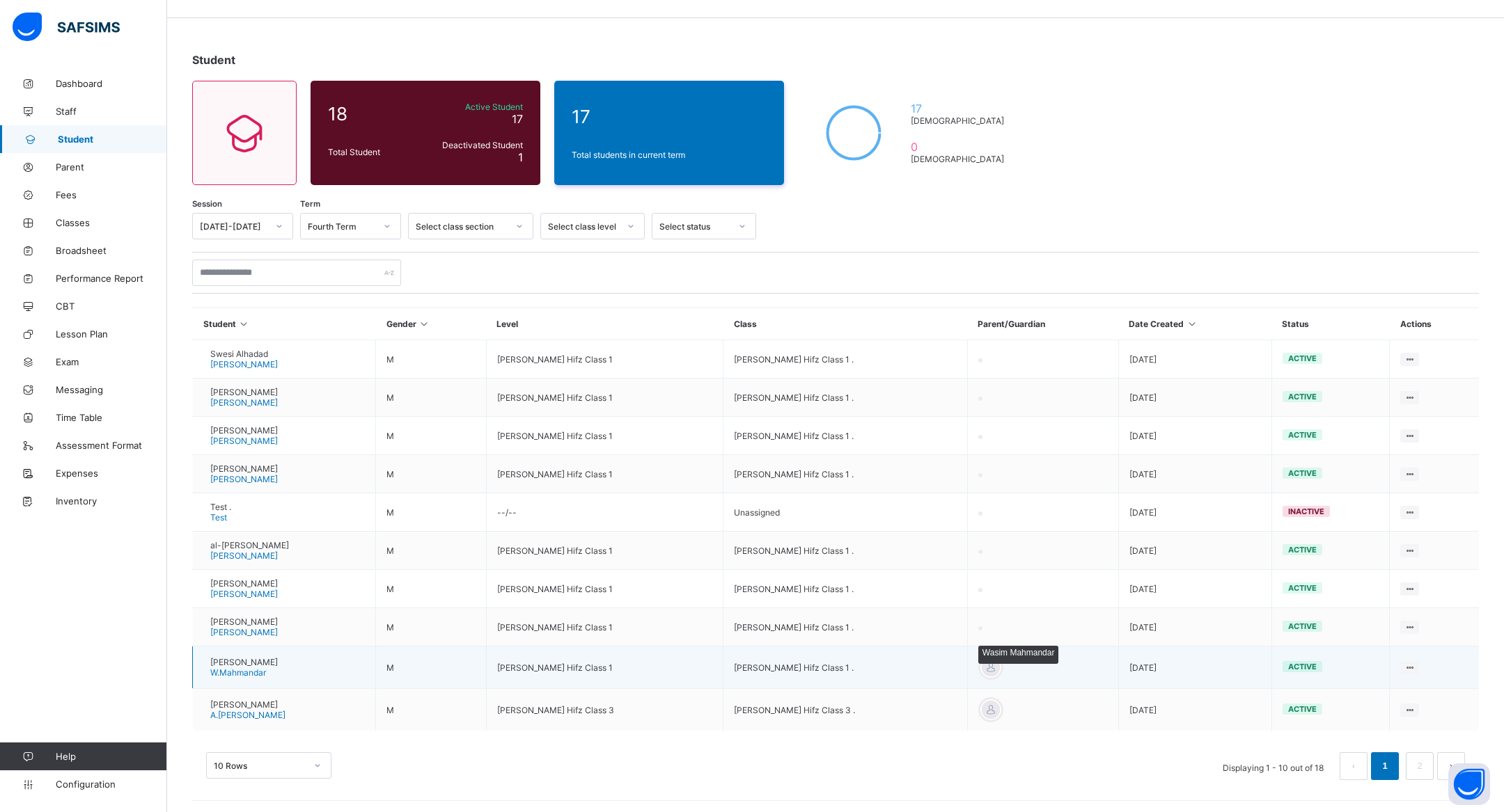
click at [1001, 665] on div at bounding box center [990, 667] width 21 height 21
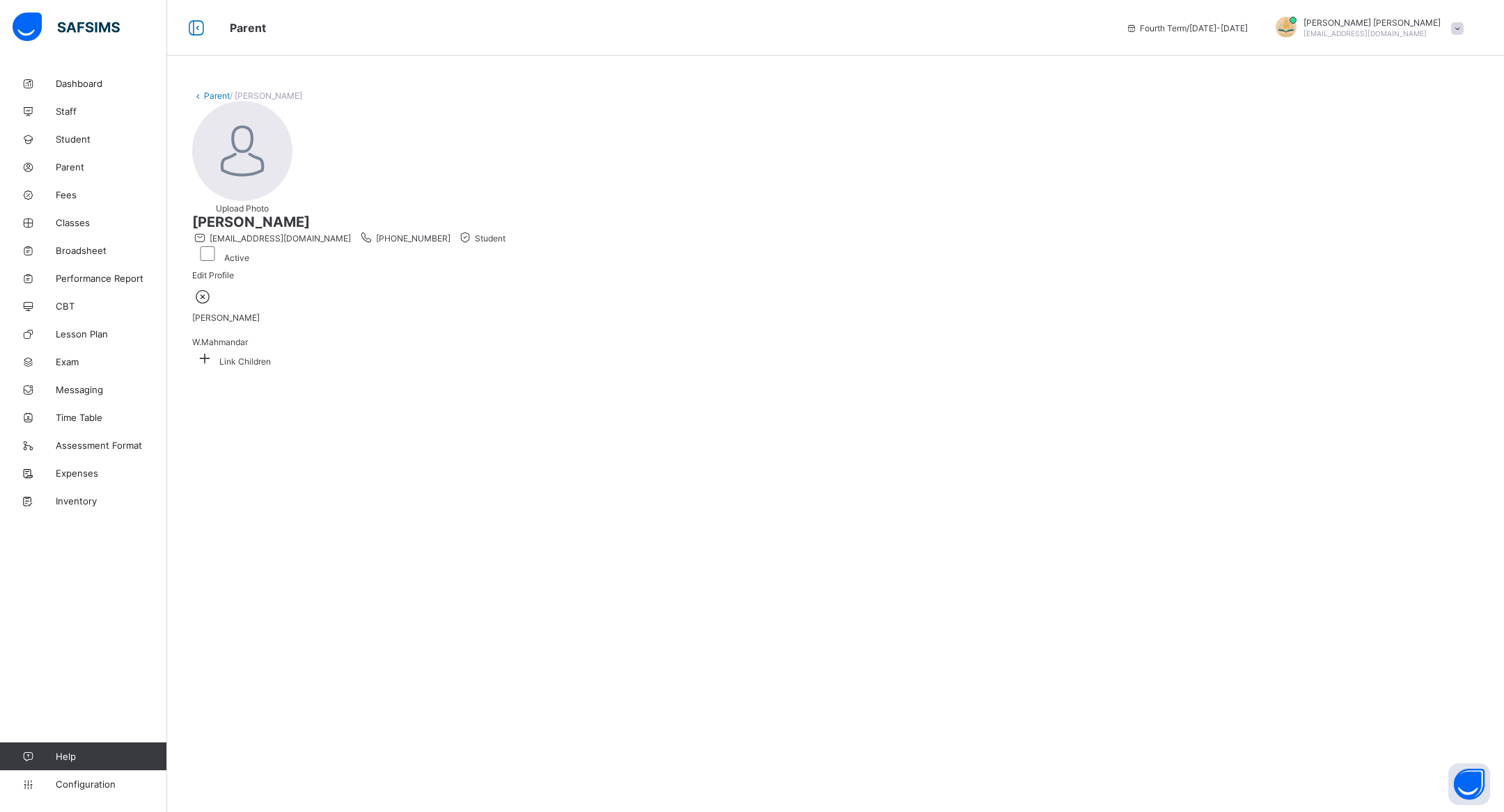
click at [214, 306] on icon at bounding box center [203, 296] width 22 height 18
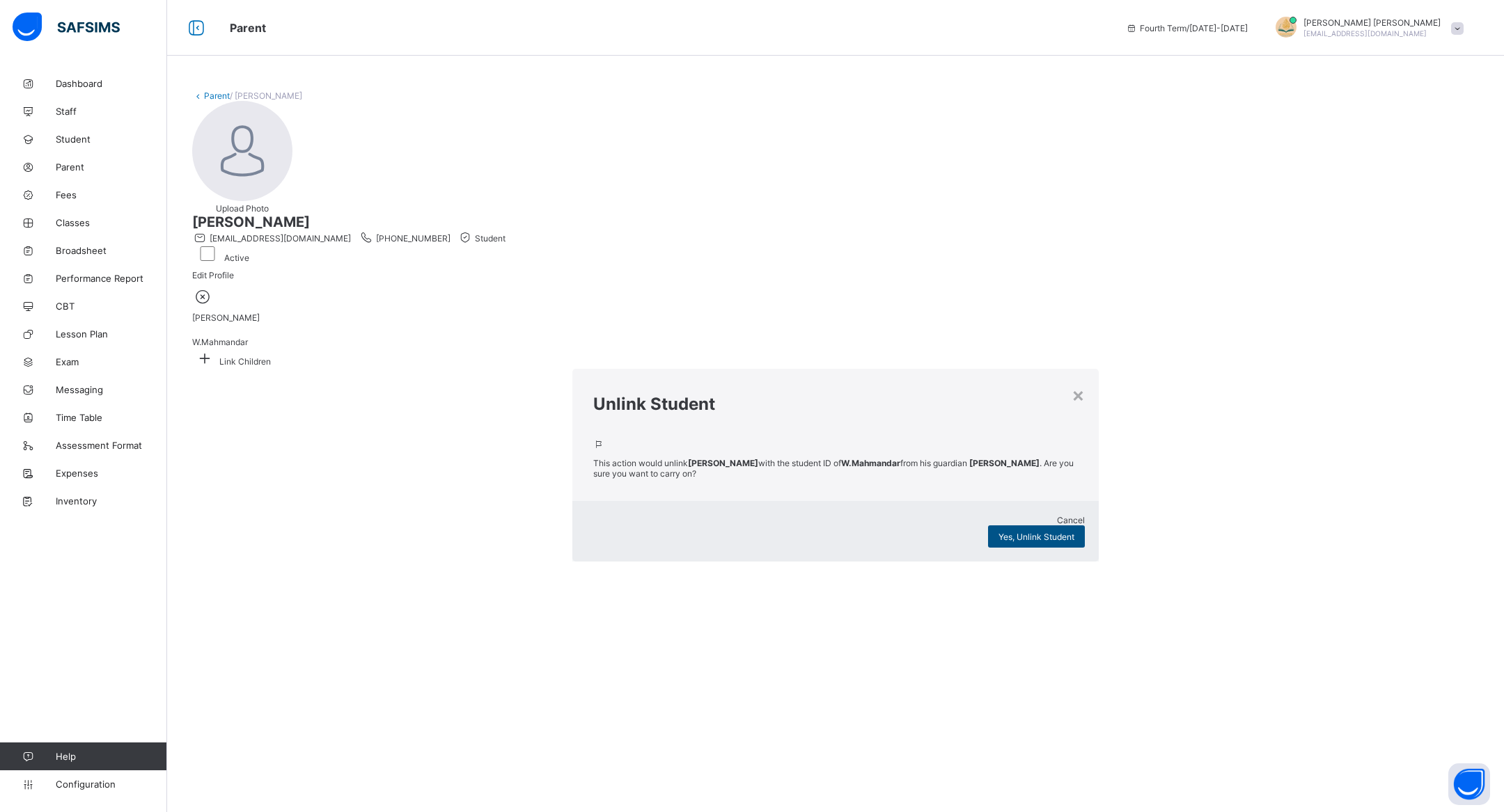
click at [999, 532] on span "Yes, Unlink Student" at bounding box center [1036, 537] width 76 height 11
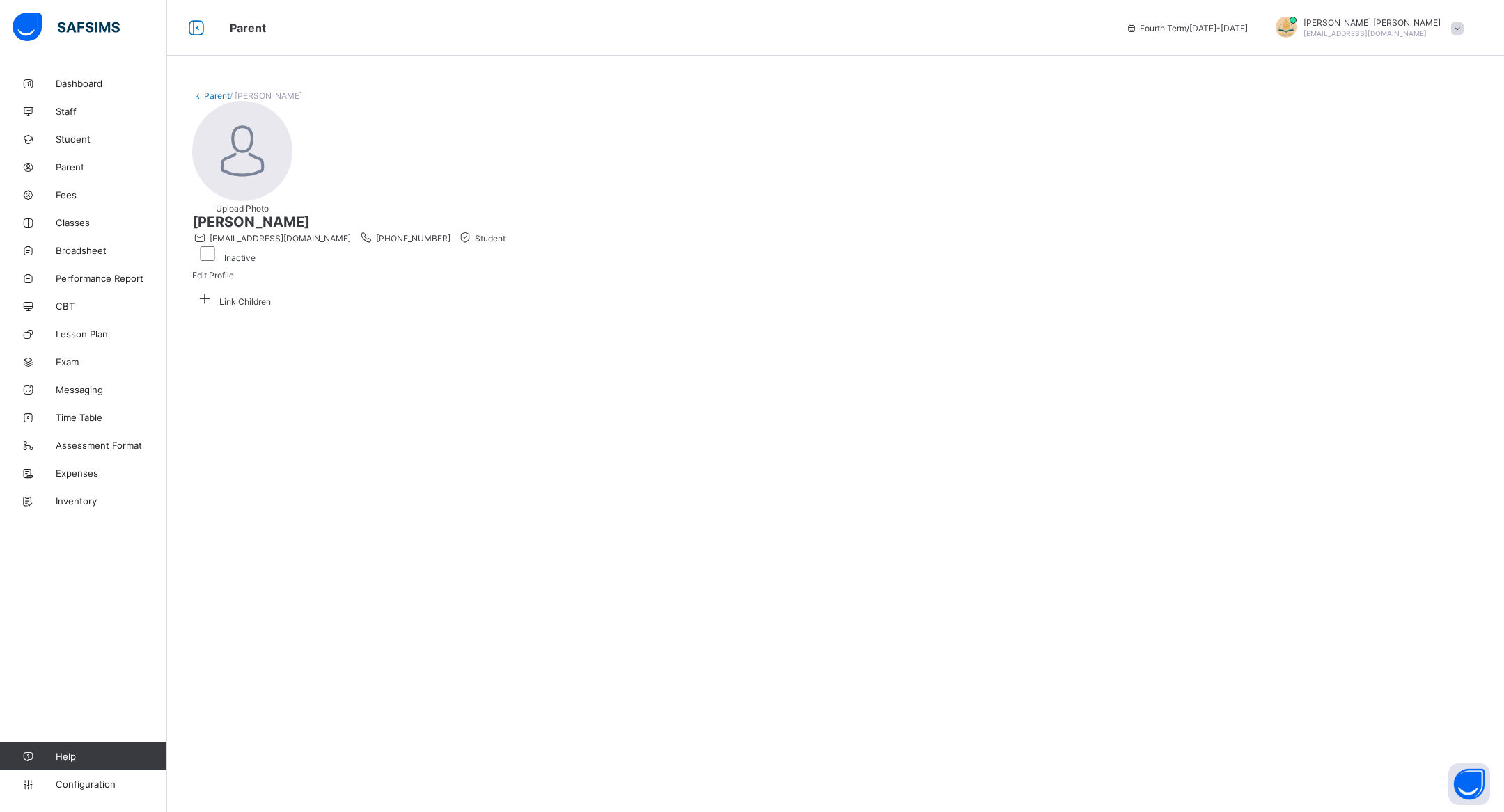
click at [215, 96] on link "Parent" at bounding box center [217, 96] width 26 height 11
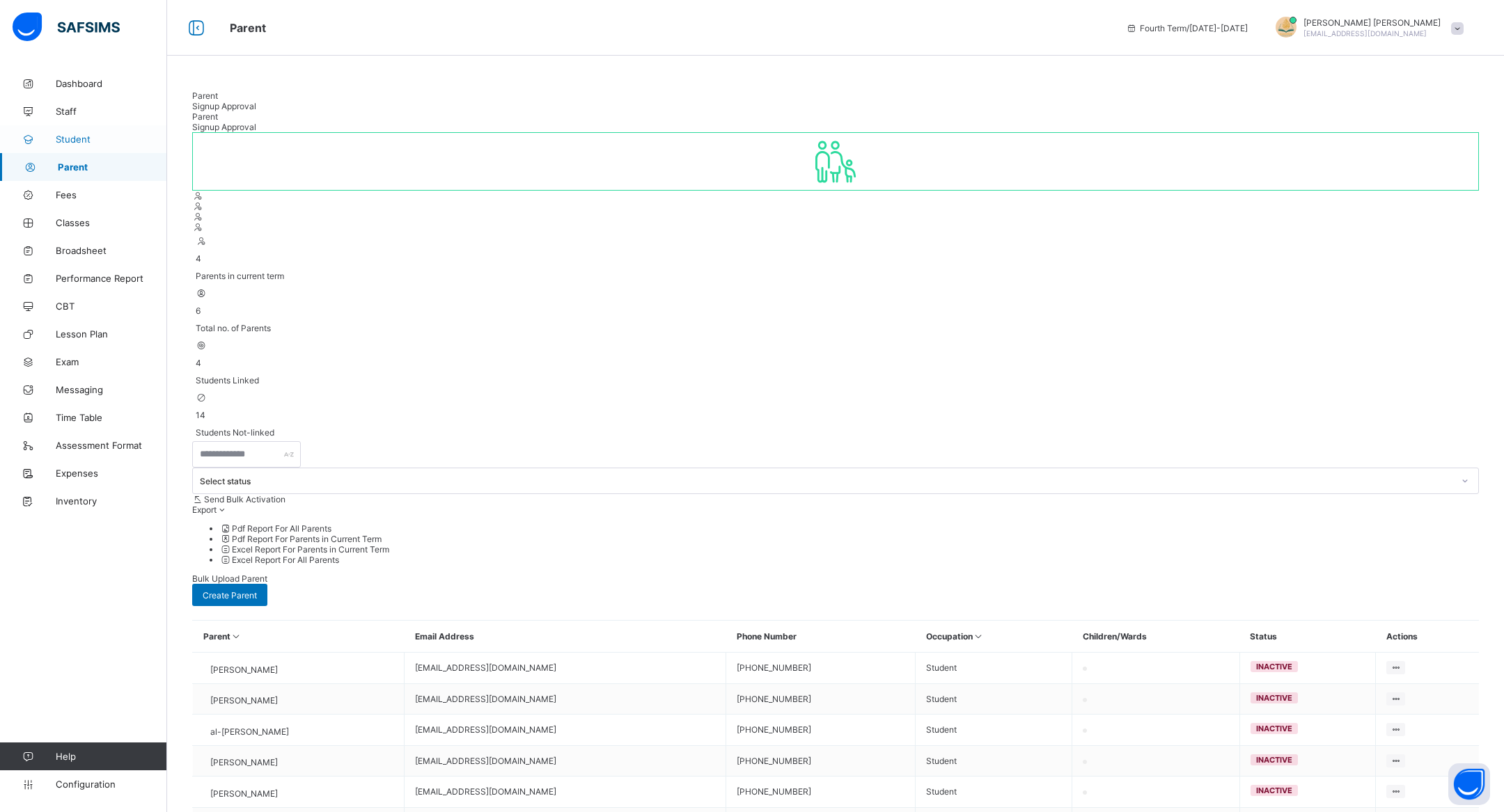
click at [132, 137] on span "Student" at bounding box center [111, 139] width 112 height 11
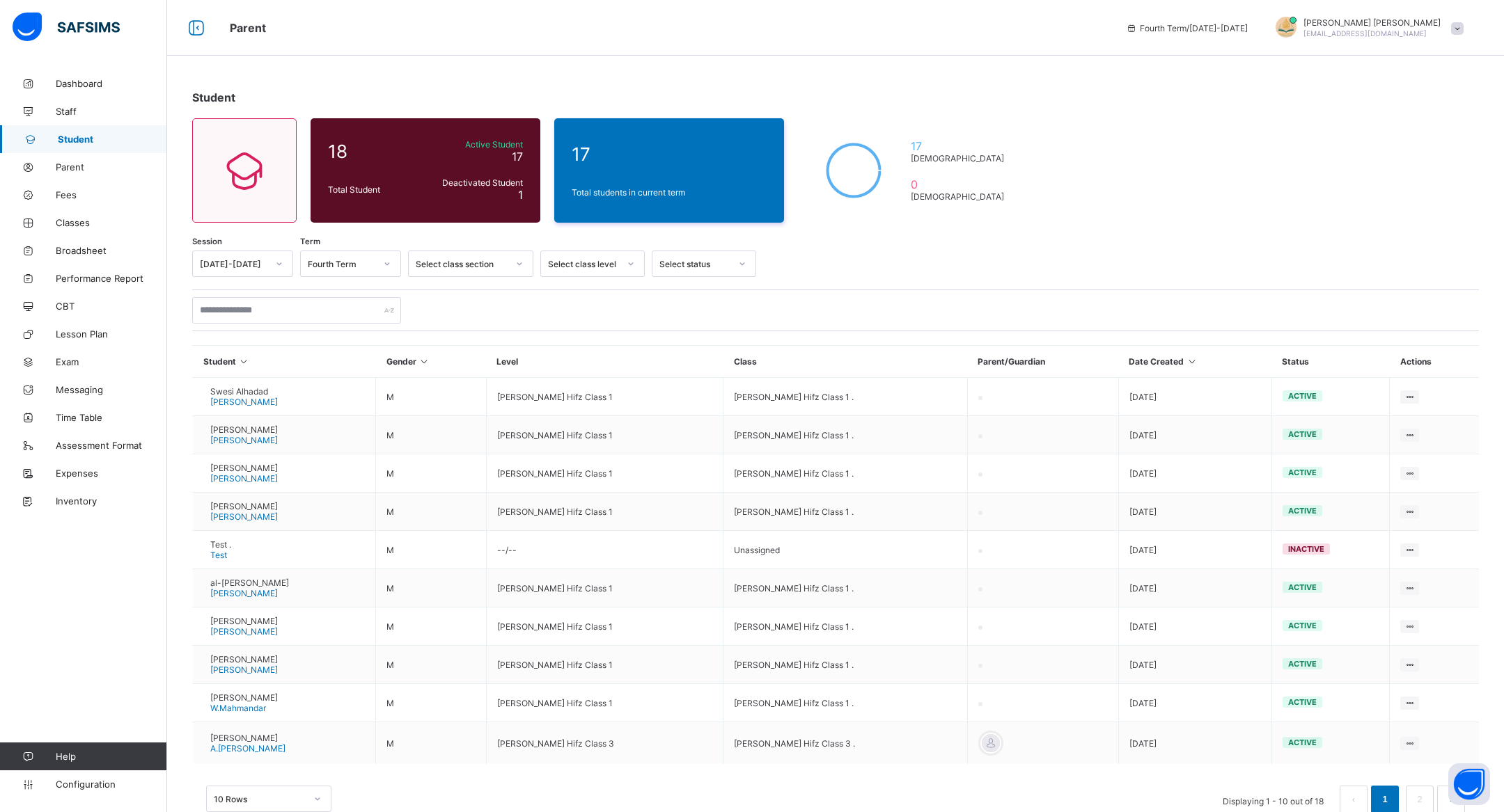
scroll to position [33, 0]
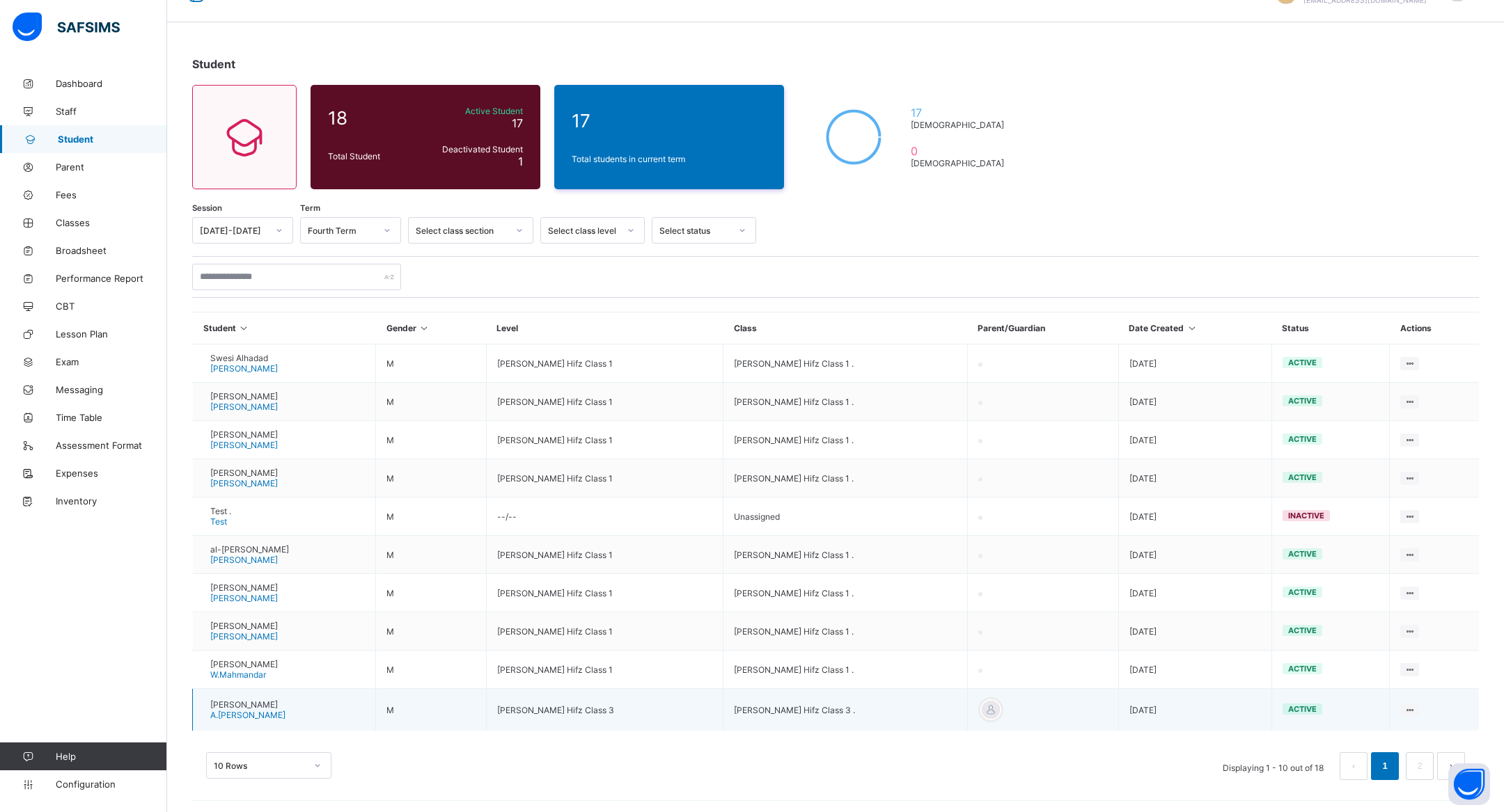
click at [1003, 715] on div at bounding box center [991, 710] width 25 height 25
click at [1001, 711] on div at bounding box center [990, 709] width 21 height 21
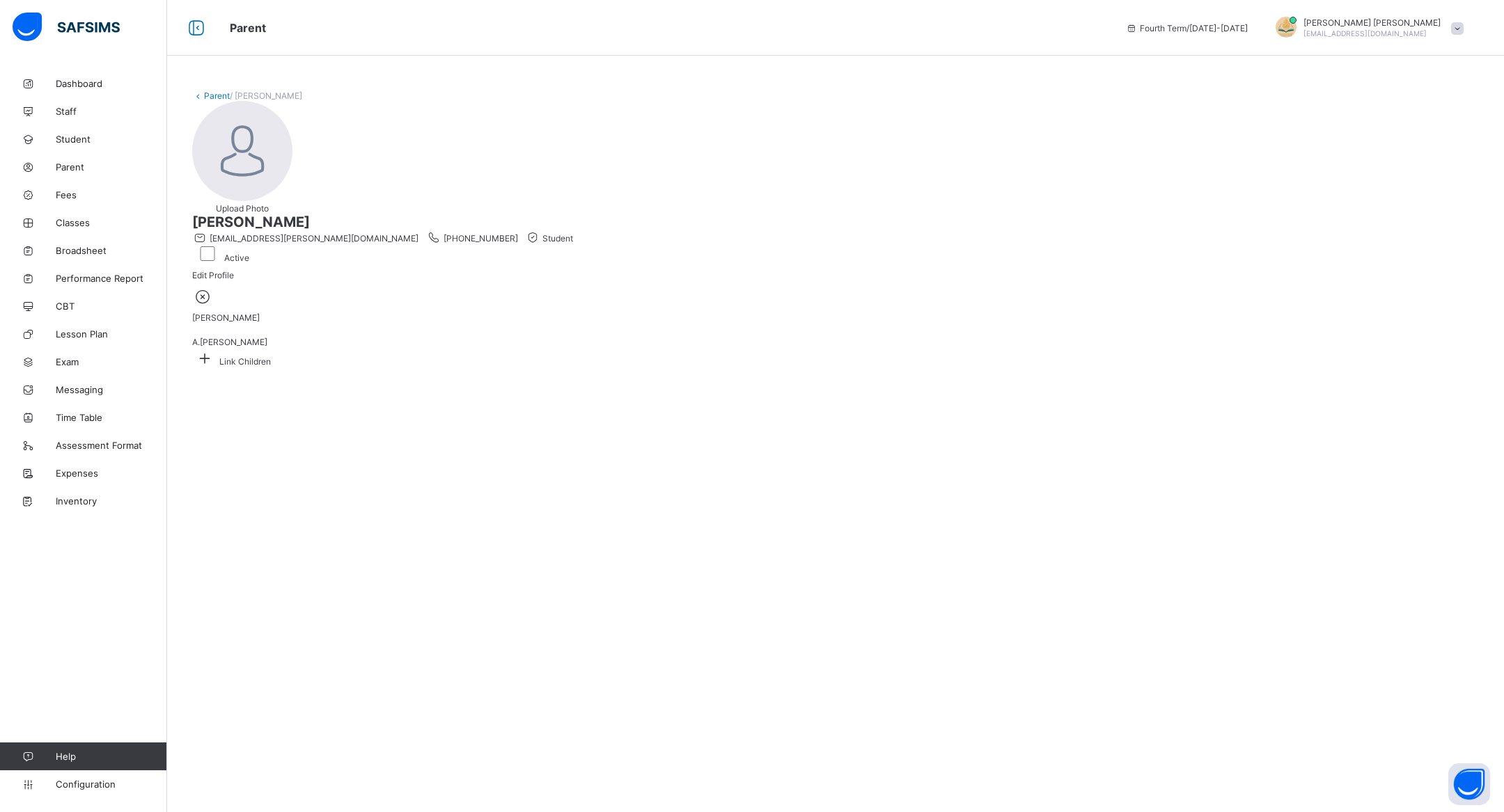
click at [214, 306] on icon at bounding box center [203, 296] width 22 height 18
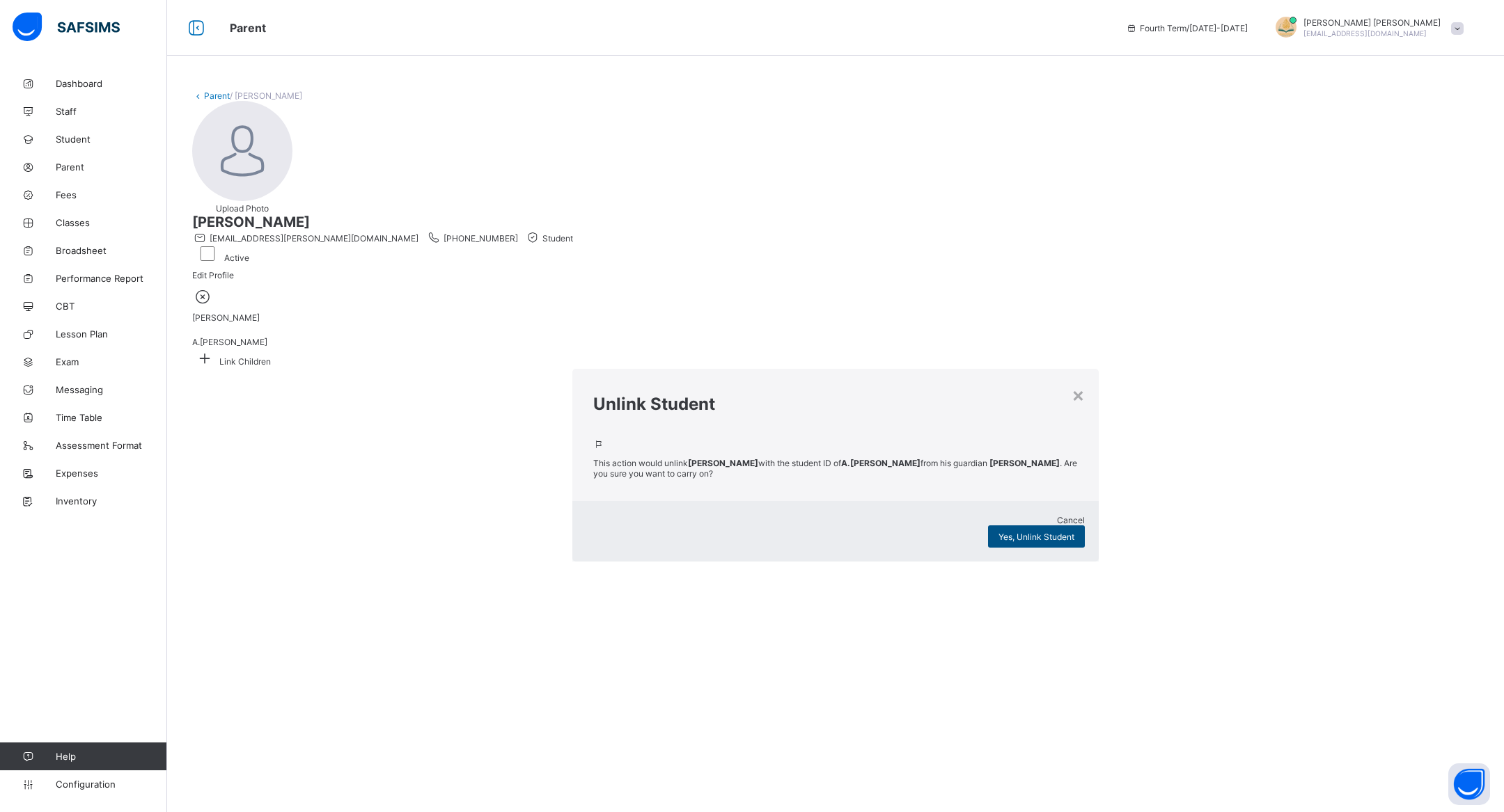
click at [999, 532] on span "Yes, Unlink Student" at bounding box center [1036, 537] width 76 height 11
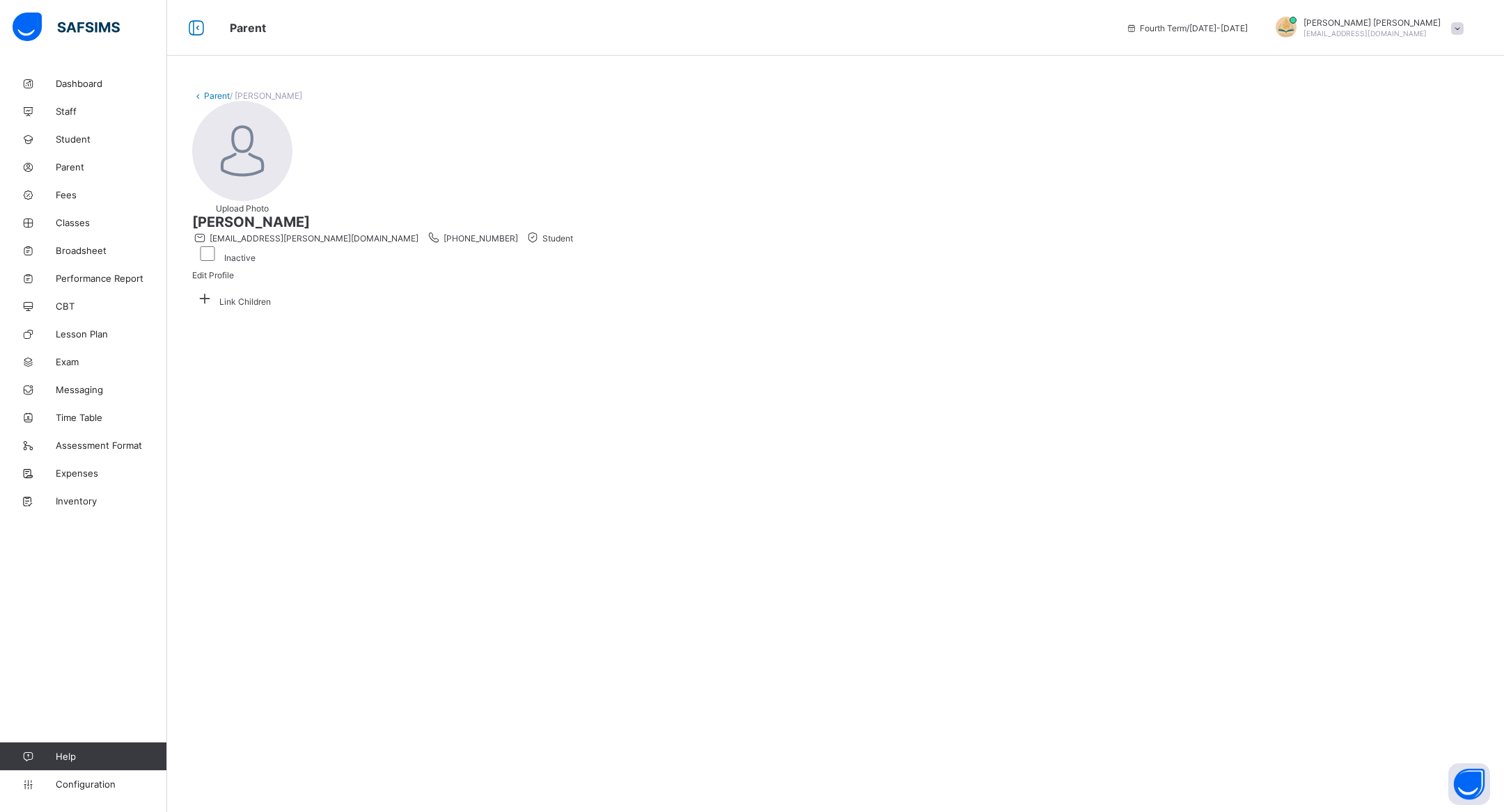
click at [217, 101] on div "Parent / Ayman Sungkar Upload Photo Ayman Sungkar sungkar.ayman@gmail.com +6141…" at bounding box center [835, 200] width 1337 height 260
click at [211, 94] on link "Parent" at bounding box center [217, 96] width 26 height 11
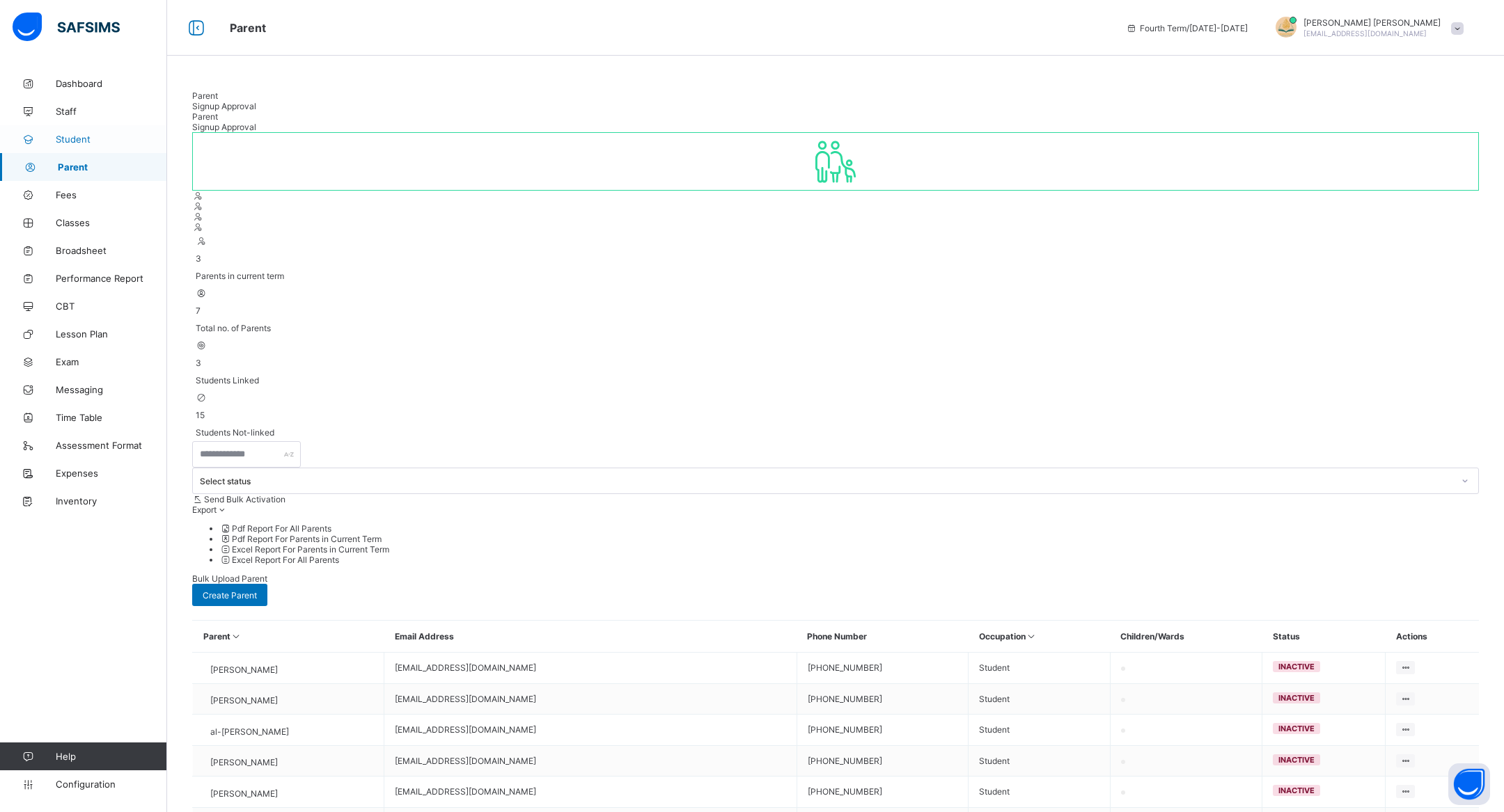
click at [98, 145] on link "Student" at bounding box center [83, 139] width 167 height 28
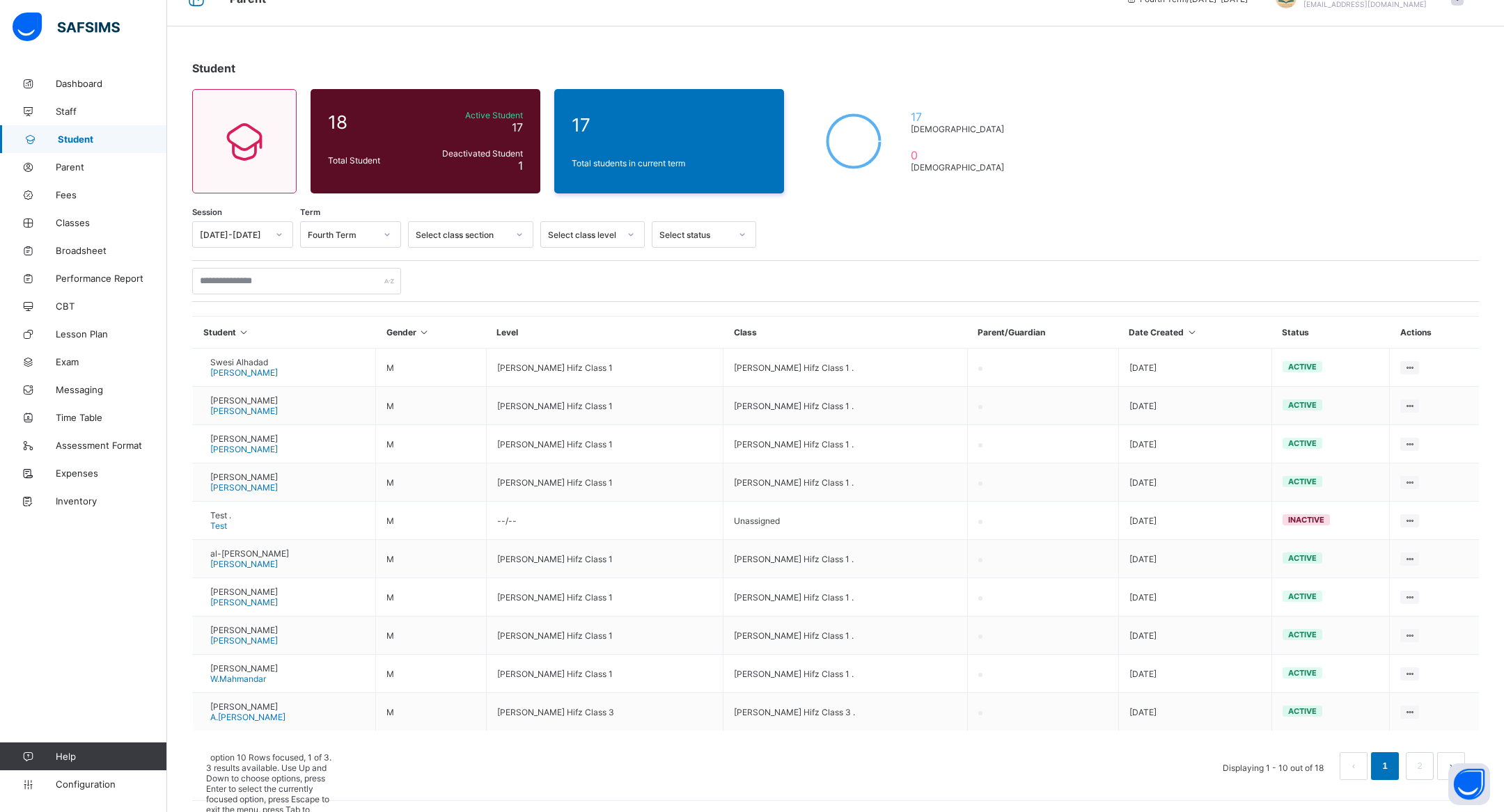
scroll to position [64, 0]
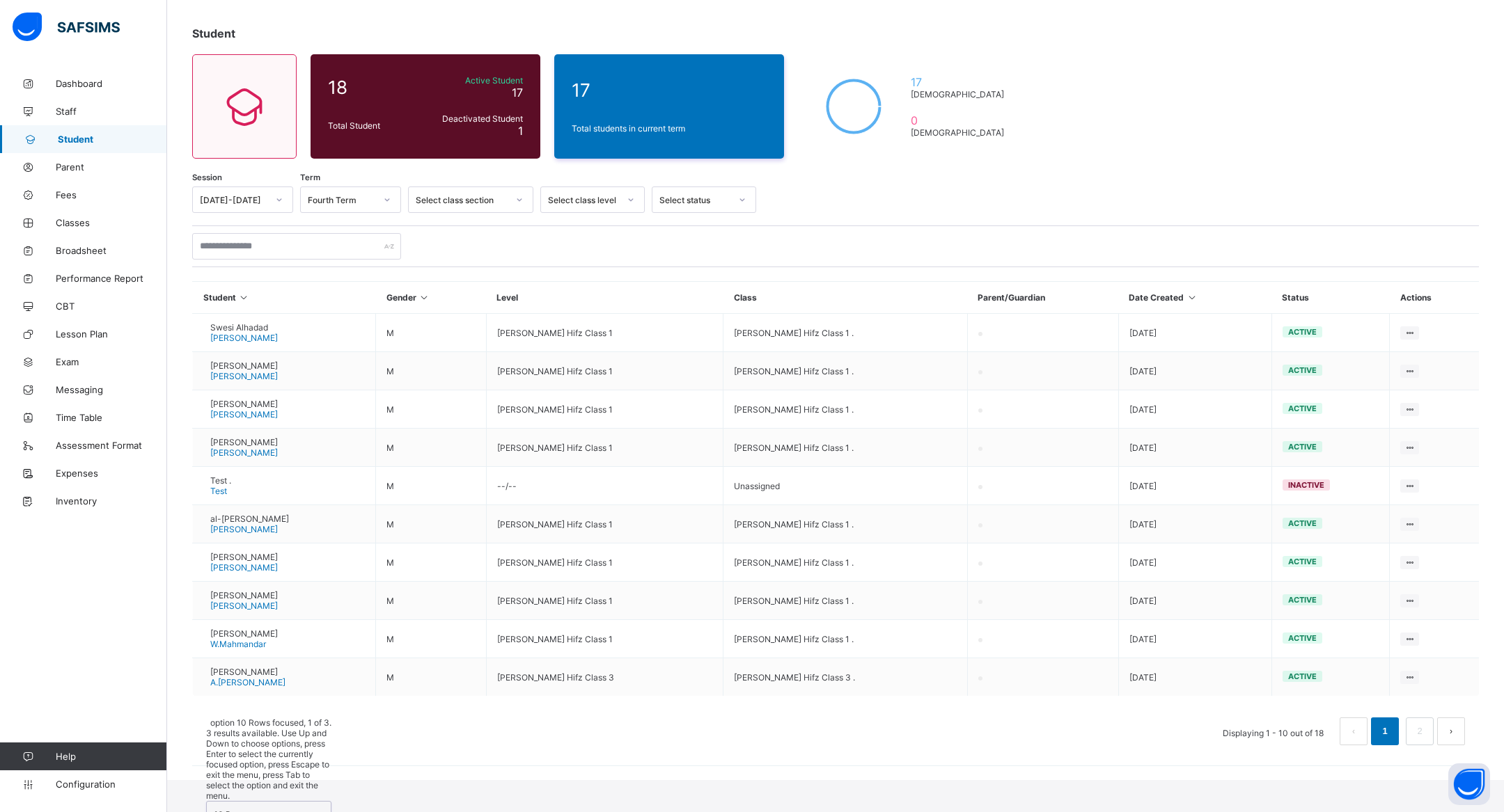
click at [237, 758] on div "option 10 Rows focused, 1 of 3. 3 results available. Use Up and Down to choose …" at bounding box center [268, 805] width 125 height 174
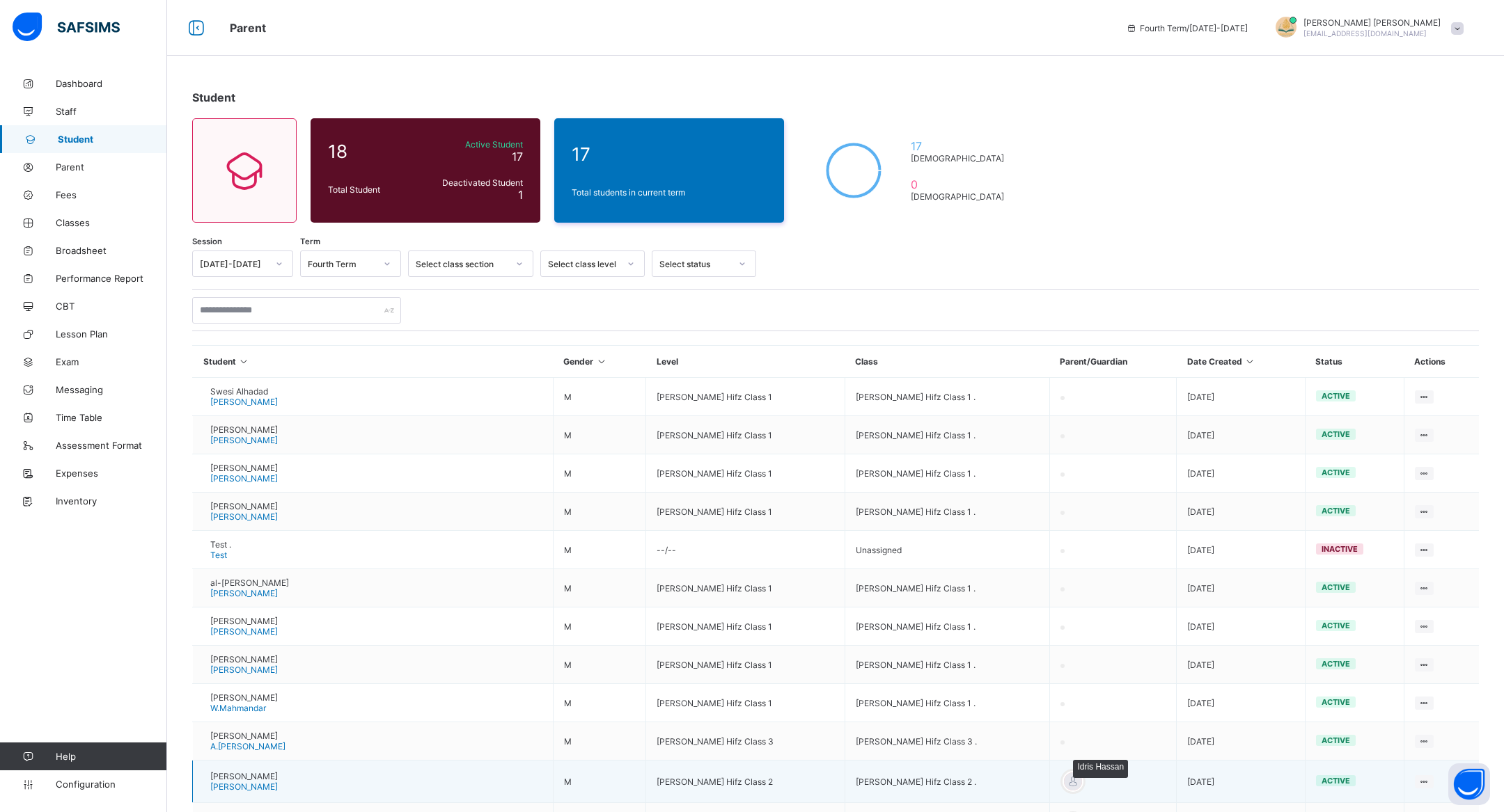
scroll to position [347, 0]
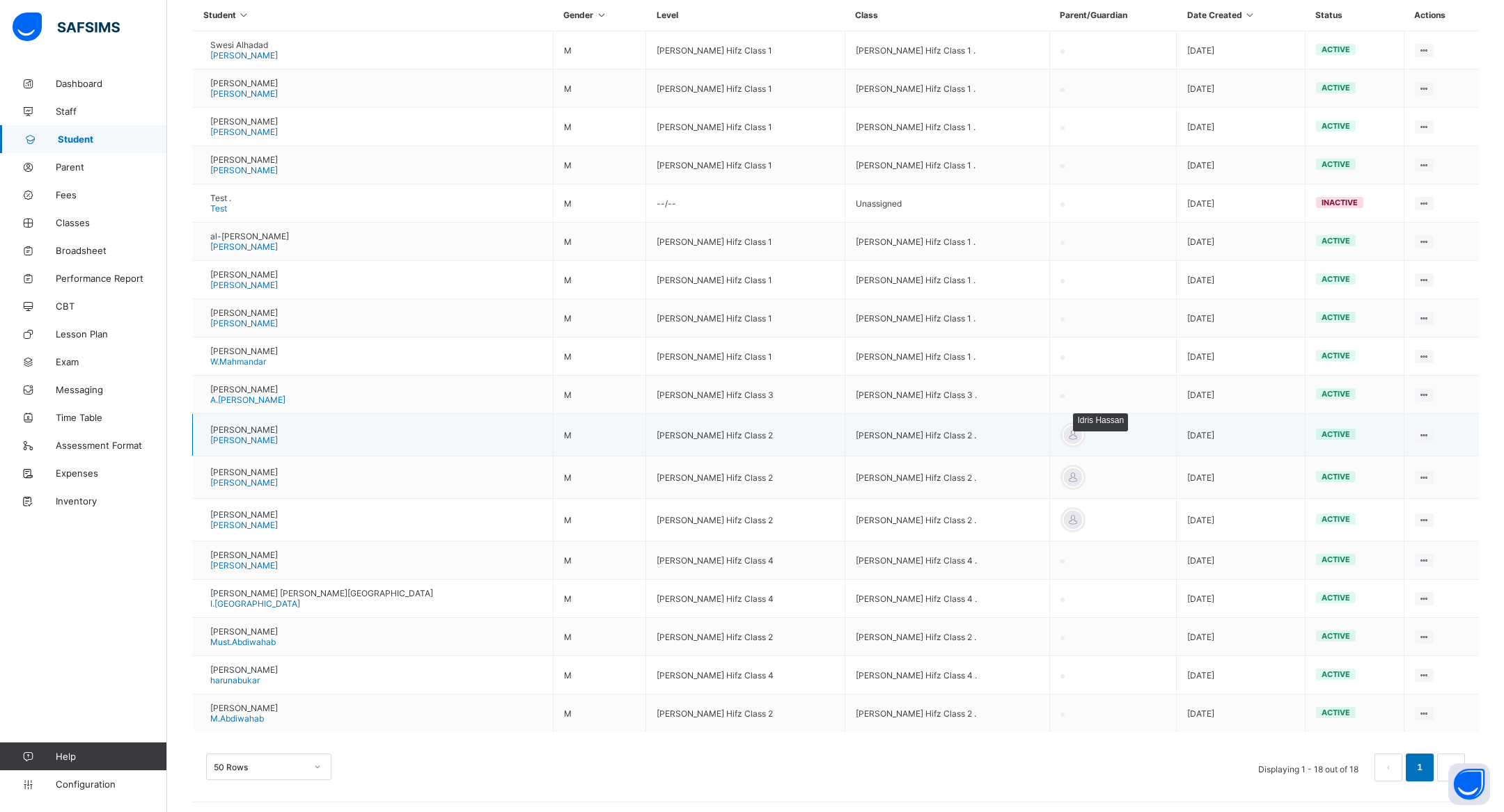
click at [1063, 424] on div at bounding box center [1073, 434] width 21 height 21
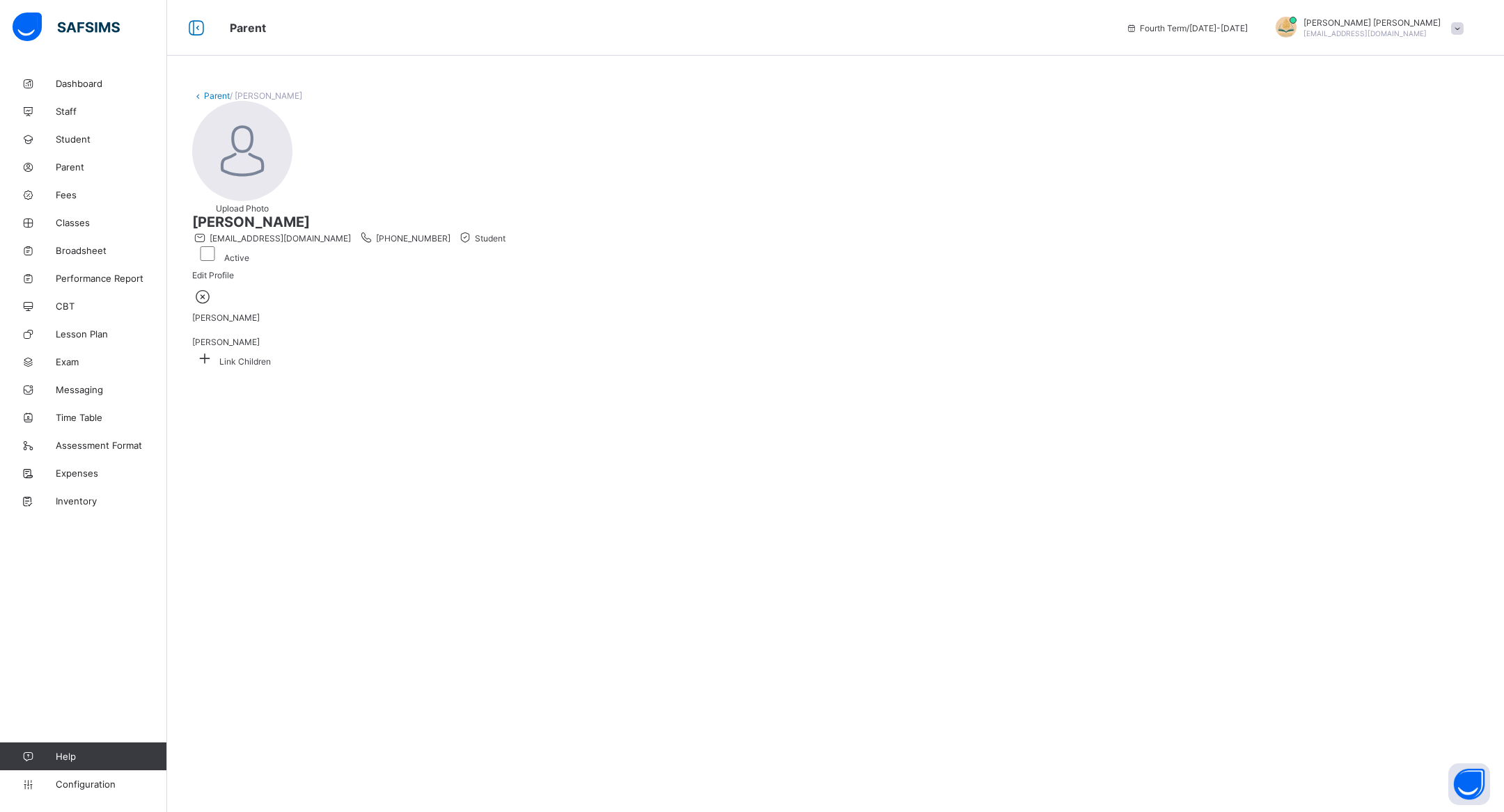
click at [214, 306] on icon at bounding box center [203, 296] width 22 height 18
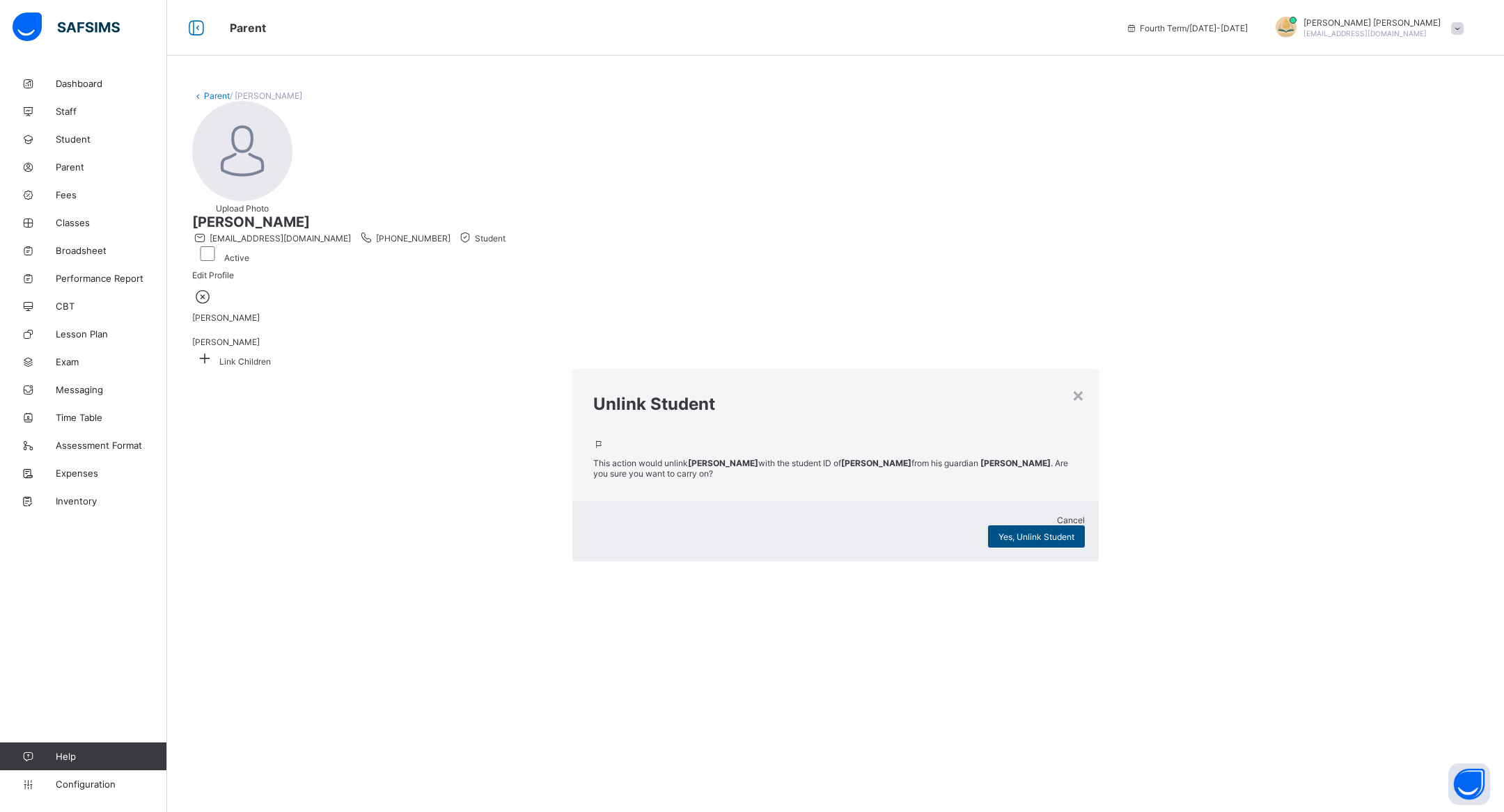
click at [988, 526] on div "Yes, Unlink Student" at bounding box center [1036, 537] width 96 height 22
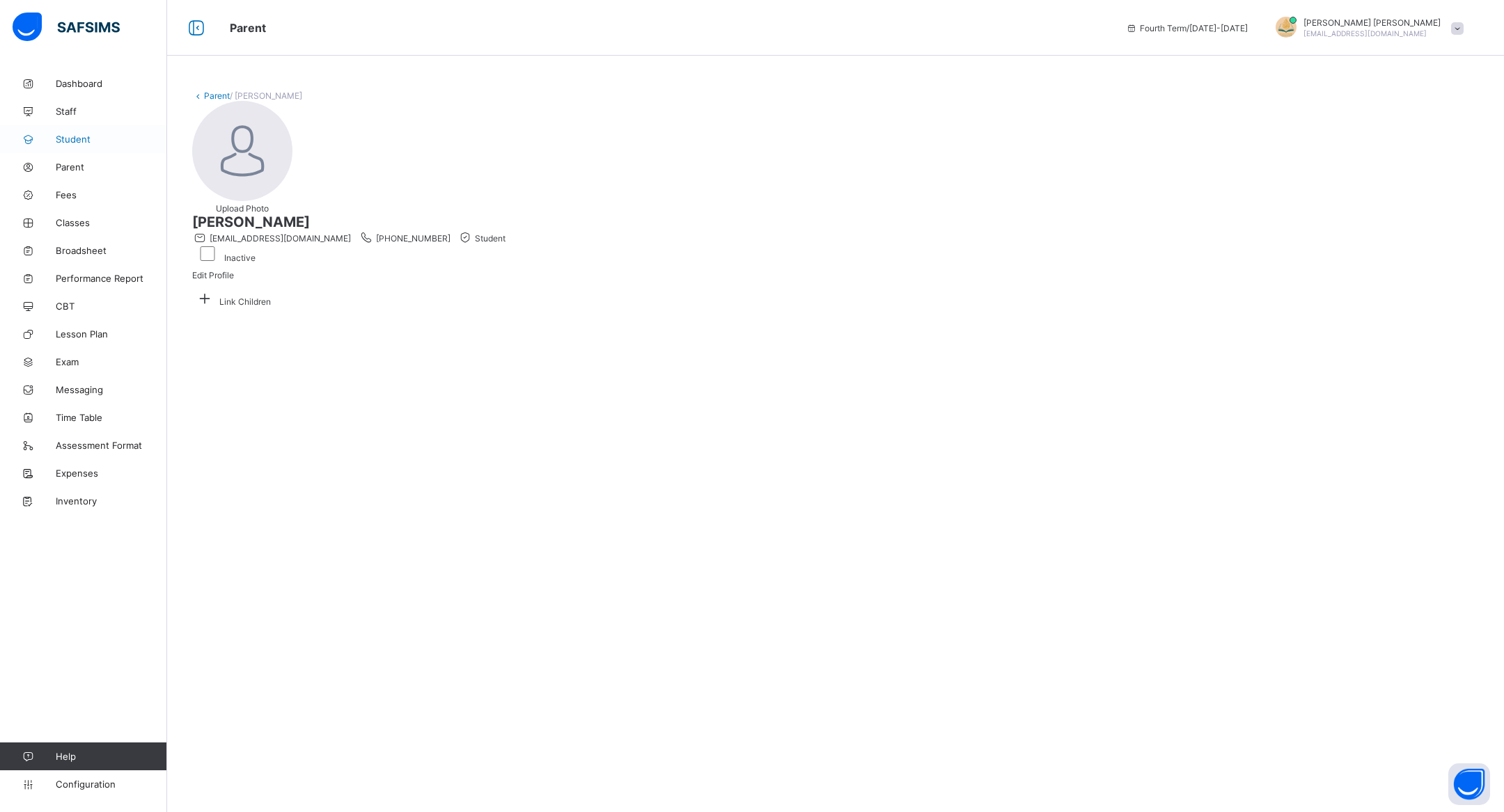
click at [89, 140] on span "Student" at bounding box center [111, 139] width 112 height 11
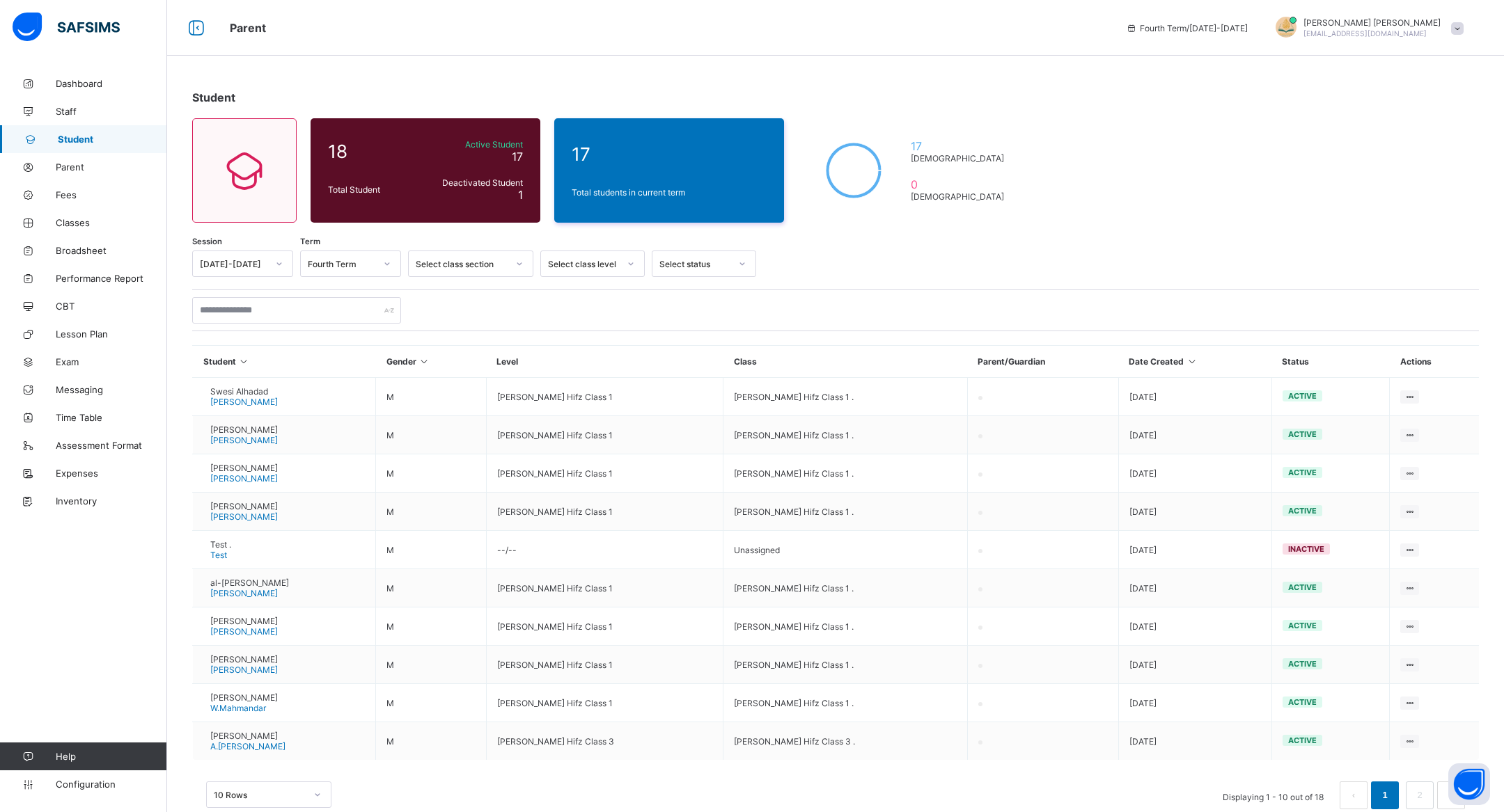
scroll to position [29, 0]
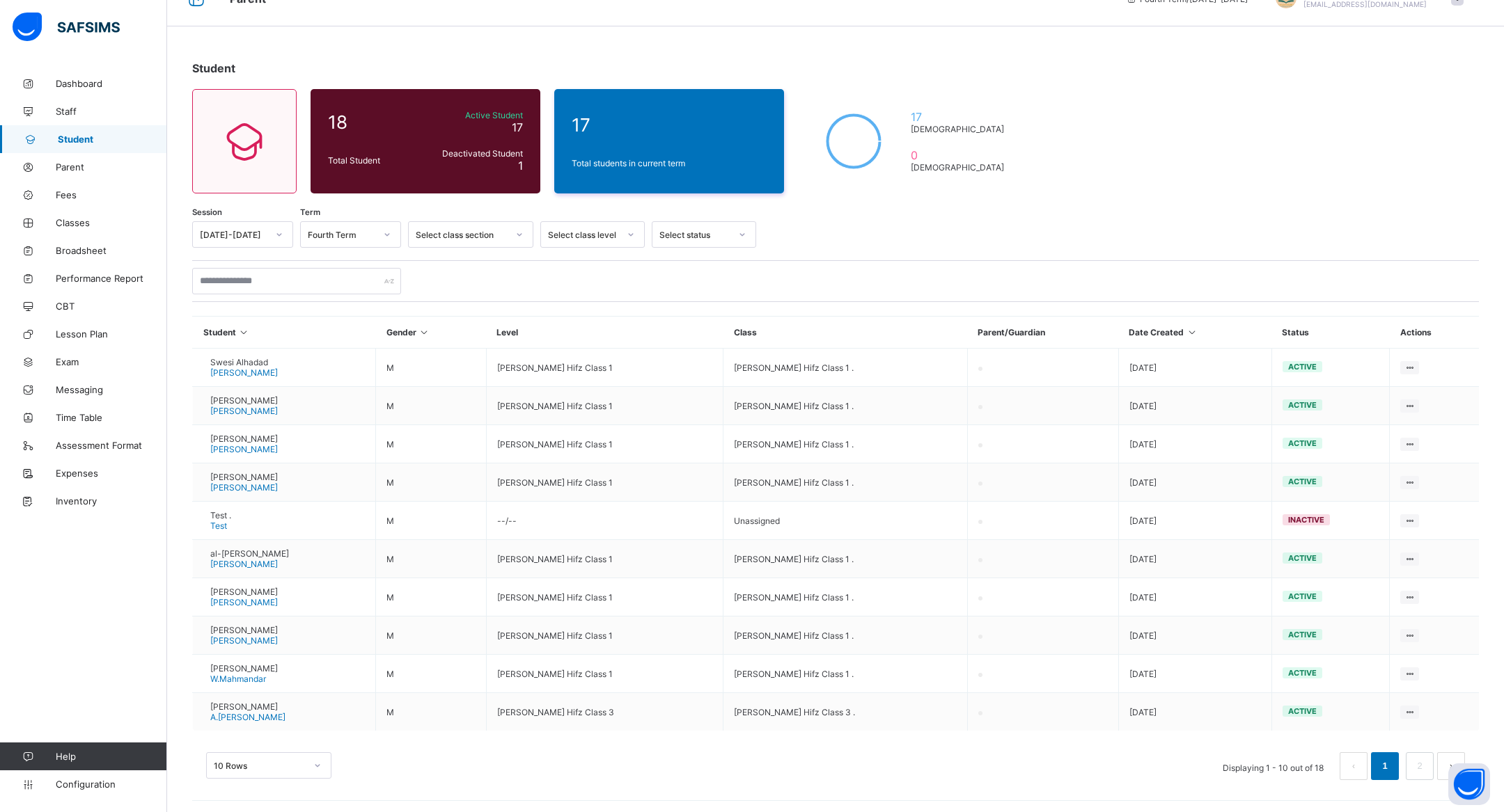
click at [302, 779] on div "10 Rows Displaying 1 - 10 out of 18 1 2" at bounding box center [835, 759] width 1287 height 70
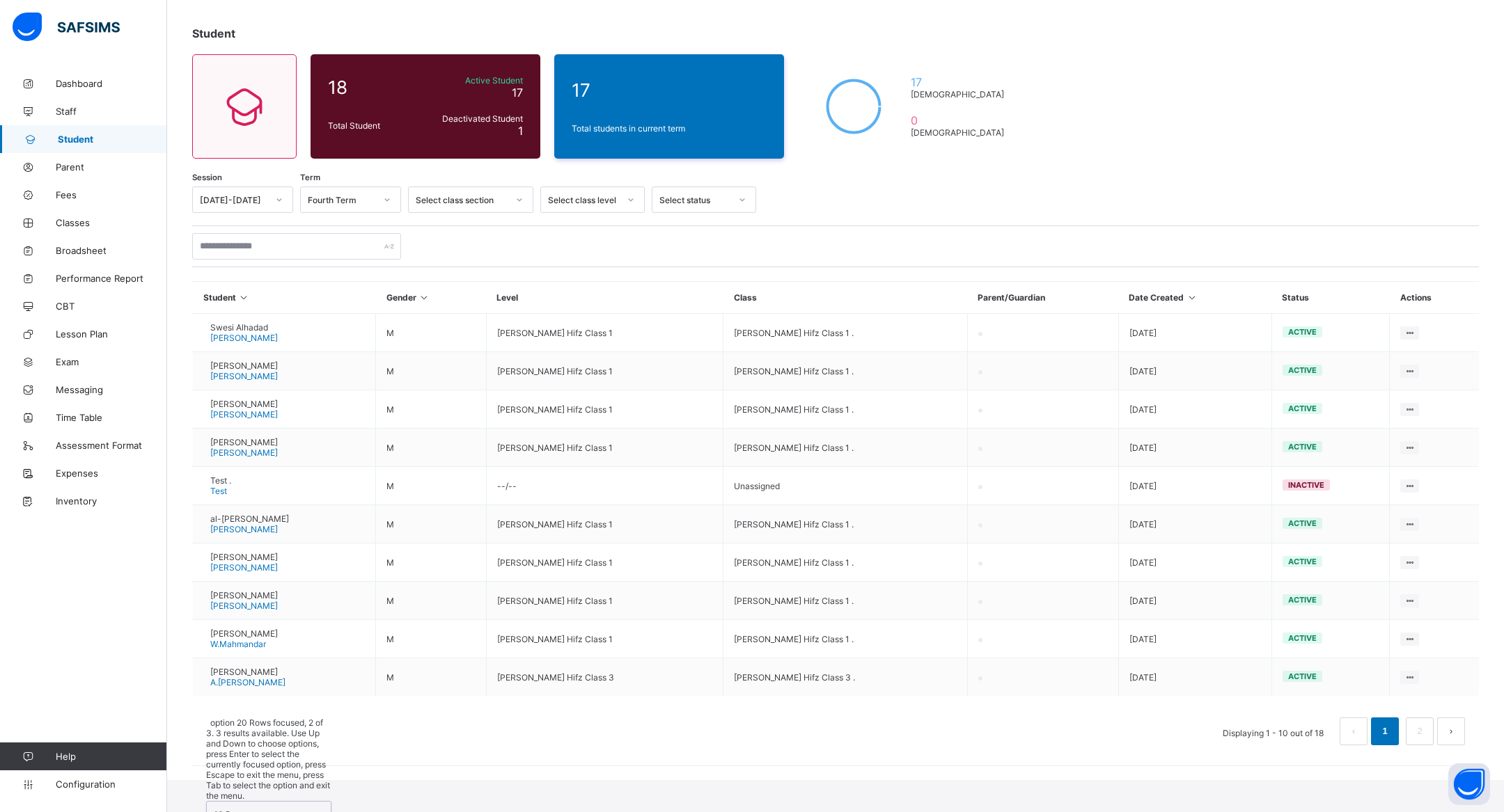
click at [302, 773] on div "option 20 Rows focused, 2 of 3. 3 results available. Use Up and Down to choose …" at bounding box center [268, 805] width 125 height 174
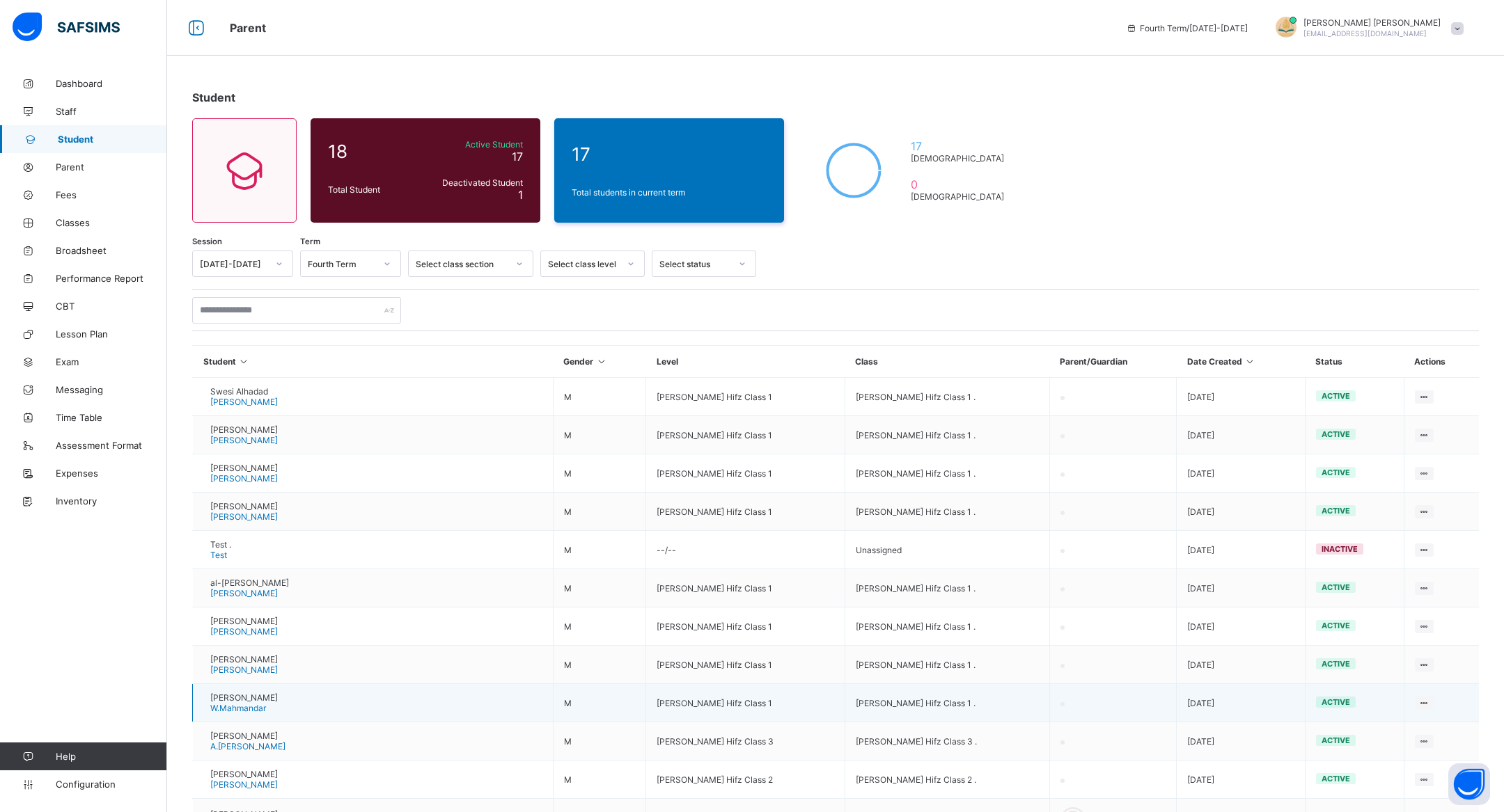
scroll to position [342, 0]
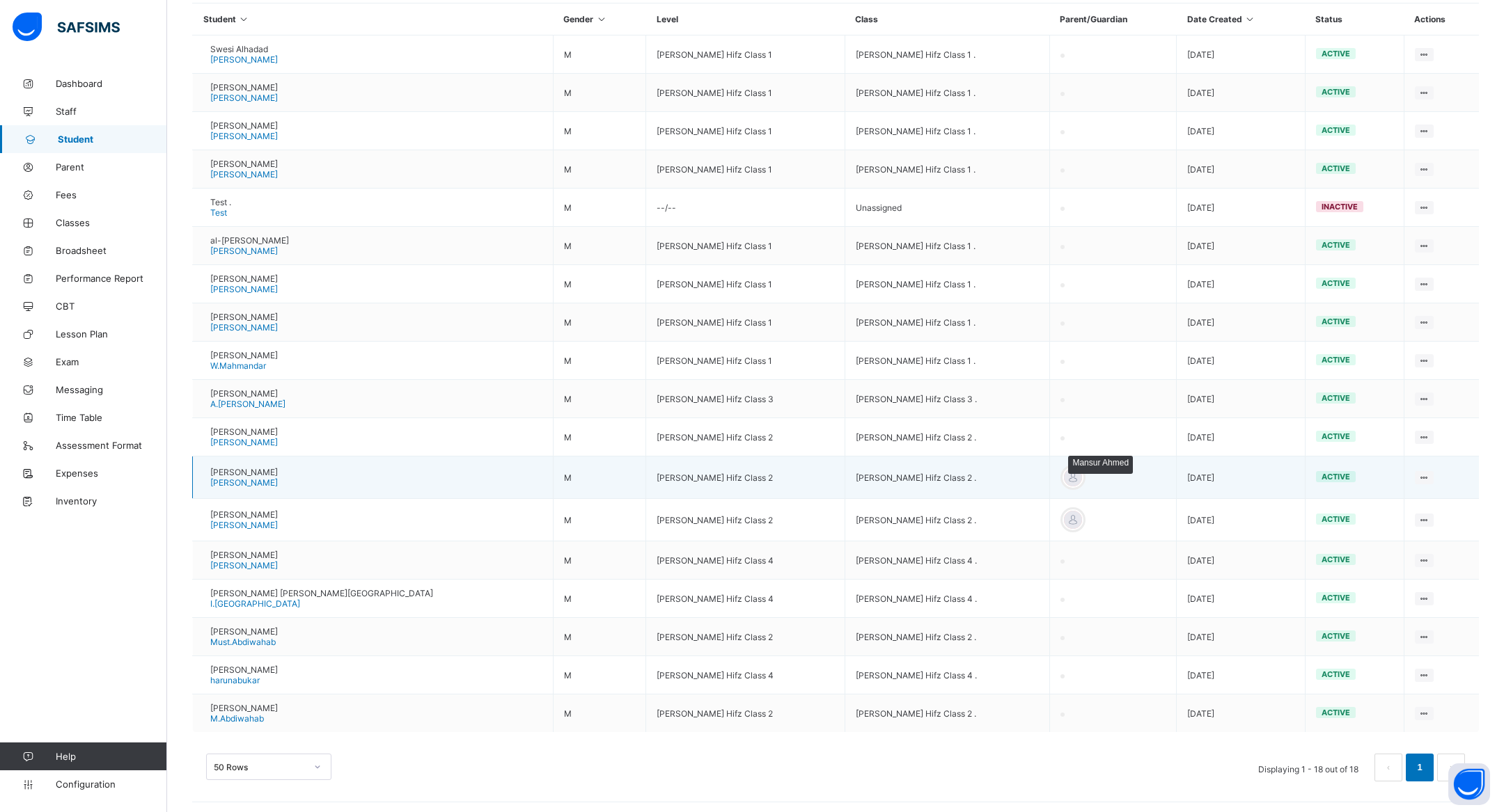
click at [1063, 472] on div at bounding box center [1073, 477] width 21 height 21
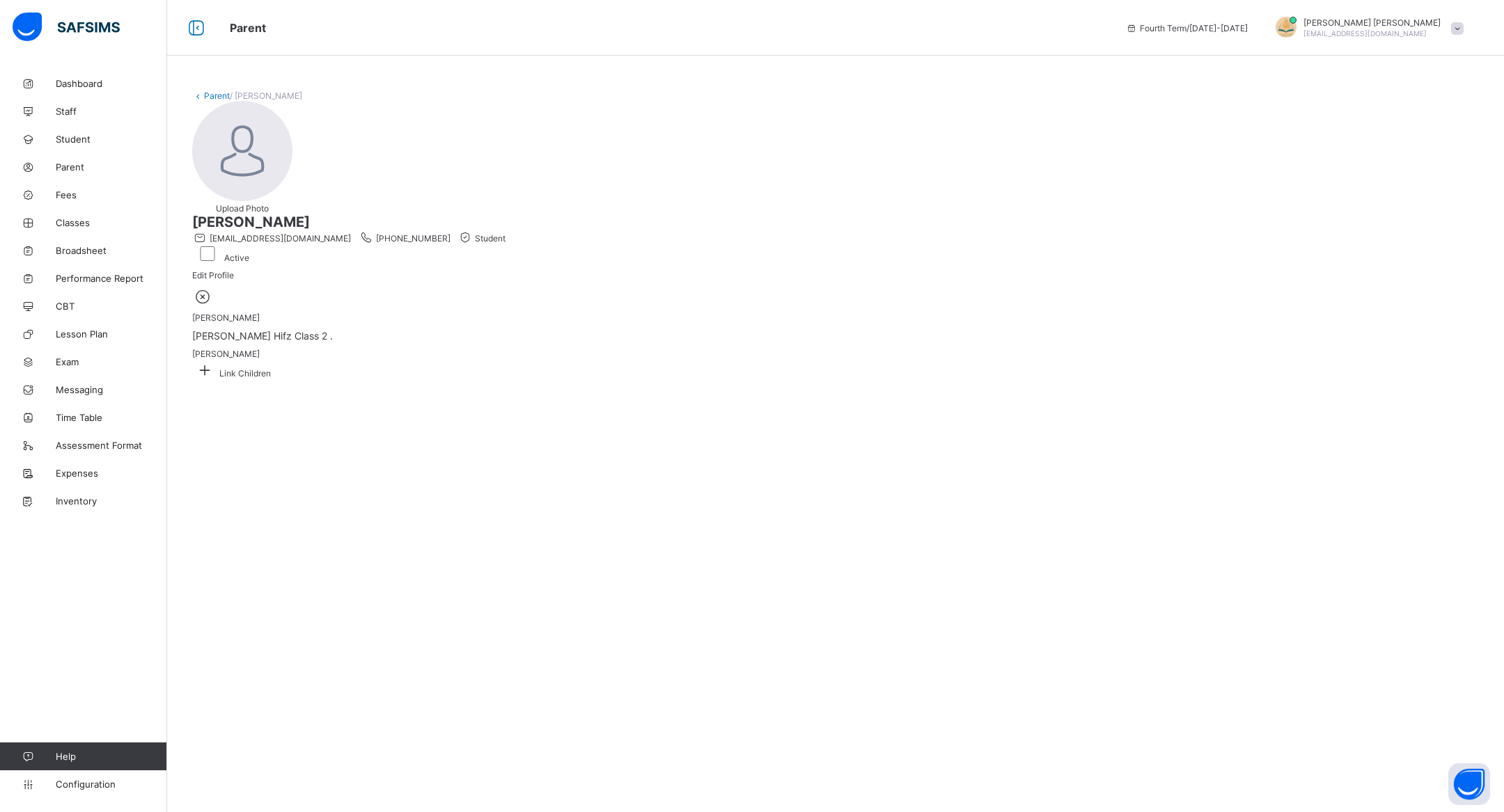
click at [214, 306] on icon at bounding box center [203, 296] width 22 height 18
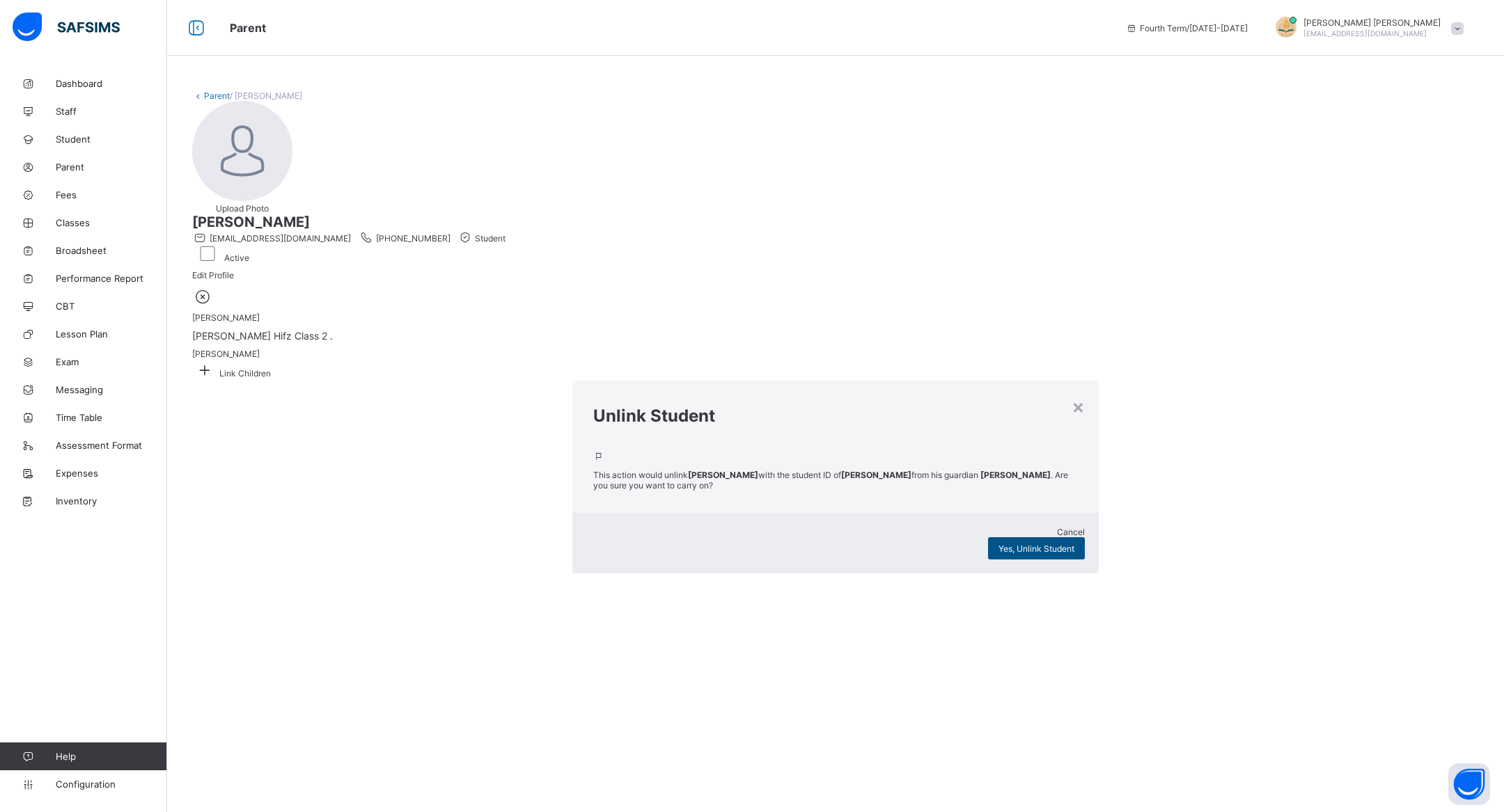
click at [999, 544] on span "Yes, Unlink Student" at bounding box center [1036, 549] width 76 height 11
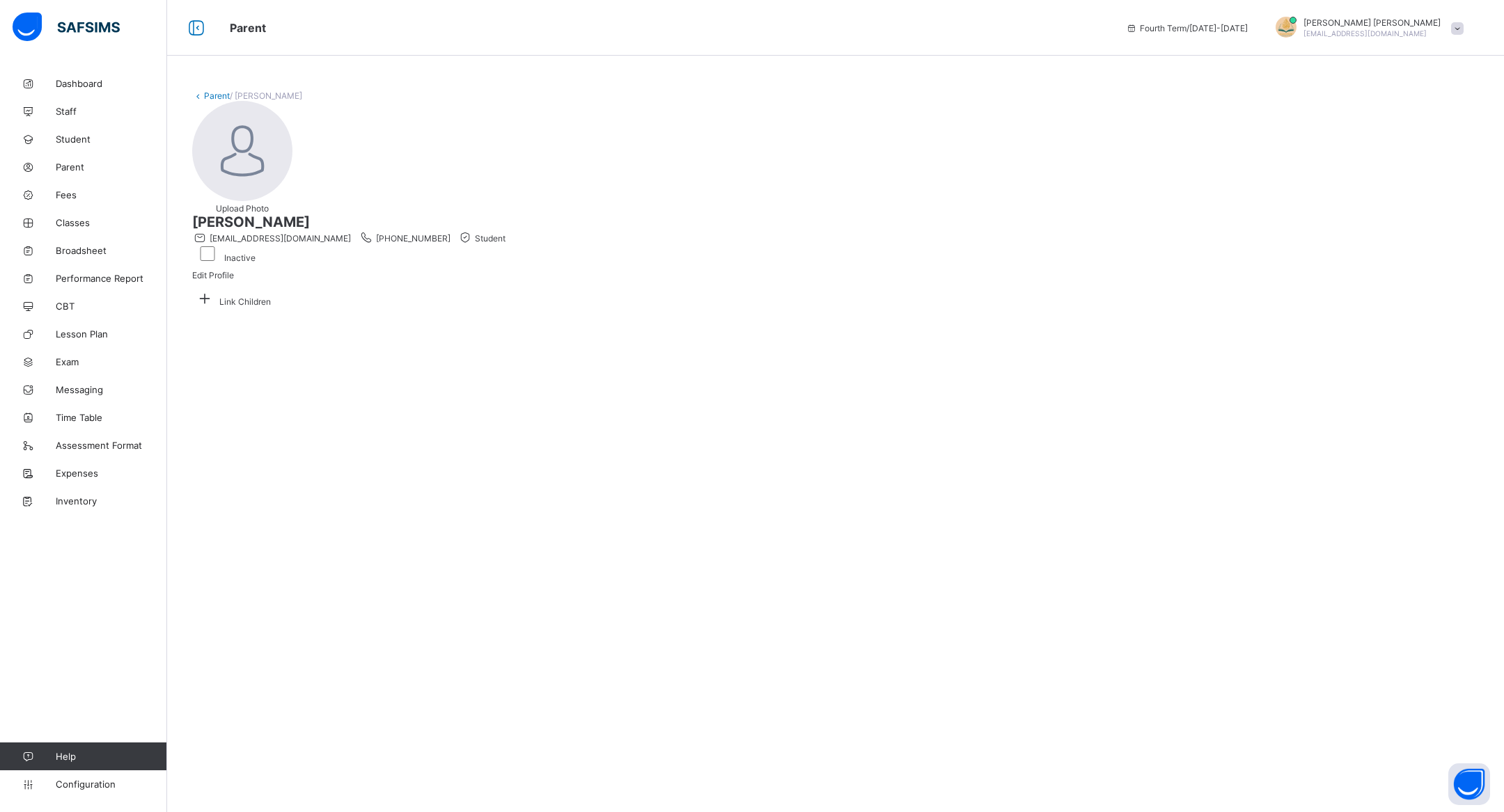
click at [217, 96] on link "Parent" at bounding box center [217, 96] width 26 height 11
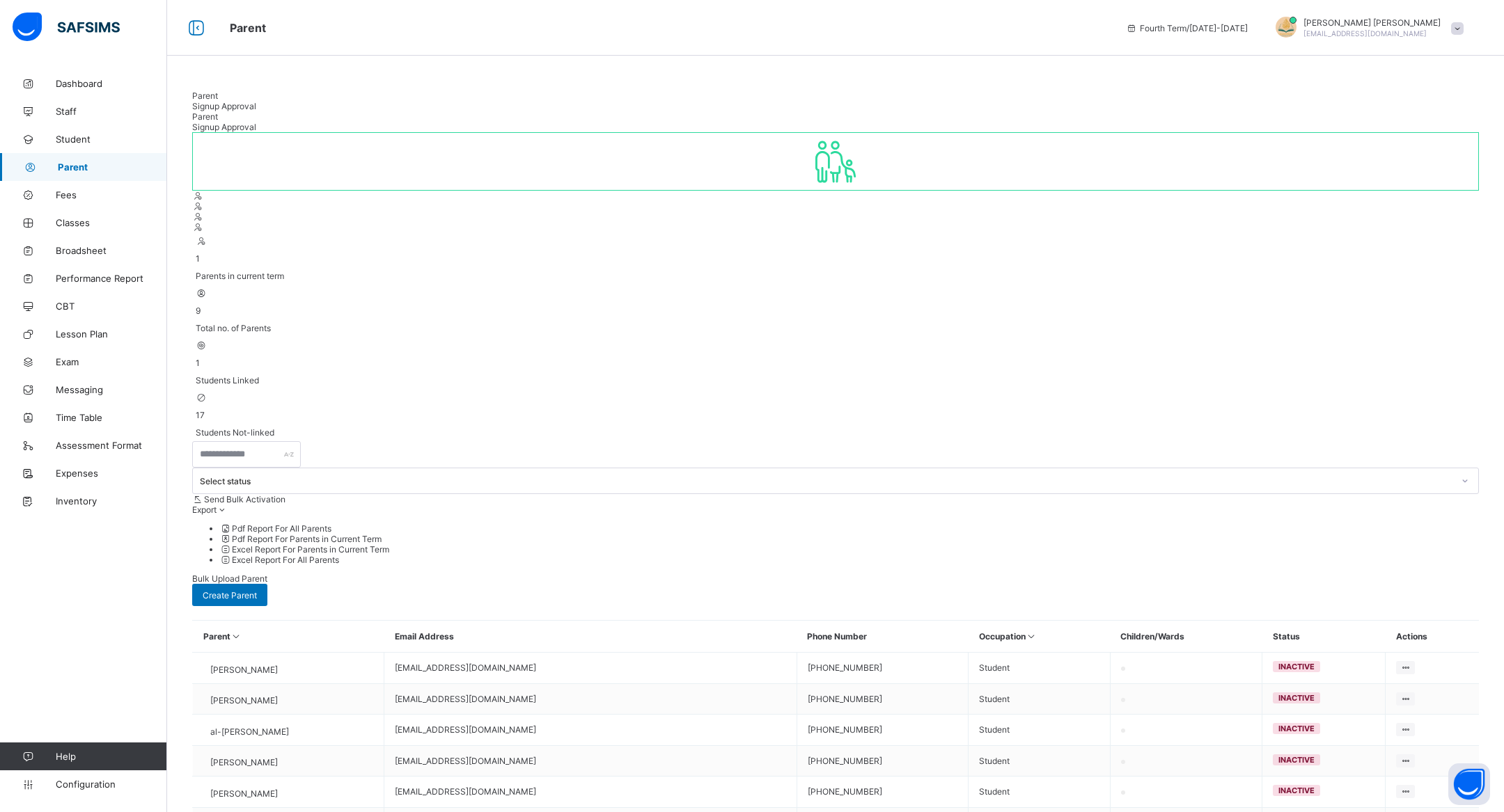
click at [101, 168] on span "Parent" at bounding box center [112, 166] width 109 height 11
click at [118, 148] on link "Student" at bounding box center [83, 139] width 167 height 28
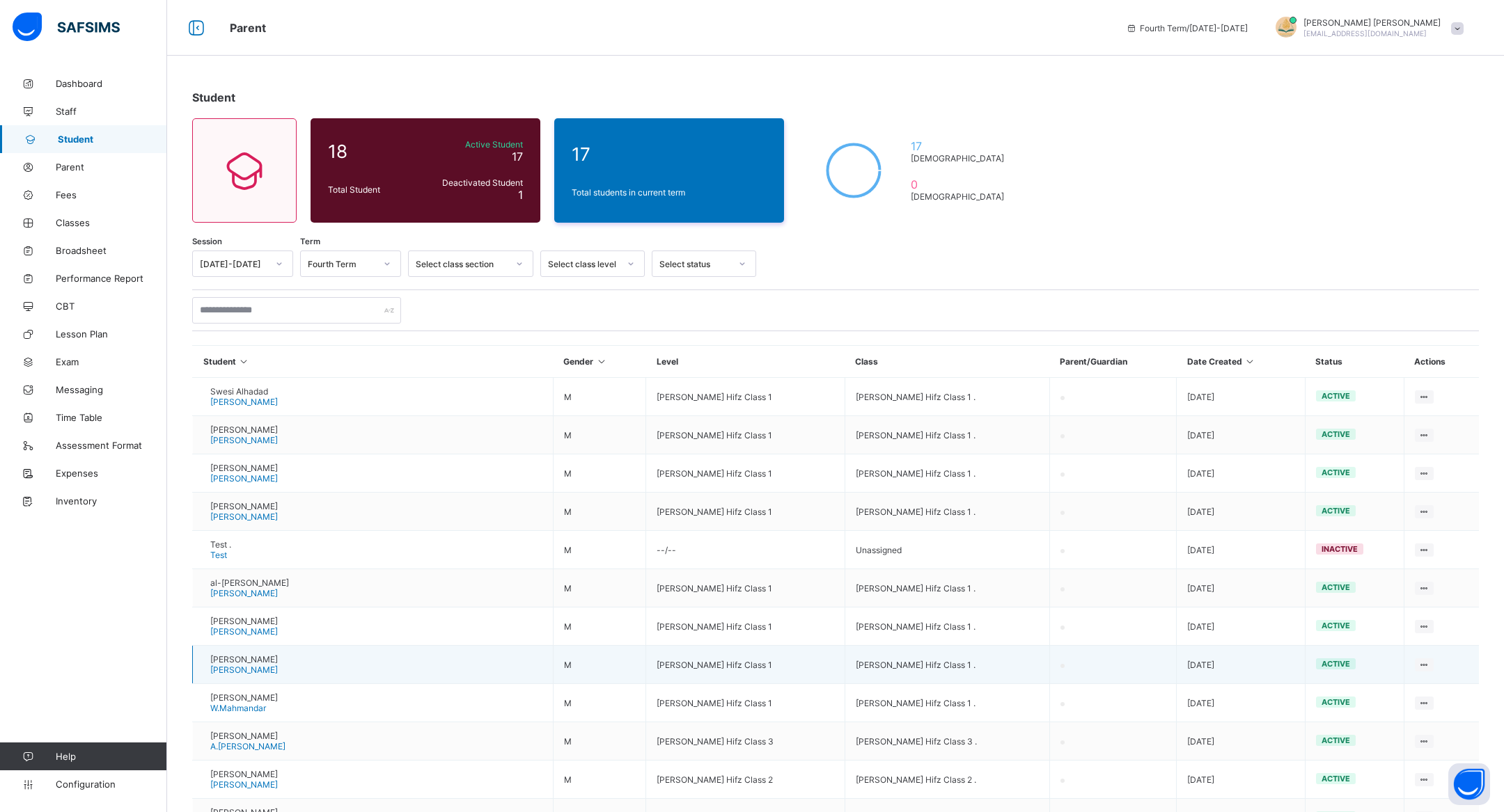
scroll to position [338, 0]
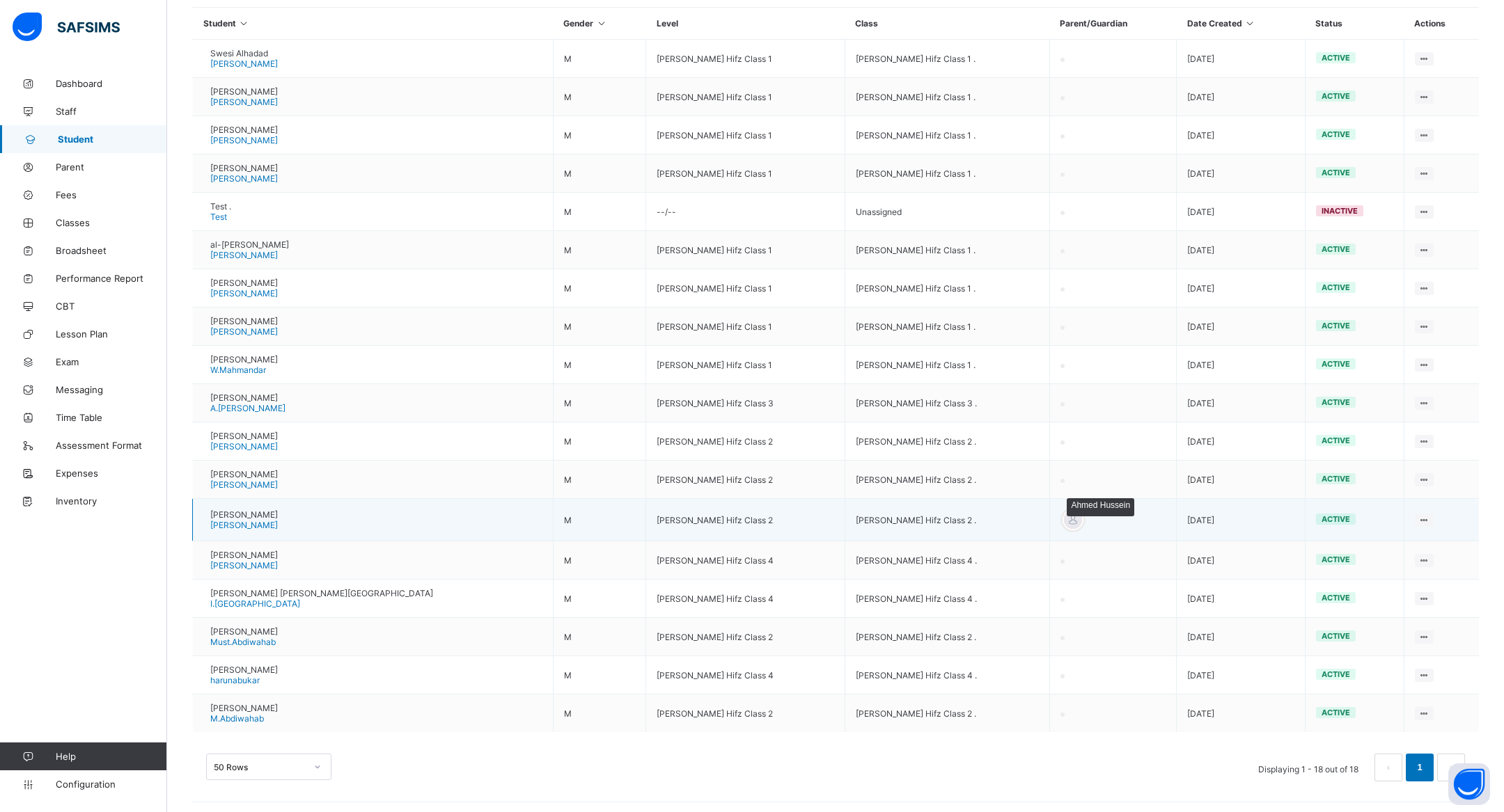
click at [1063, 514] on div at bounding box center [1073, 519] width 21 height 21
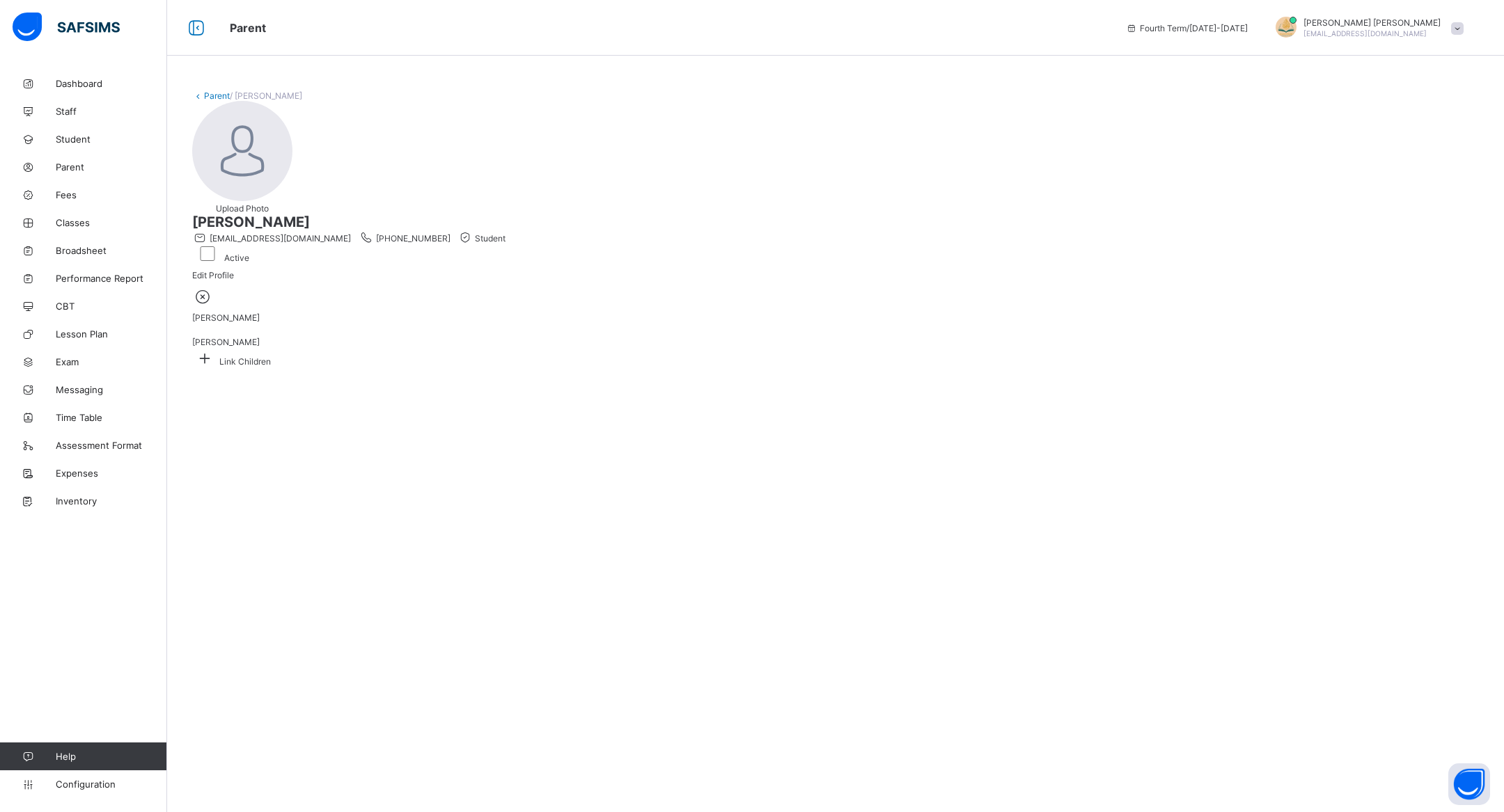
click at [214, 306] on icon at bounding box center [203, 296] width 22 height 18
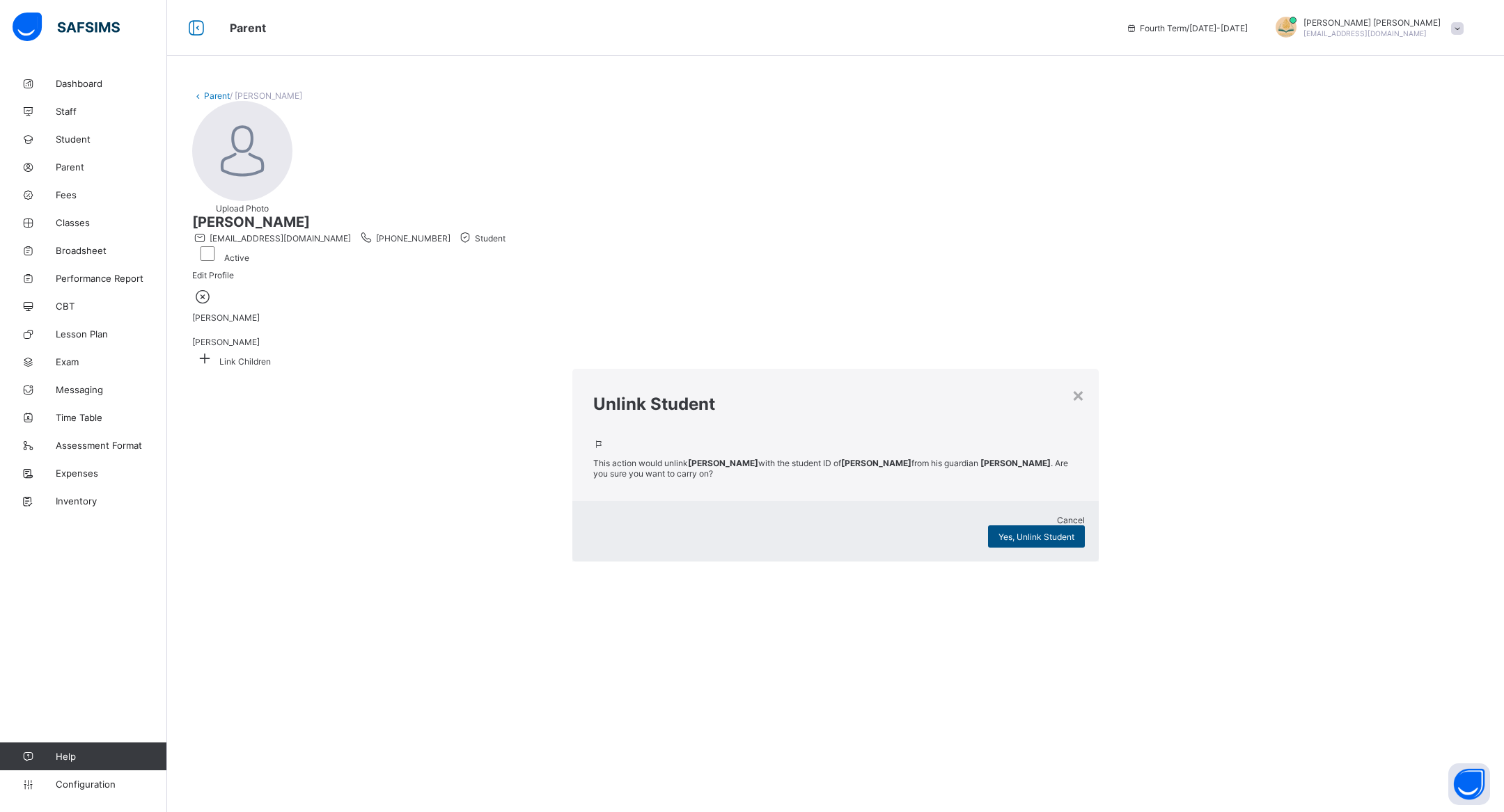
click at [999, 532] on span "Yes, Unlink Student" at bounding box center [1036, 537] width 76 height 11
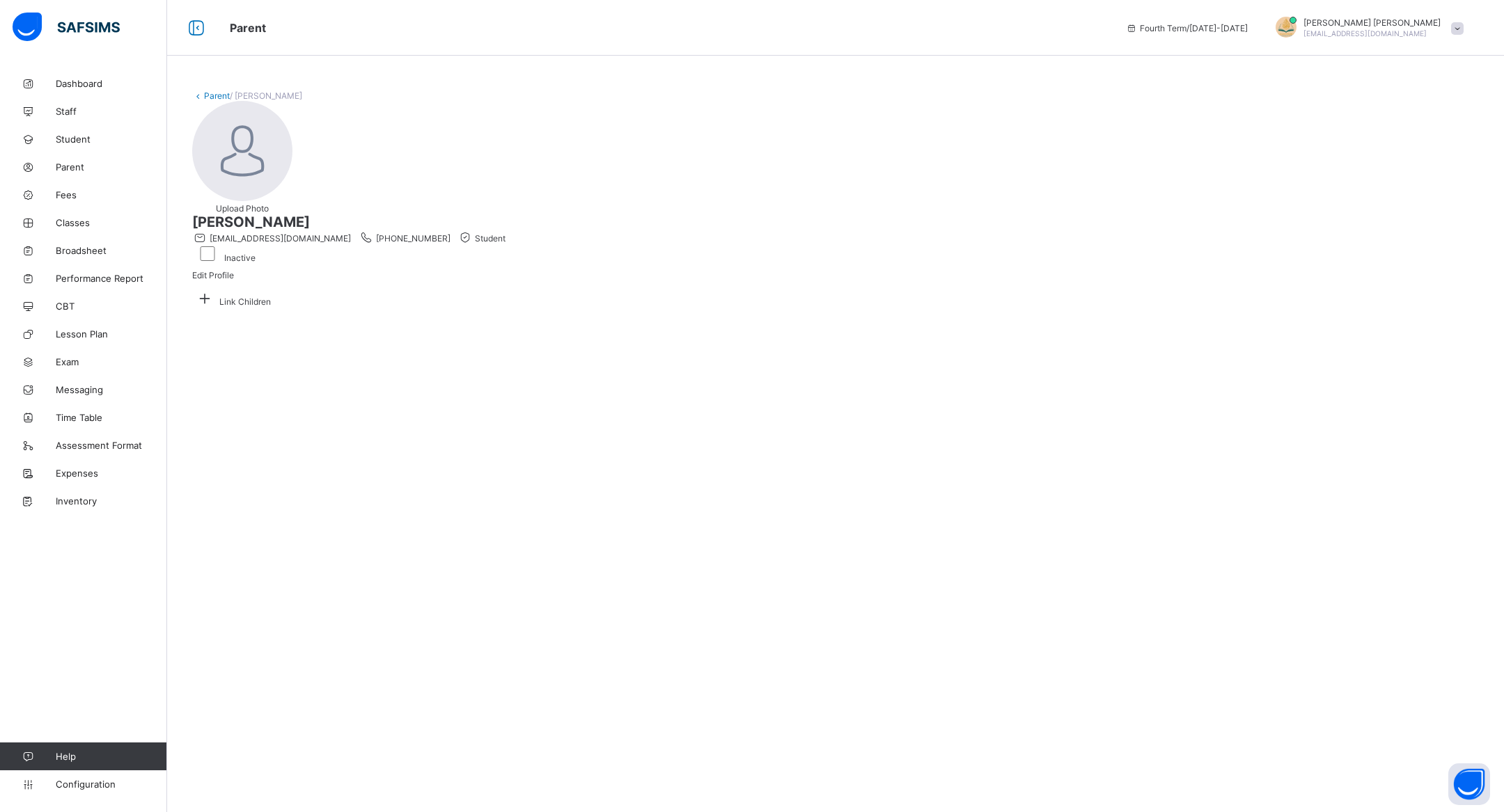
click at [214, 96] on link "Parent" at bounding box center [217, 96] width 26 height 11
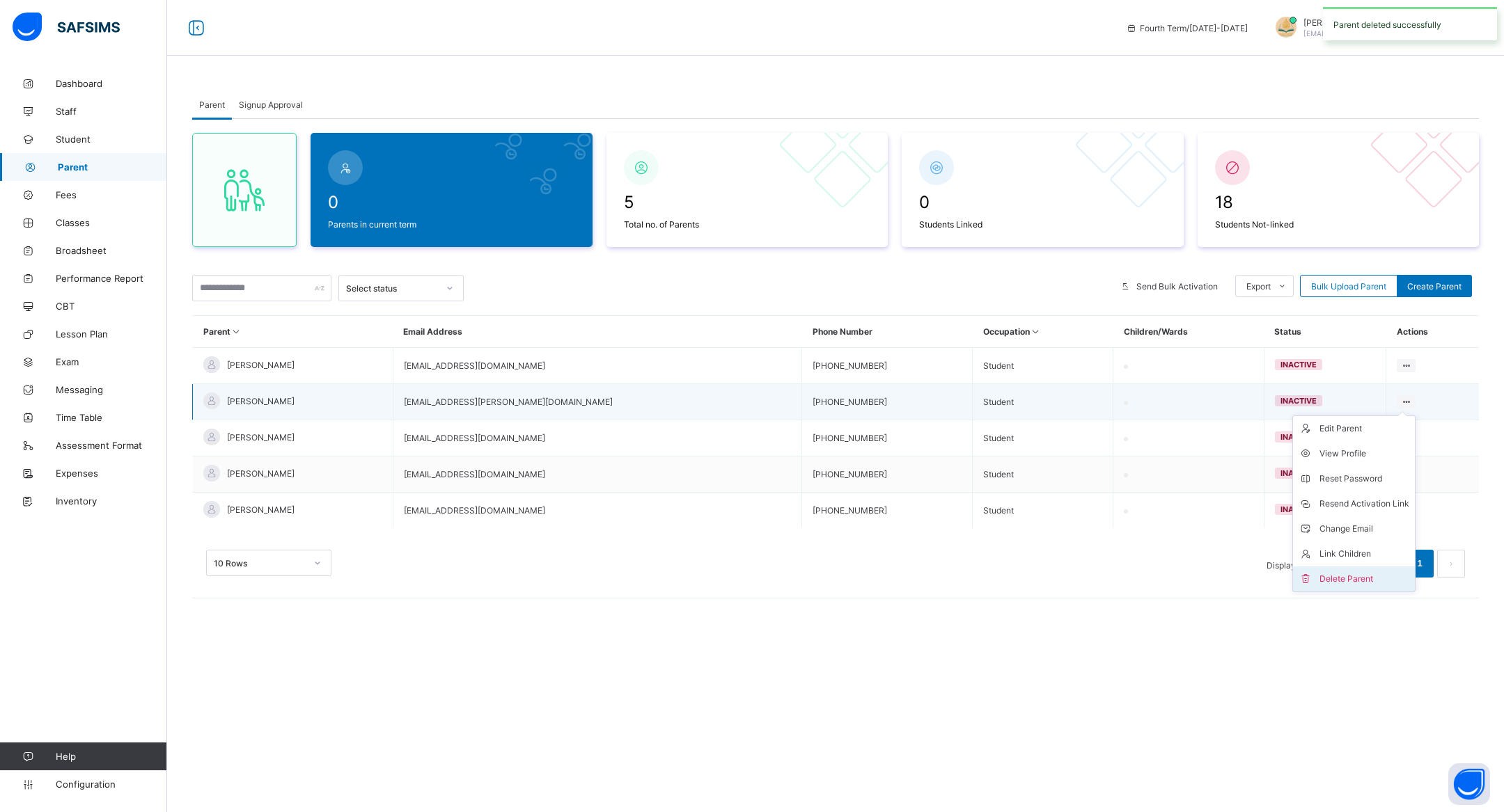
click at [1343, 578] on div "Delete Parent" at bounding box center [1364, 578] width 90 height 14
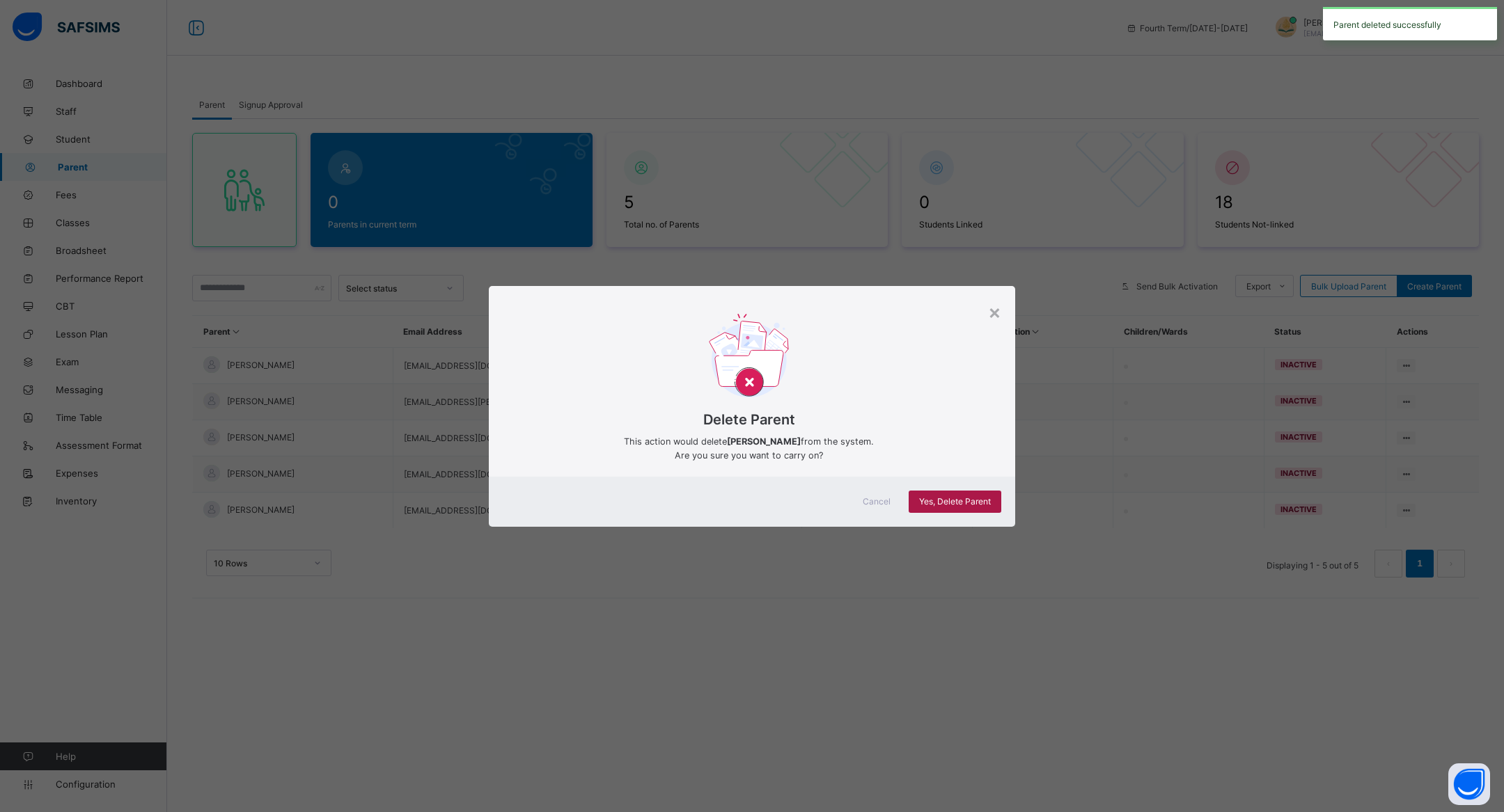
click at [971, 505] on span "Yes, Delete Parent" at bounding box center [955, 501] width 72 height 11
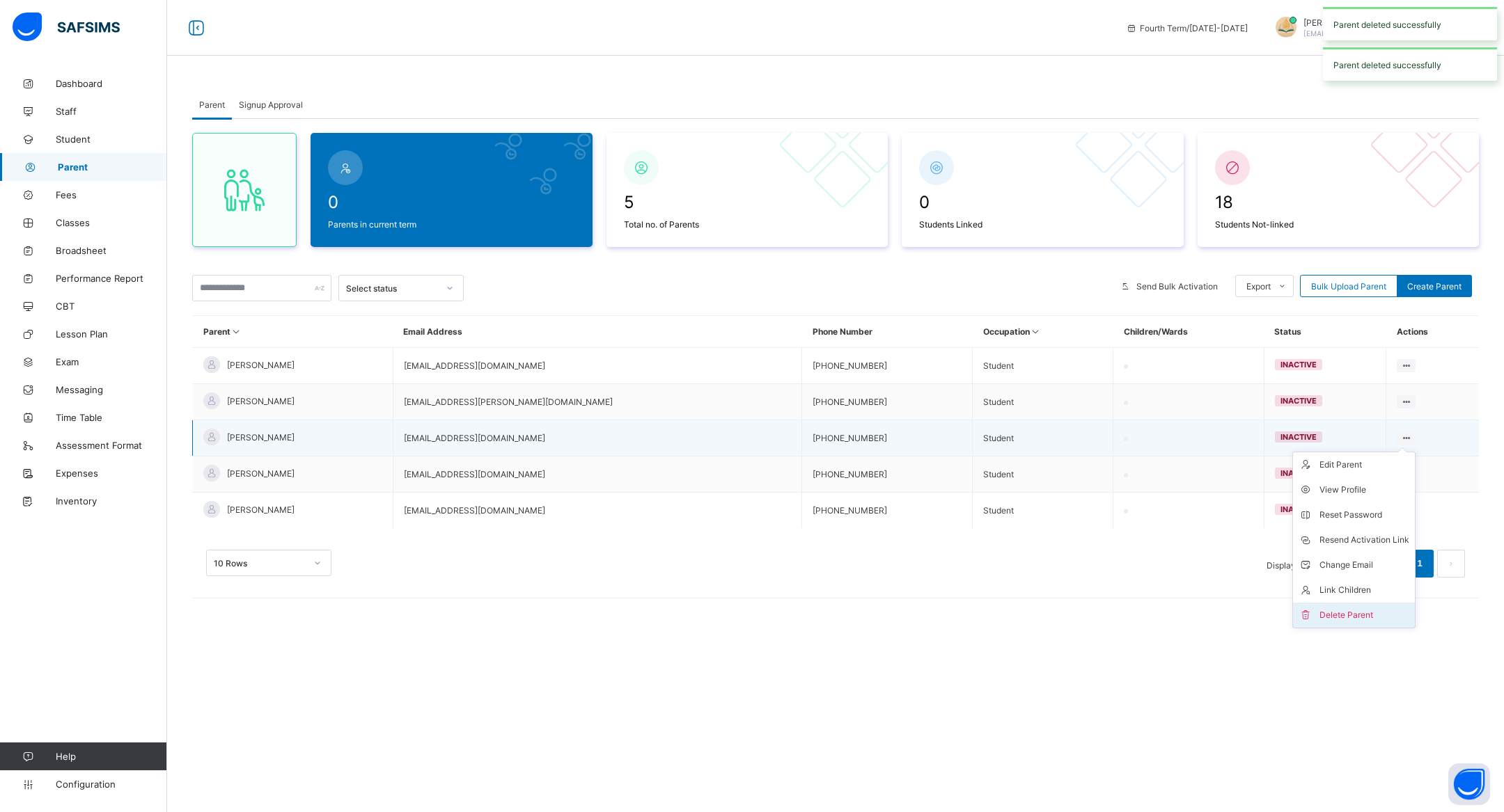
click at [1364, 611] on div "Delete Parent" at bounding box center [1364, 615] width 90 height 14
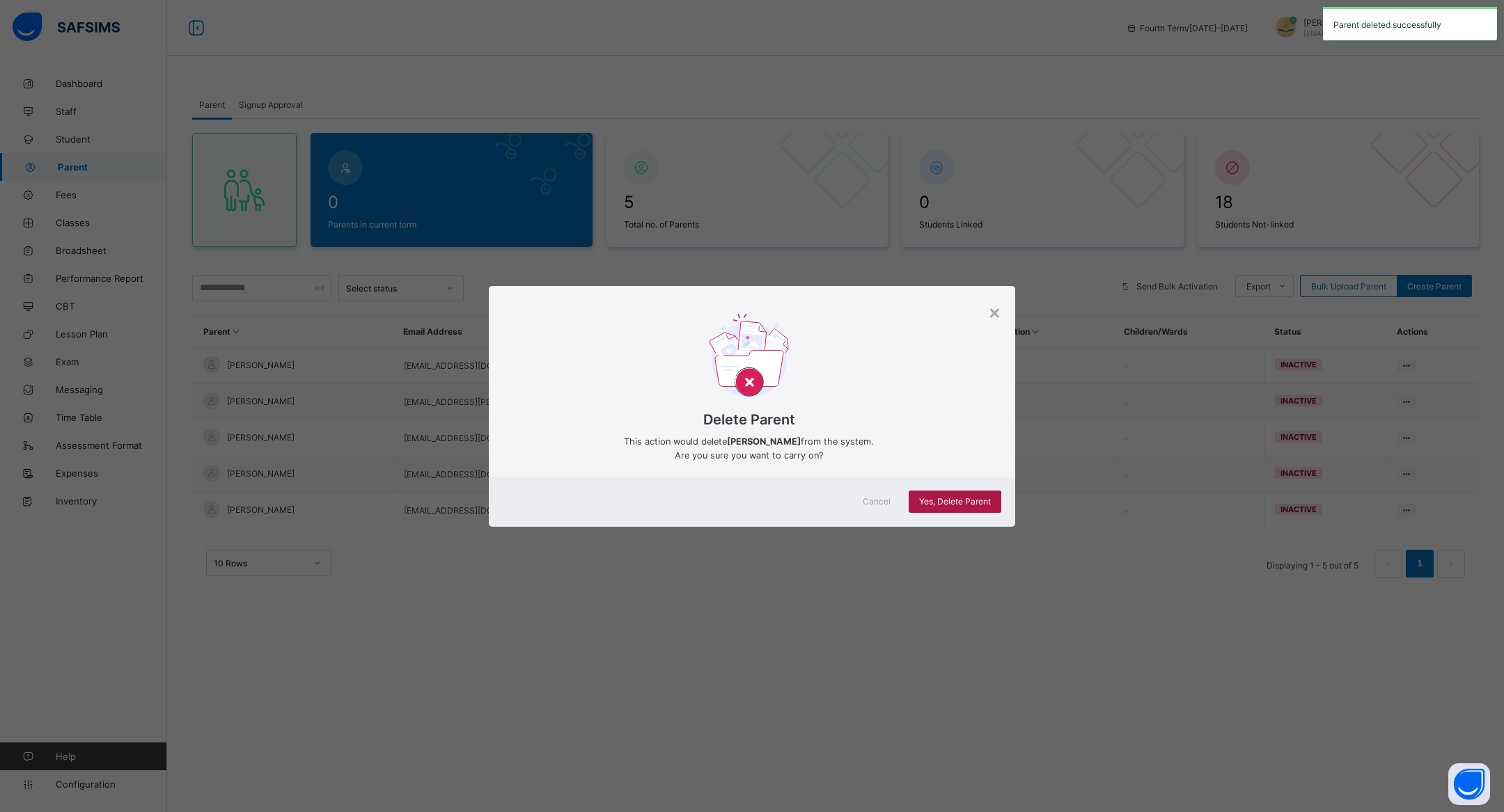
click at [990, 491] on div "Yes, Delete Parent" at bounding box center [955, 501] width 93 height 22
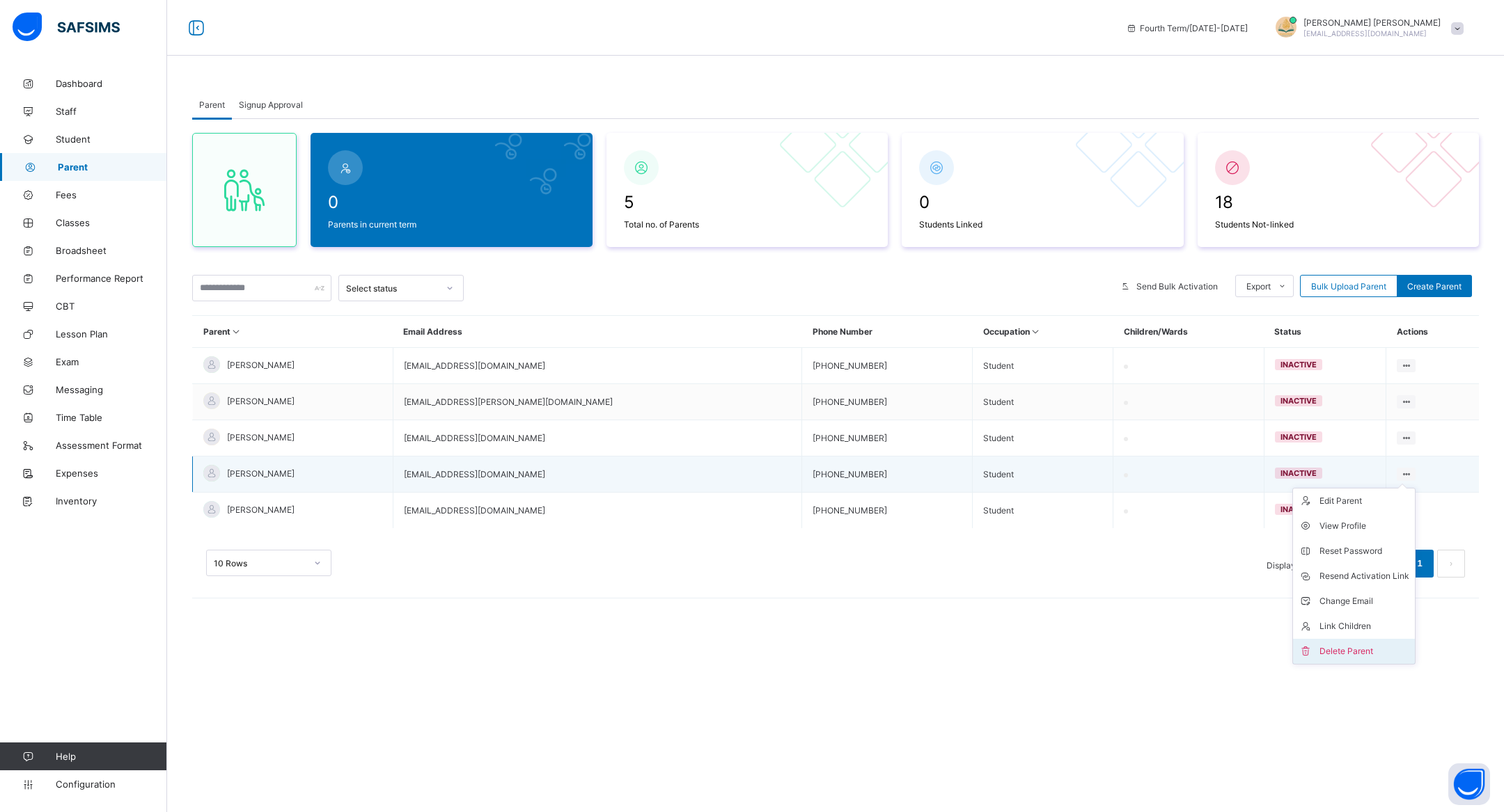
click at [1327, 647] on div "Delete Parent" at bounding box center [1364, 651] width 90 height 14
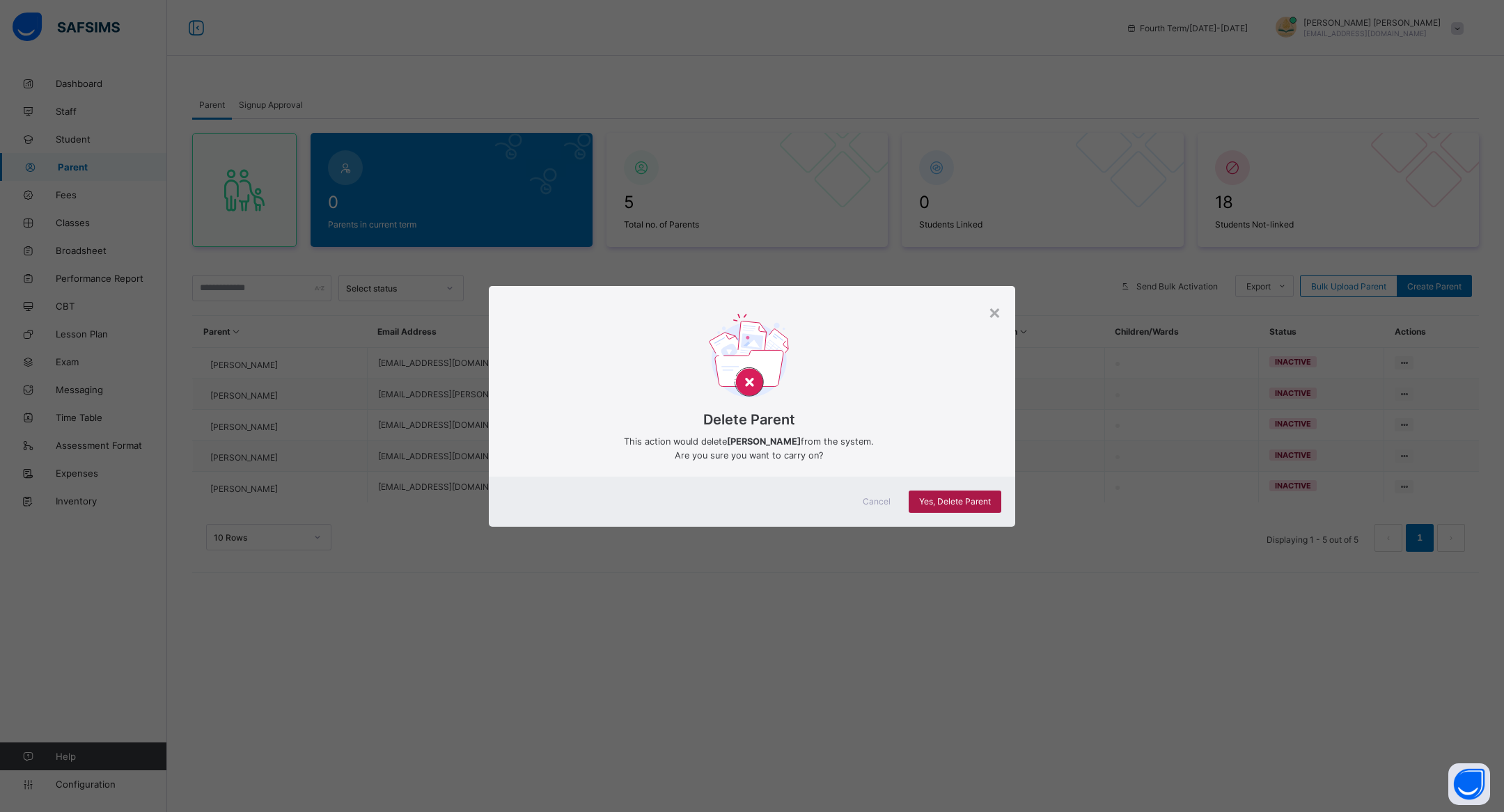
click at [949, 500] on span "Yes, Delete Parent" at bounding box center [955, 501] width 72 height 11
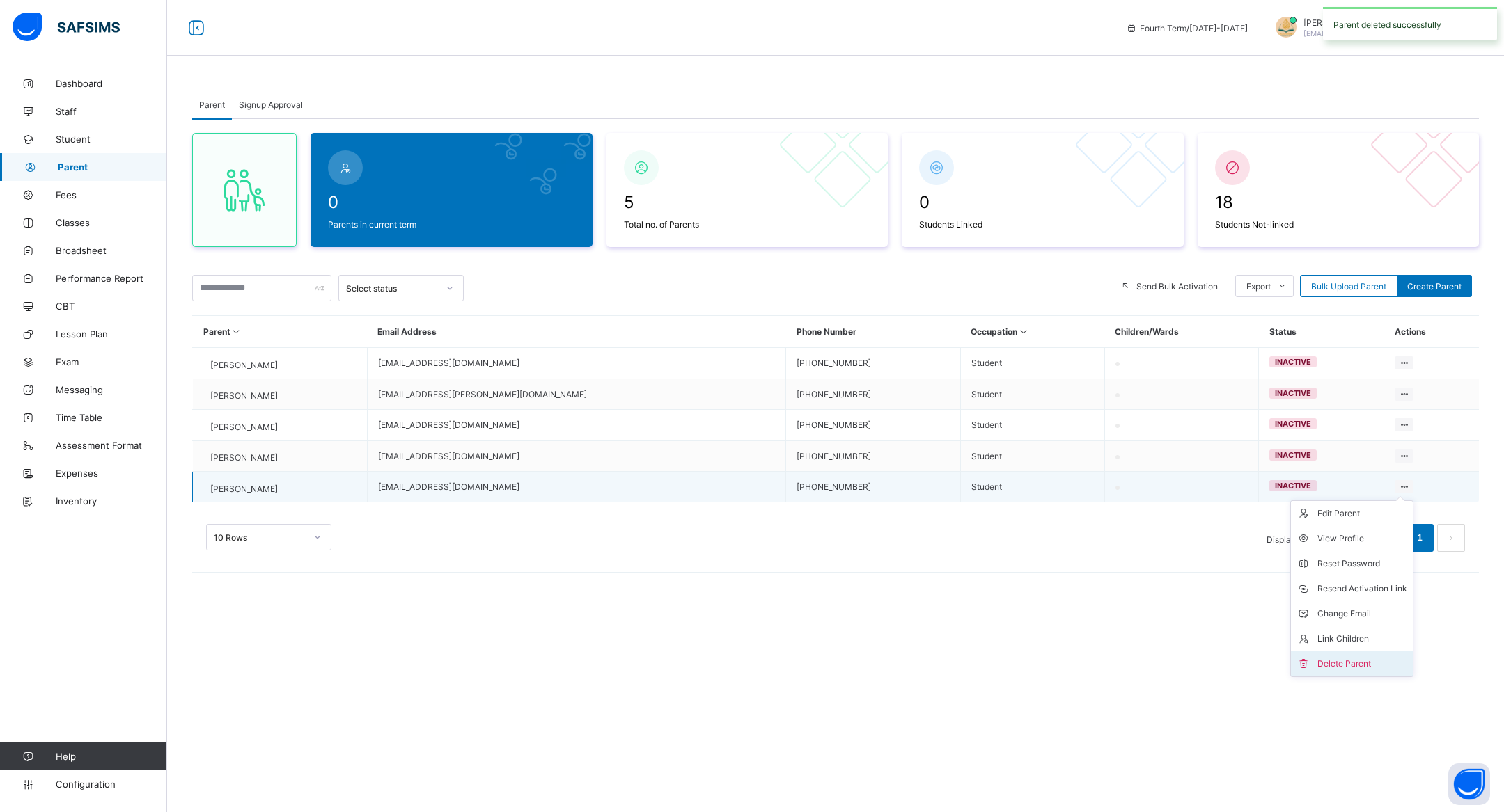
click at [1367, 671] on div "Delete Parent" at bounding box center [1362, 663] width 90 height 14
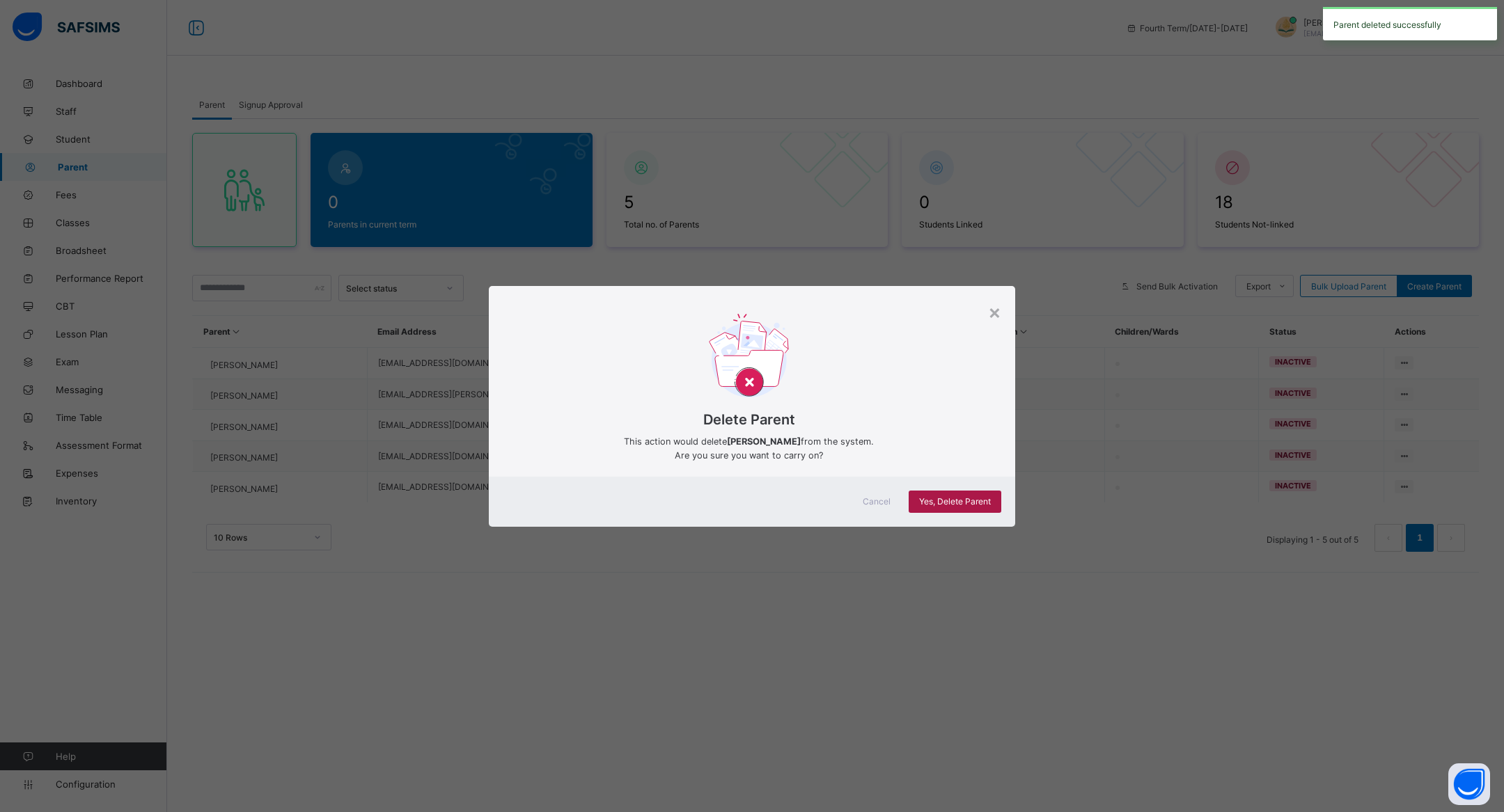
click at [968, 491] on div "Yes, Delete Parent" at bounding box center [955, 501] width 93 height 22
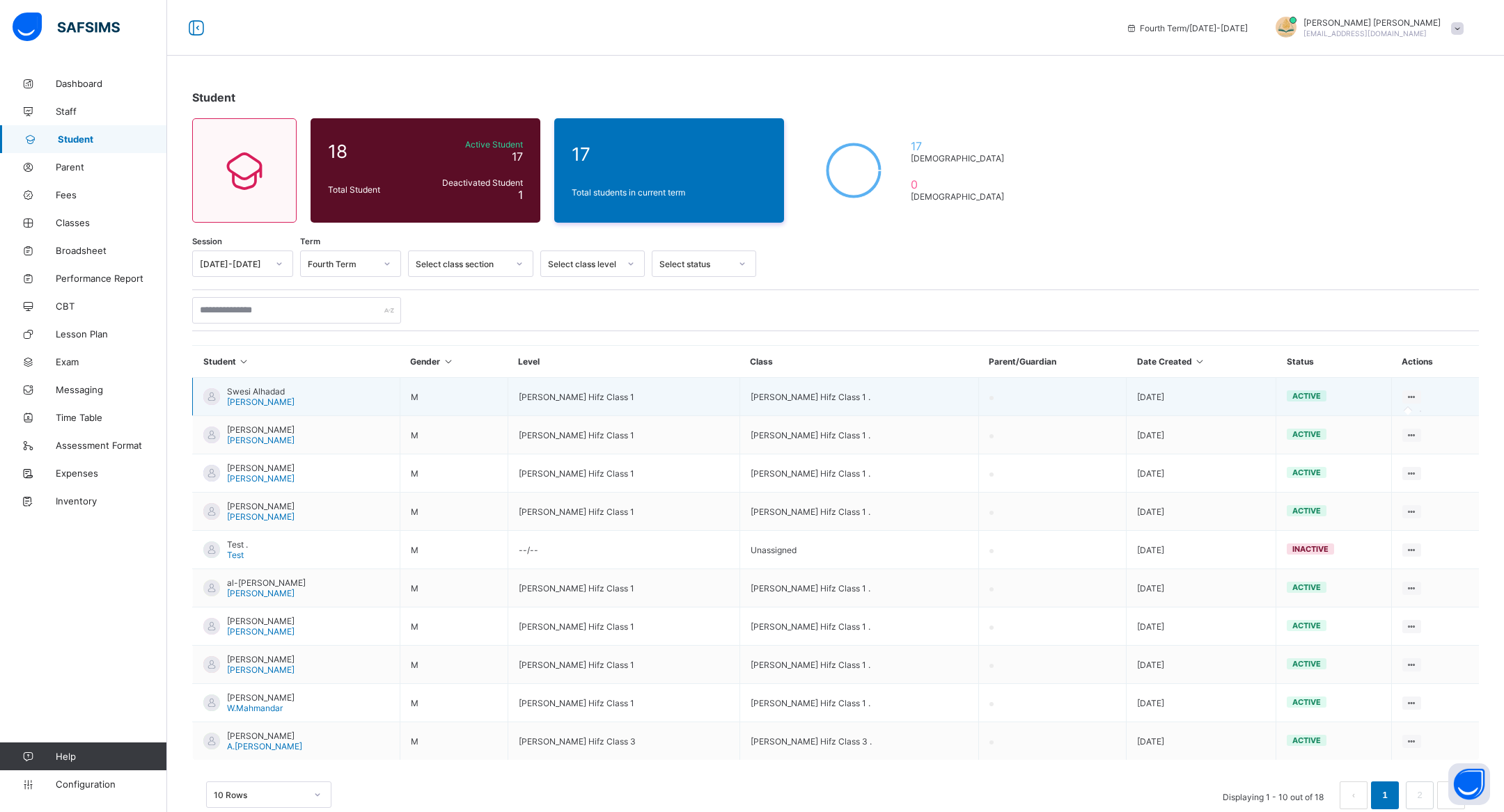
click at [1413, 393] on icon at bounding box center [1412, 397] width 12 height 11
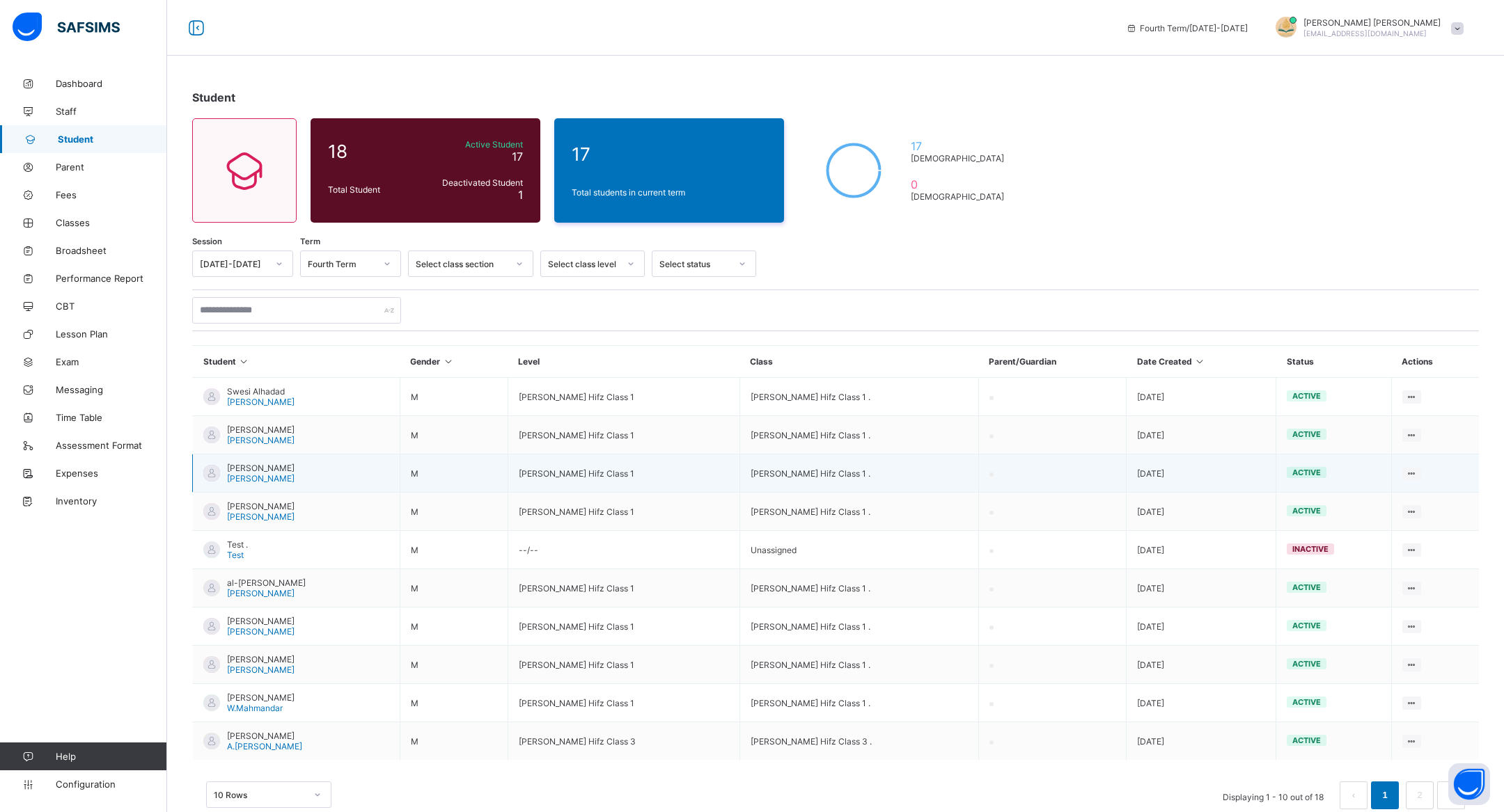
scroll to position [29, 0]
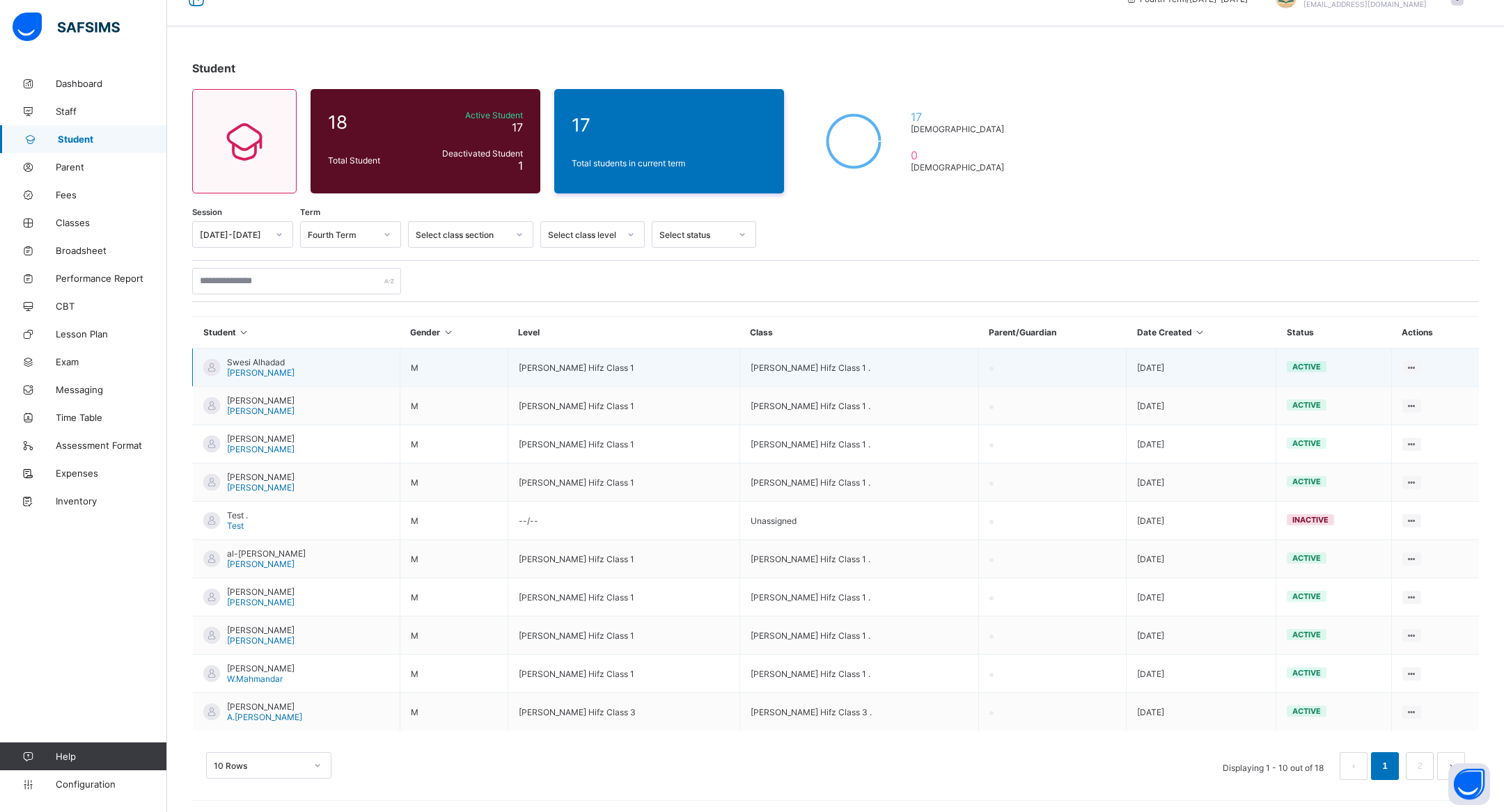
click at [254, 353] on td "Swesi Alhadad S.Alhadad" at bounding box center [296, 368] width 207 height 38
click at [250, 361] on span "Swesi Alhadad" at bounding box center [261, 362] width 68 height 11
click at [250, 368] on span "[PERSON_NAME]" at bounding box center [261, 373] width 68 height 11
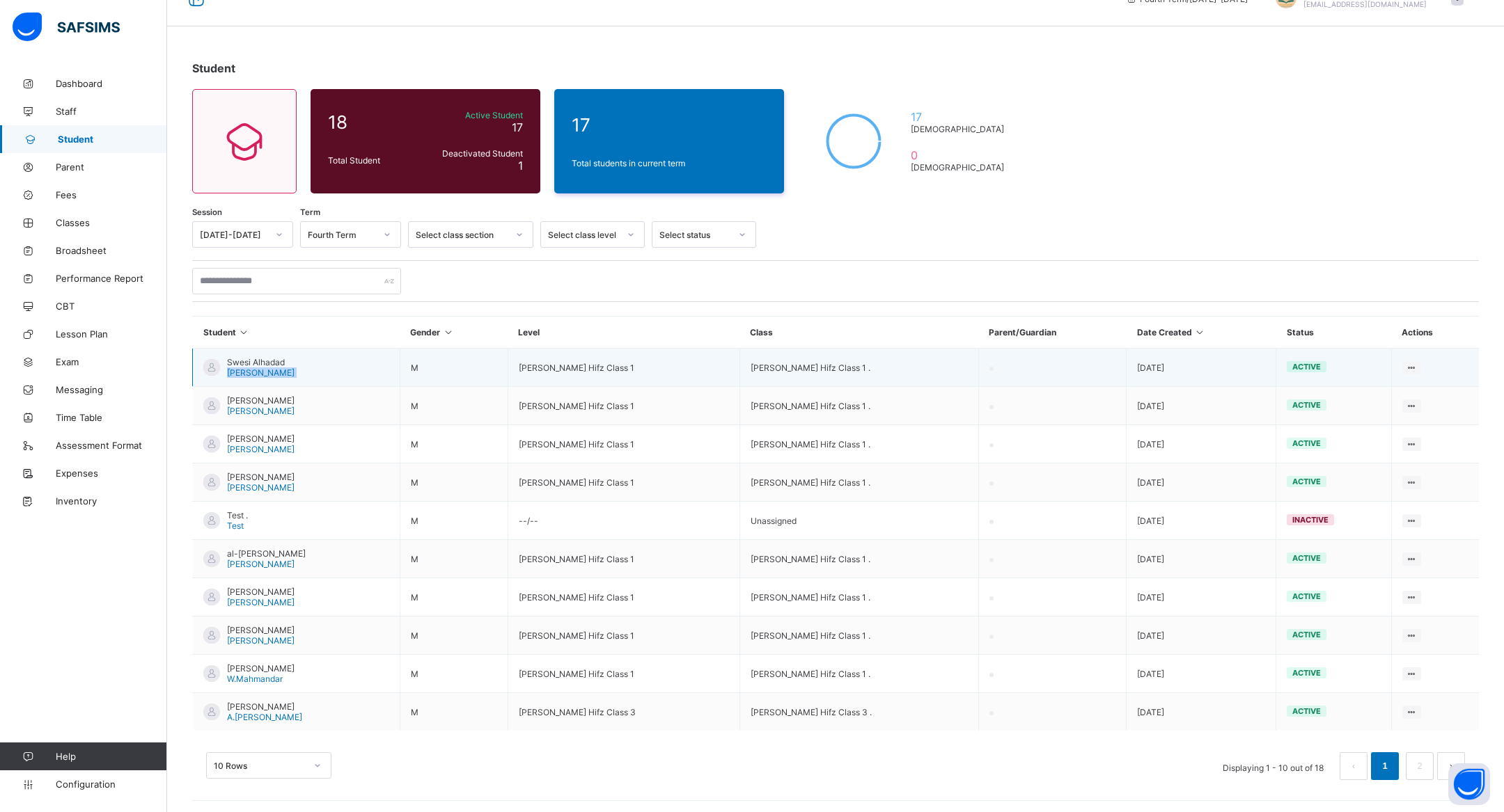
click at [250, 368] on span "[PERSON_NAME]" at bounding box center [261, 373] width 68 height 11
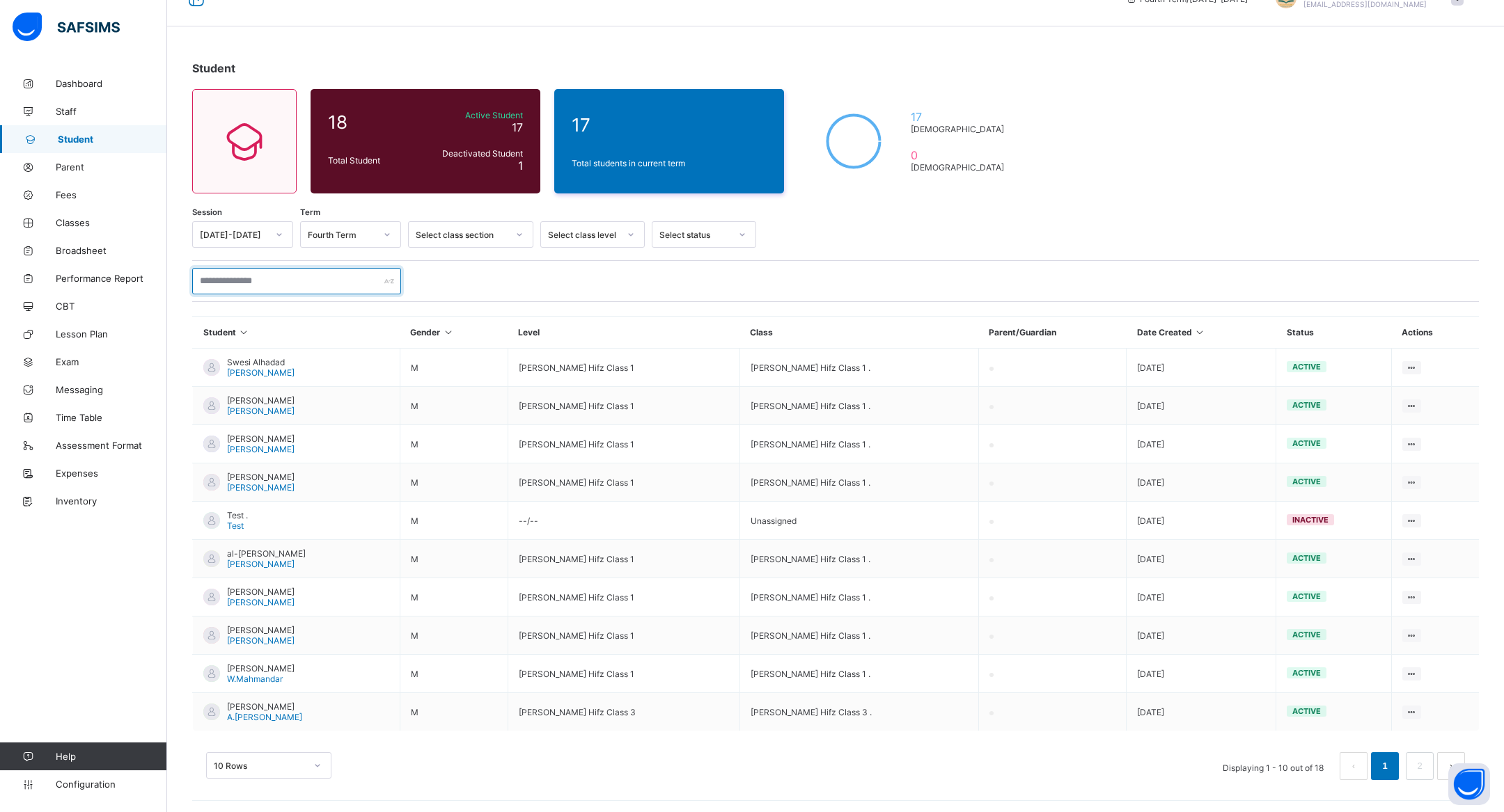
click at [289, 278] on input "text" at bounding box center [296, 281] width 209 height 27
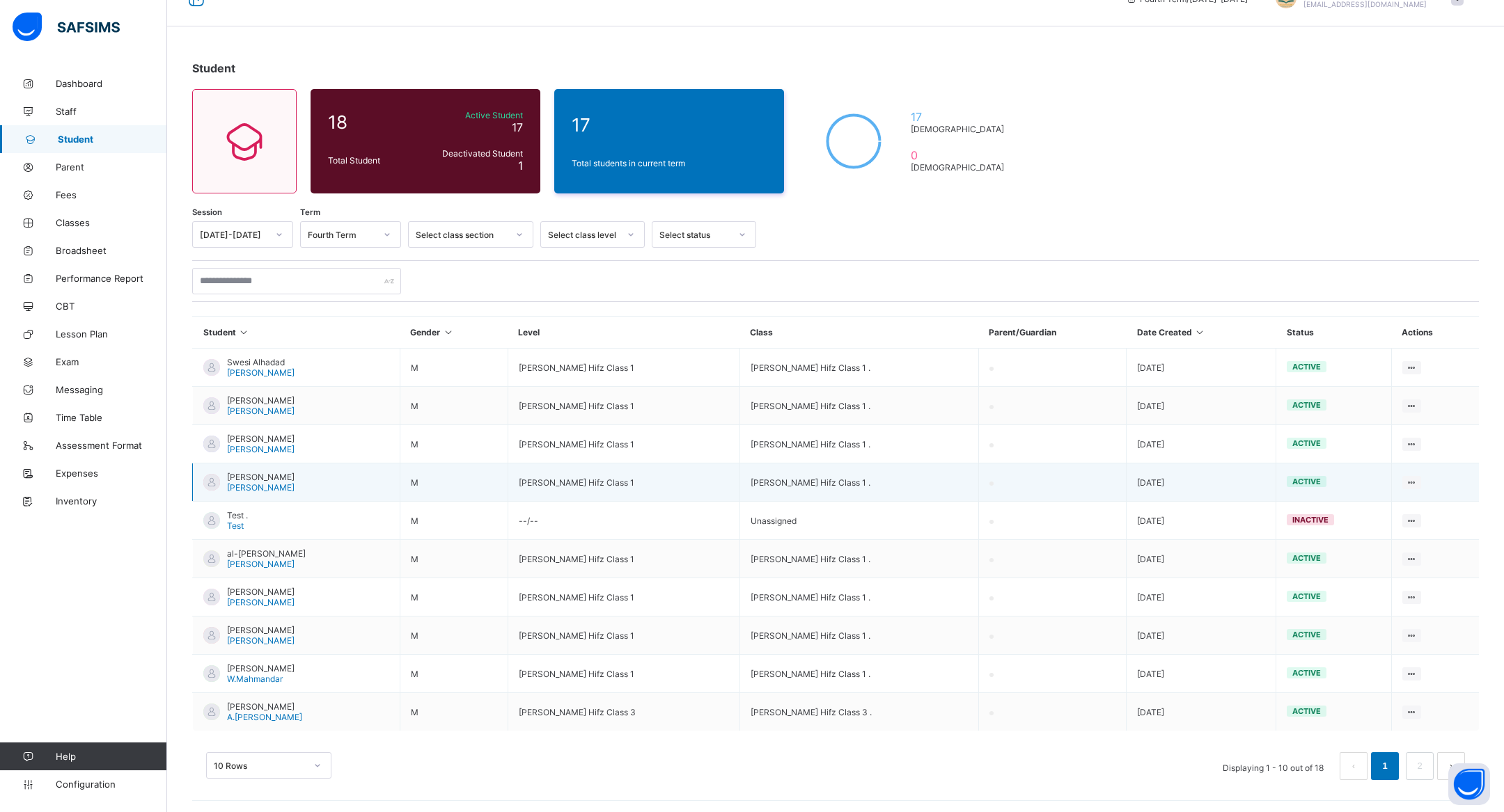
click at [228, 485] on span "[PERSON_NAME]" at bounding box center [261, 488] width 68 height 11
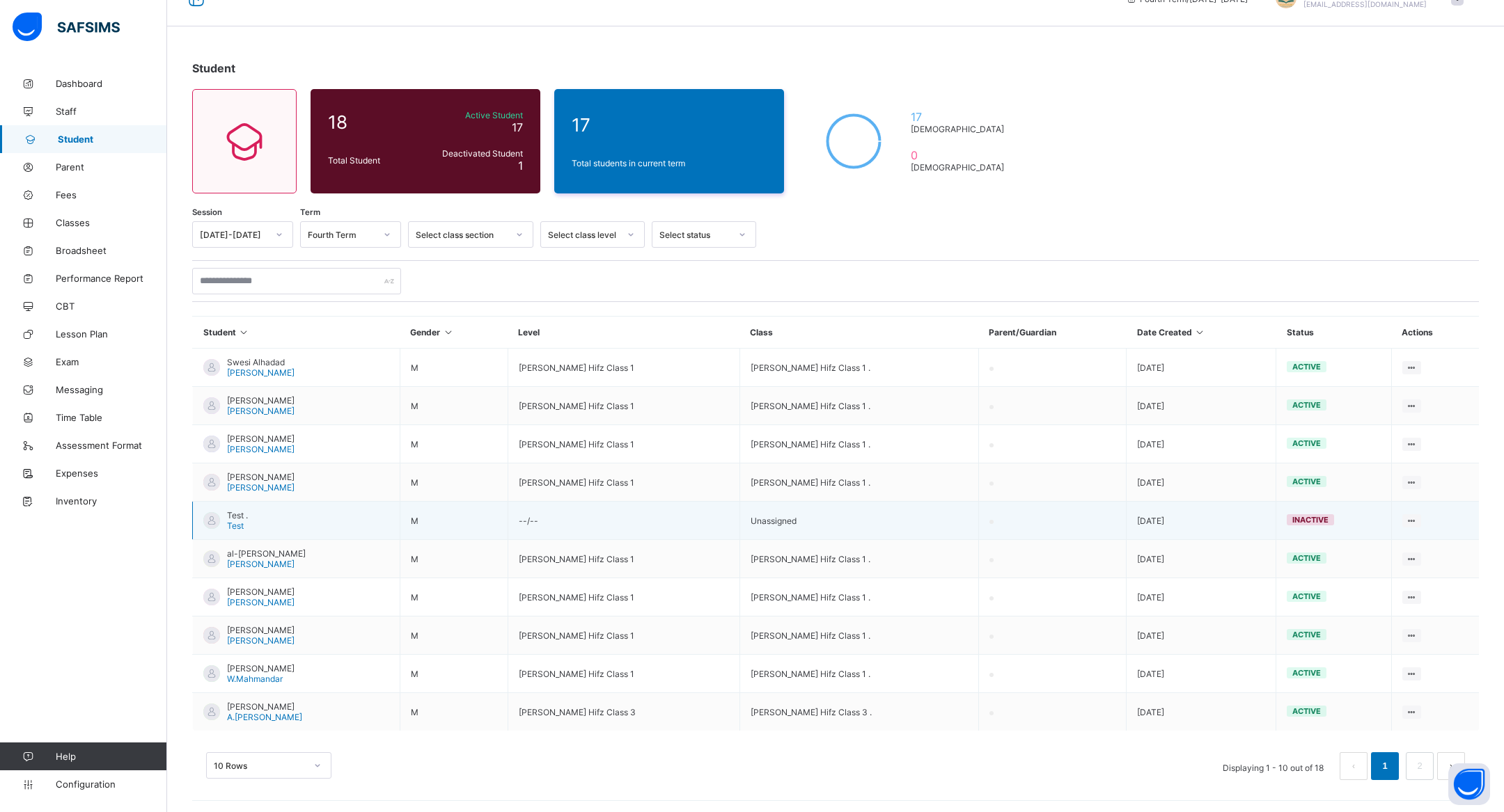
click at [244, 534] on td "Test . Test" at bounding box center [296, 521] width 207 height 38
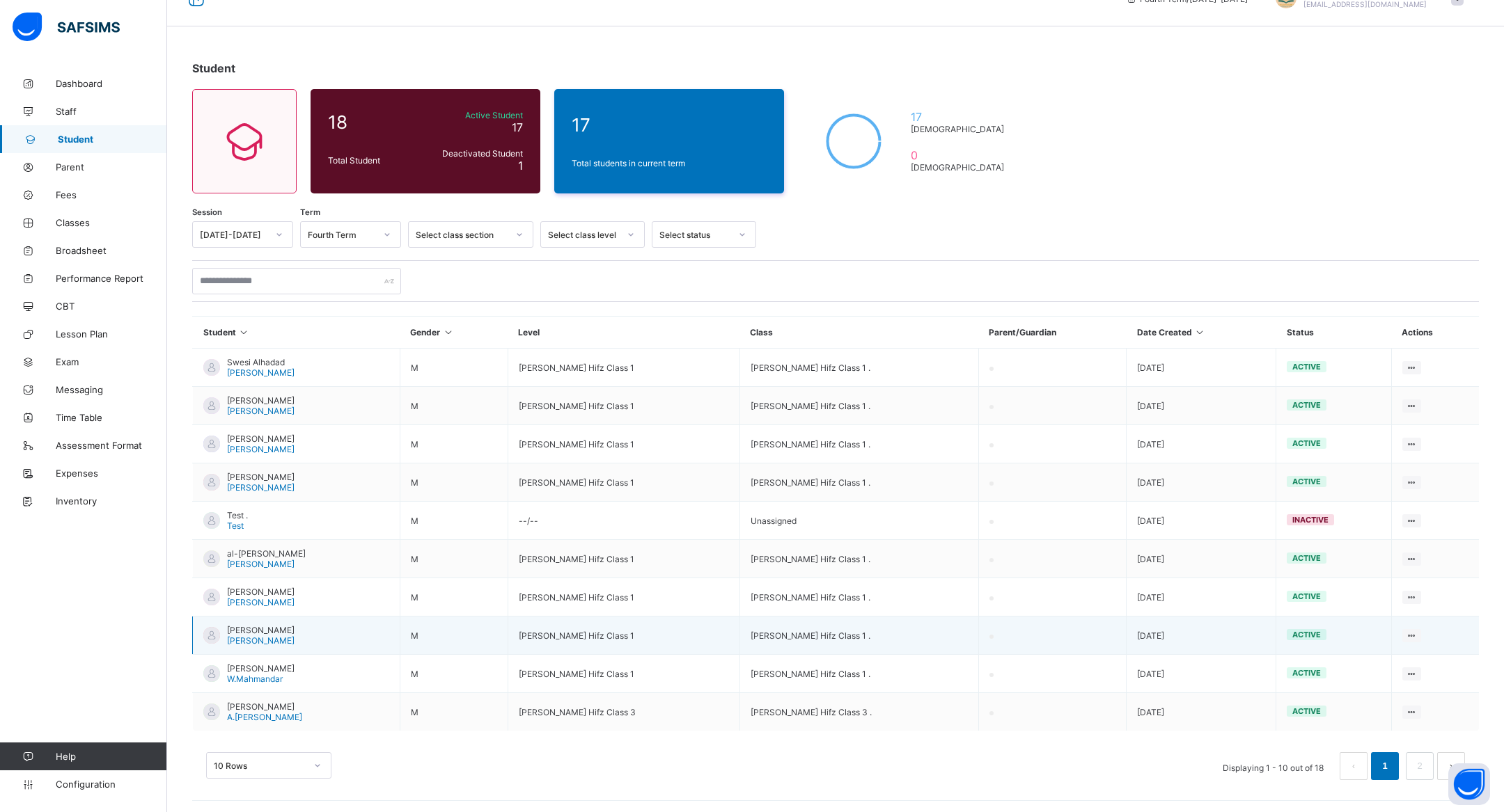
click at [245, 616] on td "Sadiq Omar S.Omar" at bounding box center [296, 635] width 207 height 38
click at [245, 724] on div "10 Rows Displaying 1 - 10 out of 18 1 2" at bounding box center [835, 759] width 1287 height 70
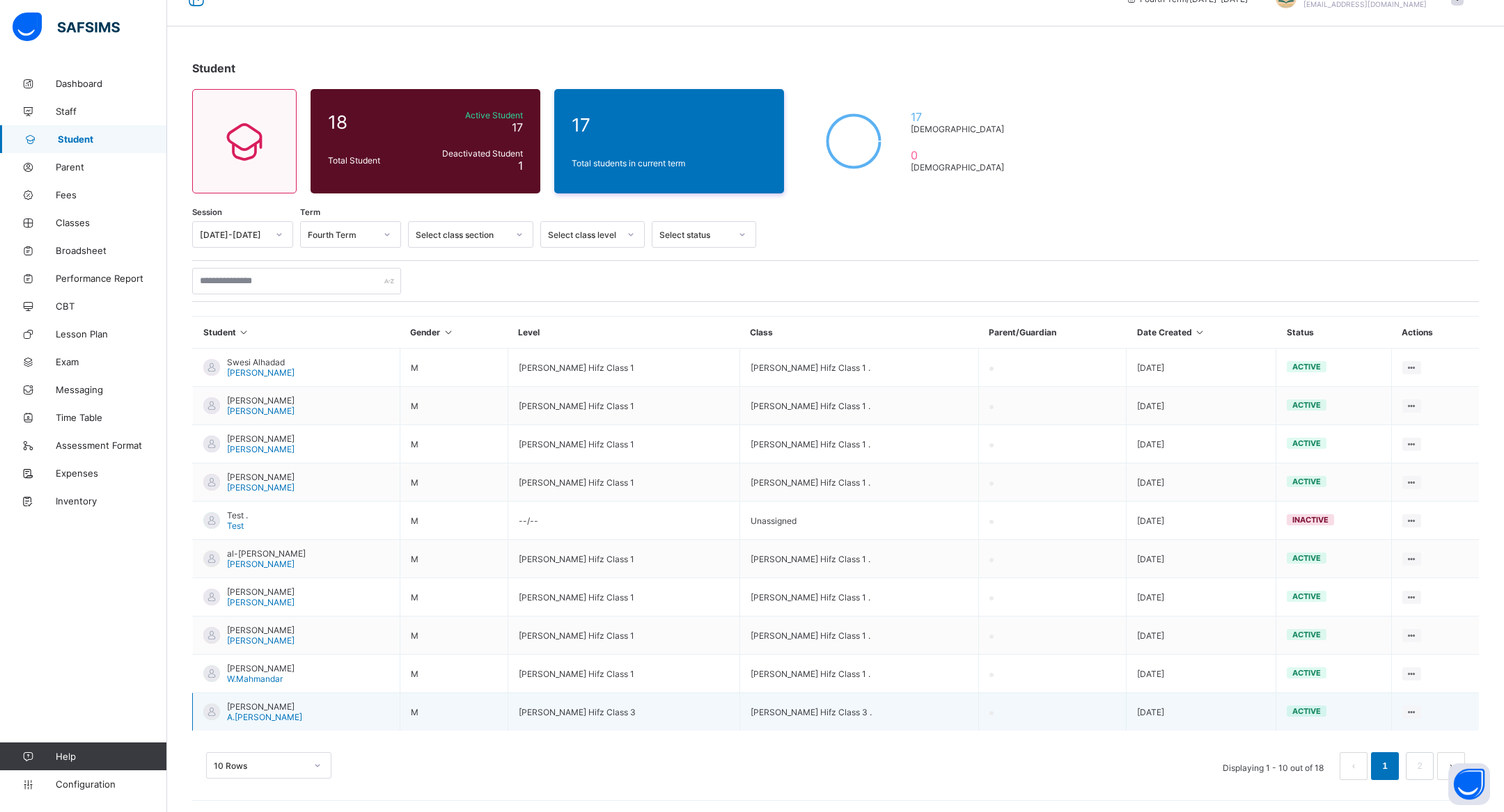
click at [245, 706] on span "[PERSON_NAME]" at bounding box center [264, 706] width 76 height 11
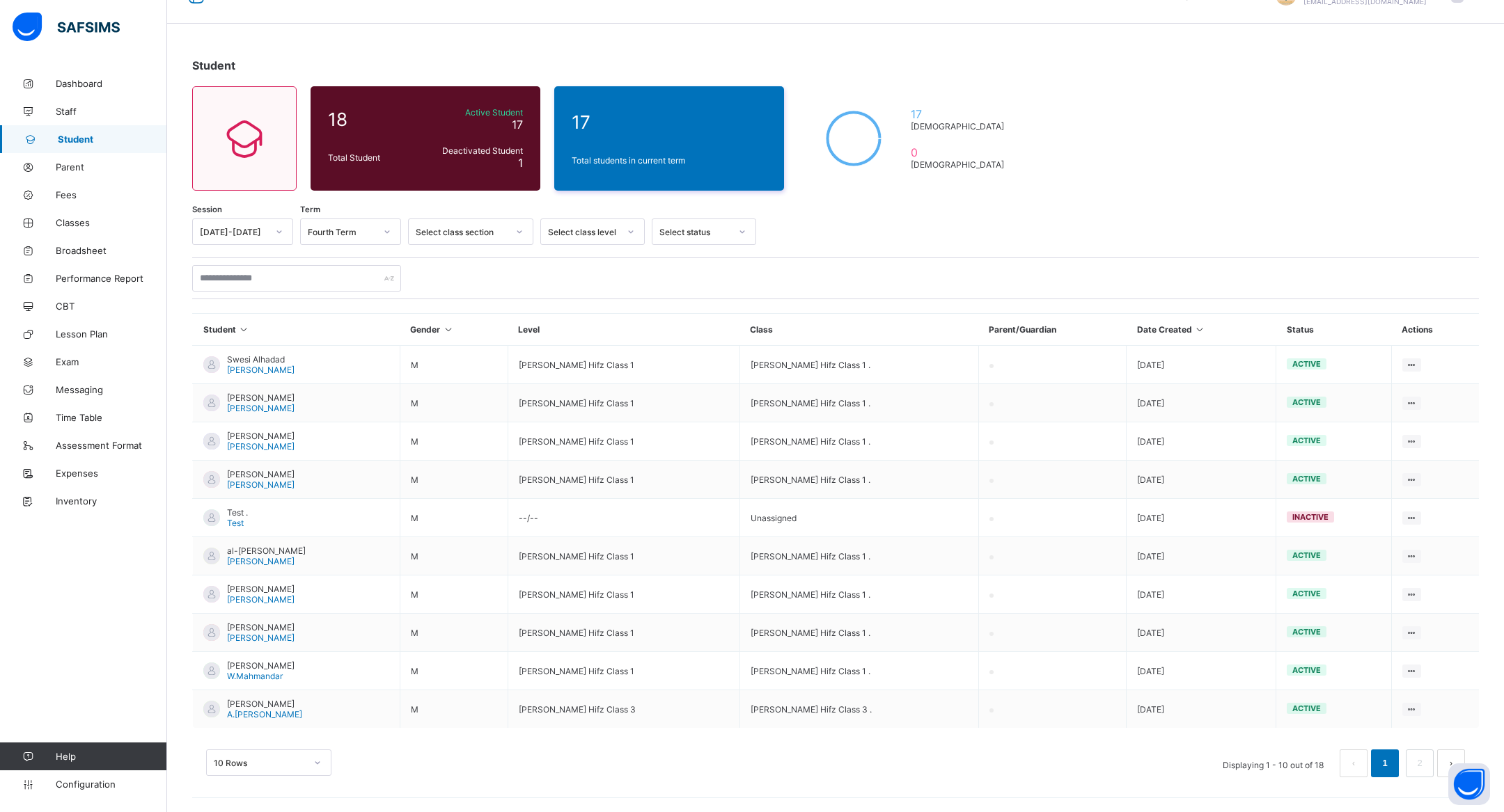
click at [258, 762] on div "10 Rows" at bounding box center [268, 762] width 125 height 27
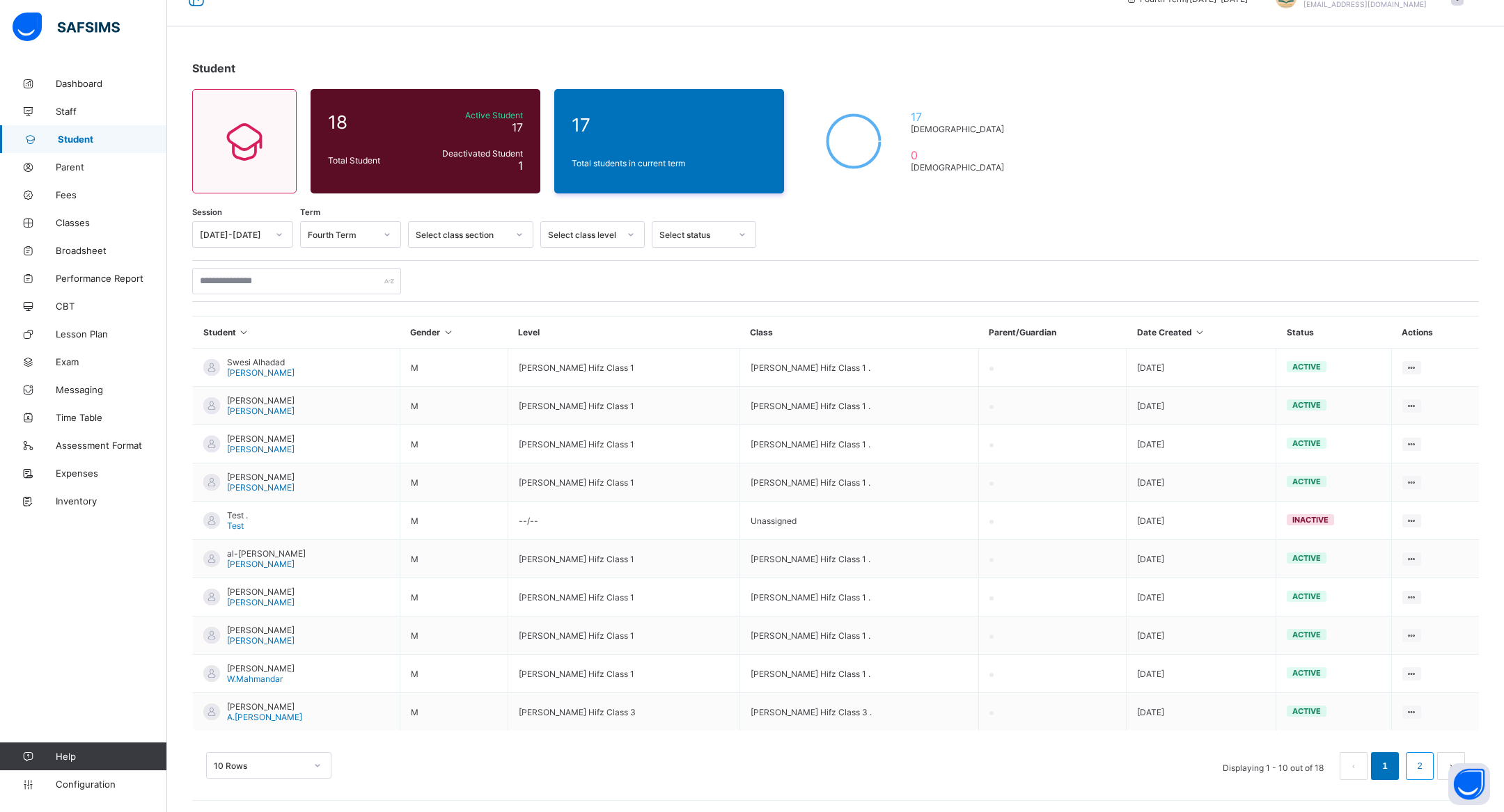
click at [1428, 724] on div "10 Rows Displaying 1 - 10 out of 18 1 2" at bounding box center [835, 759] width 1287 height 70
click at [1452, 771] on button "Open asap" at bounding box center [1469, 784] width 42 height 42
click at [1446, 759] on button "next page" at bounding box center [1451, 766] width 28 height 28
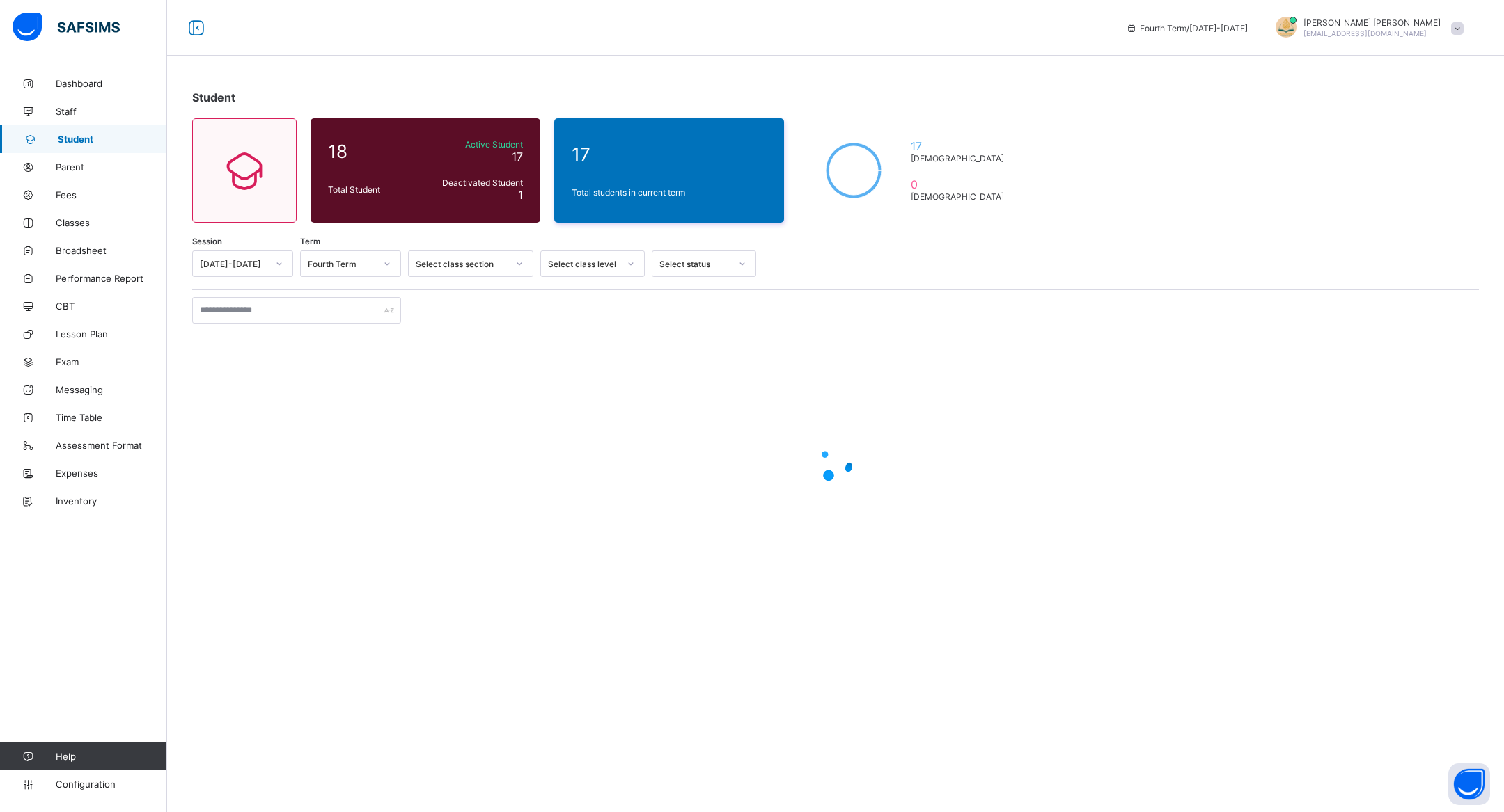
scroll to position [0, 0]
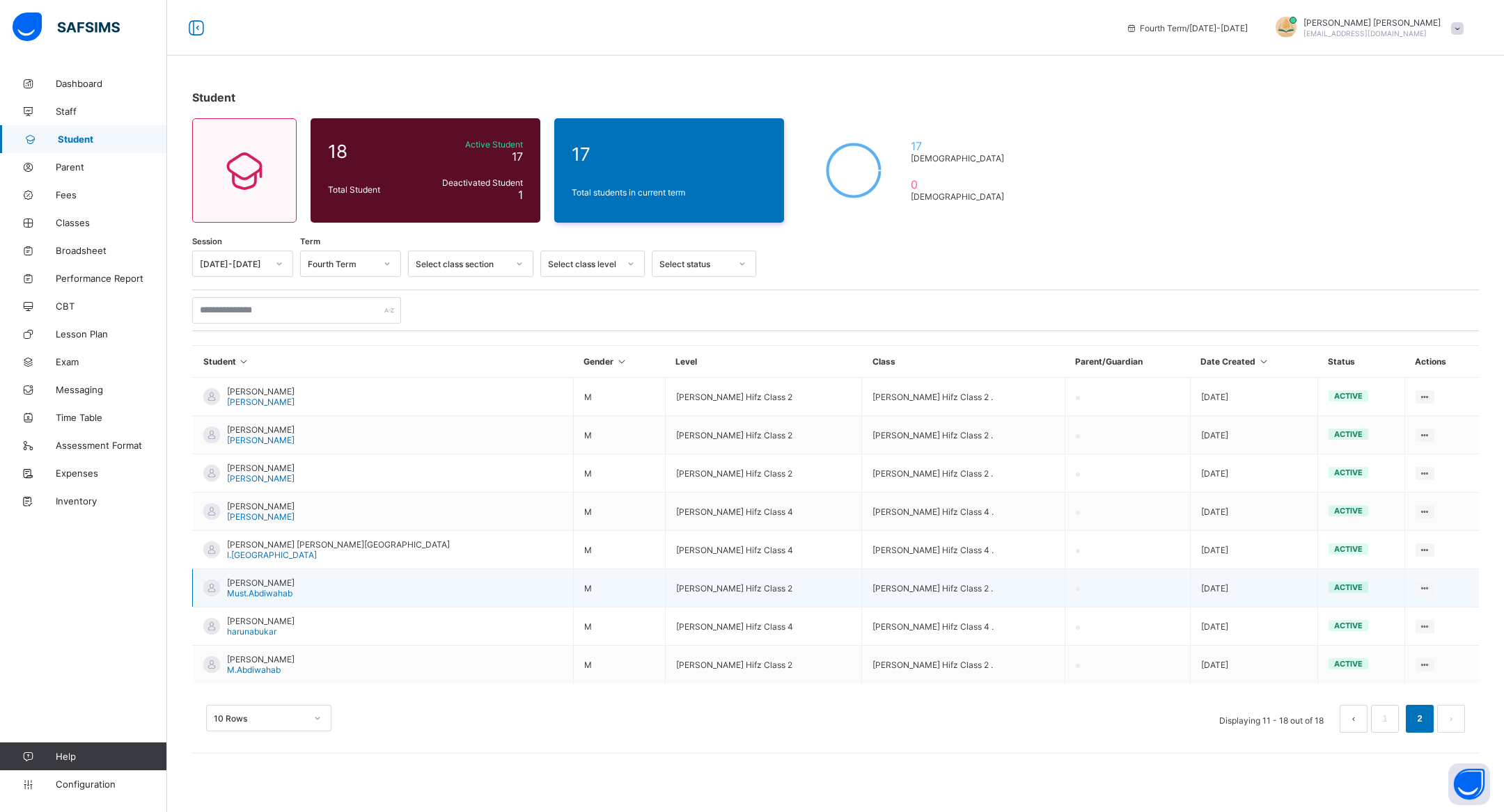
click at [1320, 591] on td "active" at bounding box center [1361, 588] width 87 height 38
click at [1419, 588] on icon at bounding box center [1425, 588] width 12 height 11
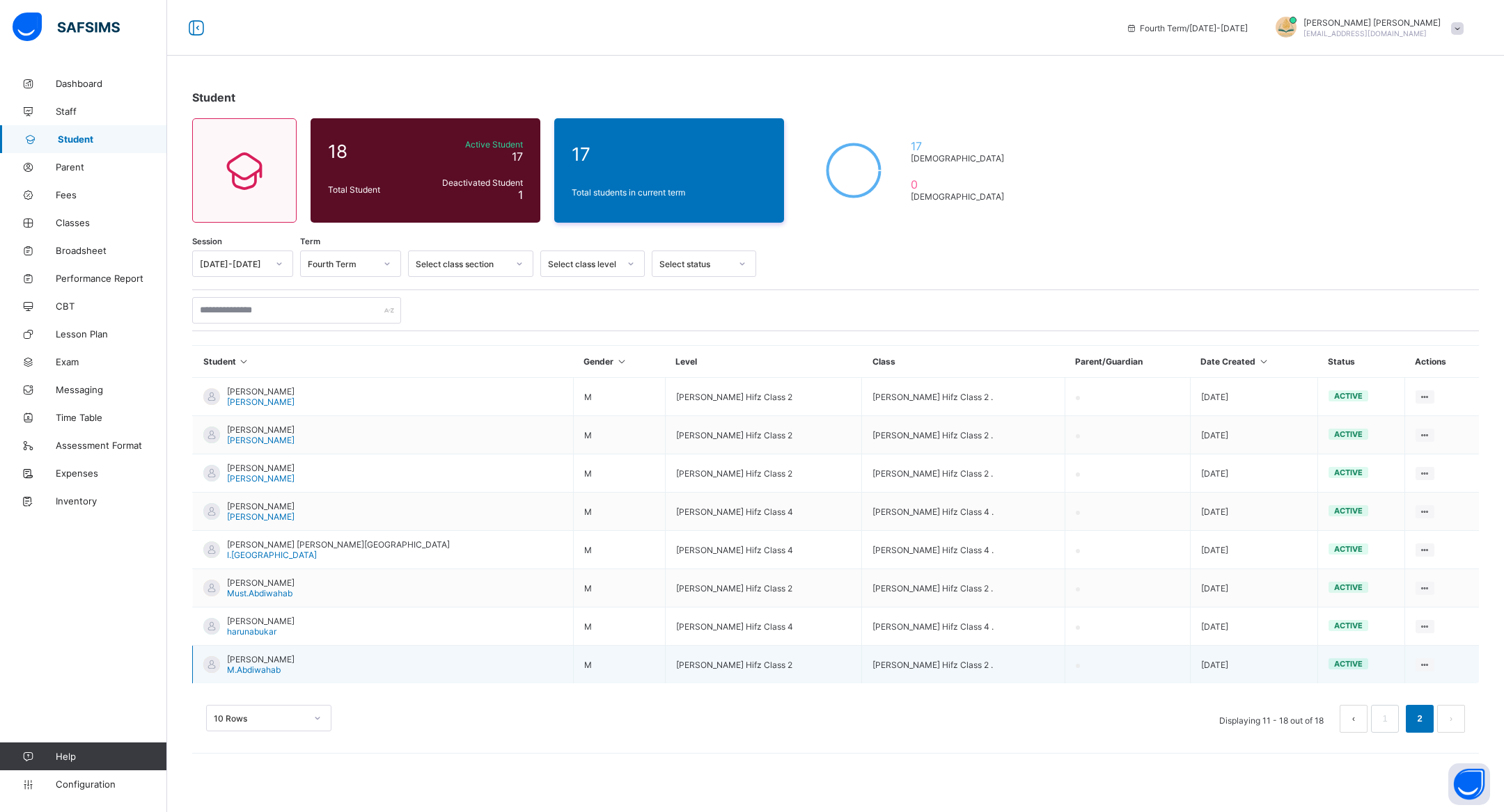
click at [236, 649] on td "Mohamed Abdiwahab M.Abdiwahab" at bounding box center [383, 665] width 381 height 38
click at [236, 657] on span "[PERSON_NAME]" at bounding box center [261, 660] width 68 height 11
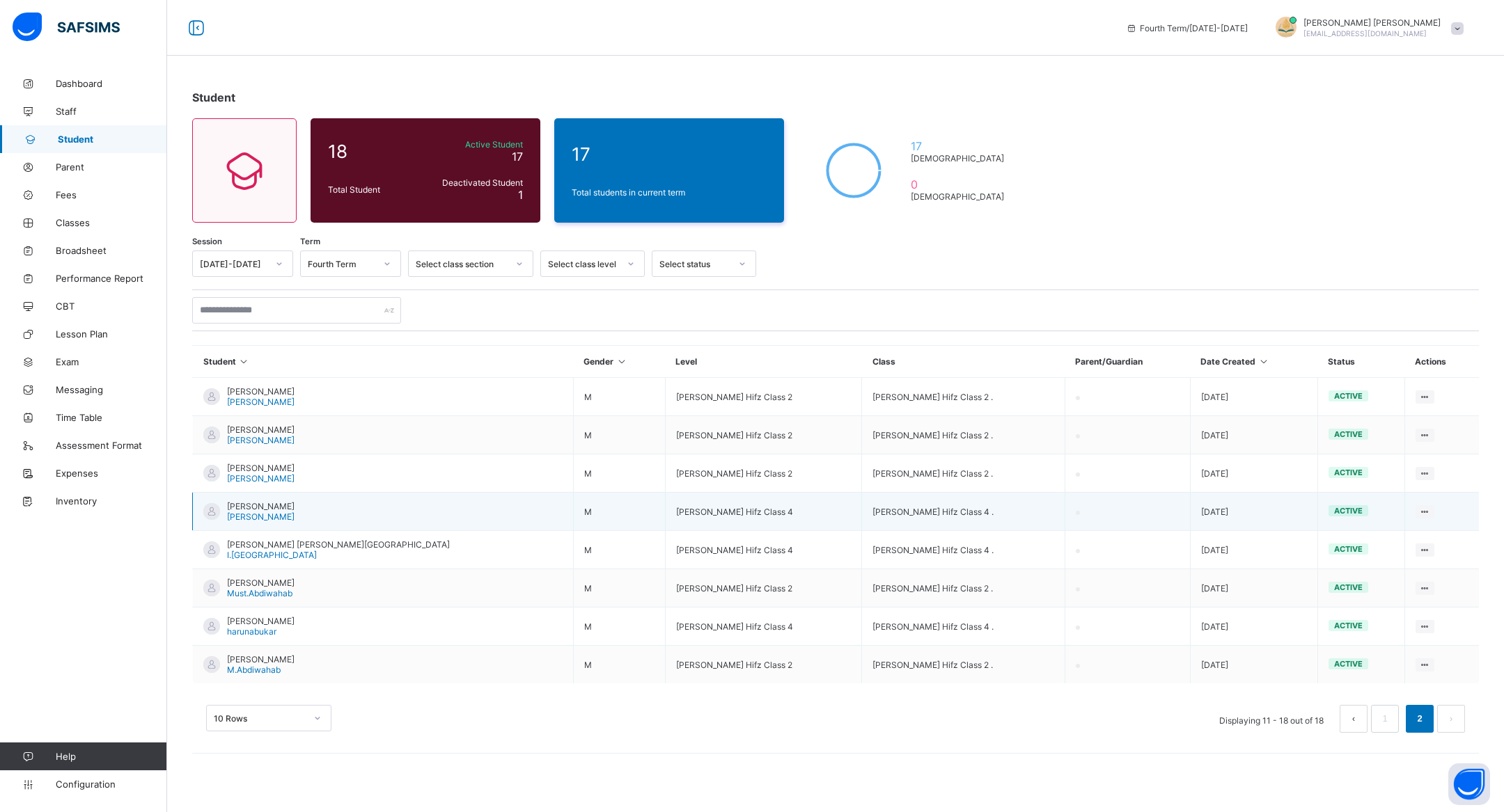
click at [304, 500] on td "Mohamed Zakaria M.Zakaria" at bounding box center [383, 511] width 381 height 38
click at [271, 506] on span "[PERSON_NAME]" at bounding box center [261, 506] width 68 height 11
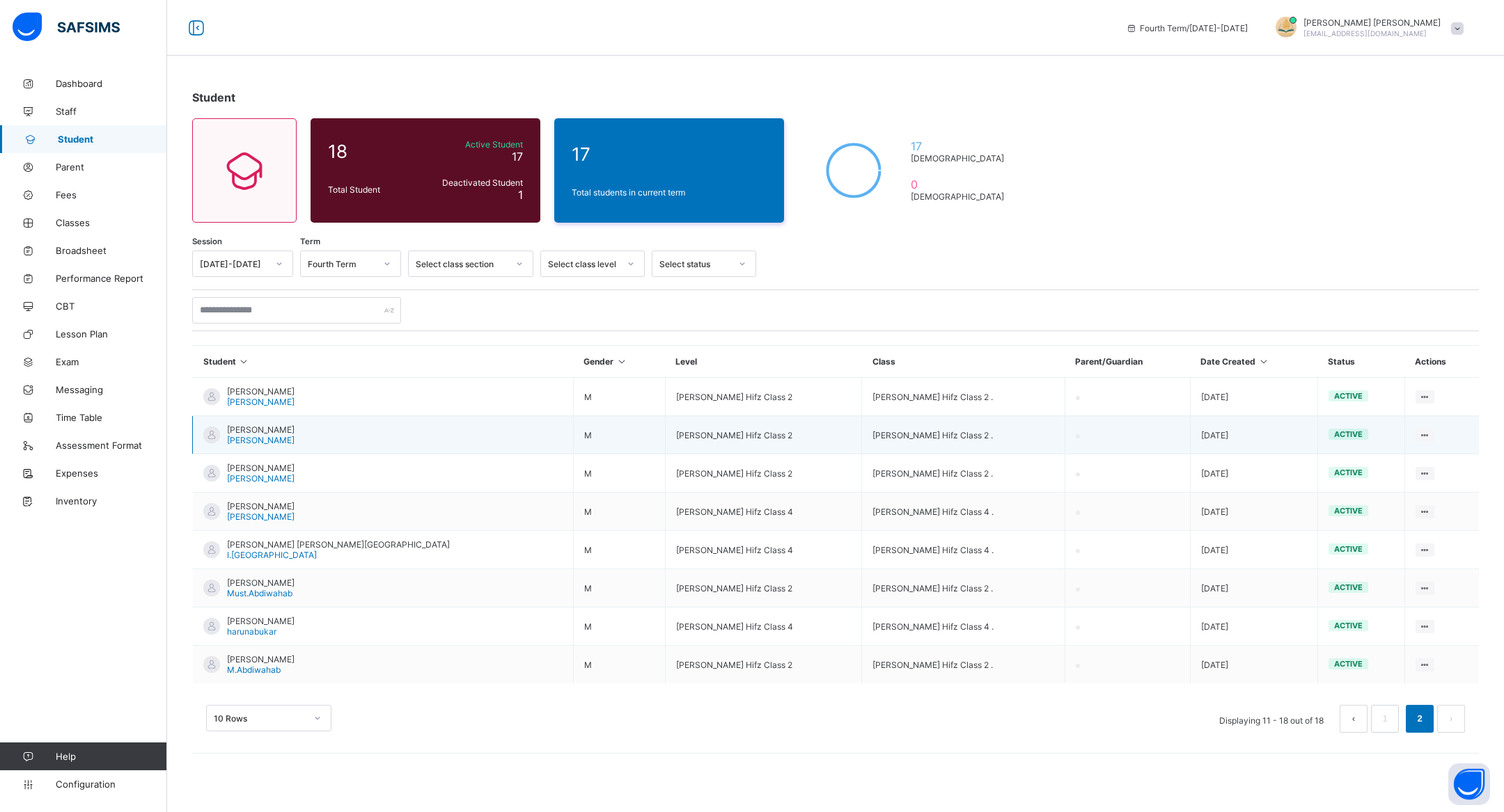
click at [862, 426] on td "Ustadth Mustaf Hifz Class 2 ." at bounding box center [964, 435] width 203 height 38
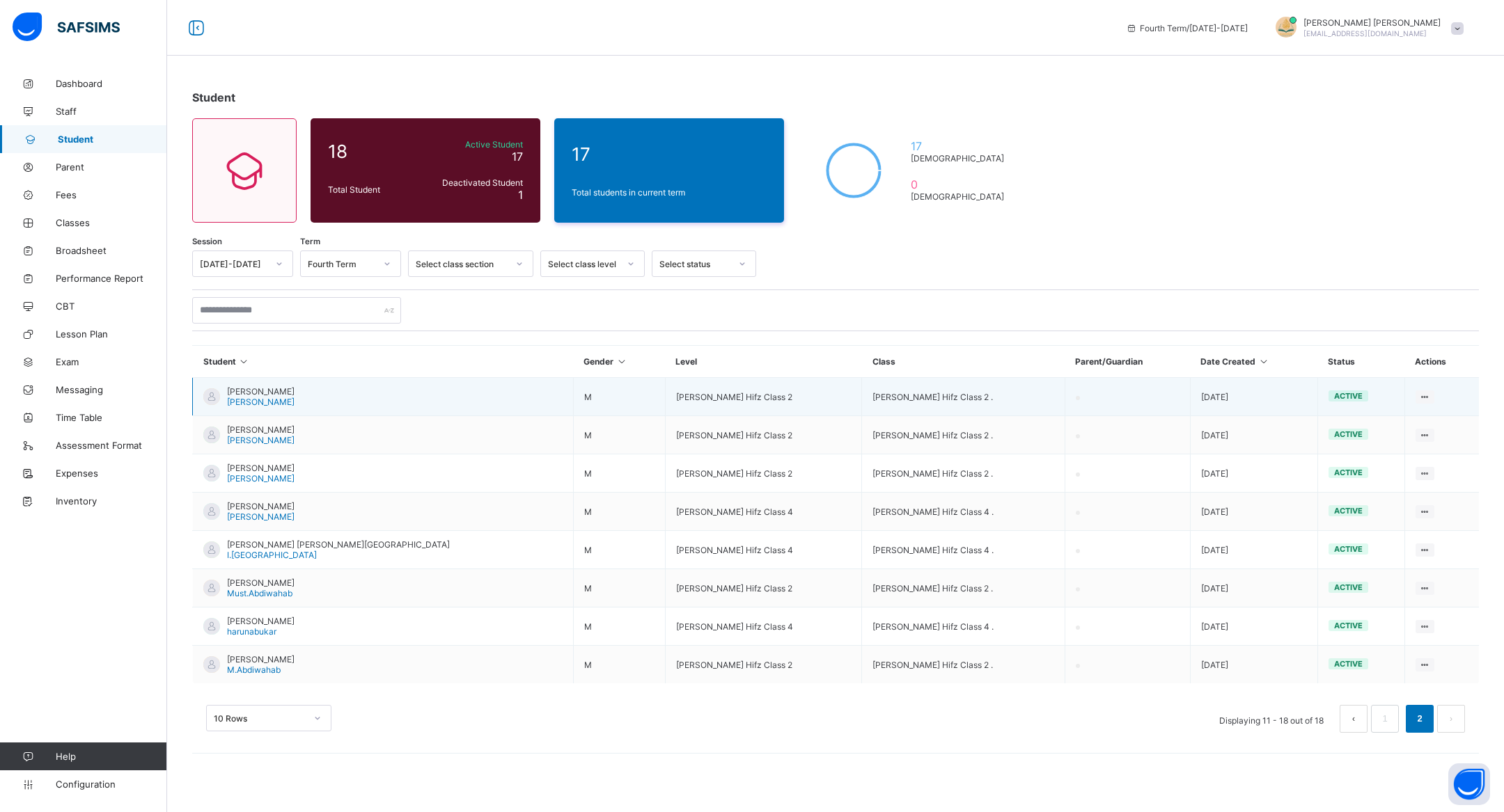
click at [862, 405] on td "Ustadth Mustaf Hifz Class 2 ." at bounding box center [964, 396] width 203 height 38
click at [862, 396] on td "Ustadth Mustaf Hifz Class 2 ." at bounding box center [964, 396] width 203 height 38
click at [230, 389] on span "[PERSON_NAME]" at bounding box center [261, 391] width 68 height 11
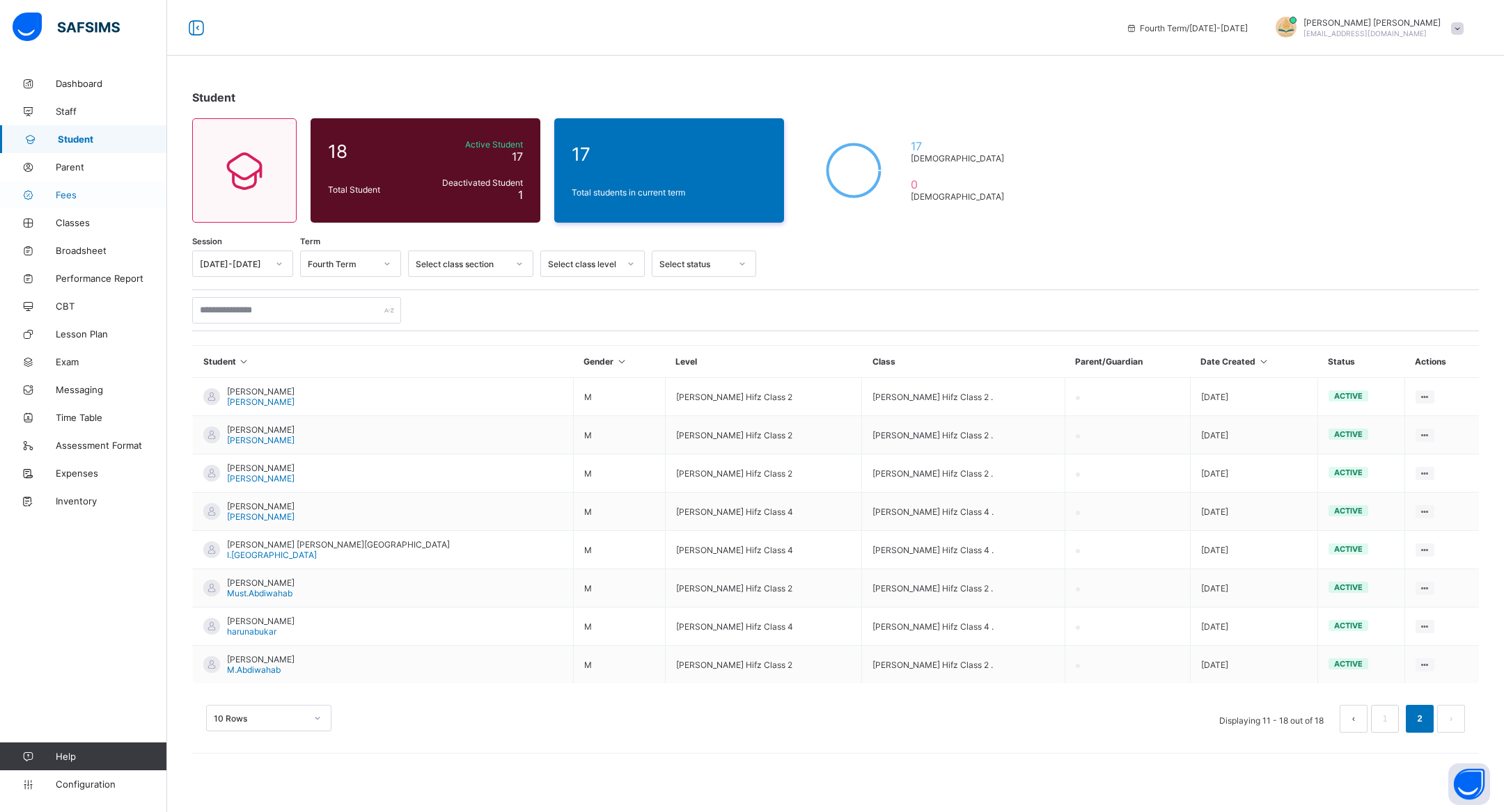
click at [81, 186] on link "Fees" at bounding box center [83, 195] width 167 height 28
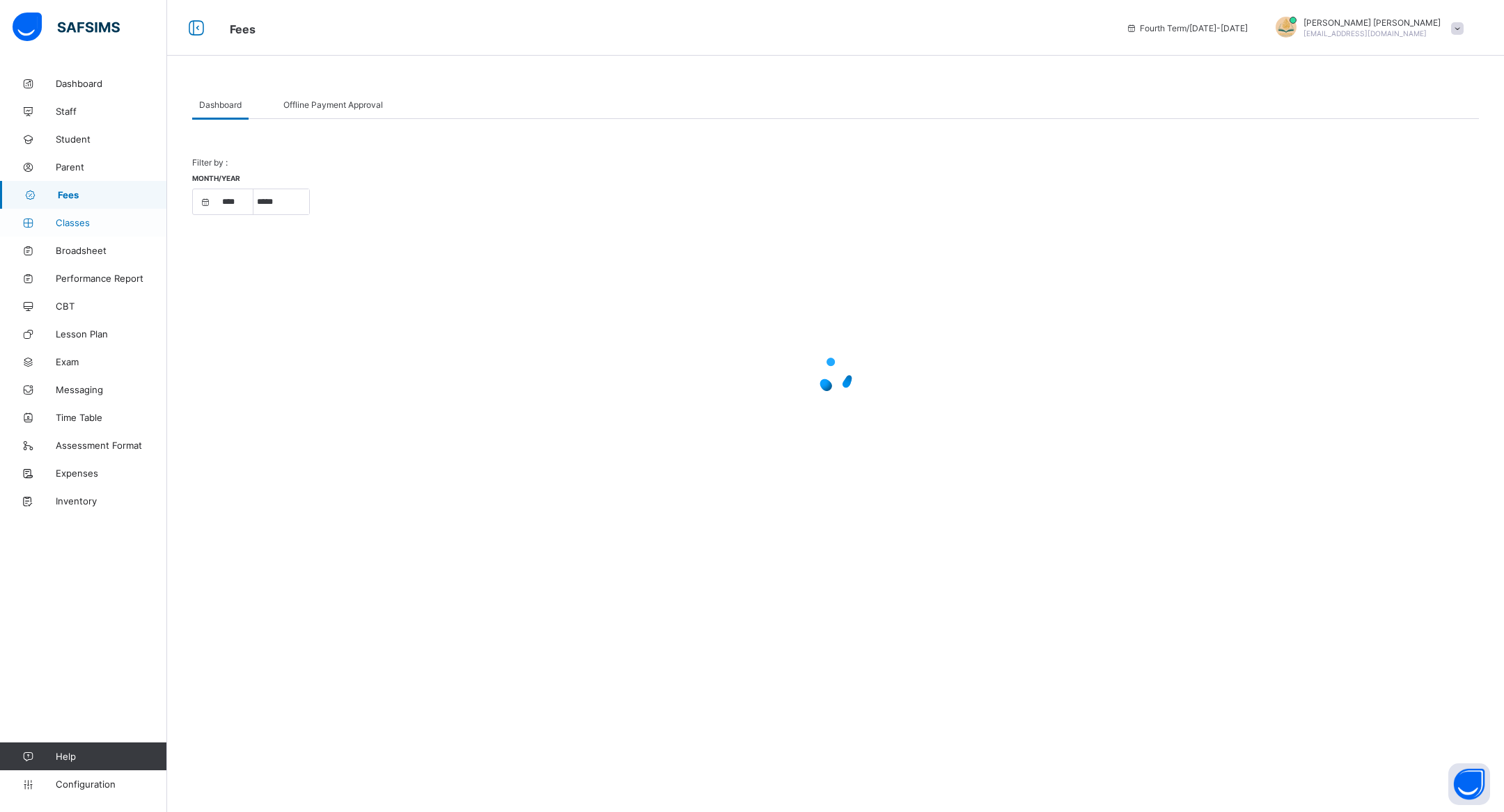
click at [81, 229] on link "Classes" at bounding box center [83, 222] width 167 height 28
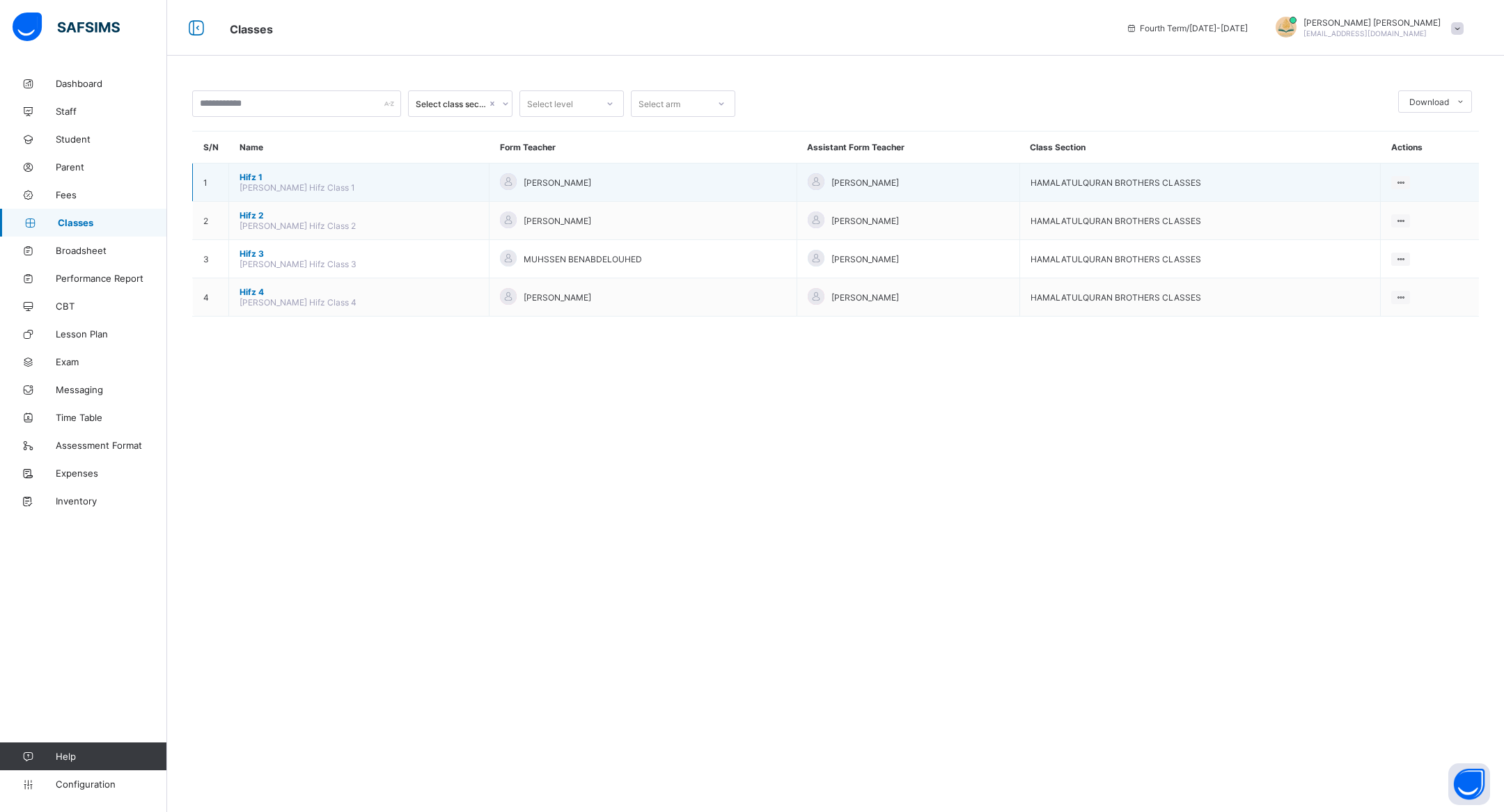
click at [568, 186] on span "ABDULLAHI MOALLIM" at bounding box center [558, 183] width 68 height 11
click at [249, 176] on span "Hifz 1" at bounding box center [359, 177] width 239 height 11
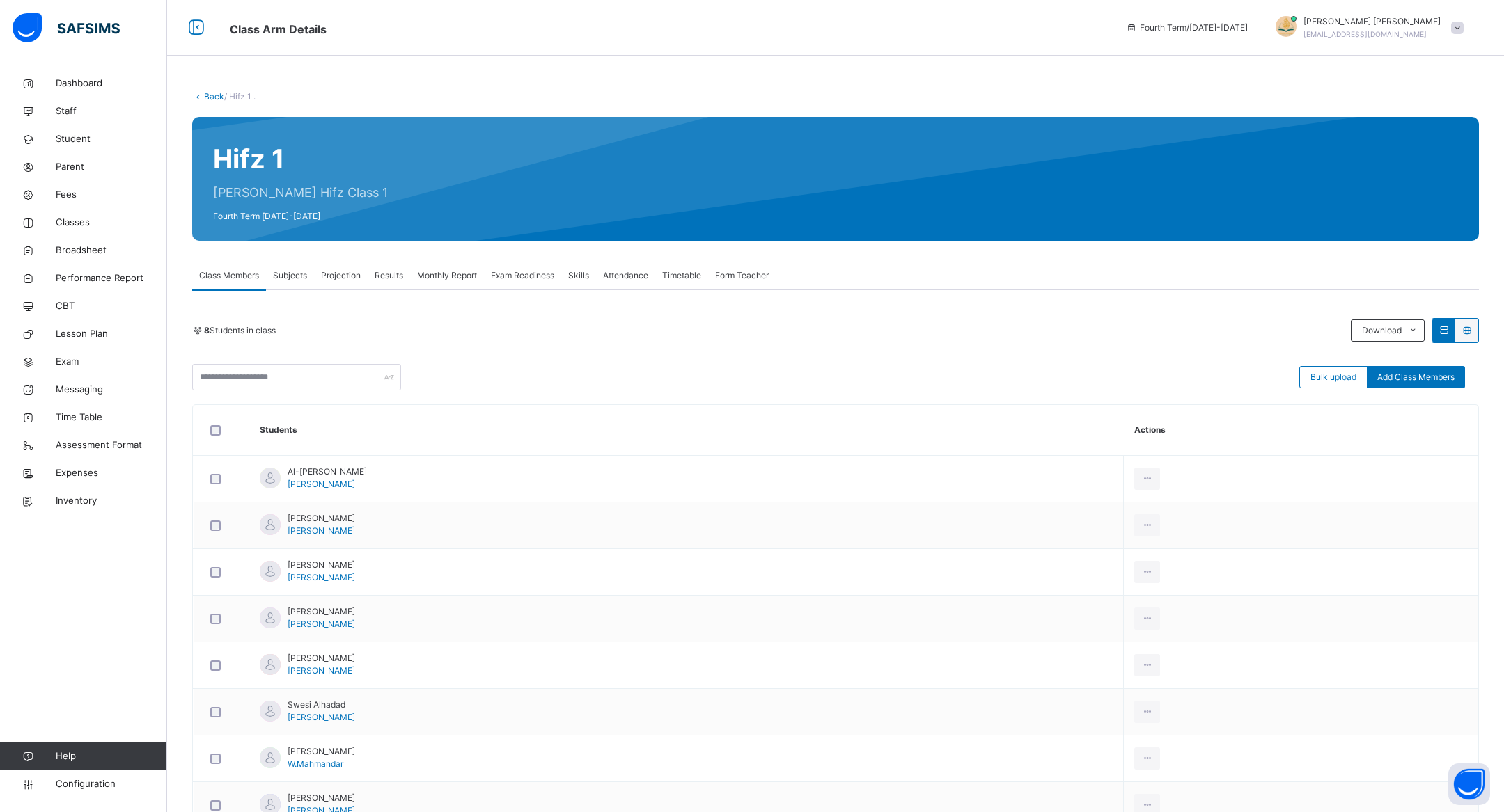
scroll to position [91, 0]
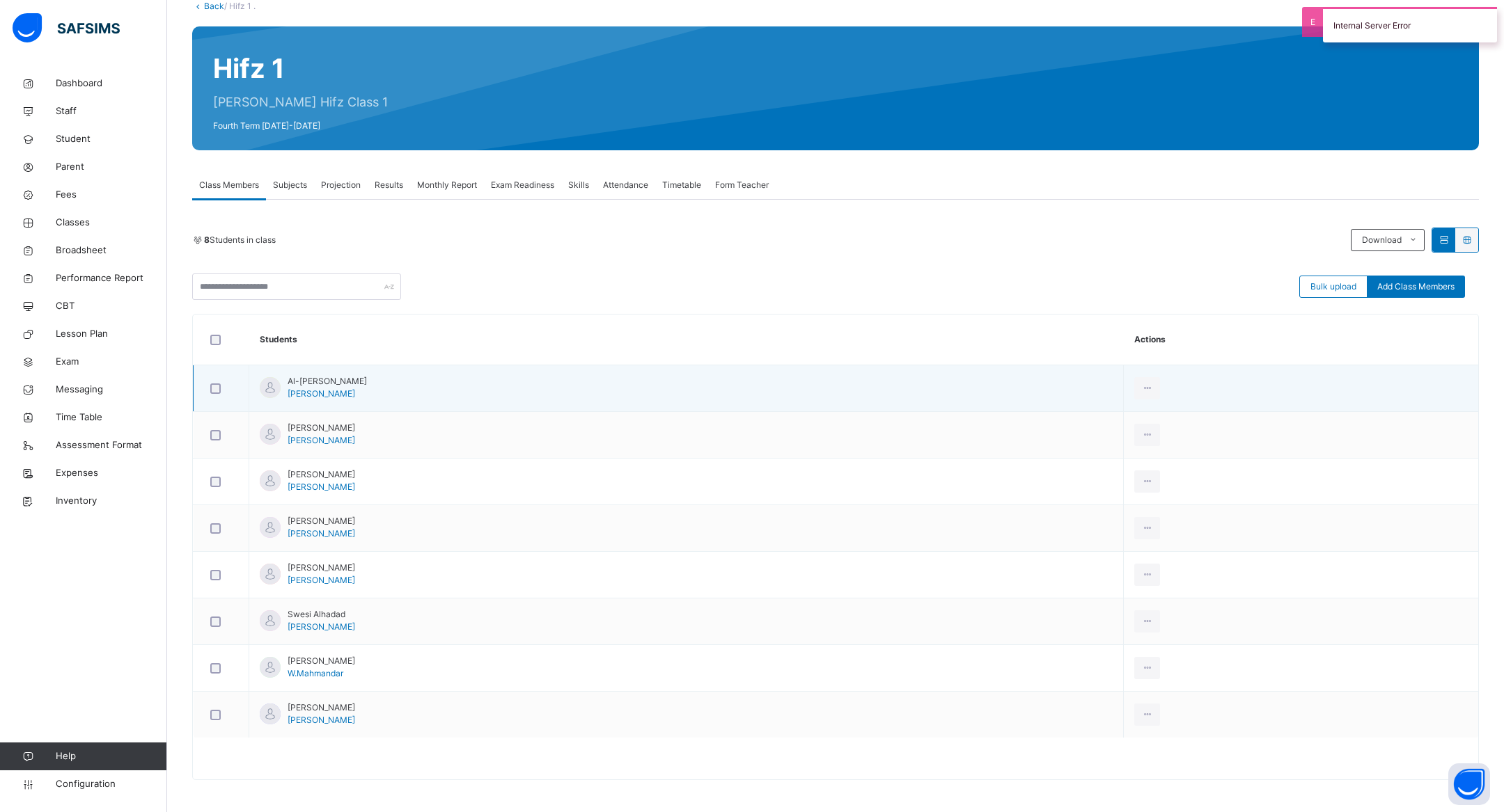
click at [302, 378] on span "Al-harith Azzam" at bounding box center [327, 381] width 79 height 12
click at [1141, 386] on icon at bounding box center [1147, 388] width 12 height 12
click at [1120, 442] on div "Remove from Class" at bounding box center [1116, 444] width 76 height 14
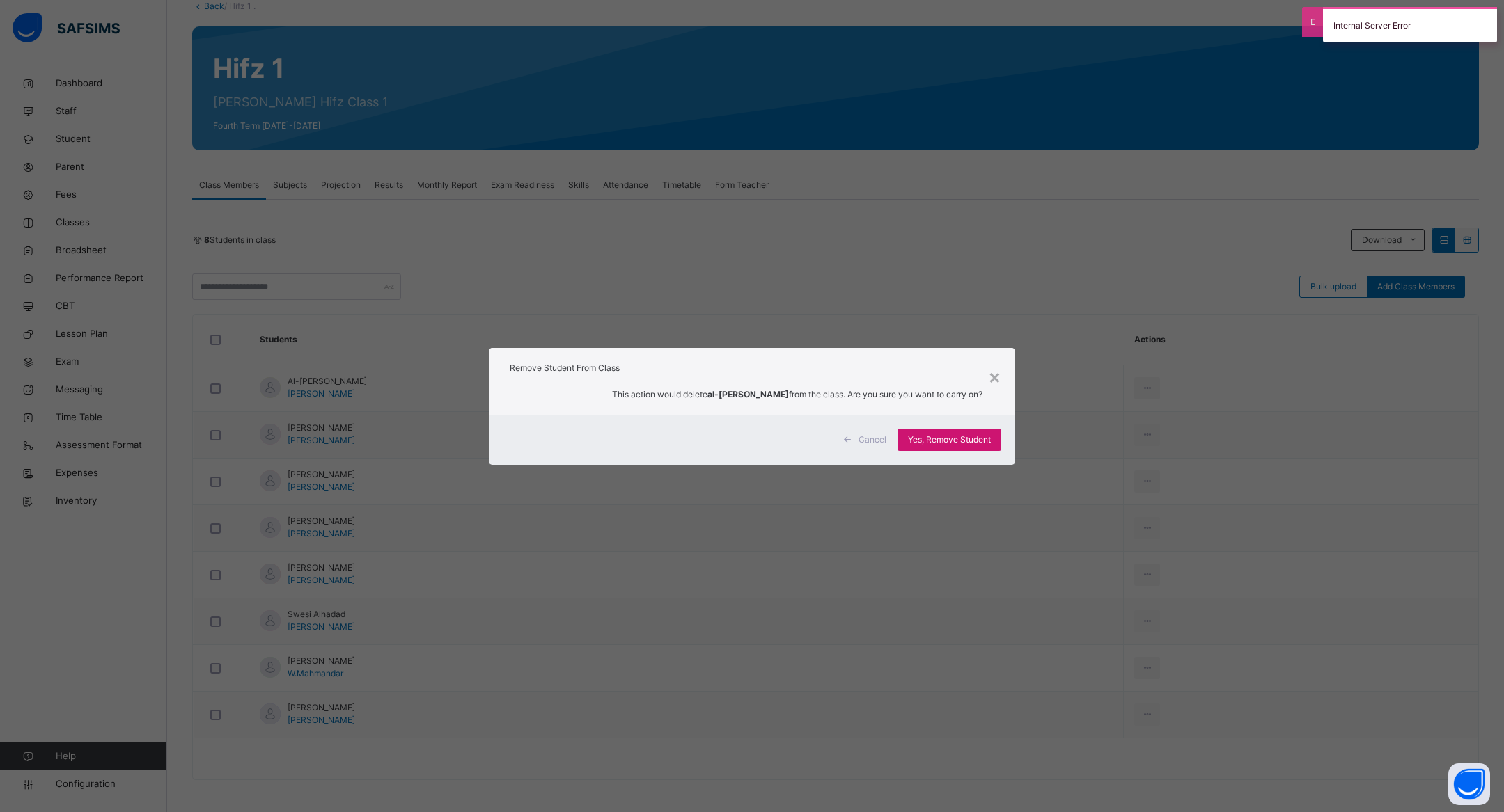
click at [916, 429] on div "Yes, Remove Student" at bounding box center [949, 439] width 104 height 22
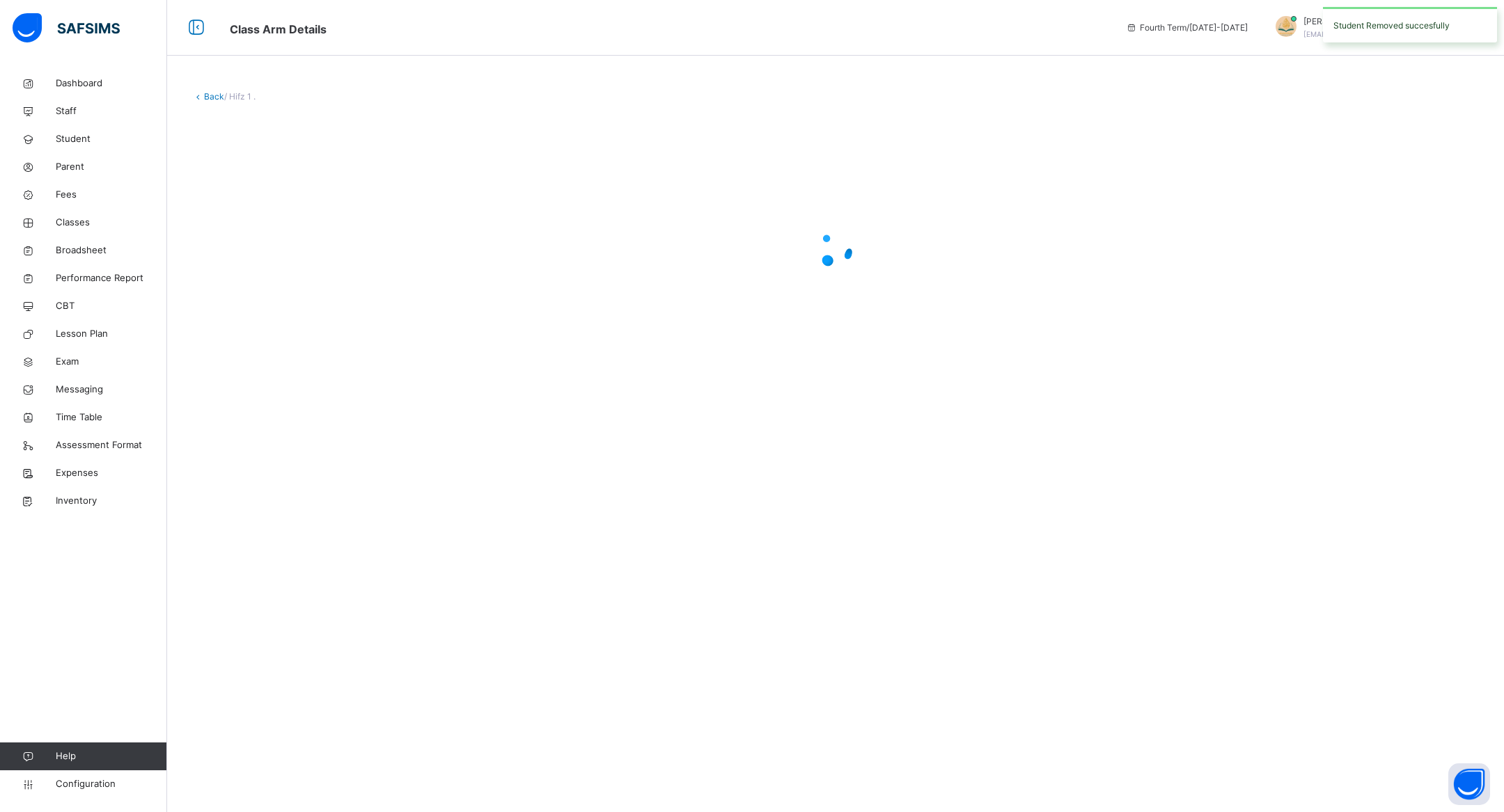
scroll to position [0, 0]
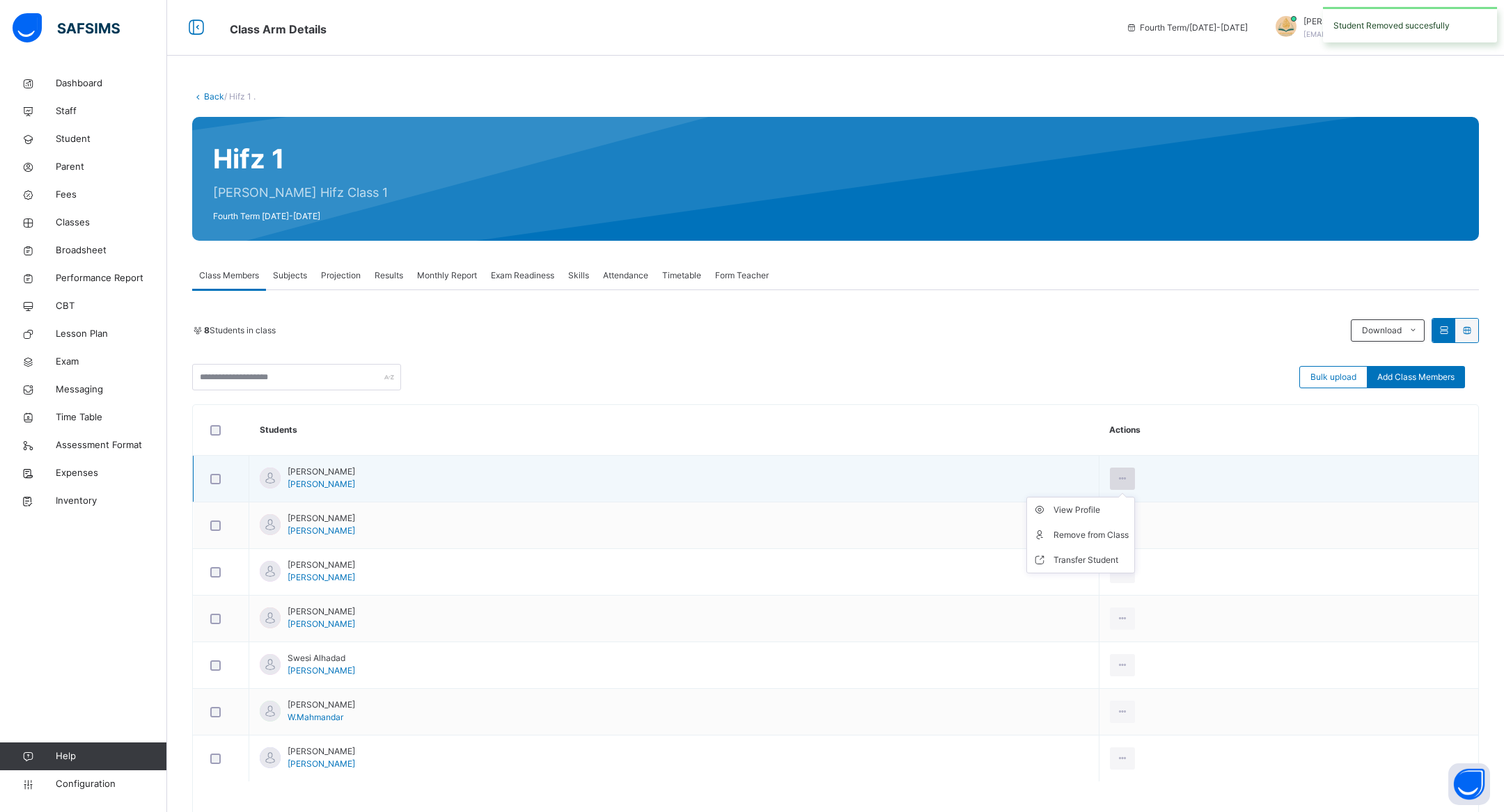
click at [1136, 468] on div at bounding box center [1123, 478] width 26 height 22
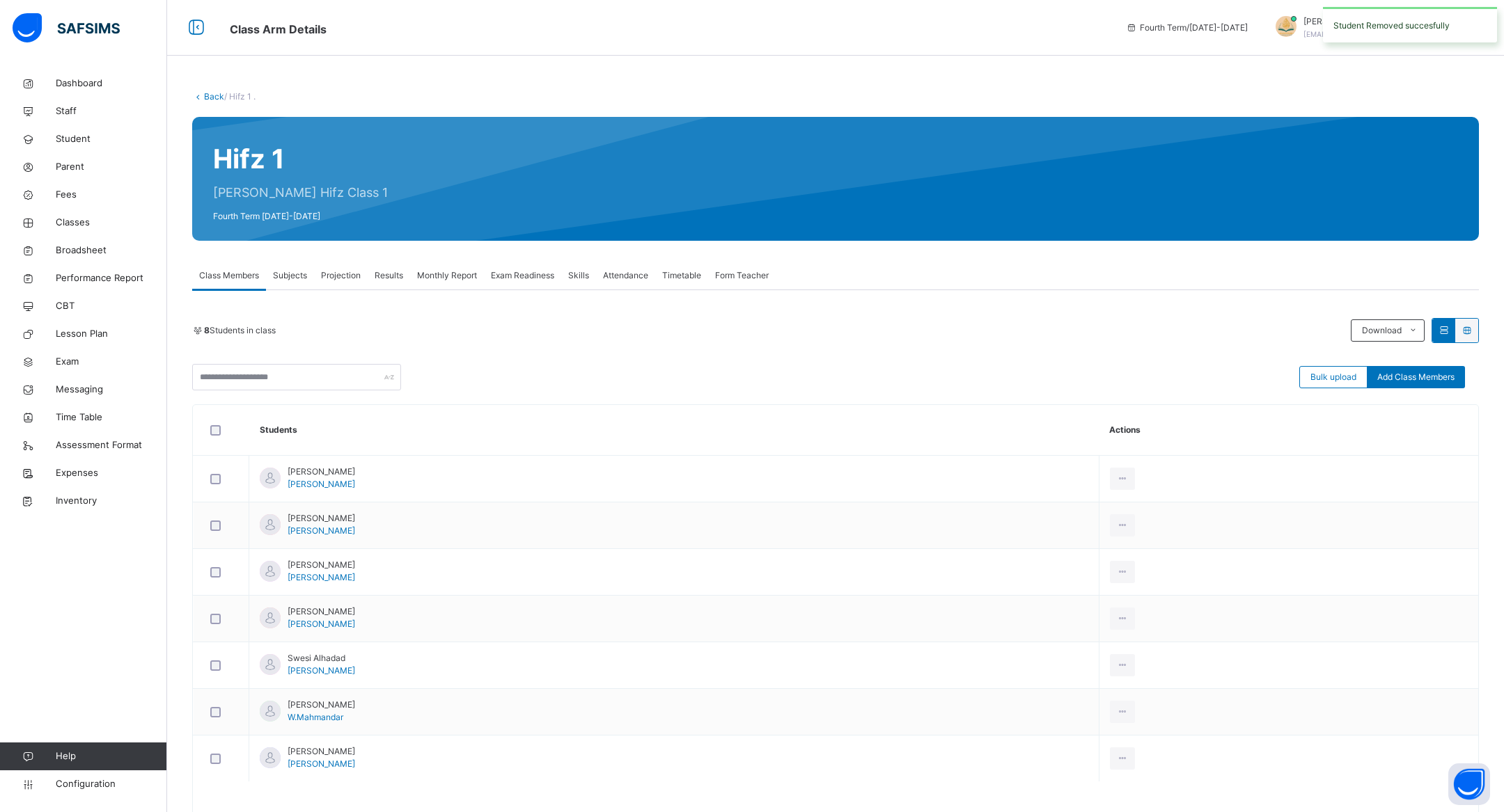
click at [0, 0] on div "Remove from Class" at bounding box center [0, 0] width 0 height 0
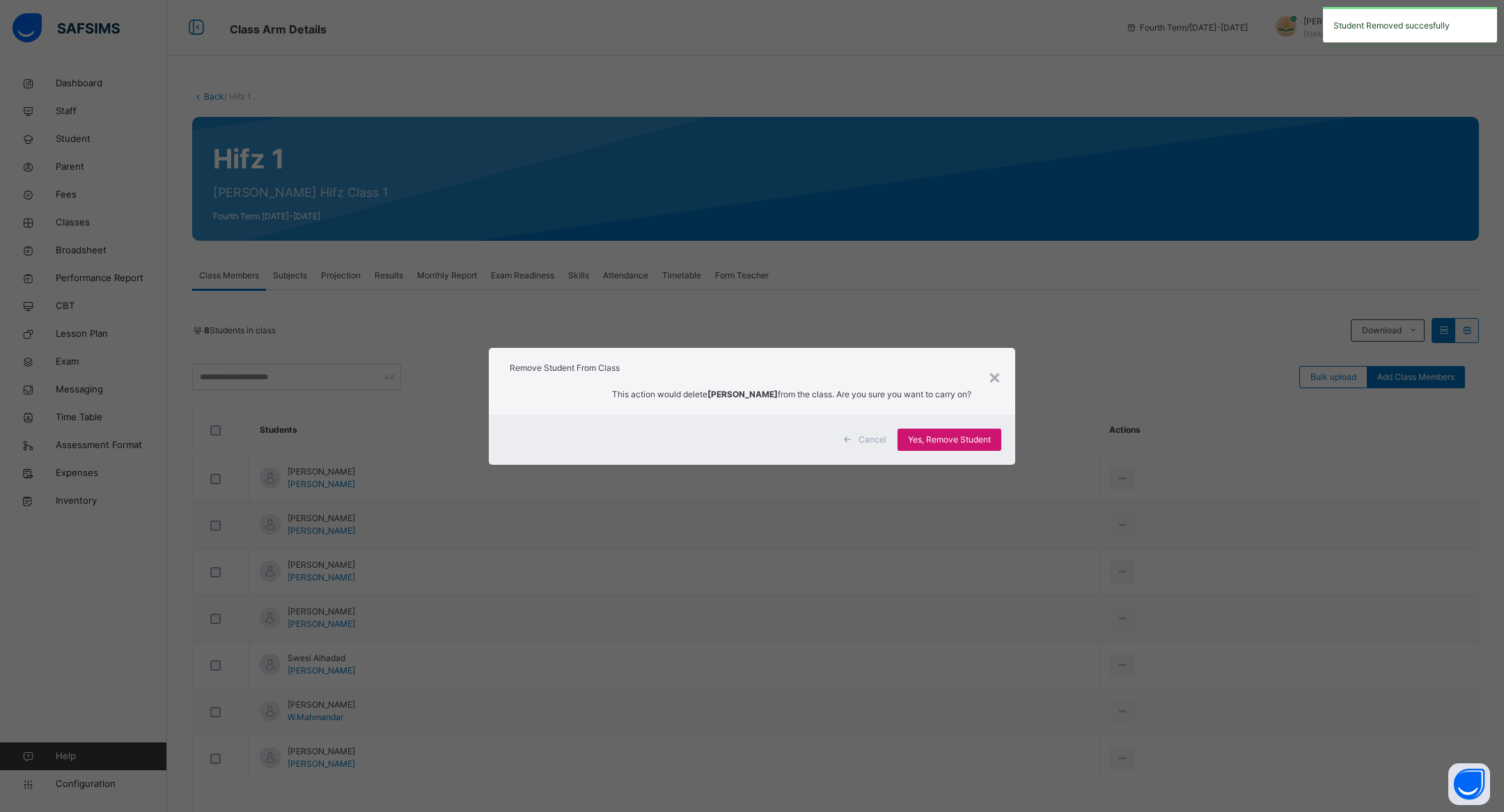
click at [934, 435] on span "Yes, Remove Student" at bounding box center [949, 439] width 83 height 12
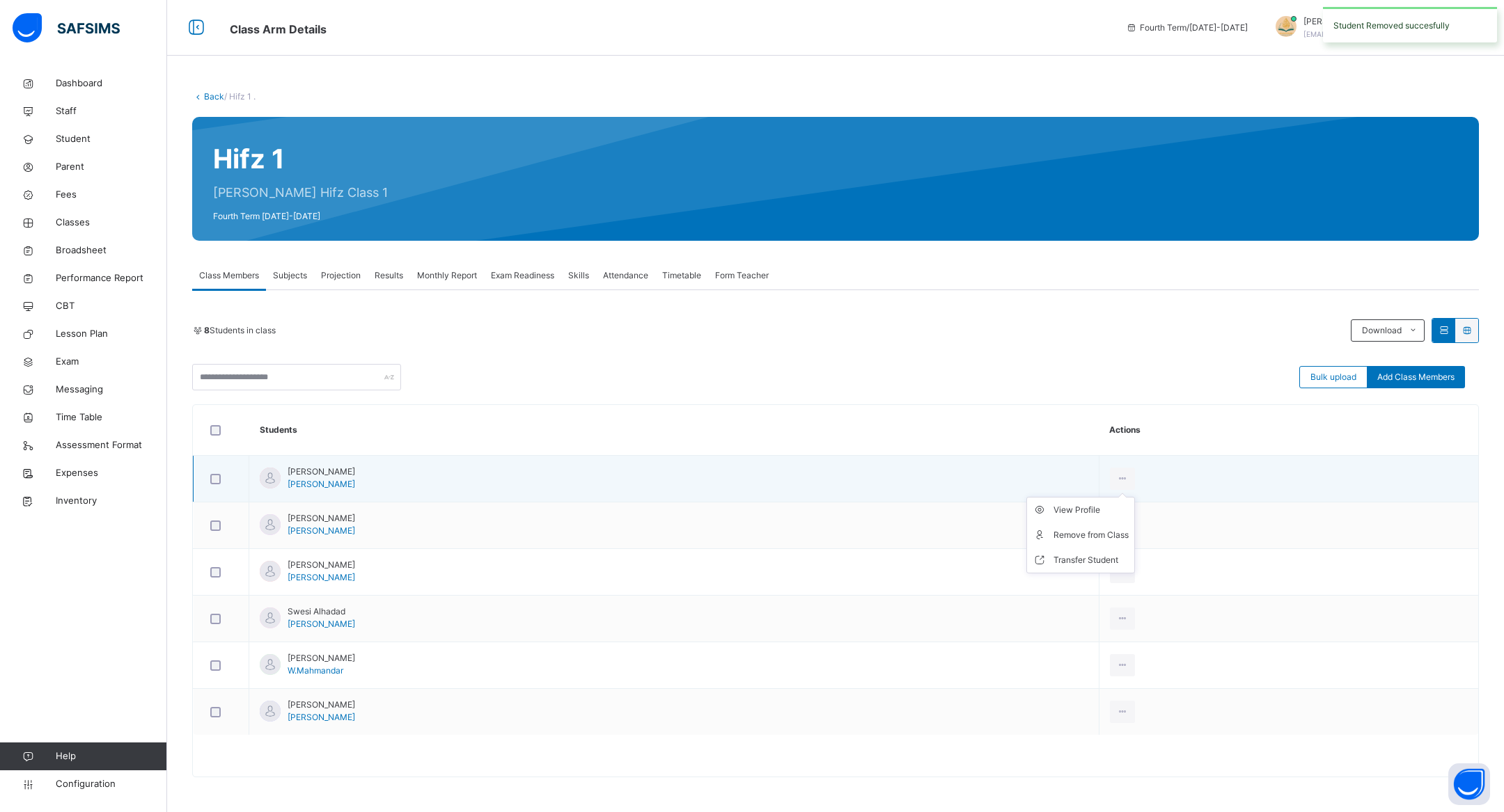
click at [1135, 497] on ul "View Profile Remove from Class Transfer Student" at bounding box center [1080, 535] width 109 height 76
click at [1134, 524] on li "Remove from Class" at bounding box center [1080, 535] width 107 height 25
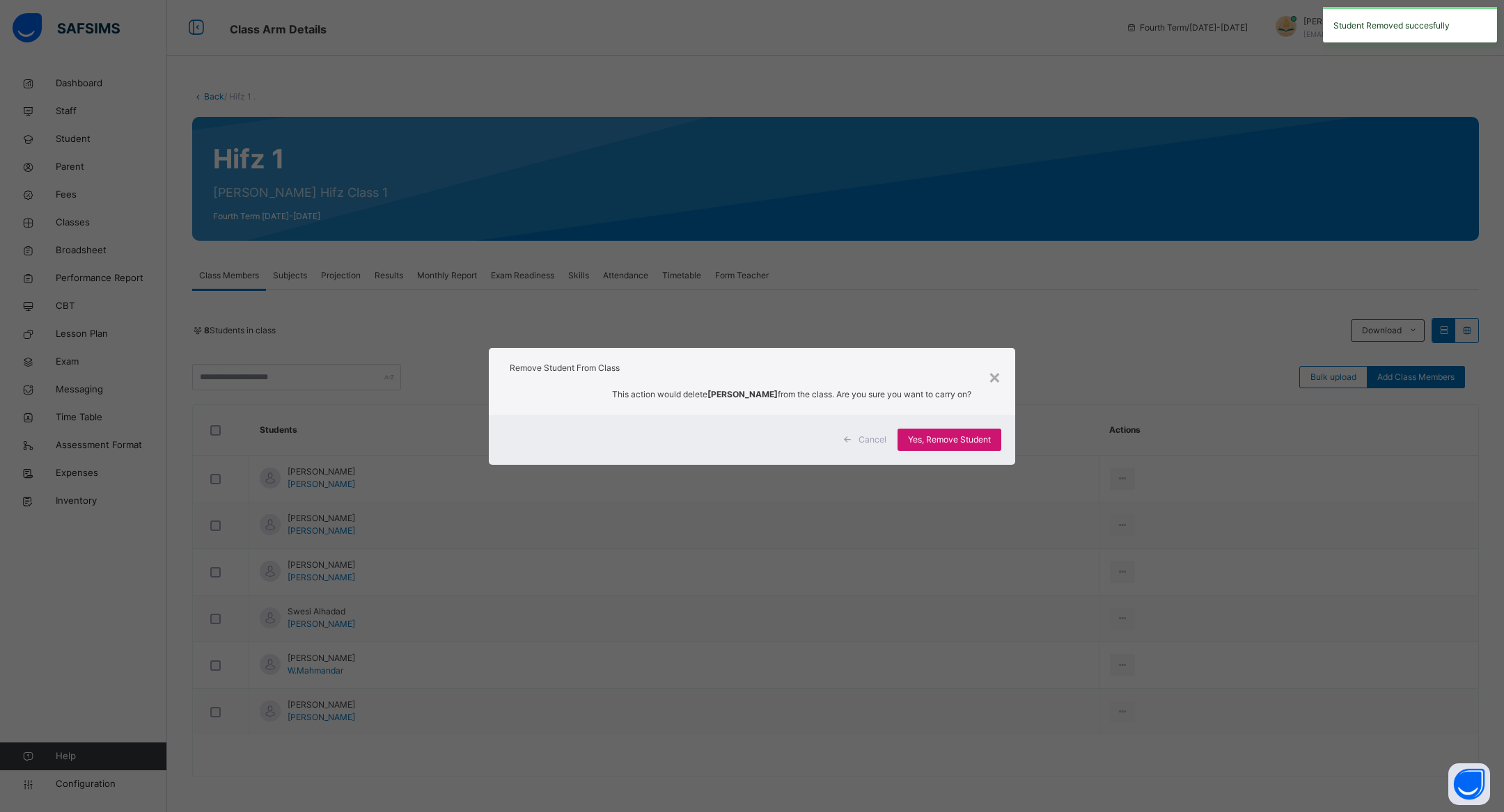
click at [933, 432] on div "Yes, Remove Student" at bounding box center [949, 439] width 104 height 22
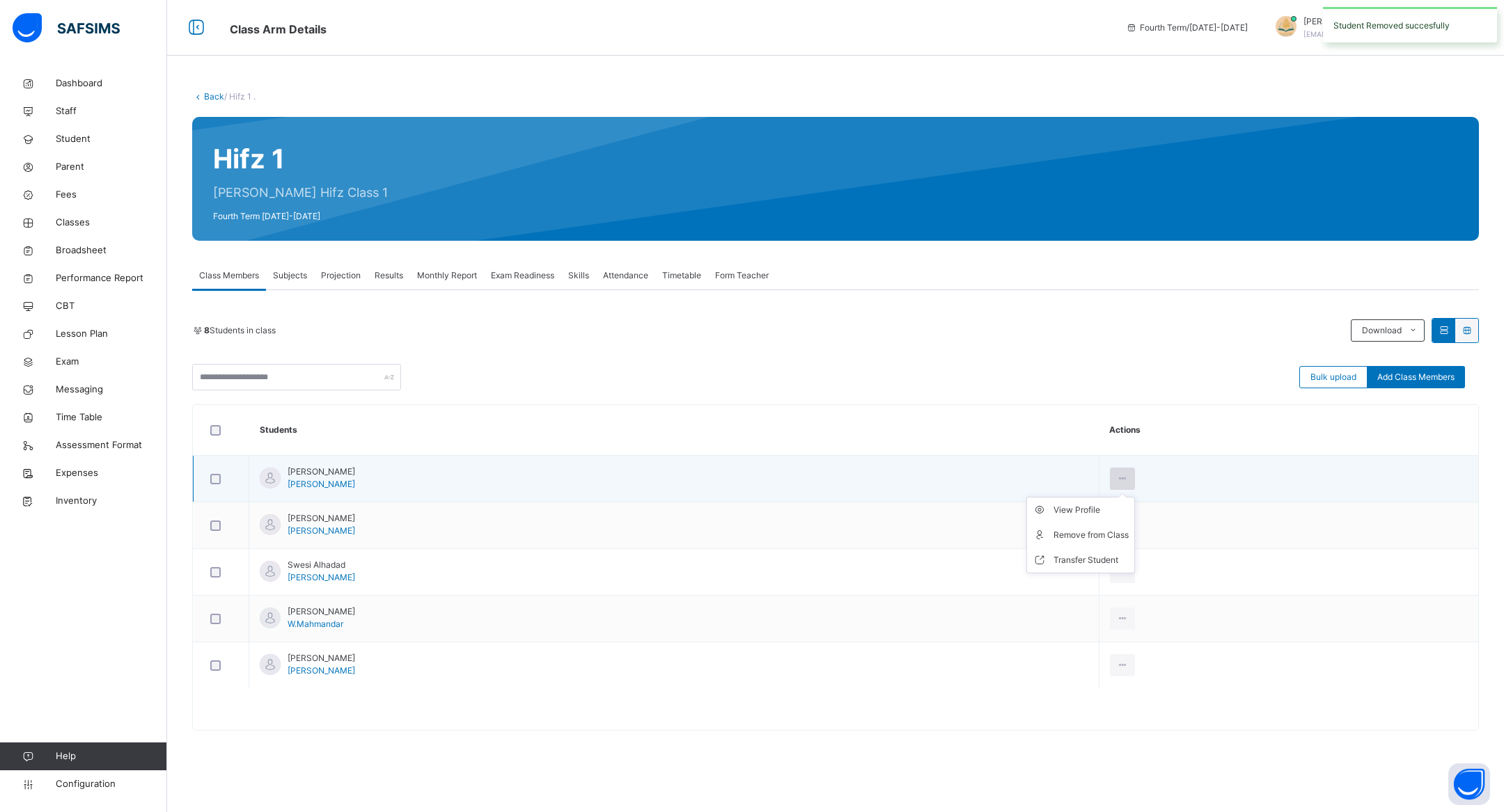
click at [1129, 481] on icon at bounding box center [1123, 478] width 12 height 12
click at [1124, 524] on li "Remove from Class" at bounding box center [1080, 535] width 107 height 25
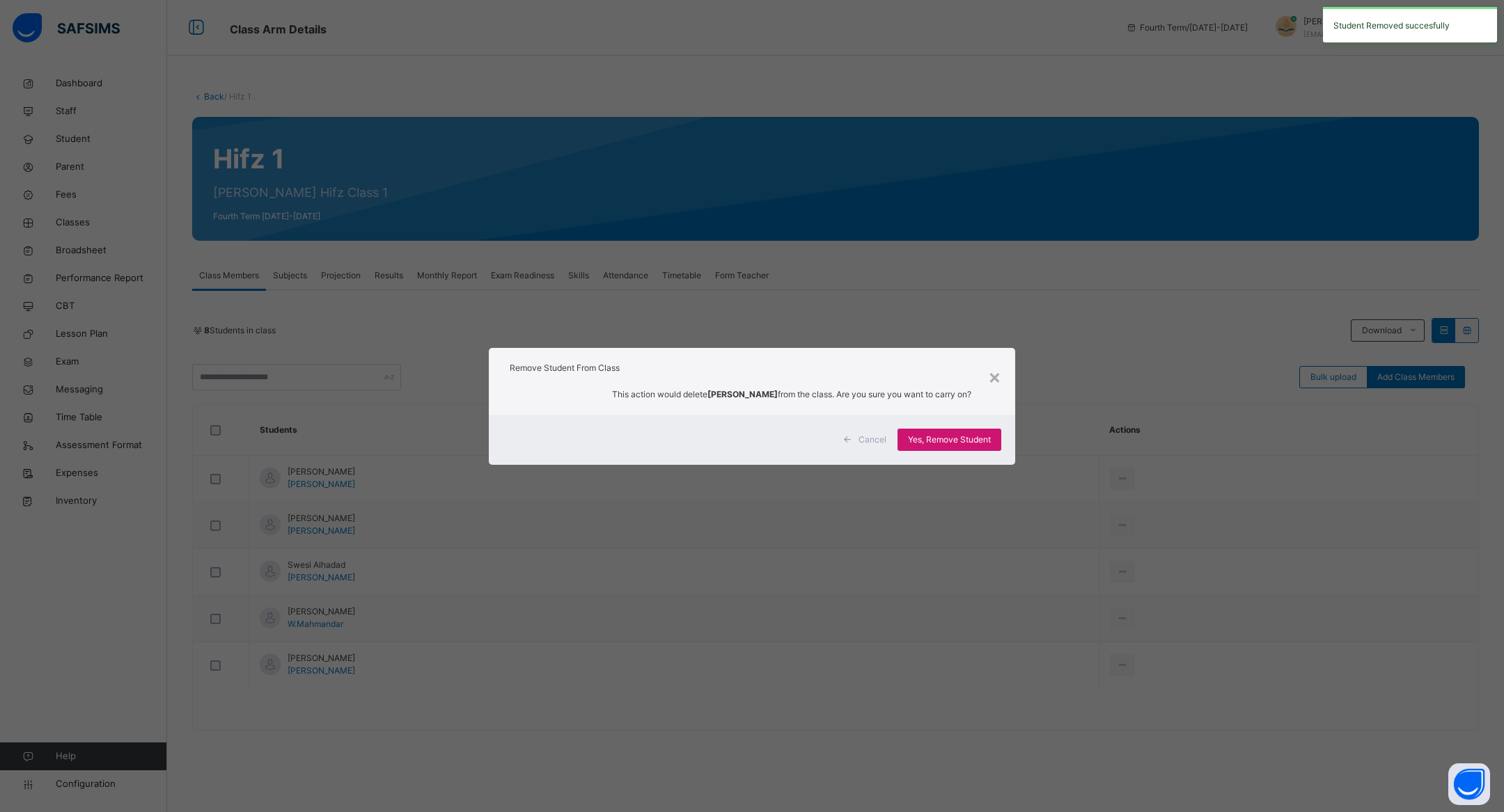
click at [937, 438] on span "Yes, Remove Student" at bounding box center [949, 439] width 83 height 12
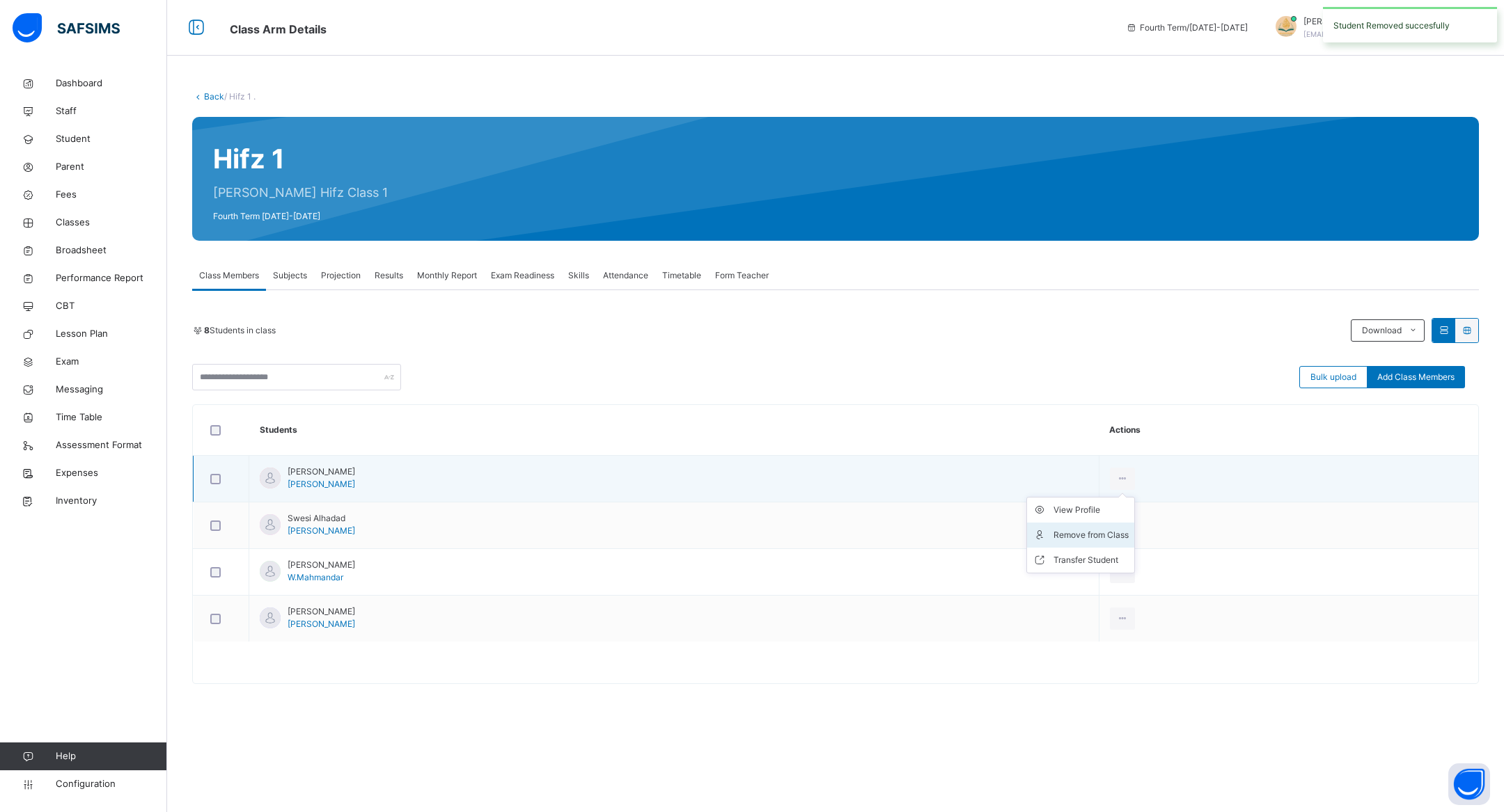
click at [1129, 528] on div "Remove from Class" at bounding box center [1091, 534] width 76 height 14
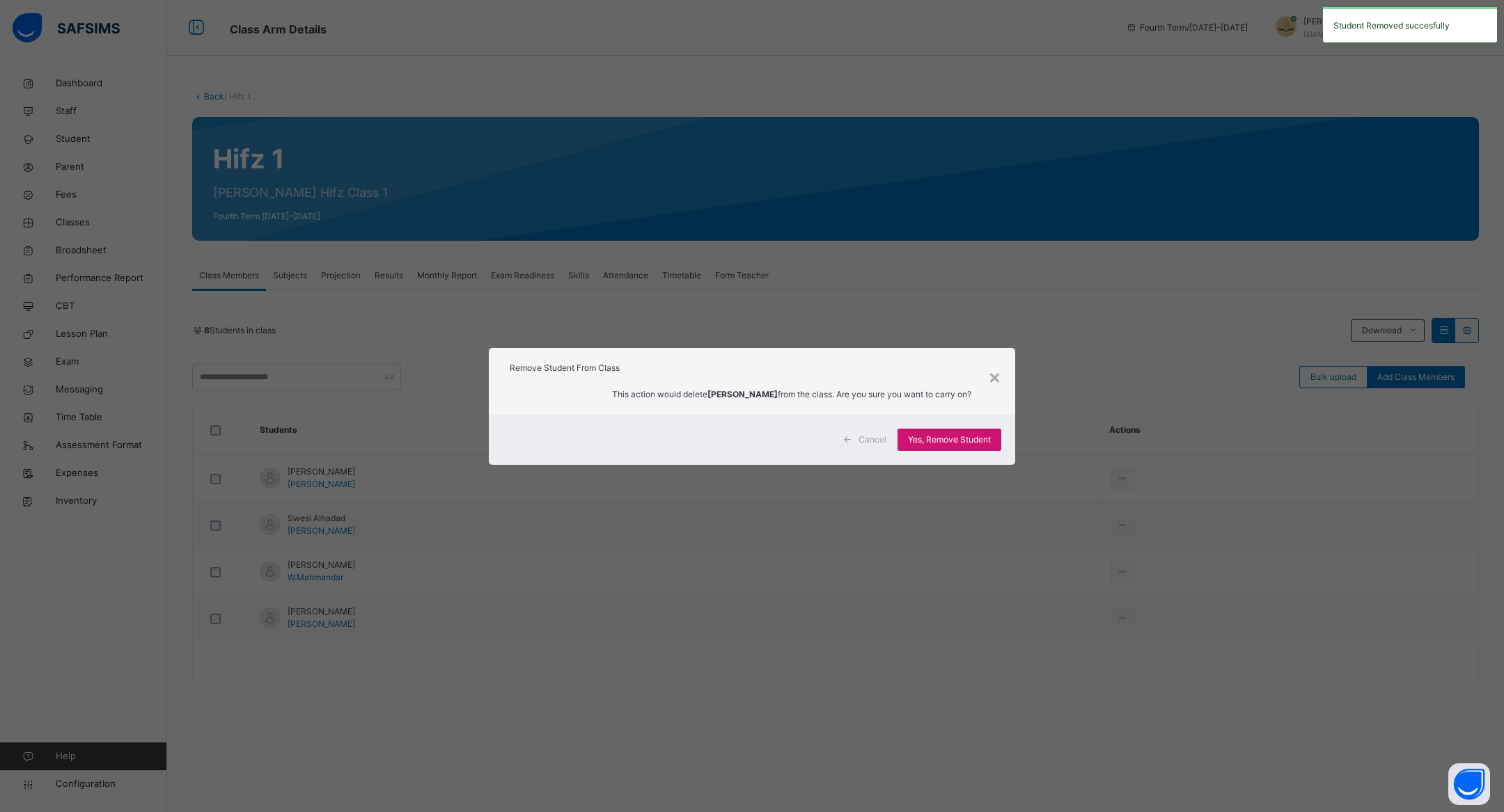
click at [909, 431] on div "Yes, Remove Student" at bounding box center [949, 439] width 104 height 22
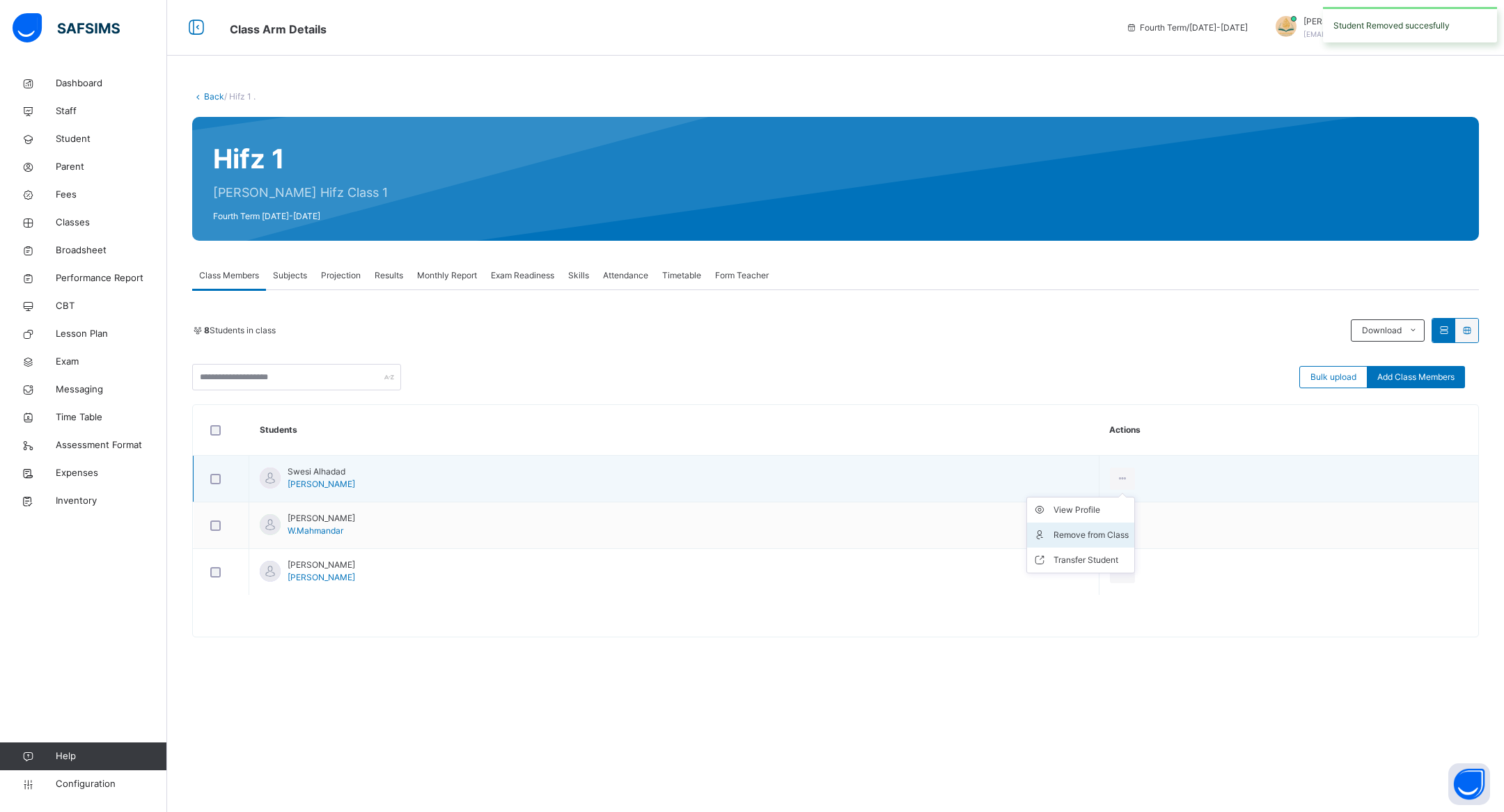
click at [1129, 528] on div "Remove from Class" at bounding box center [1091, 534] width 76 height 14
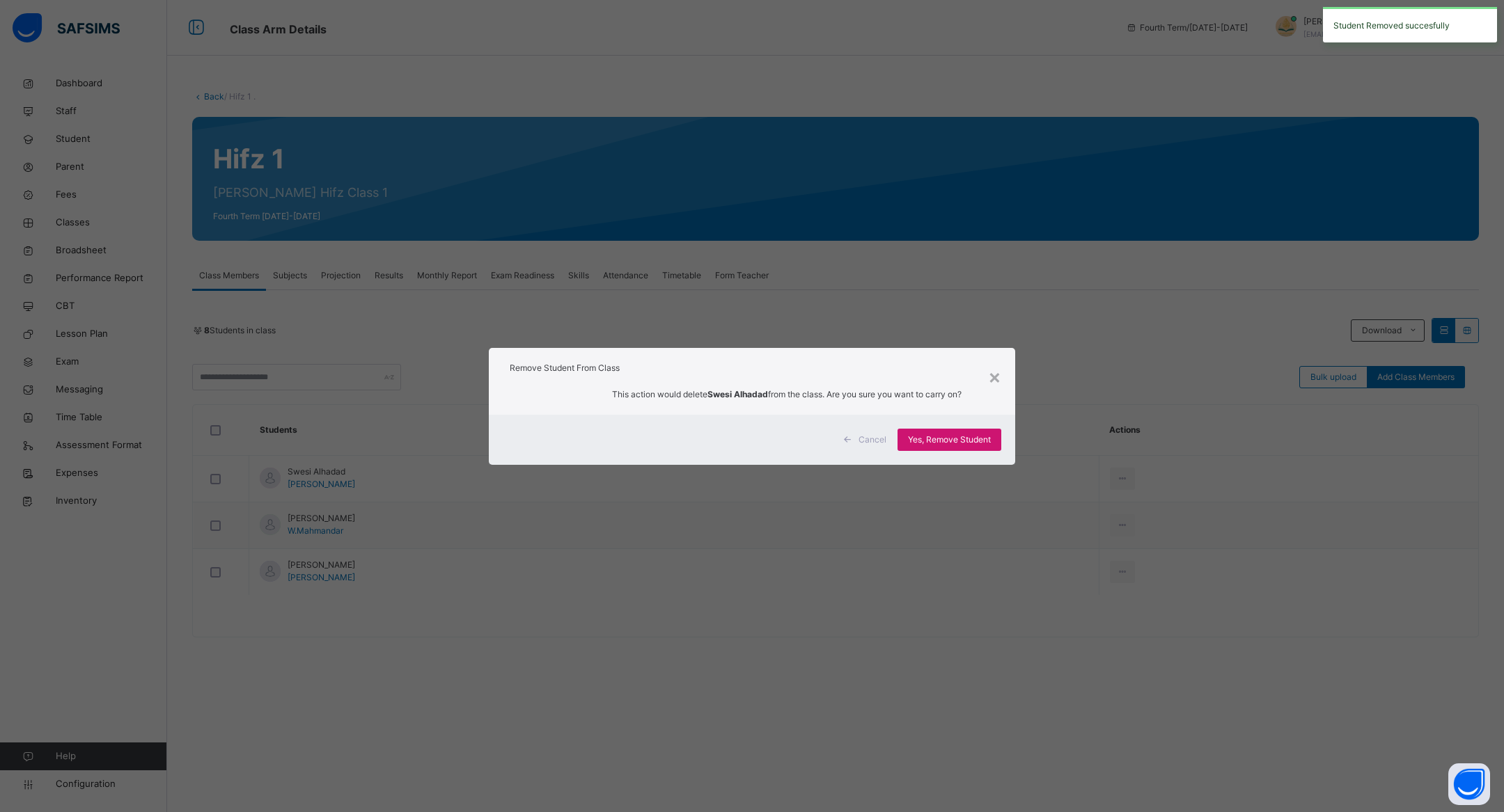
click at [909, 440] on span "Yes, Remove Student" at bounding box center [949, 439] width 83 height 12
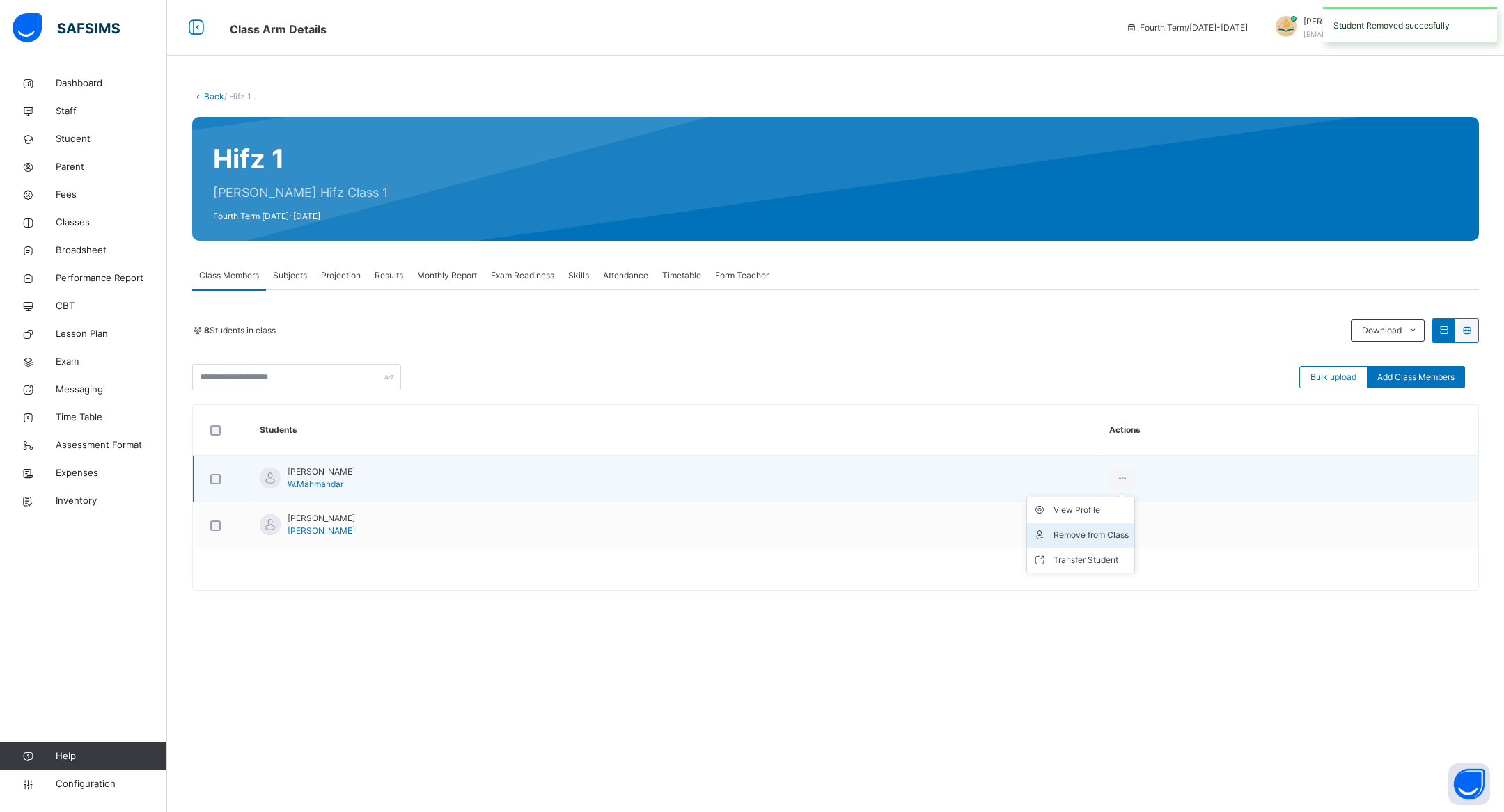
click at [1129, 529] on div "Remove from Class" at bounding box center [1091, 534] width 76 height 14
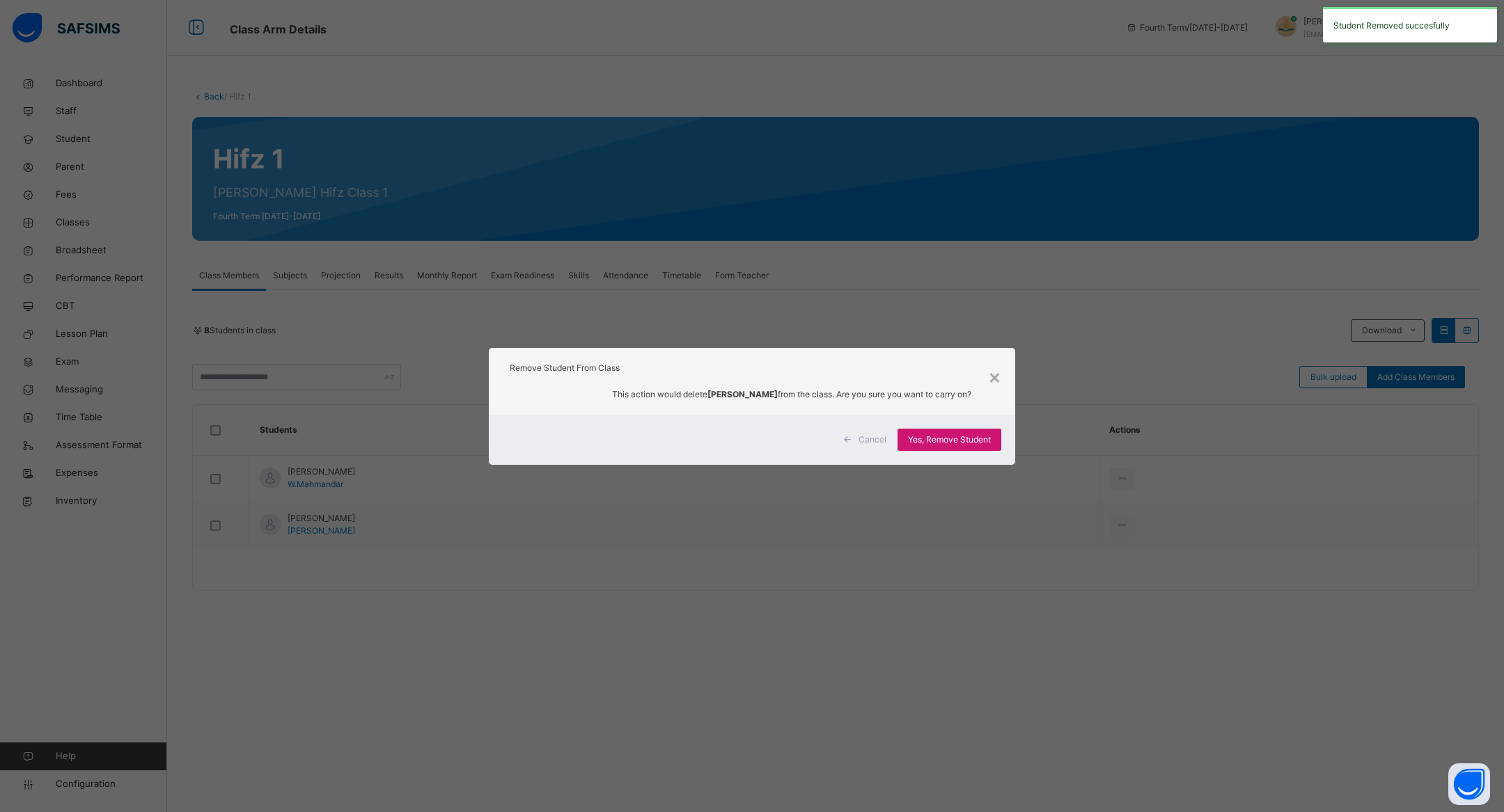
click at [940, 445] on div "Yes, Remove Student" at bounding box center [949, 439] width 104 height 22
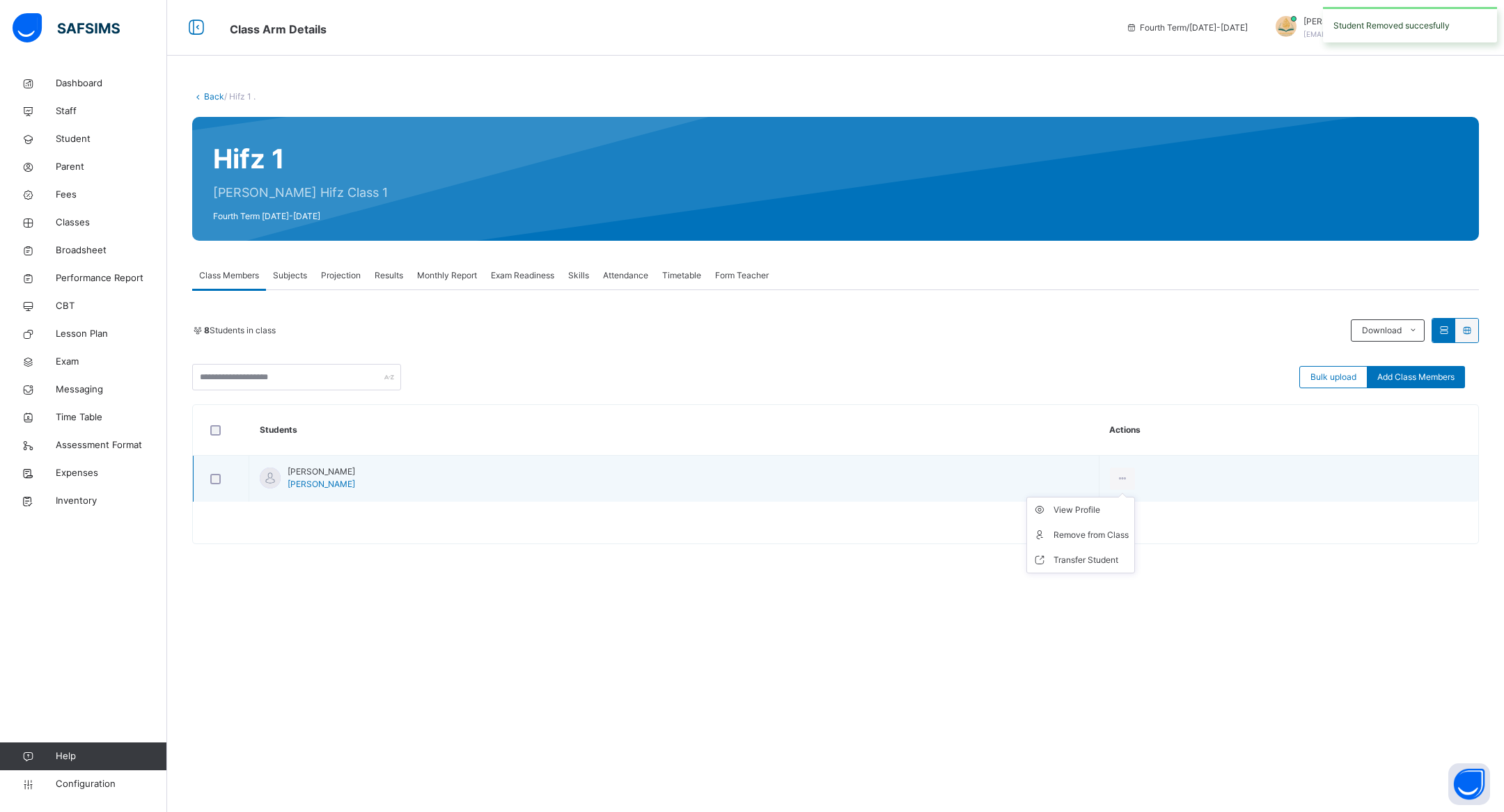
click at [1091, 497] on ul "View Profile Remove from Class Transfer Student" at bounding box center [1080, 535] width 109 height 76
click at [1077, 530] on div "Remove from Class" at bounding box center [1091, 534] width 76 height 14
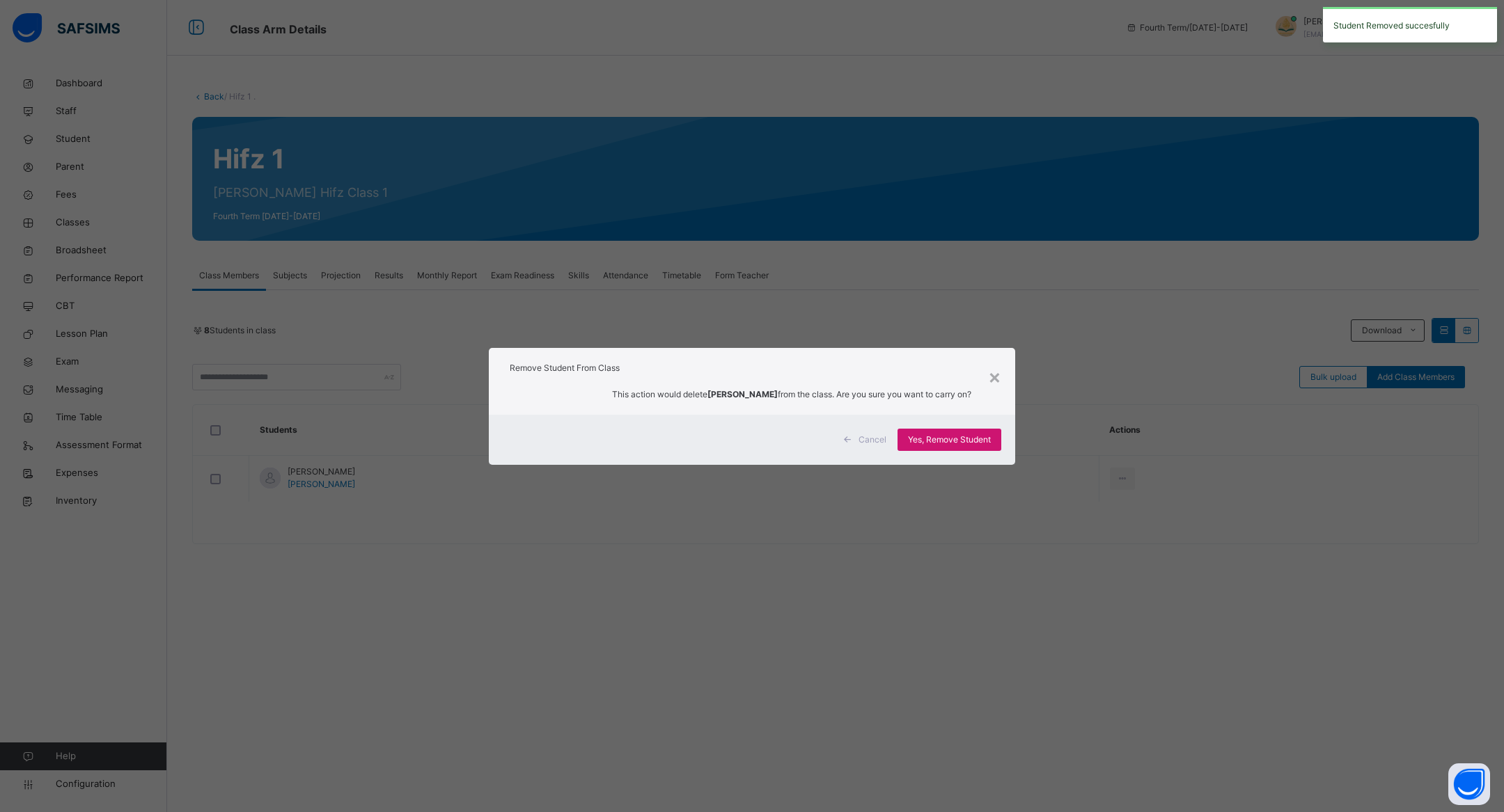
click at [914, 442] on span "Yes, Remove Student" at bounding box center [949, 439] width 83 height 12
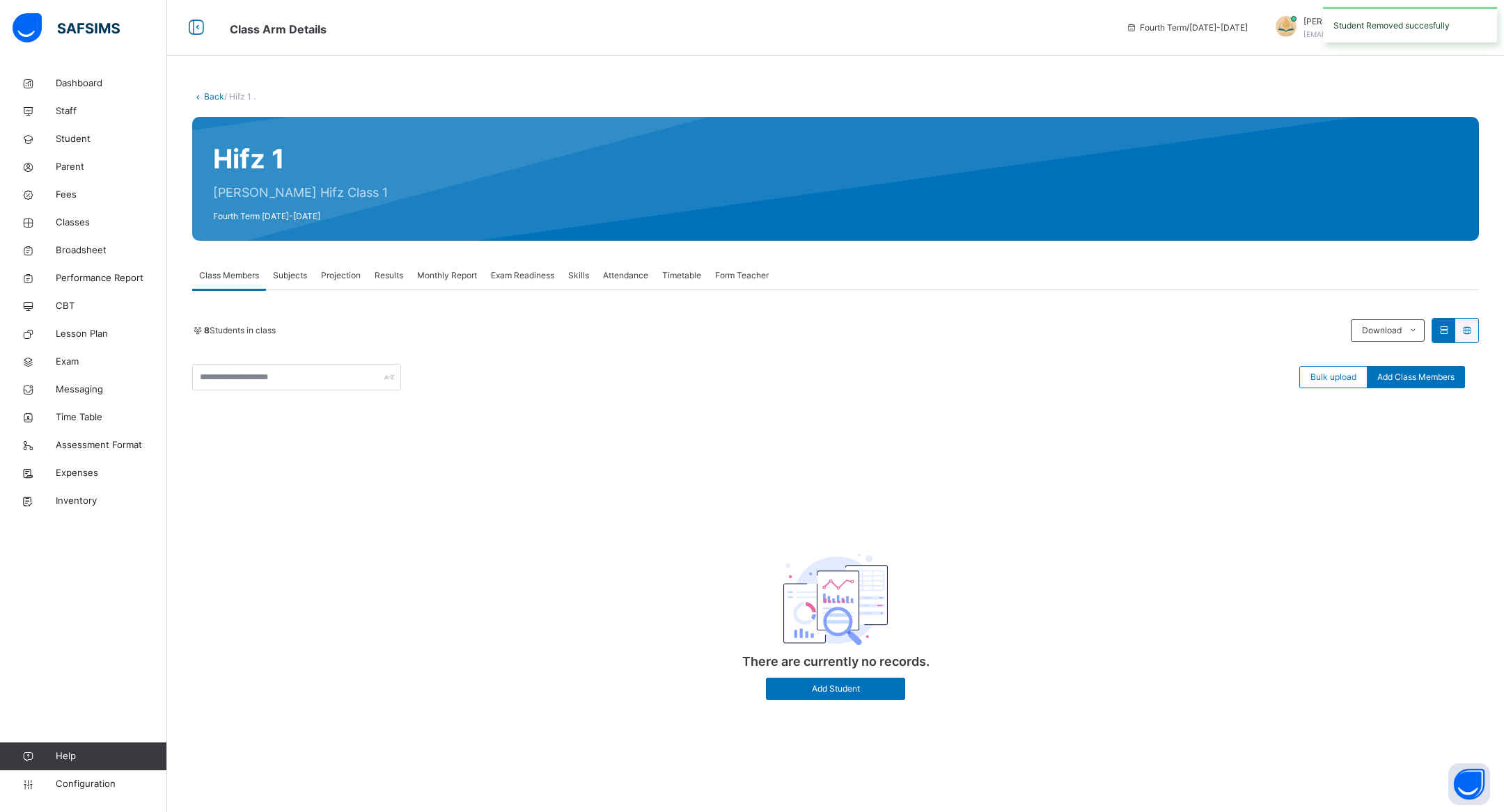
click at [203, 93] on icon at bounding box center [198, 96] width 12 height 11
click at [214, 90] on div "Back / Hifz 1 . Hifz 1 Ustadth Abdullahi Hifz Class 1 Fourth Term 2025-2026 Cla…" at bounding box center [835, 409] width 1337 height 679
click at [209, 93] on link "Back" at bounding box center [214, 96] width 20 height 11
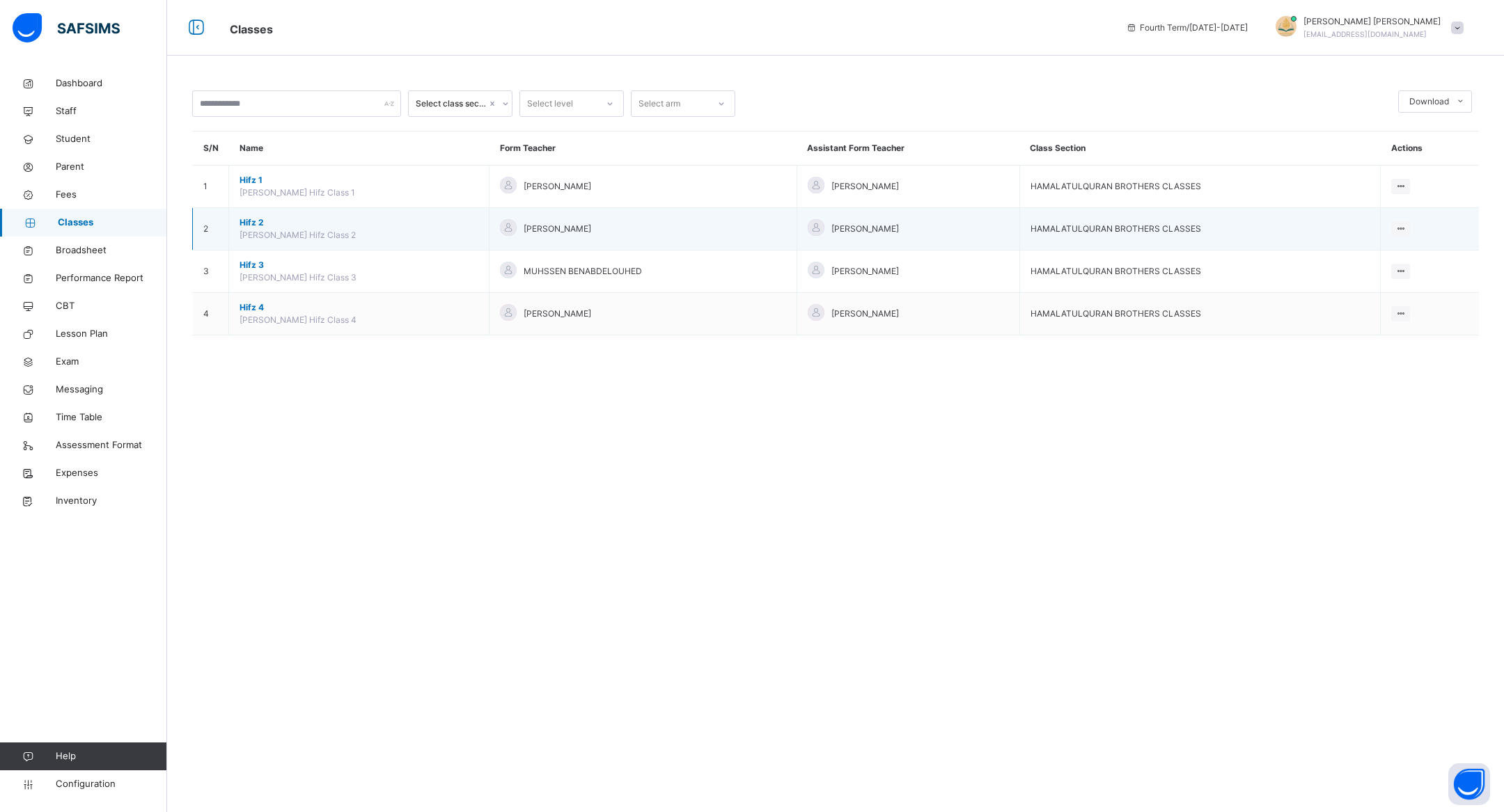
click at [257, 217] on span "Hifz 2" at bounding box center [359, 222] width 239 height 12
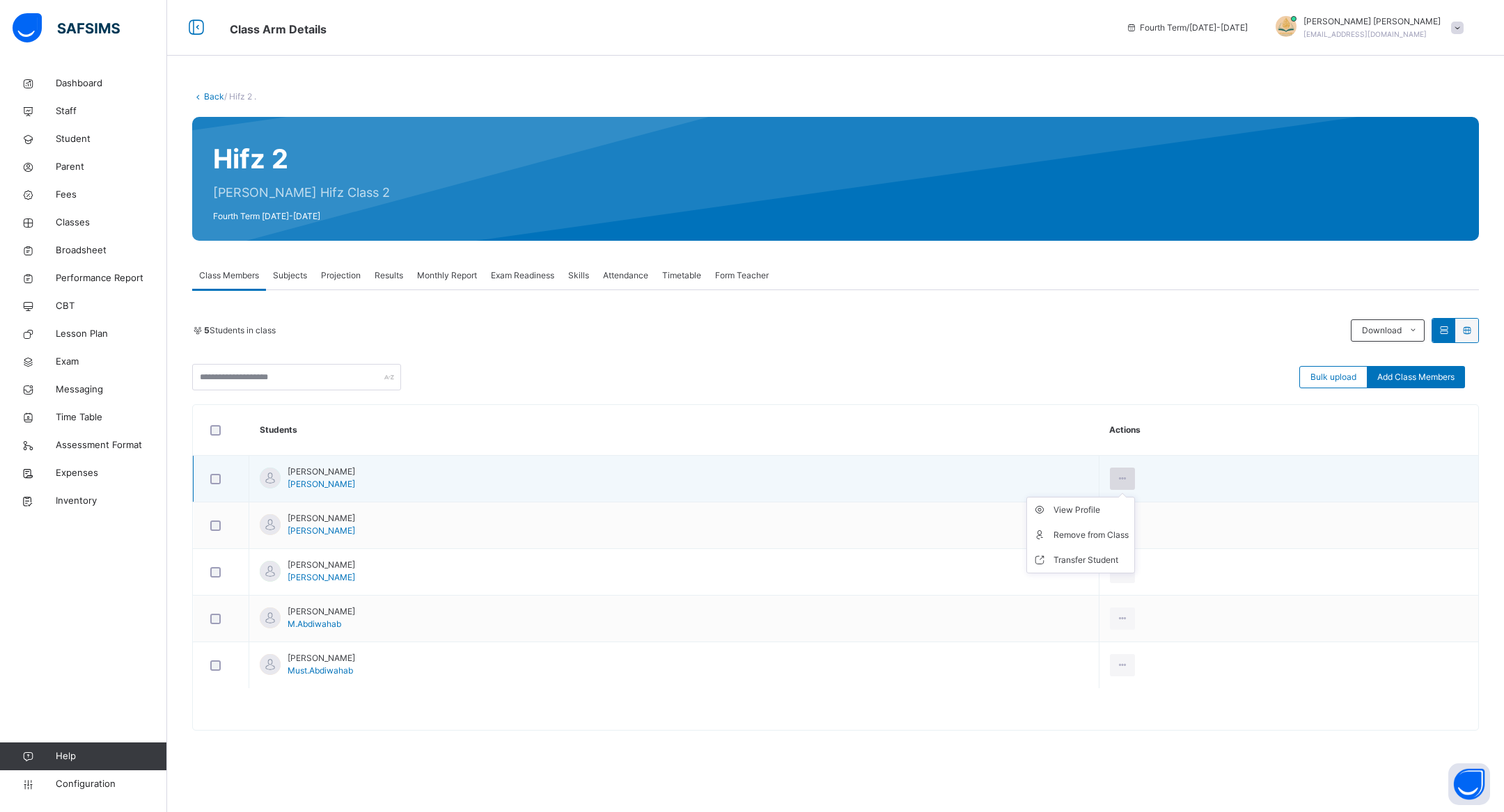
click at [1136, 470] on div at bounding box center [1123, 478] width 26 height 22
click at [1129, 528] on div "Remove from Class" at bounding box center [1091, 534] width 76 height 14
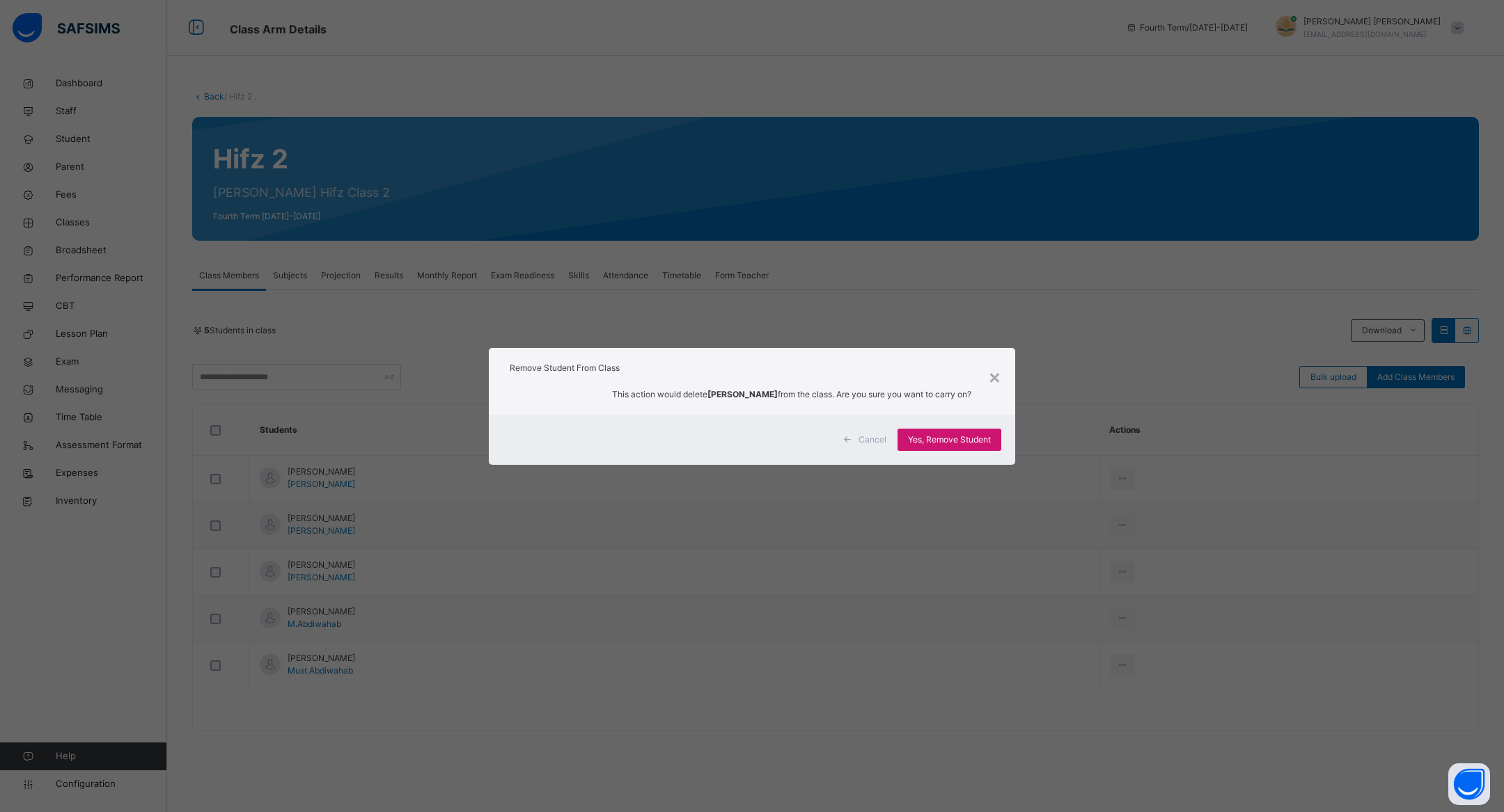
click at [955, 437] on span "Yes, Remove Student" at bounding box center [949, 439] width 83 height 12
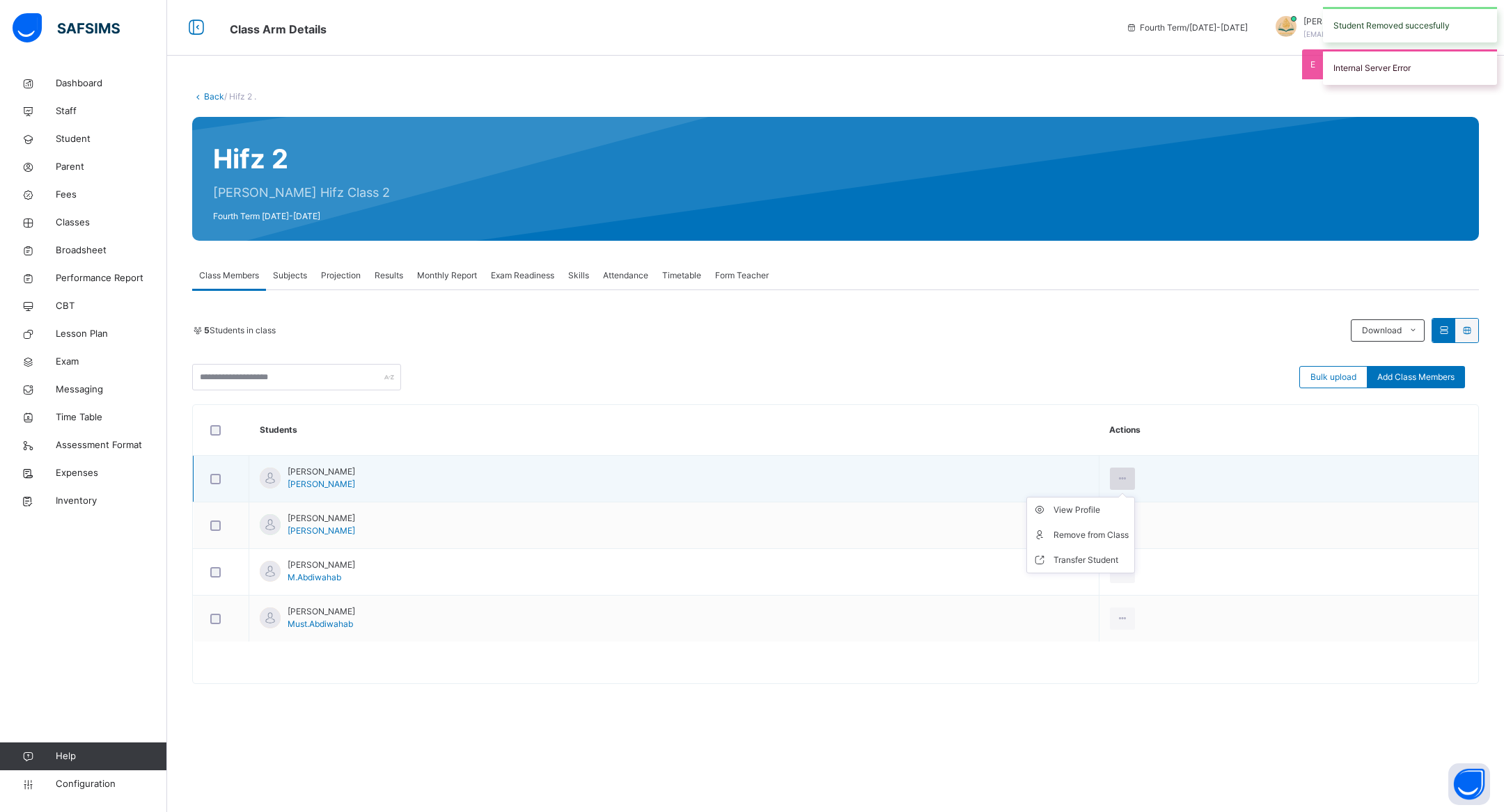
click at [1136, 470] on div at bounding box center [1123, 478] width 26 height 22
click at [1134, 523] on li "Remove from Class" at bounding box center [1080, 535] width 107 height 25
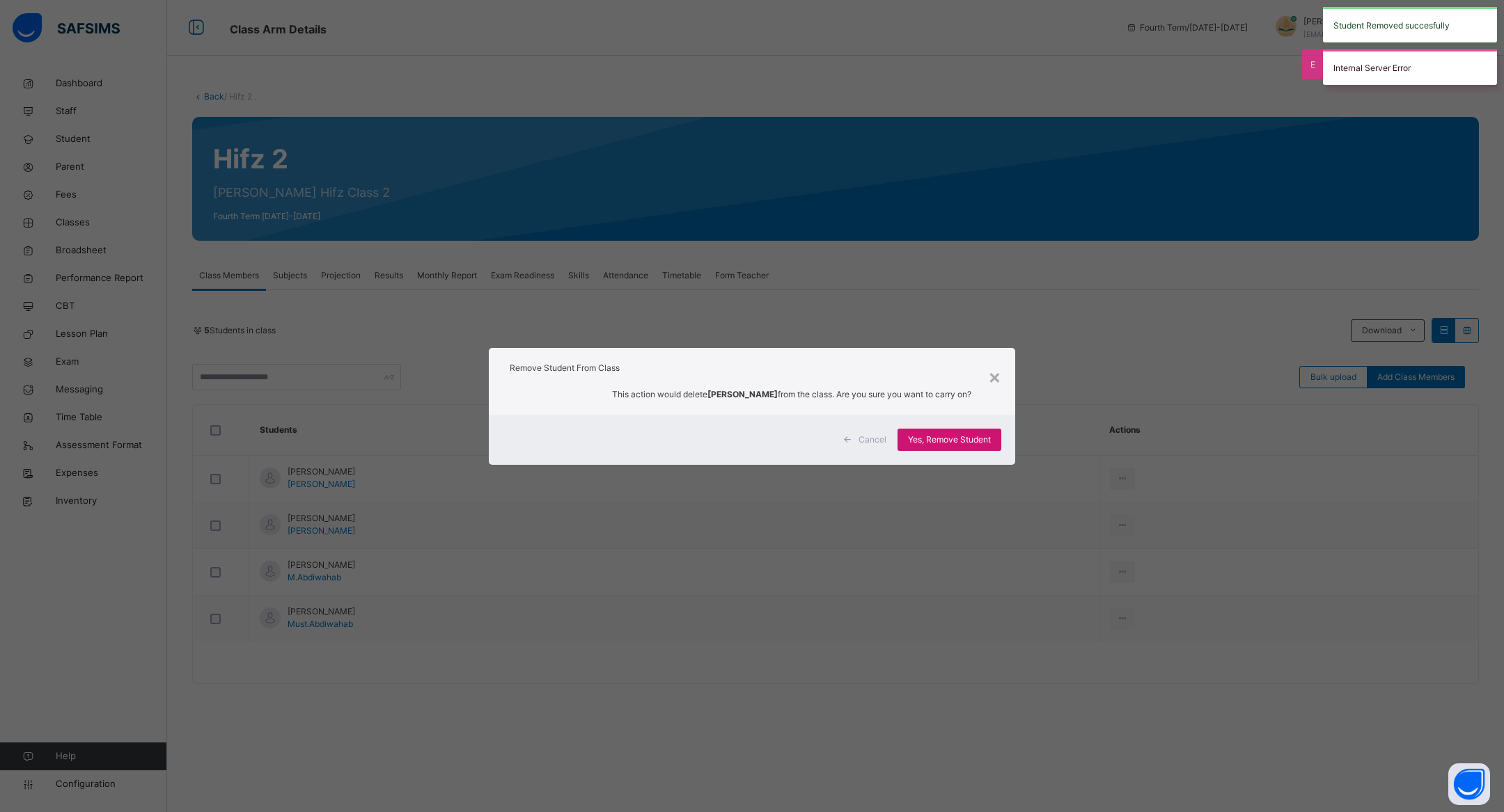
click at [975, 436] on span "Yes, Remove Student" at bounding box center [949, 439] width 83 height 12
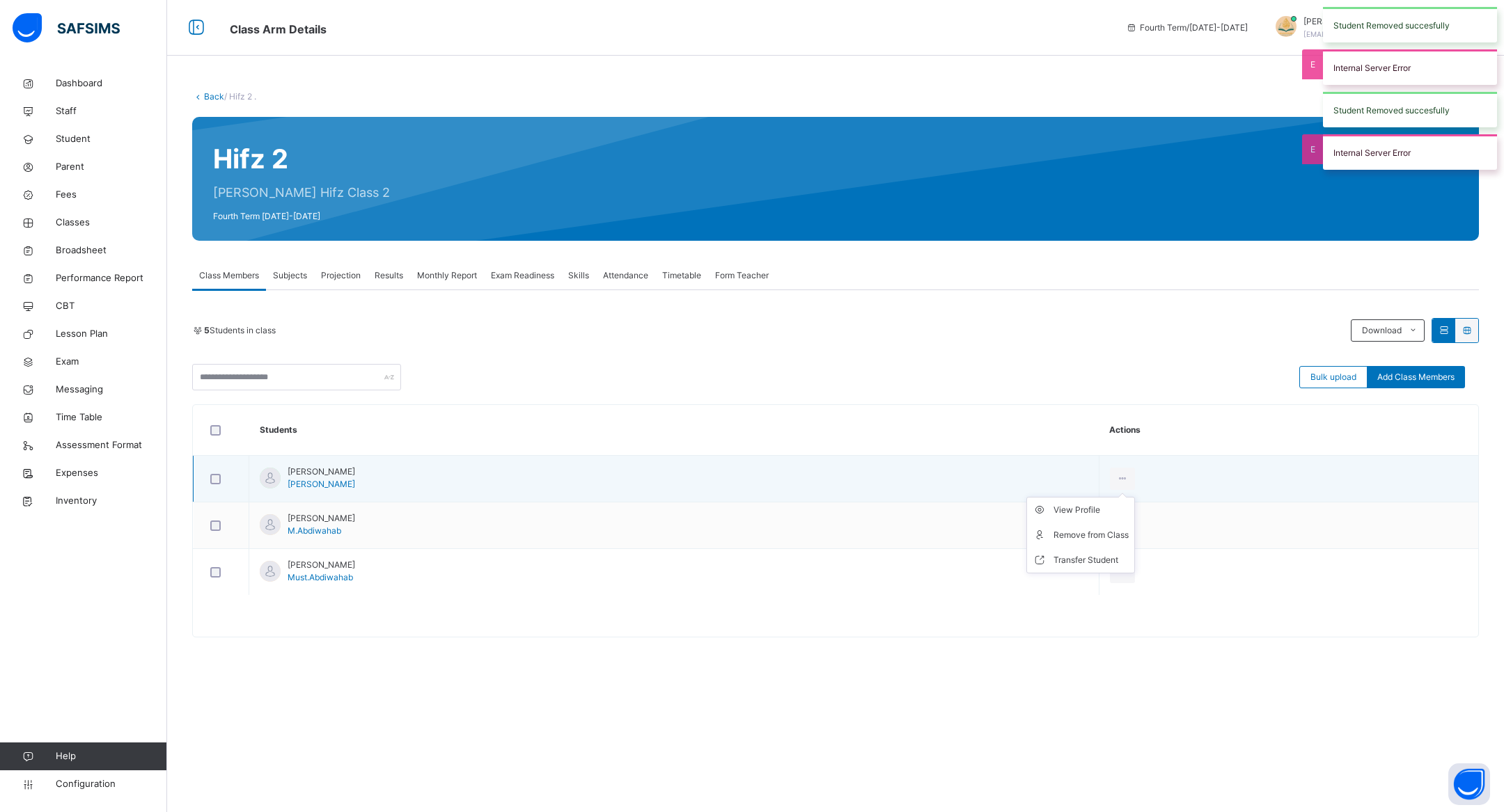
click at [1136, 475] on div at bounding box center [1123, 478] width 26 height 22
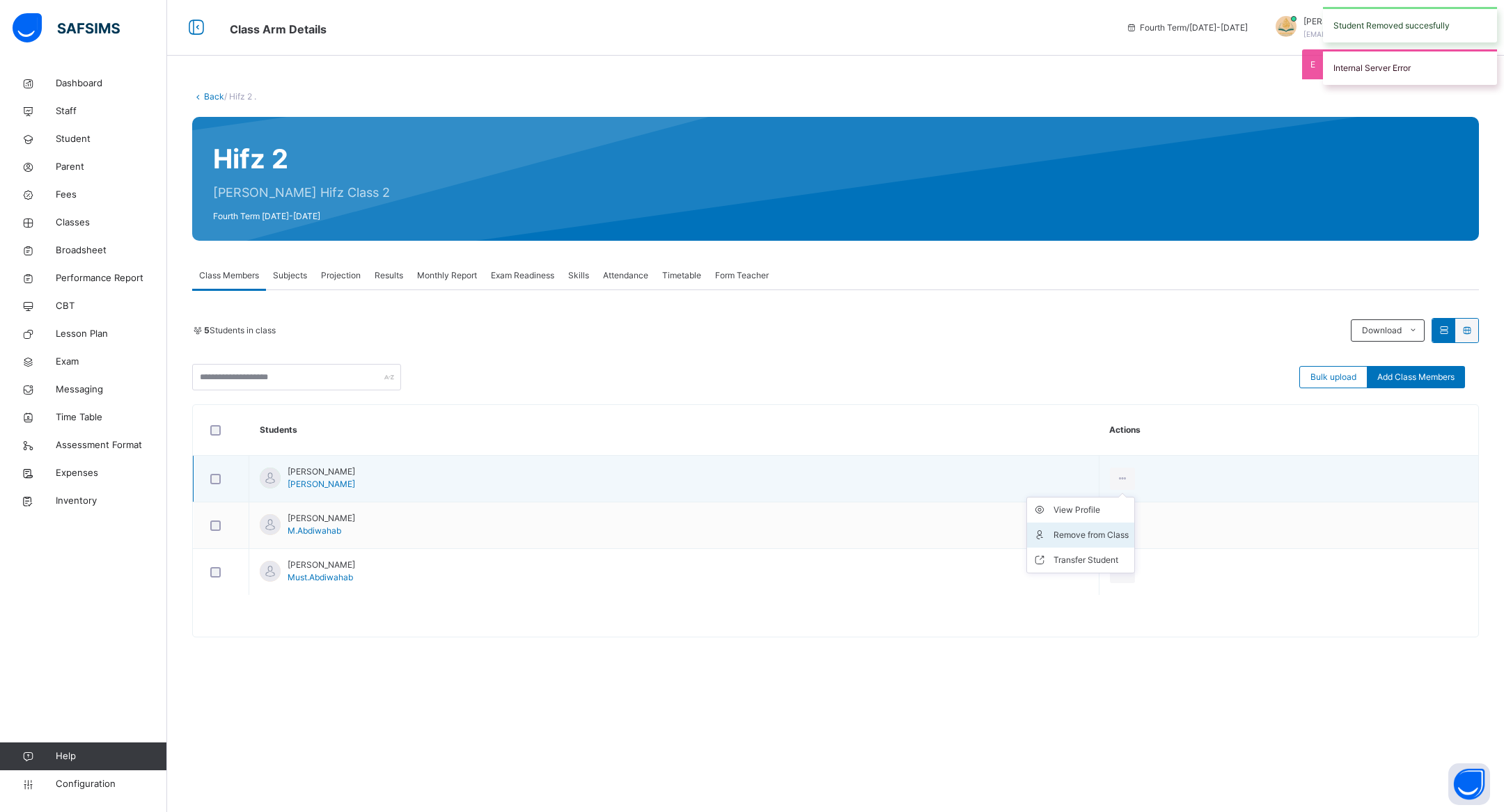
click at [1134, 523] on li "Remove from Class" at bounding box center [1080, 535] width 107 height 25
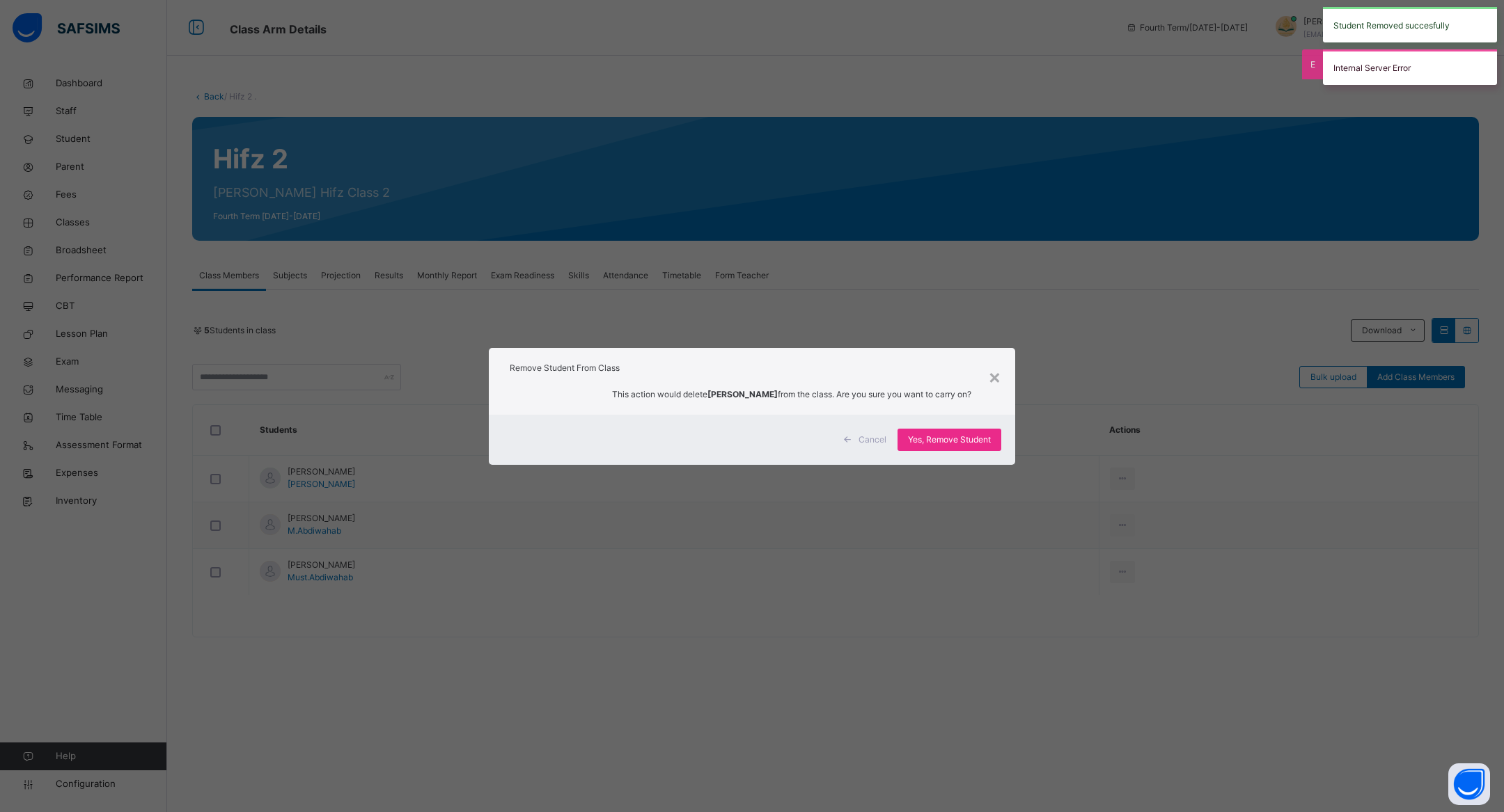
click at [986, 440] on span "Yes, Remove Student" at bounding box center [949, 439] width 83 height 12
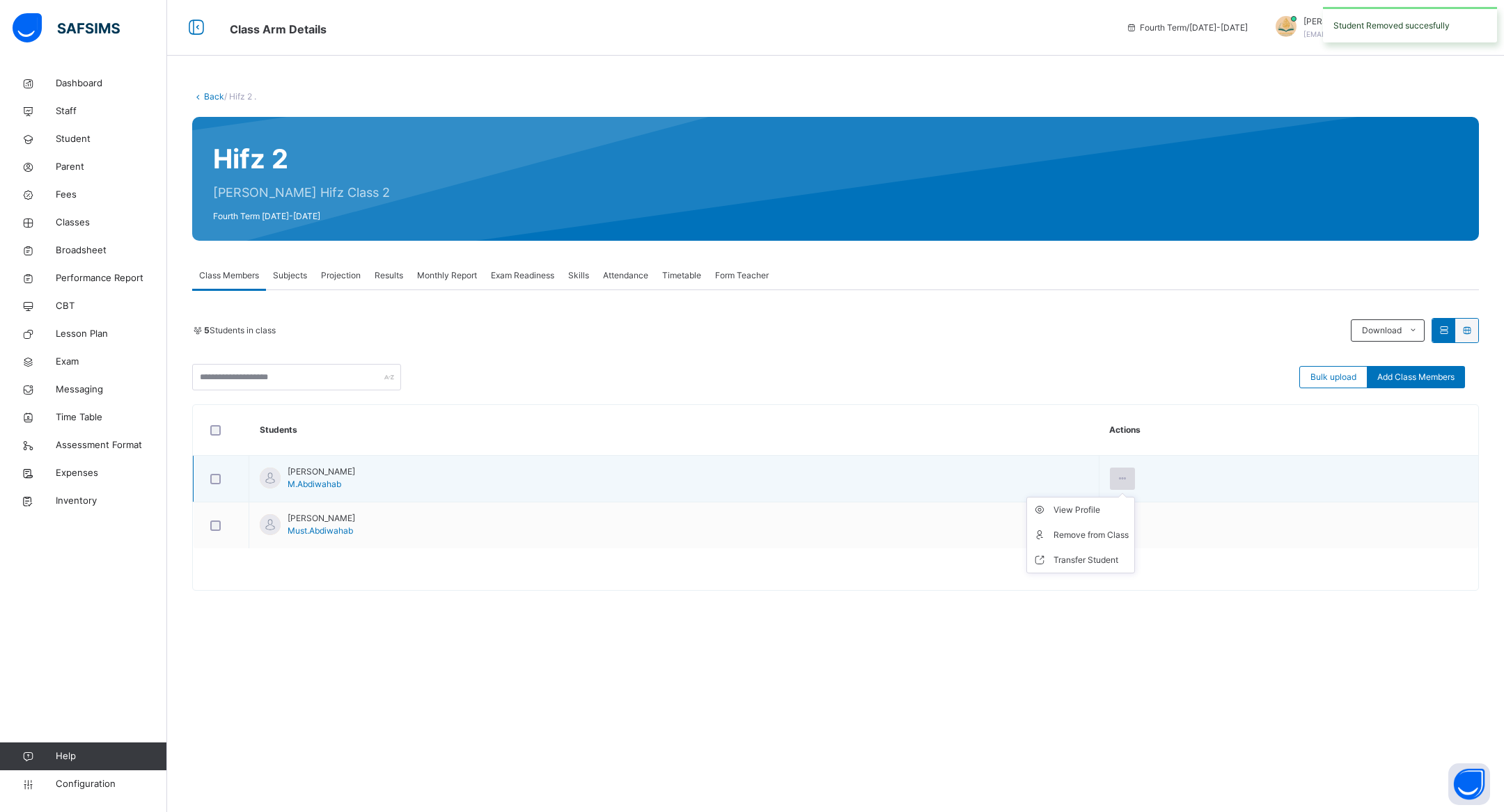
click at [1129, 474] on icon at bounding box center [1123, 478] width 12 height 12
click at [1125, 524] on li "Remove from Class" at bounding box center [1080, 535] width 107 height 25
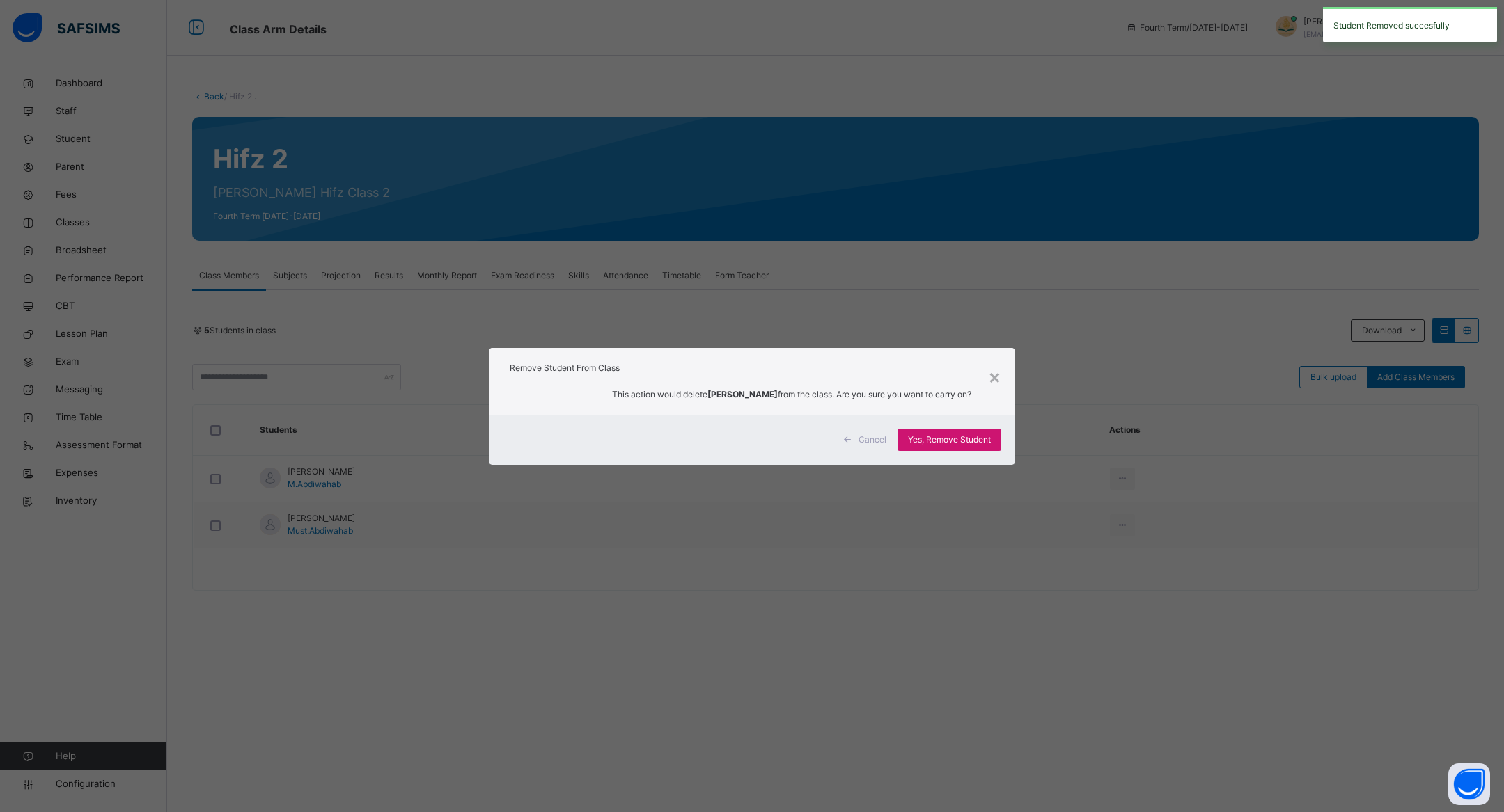
click at [982, 446] on span "Yes, Remove Student" at bounding box center [949, 439] width 83 height 12
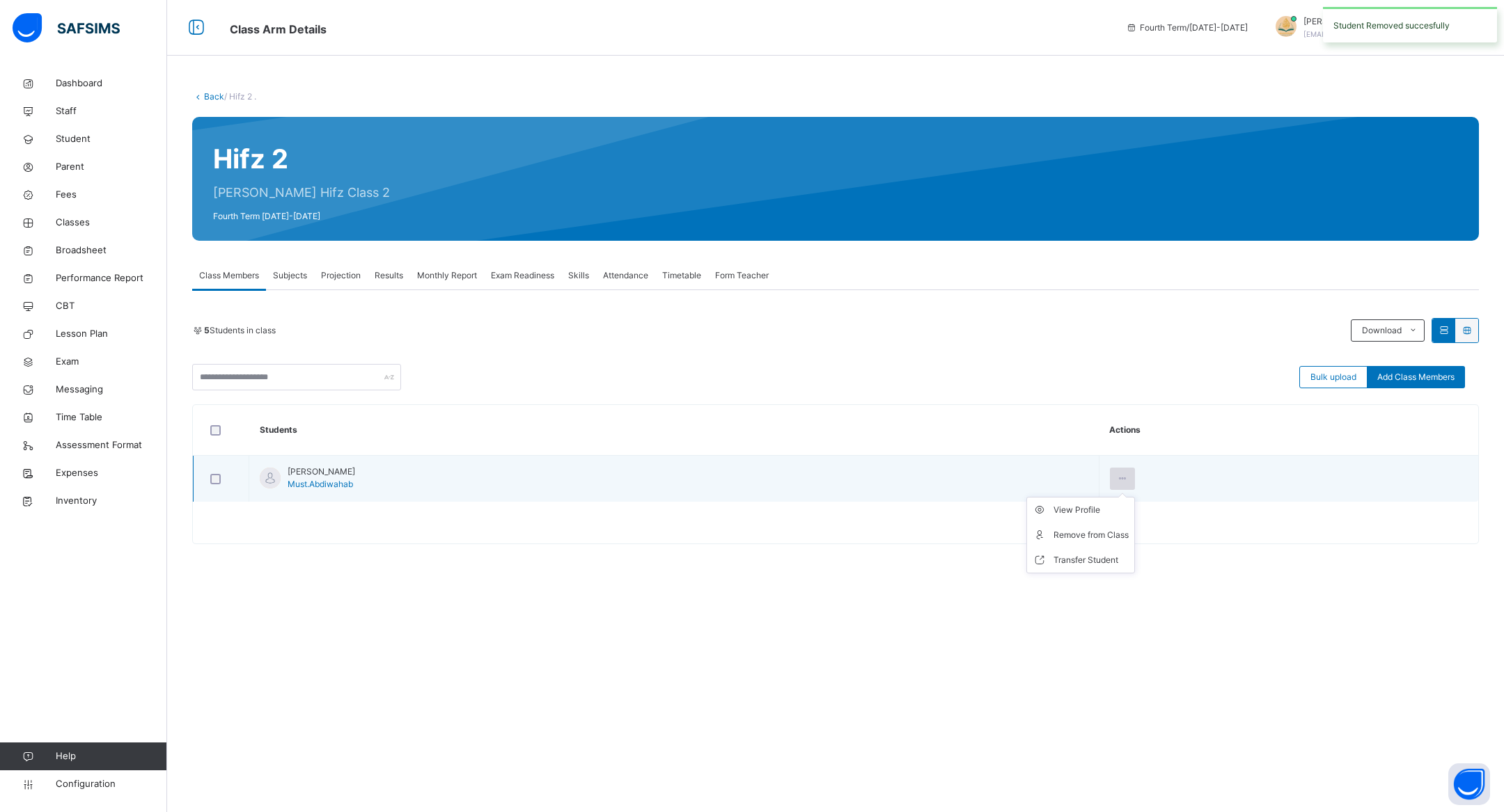
click at [1129, 477] on icon at bounding box center [1123, 478] width 12 height 12
click at [1129, 540] on div "Remove from Class" at bounding box center [1091, 534] width 76 height 14
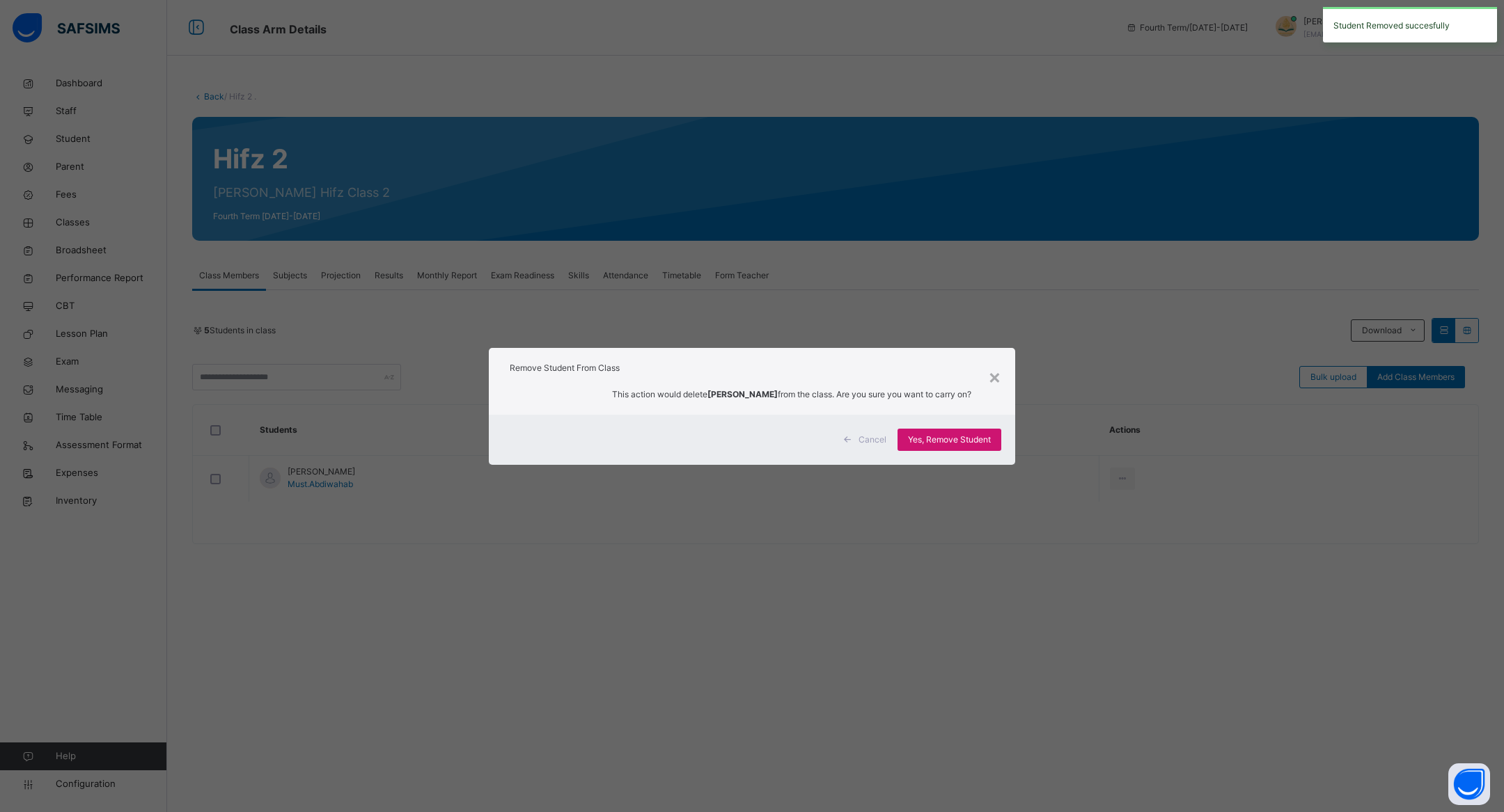
click at [964, 437] on span "Yes, Remove Student" at bounding box center [949, 439] width 83 height 12
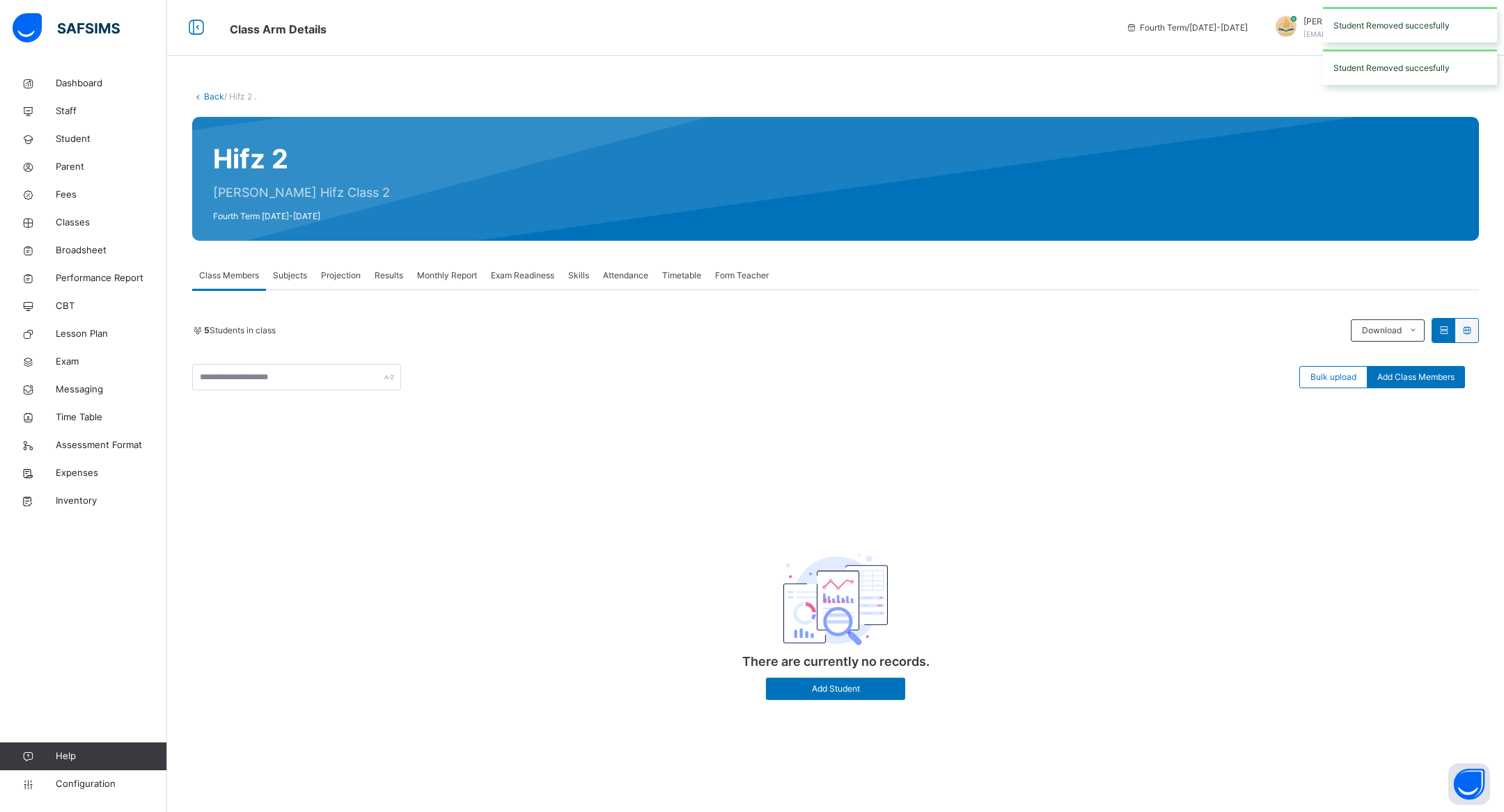
click at [210, 94] on link "Back" at bounding box center [214, 96] width 20 height 11
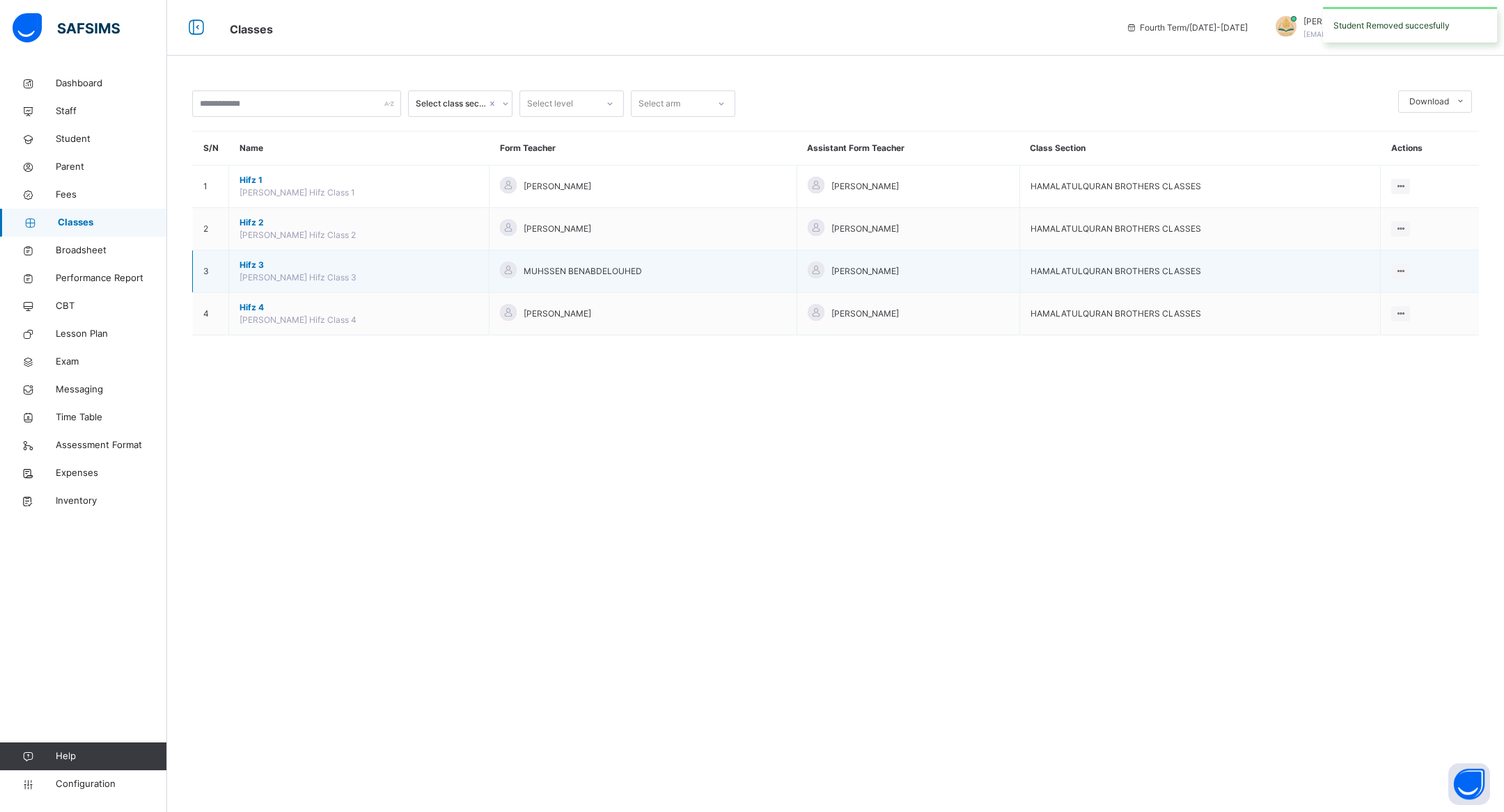
click at [259, 269] on span "Hifz 3" at bounding box center [359, 265] width 239 height 12
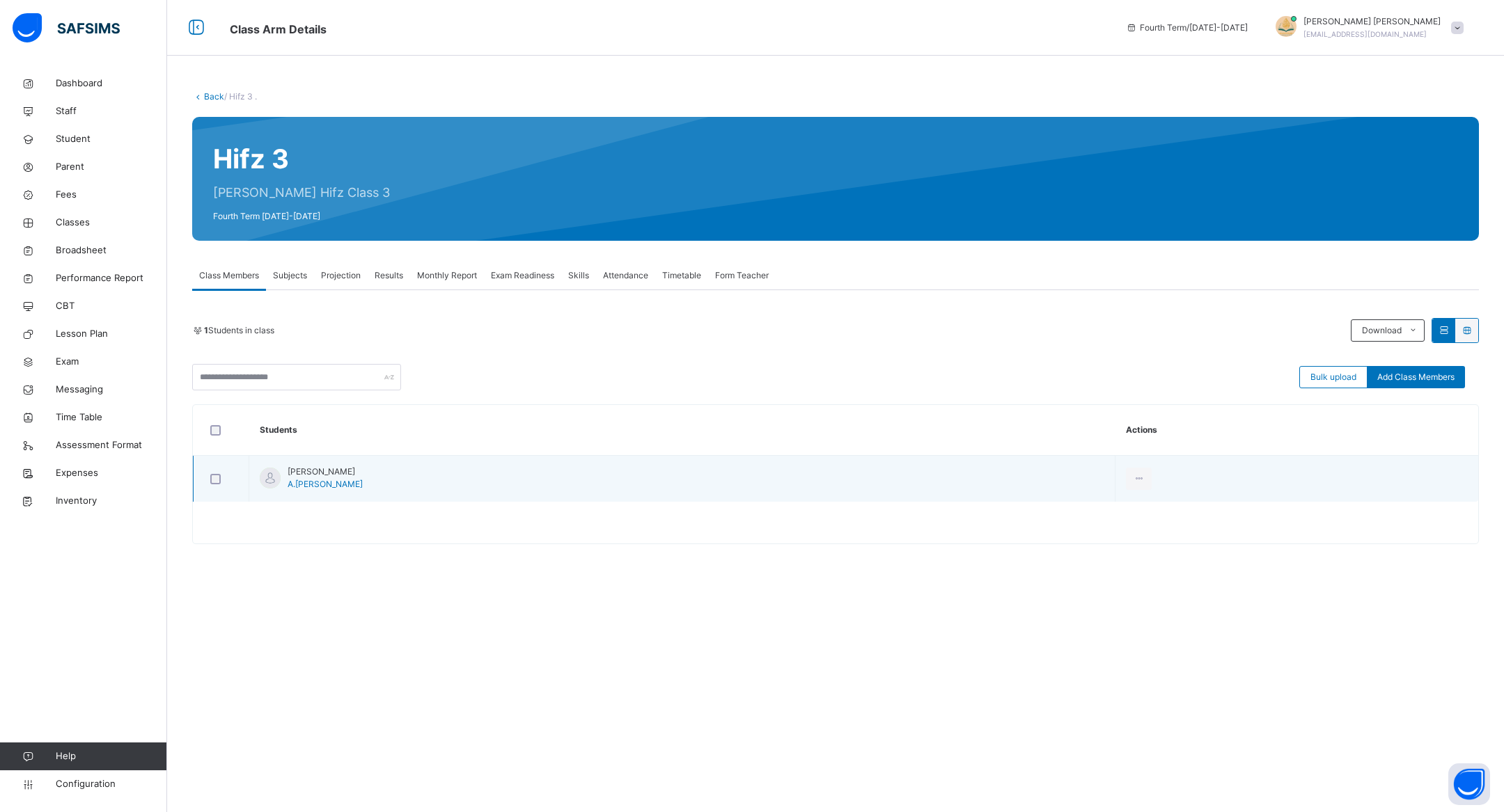
click at [1118, 464] on td "View Profile Remove from Class Transfer Student" at bounding box center [1297, 479] width 363 height 47
click at [1087, 530] on div "Remove from Class" at bounding box center [1107, 534] width 76 height 14
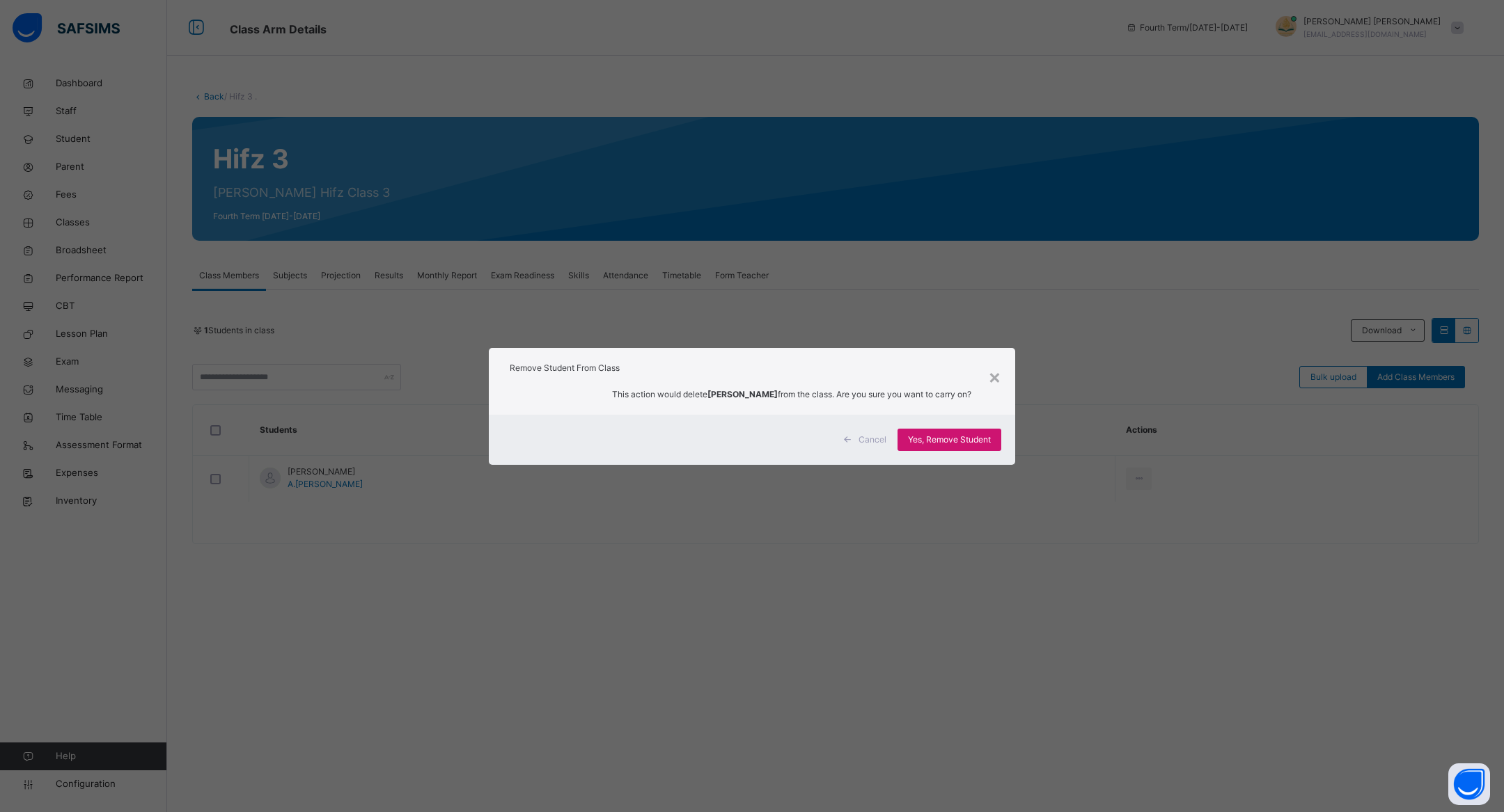
click at [973, 442] on span "Yes, Remove Student" at bounding box center [949, 439] width 83 height 12
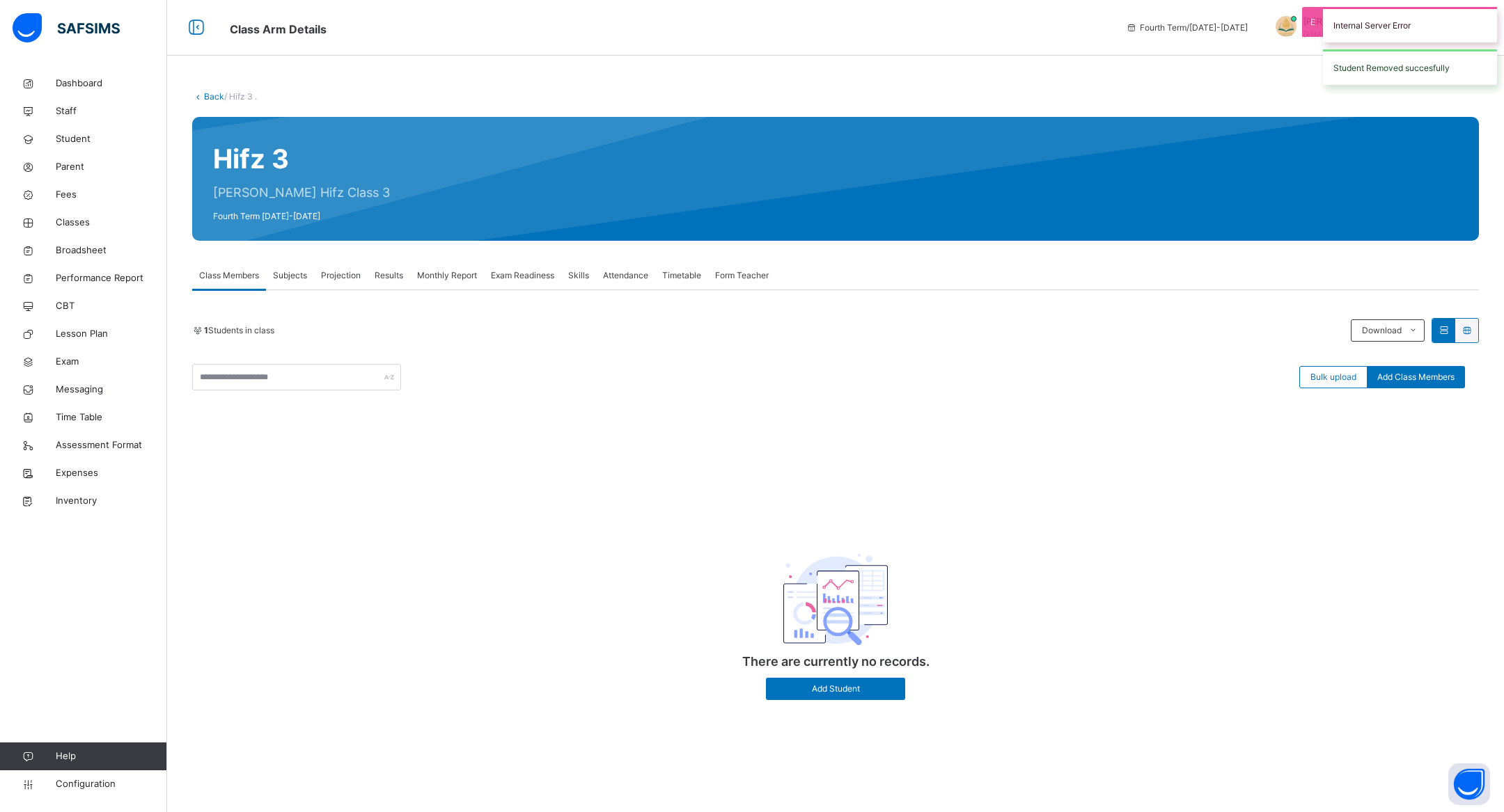
click at [212, 100] on link "Back" at bounding box center [214, 96] width 20 height 11
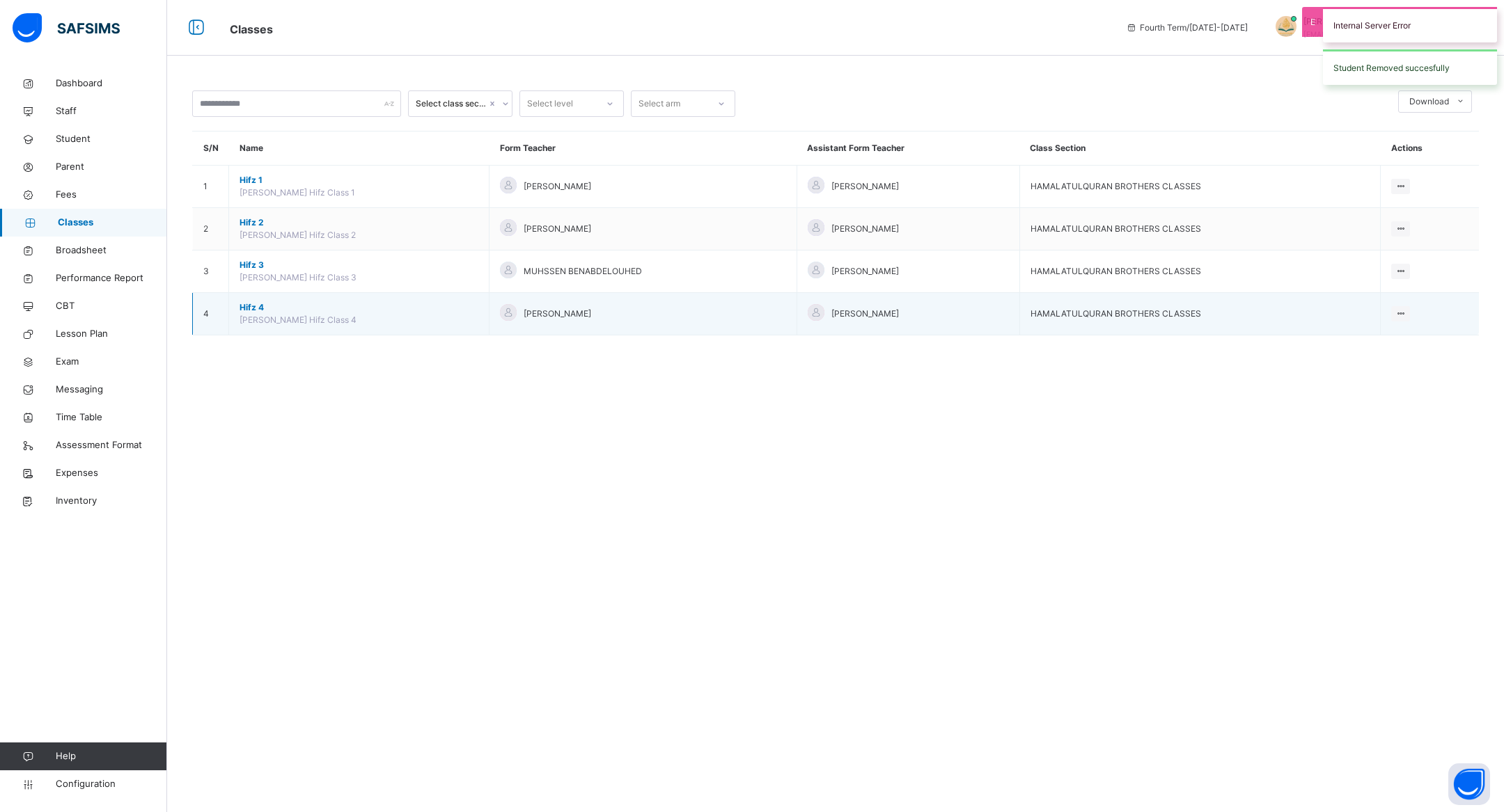
click at [253, 304] on span "Hifz 4" at bounding box center [359, 307] width 239 height 12
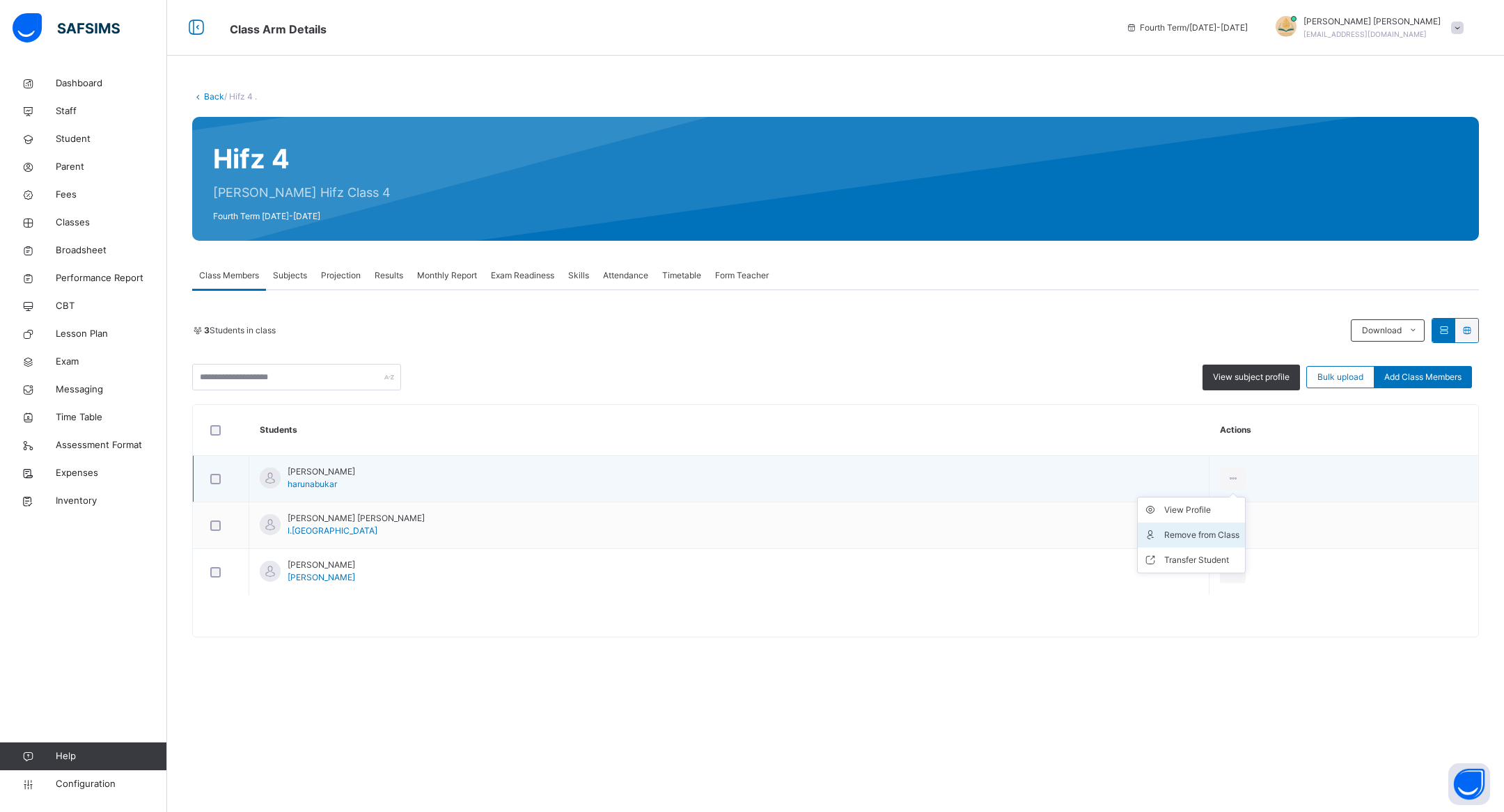
click at [1164, 539] on div "Remove from Class" at bounding box center [1202, 534] width 76 height 14
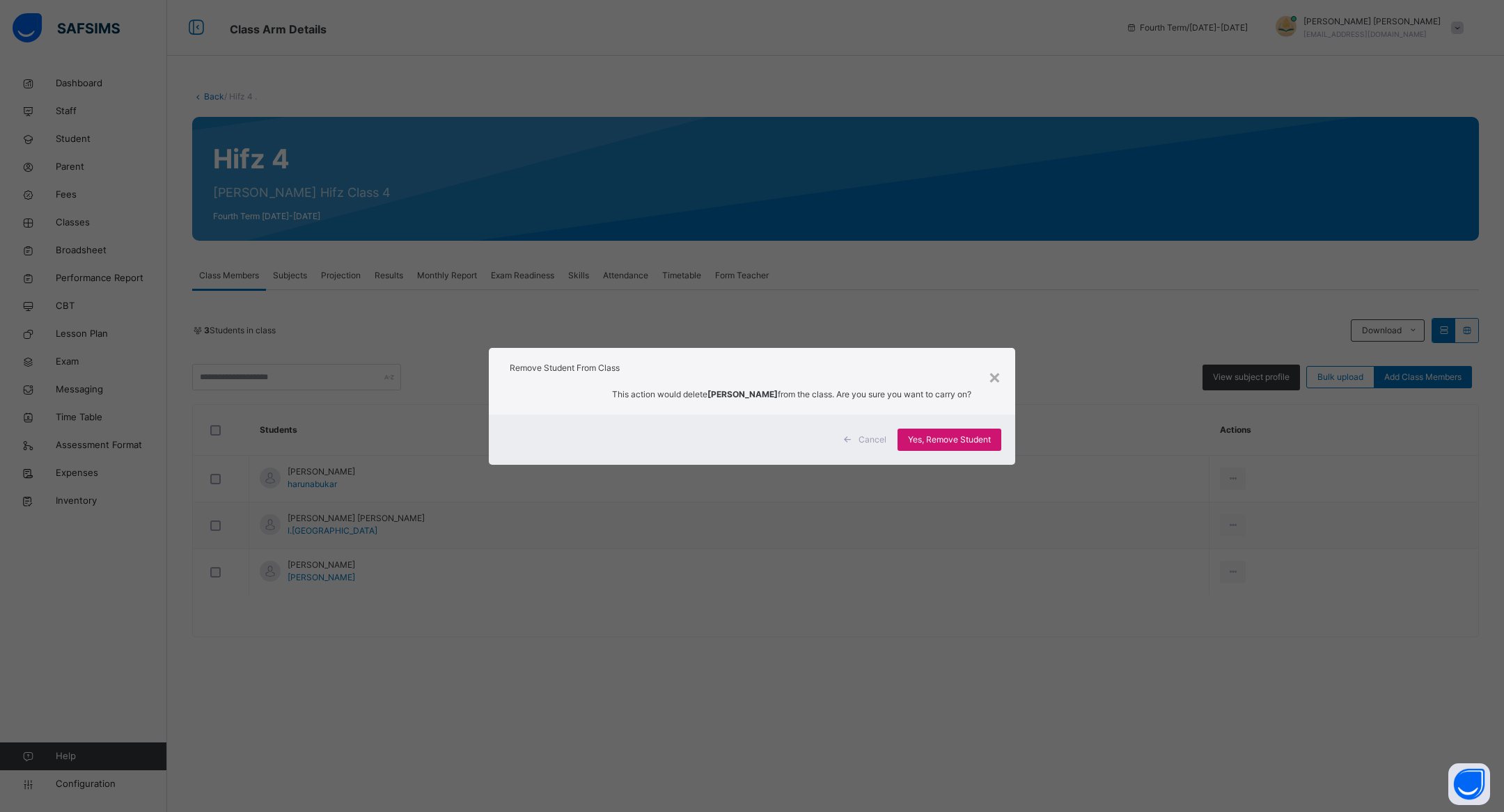
click at [953, 434] on span "Yes, Remove Student" at bounding box center [949, 439] width 83 height 12
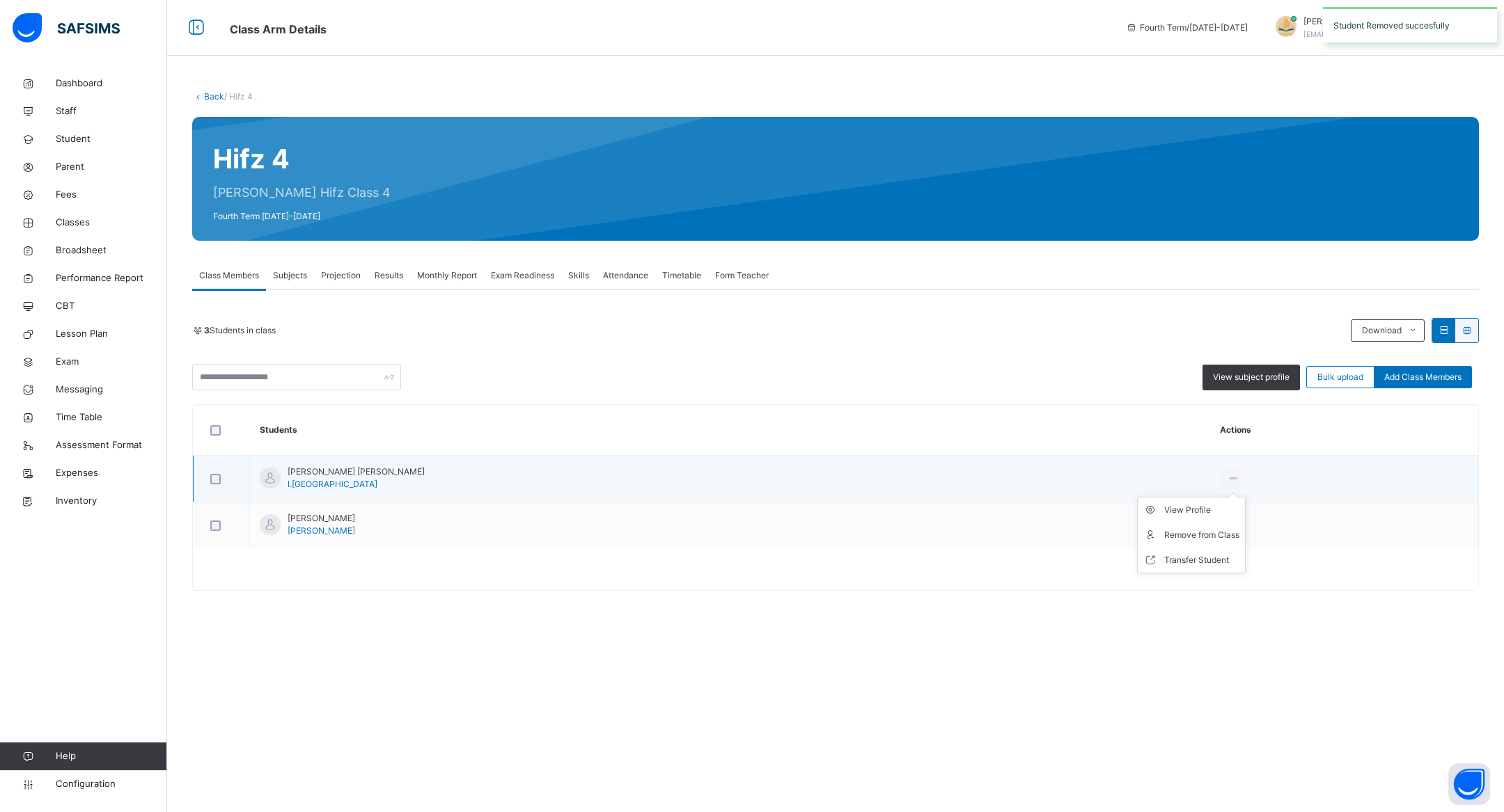
click at [1137, 497] on ul "View Profile Remove from Class Transfer Student" at bounding box center [1191, 535] width 109 height 76
click at [1164, 528] on div "Remove from Class" at bounding box center [1202, 534] width 76 height 14
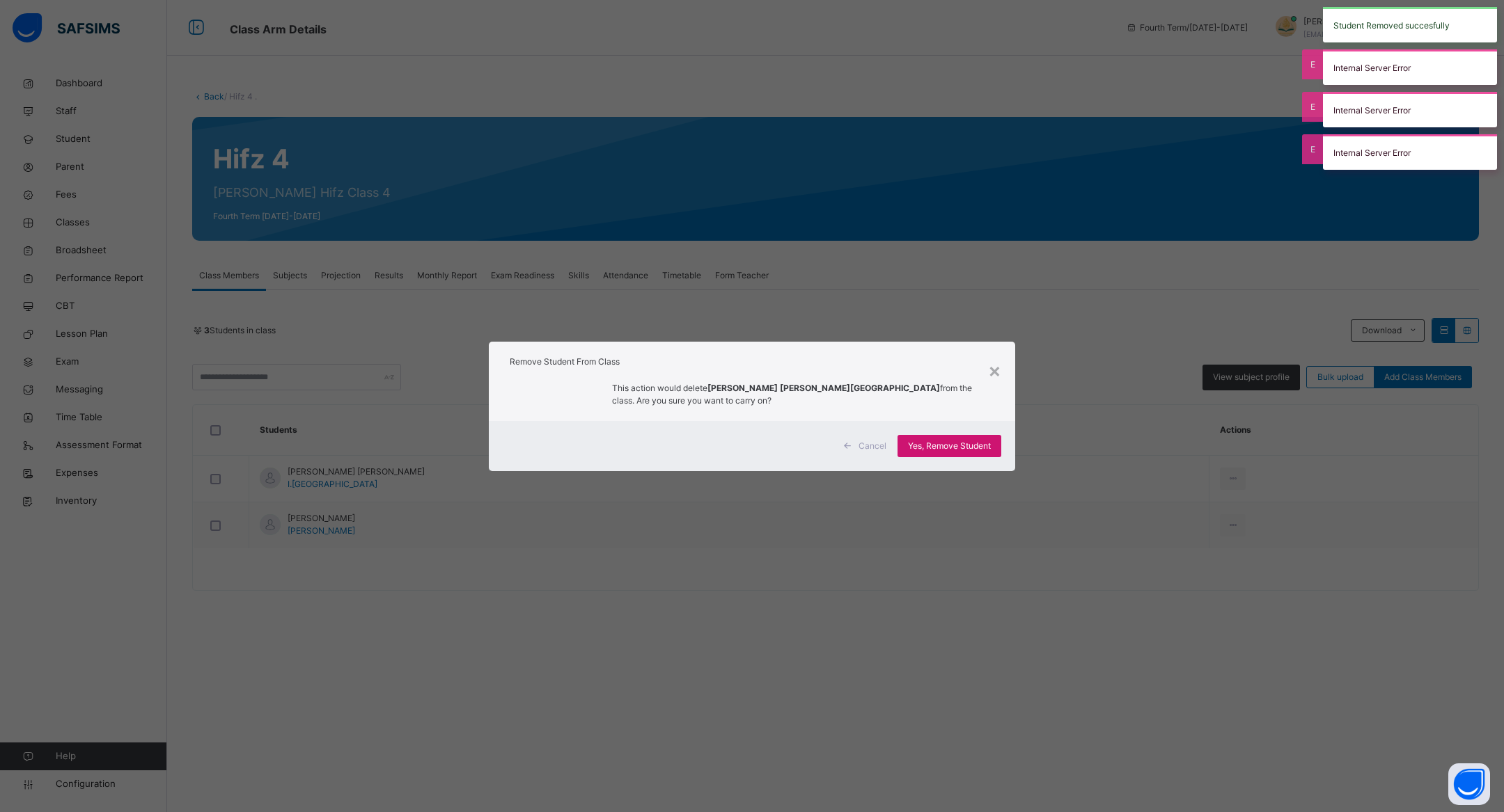
click at [947, 435] on div "Yes, Remove Student" at bounding box center [949, 446] width 104 height 22
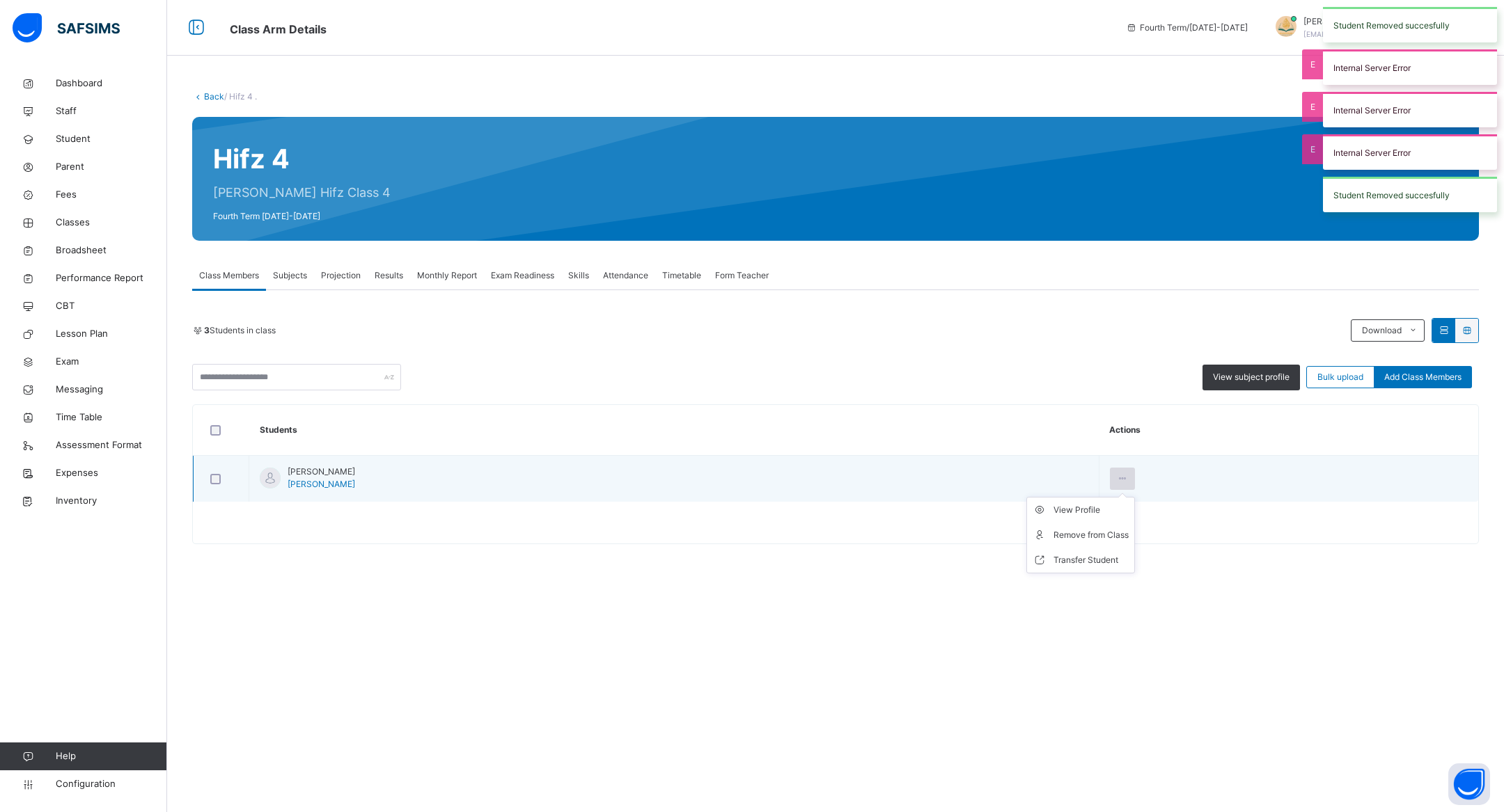
click at [1124, 481] on icon at bounding box center [1123, 478] width 12 height 12
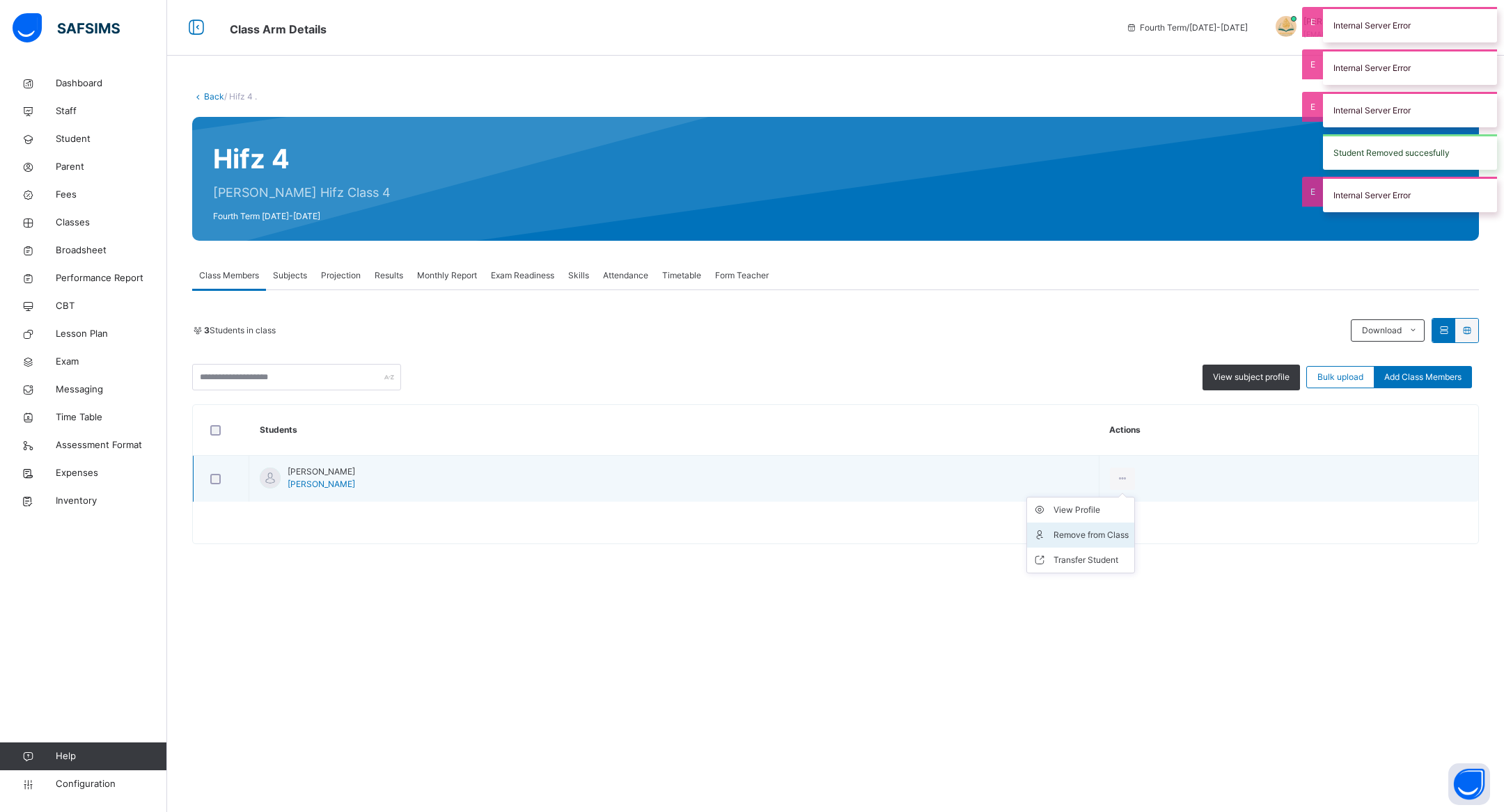
click at [1113, 528] on div "Remove from Class" at bounding box center [1091, 534] width 76 height 14
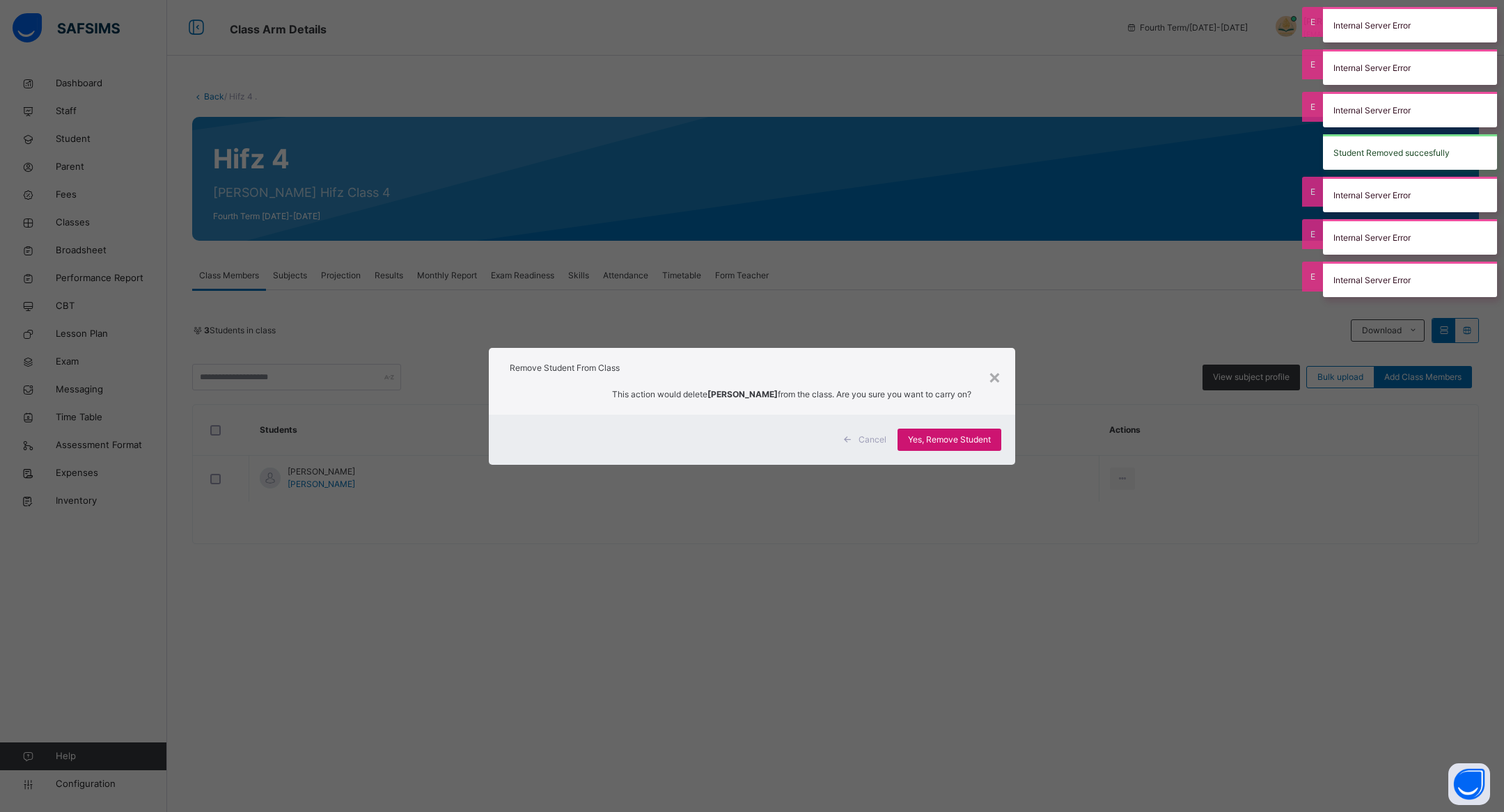
click at [938, 437] on span "Yes, Remove Student" at bounding box center [949, 439] width 83 height 12
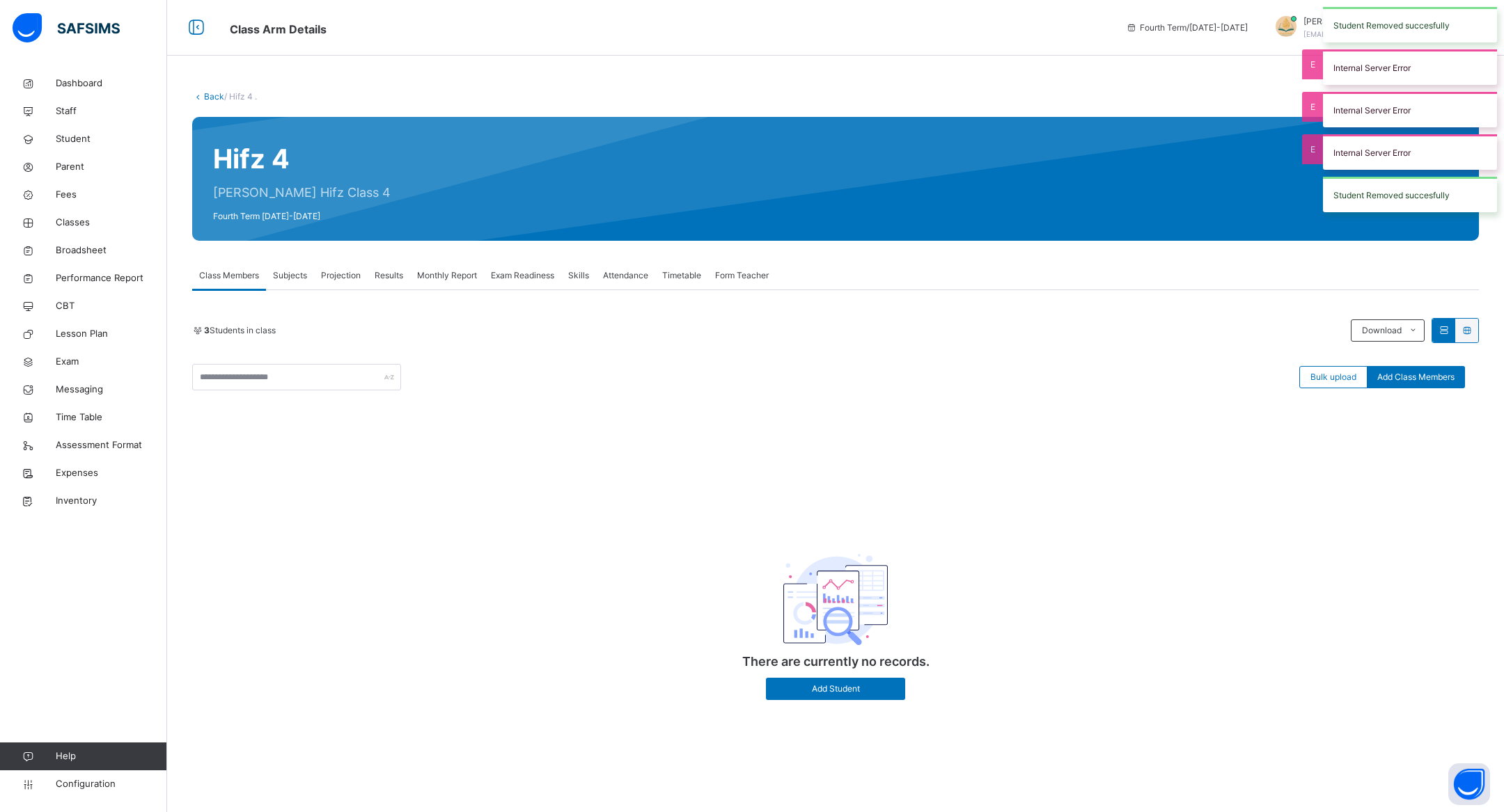
click at [207, 91] on div "Back / Hifz 4 ." at bounding box center [835, 96] width 1287 height 12
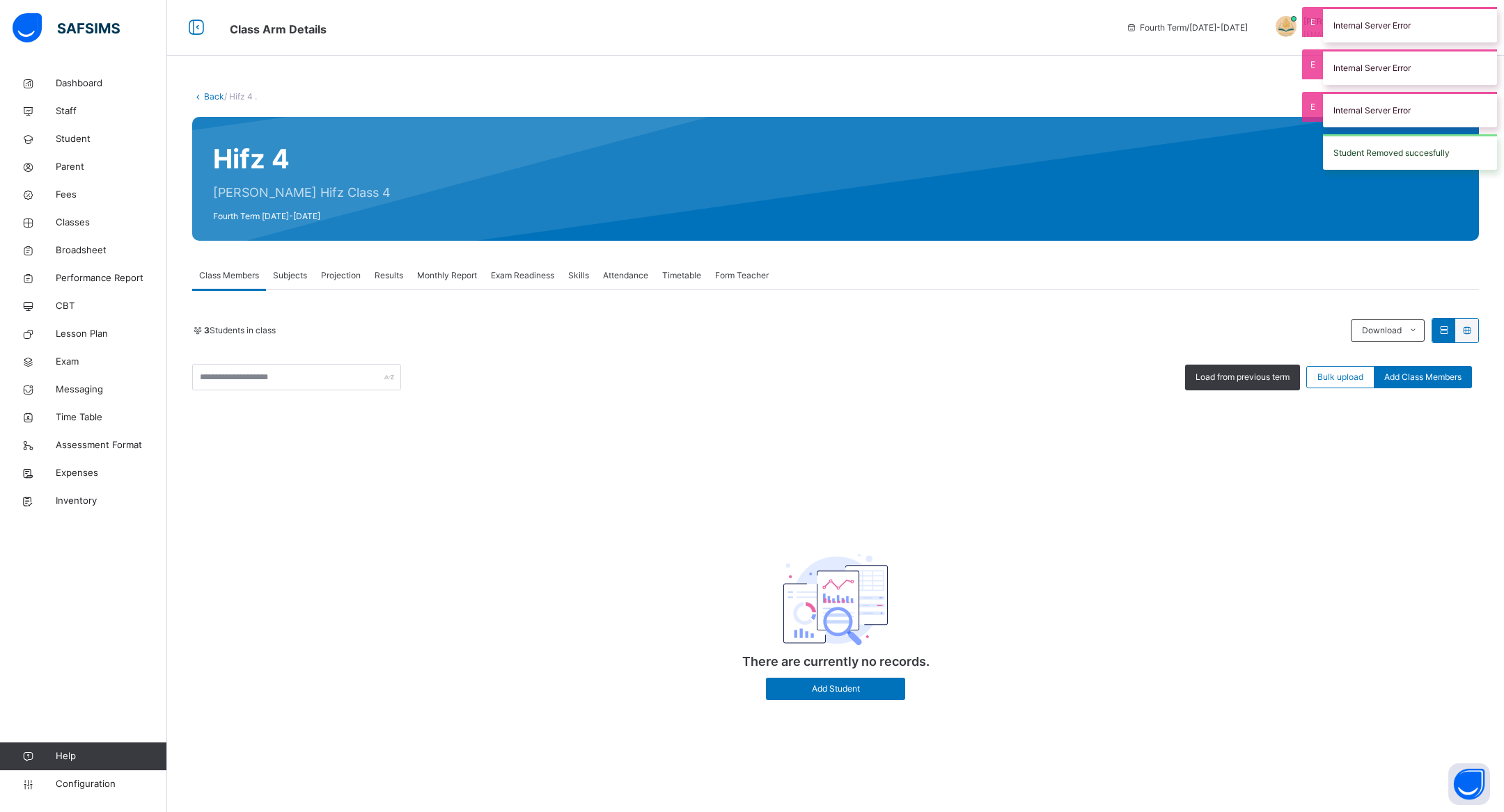
click at [219, 99] on link "Back" at bounding box center [214, 96] width 20 height 11
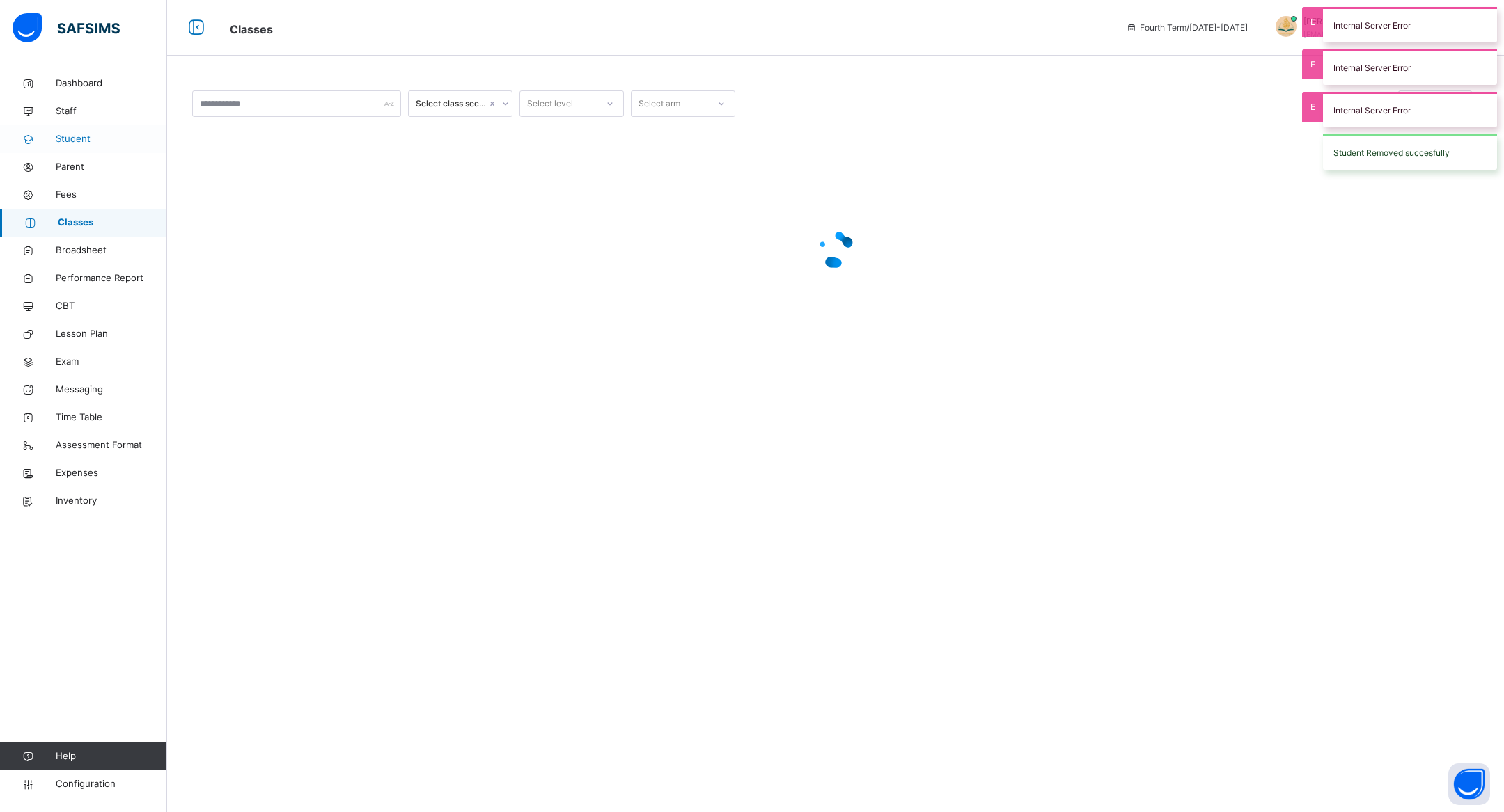
click at [89, 140] on span "Student" at bounding box center [111, 139] width 112 height 14
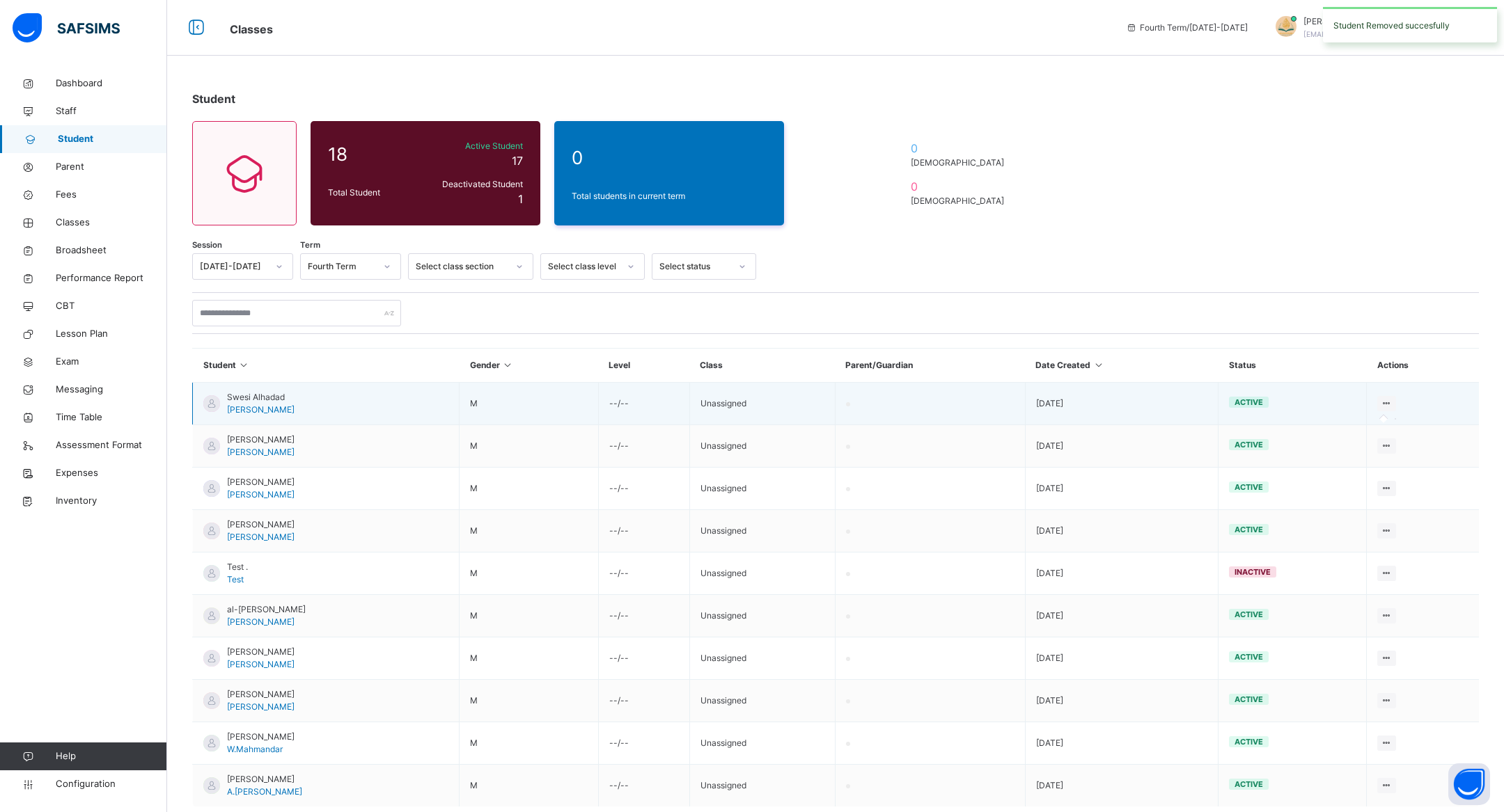
click at [1387, 402] on icon at bounding box center [1387, 403] width 12 height 11
click at [1378, 404] on div at bounding box center [1387, 403] width 19 height 15
click at [248, 393] on span "Swesi Alhadad" at bounding box center [261, 397] width 68 height 12
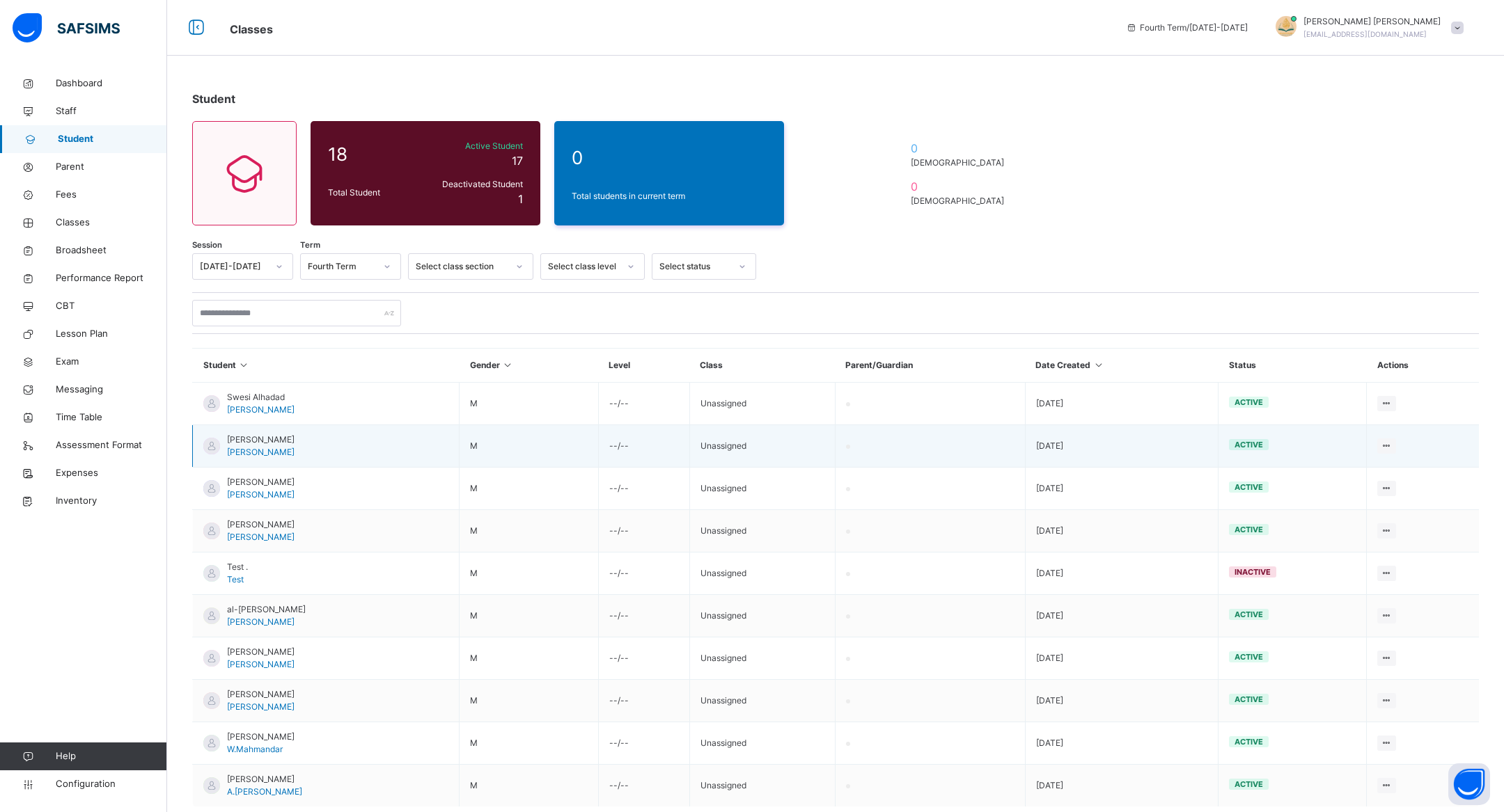
click at [240, 441] on span "[PERSON_NAME]" at bounding box center [261, 439] width 68 height 12
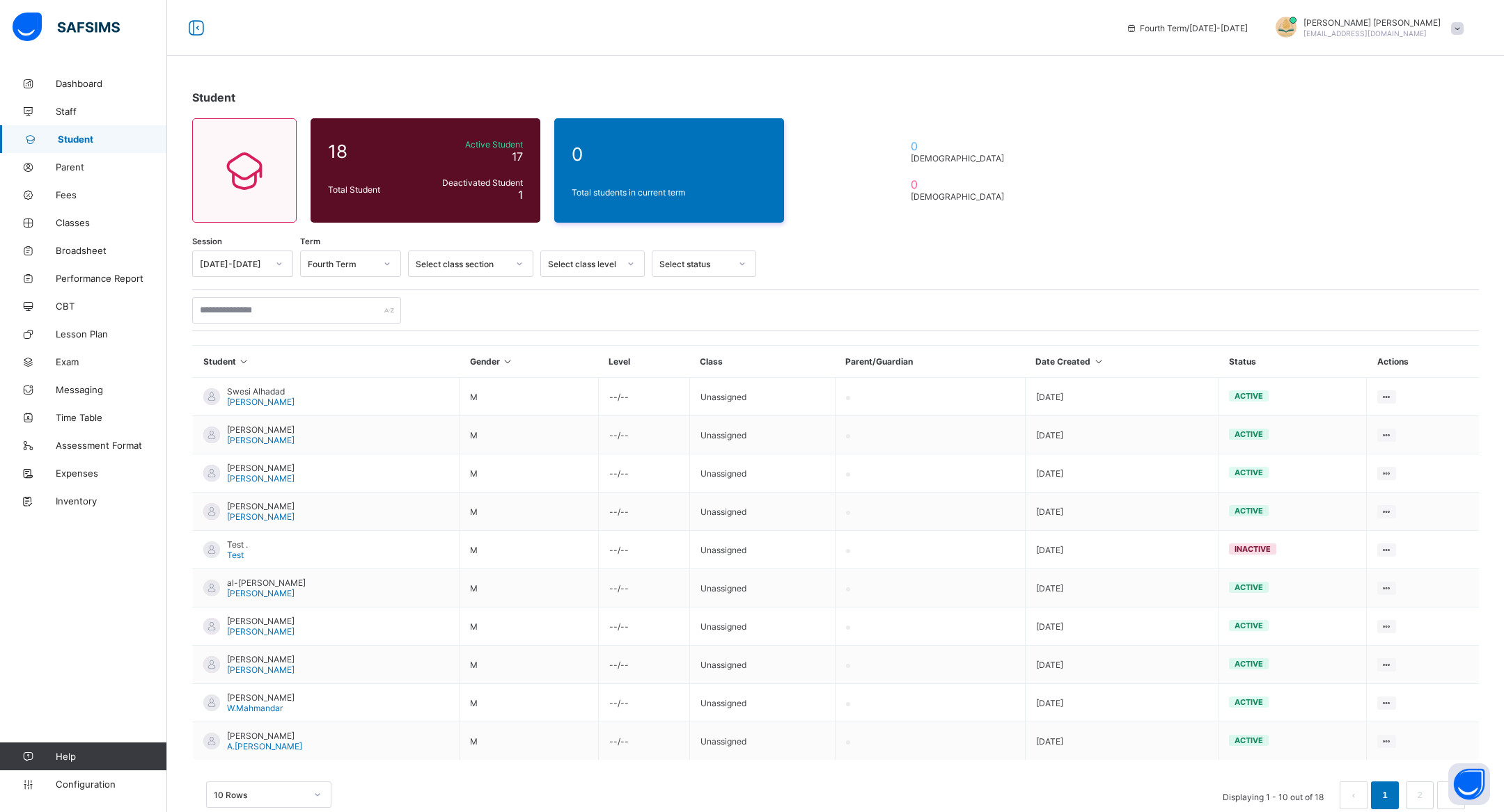
scroll to position [29, 0]
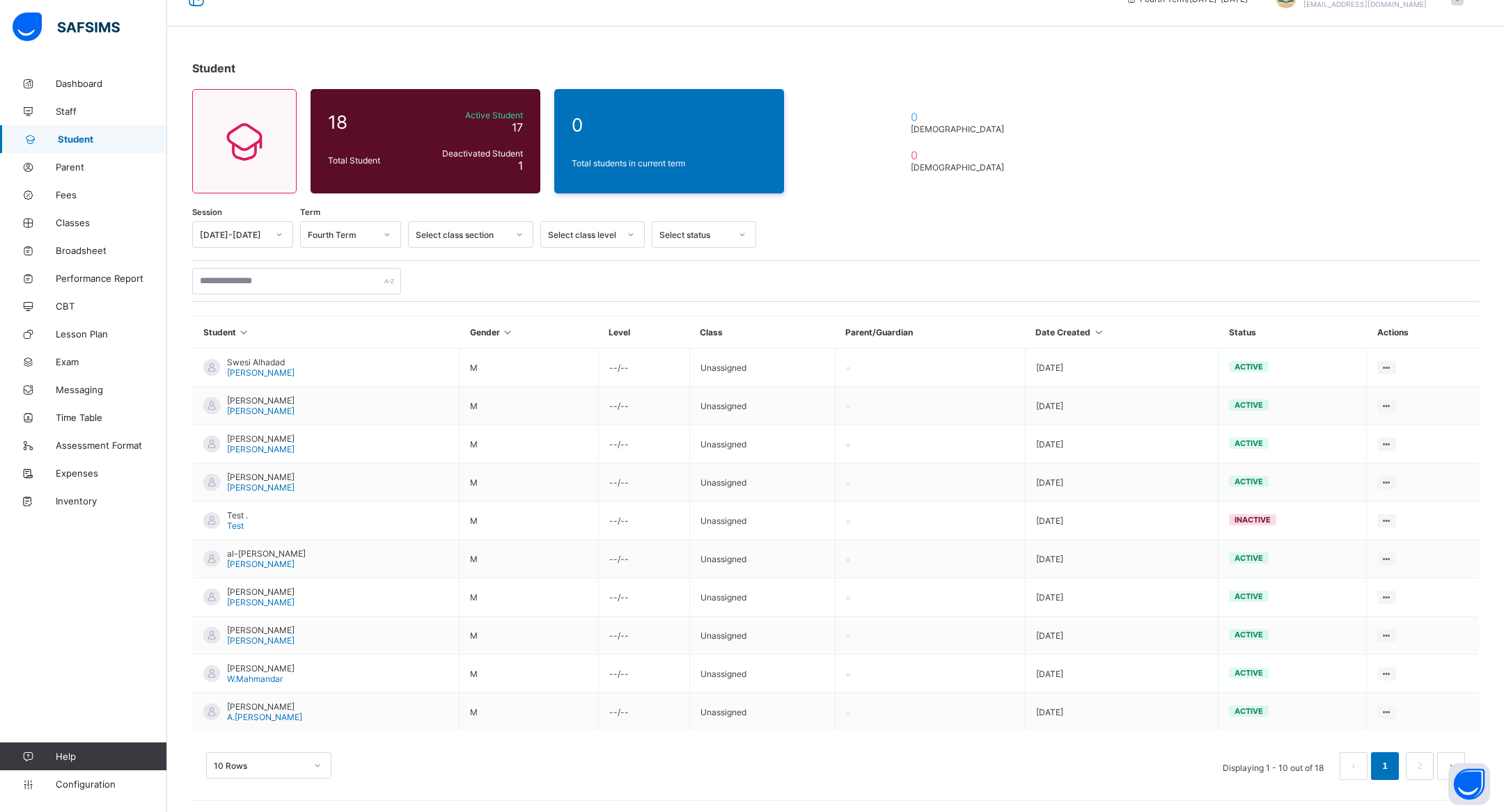
click at [308, 752] on div "10 Rows" at bounding box center [268, 765] width 125 height 27
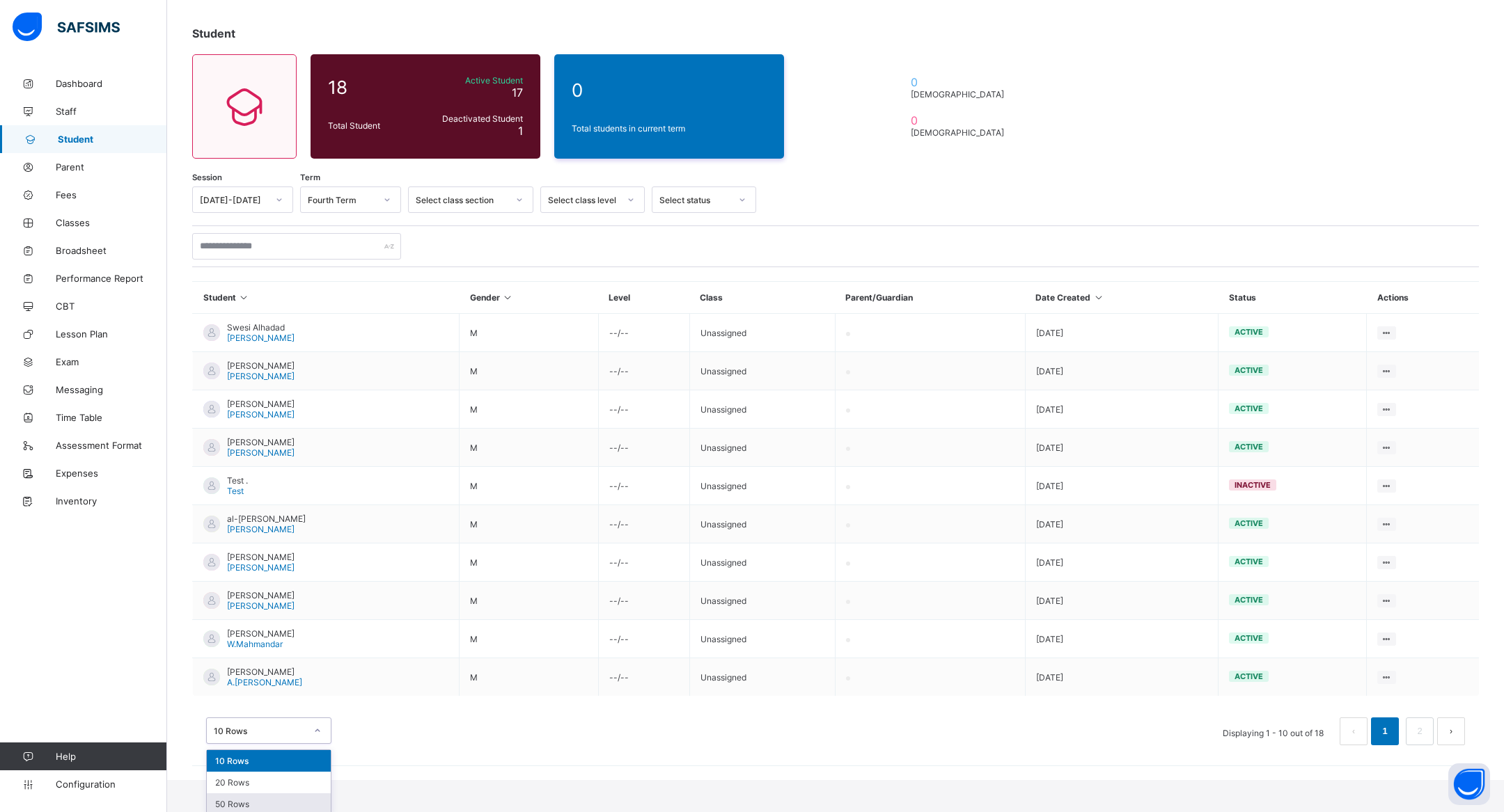
click at [299, 795] on div "50 Rows" at bounding box center [268, 804] width 124 height 22
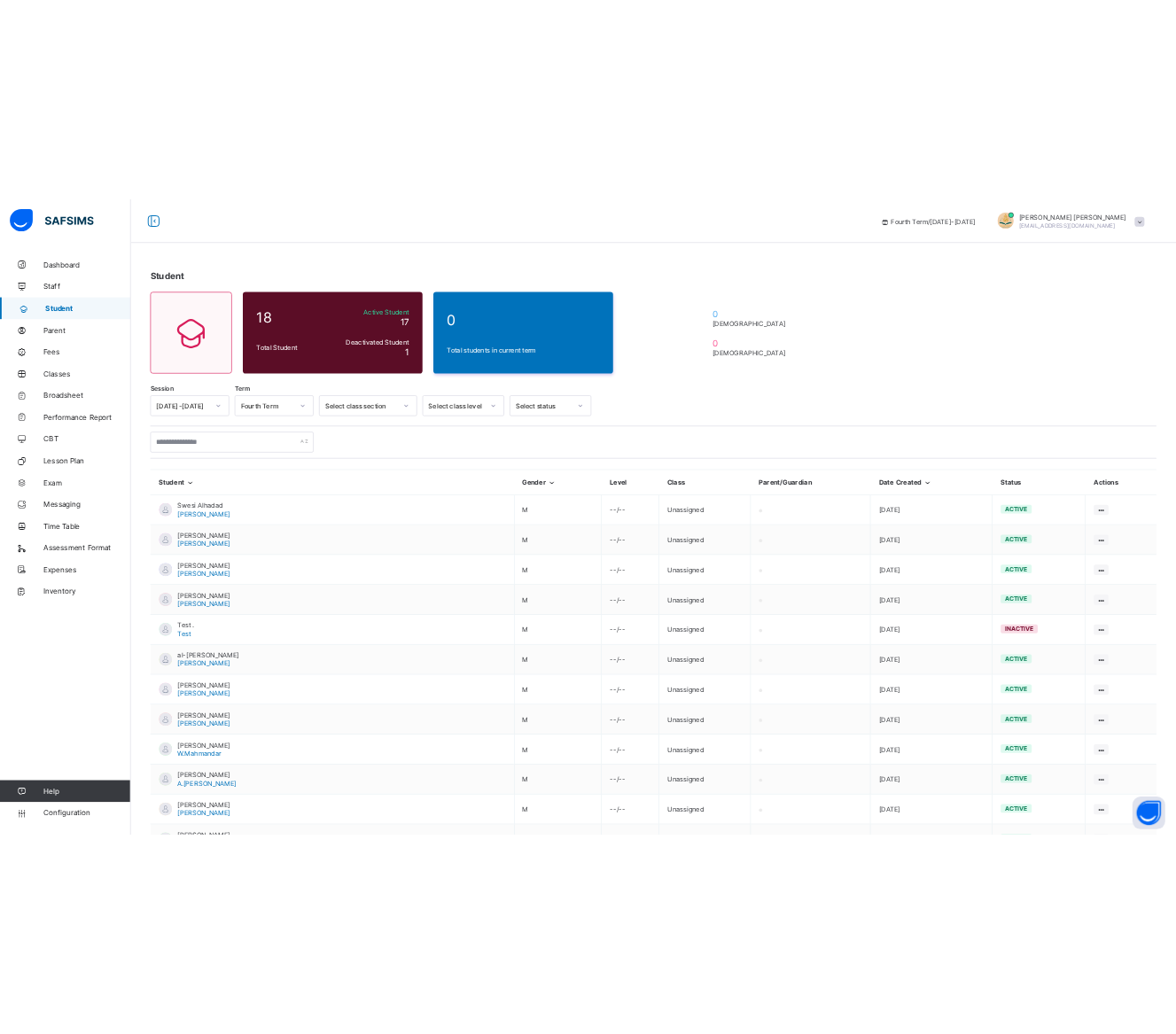
scroll to position [425, 0]
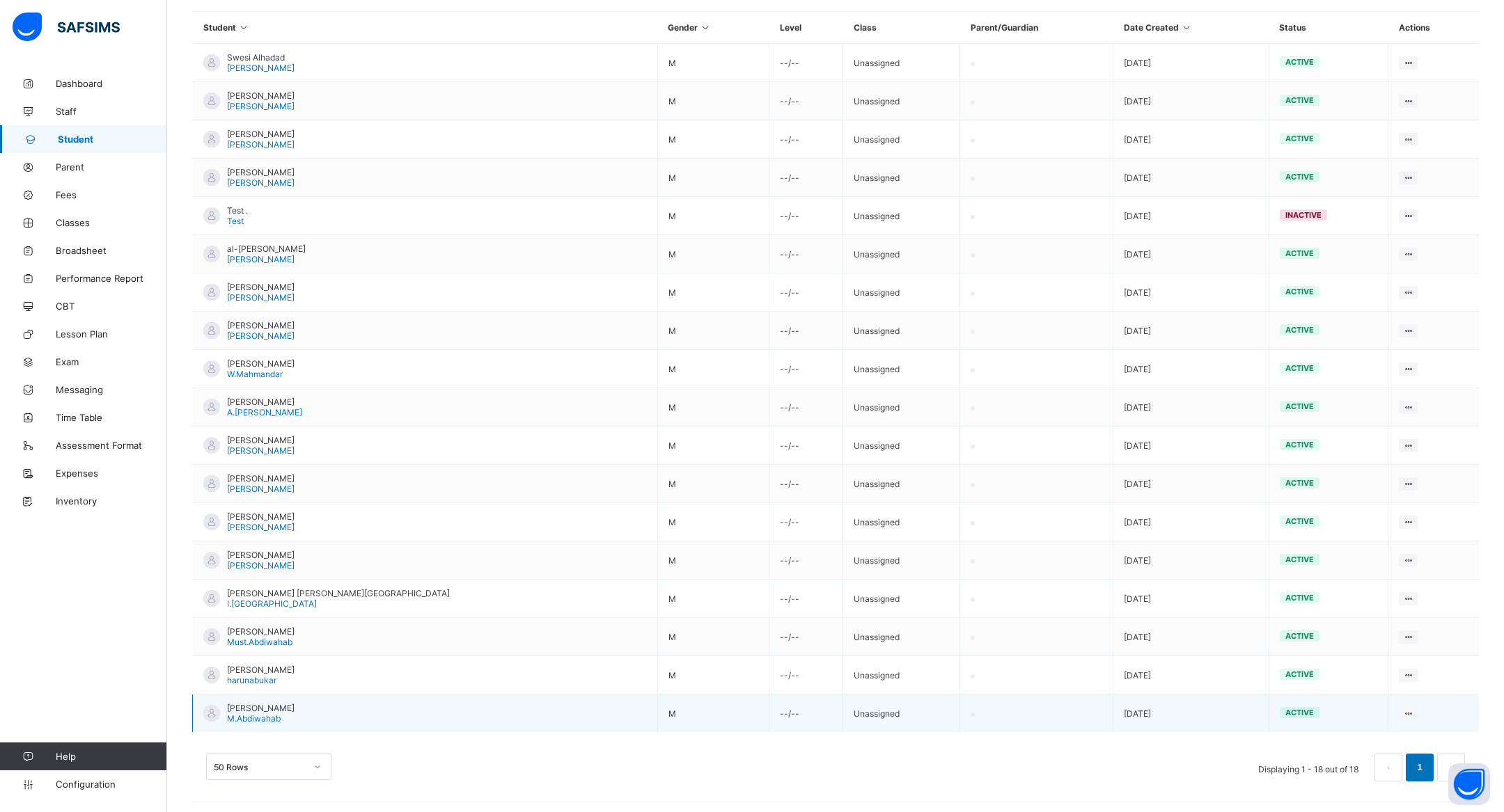
click at [258, 708] on span "[PERSON_NAME]" at bounding box center [261, 708] width 68 height 11
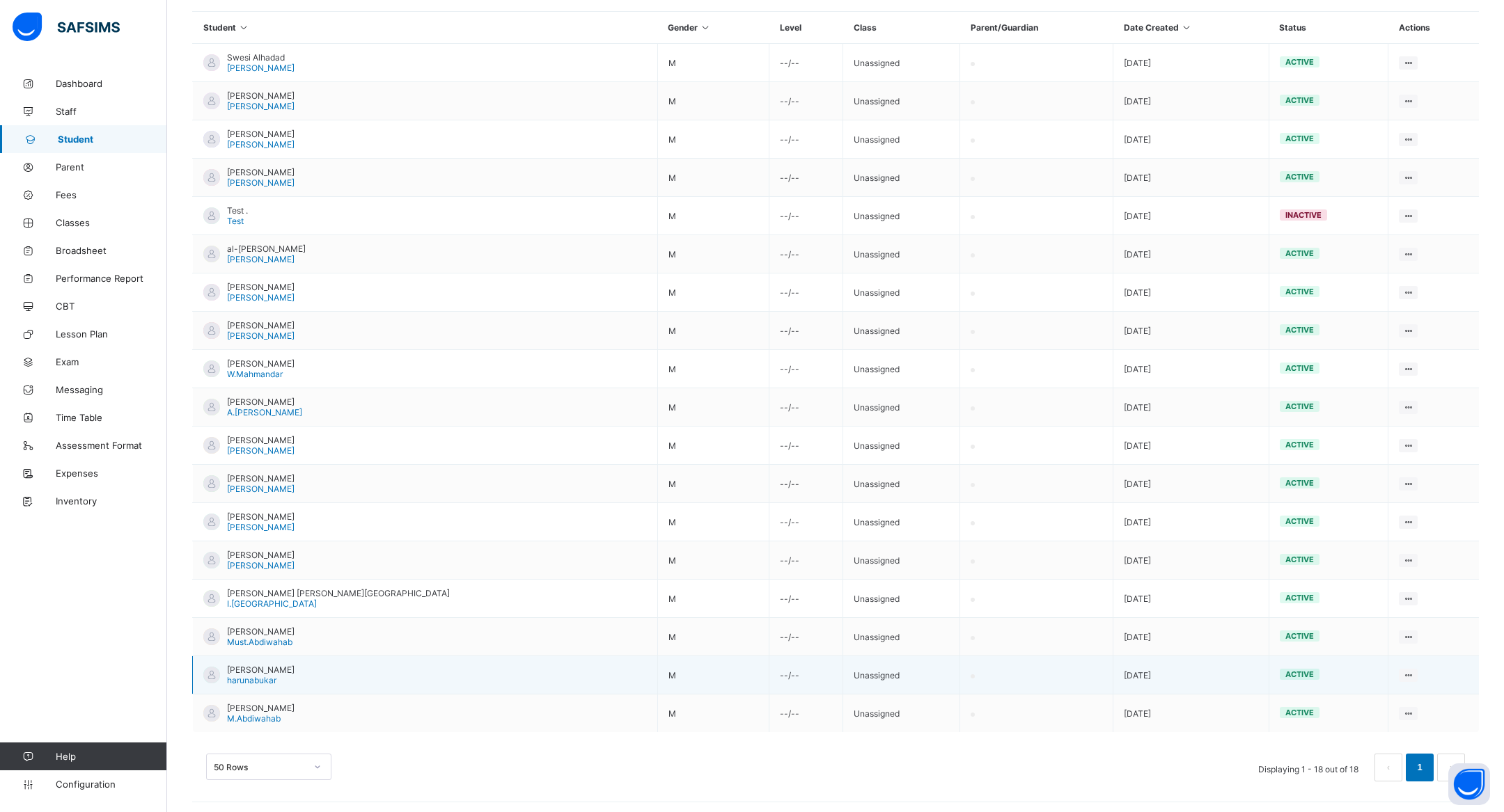
click at [248, 675] on span "harunabukar" at bounding box center [251, 680] width 50 height 11
click at [248, 665] on span "[PERSON_NAME]" at bounding box center [261, 670] width 68 height 11
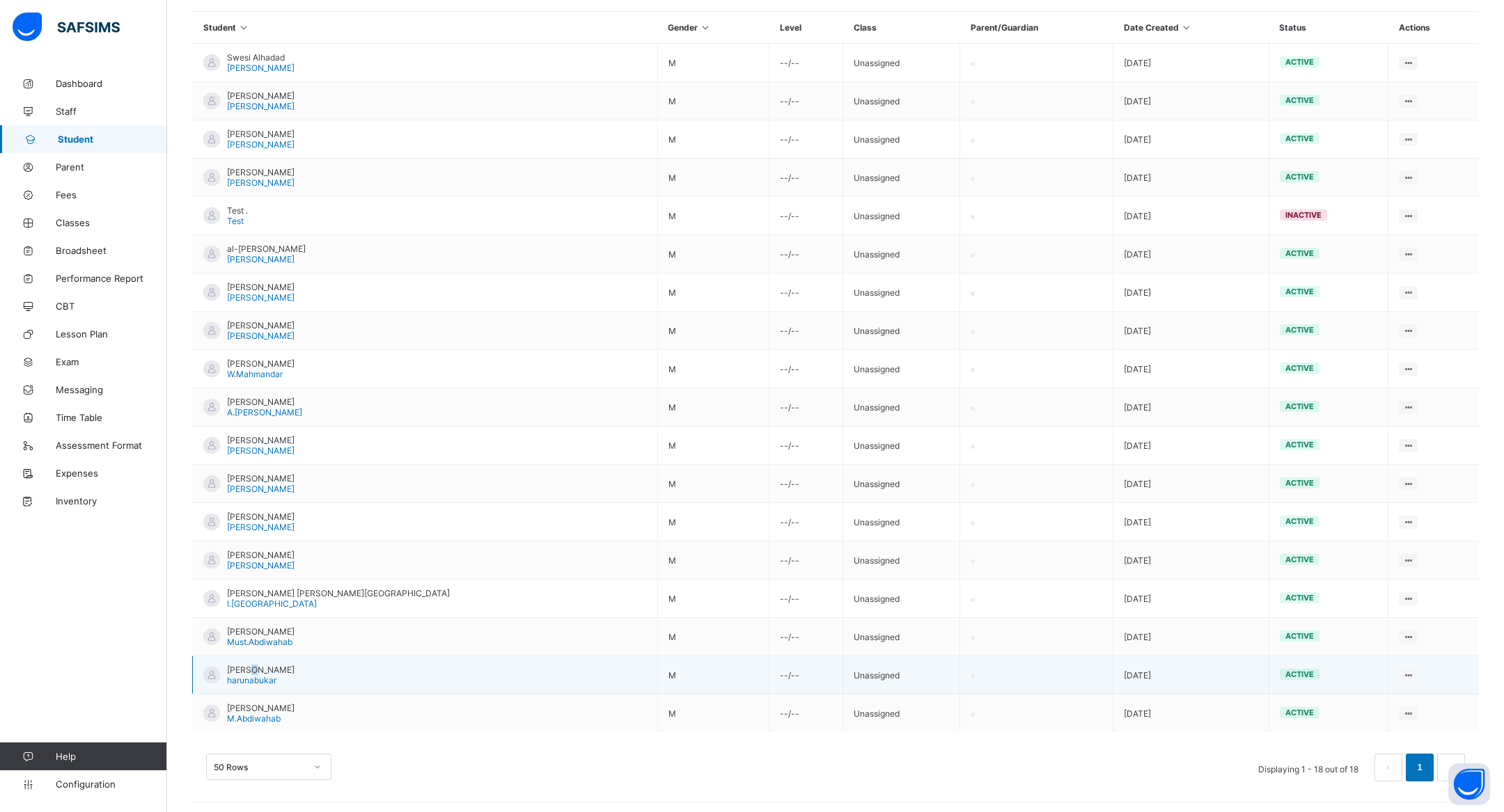
click at [248, 665] on span "[PERSON_NAME]" at bounding box center [261, 670] width 68 height 11
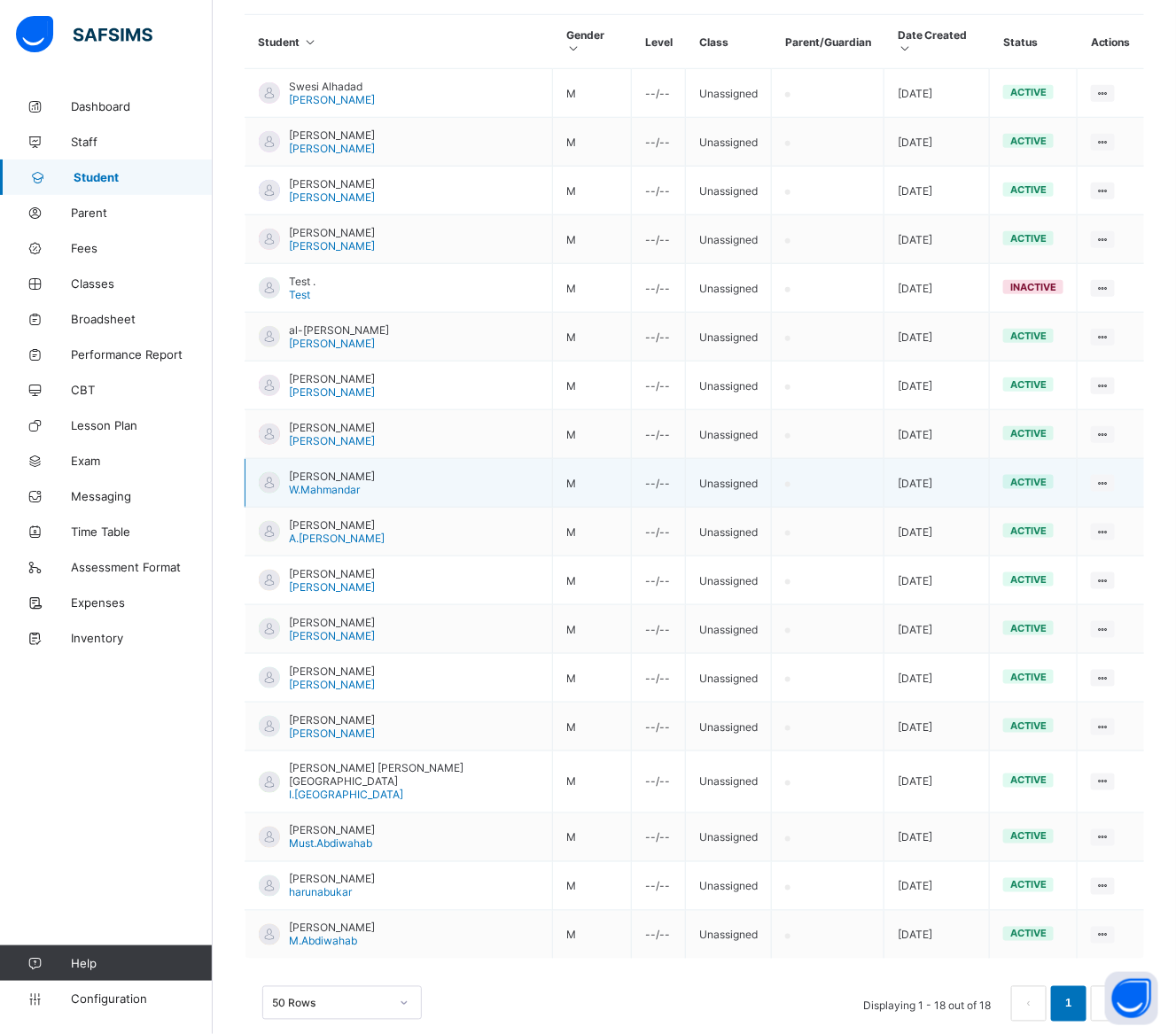
click at [990, 459] on td "active" at bounding box center [1034, 483] width 88 height 49
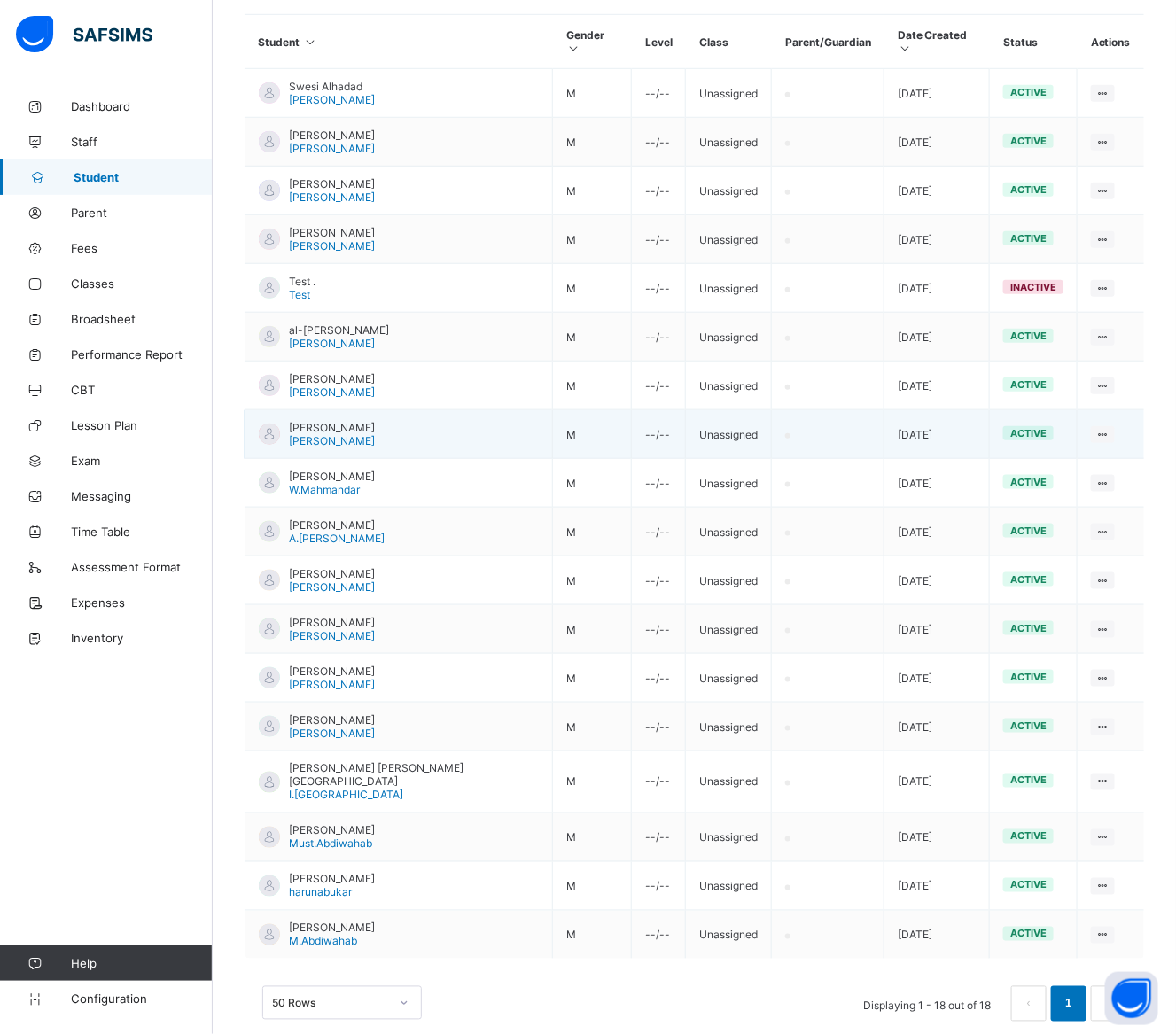
click at [326, 421] on span "[PERSON_NAME]" at bounding box center [332, 428] width 86 height 14
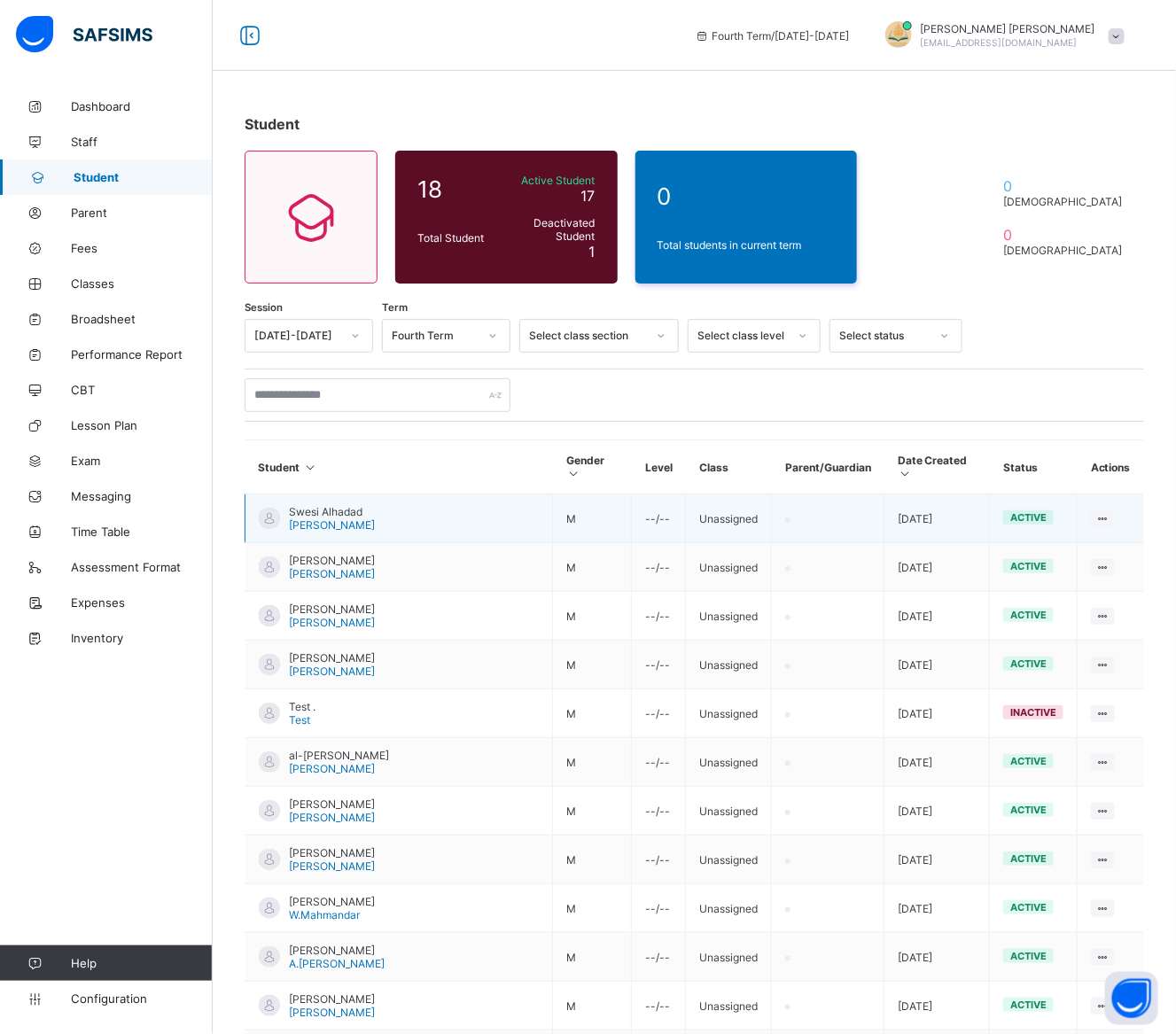
click at [370, 502] on td "Swesi Alhadad [PERSON_NAME]" at bounding box center [399, 518] width 308 height 49
click at [339, 521] on td "Swesi Alhadad [PERSON_NAME]" at bounding box center [399, 518] width 308 height 49
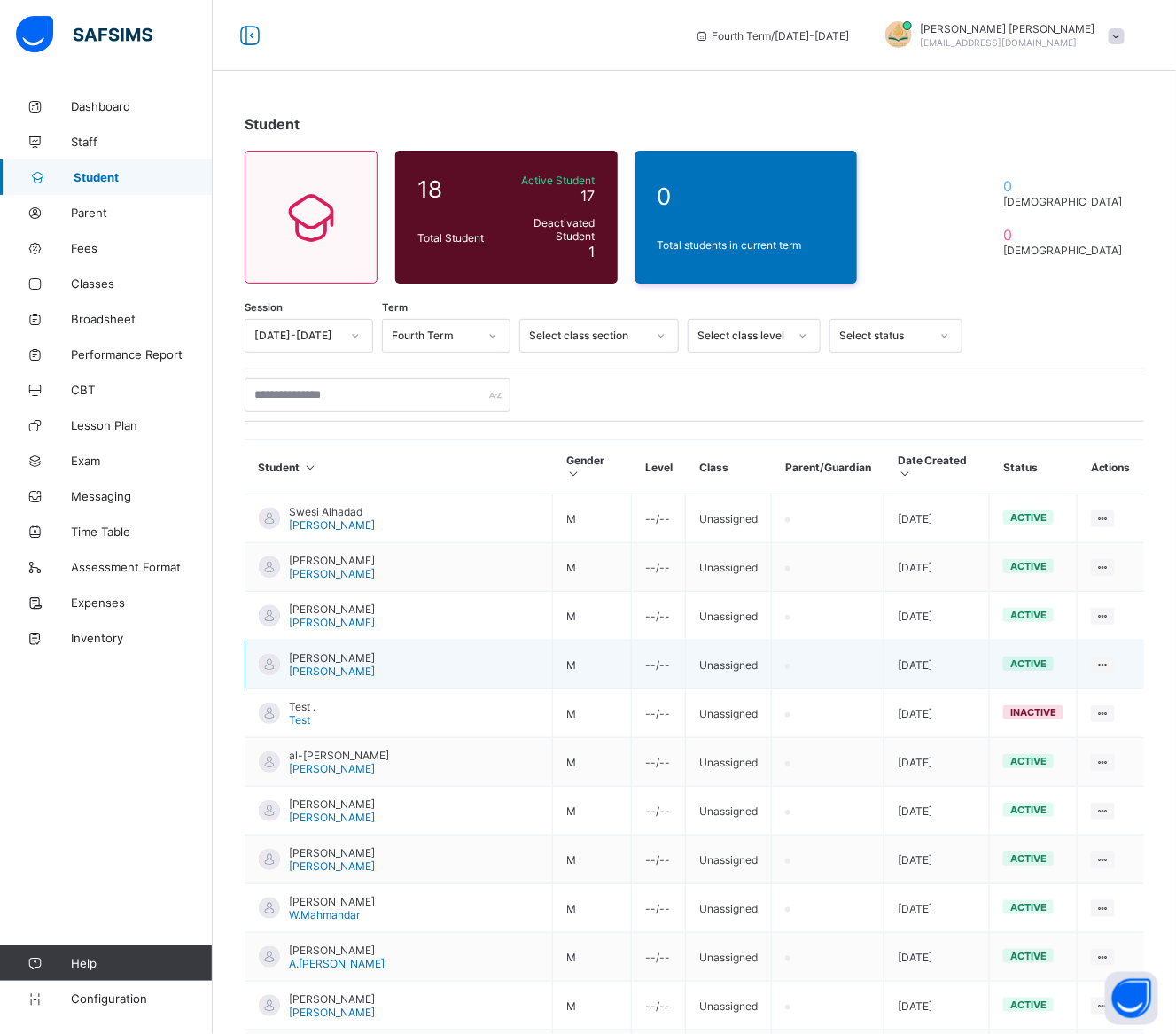
click at [686, 662] on td "Unassigned" at bounding box center [729, 665] width 86 height 49
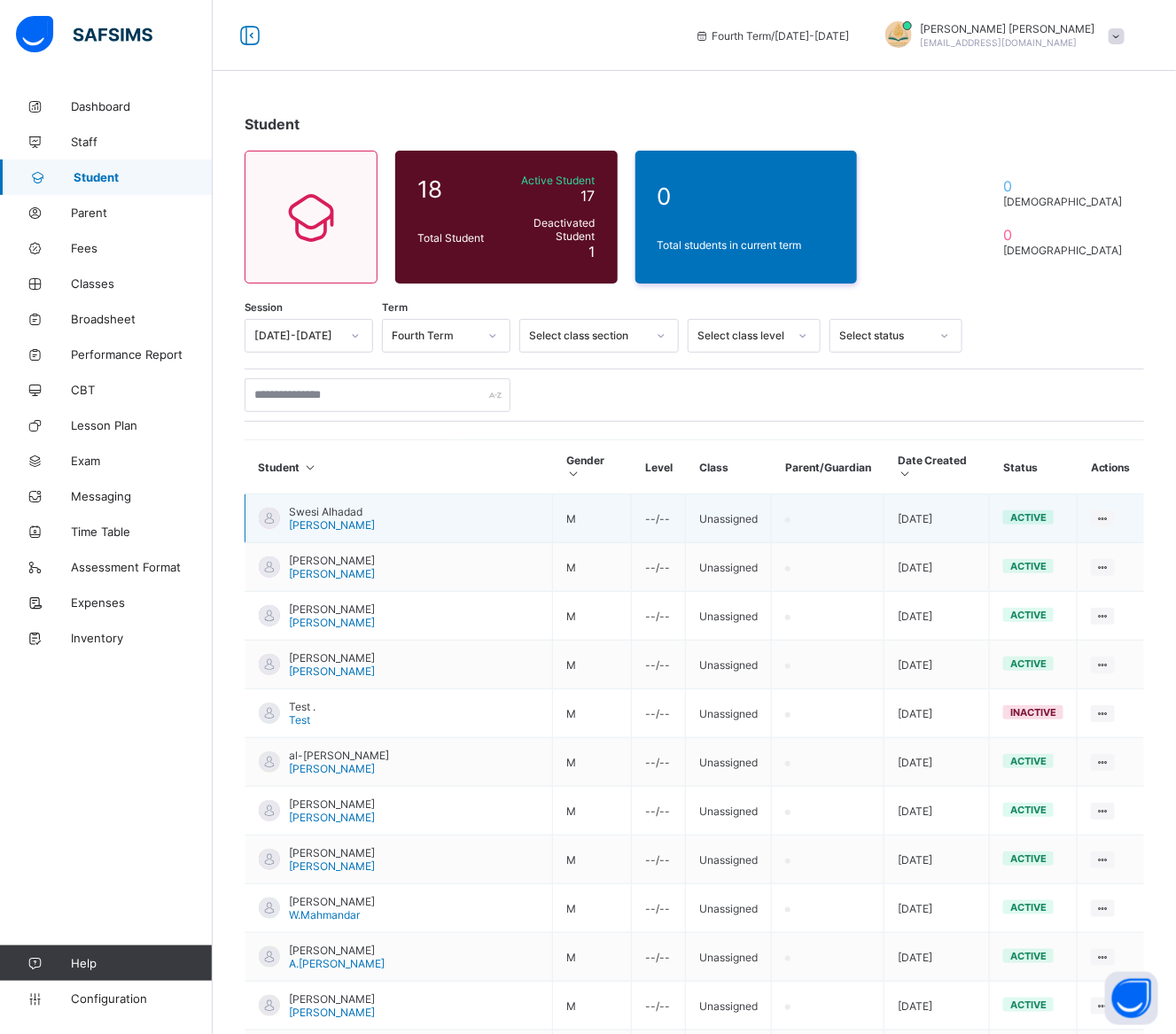
click at [321, 495] on td "Swesi Alhadad [PERSON_NAME]" at bounding box center [399, 518] width 308 height 49
click at [321, 518] on span "[PERSON_NAME]" at bounding box center [332, 525] width 86 height 14
click at [321, 506] on span "Swesi Alhadad" at bounding box center [332, 512] width 86 height 14
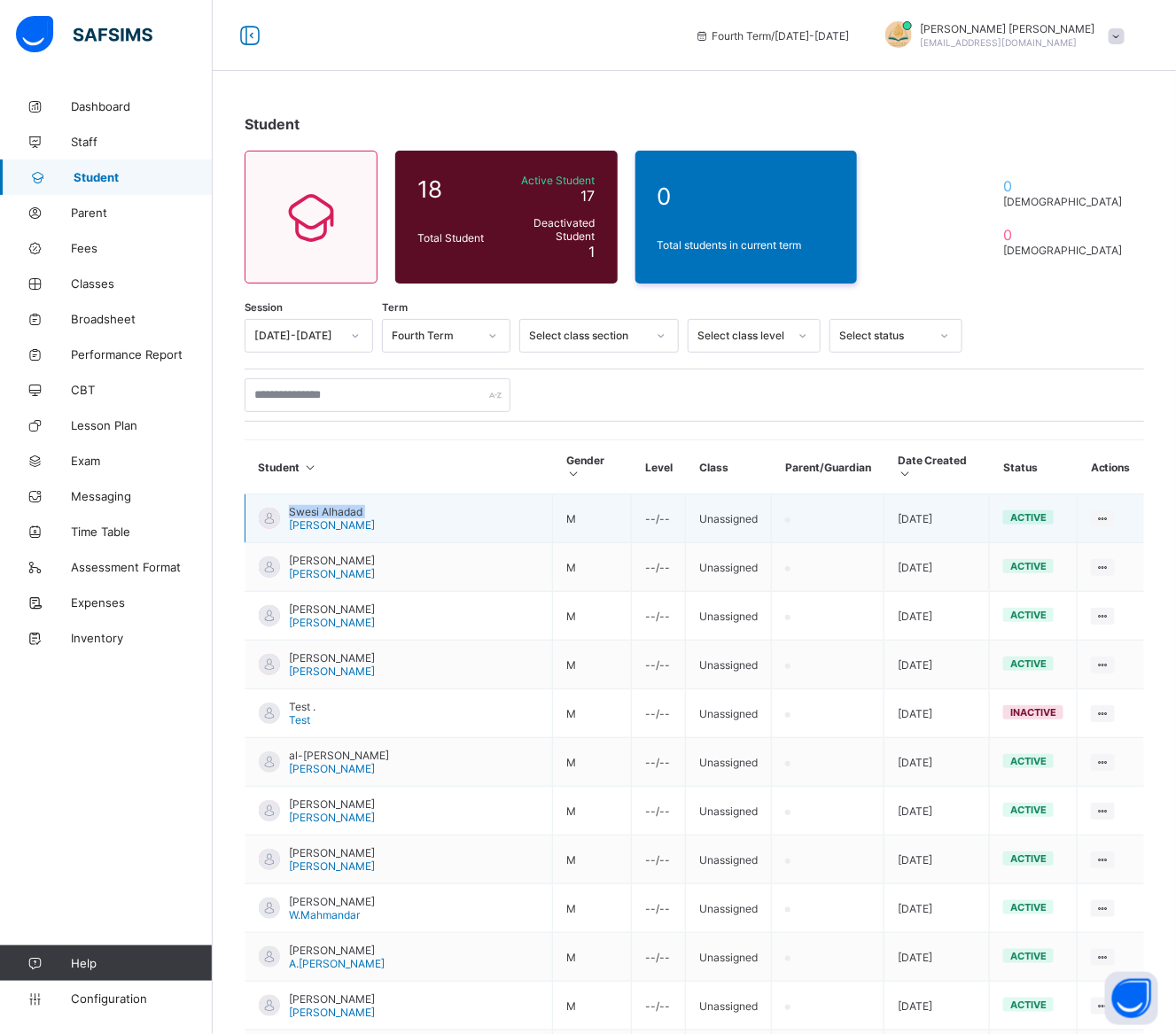
click at [320, 506] on span "Swesi Alhadad" at bounding box center [332, 512] width 86 height 14
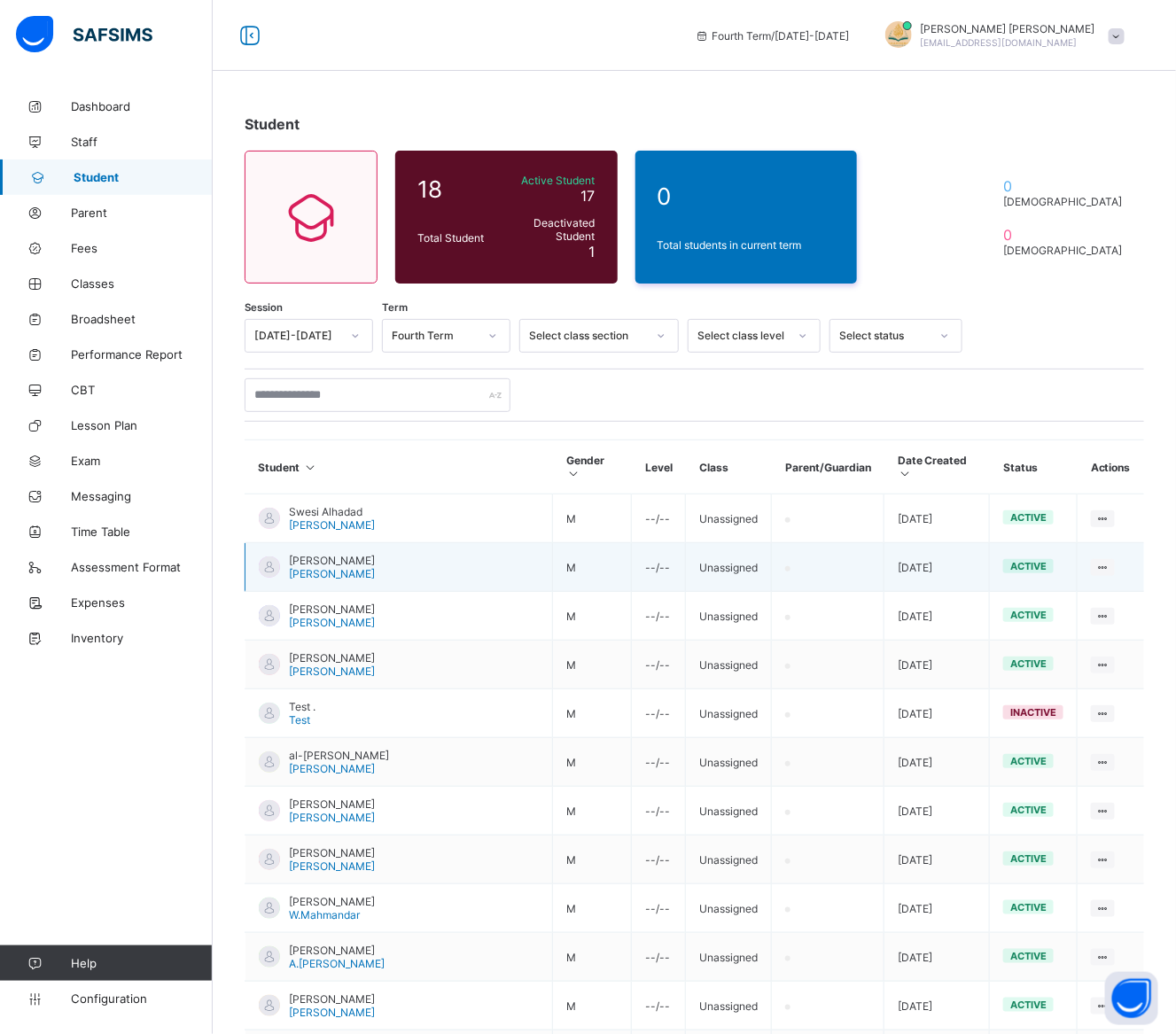
click at [553, 557] on td "M" at bounding box center [593, 567] width 79 height 49
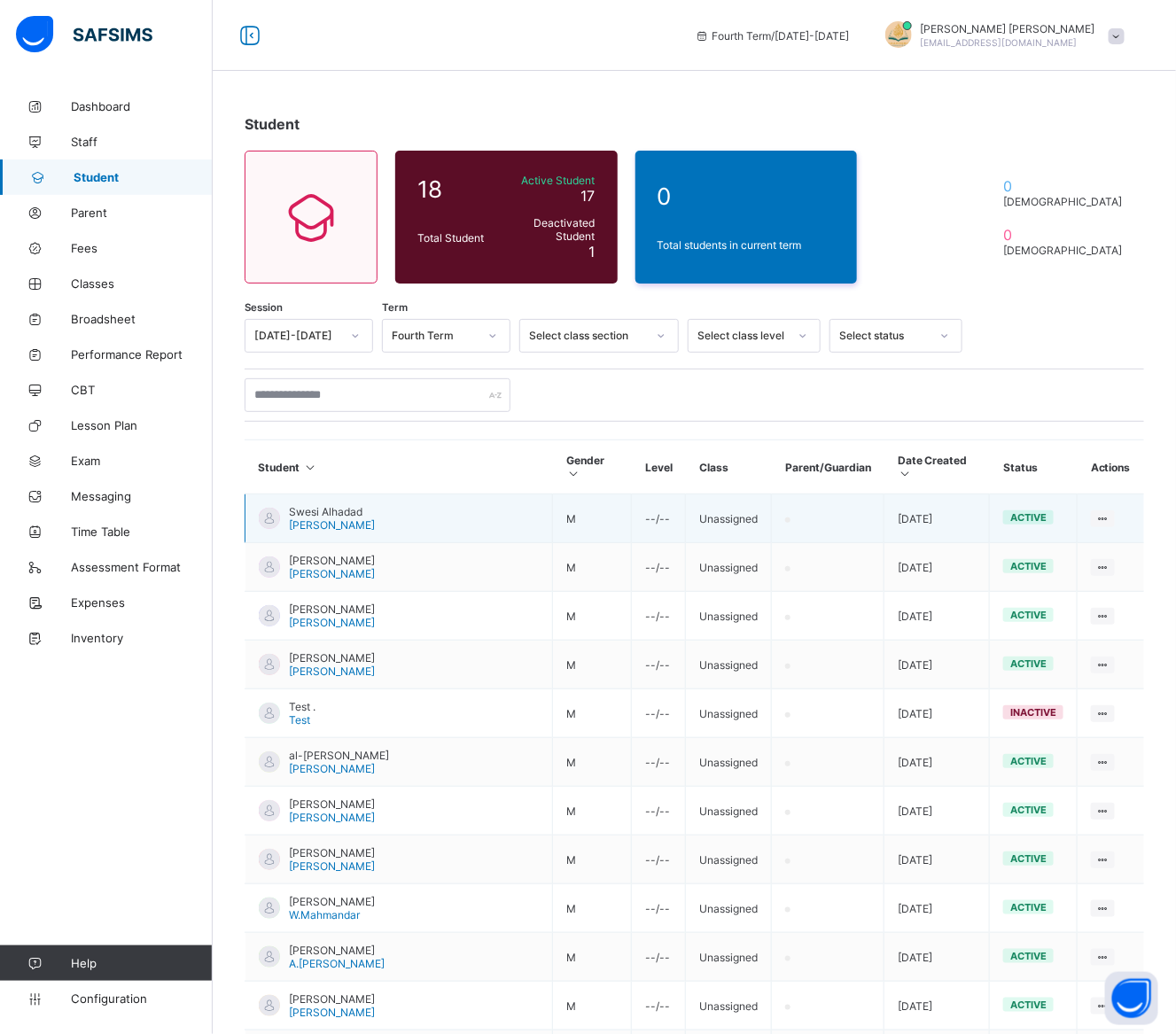
click at [363, 511] on td "Swesi Alhadad [PERSON_NAME]" at bounding box center [399, 518] width 308 height 49
click at [329, 518] on span "[PERSON_NAME]" at bounding box center [332, 525] width 86 height 14
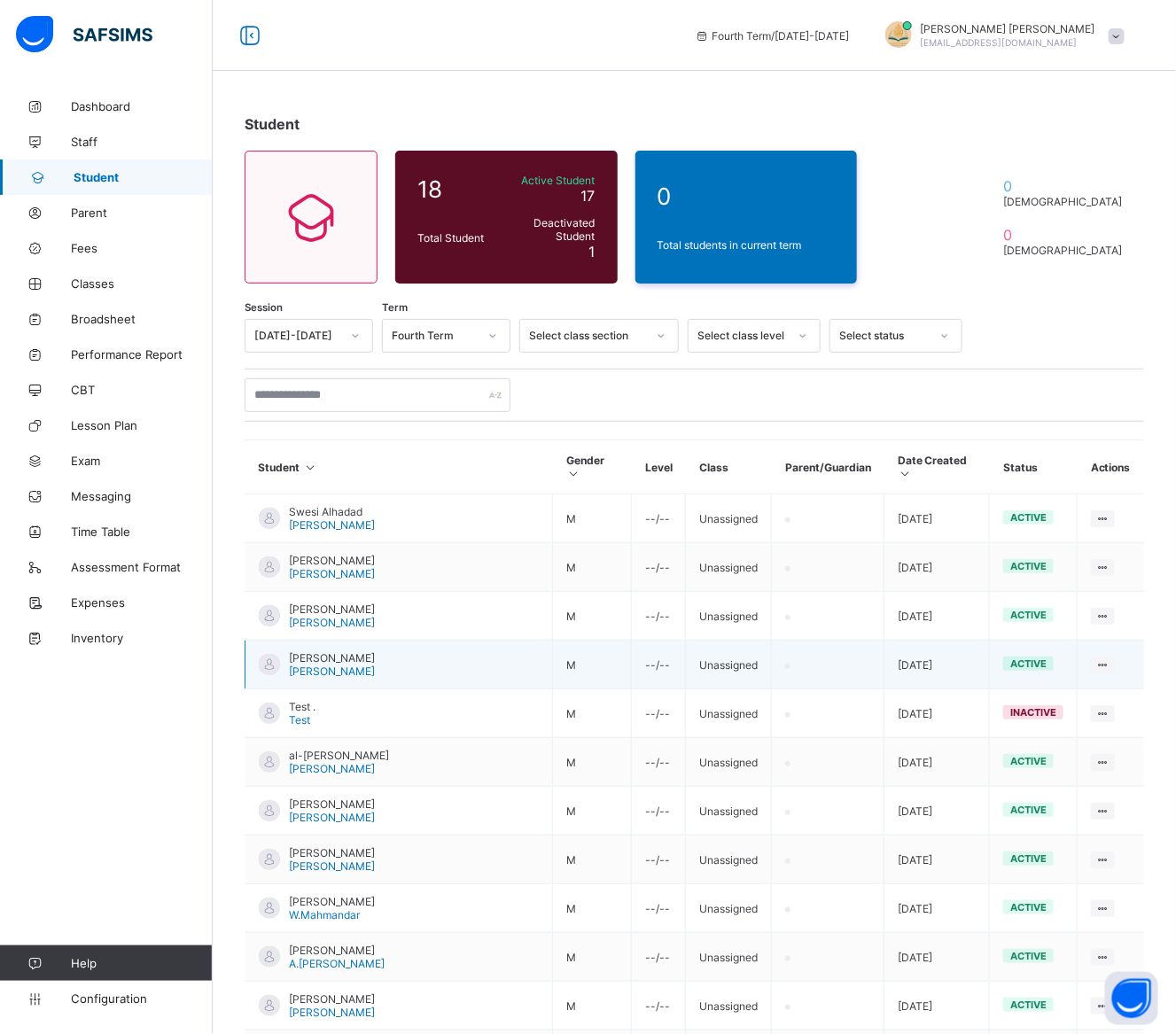
scroll to position [425, 0]
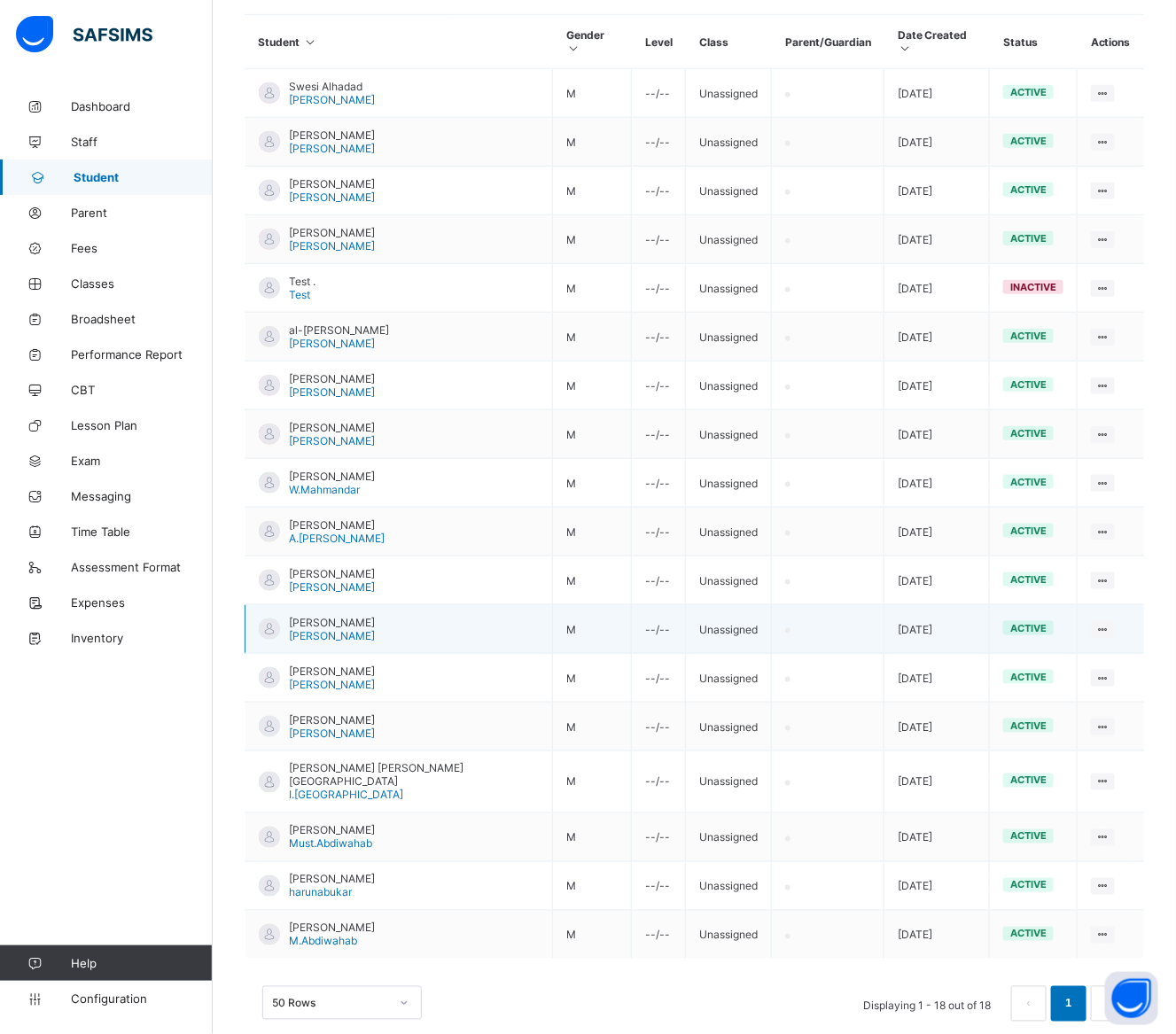
click at [324, 634] on td "[PERSON_NAME] [PERSON_NAME]" at bounding box center [399, 629] width 308 height 49
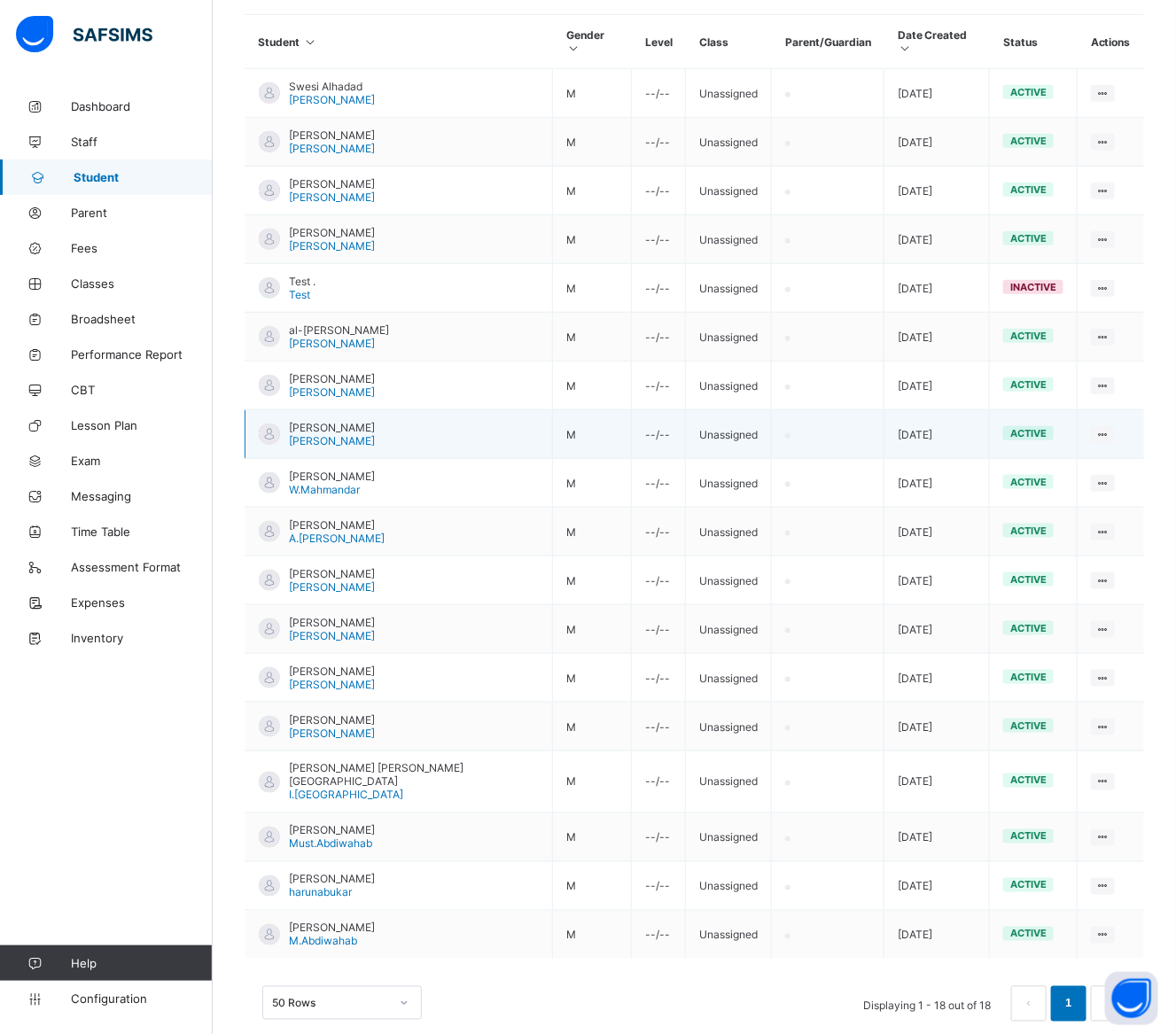
scroll to position [0, 0]
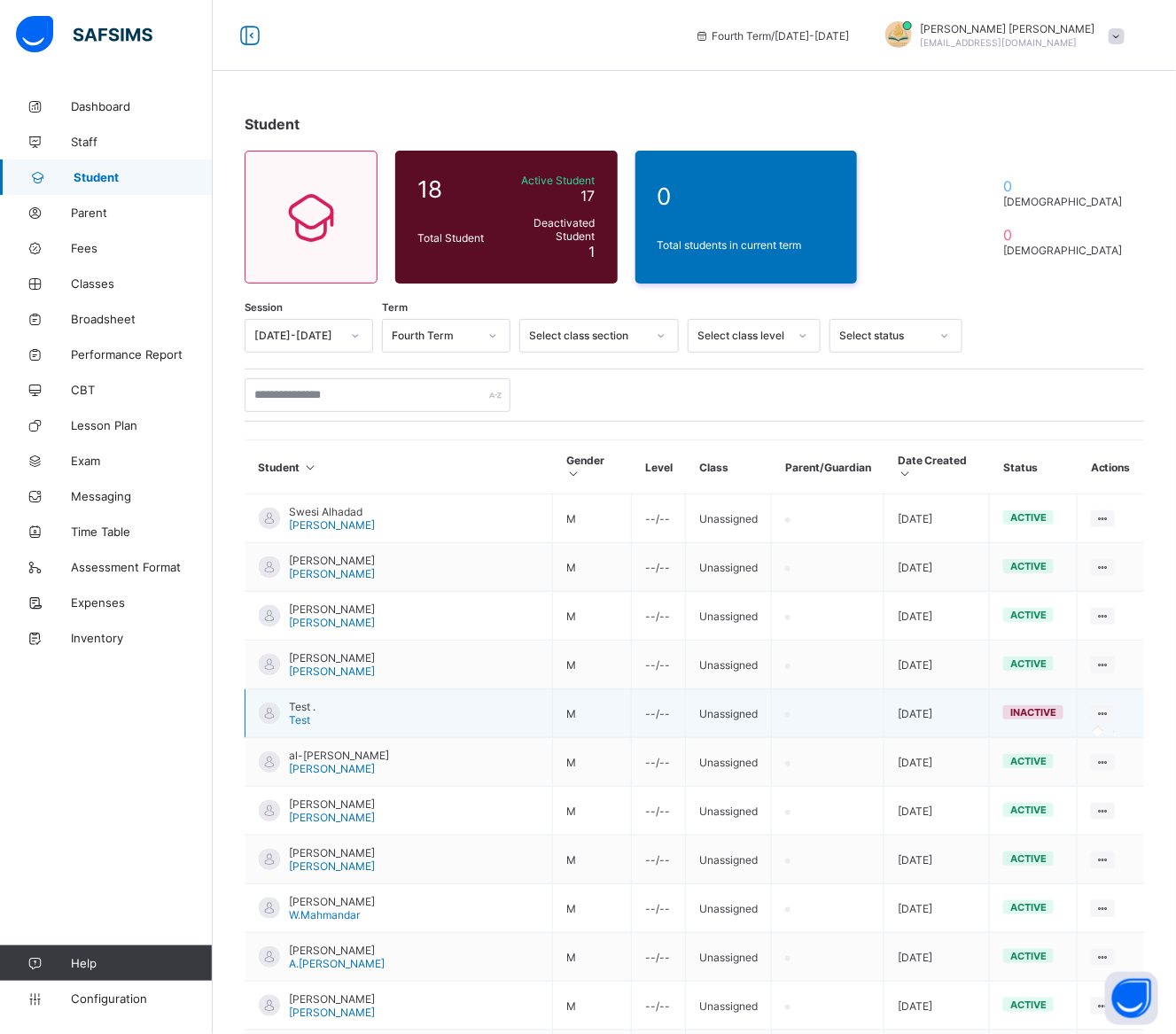
click at [1095, 707] on icon at bounding box center [1103, 713] width 15 height 14
click at [1092, 690] on td at bounding box center [1111, 713] width 67 height 49
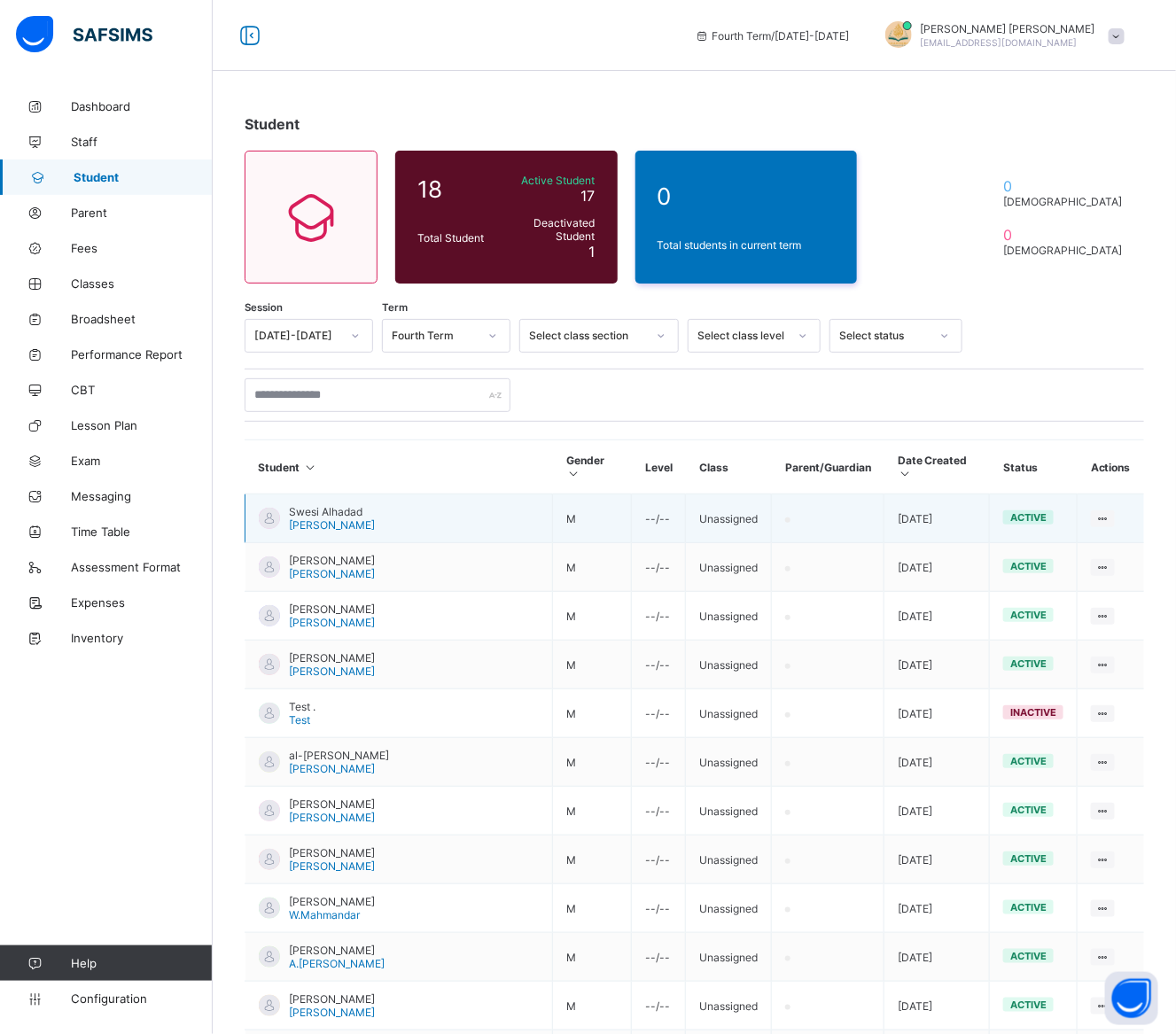
click at [1081, 514] on td at bounding box center [1111, 518] width 67 height 49
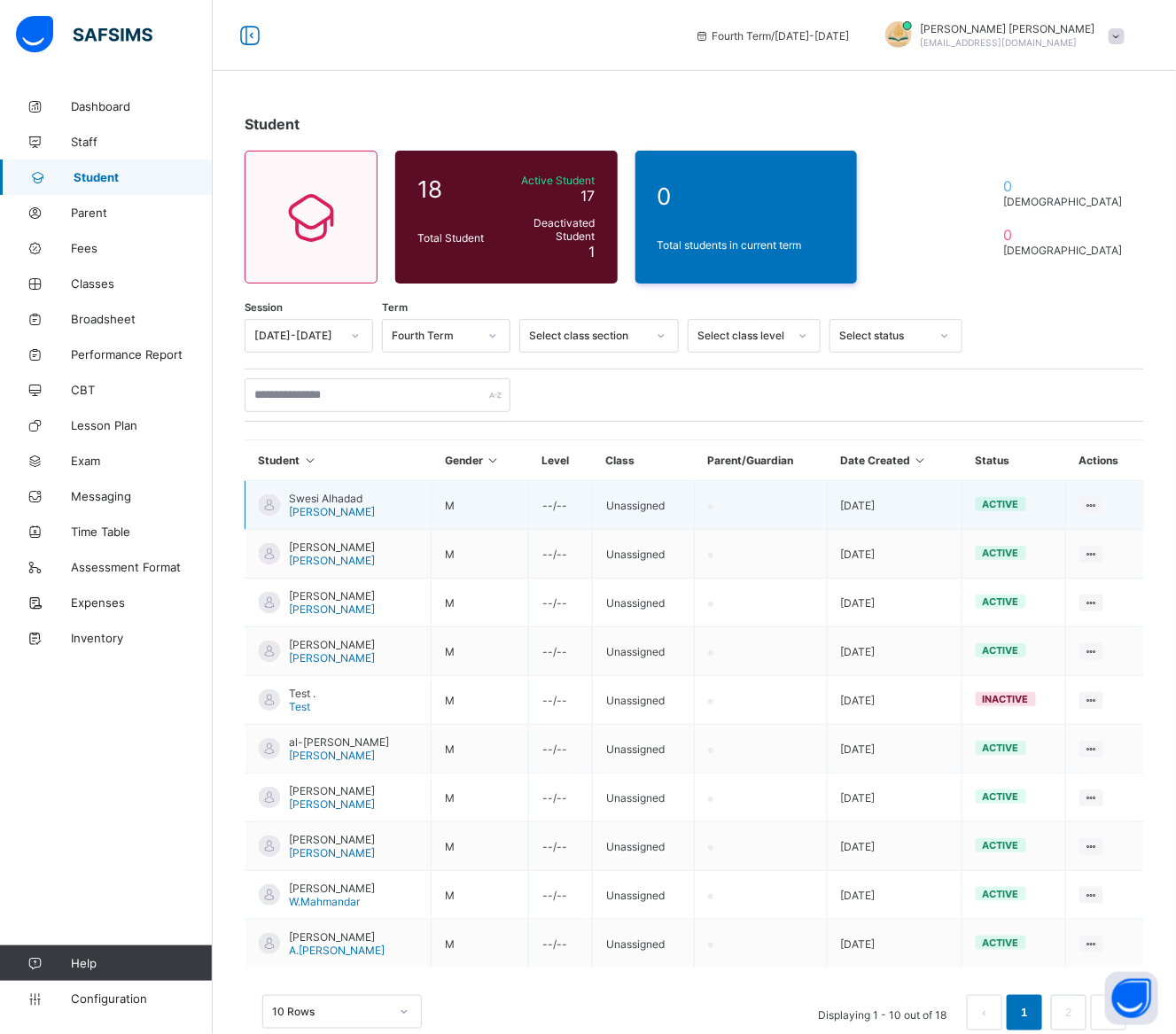
click at [320, 512] on span "[PERSON_NAME]" at bounding box center [332, 512] width 86 height 14
click at [315, 495] on span "Swesi Alhadad" at bounding box center [332, 498] width 86 height 14
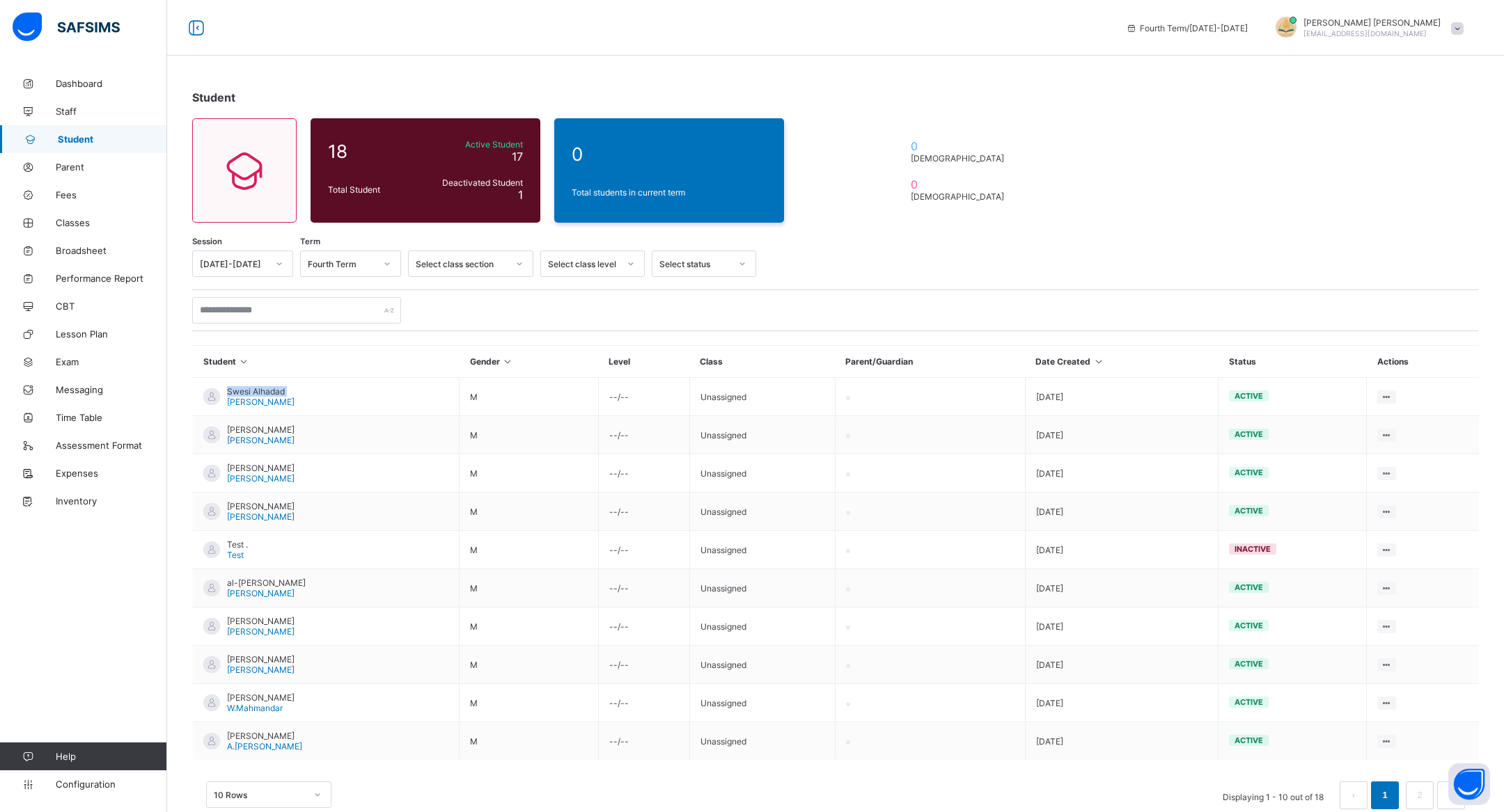
click at [70, 139] on span "Student" at bounding box center [112, 139] width 109 height 11
click at [70, 87] on span "Dashboard" at bounding box center [111, 83] width 112 height 11
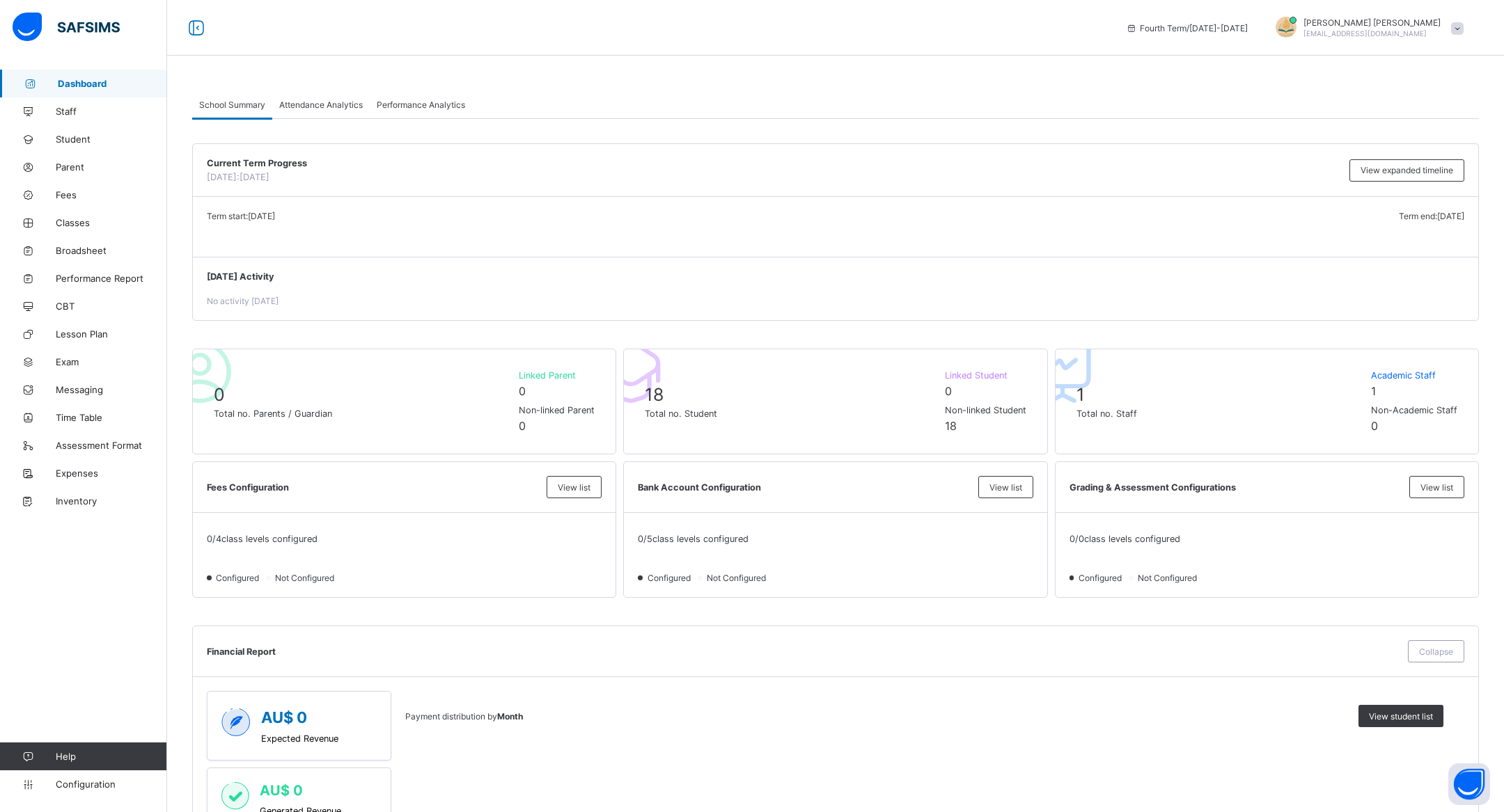
scroll to position [593, 0]
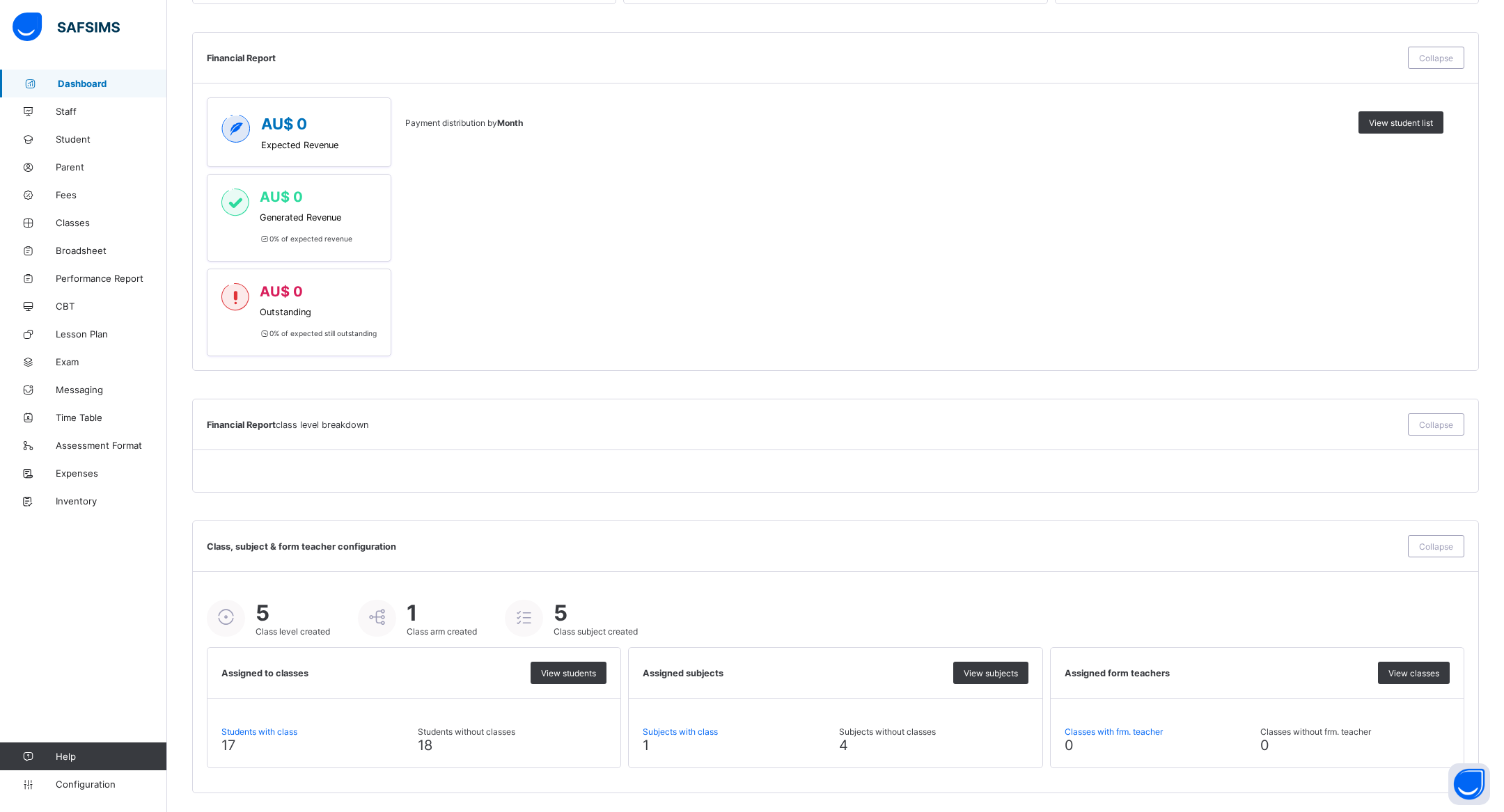
click at [530, 613] on icon at bounding box center [524, 617] width 24 height 21
click at [417, 611] on span "1" at bounding box center [442, 613] width 71 height 27
click at [560, 670] on span "View students" at bounding box center [568, 673] width 55 height 11
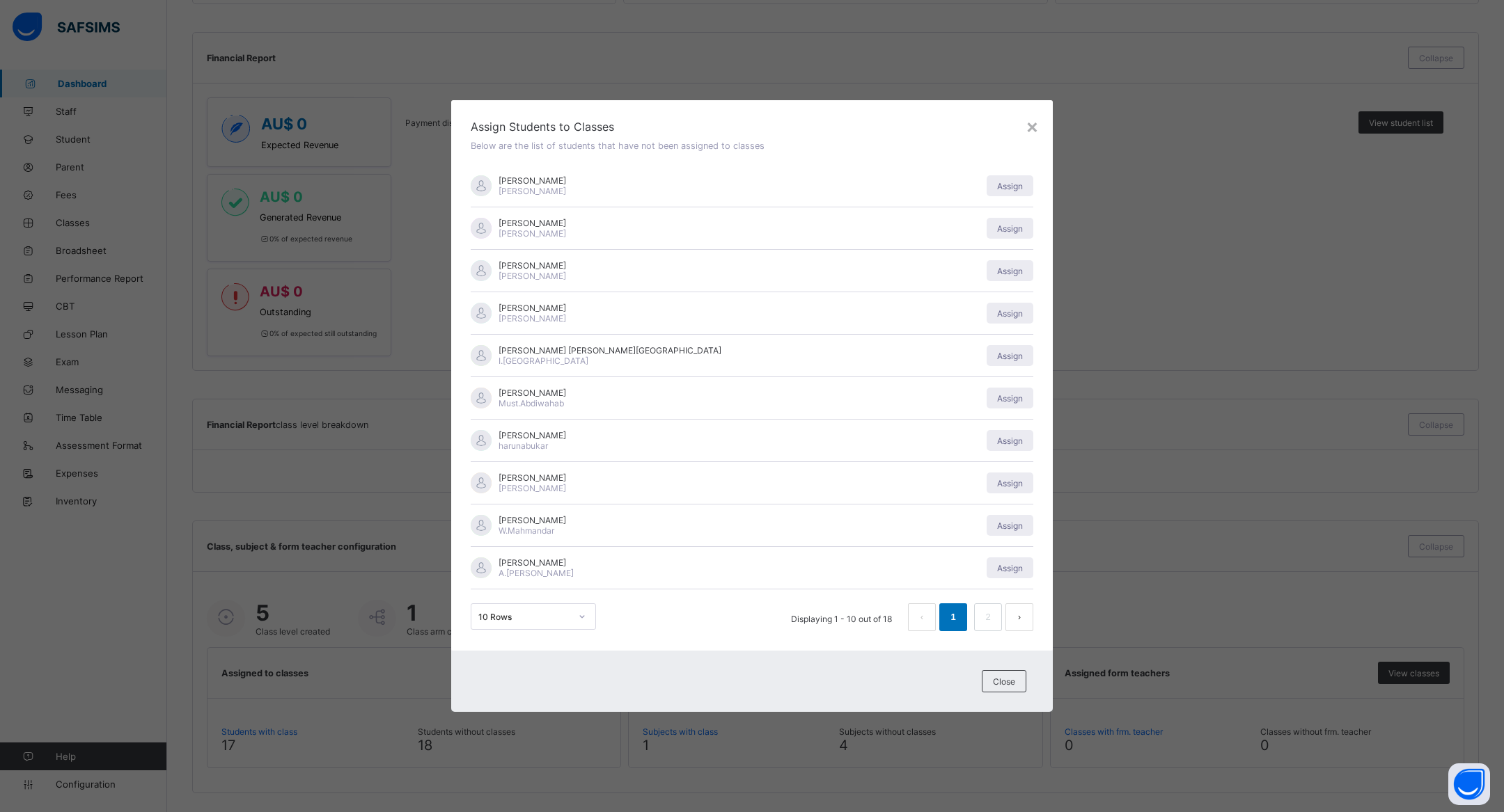
click at [918, 186] on div "[PERSON_NAME] [PERSON_NAME]" at bounding box center [720, 186] width 500 height 21
click at [923, 186] on div "Assign" at bounding box center [1010, 186] width 47 height 21
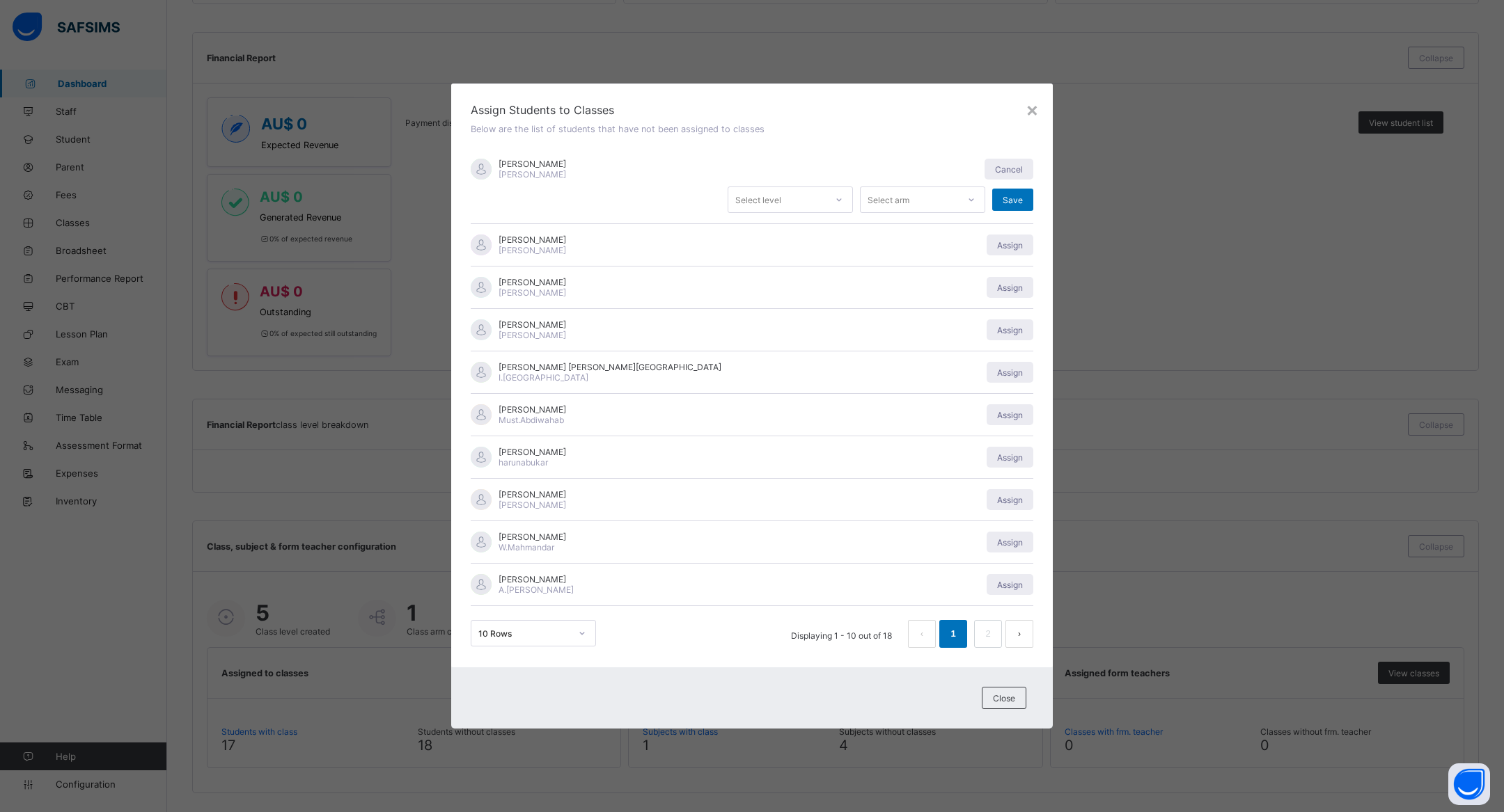
click at [828, 195] on div at bounding box center [839, 199] width 24 height 22
click at [914, 206] on div "Select arm" at bounding box center [909, 199] width 97 height 19
click at [923, 158] on div "[PERSON_NAME] [PERSON_NAME] Cancel Select level 0 results available. Use Up and…" at bounding box center [752, 186] width 563 height 76
click at [923, 166] on span "Cancel" at bounding box center [1009, 169] width 28 height 11
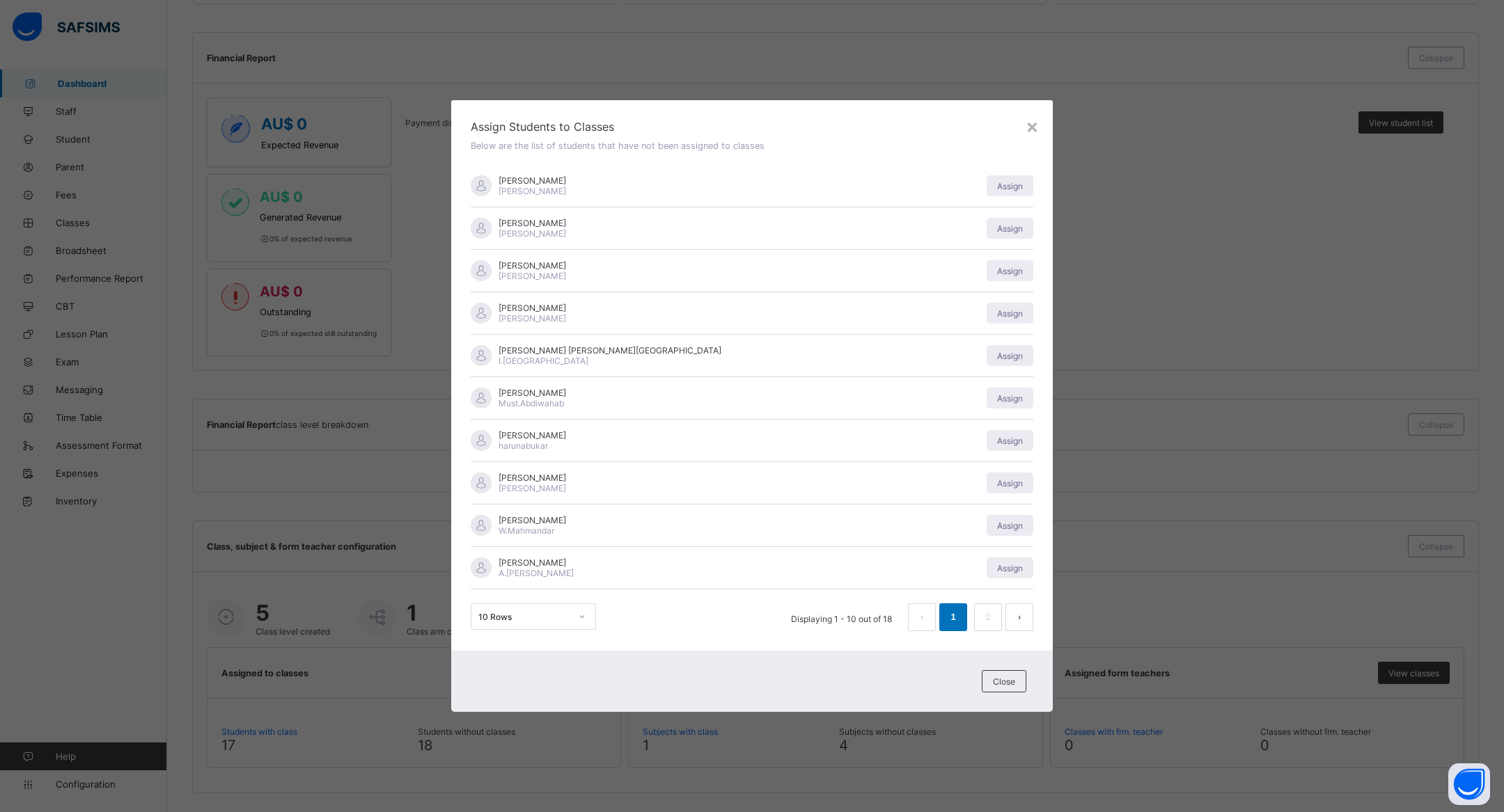
click at [526, 178] on span "[PERSON_NAME]" at bounding box center [533, 181] width 68 height 11
click at [520, 184] on span "[PERSON_NAME]" at bounding box center [533, 181] width 68 height 11
click at [604, 355] on div "[PERSON_NAME] [PERSON_NAME][GEOGRAPHIC_DATA] [PERSON_NAME][GEOGRAPHIC_DATA]" at bounding box center [720, 355] width 500 height 21
drag, startPoint x: 515, startPoint y: 358, endPoint x: 561, endPoint y: 294, distance: 78.8
click at [556, 290] on div "Assign Students to Classes Below are the list of students that have not been as…" at bounding box center [752, 375] width 602 height 550
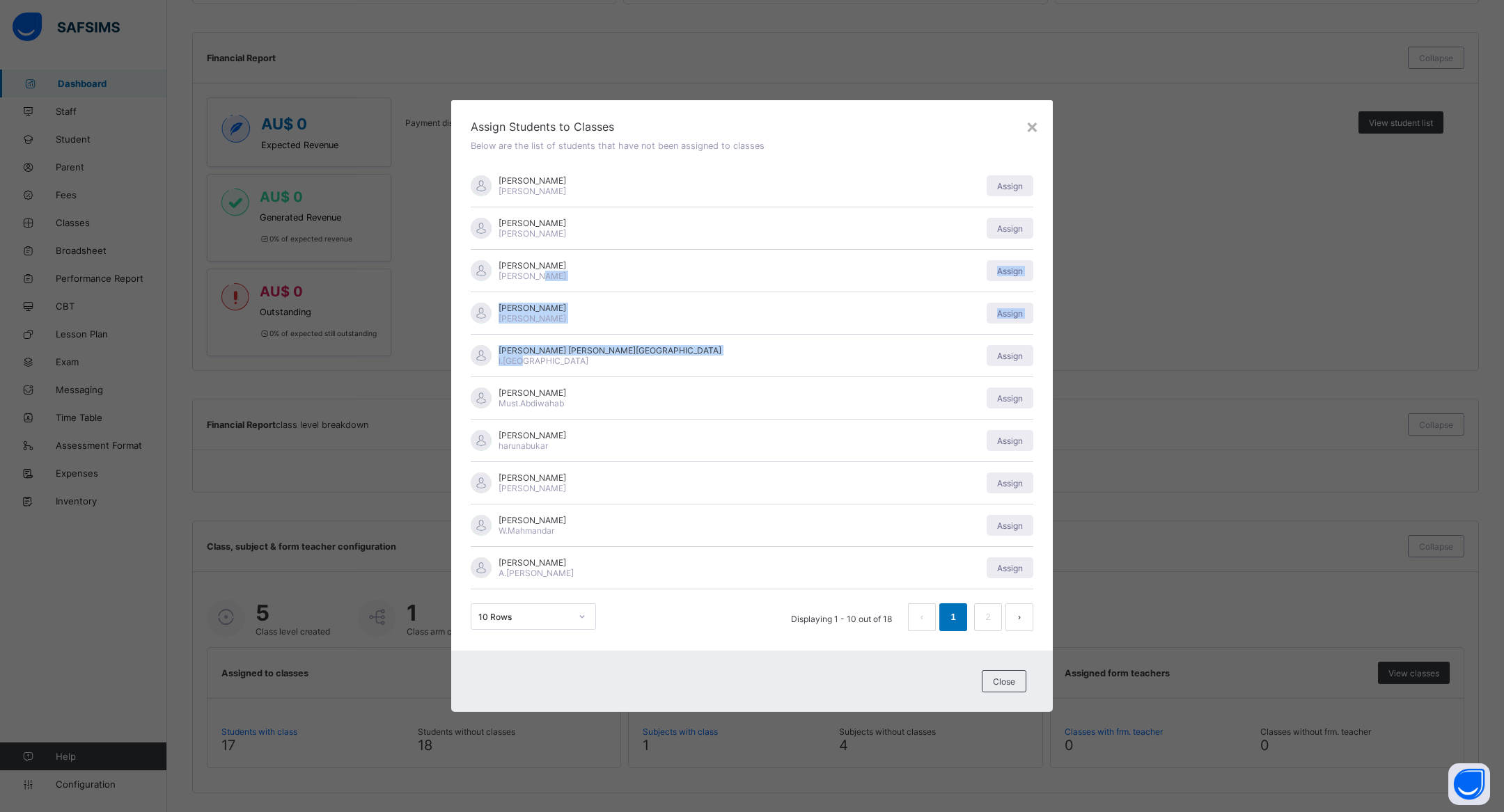
click at [561, 294] on div "[PERSON_NAME] [PERSON_NAME] Assign" at bounding box center [752, 313] width 563 height 42
click at [524, 237] on span "[PERSON_NAME]" at bounding box center [533, 233] width 68 height 11
click at [923, 124] on div "×" at bounding box center [1032, 126] width 13 height 24
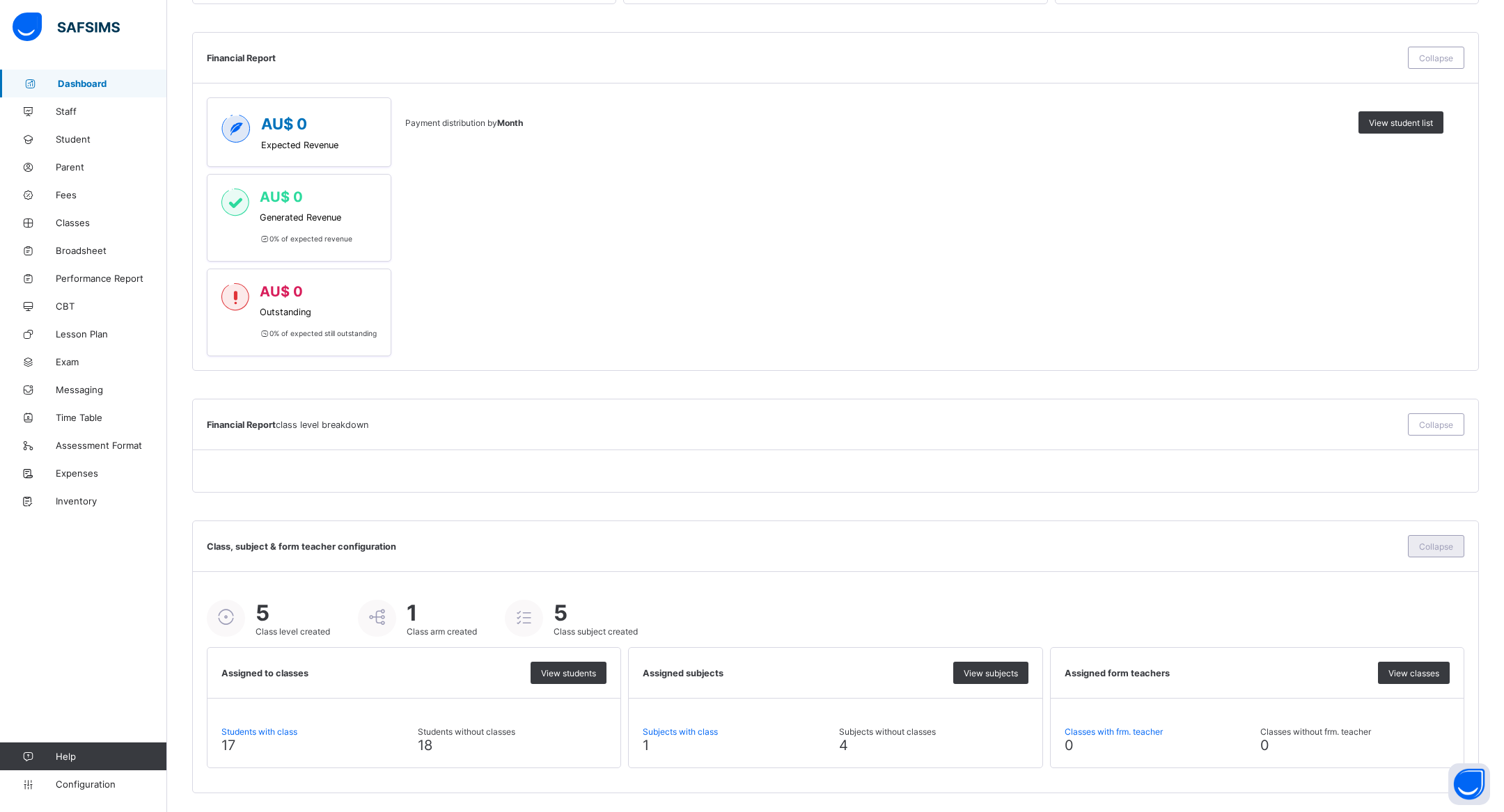
click at [923, 549] on span "Collapse" at bounding box center [1436, 547] width 34 height 11
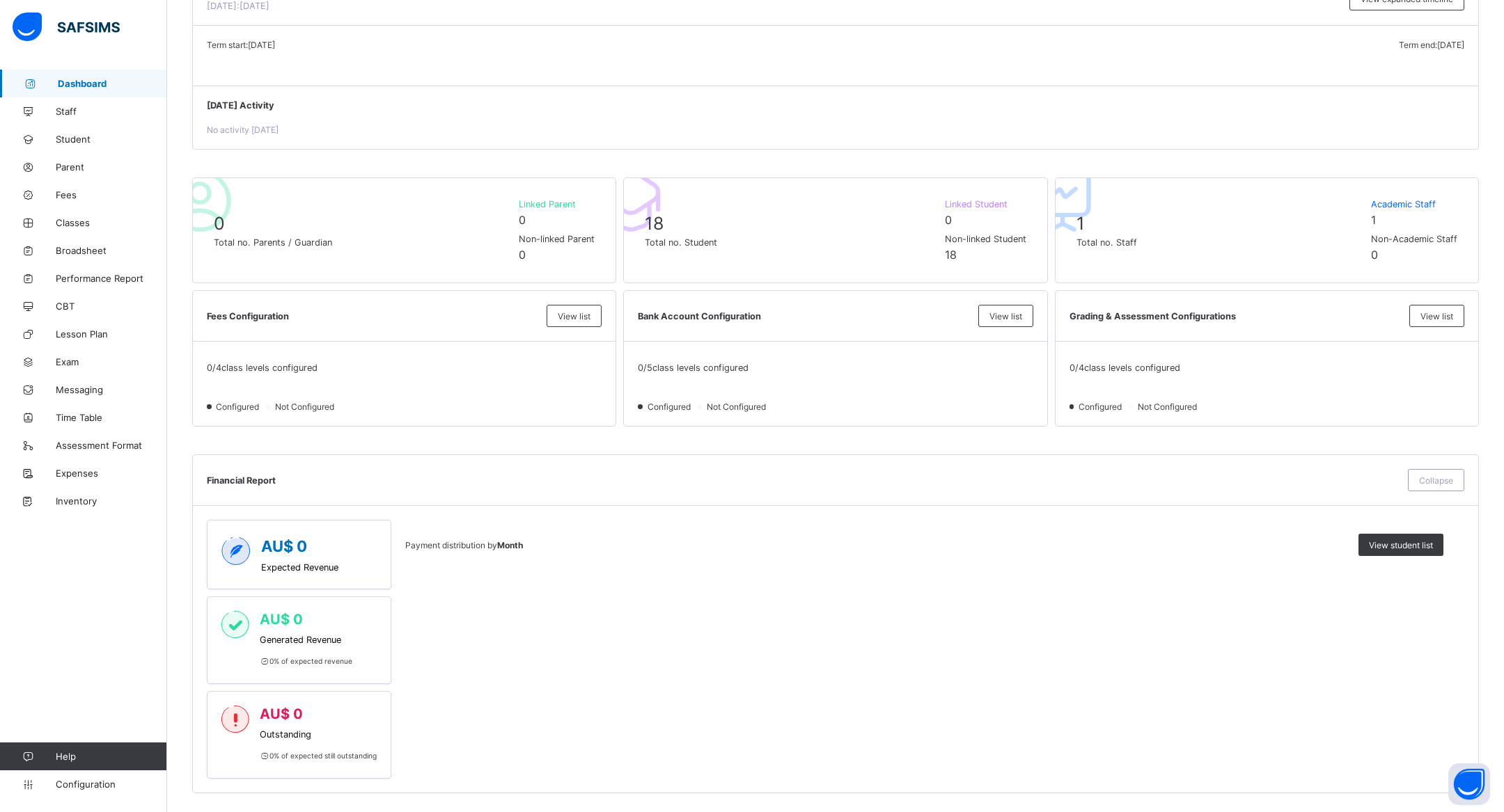
scroll to position [0, 0]
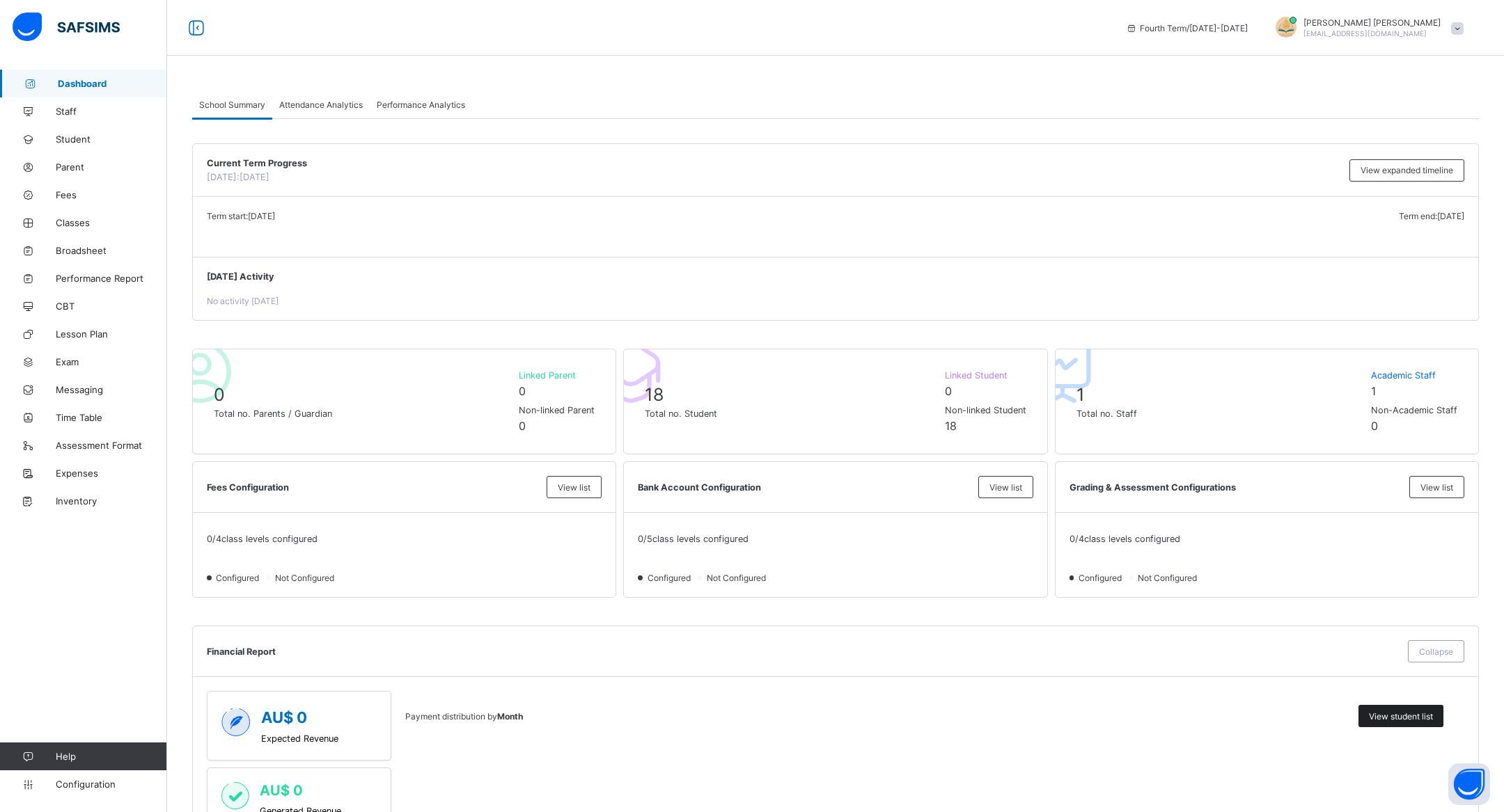
click at [923, 714] on span "View student list" at bounding box center [1400, 716] width 64 height 11
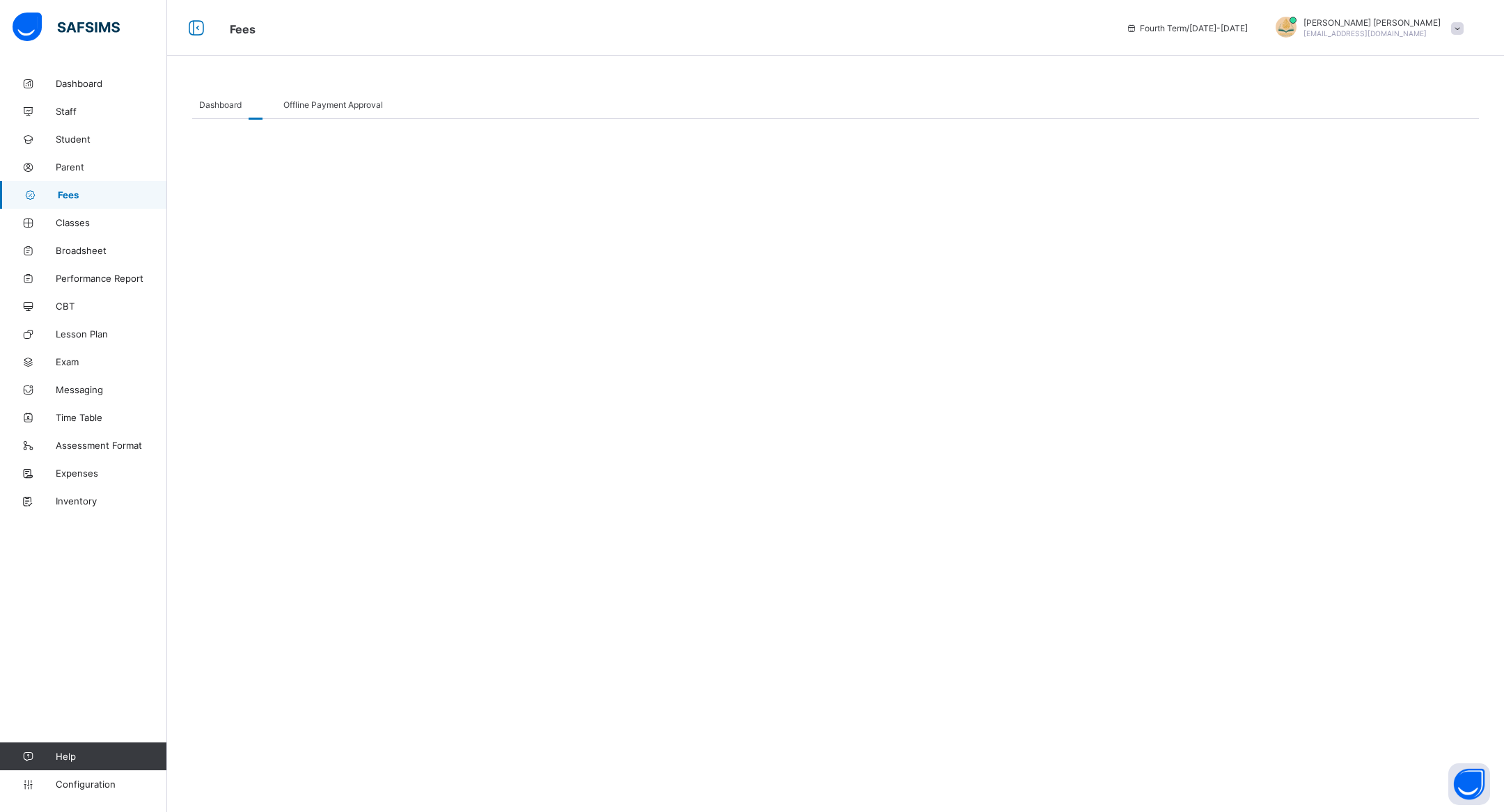
select select "****"
select select "*"
click at [209, 104] on span "Dashboard" at bounding box center [220, 104] width 42 height 11
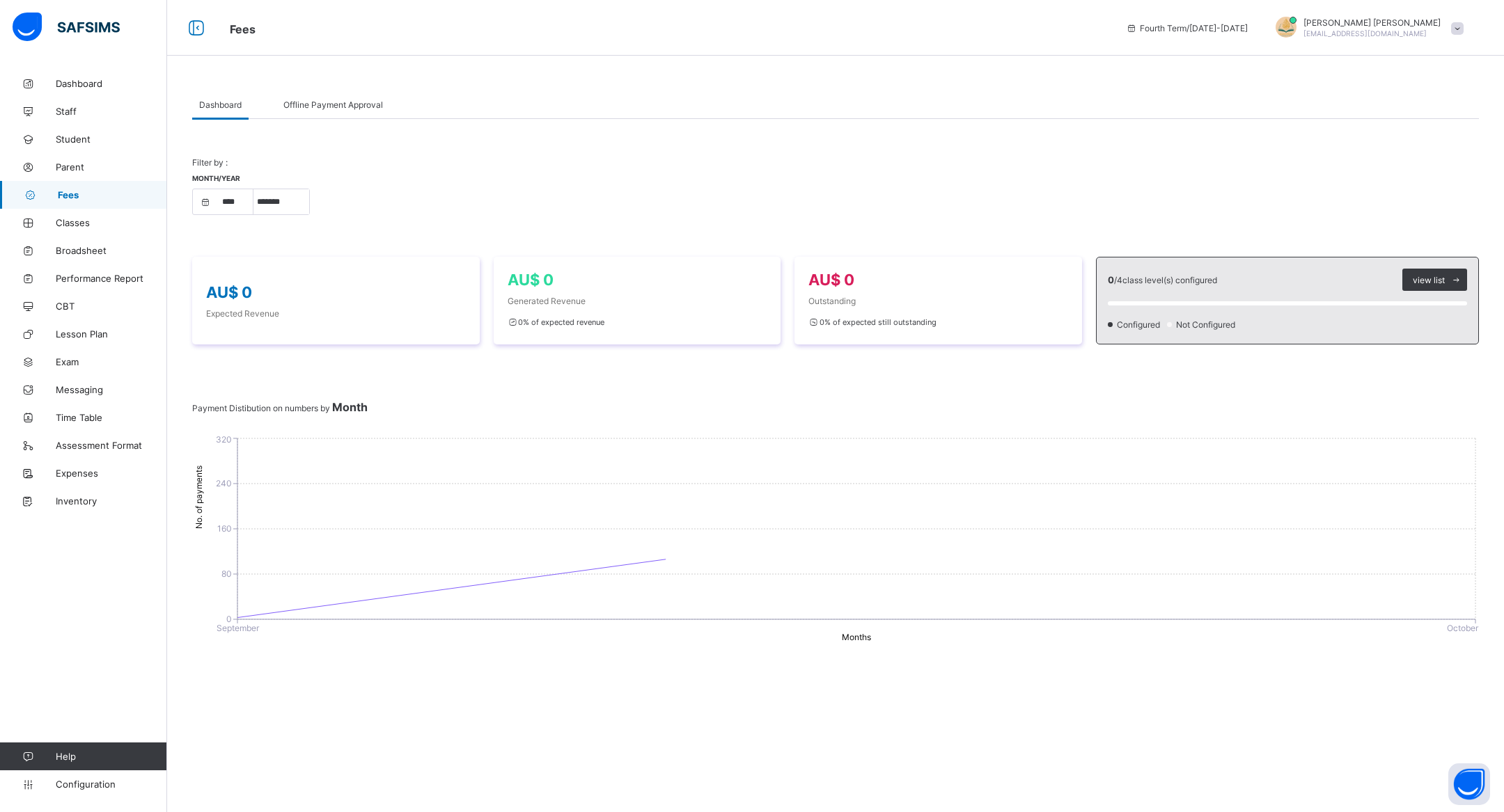
click at [291, 102] on span "Offline Payment Approval" at bounding box center [333, 104] width 99 height 11
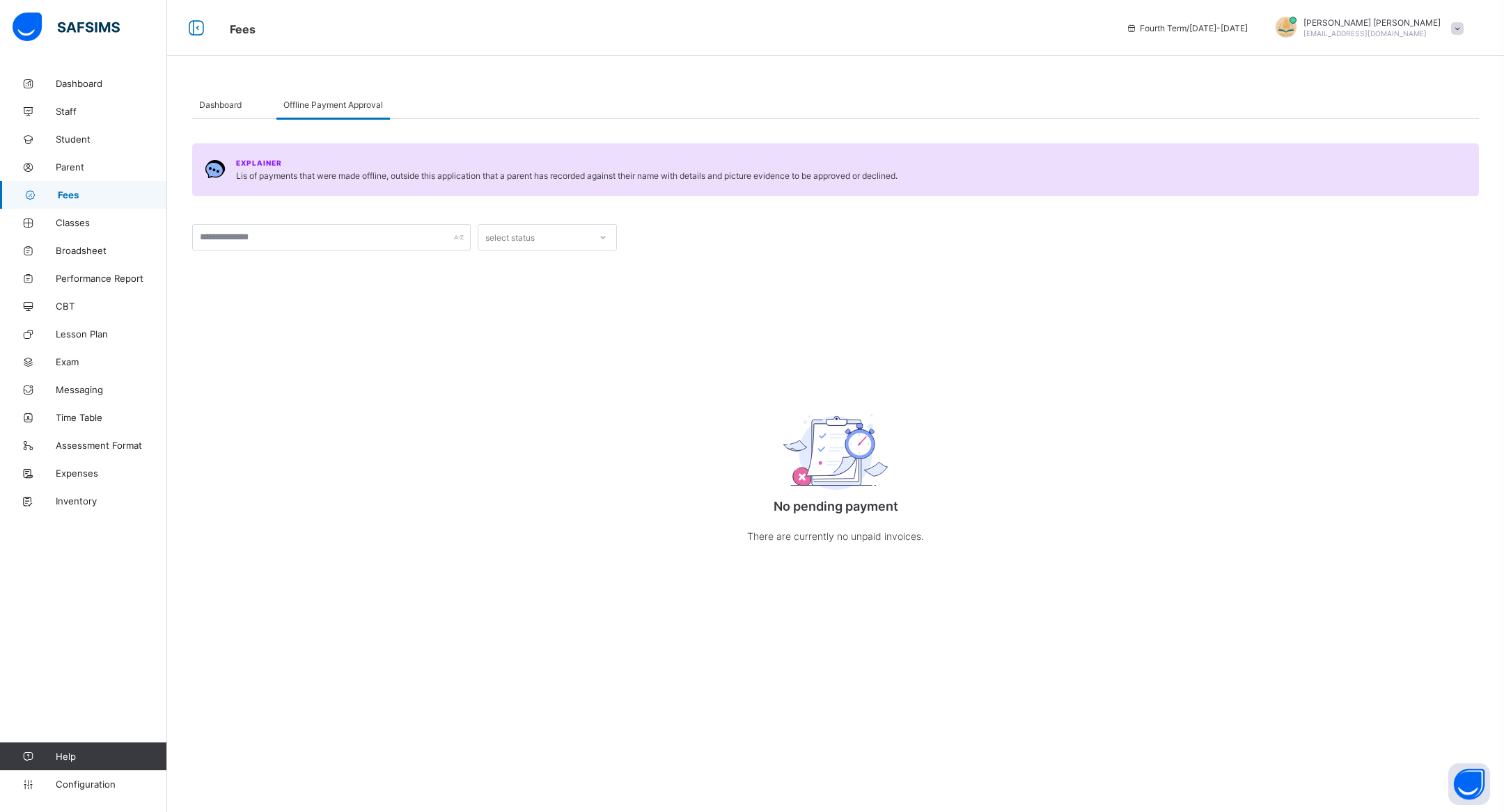
click at [229, 109] on span "Dashboard" at bounding box center [220, 104] width 42 height 11
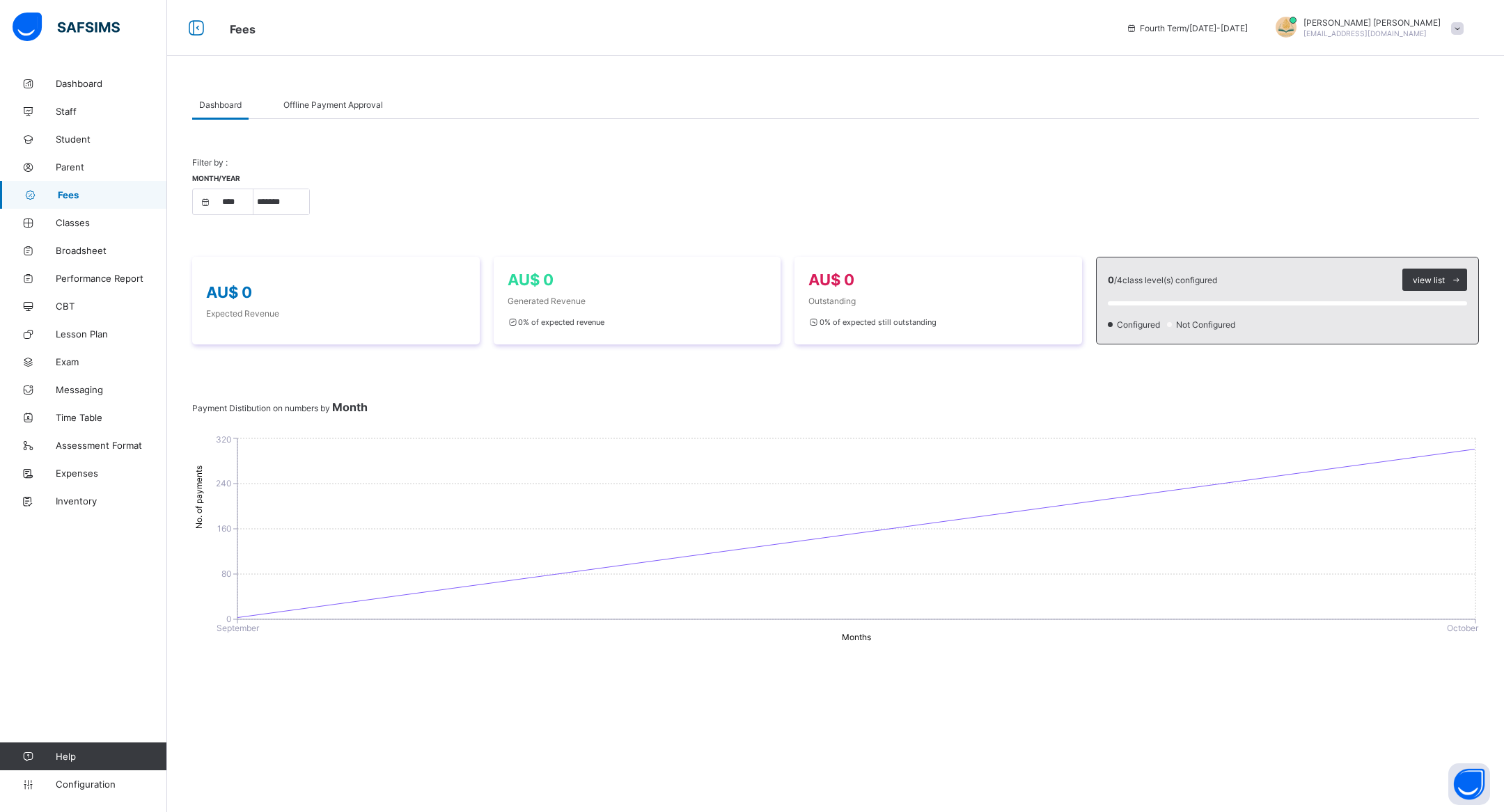
click at [346, 104] on span "Offline Payment Approval" at bounding box center [333, 104] width 99 height 11
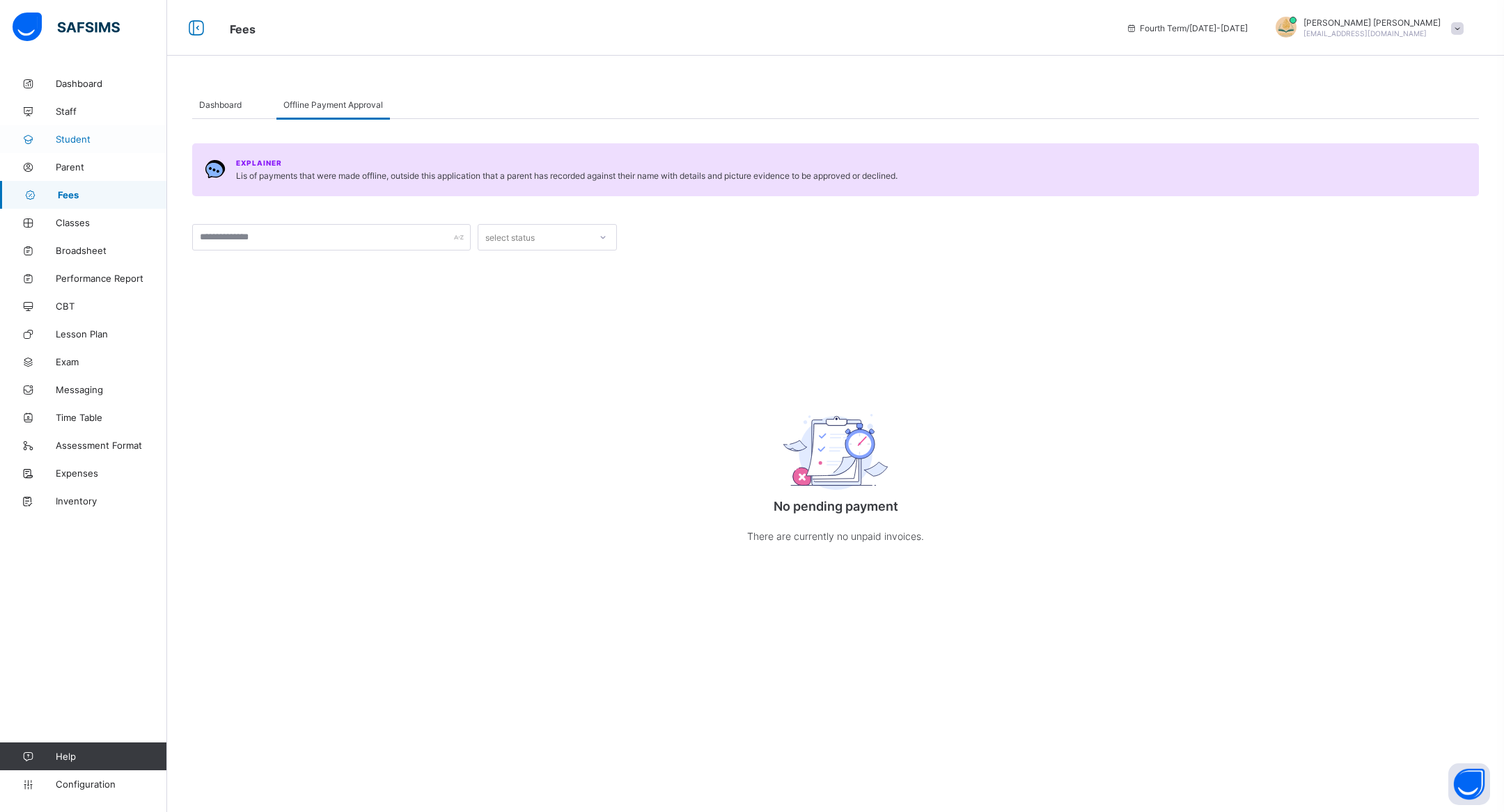
click at [76, 130] on link "Student" at bounding box center [83, 139] width 167 height 28
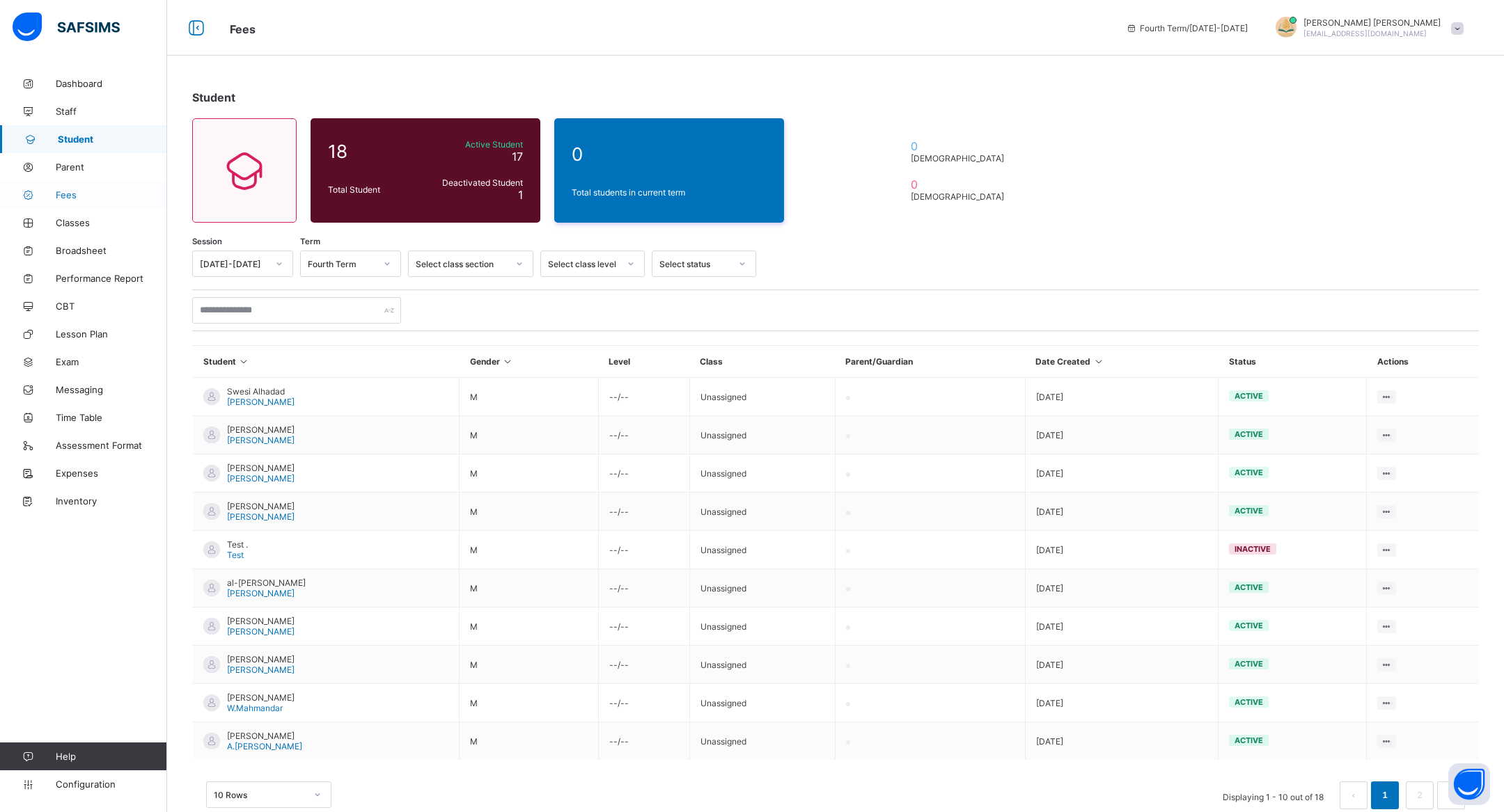
click at [97, 181] on link "Fees" at bounding box center [83, 195] width 167 height 28
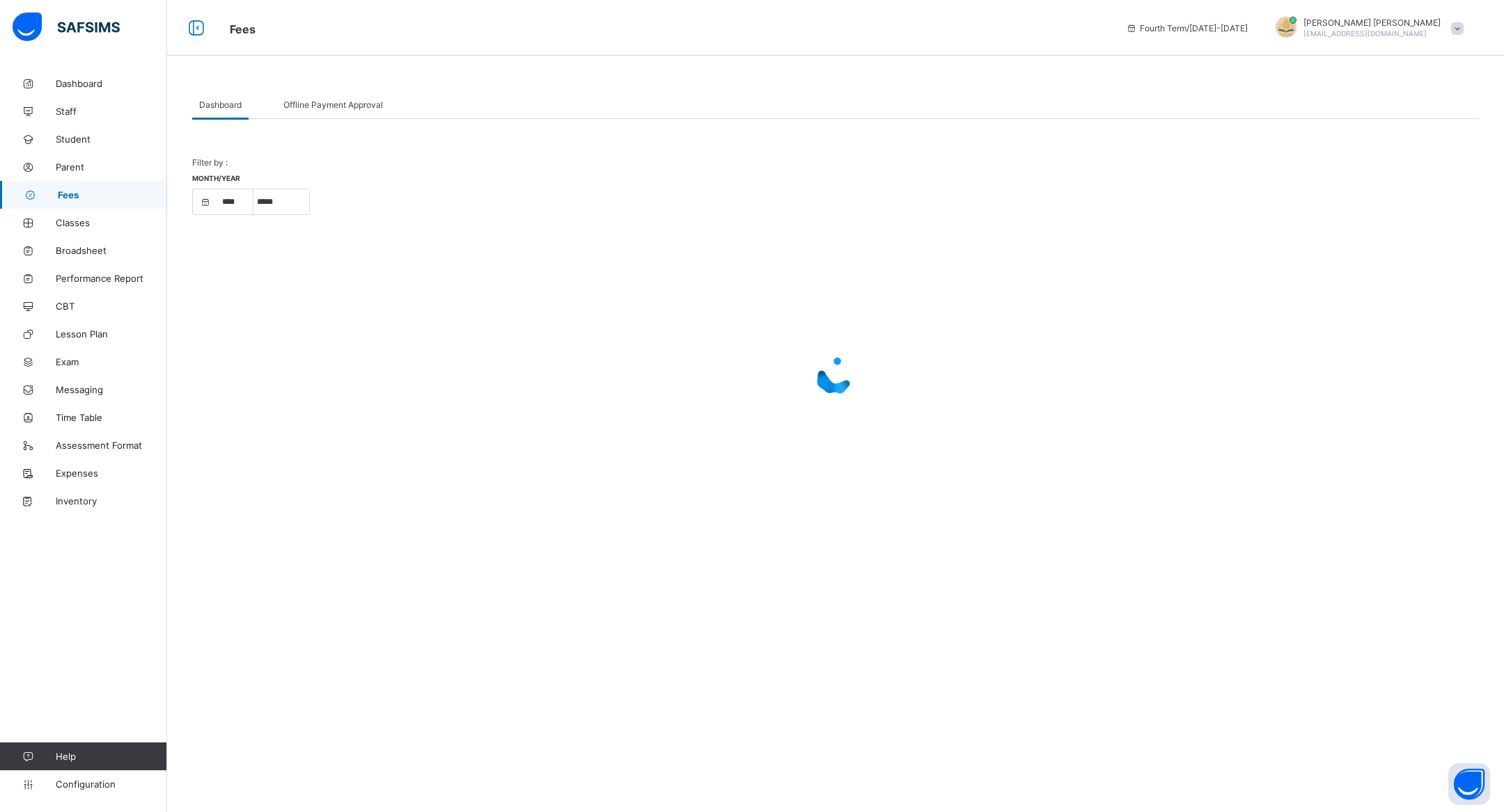
select select "****"
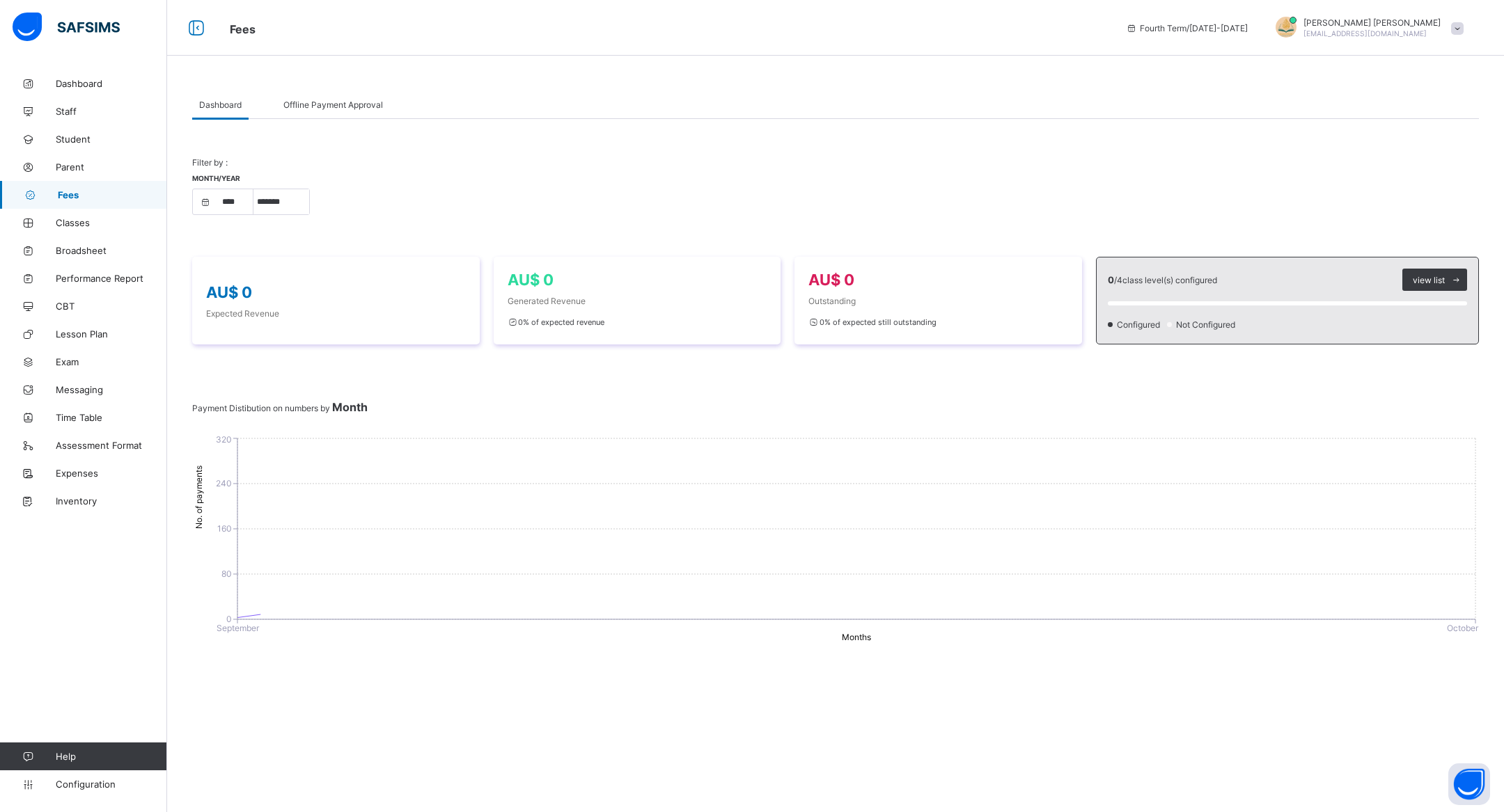
click at [309, 91] on div "Offline Payment Approval" at bounding box center [333, 104] width 114 height 28
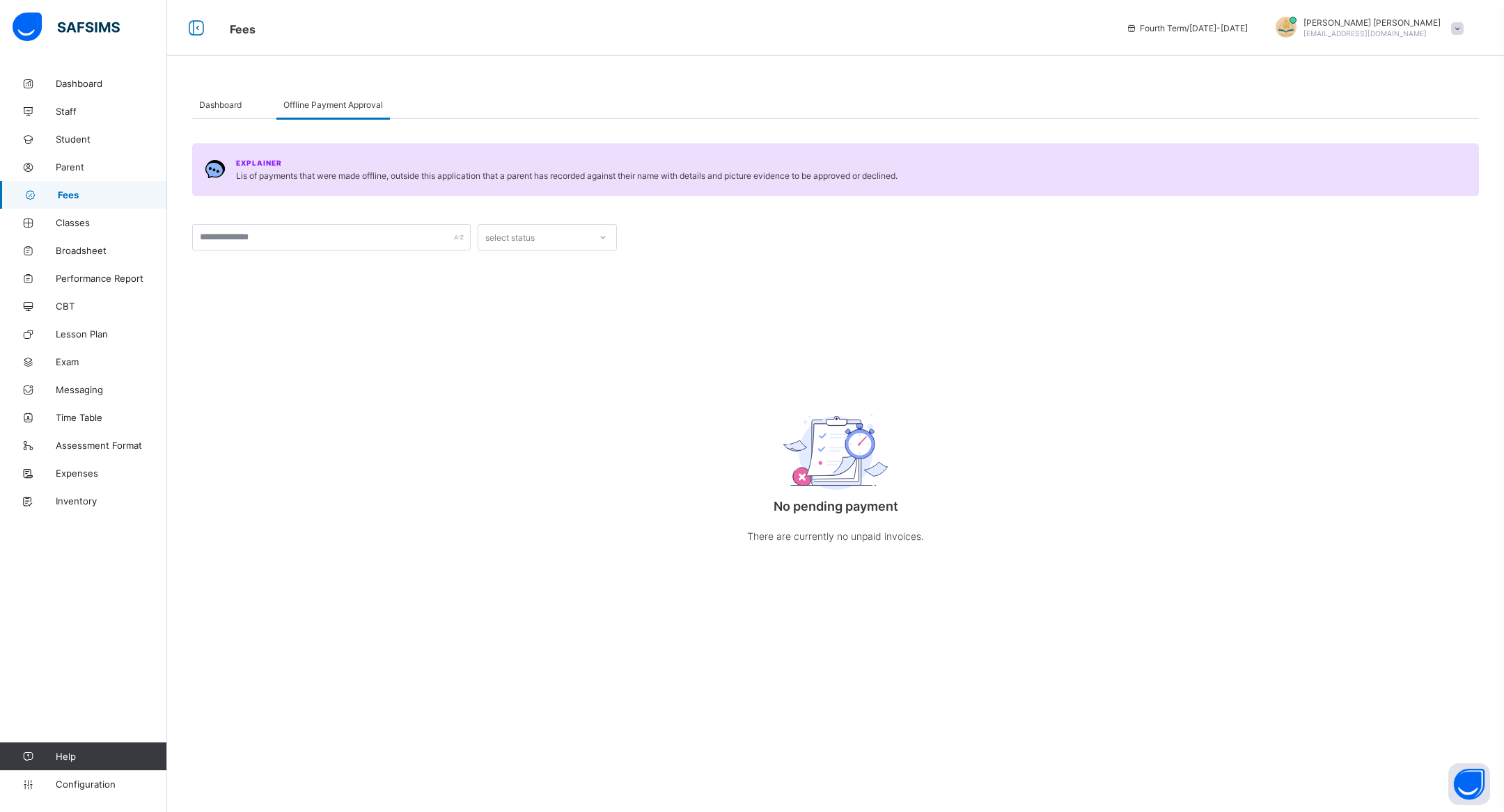
click at [202, 102] on span "Dashboard" at bounding box center [220, 104] width 42 height 11
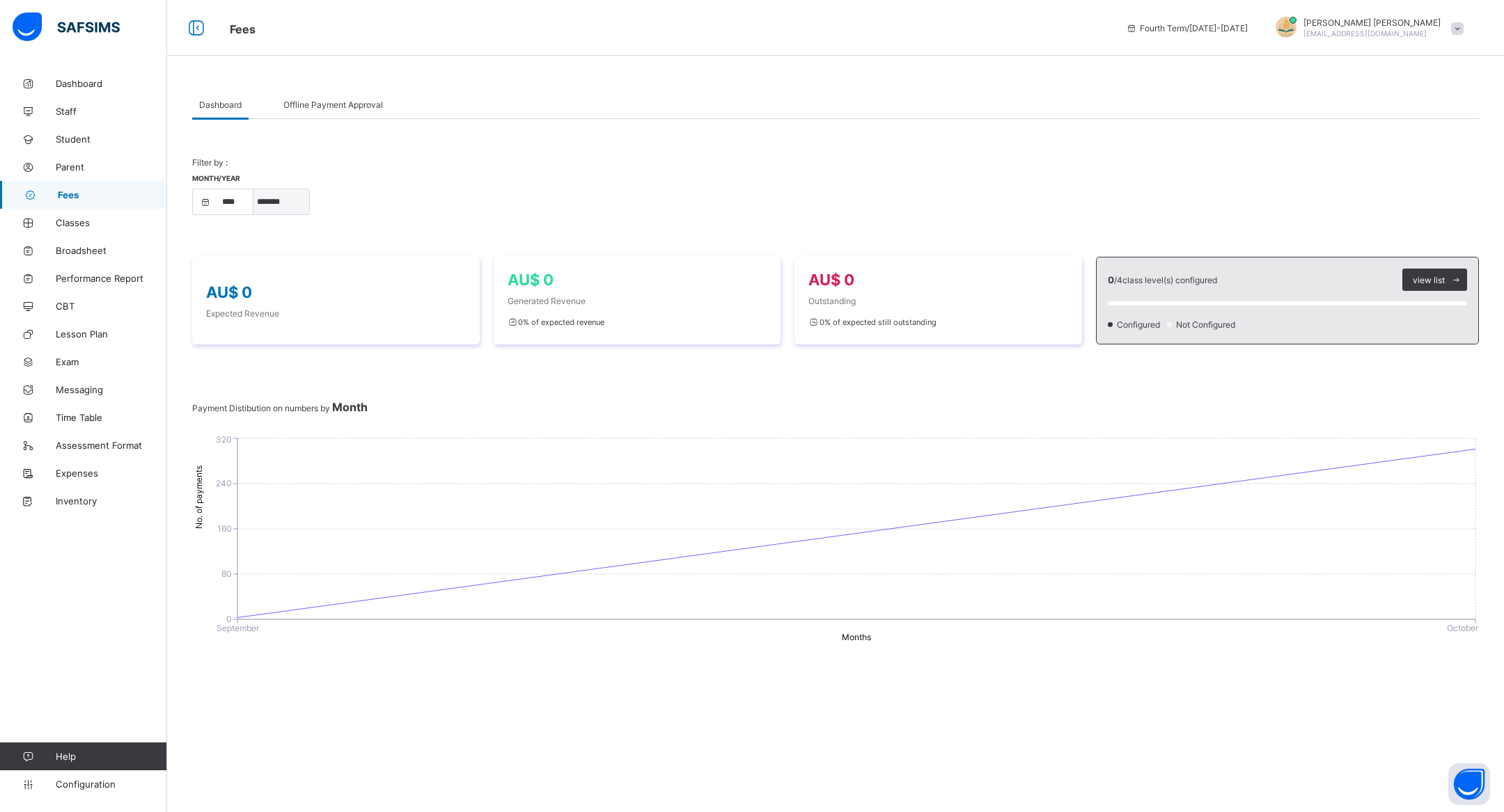
click at [269, 209] on select "***** ******* ******** ***** ***** *** **** **** ****** ********* ******* *****…" at bounding box center [281, 201] width 55 height 25
select select "*"
click at [253, 189] on select "***** ******* ******** ***** ***** *** **** **** ****** ********* ******* *****…" at bounding box center [281, 201] width 55 height 25
click at [87, 122] on link "Staff" at bounding box center [83, 111] width 167 height 28
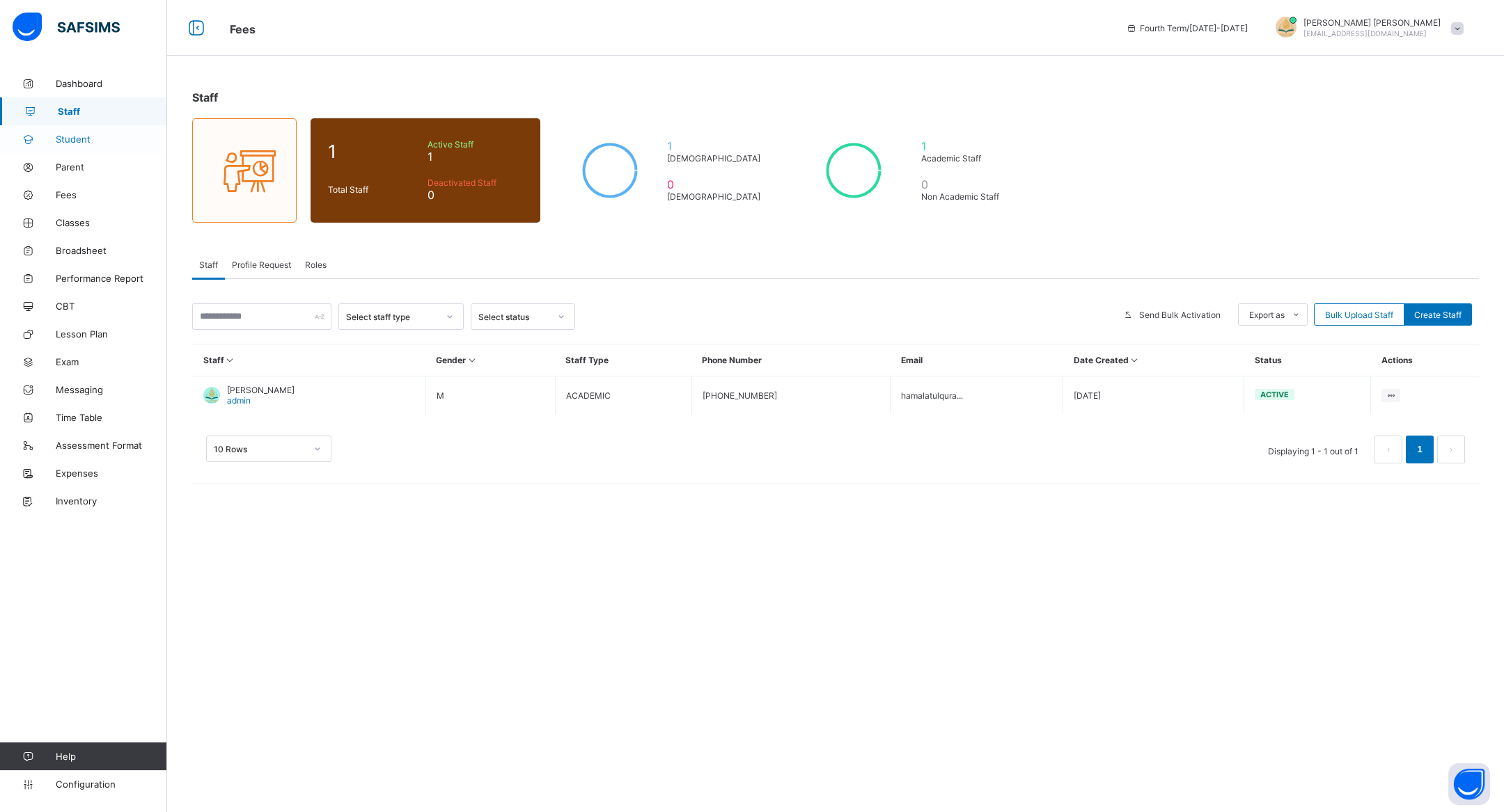
click at [99, 137] on span "Student" at bounding box center [111, 139] width 112 height 11
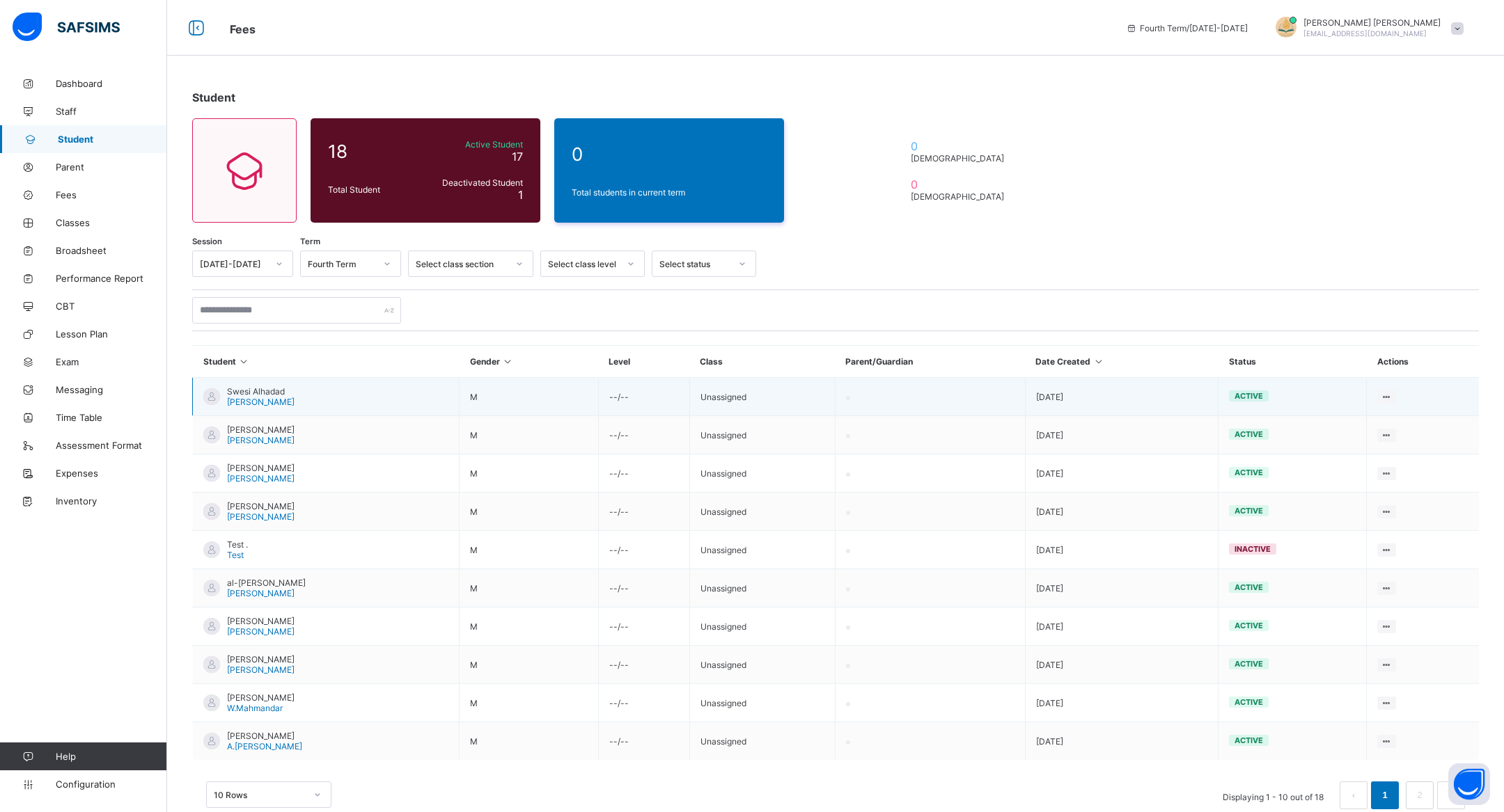
scroll to position [29, 0]
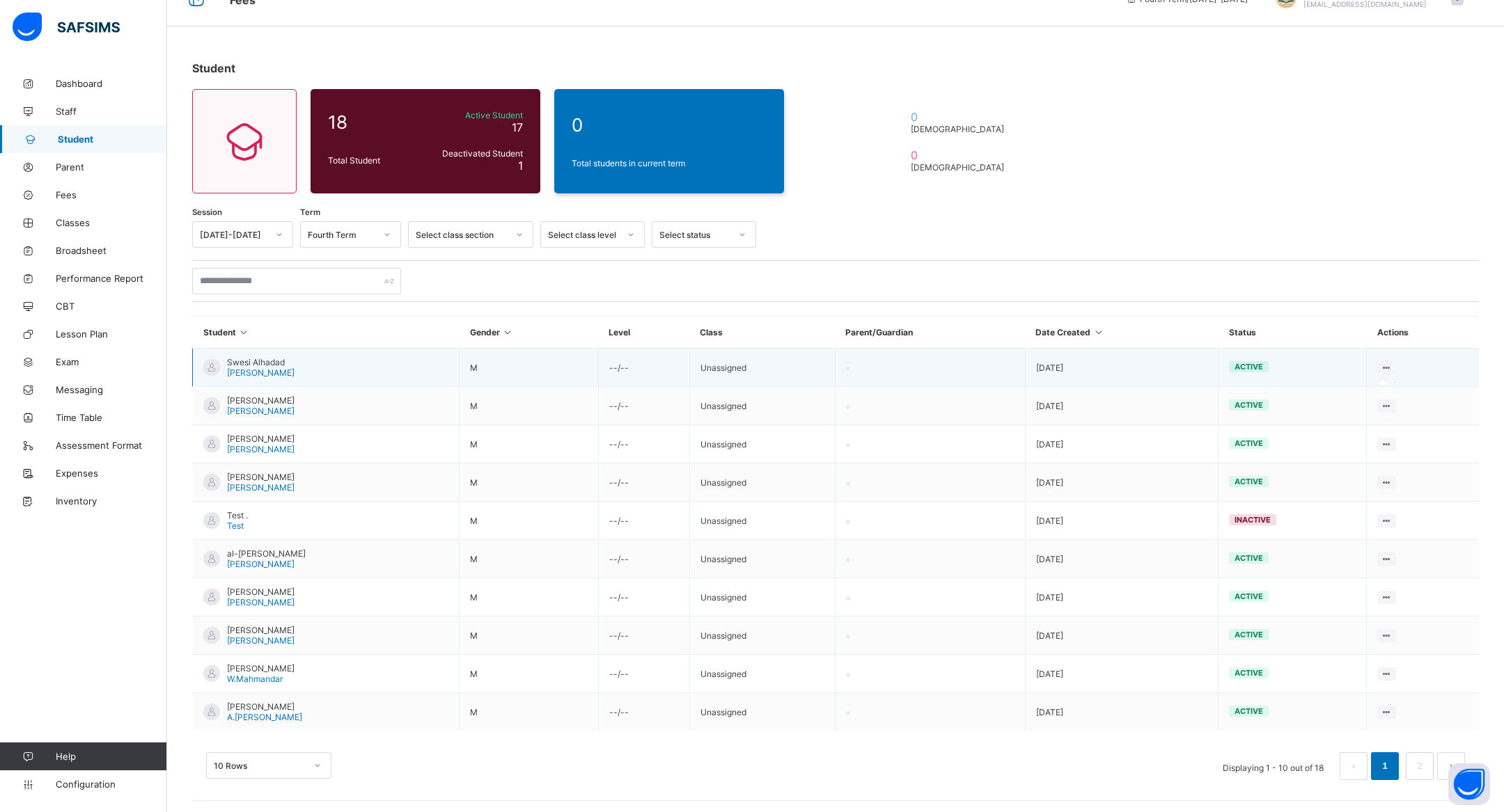
click at [923, 363] on icon at bounding box center [1387, 368] width 12 height 11
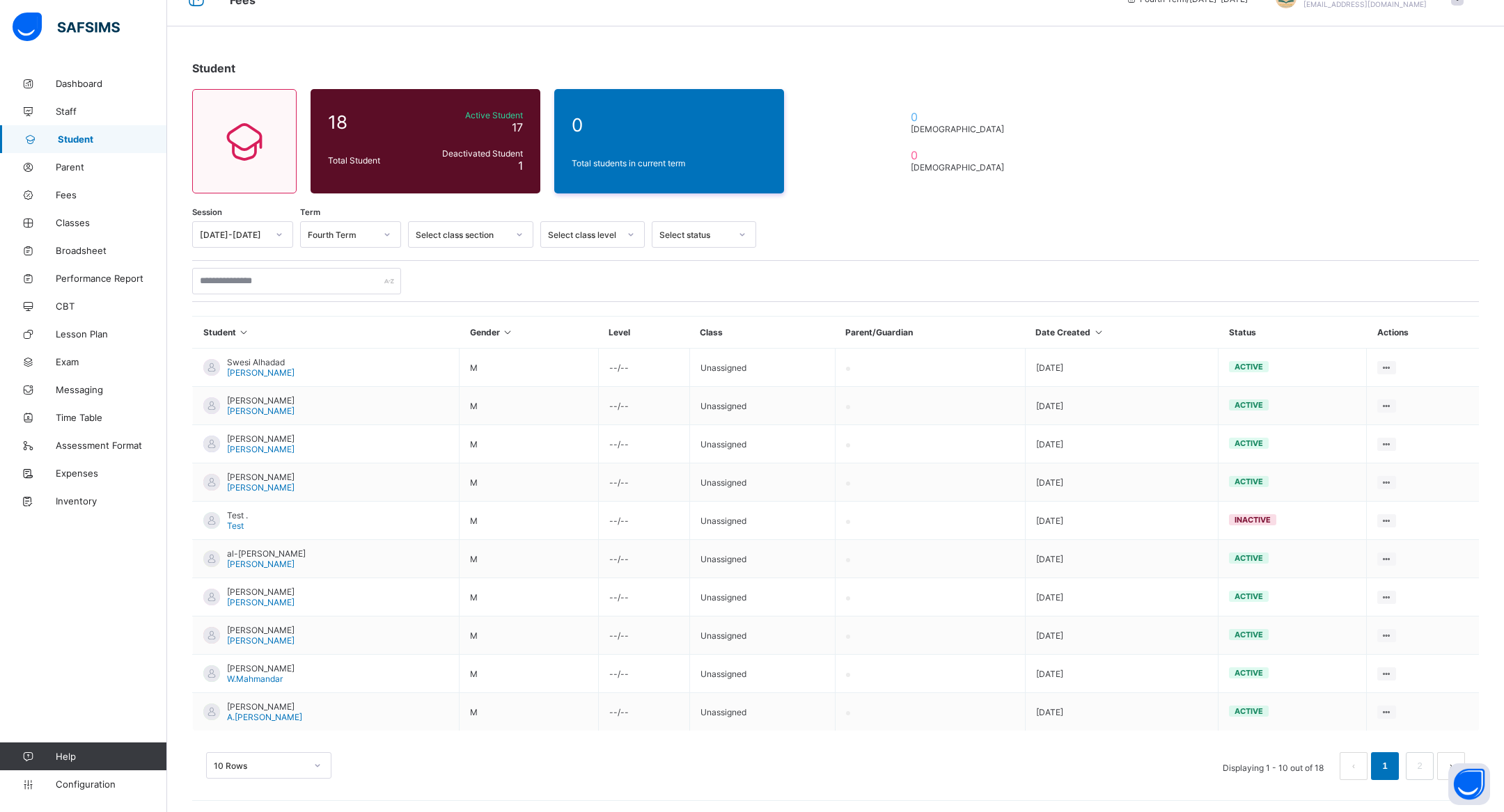
click at [923, 754] on button "next page" at bounding box center [1451, 766] width 28 height 28
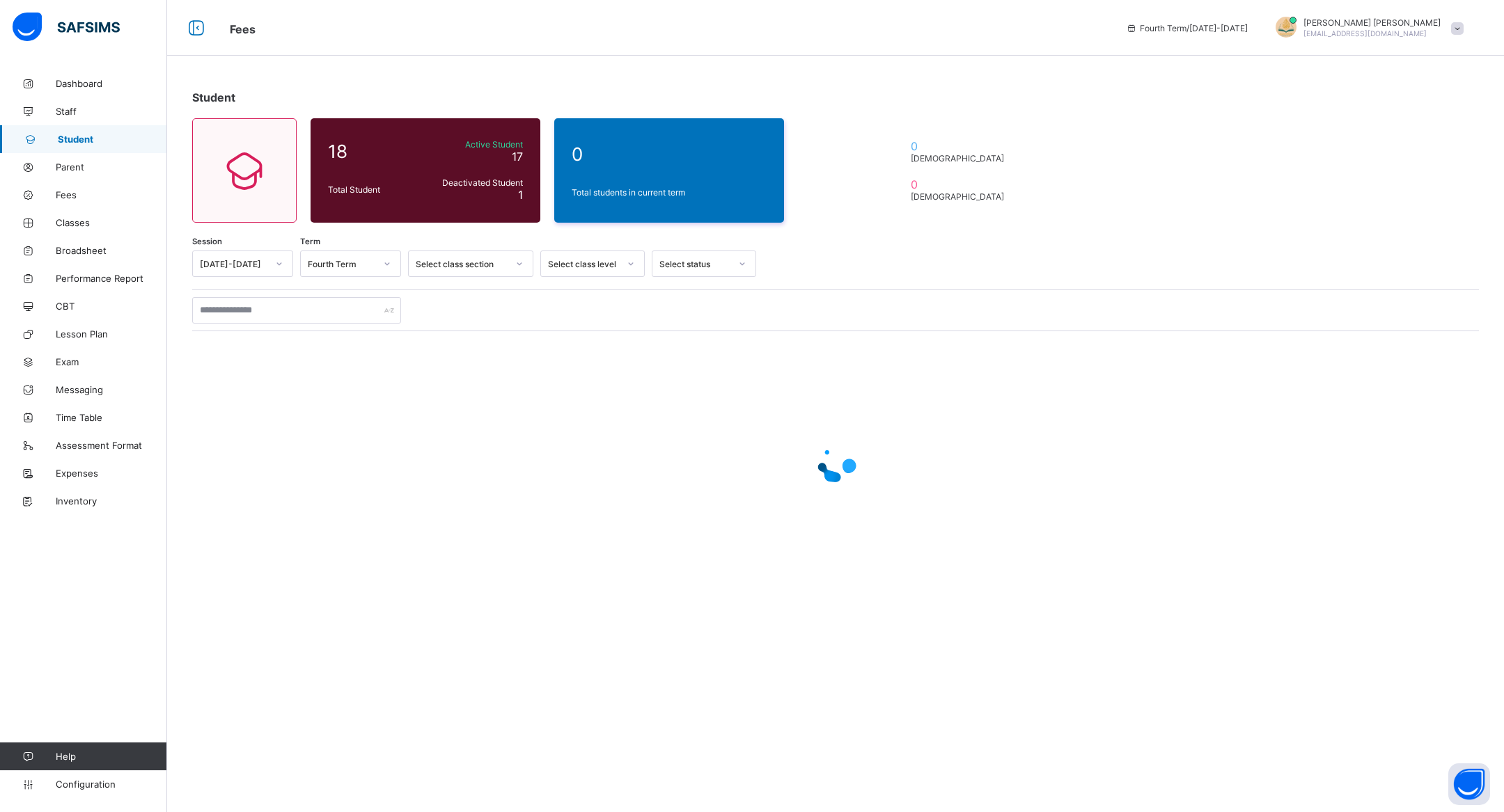
scroll to position [0, 0]
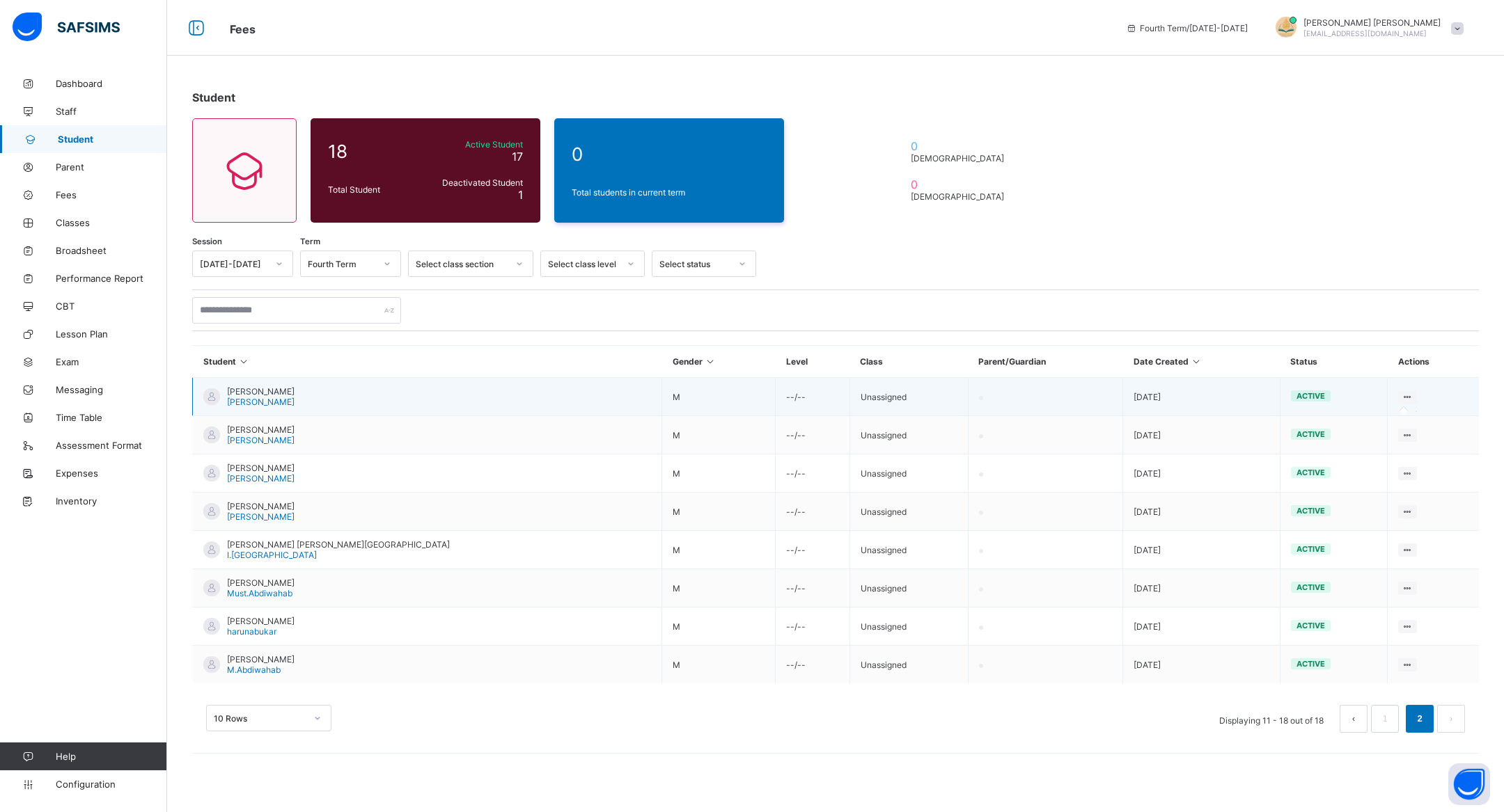
click at [923, 397] on icon at bounding box center [1408, 397] width 12 height 11
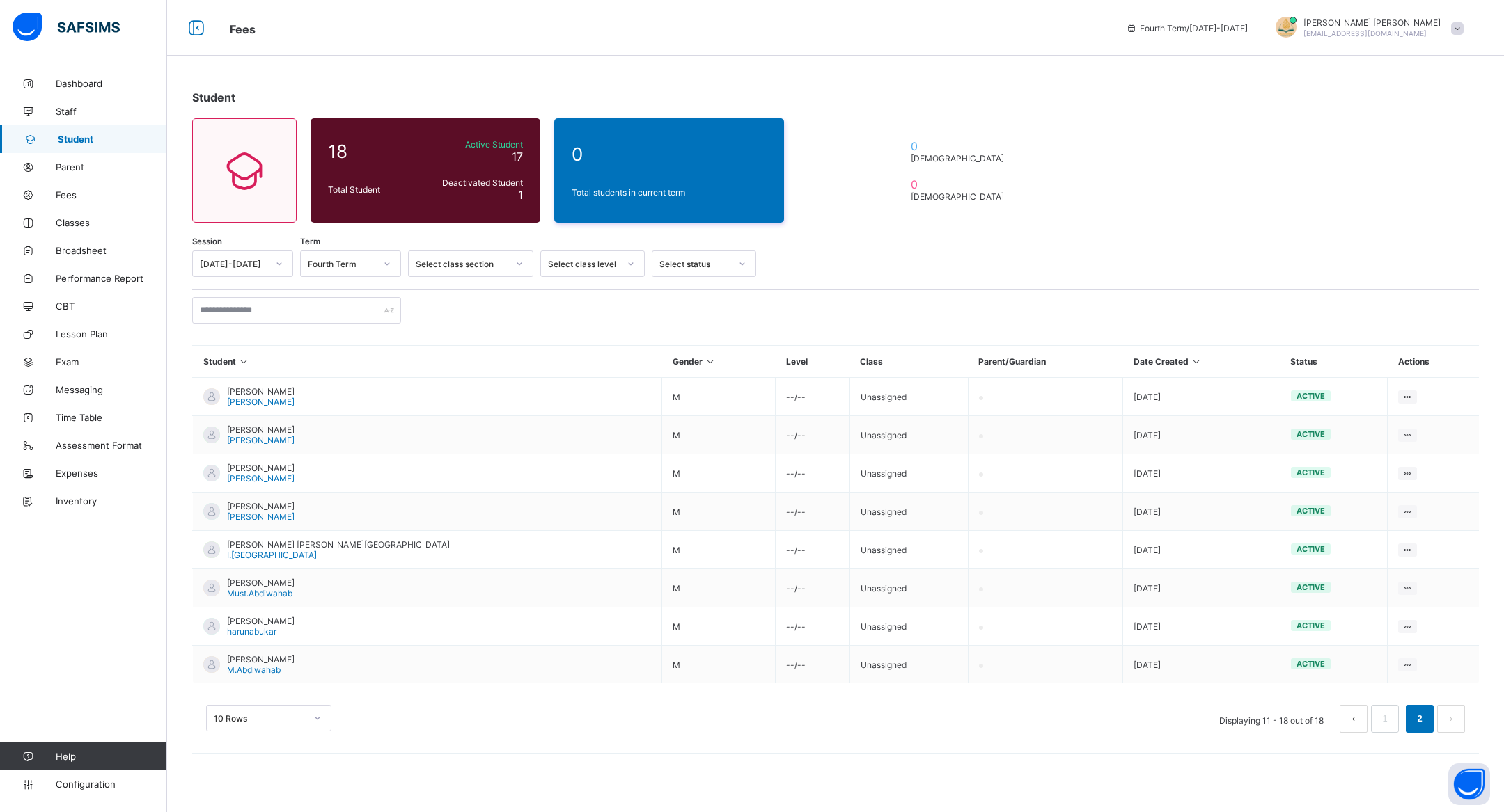
click at [923, 25] on span "[PERSON_NAME]" at bounding box center [1372, 22] width 137 height 11
click at [923, 60] on li "online" at bounding box center [1418, 58] width 103 height 22
click at [923, 18] on div "[PERSON_NAME] [PERSON_NAME][EMAIL_ADDRESS][DOMAIN_NAME]" at bounding box center [1366, 28] width 209 height 23
click at [923, 101] on li "Profile" at bounding box center [1418, 110] width 103 height 27
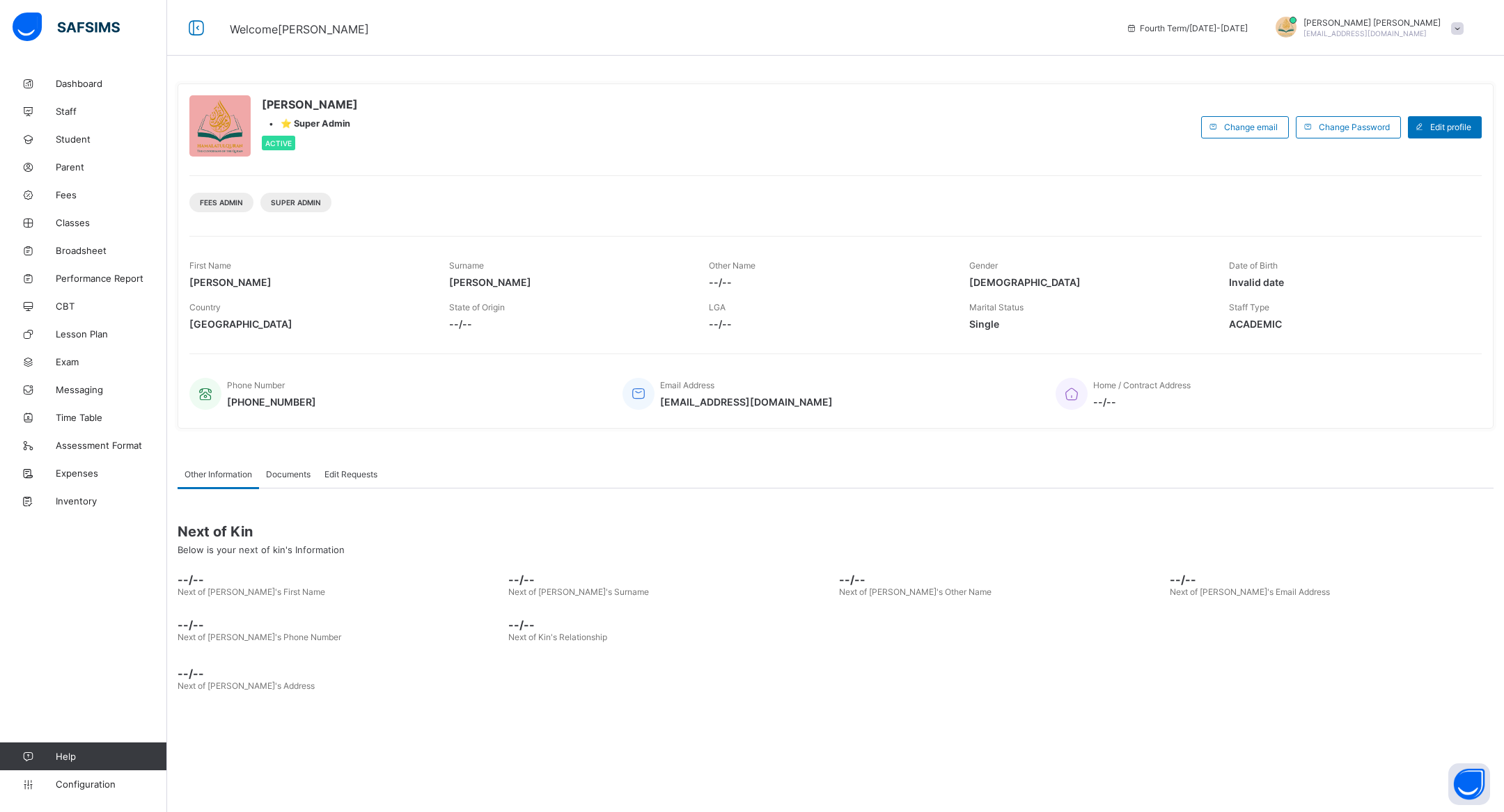
click at [297, 472] on span "Documents" at bounding box center [289, 474] width 45 height 11
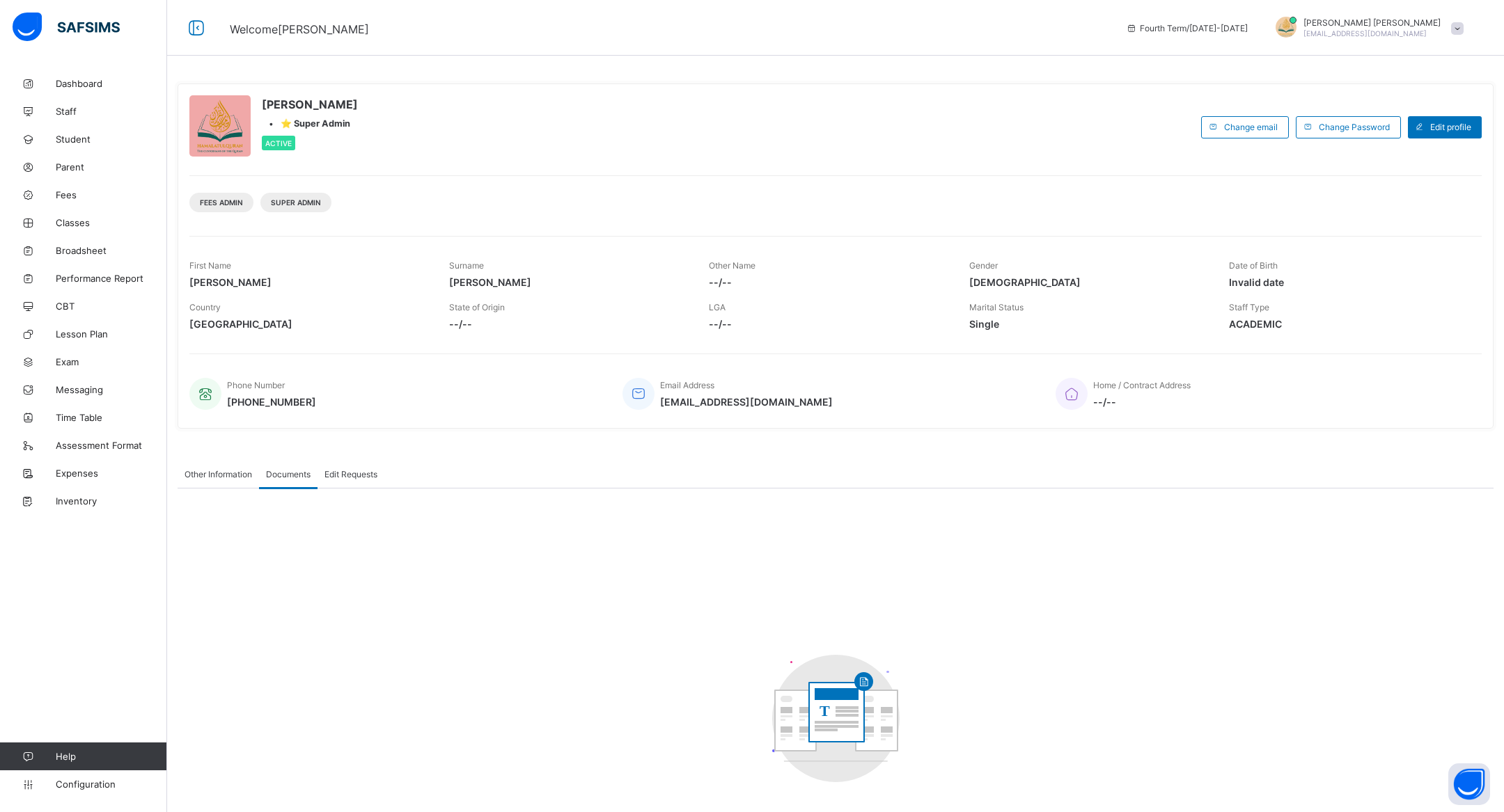
click at [351, 472] on span "Edit Requests" at bounding box center [351, 474] width 53 height 11
